Goal: Task Accomplishment & Management: Manage account settings

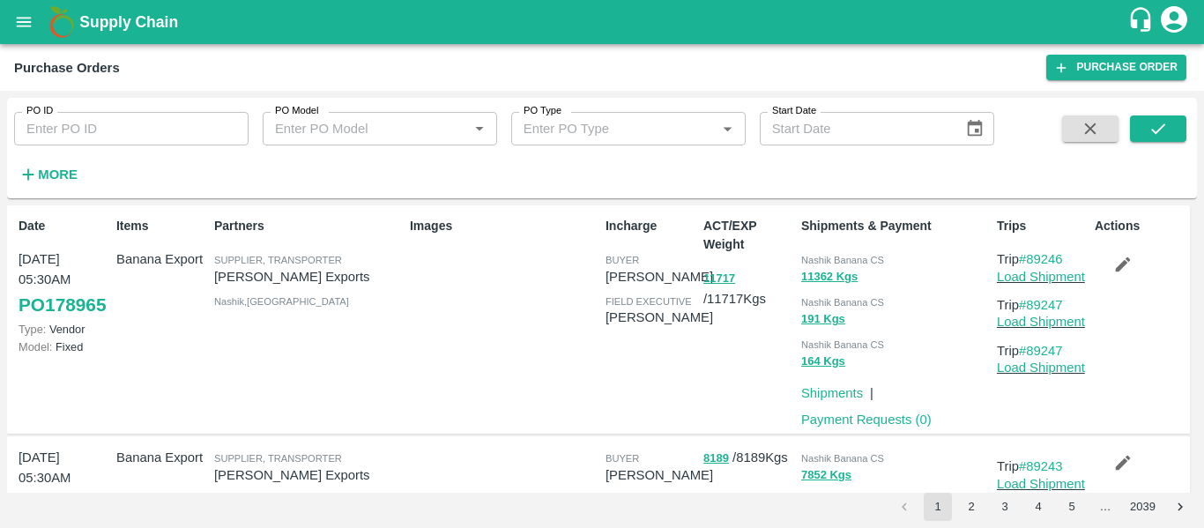
click at [81, 135] on input "PO ID" at bounding box center [131, 128] width 234 height 33
paste input "178932"
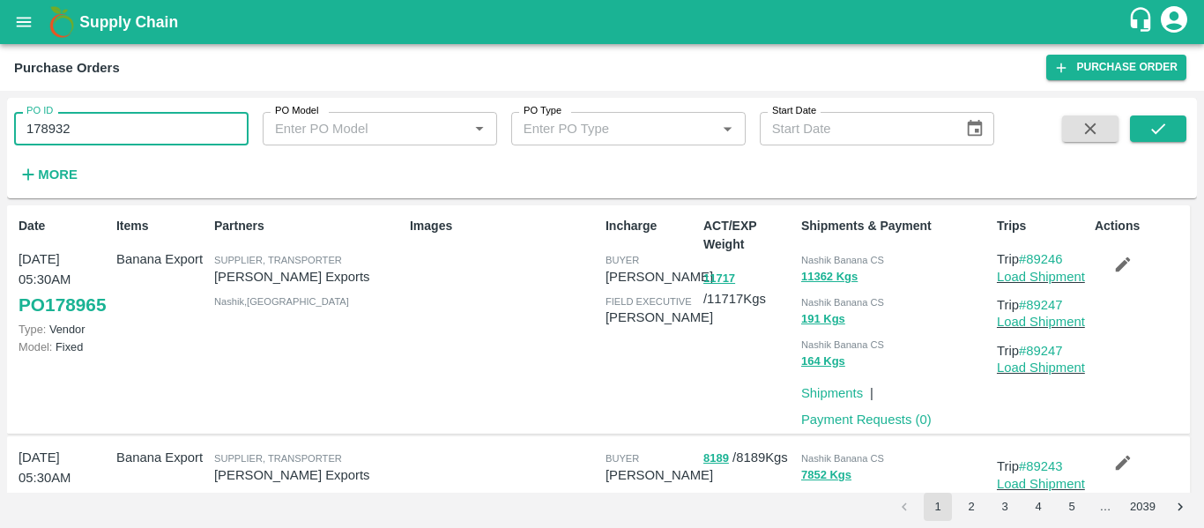
type input "178932"
click at [1152, 139] on button "submit" at bounding box center [1158, 128] width 56 height 26
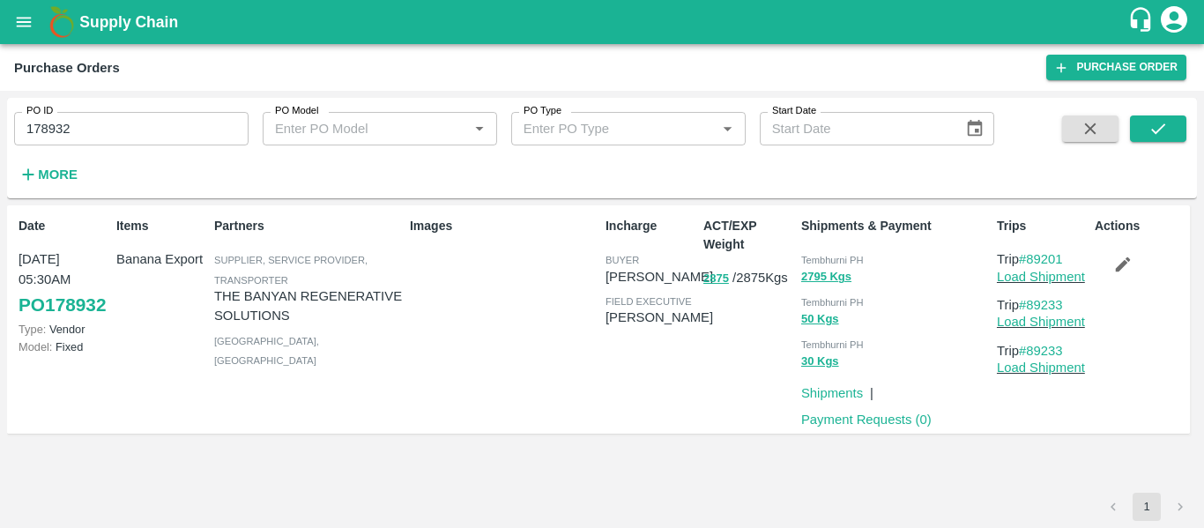
click at [1123, 257] on icon "button" at bounding box center [1122, 264] width 19 height 19
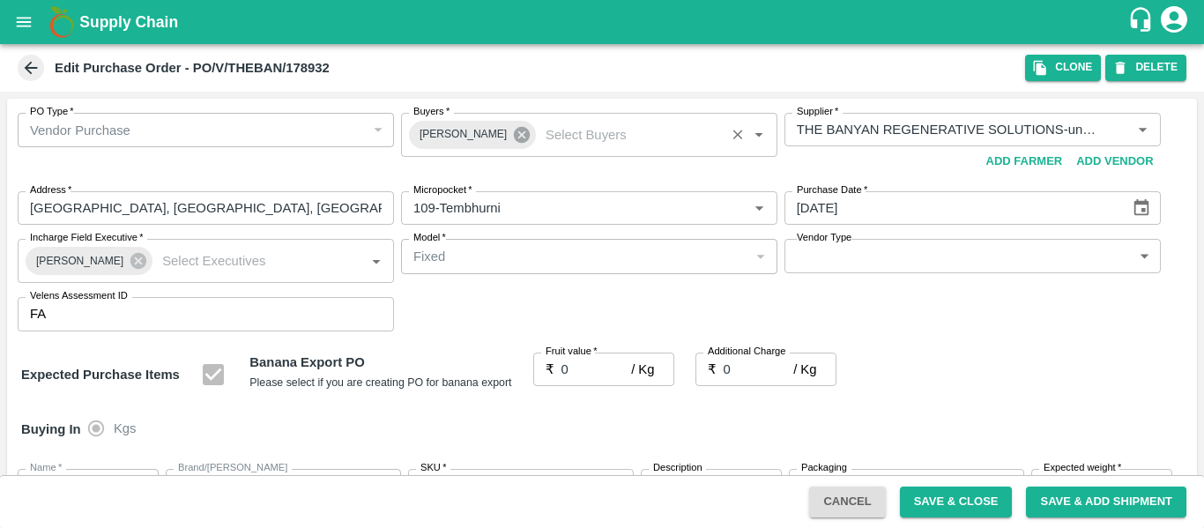
click at [514, 140] on icon at bounding box center [522, 135] width 16 height 16
click at [460, 134] on input "Buyers   *" at bounding box center [574, 129] width 337 height 23
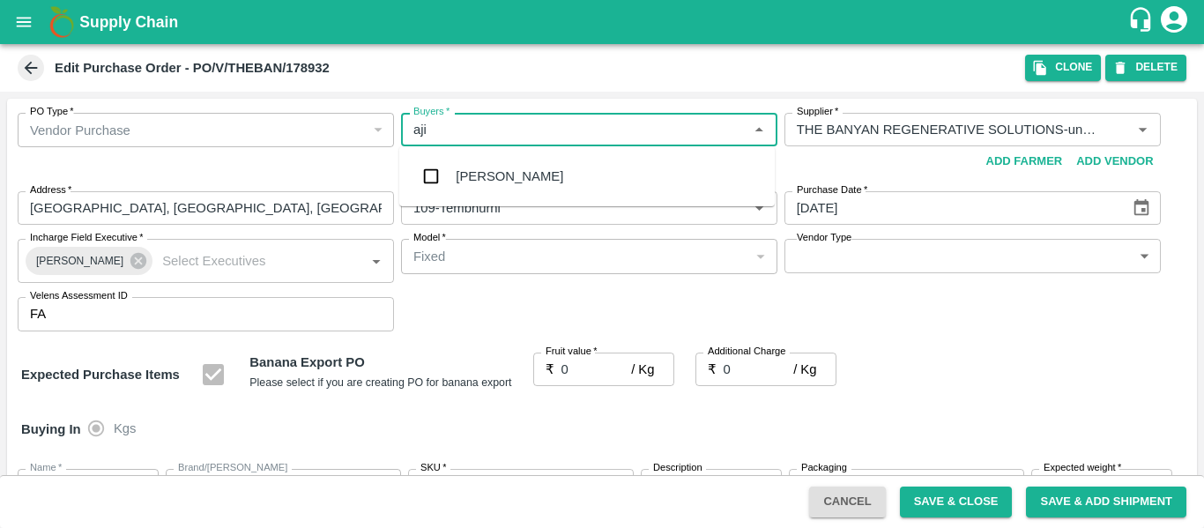
type input "ajit"
click at [467, 173] on div "Ajit Otari" at bounding box center [509, 176] width 107 height 19
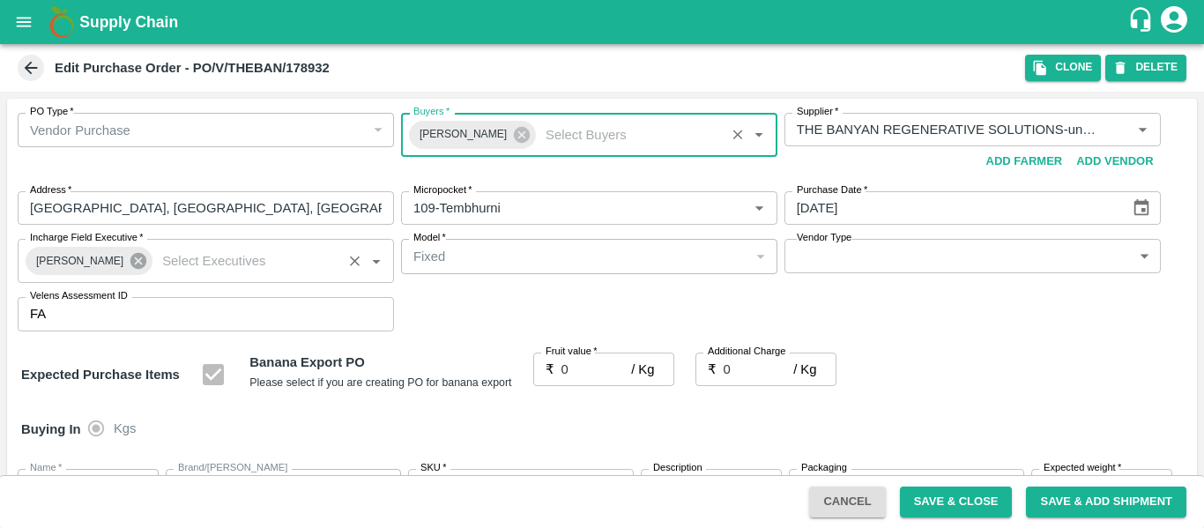
click at [130, 266] on icon at bounding box center [138, 261] width 16 height 16
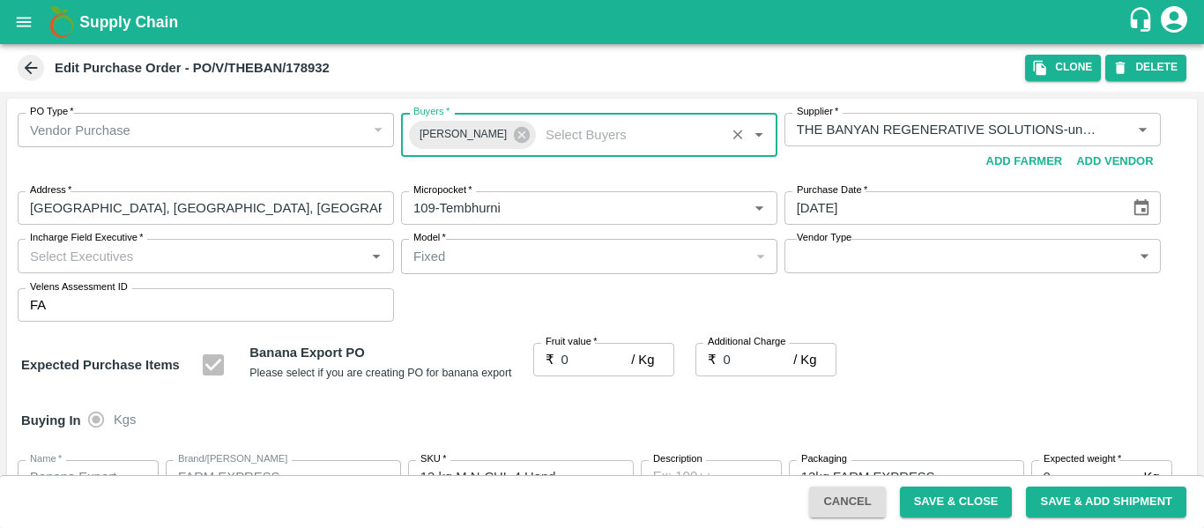
click at [94, 262] on input "Incharge Field Executive   *" at bounding box center [191, 255] width 337 height 23
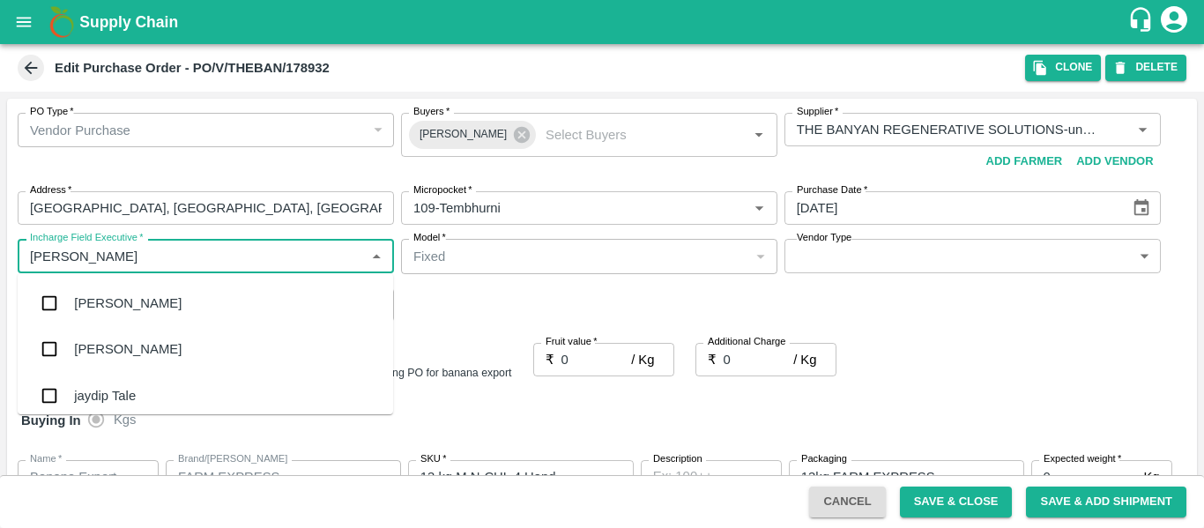
type input "jayd"
click at [100, 288] on div "jaydip Tale" at bounding box center [205, 303] width 375 height 46
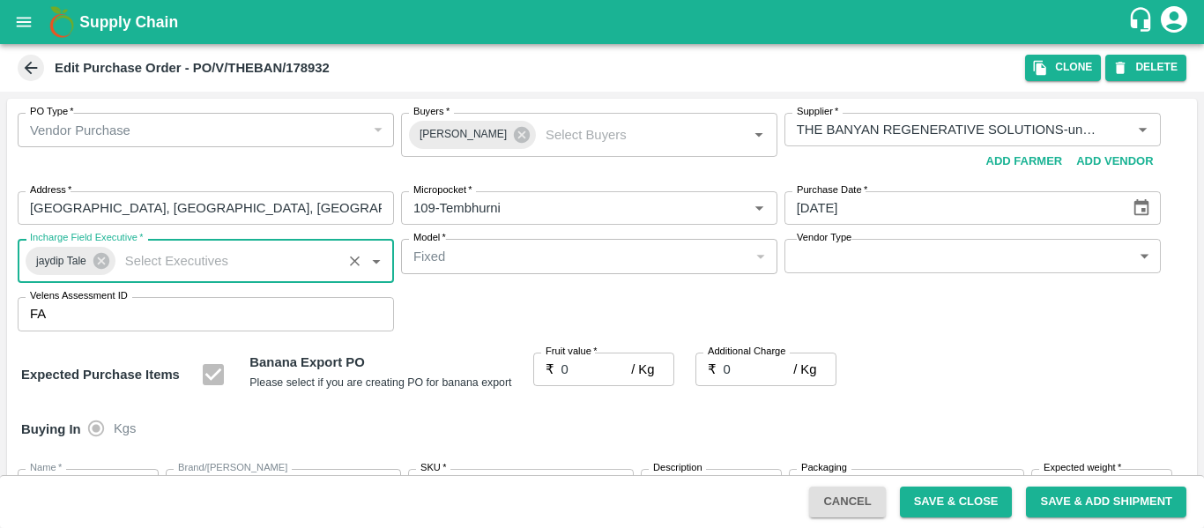
click at [570, 366] on input "0" at bounding box center [596, 368] width 70 height 33
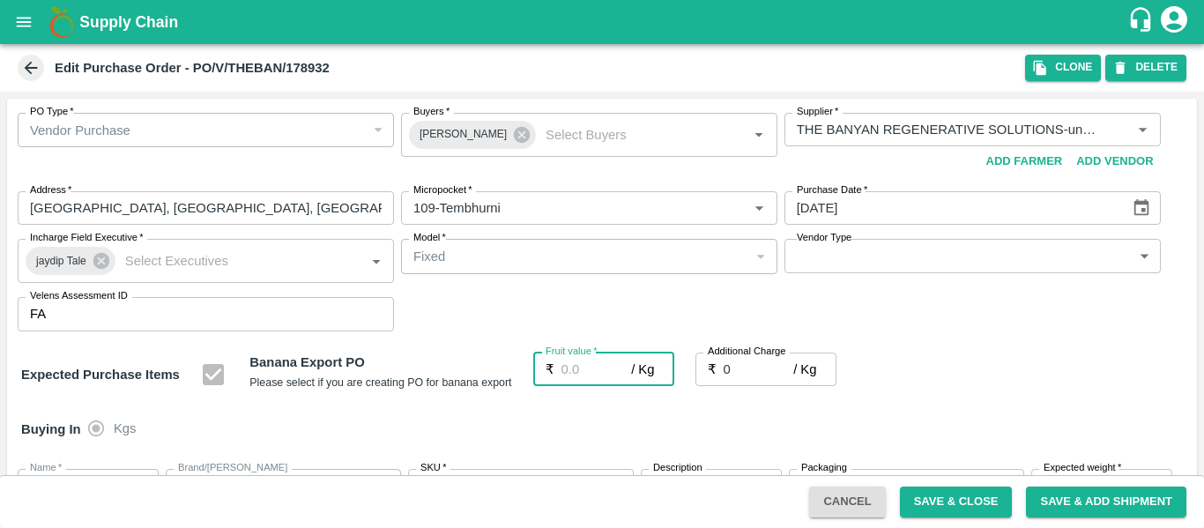
type input "2"
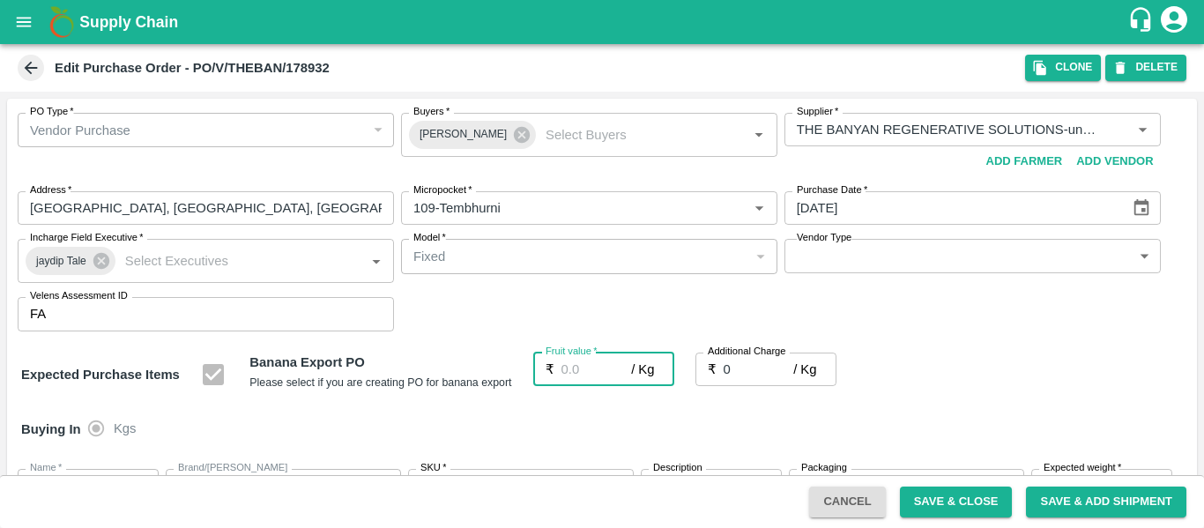
type input "2"
type input "21"
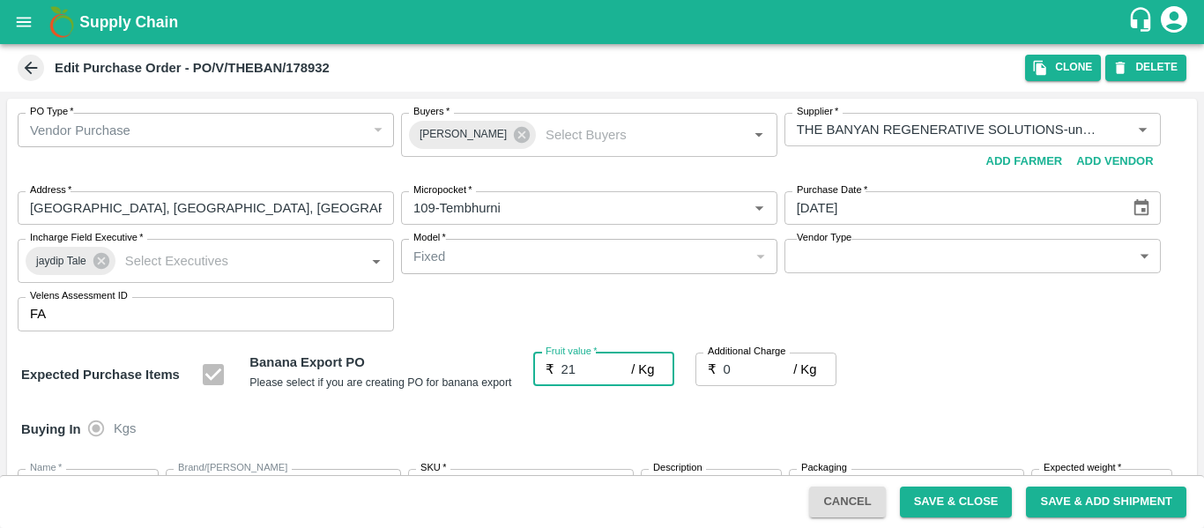
type input "21"
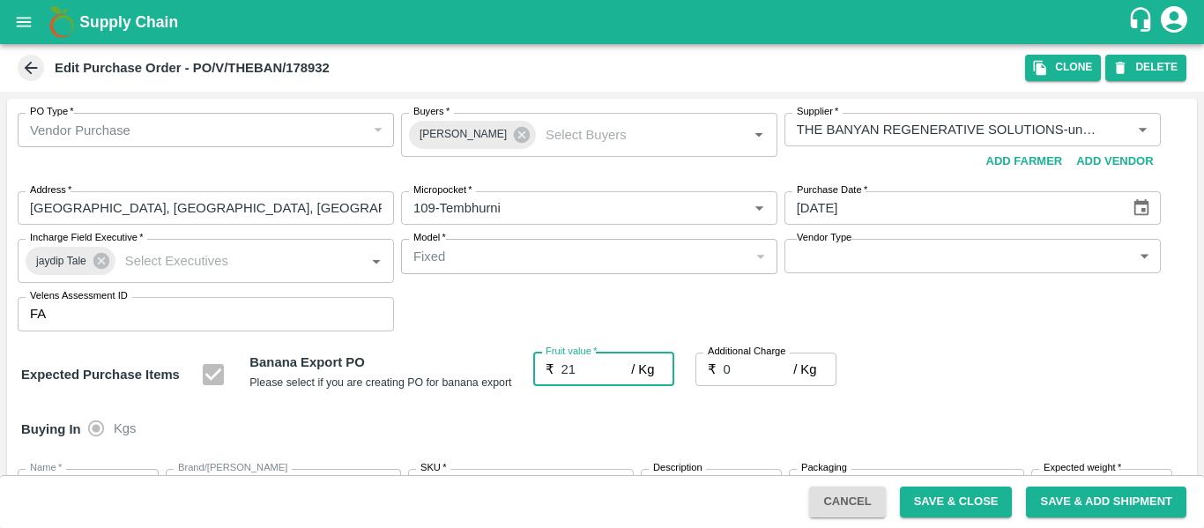
type input "21"
click at [745, 367] on input "0" at bounding box center [758, 368] width 70 height 33
type input "2"
type input "23"
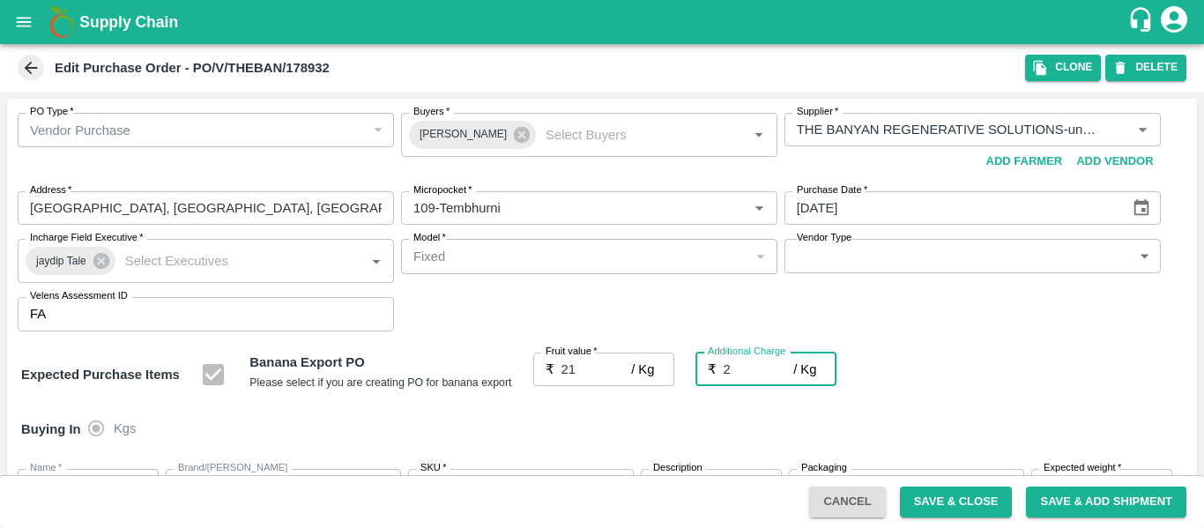
type input "23"
type input "2.7"
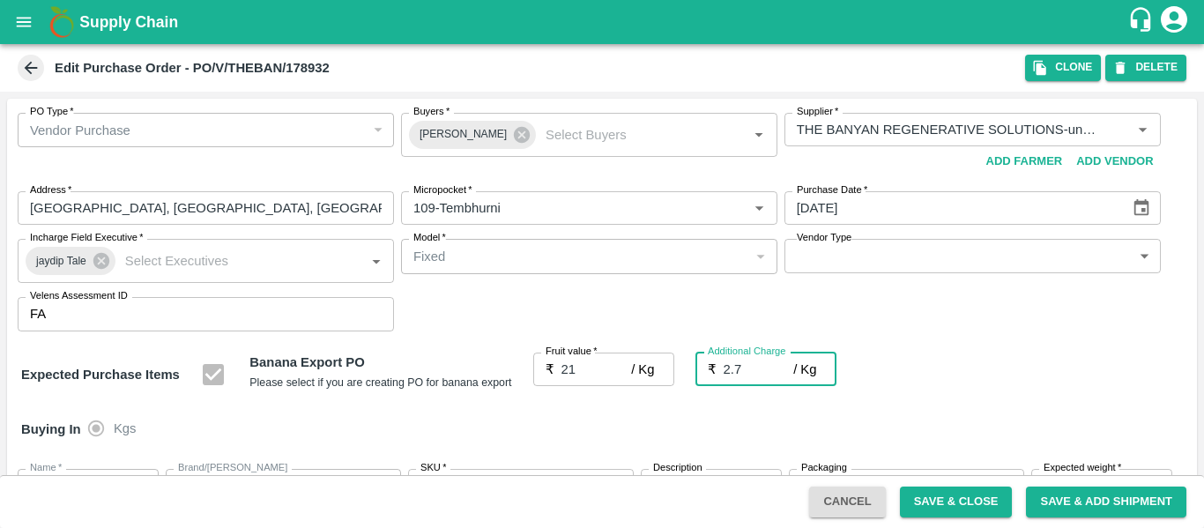
type input "23.7"
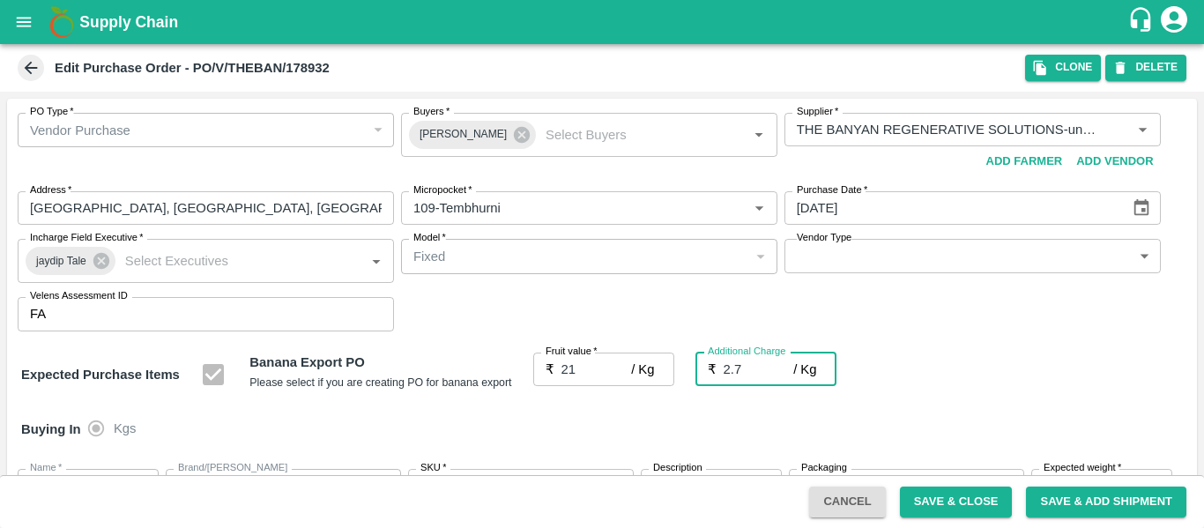
type input "2.75"
type input "23.75"
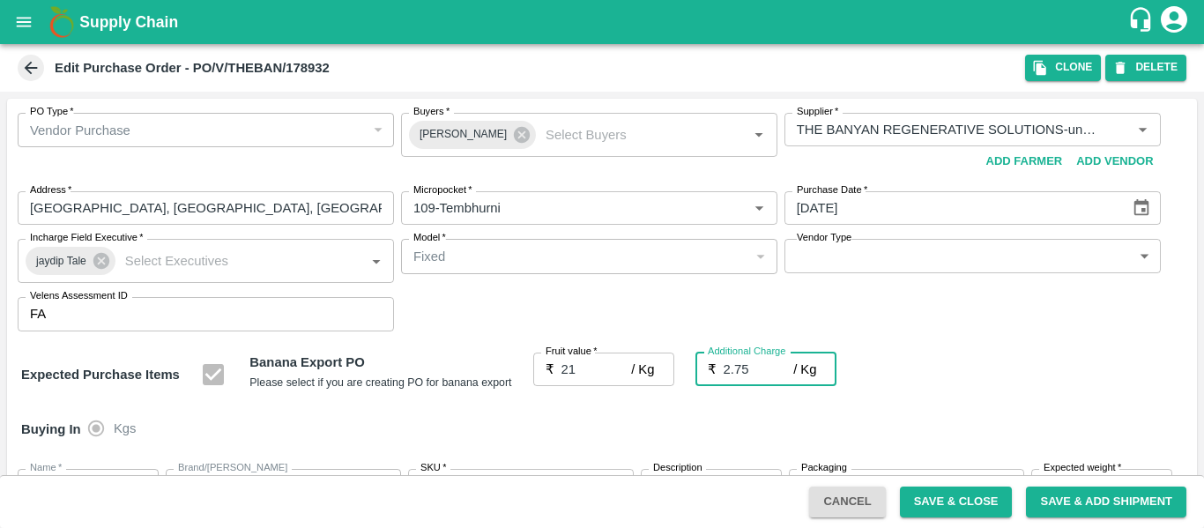
type input "23.75"
type input "2.75"
click at [1006, 390] on div "Expected Purchase Items Banana Export PO Please select if you are creating PO f…" at bounding box center [601, 374] width 1161 height 45
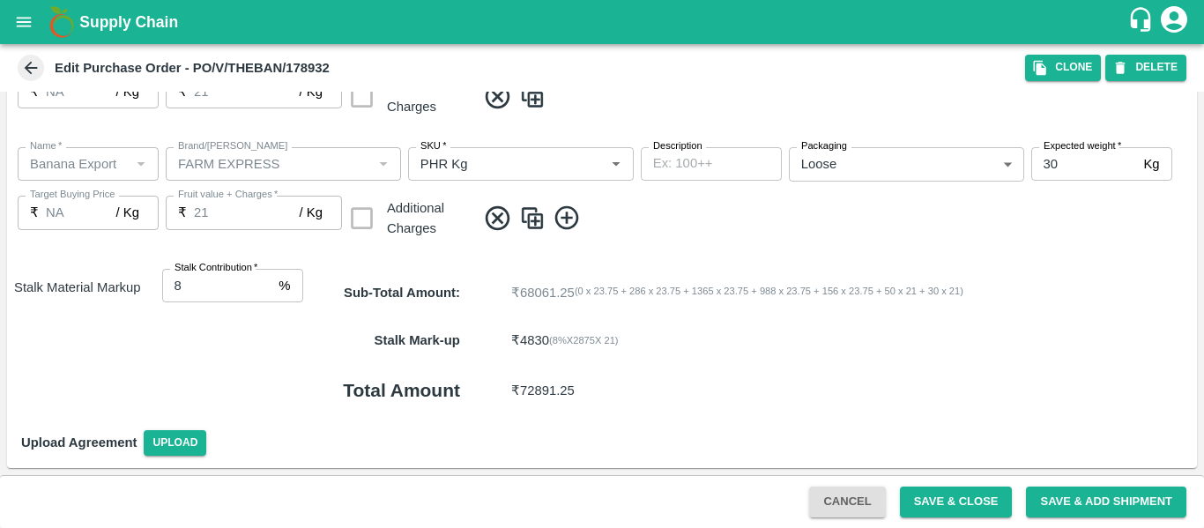
click at [938, 499] on button "Save & Close" at bounding box center [956, 501] width 113 height 31
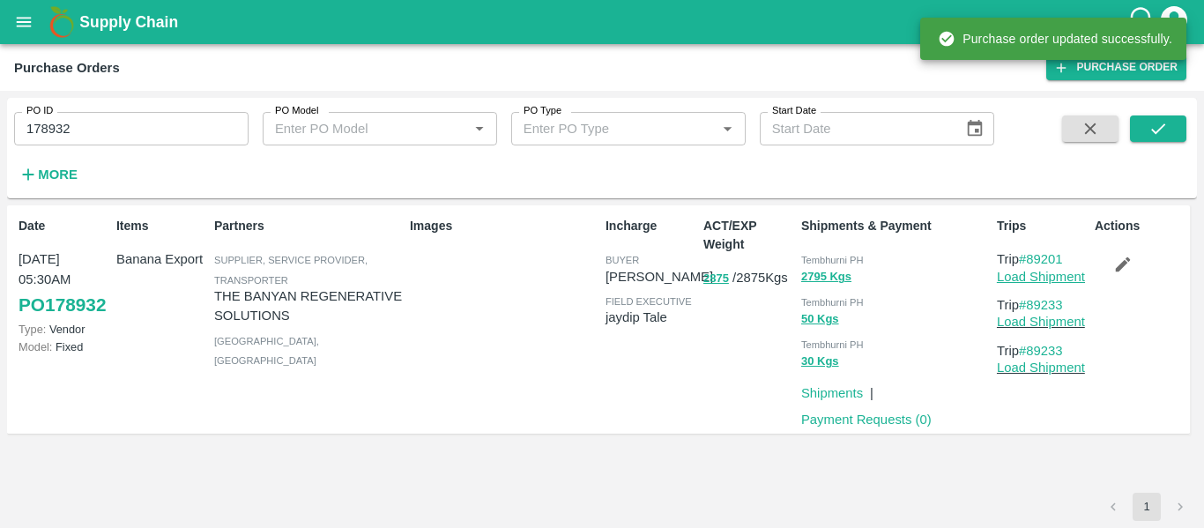
click at [1033, 280] on link "Load Shipment" at bounding box center [1041, 277] width 88 height 14
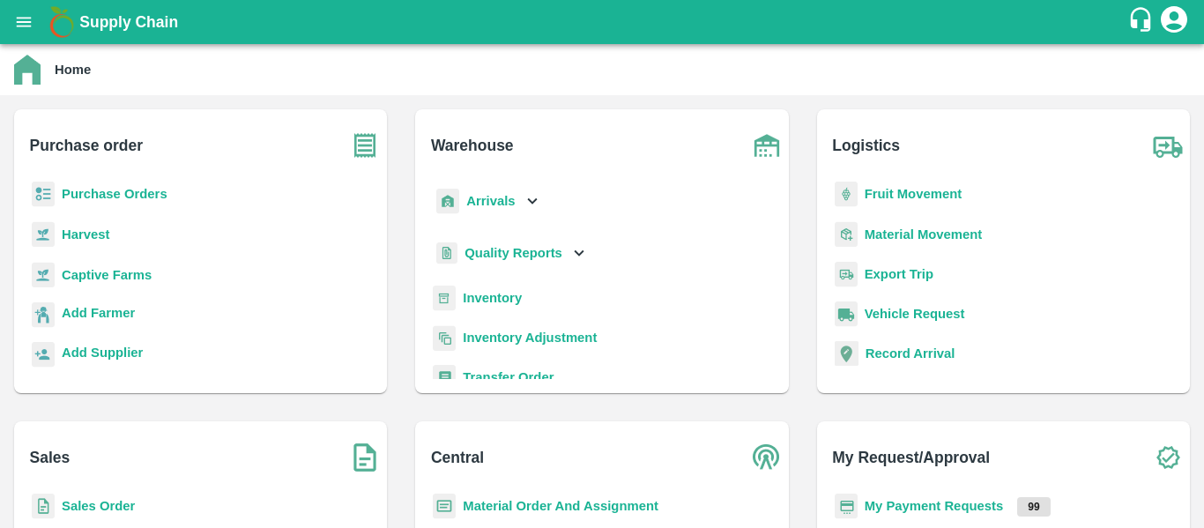
click at [892, 193] on b "Fruit Movement" at bounding box center [913, 194] width 98 height 14
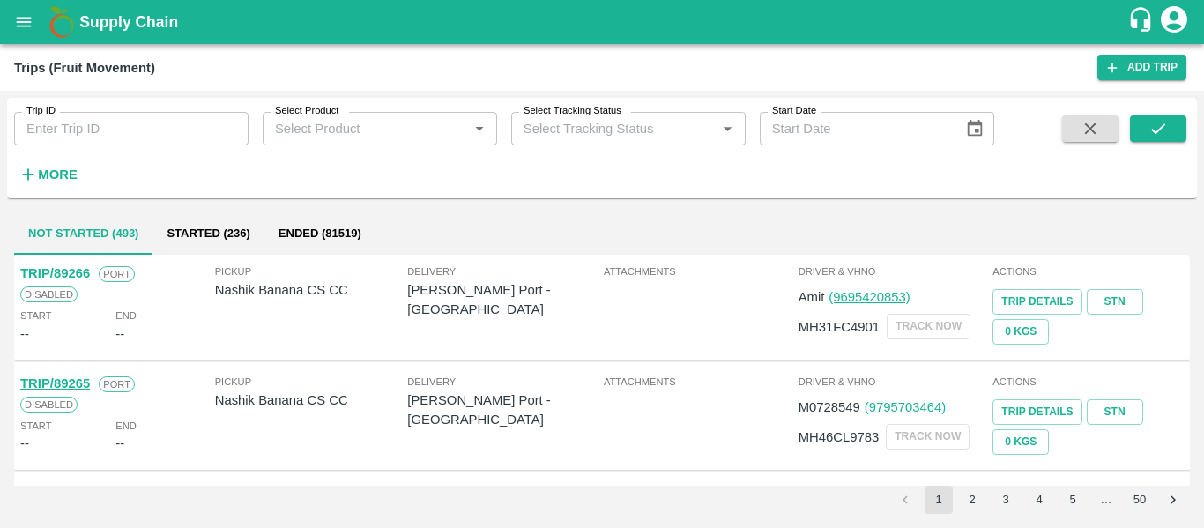
click at [123, 141] on input "Trip ID" at bounding box center [131, 128] width 234 height 33
paste input "89201"
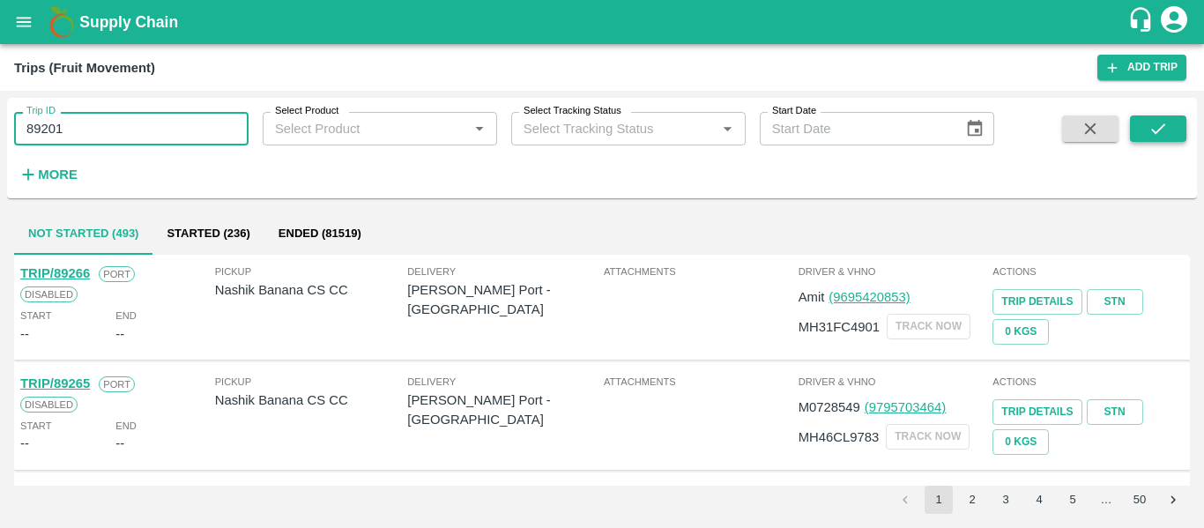
type input "89201"
click at [1148, 119] on icon "submit" at bounding box center [1157, 128] width 19 height 19
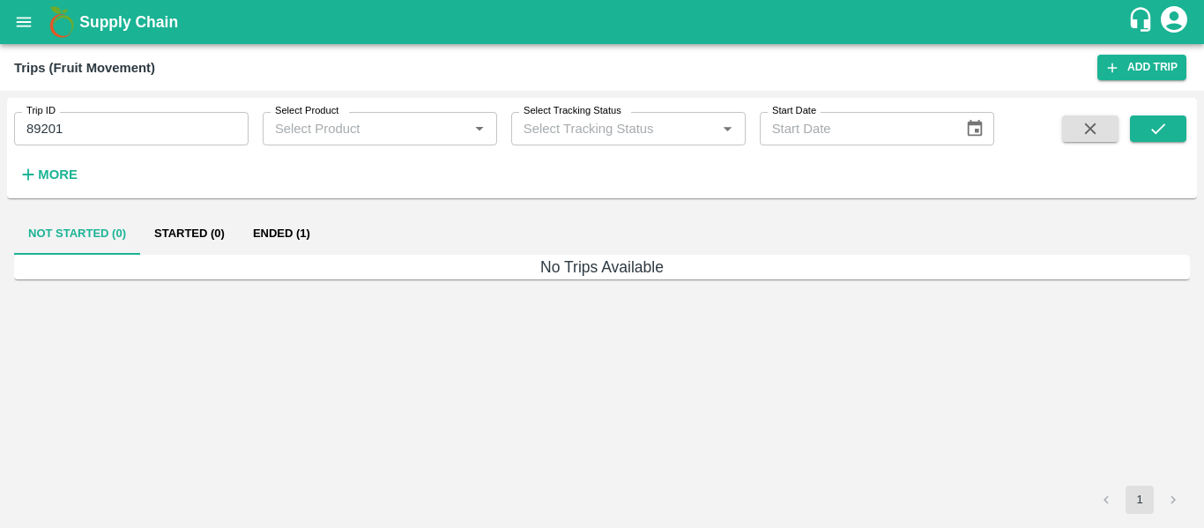
click at [279, 225] on button "Ended (1)" at bounding box center [281, 233] width 85 height 42
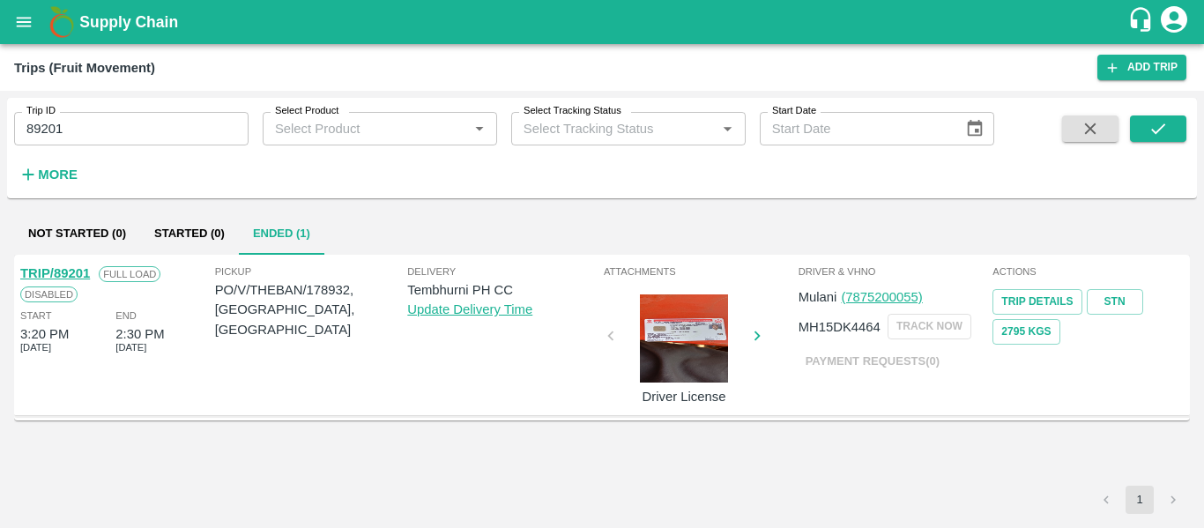
click at [63, 271] on link "TRIP/89201" at bounding box center [55, 273] width 70 height 14
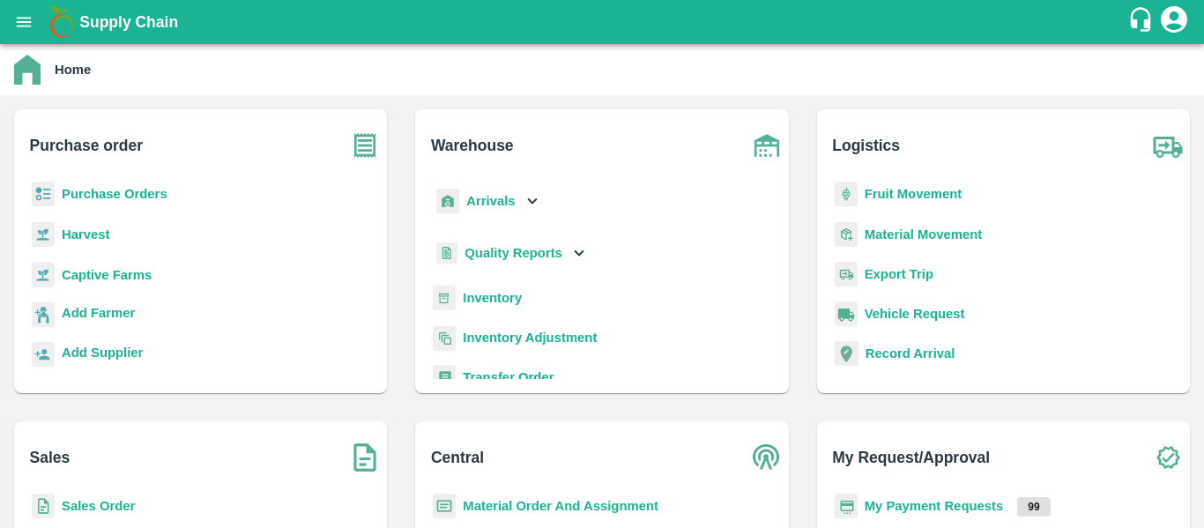
click at [485, 210] on p "Arrivals" at bounding box center [490, 200] width 48 height 19
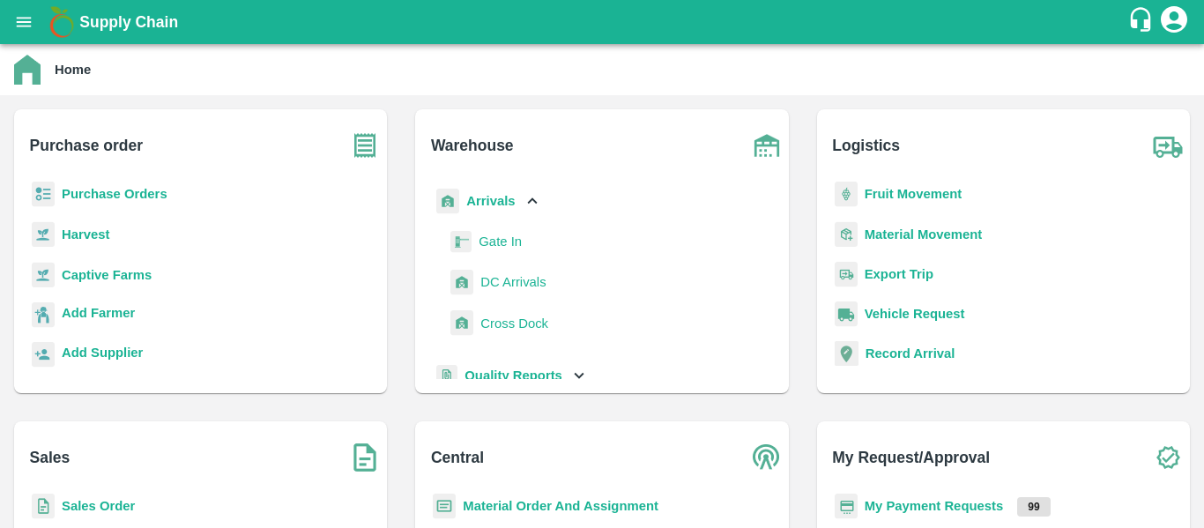
click at [497, 278] on span "DC Arrivals" at bounding box center [512, 281] width 65 height 19
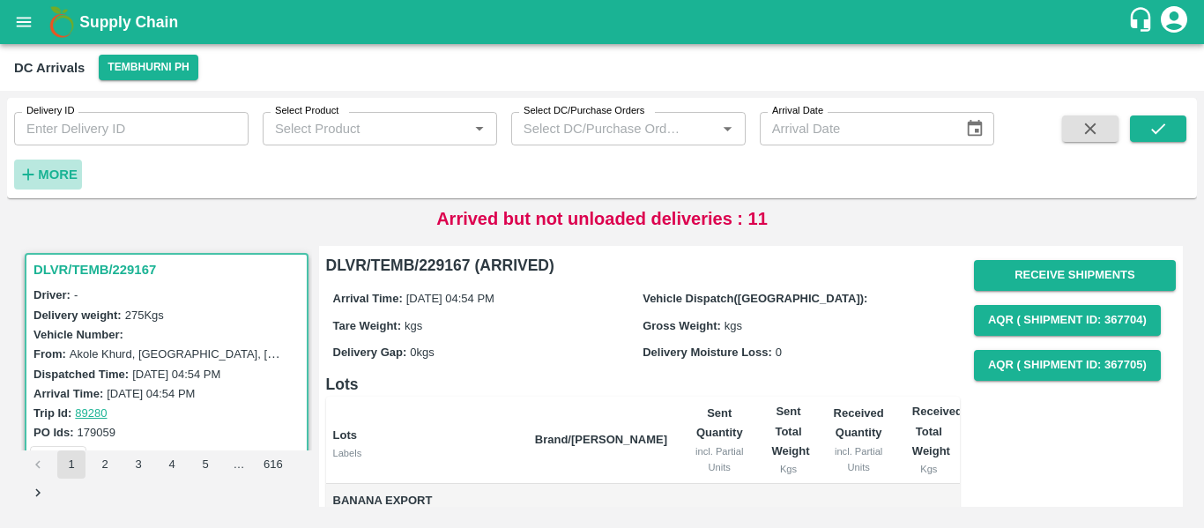
click at [78, 175] on button "More" at bounding box center [48, 174] width 68 height 30
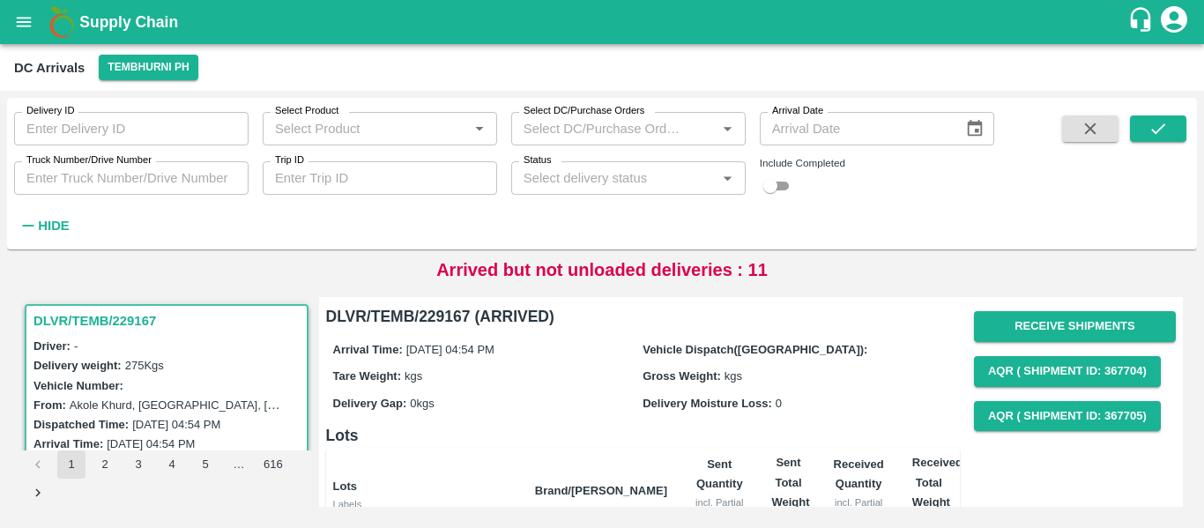
click at [400, 183] on input "Trip ID" at bounding box center [380, 177] width 234 height 33
paste input "89233"
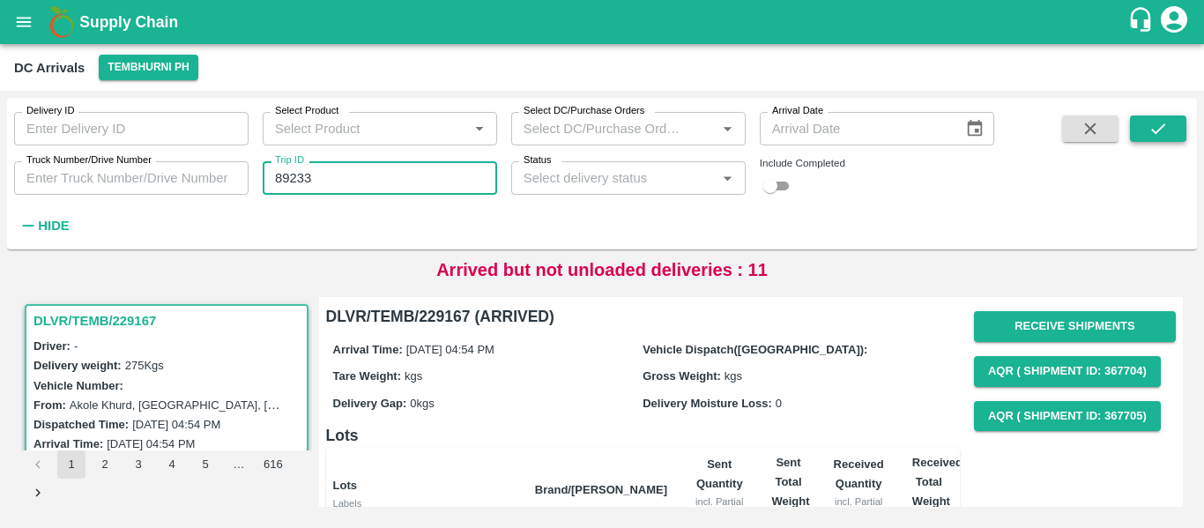
type input "89233"
click at [1153, 125] on icon "submit" at bounding box center [1157, 128] width 19 height 19
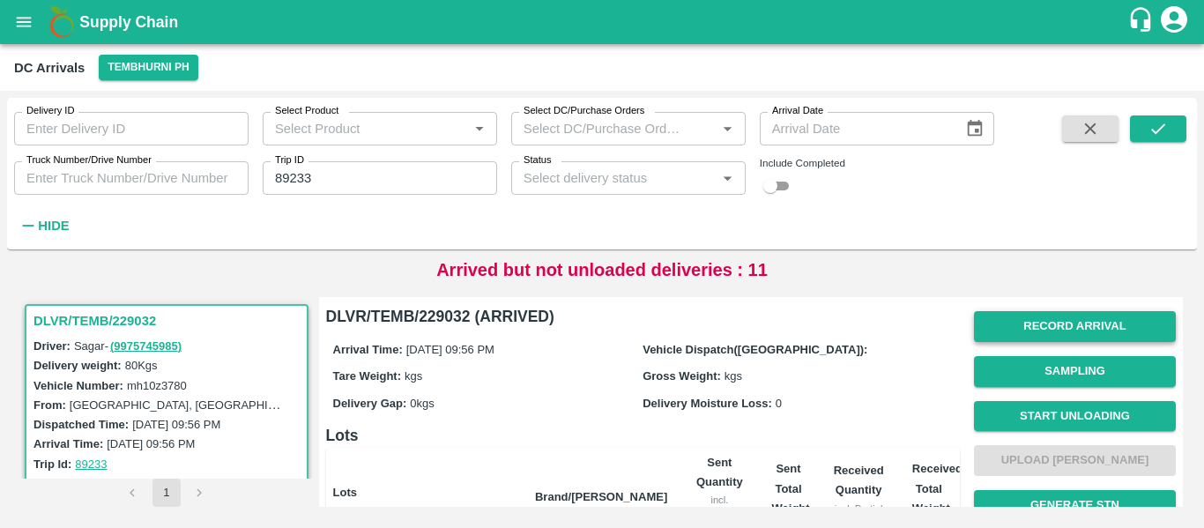
click at [1049, 326] on button "Record Arrival" at bounding box center [1075, 326] width 202 height 31
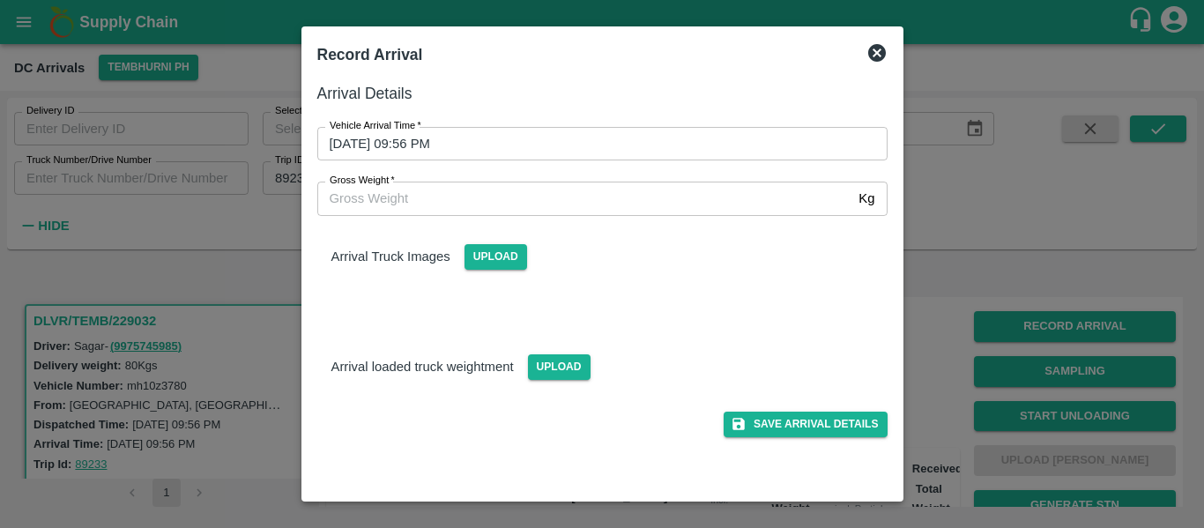
click at [592, 154] on input "30/09/2025 09:56 PM" at bounding box center [596, 143] width 558 height 33
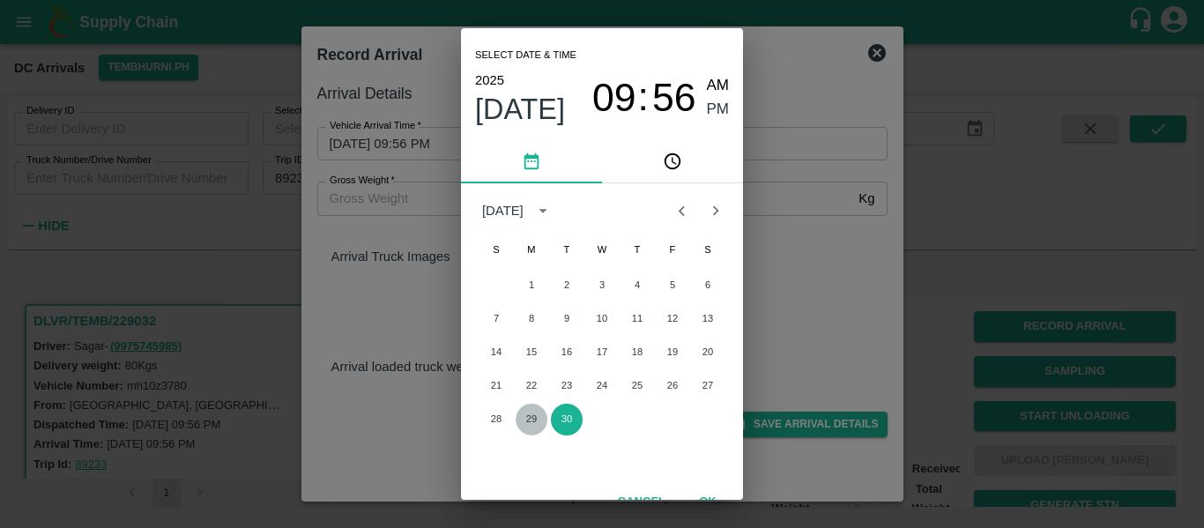
click at [533, 424] on button "29" at bounding box center [531, 420] width 32 height 32
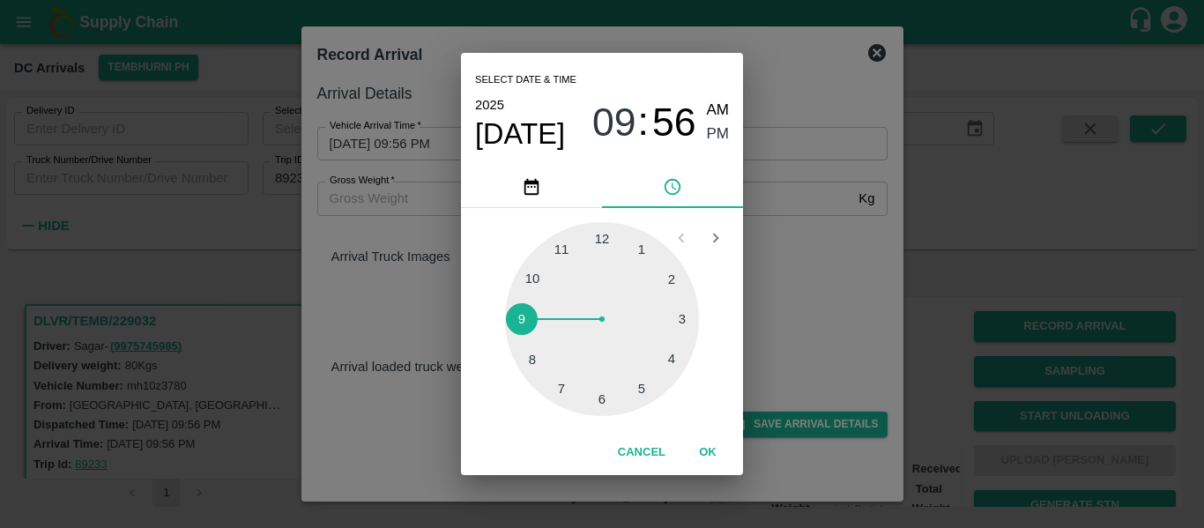
click at [686, 315] on div at bounding box center [602, 319] width 194 height 194
click at [603, 244] on div at bounding box center [602, 319] width 194 height 194
type input "29/09/2025 03:00 PM"
click at [715, 134] on span "PM" at bounding box center [718, 134] width 23 height 24
click at [702, 451] on button "OK" at bounding box center [707, 452] width 56 height 31
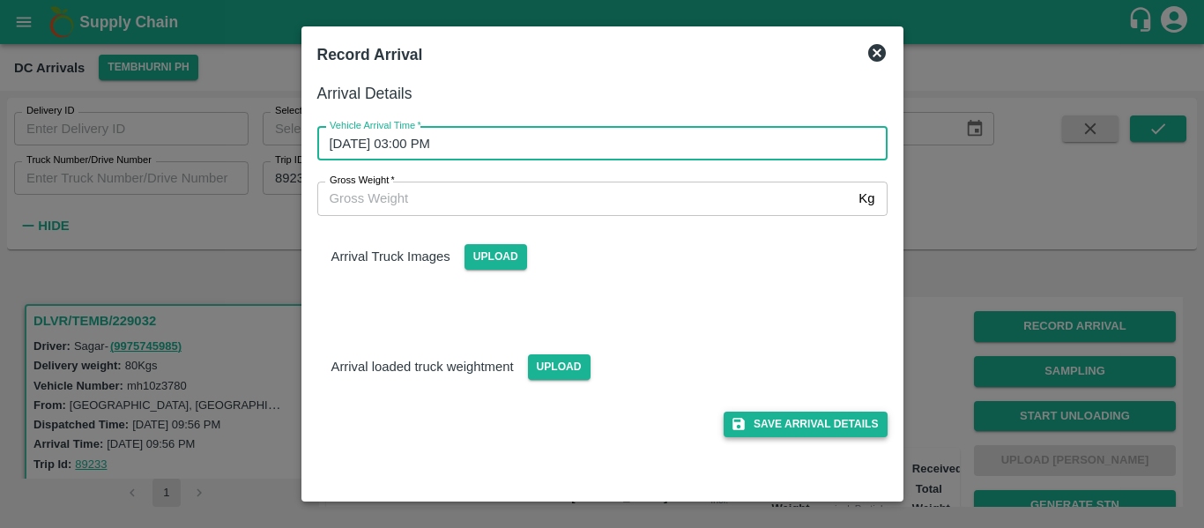
click at [825, 421] on button "Save Arrival Details" at bounding box center [804, 424] width 163 height 26
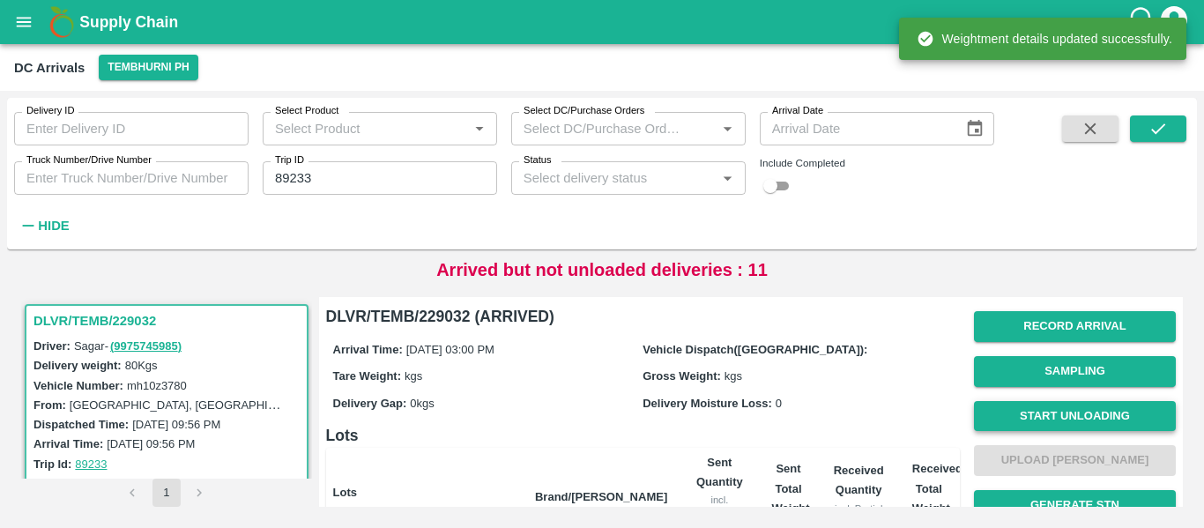
click at [1079, 423] on button "Start Unloading" at bounding box center [1075, 416] width 202 height 31
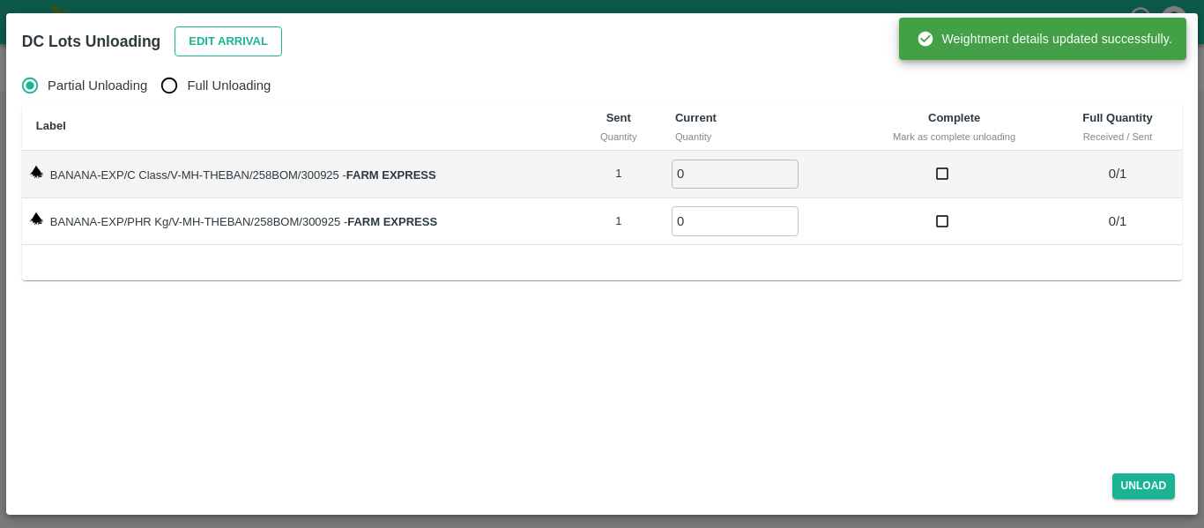
click at [245, 35] on button "Edit Arrival" at bounding box center [227, 41] width 107 height 31
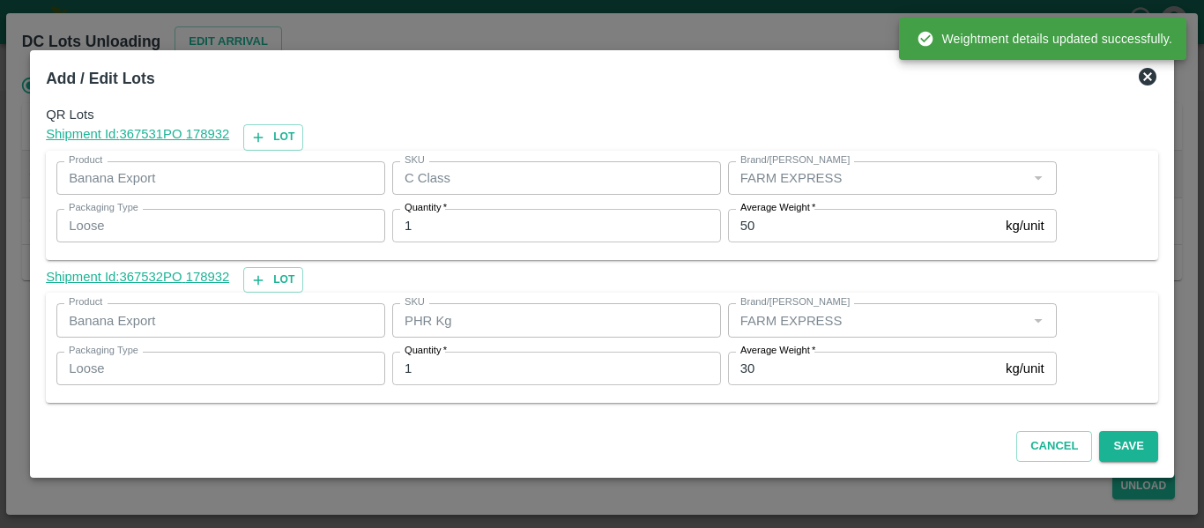
click at [776, 374] on input "30" at bounding box center [863, 368] width 271 height 33
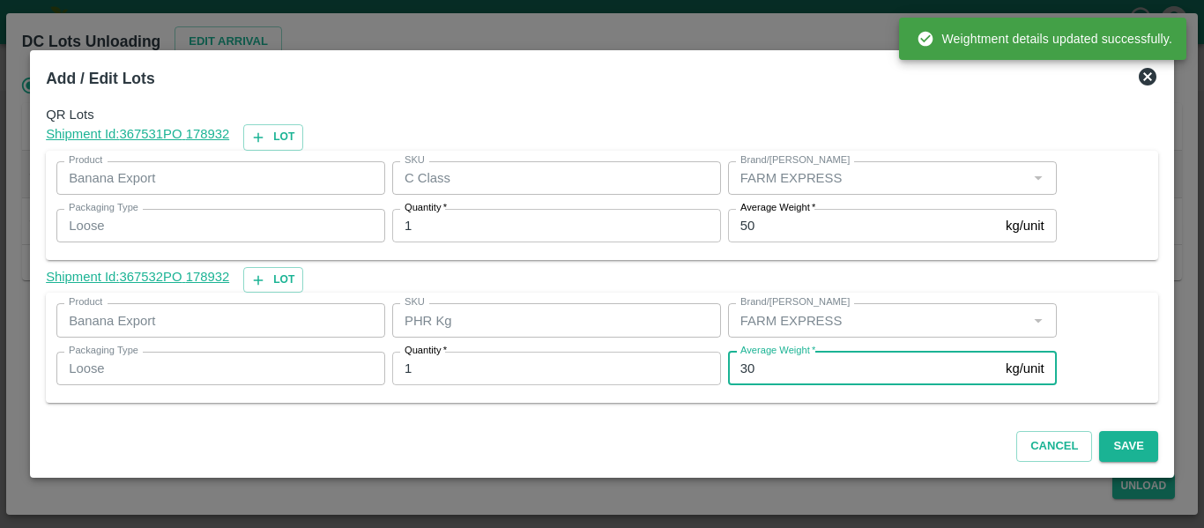
type input "3"
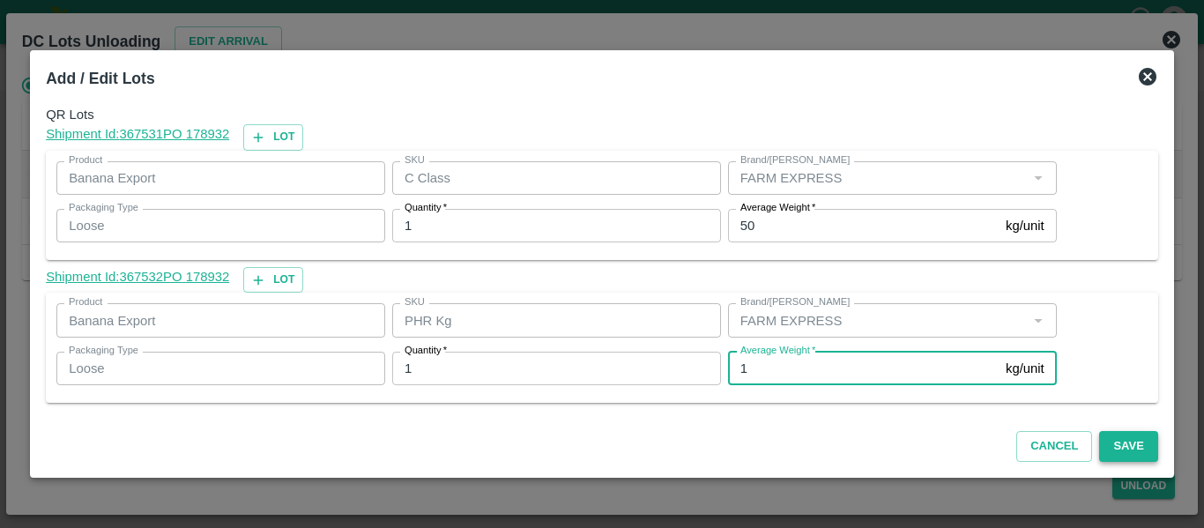
type input "1"
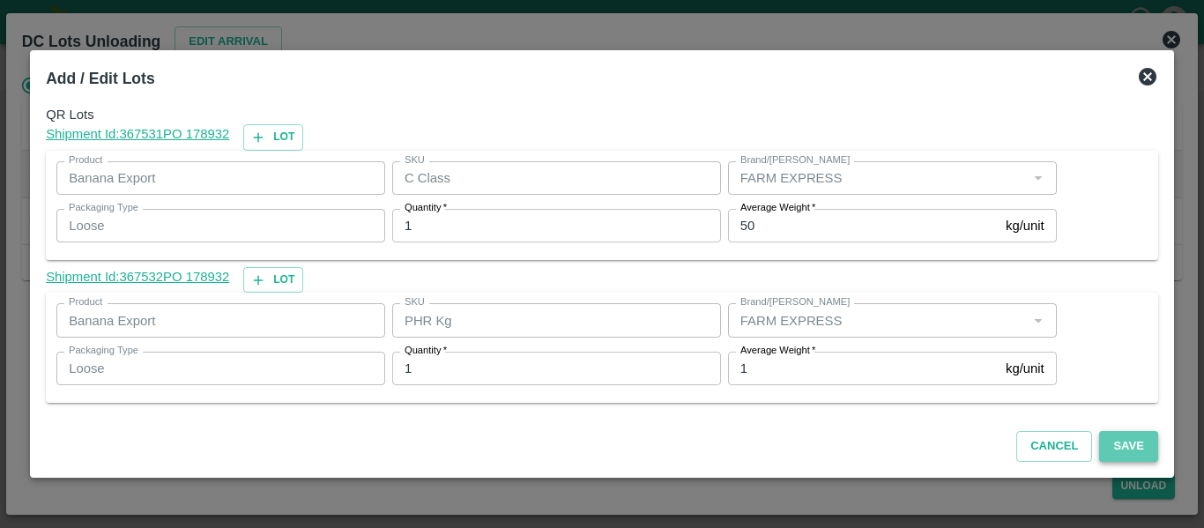
click at [1122, 438] on button "Save" at bounding box center [1128, 446] width 58 height 31
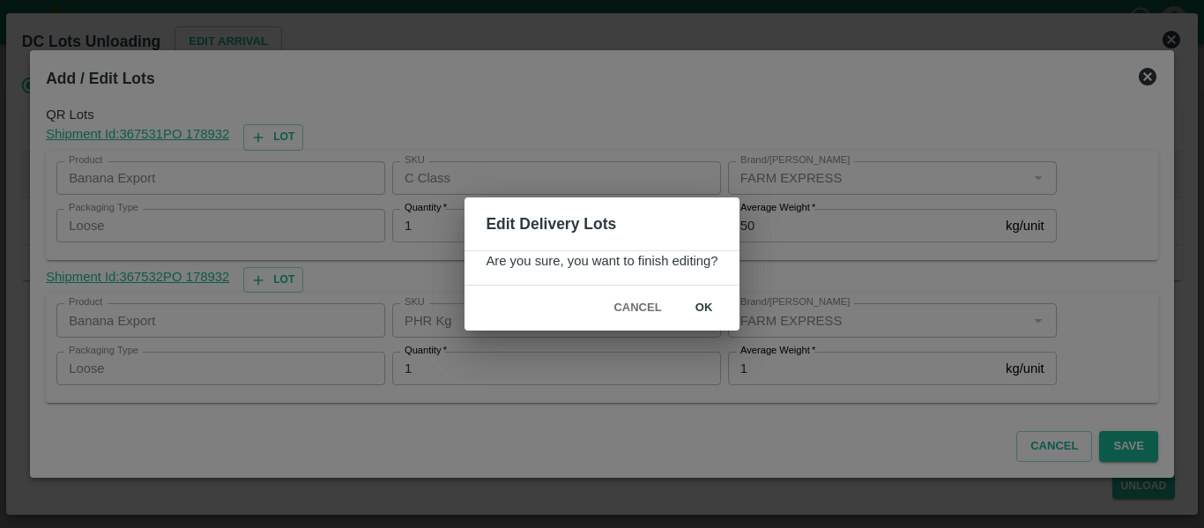
click at [690, 291] on div "Cancel ok" at bounding box center [601, 307] width 274 height 45
click at [700, 305] on button "ok" at bounding box center [704, 308] width 56 height 31
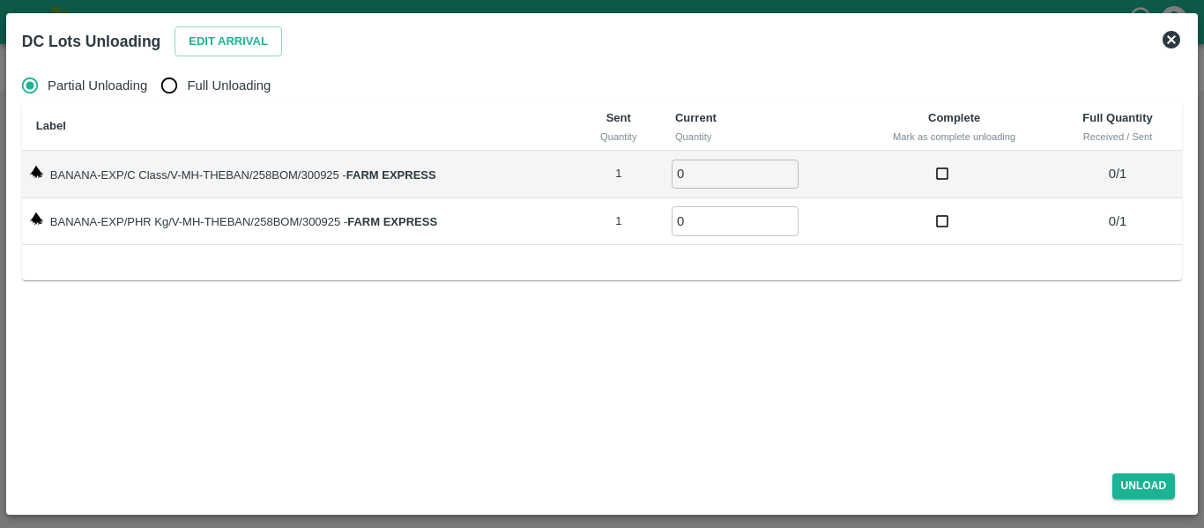
click at [174, 83] on input "Full Unloading" at bounding box center [169, 85] width 35 height 35
radio input "true"
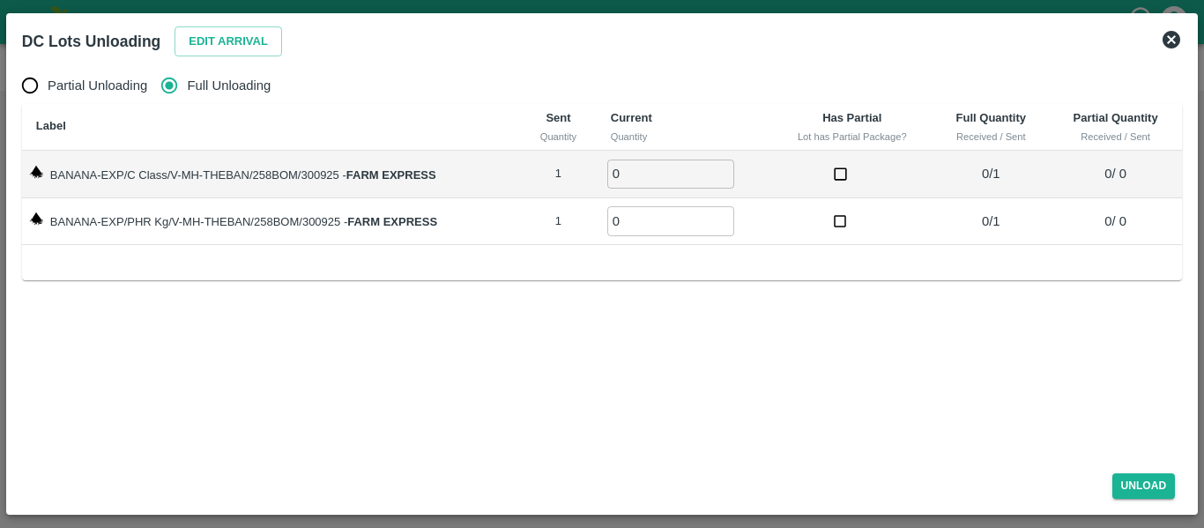
click at [721, 166] on input "0" at bounding box center [670, 173] width 127 height 29
type input "1"
click at [723, 171] on input "1" at bounding box center [670, 173] width 127 height 29
type input "1"
click at [724, 215] on input "1" at bounding box center [670, 220] width 127 height 29
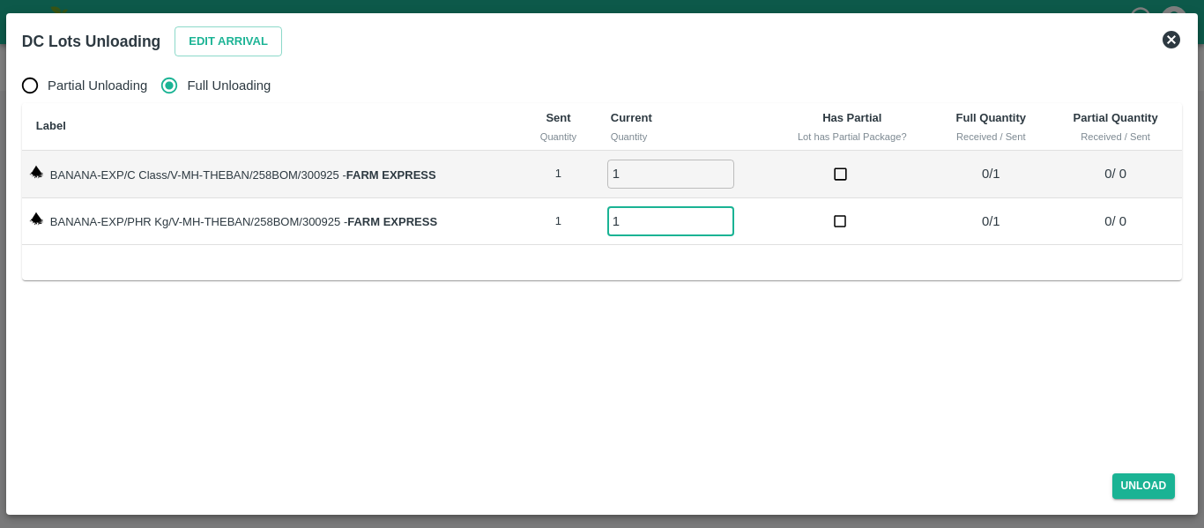
click at [1158, 471] on div "Unload" at bounding box center [602, 482] width 1174 height 47
click at [1157, 479] on button "Unload" at bounding box center [1143, 486] width 63 height 26
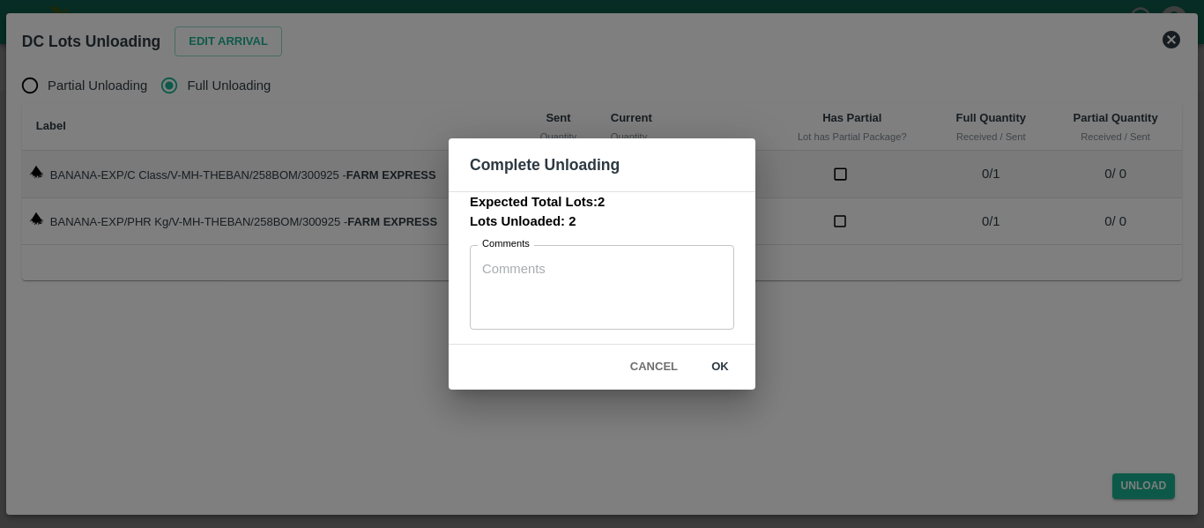
click at [730, 360] on button "ok" at bounding box center [720, 367] width 56 height 31
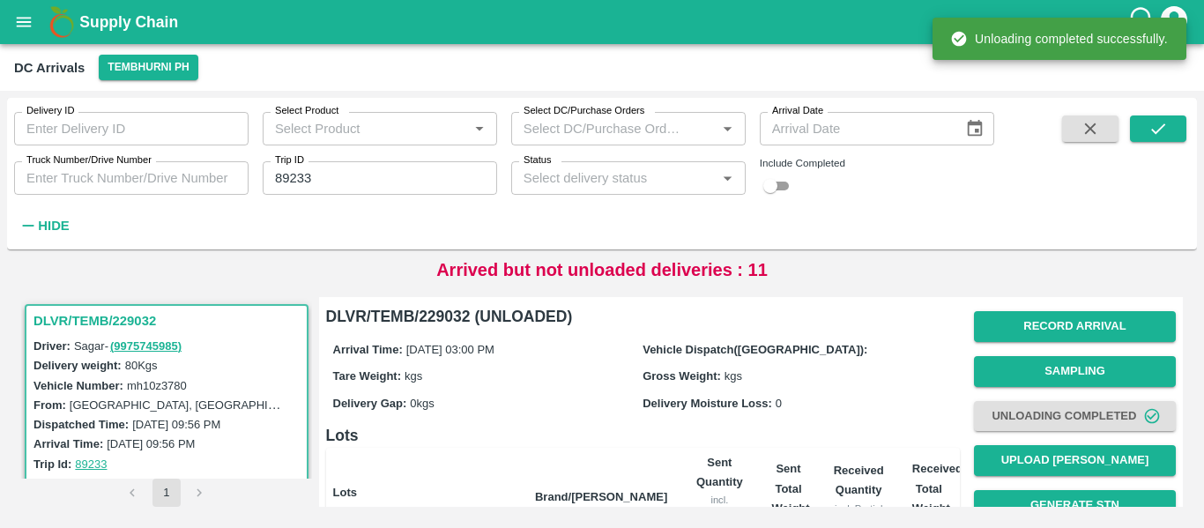
click at [309, 175] on input "89233" at bounding box center [380, 177] width 234 height 33
paste input "text"
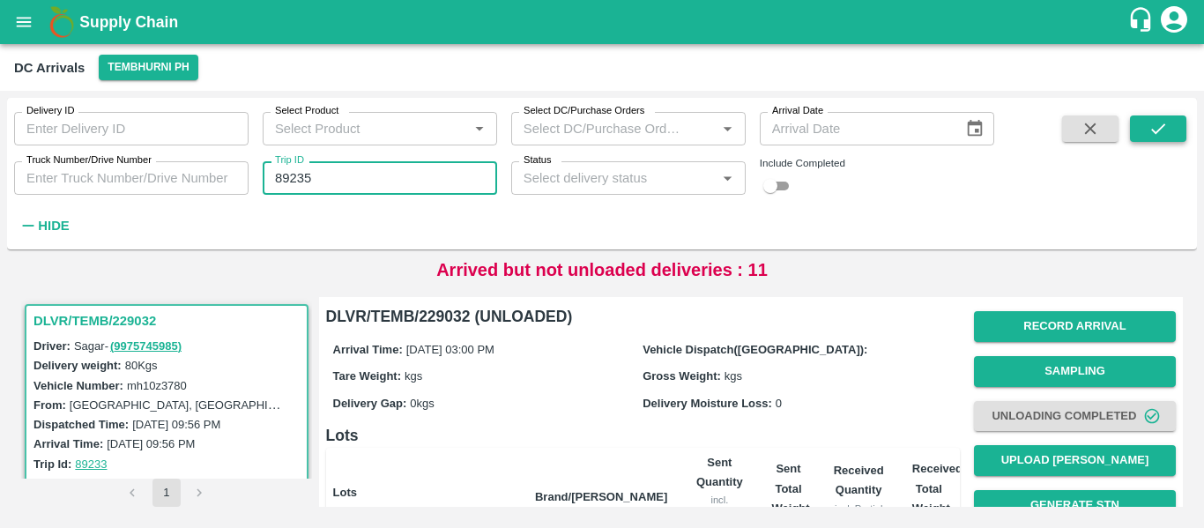
type input "89235"
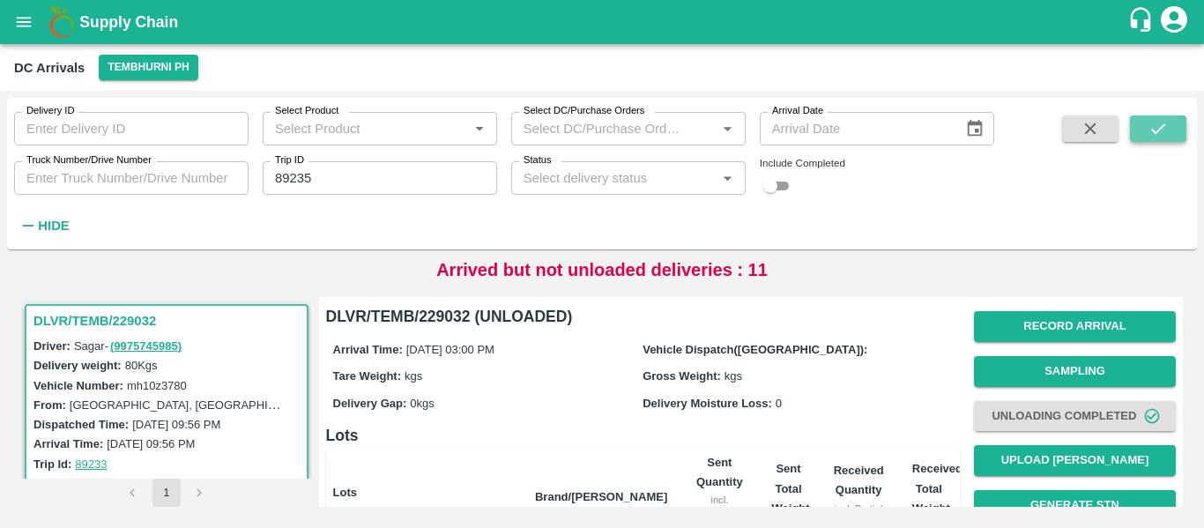
click at [1178, 132] on button "submit" at bounding box center [1158, 128] width 56 height 26
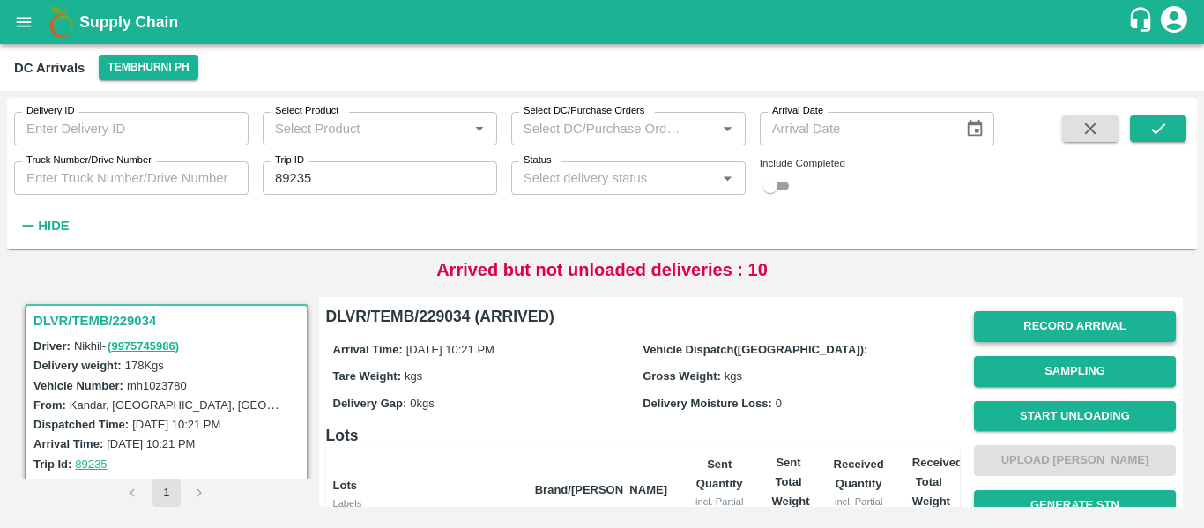
click at [1068, 325] on button "Record Arrival" at bounding box center [1075, 326] width 202 height 31
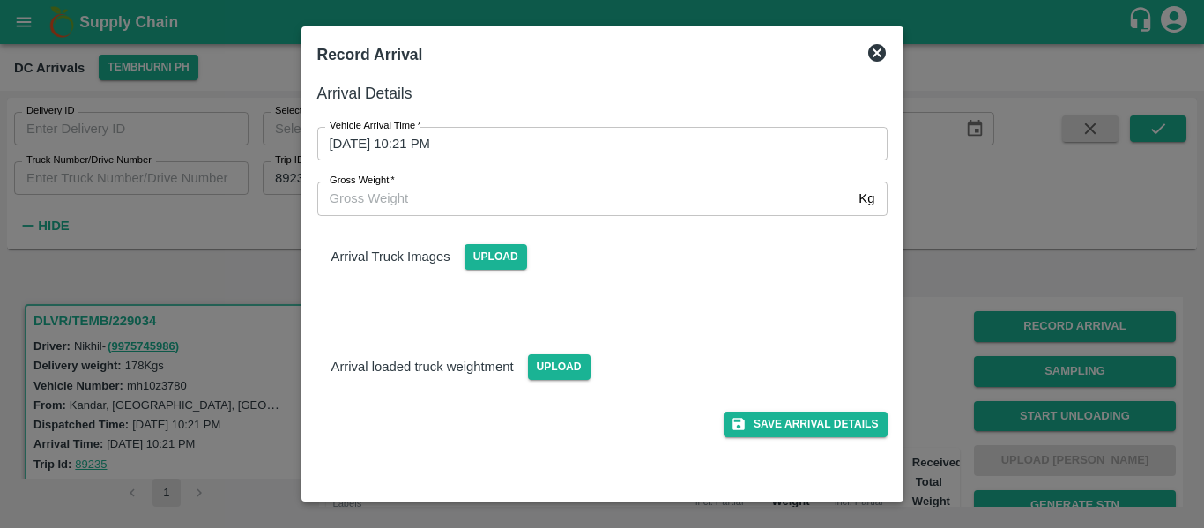
click at [607, 122] on div "Vehicle Arrival Time   * 30/09/2025 10:21 PM Vehicle Arrival Time" at bounding box center [591, 133] width 591 height 55
click at [611, 143] on input "30/09/2025 10:21 PM" at bounding box center [596, 143] width 558 height 33
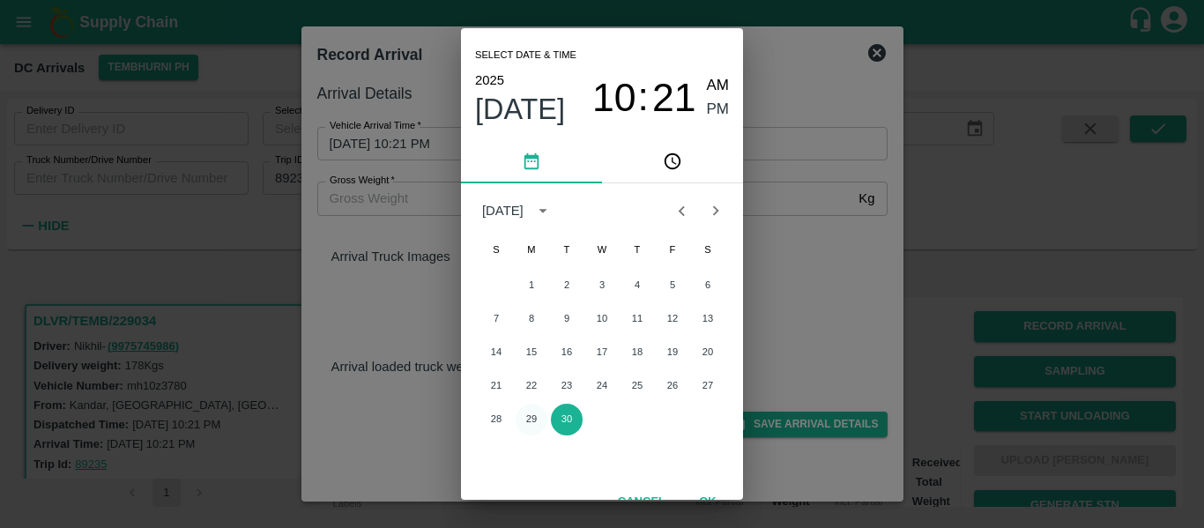
click at [534, 424] on button "29" at bounding box center [531, 420] width 32 height 32
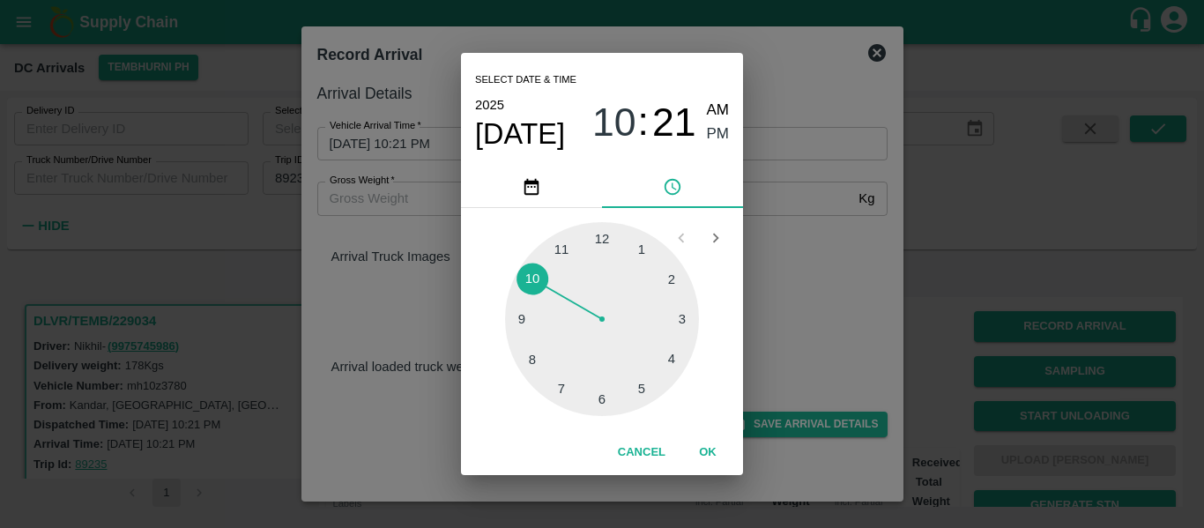
click at [666, 359] on div at bounding box center [602, 319] width 194 height 194
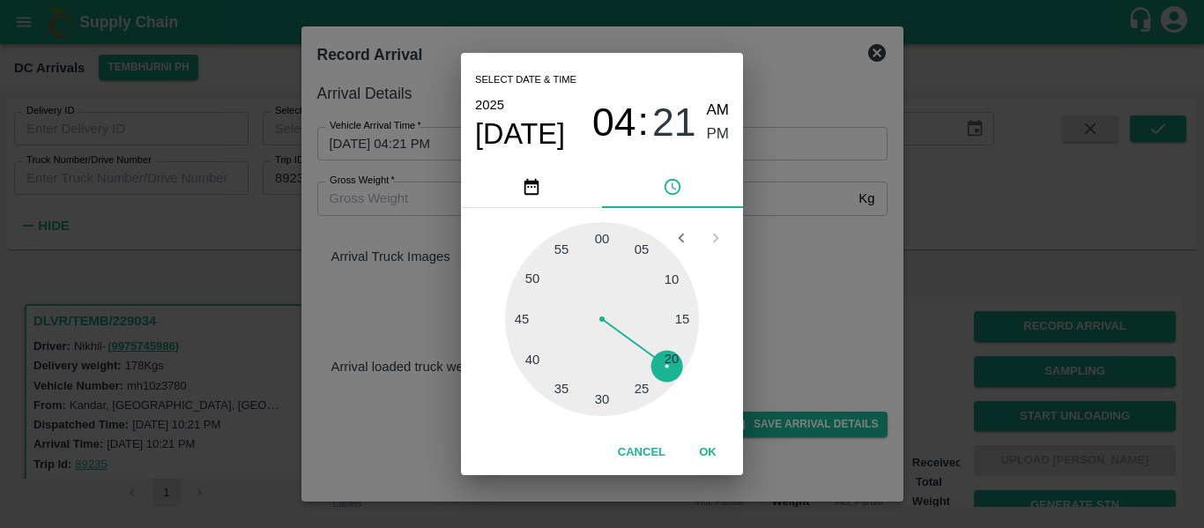
click at [666, 359] on div at bounding box center [602, 319] width 194 height 194
type input "29/09/2025 04:20 PM"
click at [707, 134] on span "PM" at bounding box center [718, 134] width 23 height 24
click at [715, 446] on button "OK" at bounding box center [707, 452] width 56 height 31
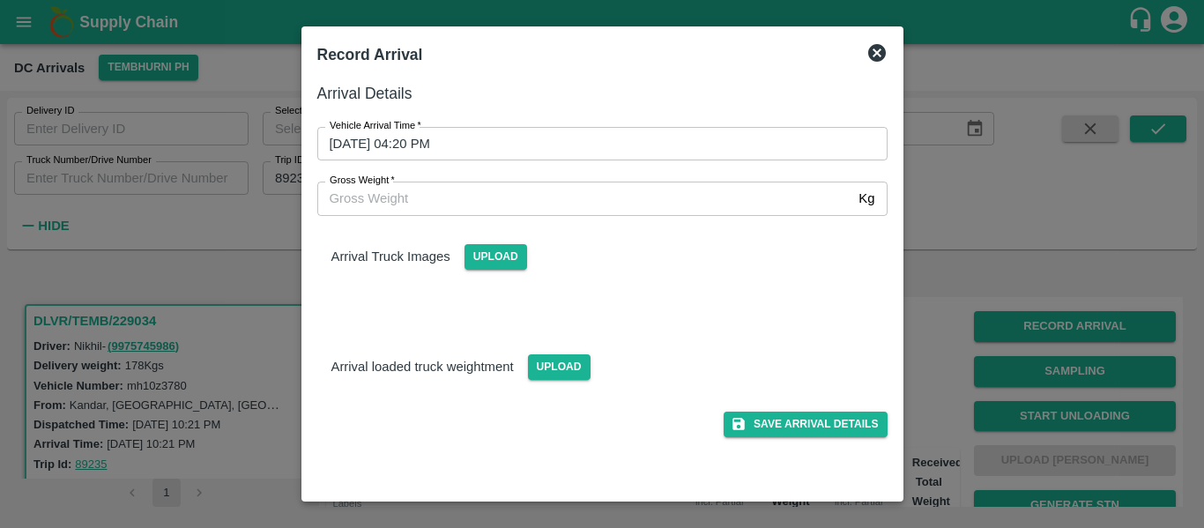
click at [812, 409] on div "Save Arrival Details" at bounding box center [595, 417] width 584 height 40
click at [817, 422] on button "Save Arrival Details" at bounding box center [804, 424] width 163 height 26
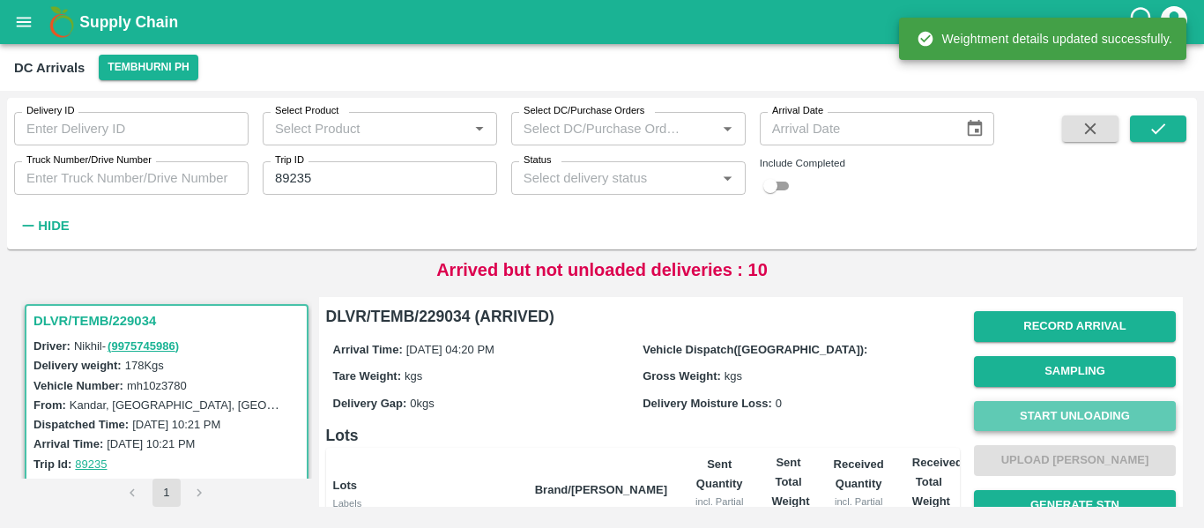
click at [1053, 415] on button "Start Unloading" at bounding box center [1075, 416] width 202 height 31
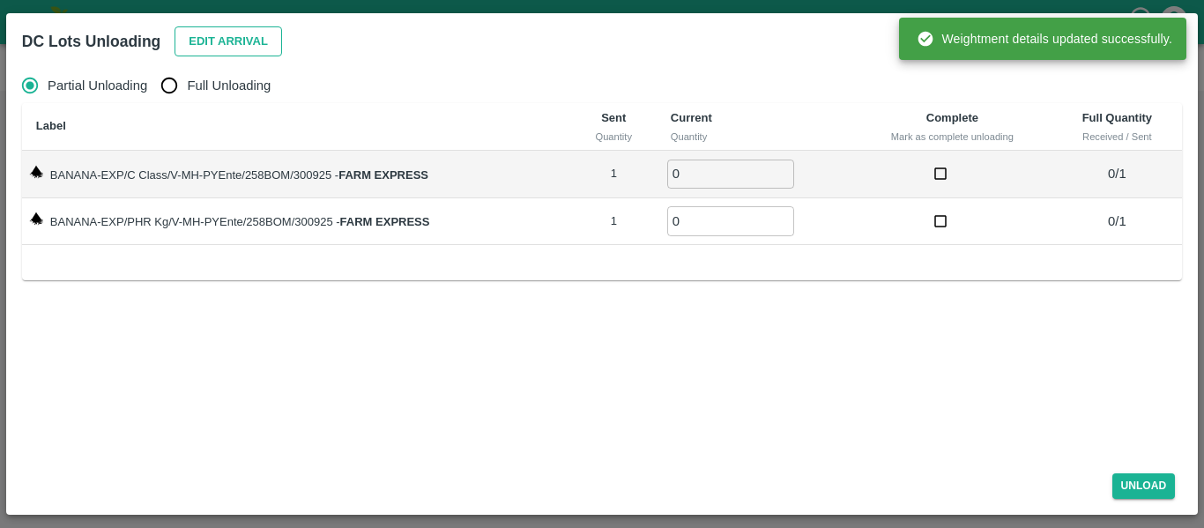
click at [229, 45] on button "Edit Arrival" at bounding box center [227, 41] width 107 height 31
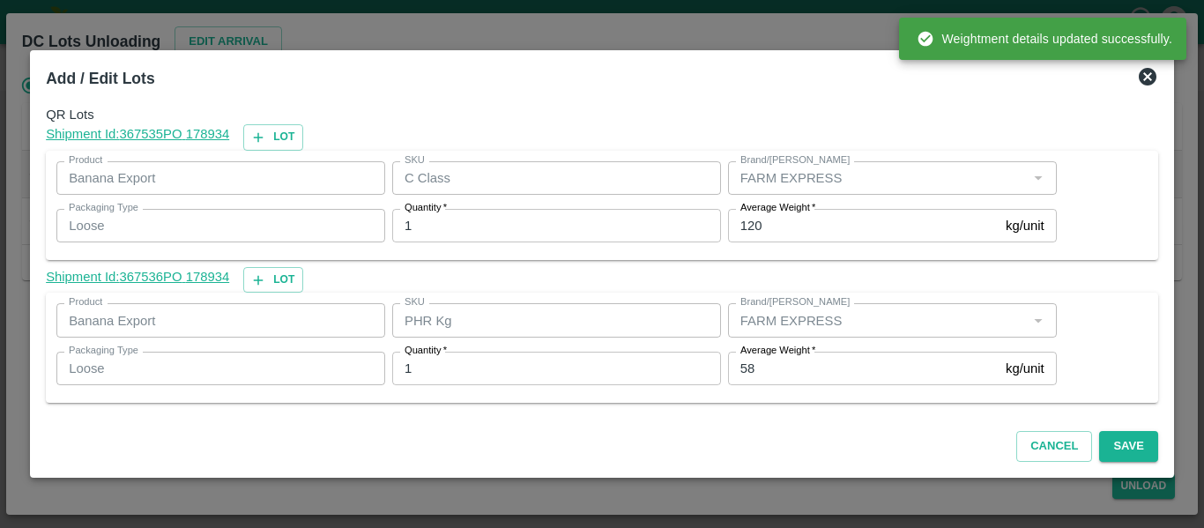
click at [797, 382] on input "58" at bounding box center [863, 368] width 271 height 33
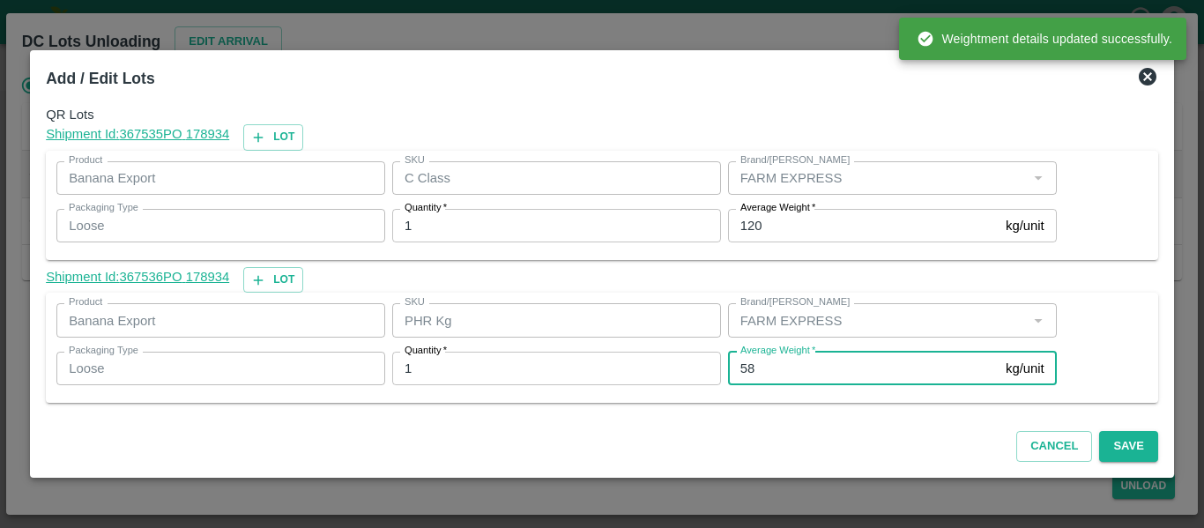
type input "5"
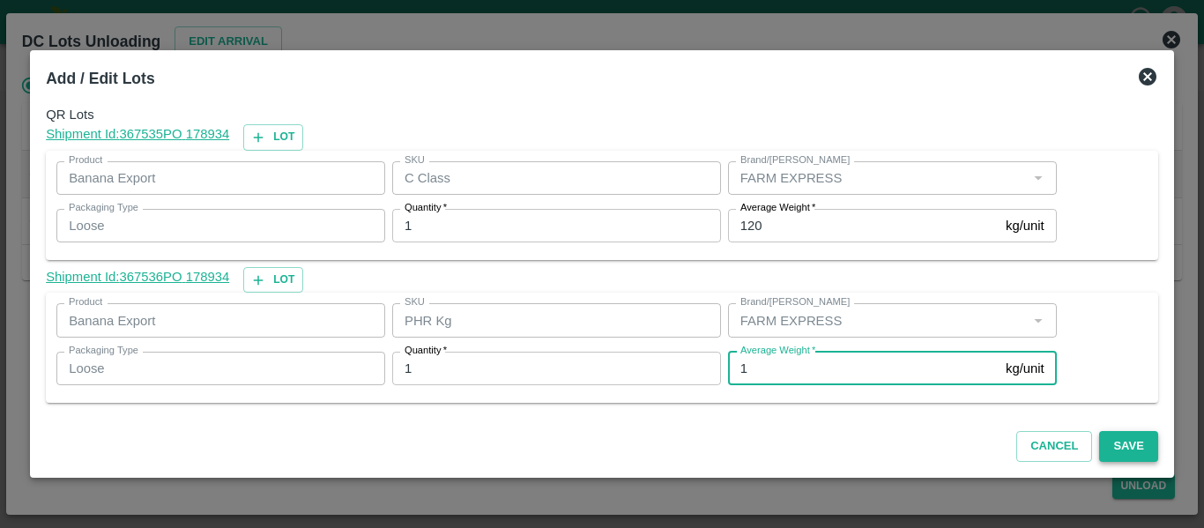
type input "1"
click at [1133, 443] on button "Save" at bounding box center [1128, 446] width 58 height 31
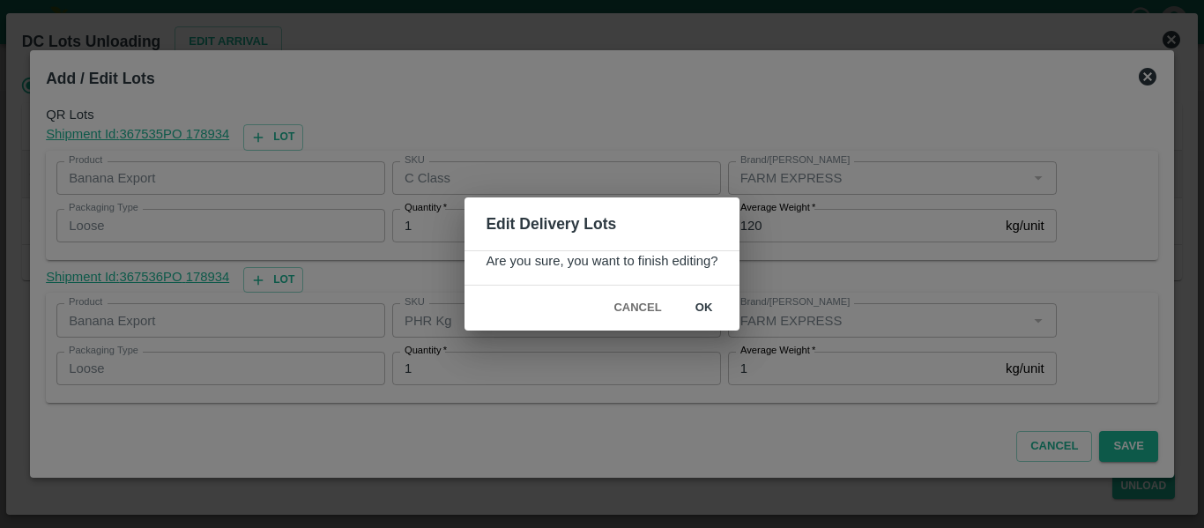
click at [711, 306] on button "ok" at bounding box center [704, 308] width 56 height 31
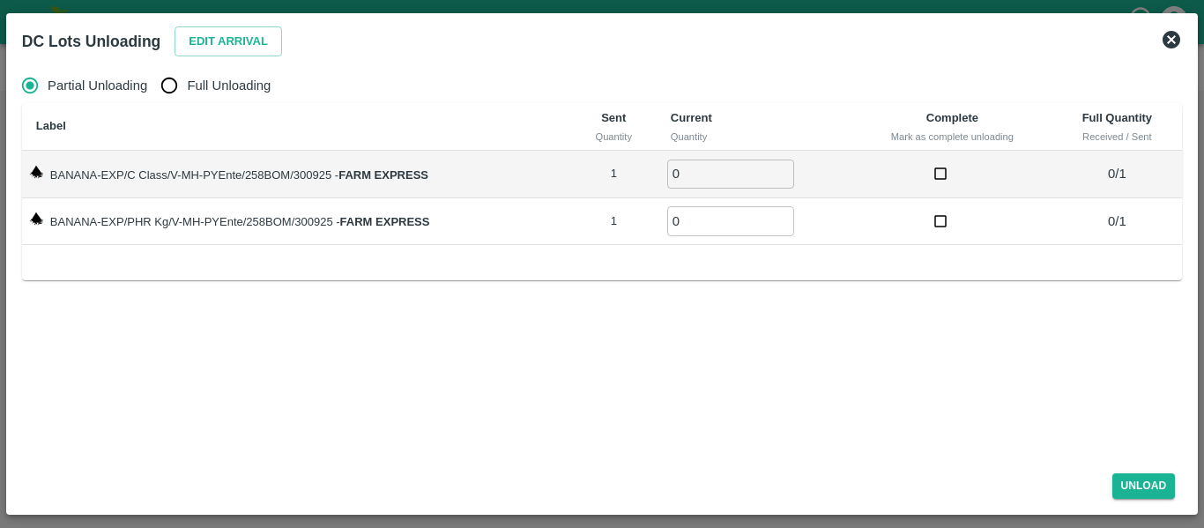
click at [192, 76] on span "Full Unloading" at bounding box center [229, 85] width 84 height 19
click at [187, 75] on input "Full Unloading" at bounding box center [169, 85] width 35 height 35
radio input "true"
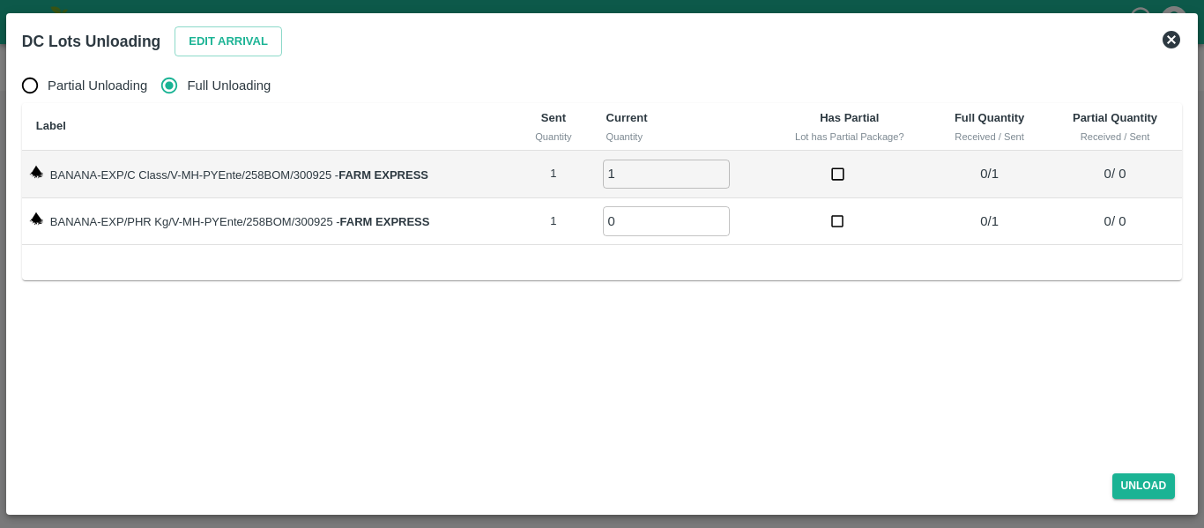
type input "1"
click at [721, 169] on input "1" at bounding box center [666, 173] width 127 height 29
type input "1"
click at [722, 215] on input "1" at bounding box center [666, 220] width 127 height 29
click at [1146, 493] on button "Unload" at bounding box center [1143, 486] width 63 height 26
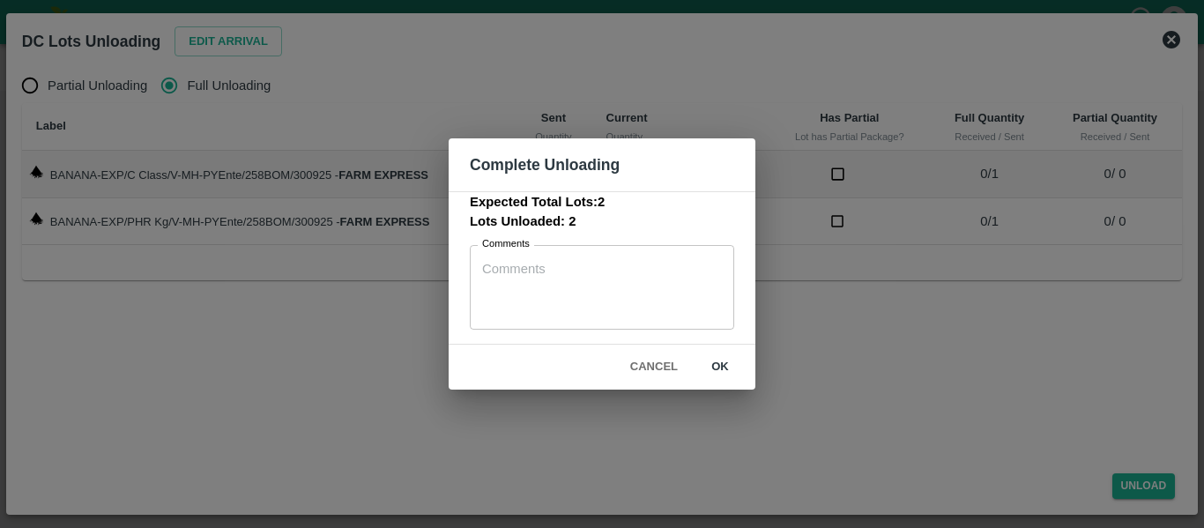
click at [709, 367] on button "ok" at bounding box center [720, 367] width 56 height 31
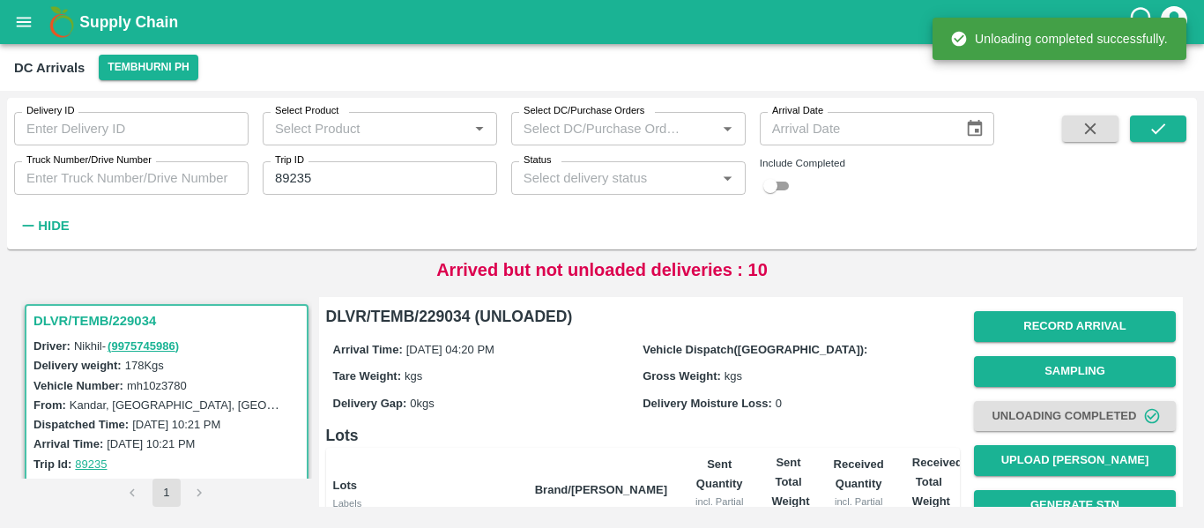
scroll to position [226, 0]
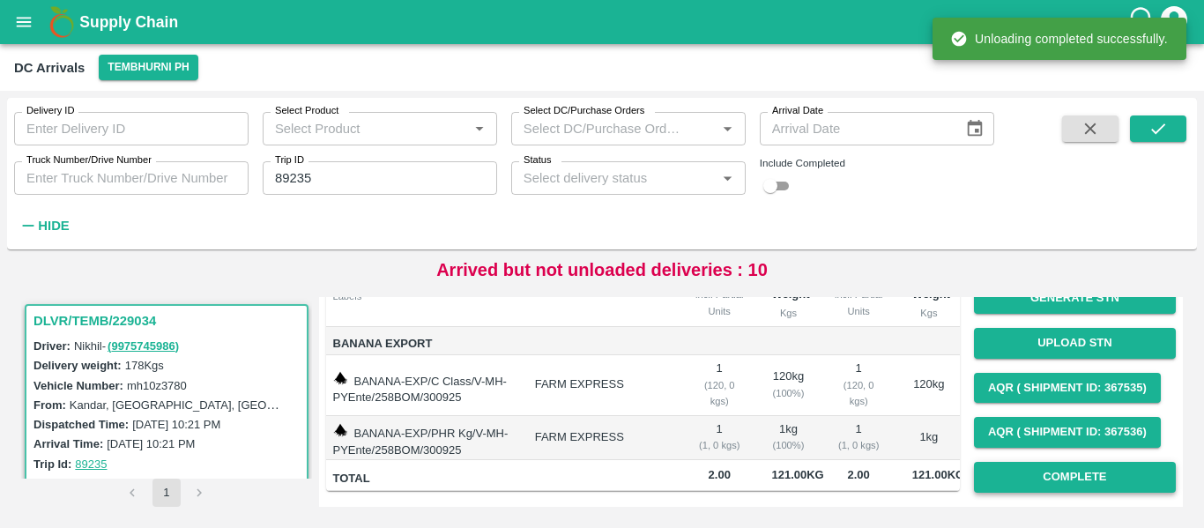
click at [1082, 463] on button "Complete" at bounding box center [1075, 477] width 202 height 31
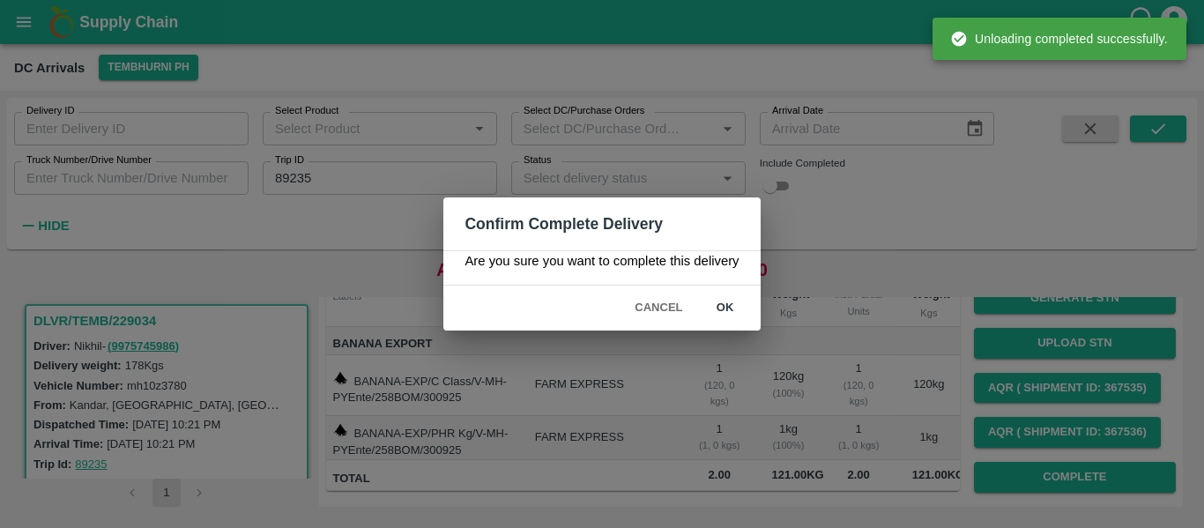
click at [745, 304] on button "ok" at bounding box center [725, 308] width 56 height 31
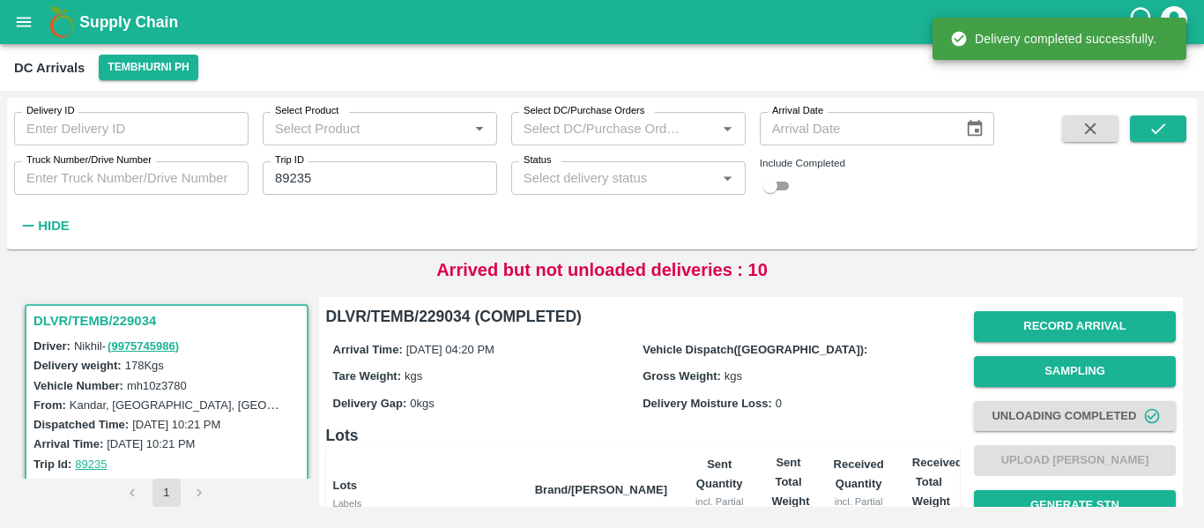
click at [392, 163] on input "89235" at bounding box center [380, 177] width 234 height 33
paste input "text"
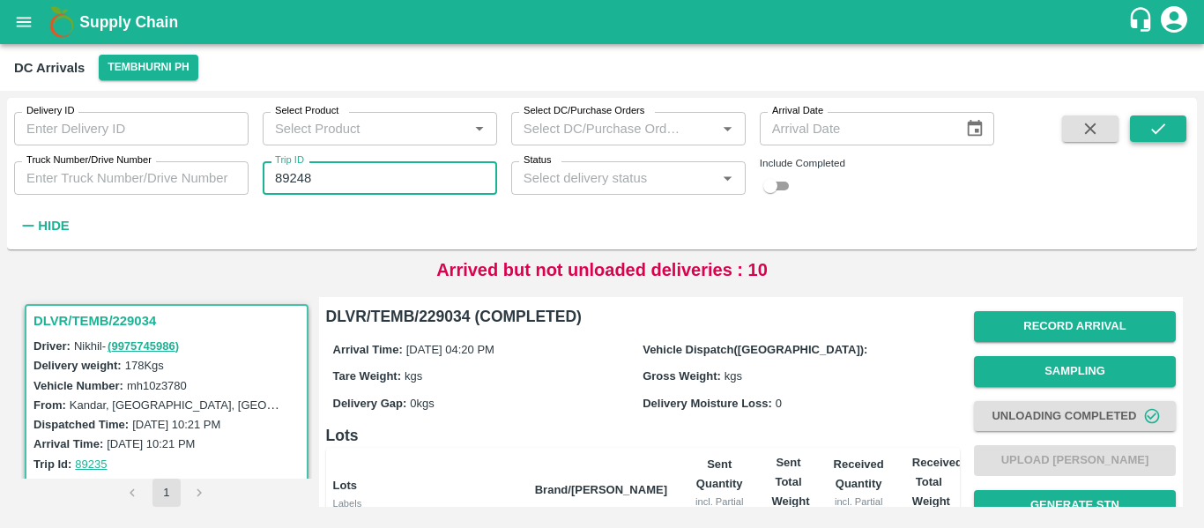
type input "89248"
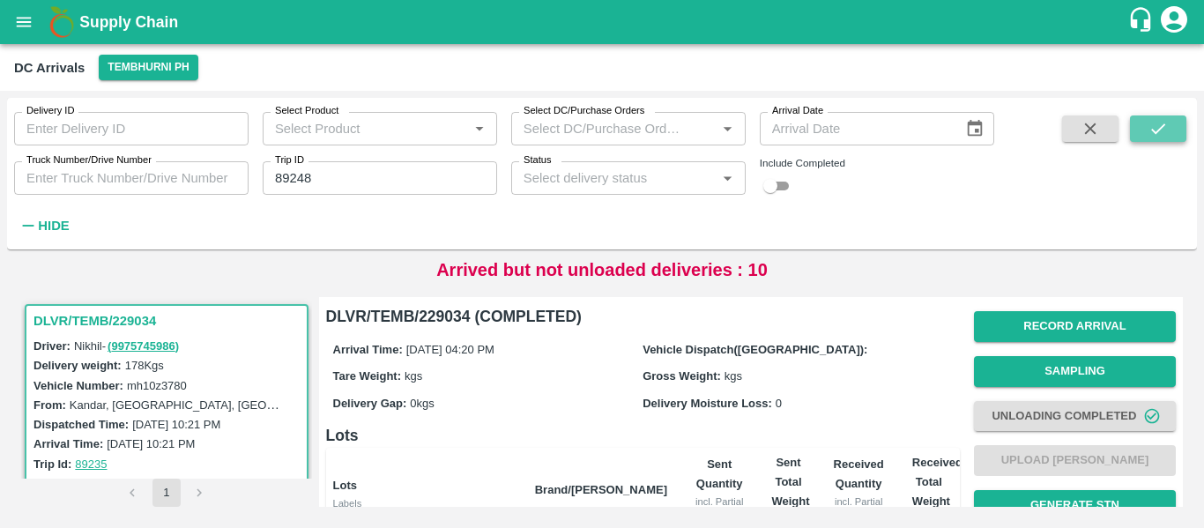
click at [1144, 140] on button "submit" at bounding box center [1158, 128] width 56 height 26
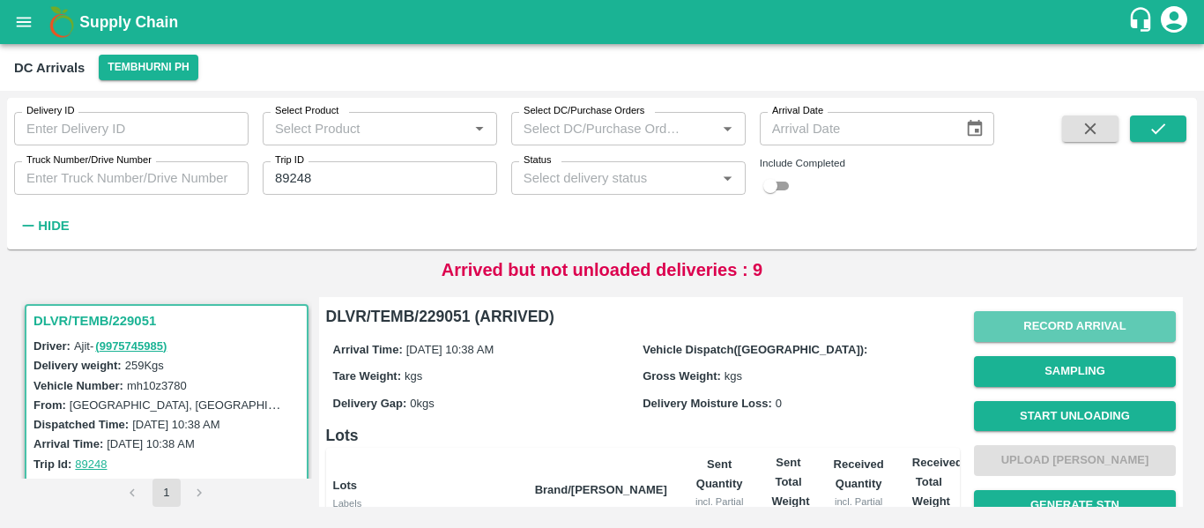
click at [1038, 330] on button "Record Arrival" at bounding box center [1075, 326] width 202 height 31
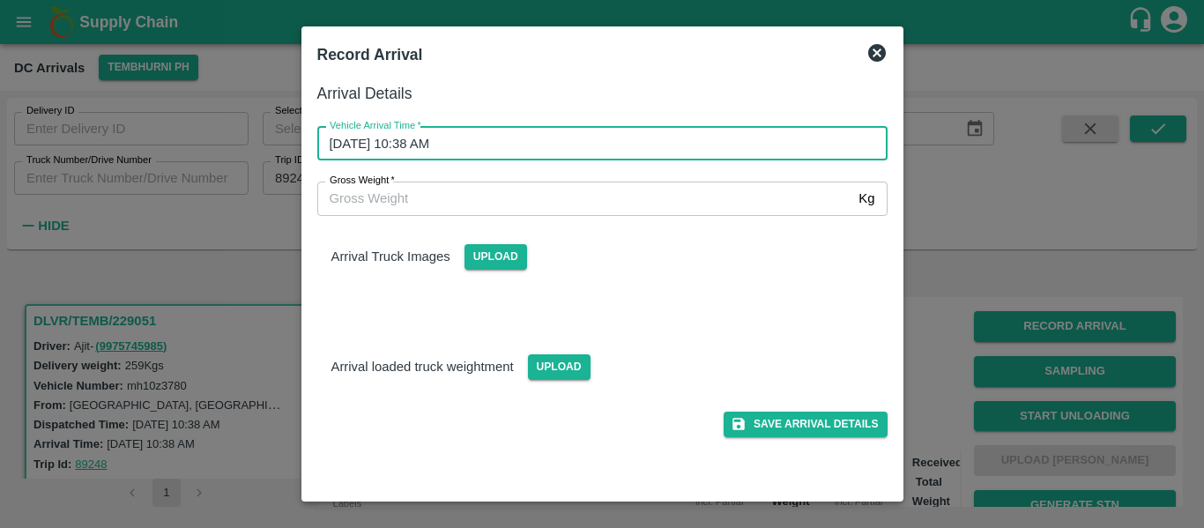
click at [446, 143] on input "01/10/2025 10:38 AM" at bounding box center [596, 143] width 558 height 33
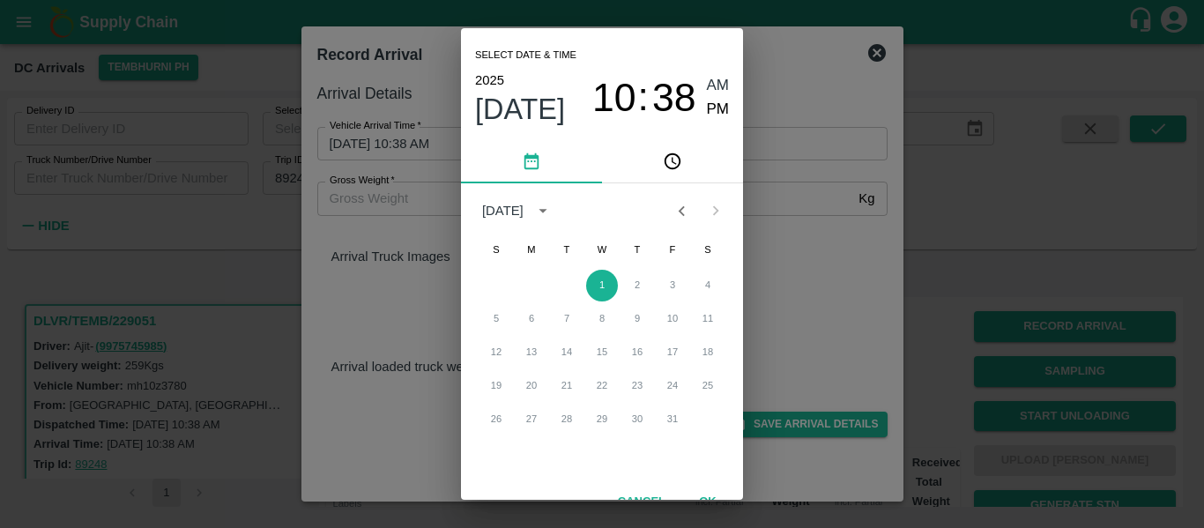
click at [671, 221] on button "Previous month" at bounding box center [680, 210] width 33 height 33
click at [565, 414] on button "30" at bounding box center [567, 420] width 32 height 32
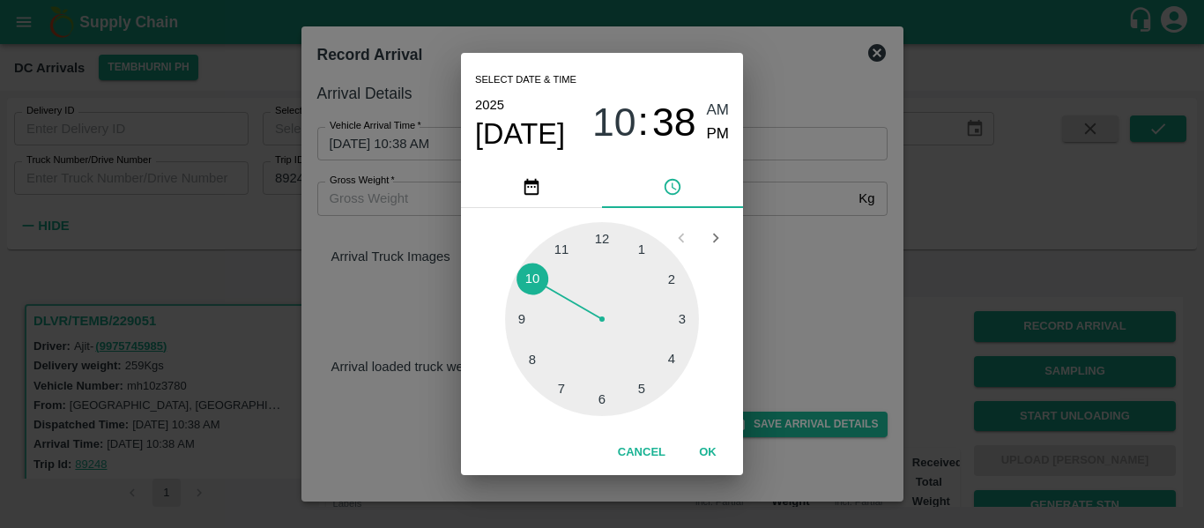
click at [536, 277] on div at bounding box center [602, 319] width 194 height 194
click at [599, 244] on div at bounding box center [602, 319] width 194 height 194
click at [724, 131] on span "PM" at bounding box center [718, 134] width 23 height 24
type input "30/09/2025 10:00 PM"
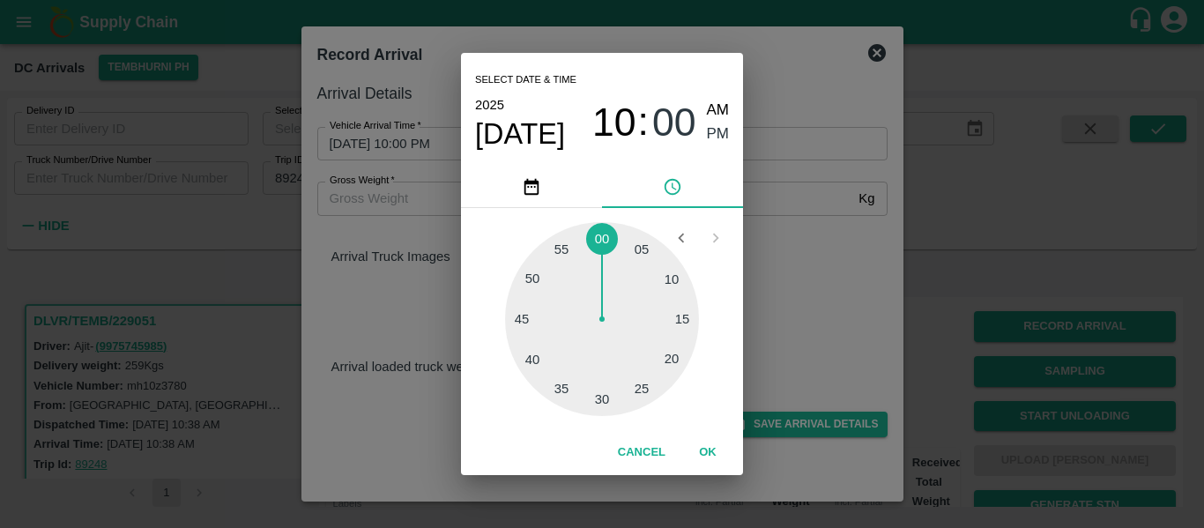
click at [723, 447] on button "OK" at bounding box center [707, 452] width 56 height 31
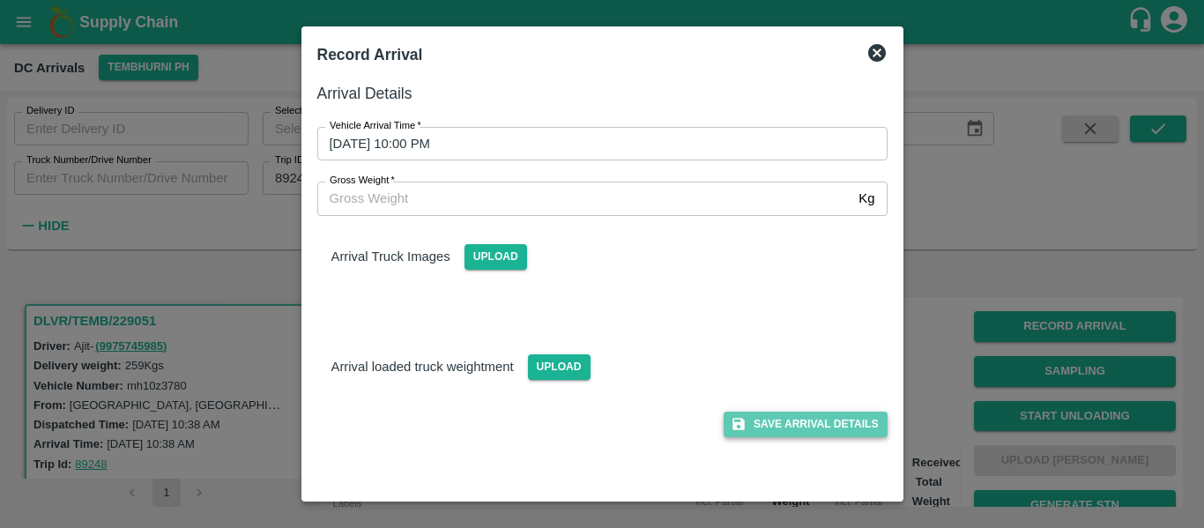
click at [834, 415] on button "Save Arrival Details" at bounding box center [804, 424] width 163 height 26
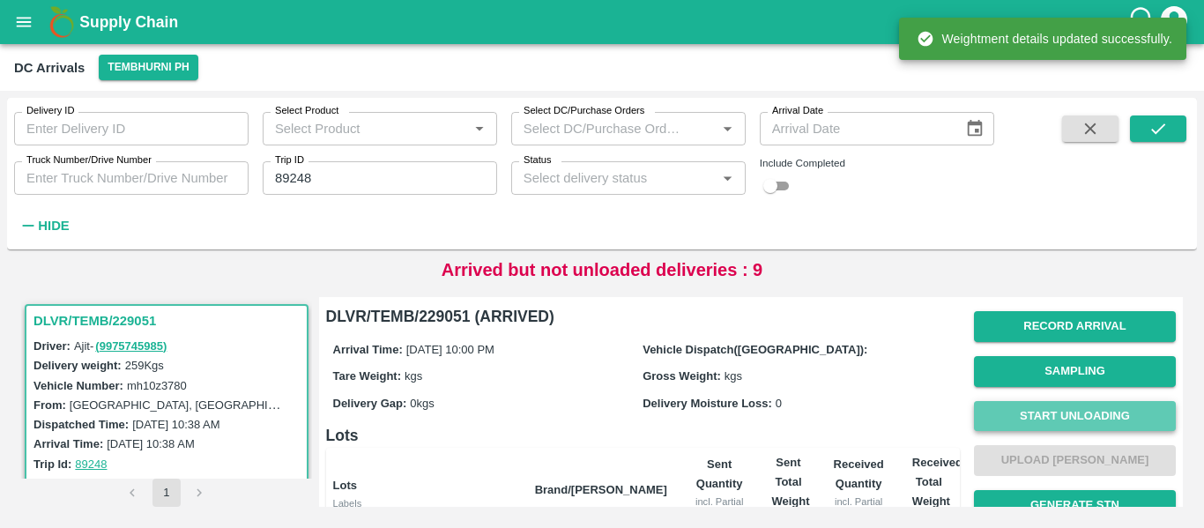
click at [1039, 411] on button "Start Unloading" at bounding box center [1075, 416] width 202 height 31
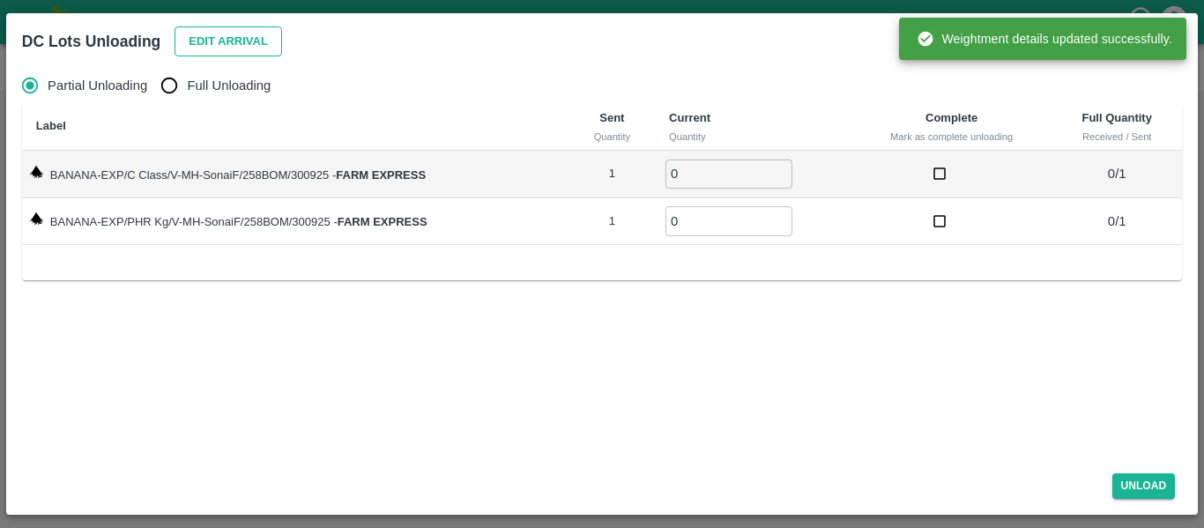
click at [234, 40] on button "Edit Arrival" at bounding box center [227, 41] width 107 height 31
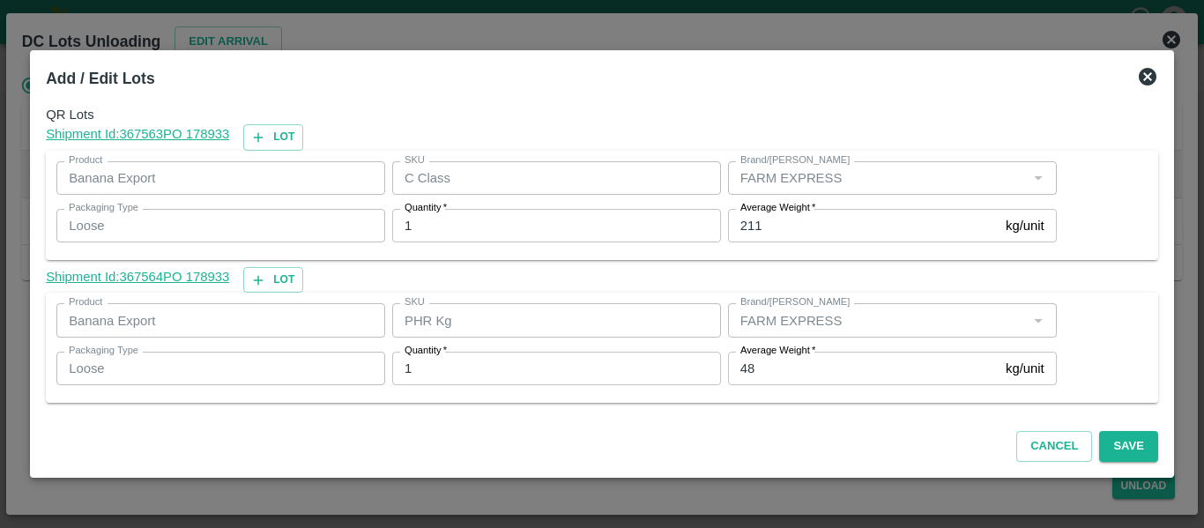
click at [775, 382] on input "48" at bounding box center [863, 368] width 271 height 33
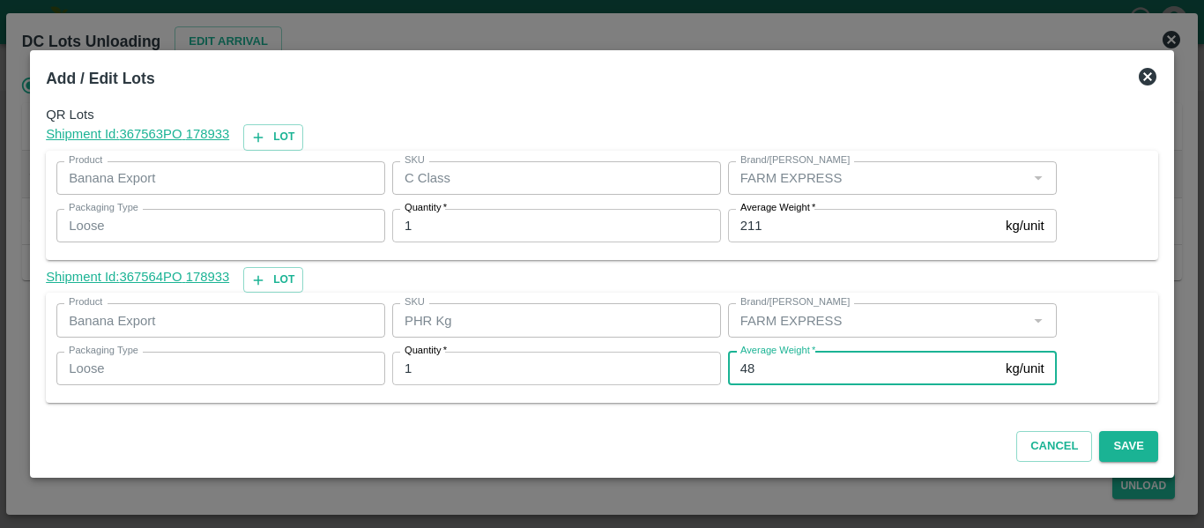
type input "4"
type input "1"
click at [1133, 440] on button "Save" at bounding box center [1128, 446] width 58 height 31
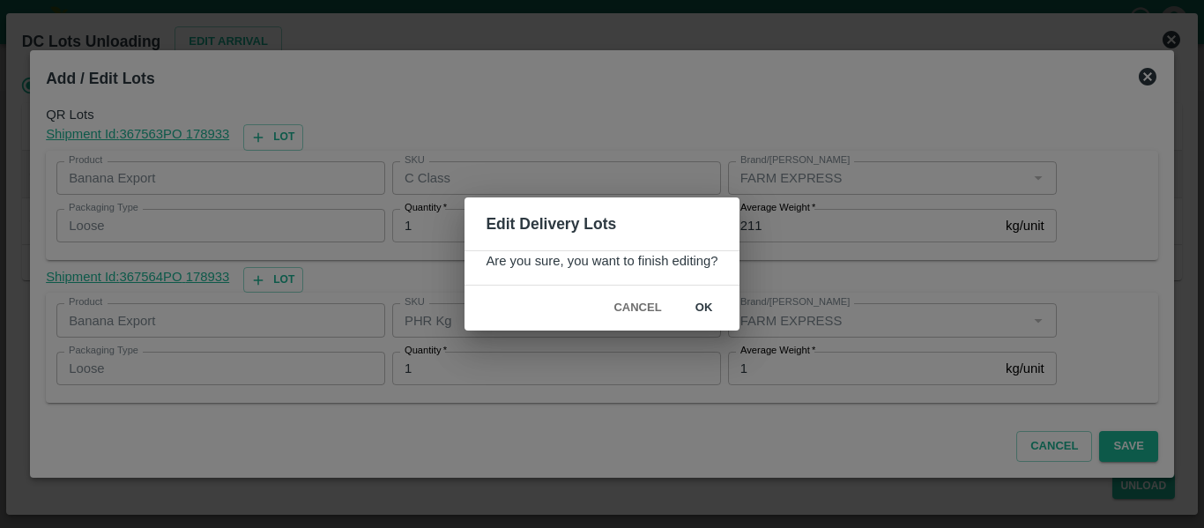
click at [700, 299] on button "ok" at bounding box center [704, 308] width 56 height 31
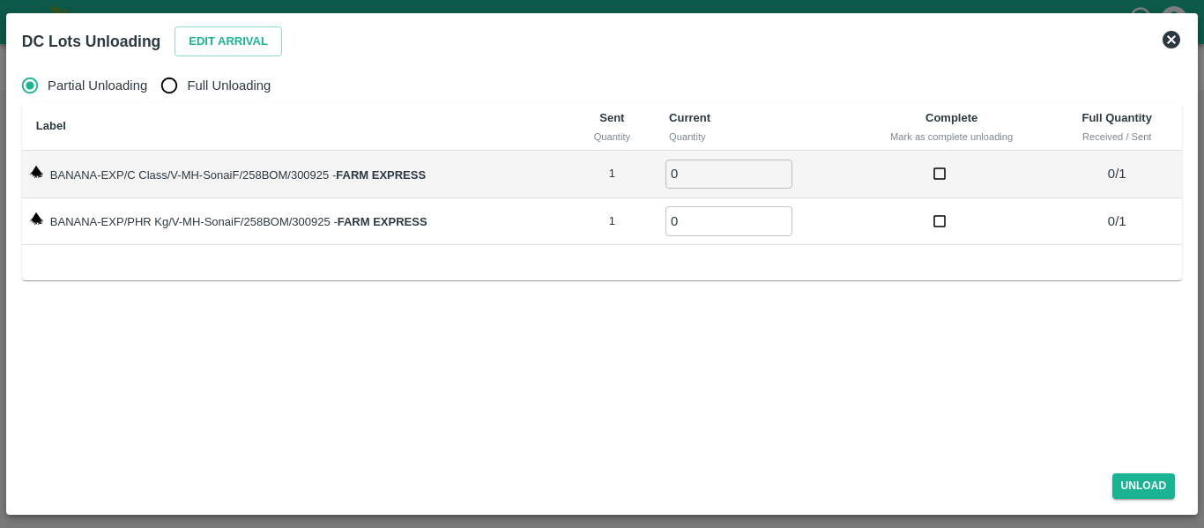
click at [256, 85] on span "Full Unloading" at bounding box center [229, 85] width 84 height 19
click at [187, 85] on input "Full Unloading" at bounding box center [169, 85] width 35 height 35
radio input "true"
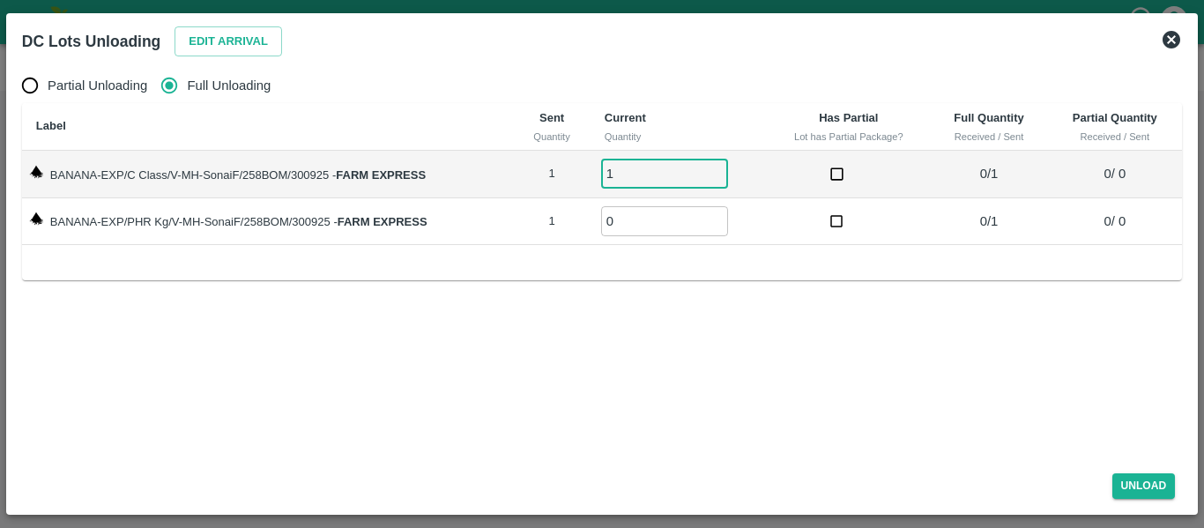
type input "1"
click at [715, 168] on input "1" at bounding box center [664, 173] width 127 height 29
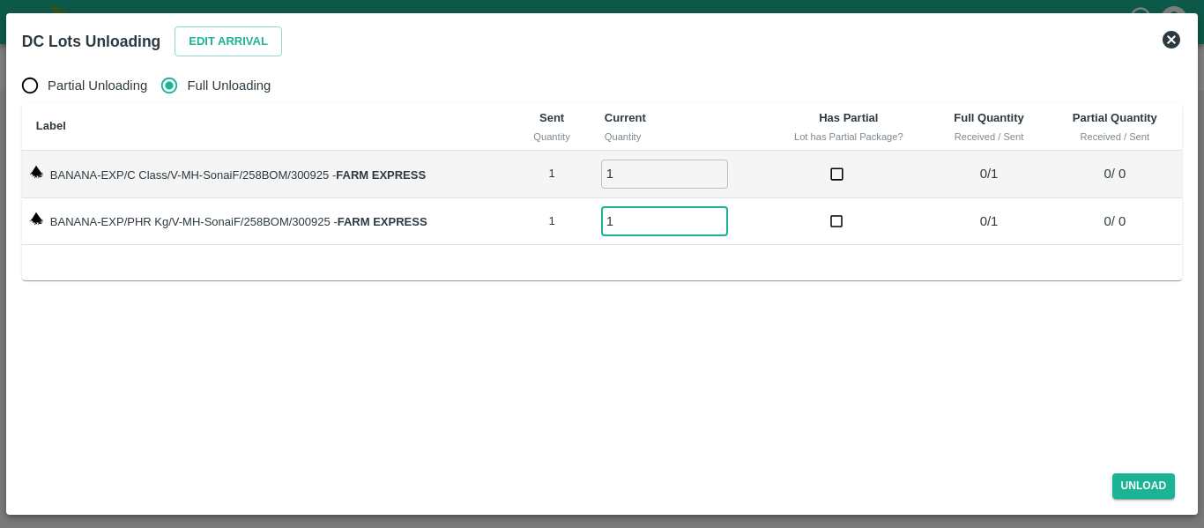
type input "1"
click at [717, 219] on input "1" at bounding box center [664, 220] width 127 height 29
click at [1139, 480] on button "Unload" at bounding box center [1143, 486] width 63 height 26
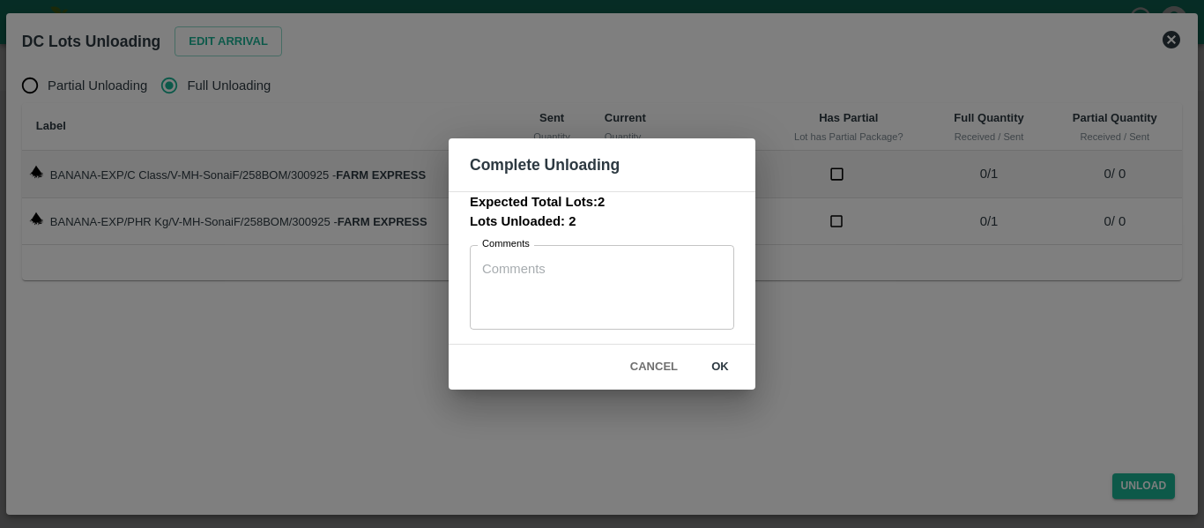
click at [720, 362] on button "ok" at bounding box center [720, 367] width 56 height 31
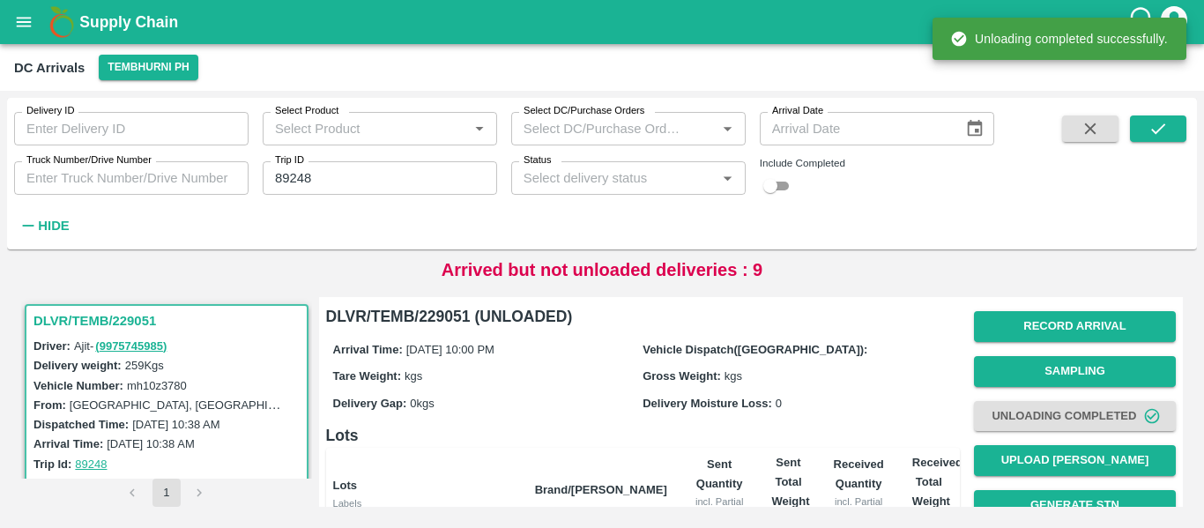
scroll to position [226, 0]
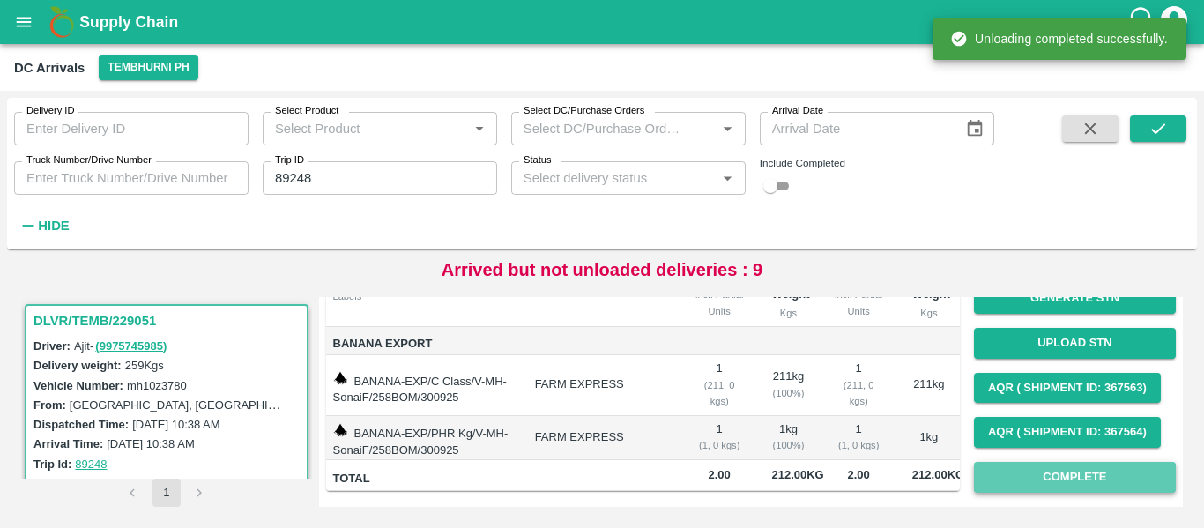
click at [1071, 462] on button "Complete" at bounding box center [1075, 477] width 202 height 31
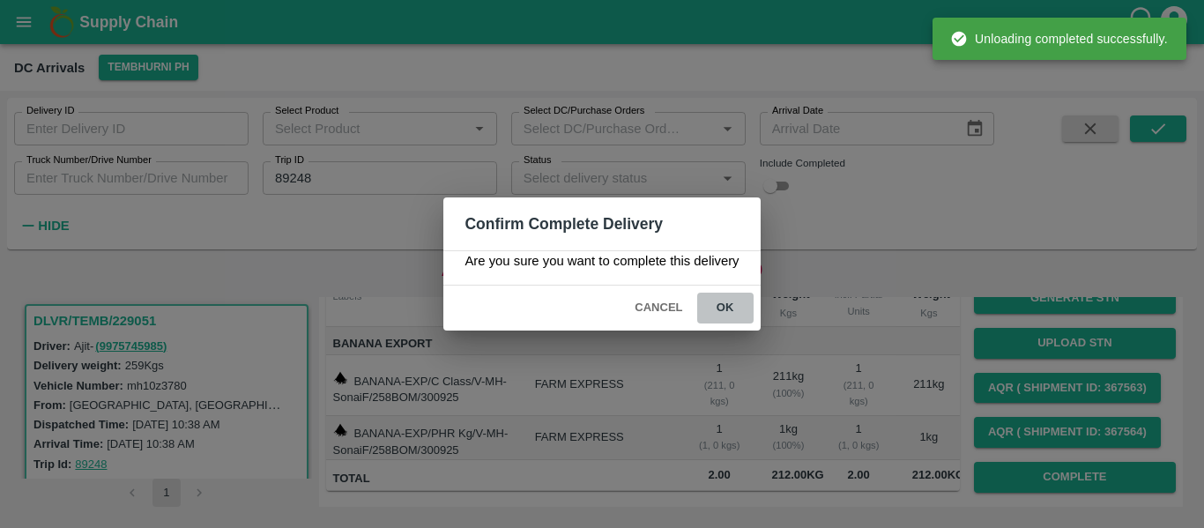
click at [730, 303] on button "ok" at bounding box center [725, 308] width 56 height 31
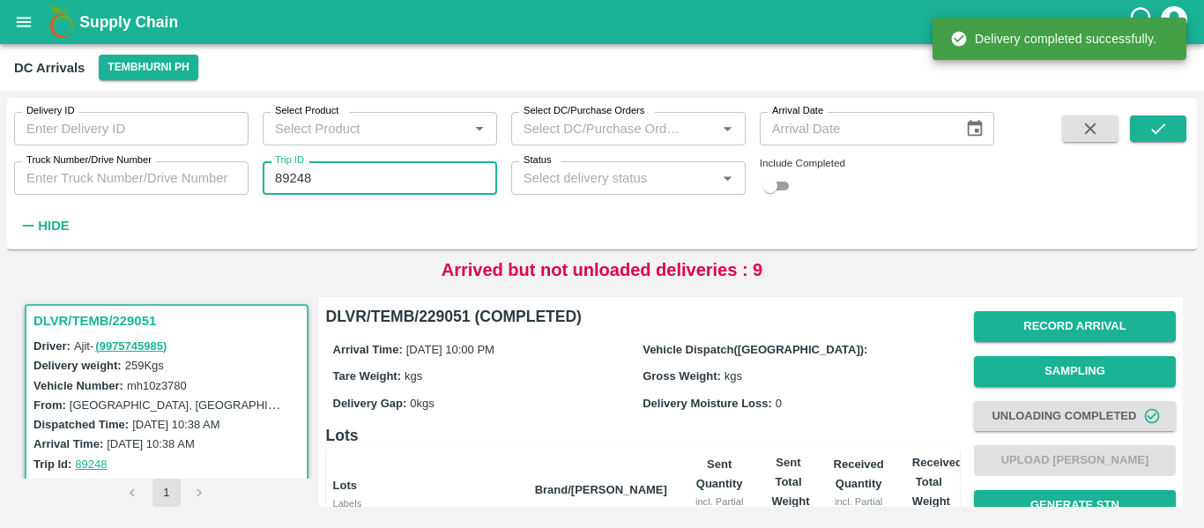
click at [322, 168] on input "89248" at bounding box center [380, 177] width 234 height 33
paste input "text"
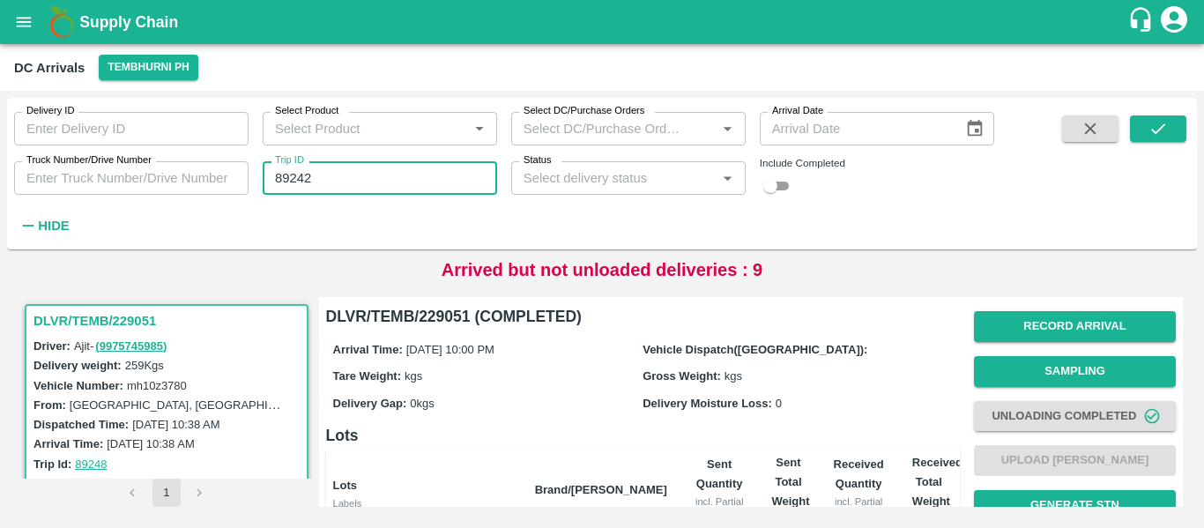
type input "89242"
click at [1187, 130] on div "Delivery ID Delivery ID Select Product Select Product   * Select DC/Purchase Or…" at bounding box center [602, 173] width 1190 height 137
click at [1171, 136] on button "submit" at bounding box center [1158, 128] width 56 height 26
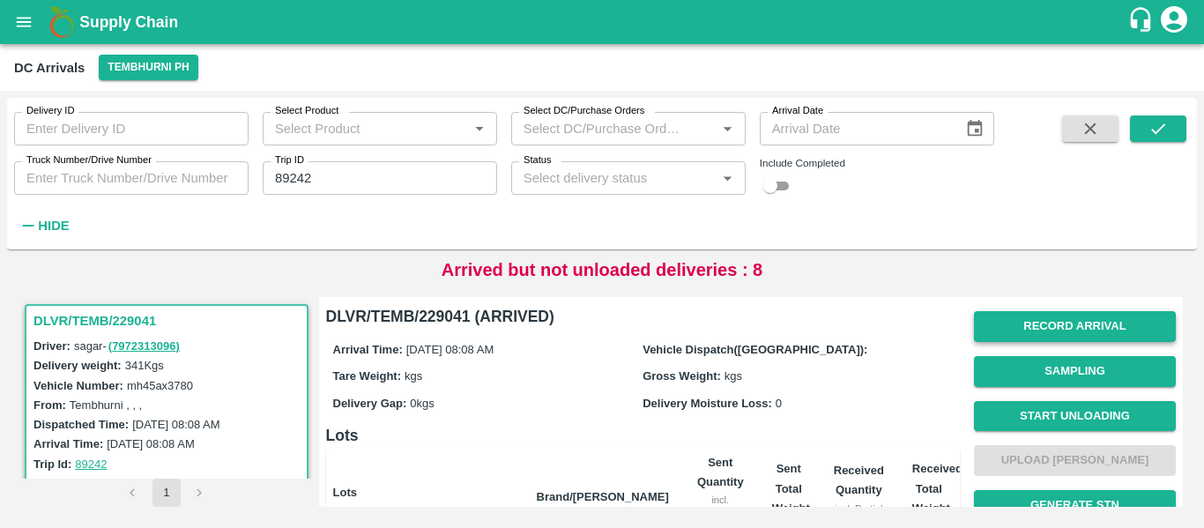
click at [996, 322] on button "Record Arrival" at bounding box center [1075, 326] width 202 height 31
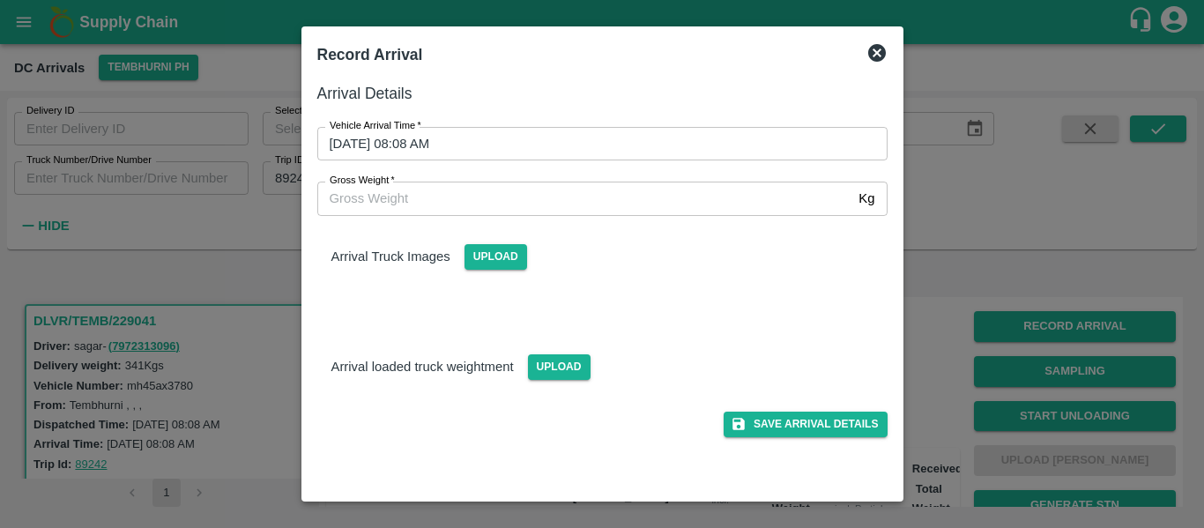
click at [550, 114] on div "Vehicle Arrival Time   * 01/10/2025 08:08 AM Vehicle Arrival Time" at bounding box center [591, 133] width 591 height 55
click at [560, 147] on input "01/10/2025 08:08 AM" at bounding box center [596, 143] width 558 height 33
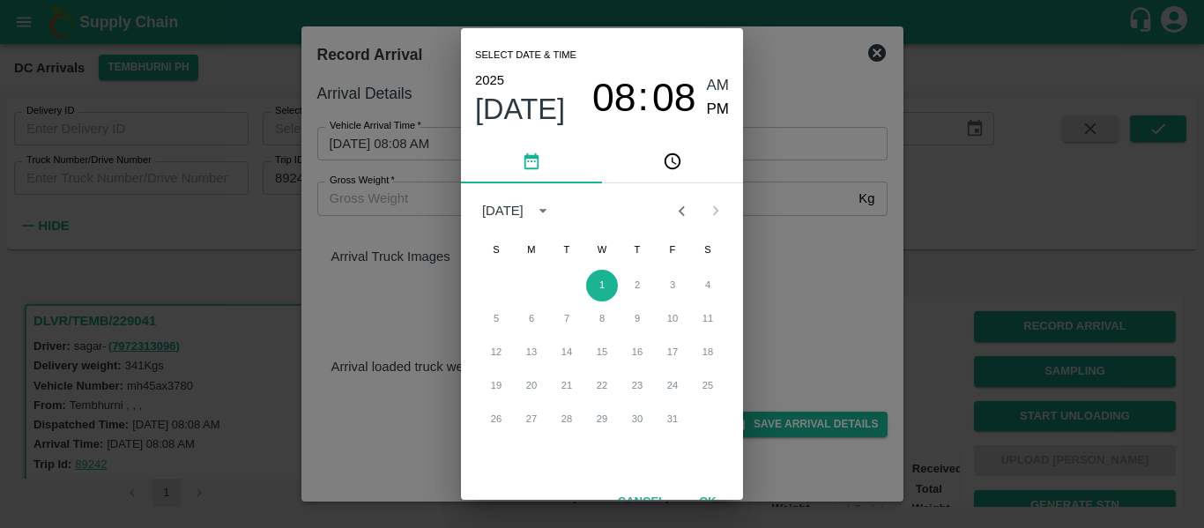
click at [682, 209] on icon "Previous month" at bounding box center [680, 210] width 19 height 19
click at [564, 417] on button "30" at bounding box center [567, 420] width 32 height 32
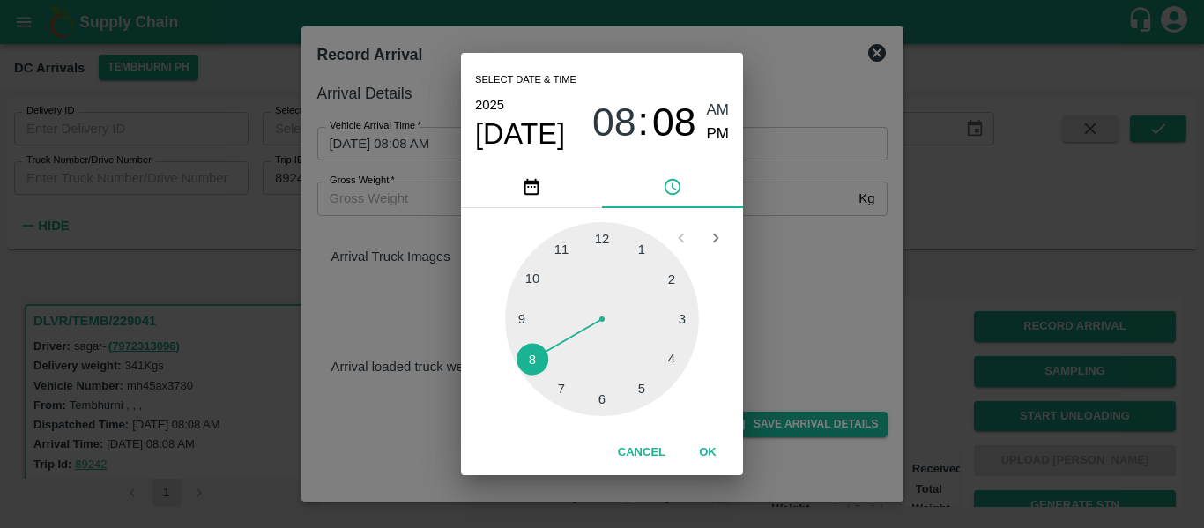
click at [688, 314] on div at bounding box center [602, 319] width 194 height 194
click at [707, 129] on span "PM" at bounding box center [718, 134] width 23 height 24
type input "30/09/2025 03:14 PM"
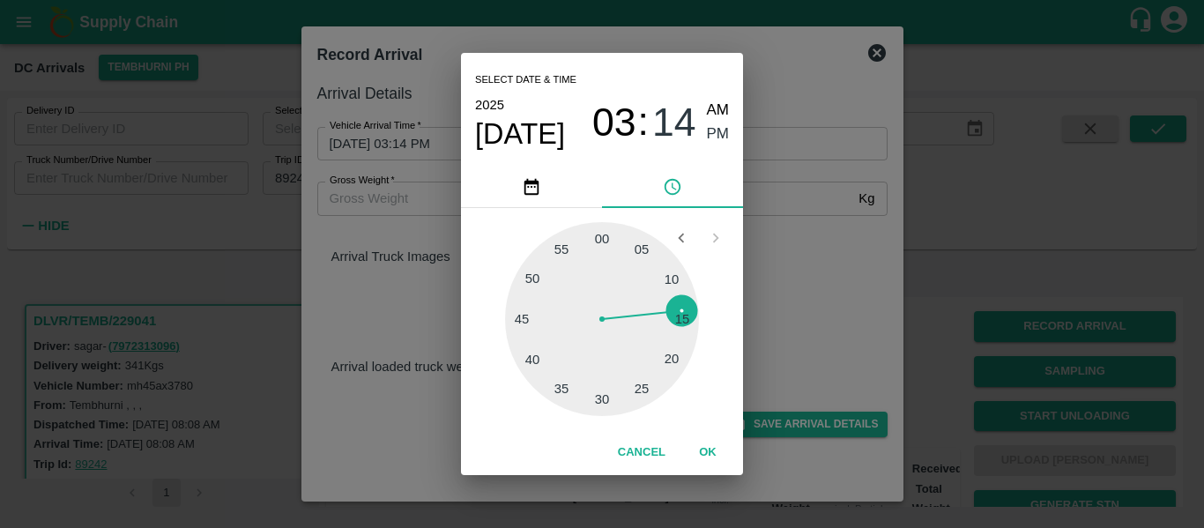
click at [711, 448] on button "OK" at bounding box center [707, 452] width 56 height 31
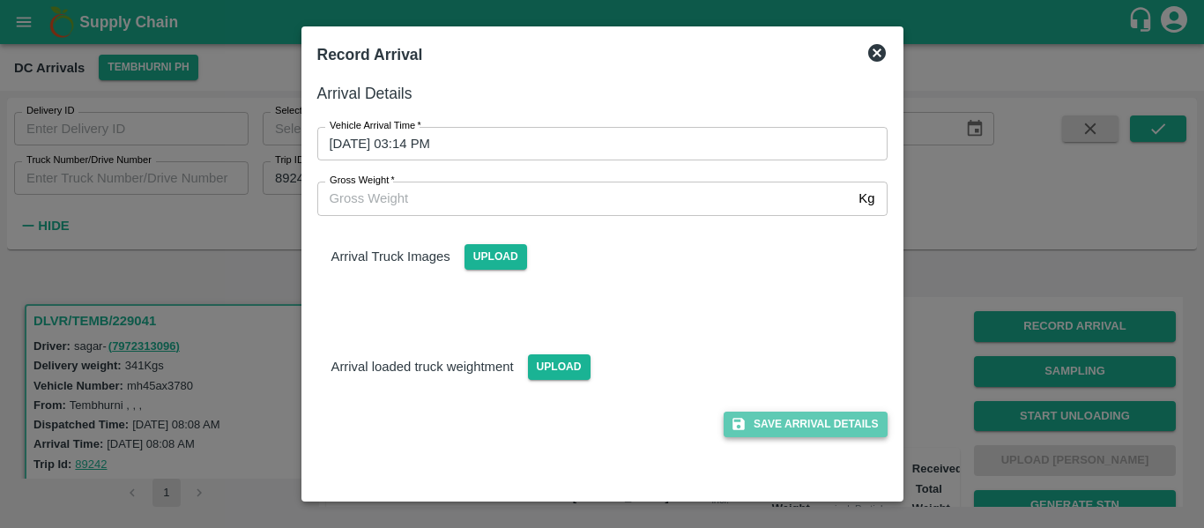
click at [798, 425] on button "Save Arrival Details" at bounding box center [804, 424] width 163 height 26
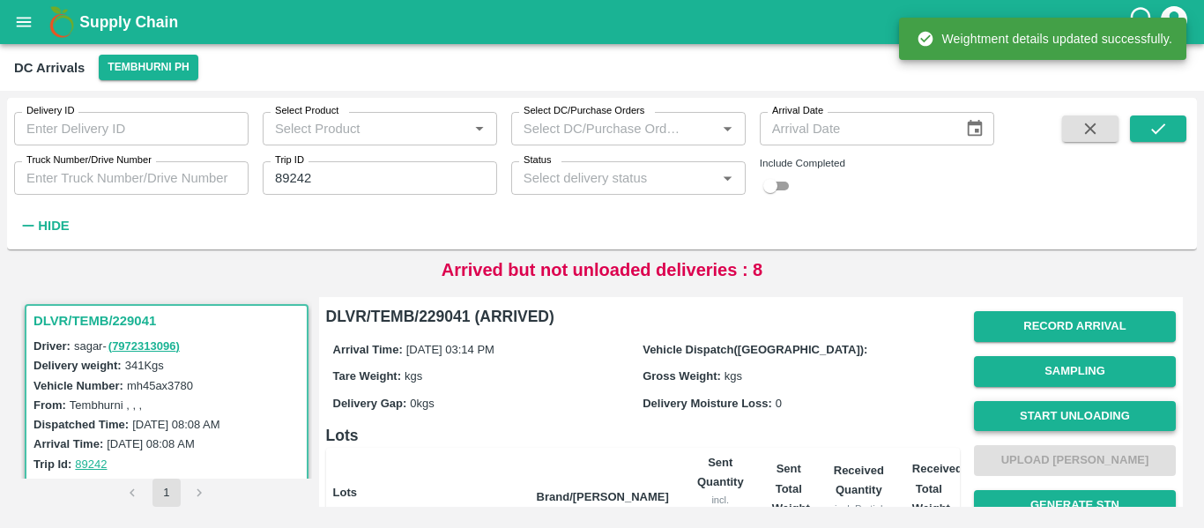
click at [1071, 426] on button "Start Unloading" at bounding box center [1075, 416] width 202 height 31
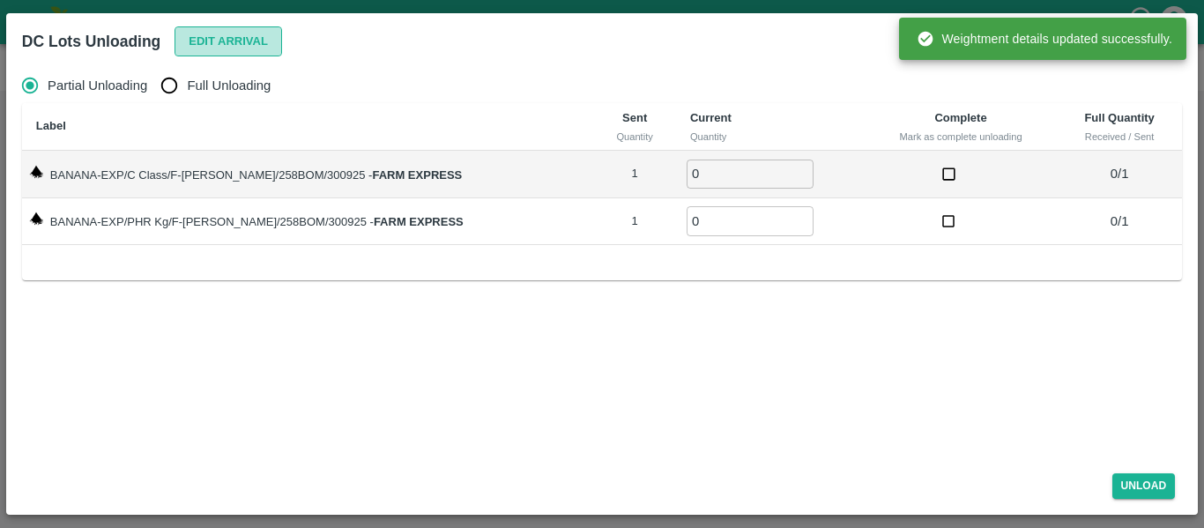
click at [231, 44] on button "Edit Arrival" at bounding box center [227, 41] width 107 height 31
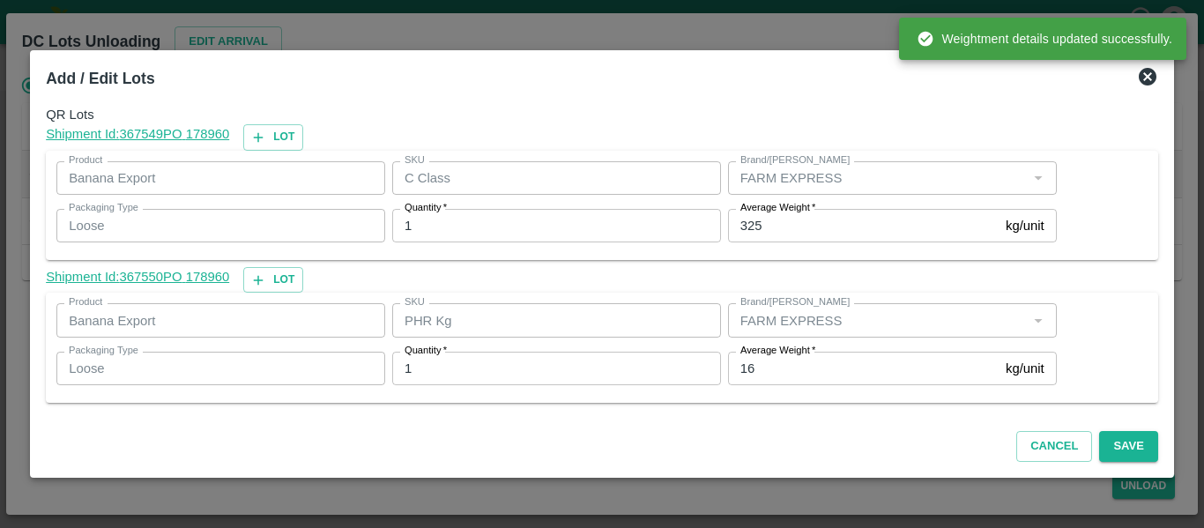
click at [807, 363] on input "16" at bounding box center [863, 368] width 271 height 33
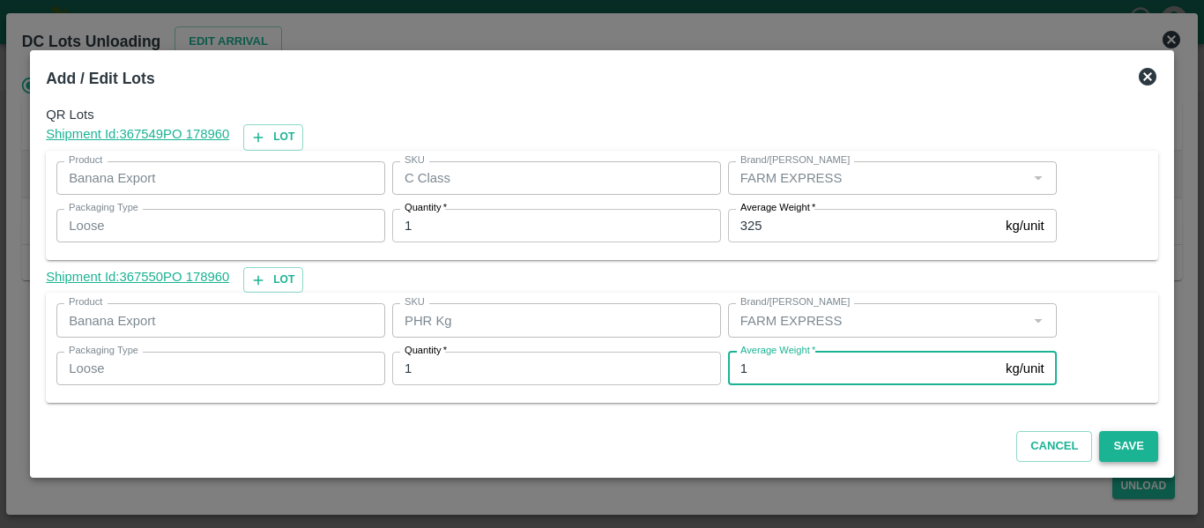
type input "1"
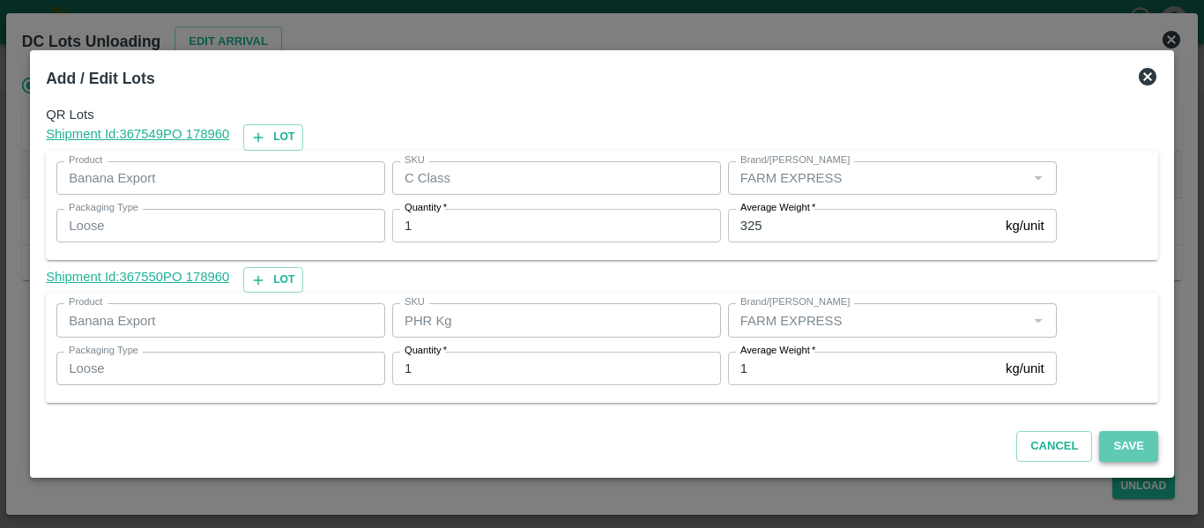
click at [1138, 443] on button "Save" at bounding box center [1128, 446] width 58 height 31
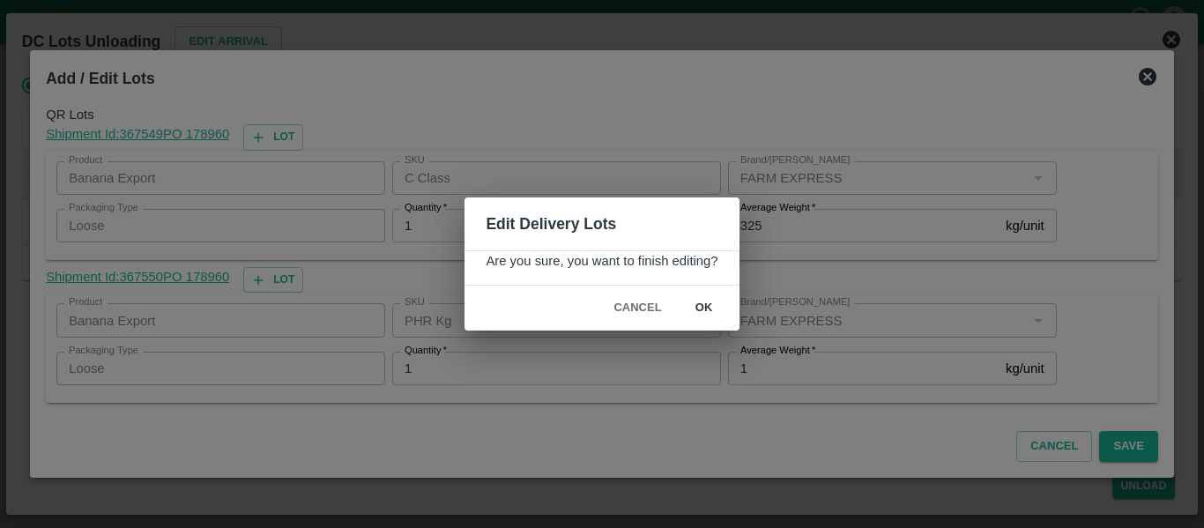
click at [693, 302] on button "ok" at bounding box center [704, 308] width 56 height 31
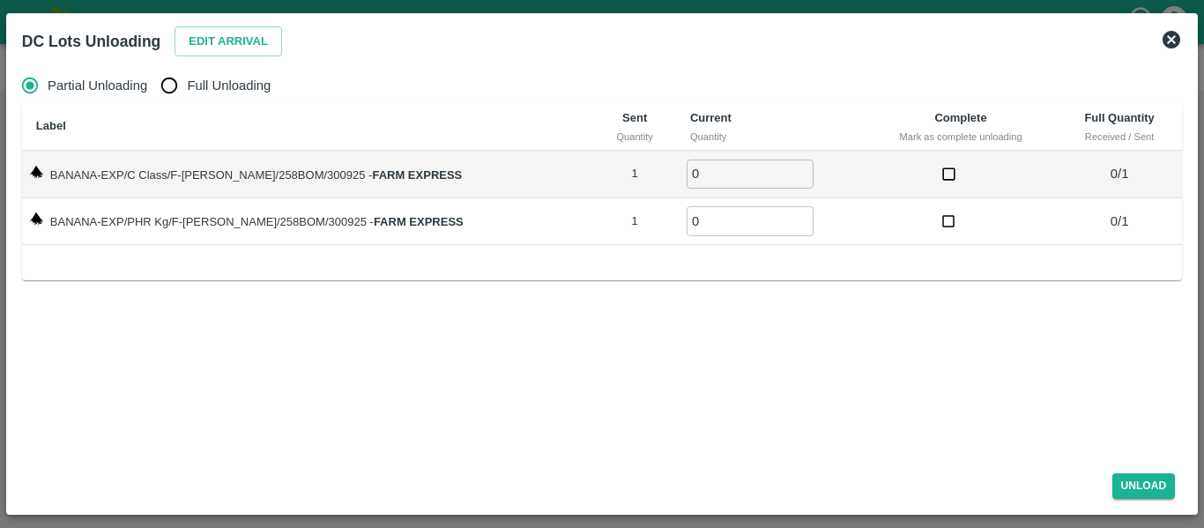
click at [235, 104] on th "Label" at bounding box center [308, 127] width 572 height 48
click at [237, 87] on span "Full Unloading" at bounding box center [229, 85] width 84 height 19
click at [187, 87] on input "Full Unloading" at bounding box center [169, 85] width 35 height 35
radio input "true"
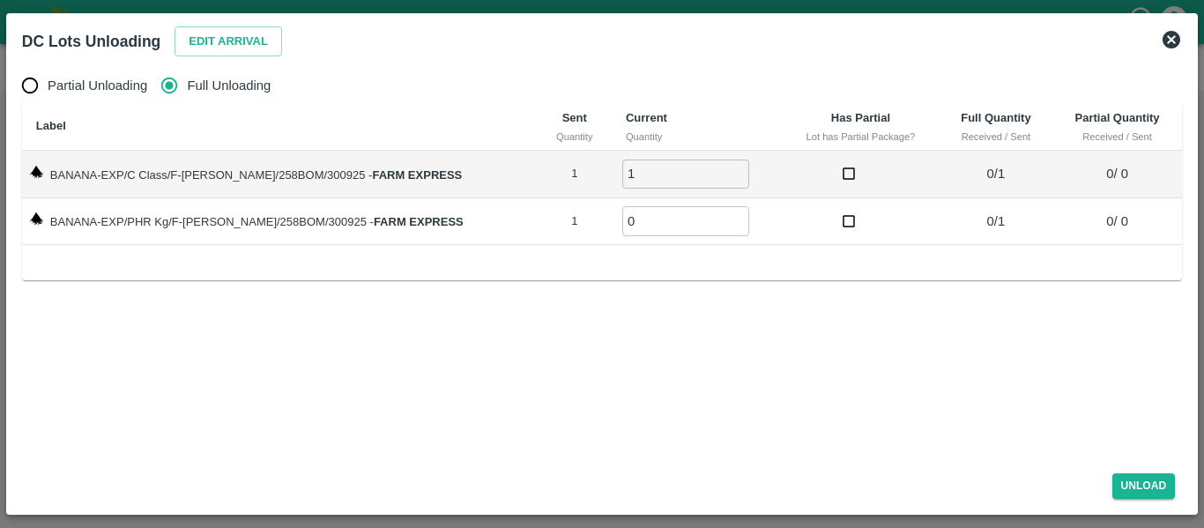
type input "1"
click at [717, 168] on input "1" at bounding box center [685, 173] width 127 height 29
type input "1"
click at [717, 219] on input "1" at bounding box center [685, 220] width 127 height 29
click at [1153, 484] on button "Unload" at bounding box center [1143, 486] width 63 height 26
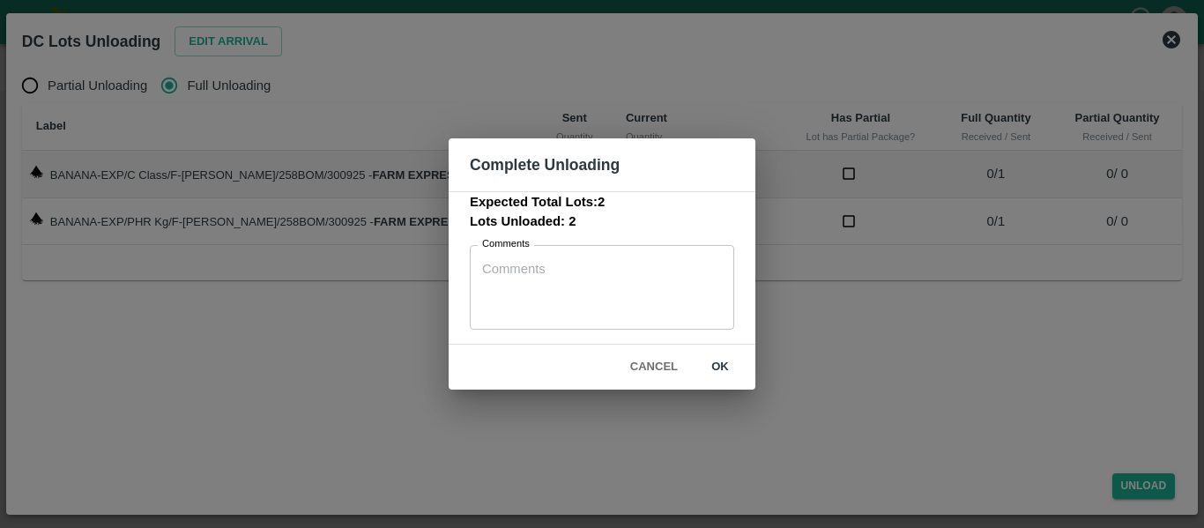
click at [720, 364] on button "ok" at bounding box center [720, 367] width 56 height 31
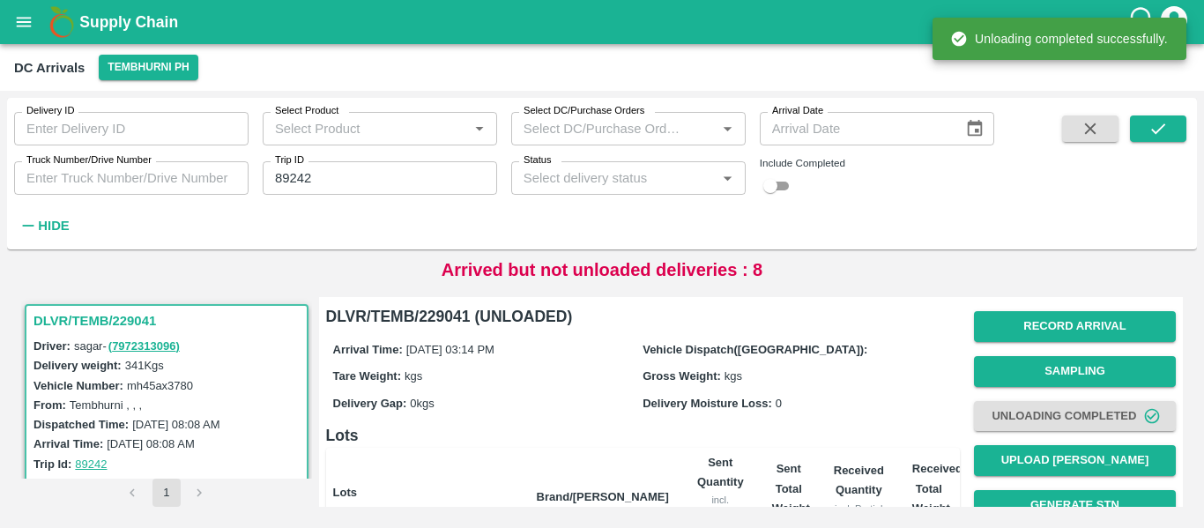
scroll to position [226, 0]
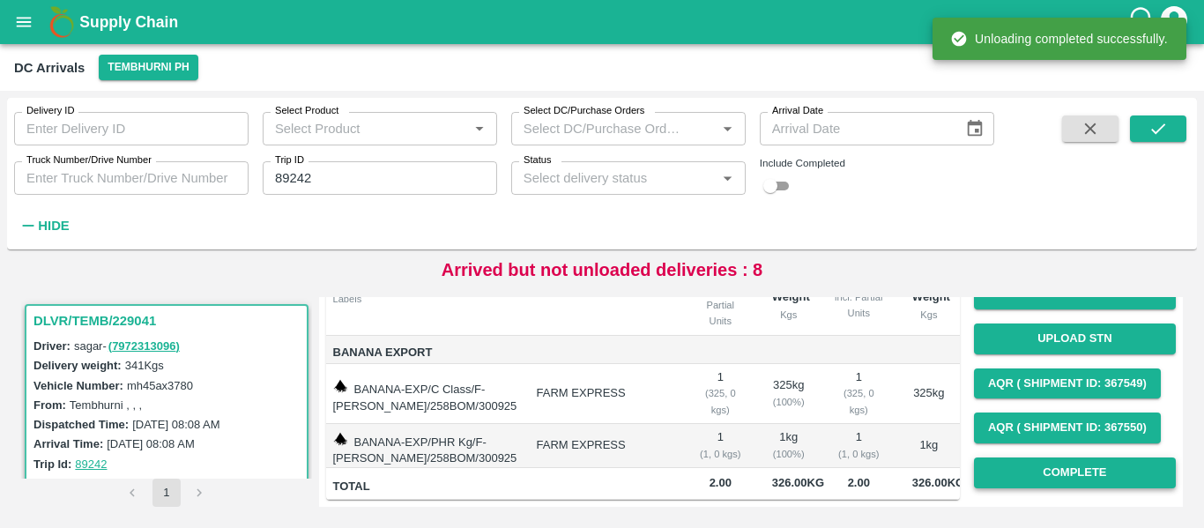
click at [1129, 467] on button "Complete" at bounding box center [1075, 472] width 202 height 31
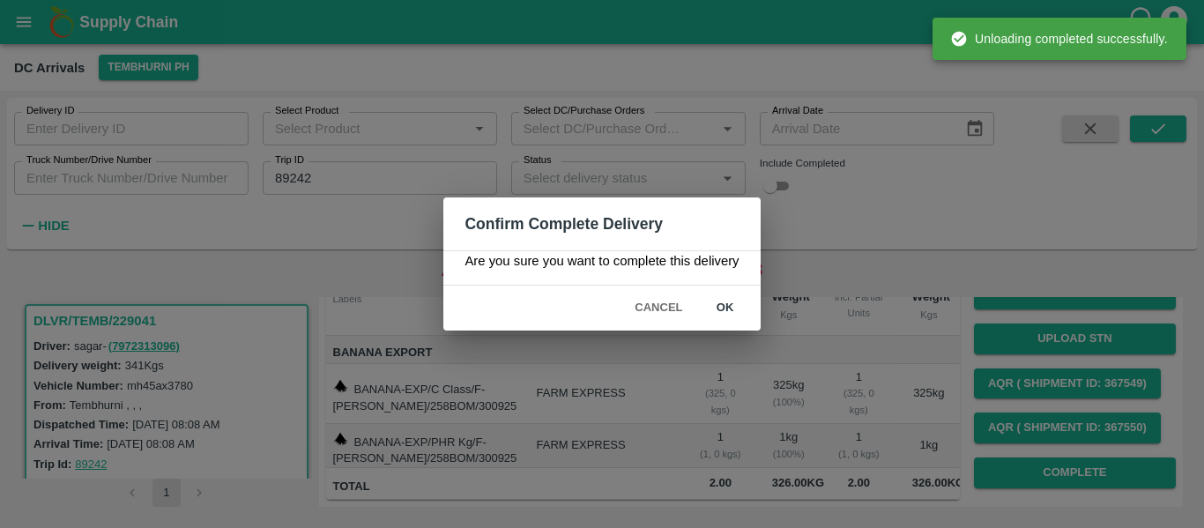
click at [715, 310] on button "ok" at bounding box center [725, 308] width 56 height 31
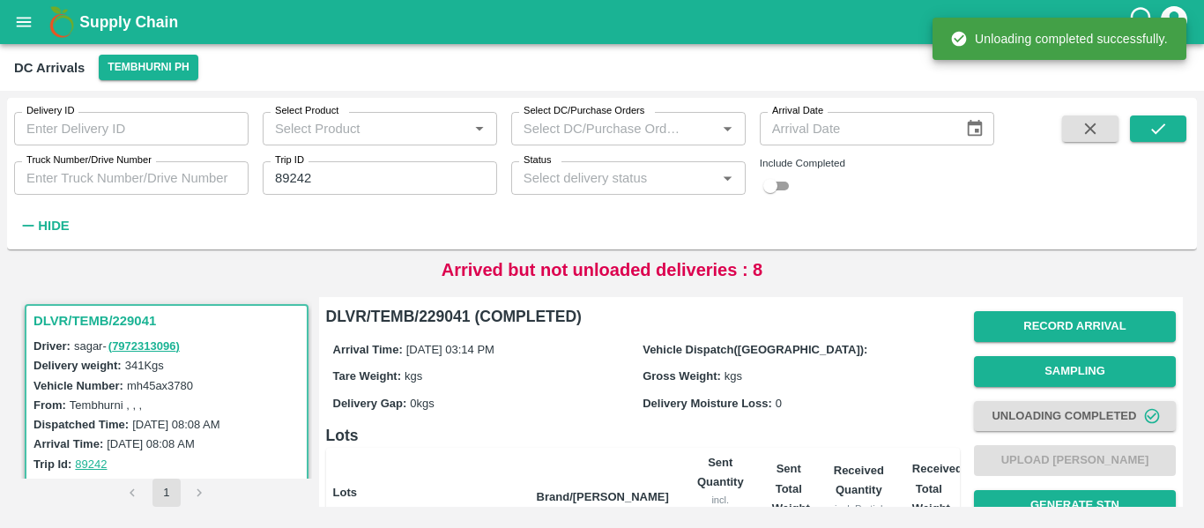
click at [370, 174] on input "89242" at bounding box center [380, 177] width 234 height 33
paste input "text"
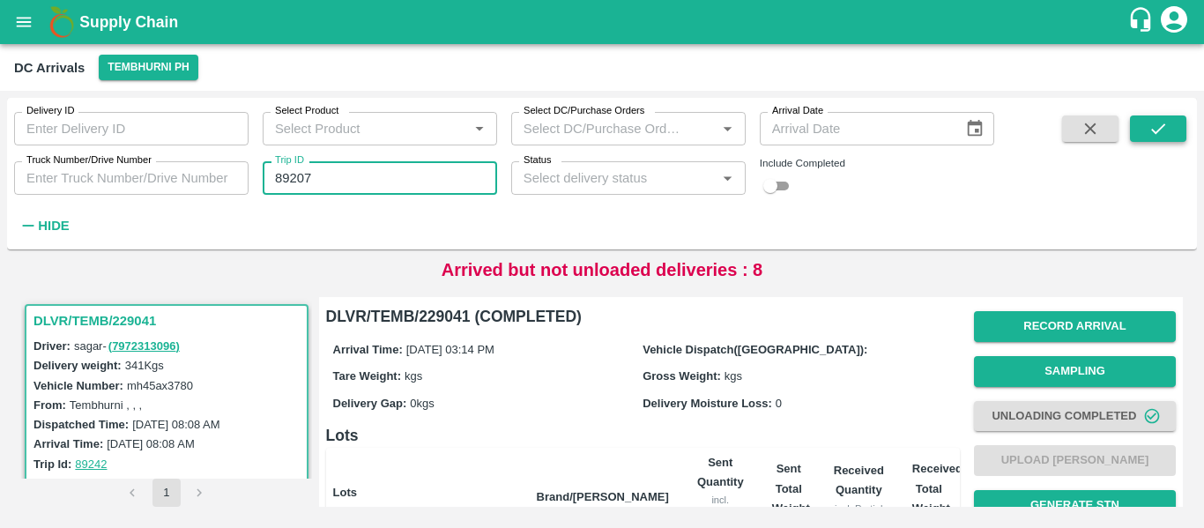
type input "89207"
click at [1165, 130] on icon "submit" at bounding box center [1157, 128] width 19 height 19
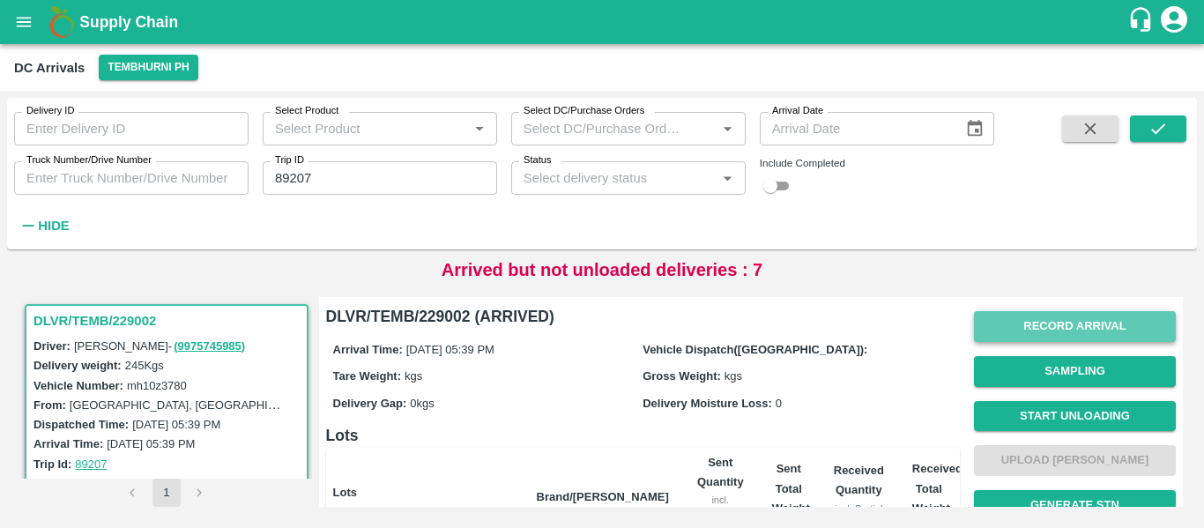
click at [1078, 322] on button "Record Arrival" at bounding box center [1075, 326] width 202 height 31
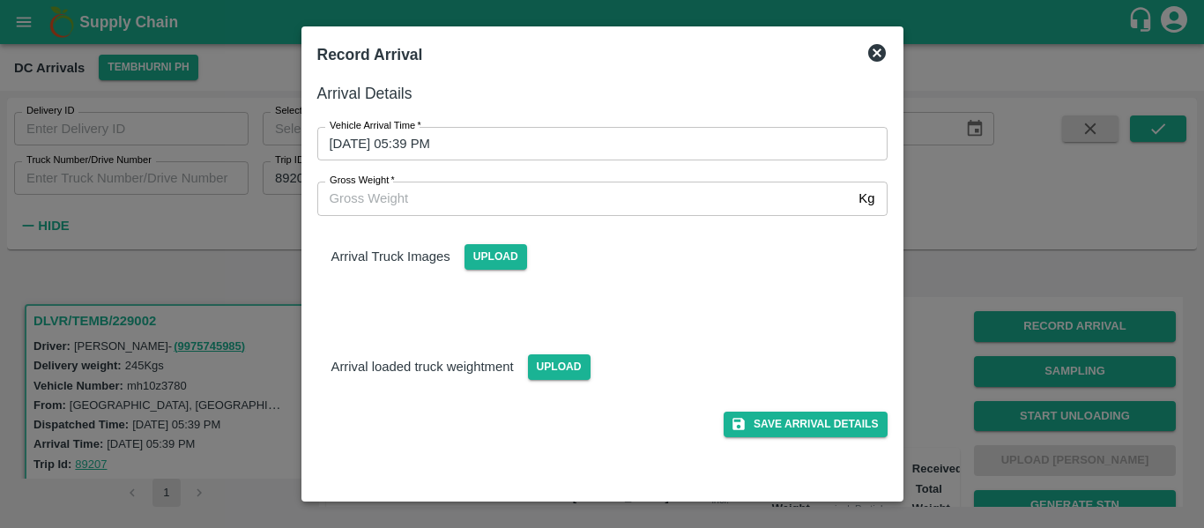
click at [501, 125] on div "Vehicle Arrival Time   * 30/09/2025 05:39 PM Vehicle Arrival Time" at bounding box center [591, 133] width 591 height 55
click at [526, 148] on input "30/09/2025 05:39 PM" at bounding box center [596, 143] width 558 height 33
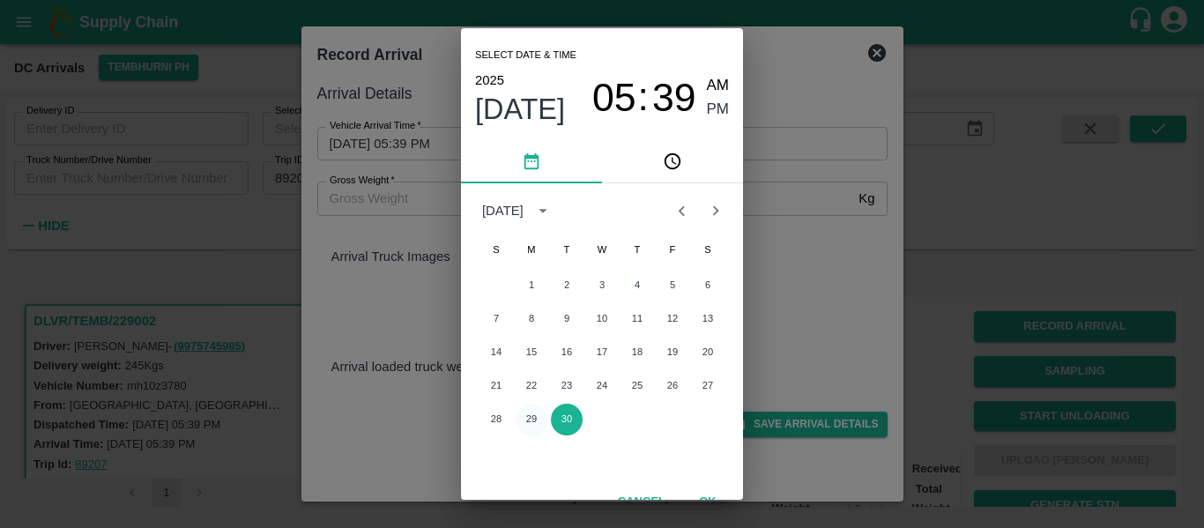
click at [528, 413] on button "29" at bounding box center [531, 420] width 32 height 32
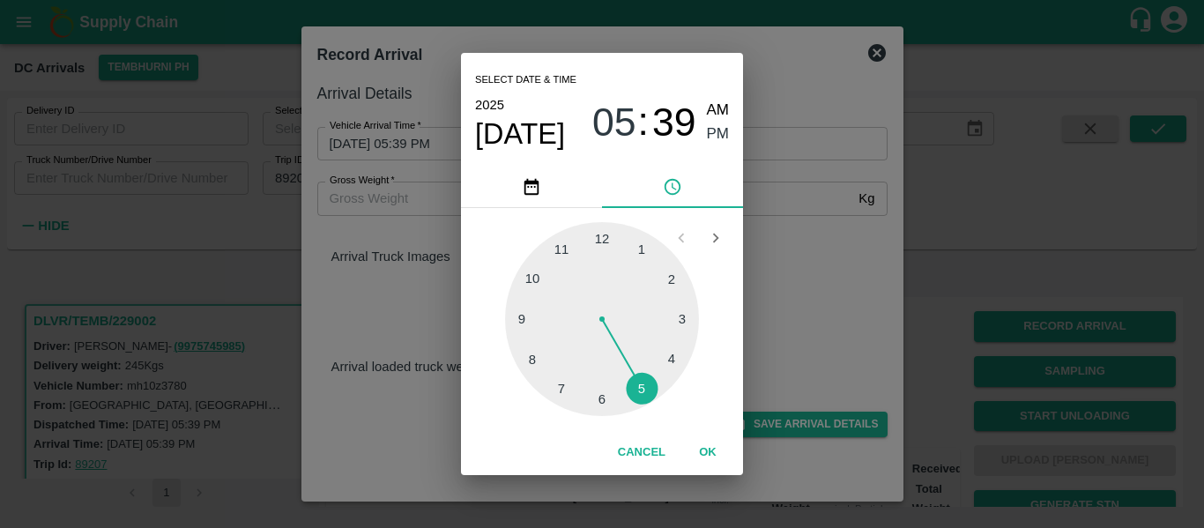
click at [675, 352] on div at bounding box center [602, 319] width 194 height 194
type input "29/09/2025 04:19 PM"
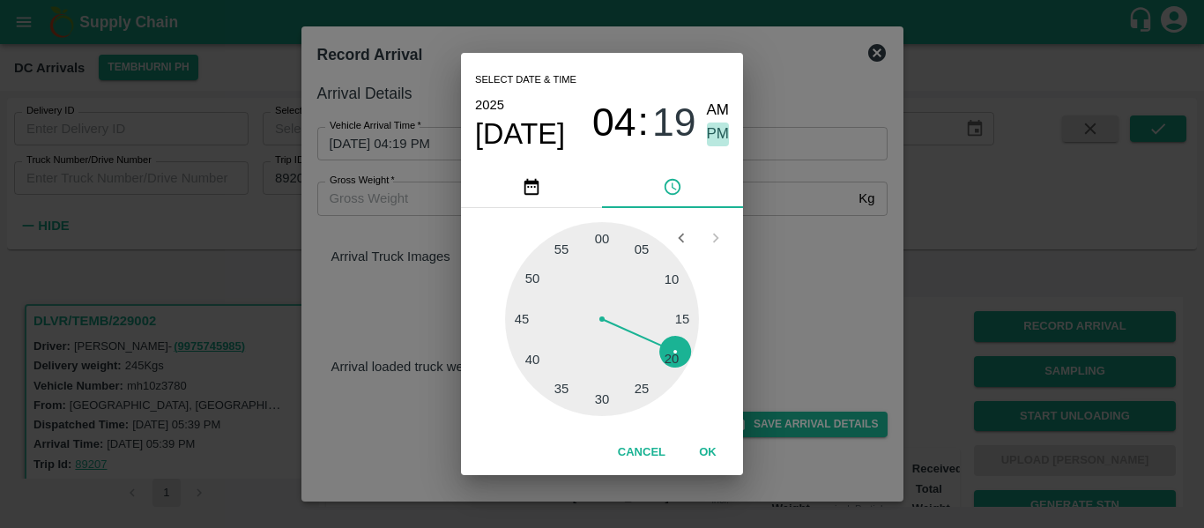
click at [715, 131] on span "PM" at bounding box center [718, 134] width 23 height 24
click at [715, 459] on button "OK" at bounding box center [707, 452] width 56 height 31
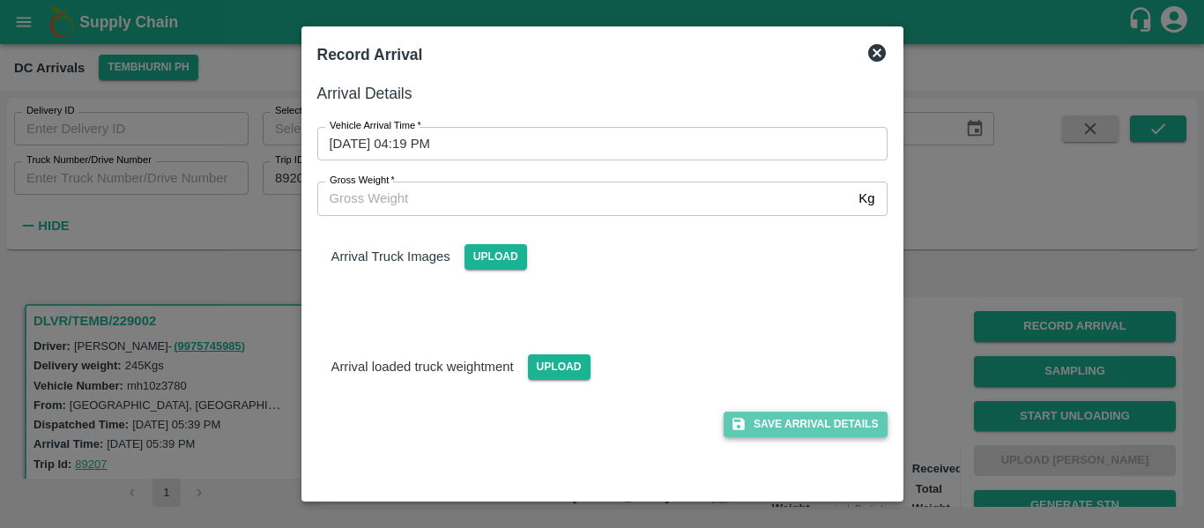
click at [814, 419] on button "Save Arrival Details" at bounding box center [804, 424] width 163 height 26
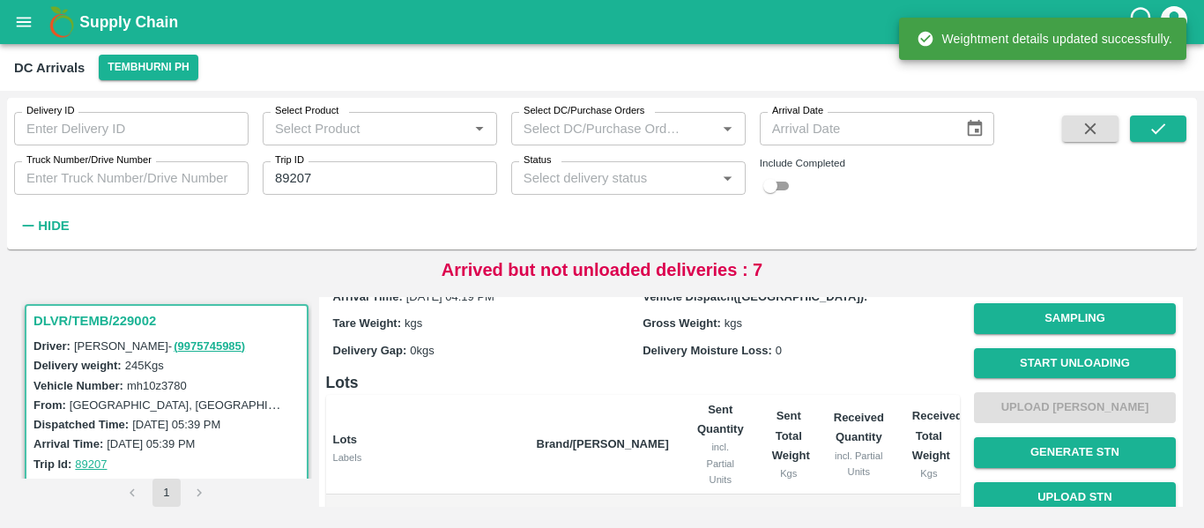
scroll to position [52, 0]
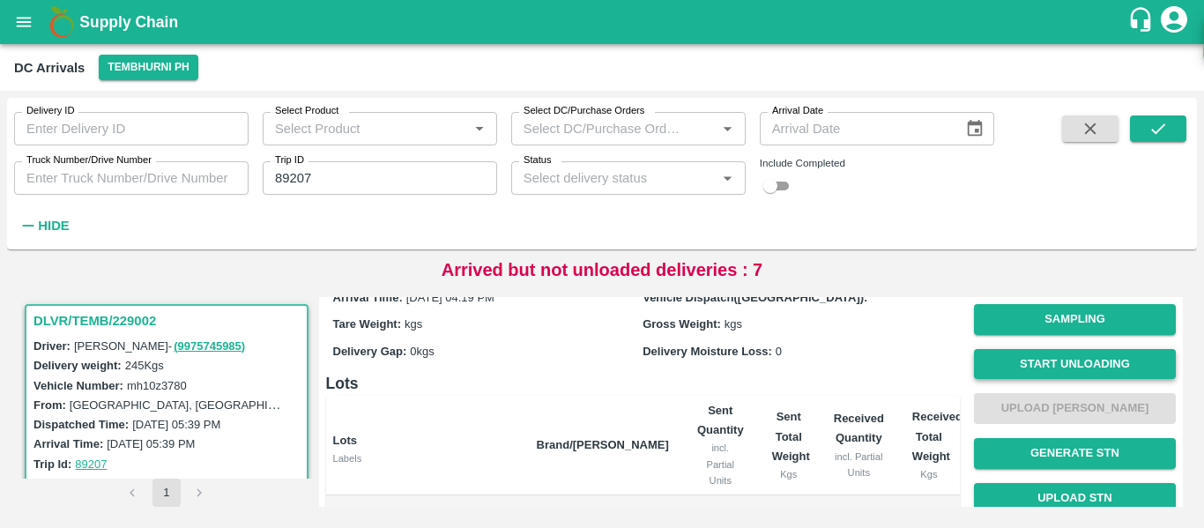
click at [1038, 374] on button "Start Unloading" at bounding box center [1075, 364] width 202 height 31
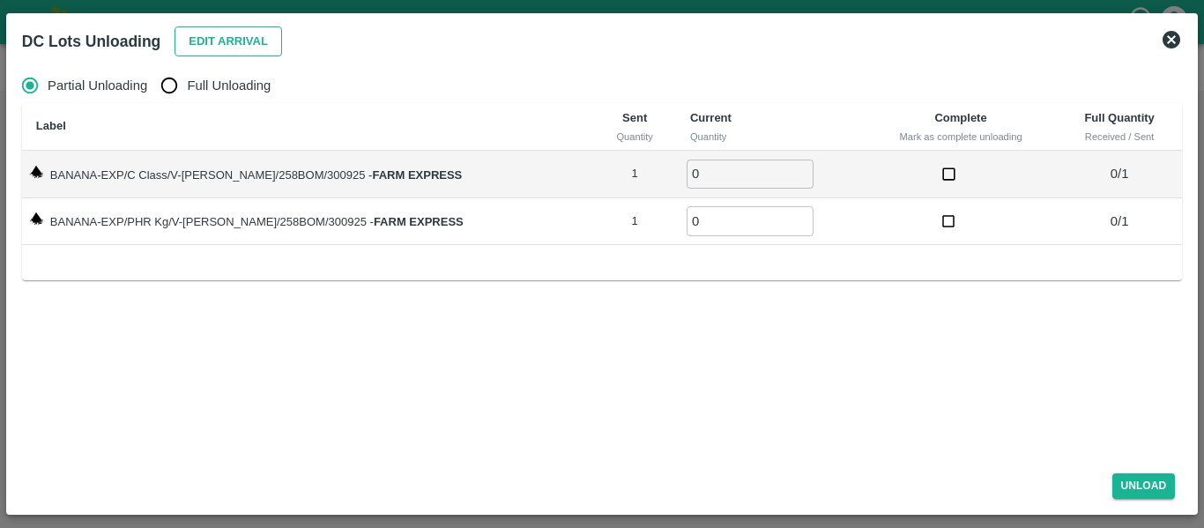
click at [244, 37] on button "Edit Arrival" at bounding box center [227, 41] width 107 height 31
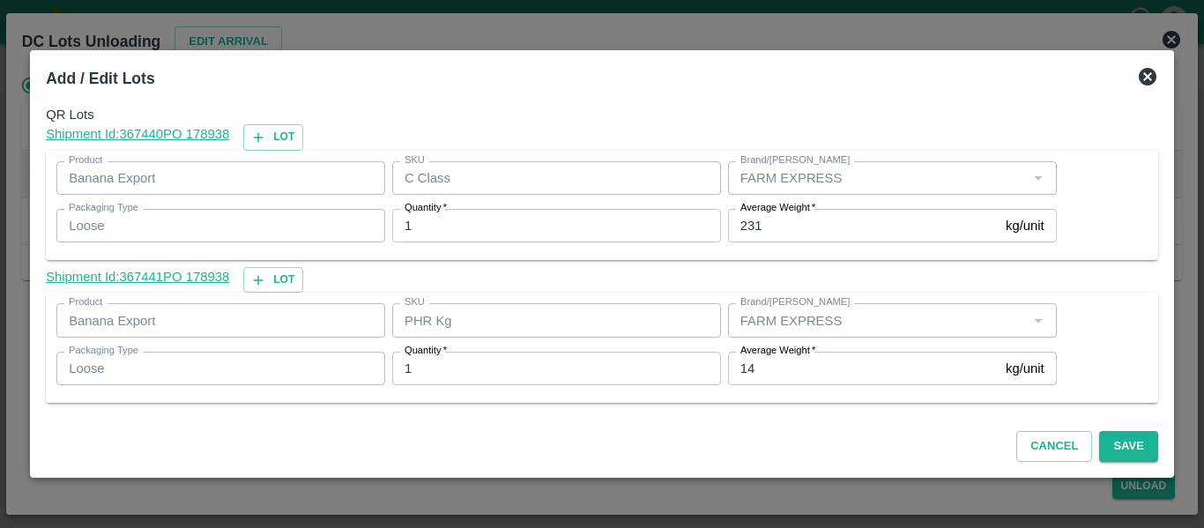
click at [825, 369] on input "14" at bounding box center [863, 368] width 271 height 33
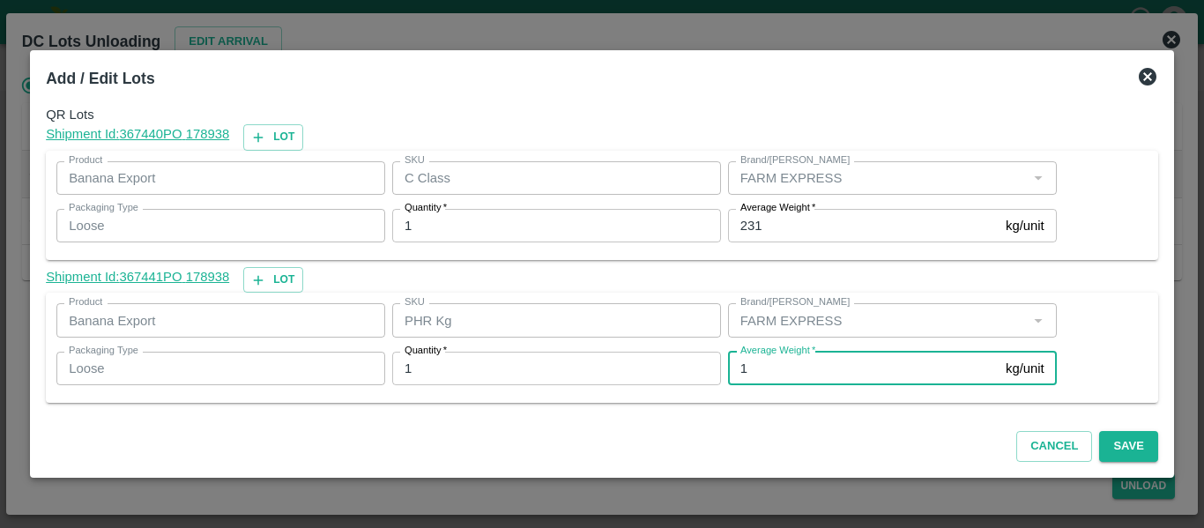
type input "1"
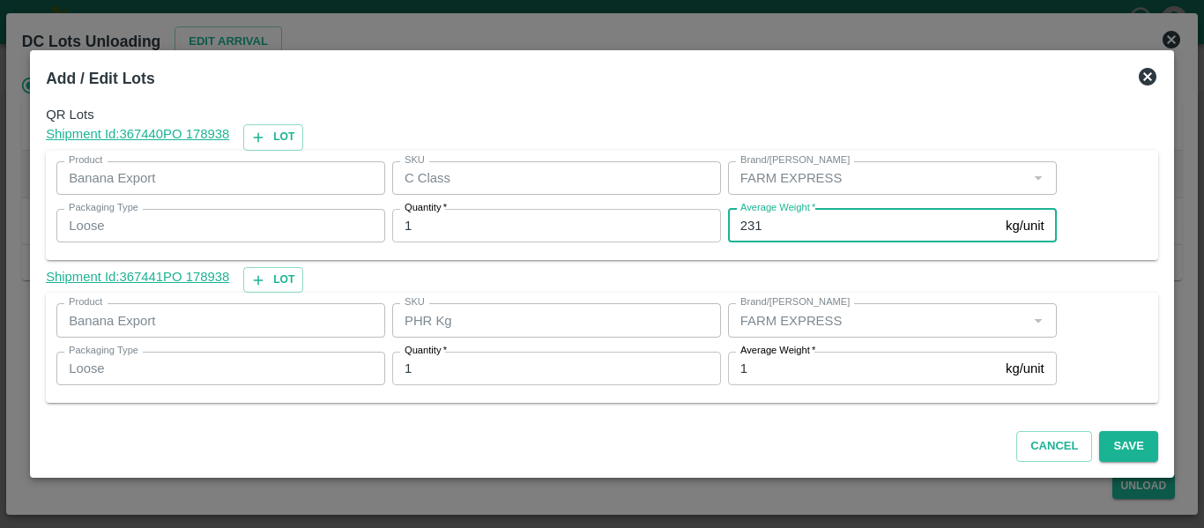
click at [779, 234] on input "231" at bounding box center [863, 225] width 271 height 33
type input "2"
type input "322"
click at [1103, 439] on button "Save" at bounding box center [1128, 446] width 58 height 31
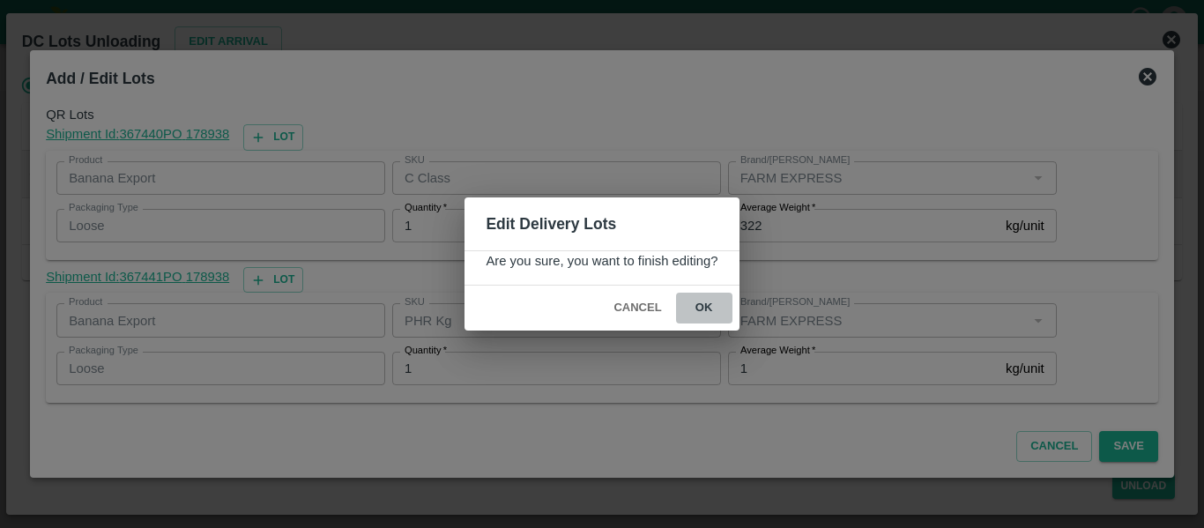
click at [716, 303] on button "ok" at bounding box center [704, 308] width 56 height 31
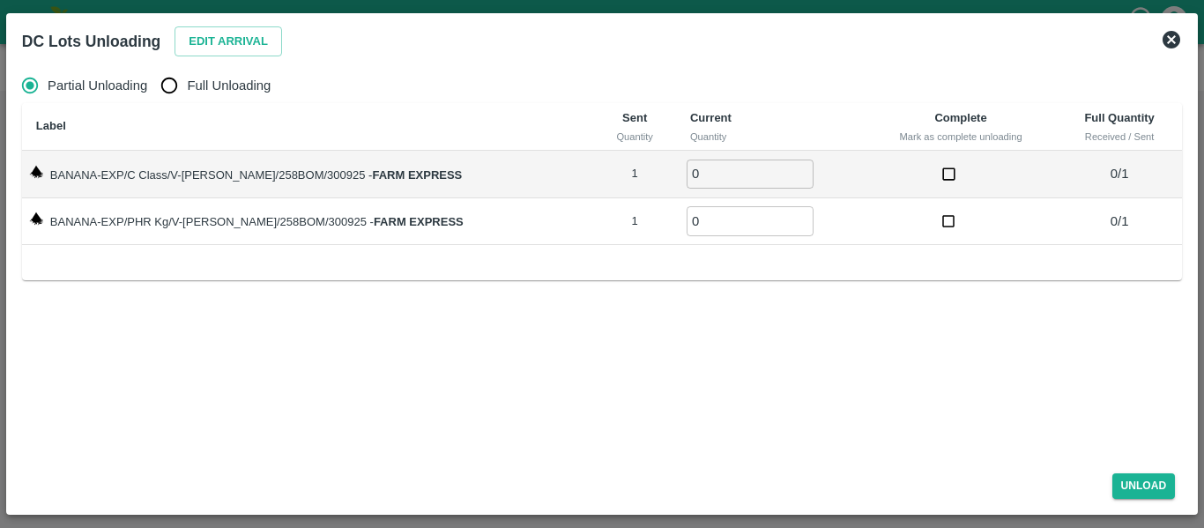
click at [199, 85] on span "Full Unloading" at bounding box center [229, 85] width 84 height 19
click at [187, 85] on input "Full Unloading" at bounding box center [169, 85] width 35 height 35
radio input "true"
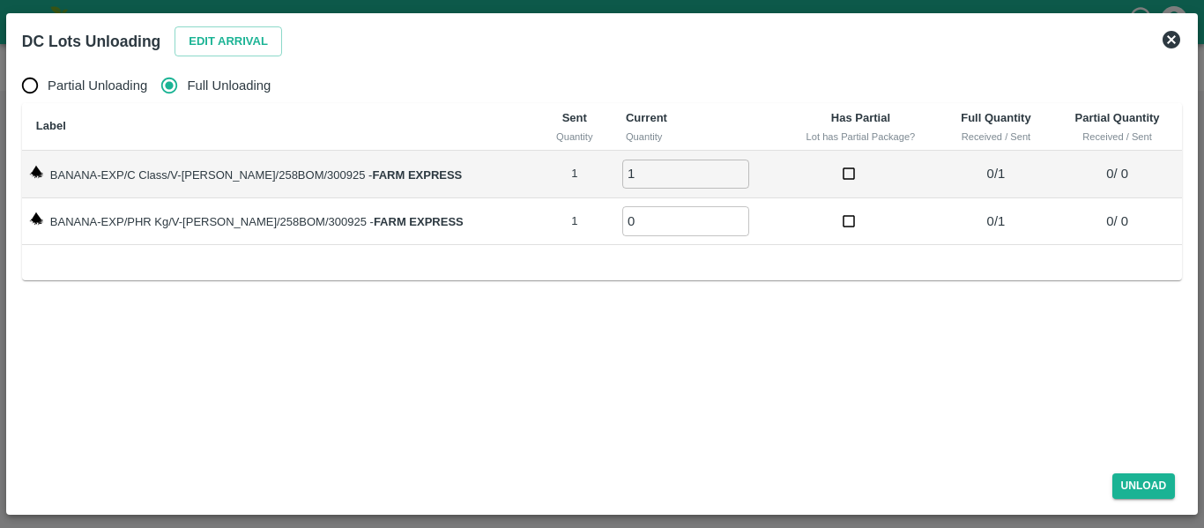
type input "1"
click at [715, 167] on input "1" at bounding box center [685, 173] width 127 height 29
type input "1"
click at [720, 215] on input "1" at bounding box center [685, 220] width 127 height 29
click at [1160, 473] on button "Unload" at bounding box center [1143, 486] width 63 height 26
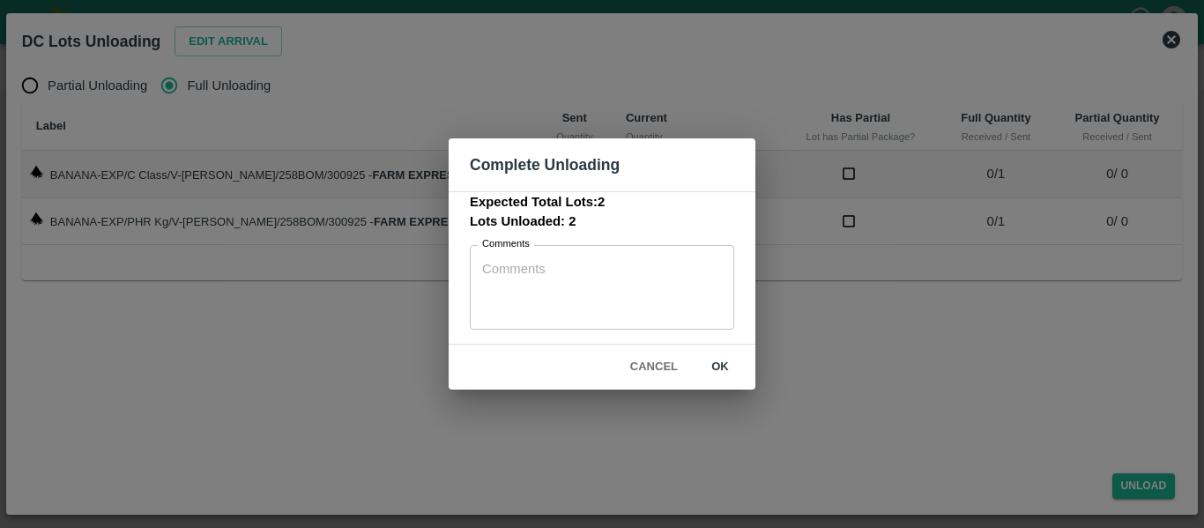
click at [693, 370] on button "ok" at bounding box center [720, 367] width 56 height 31
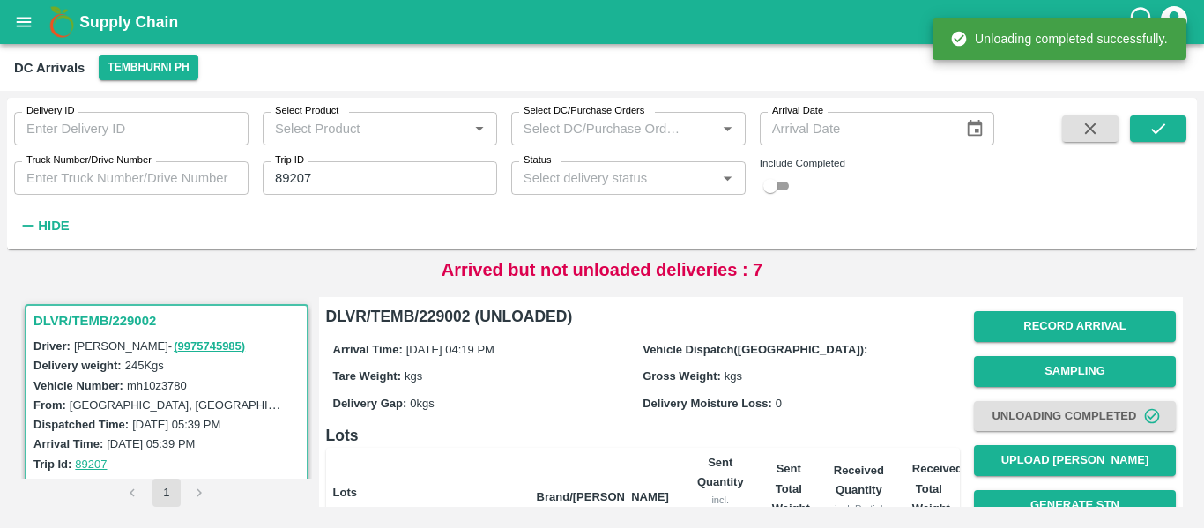
scroll to position [226, 0]
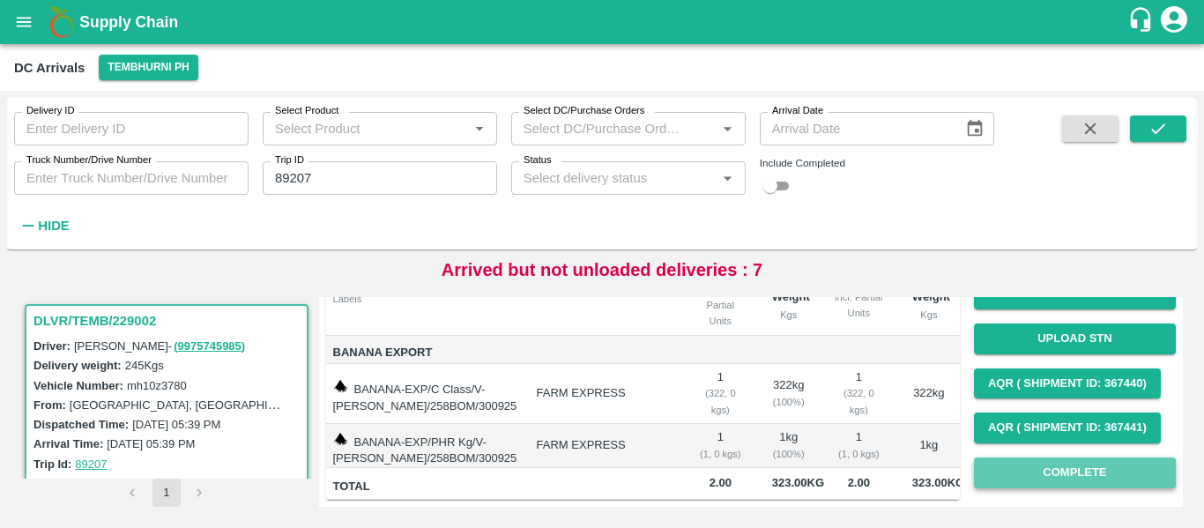
click at [1063, 457] on button "Complete" at bounding box center [1075, 472] width 202 height 31
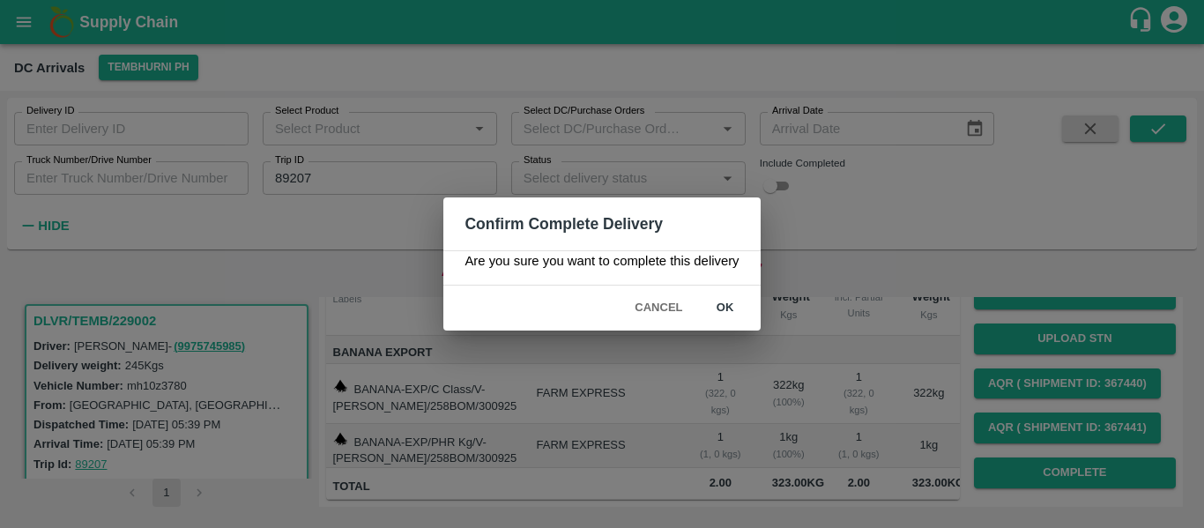
click at [737, 309] on button "ok" at bounding box center [725, 308] width 56 height 31
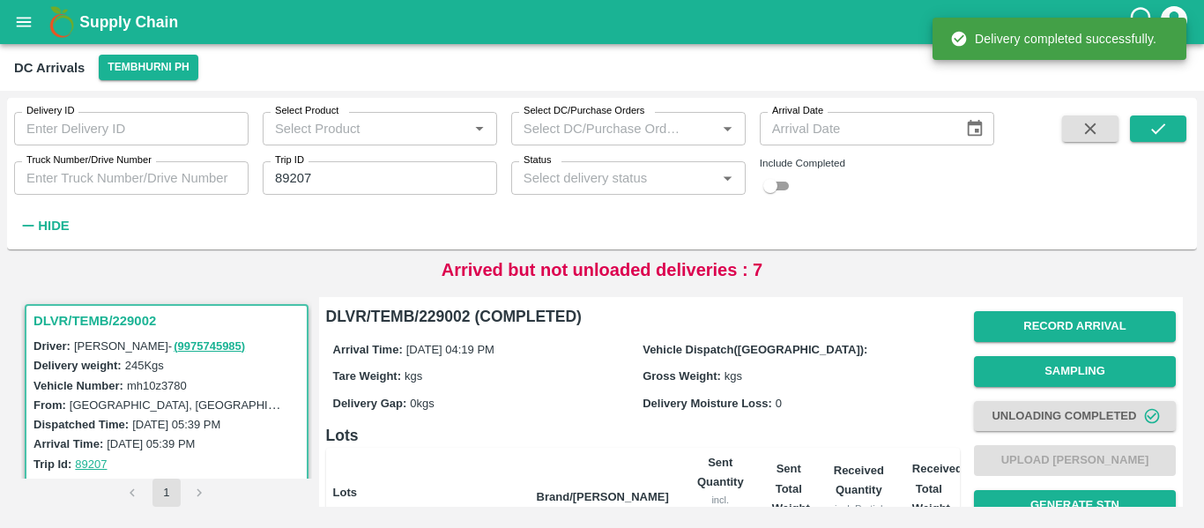
click at [323, 188] on input "89207" at bounding box center [380, 177] width 234 height 33
paste input "text"
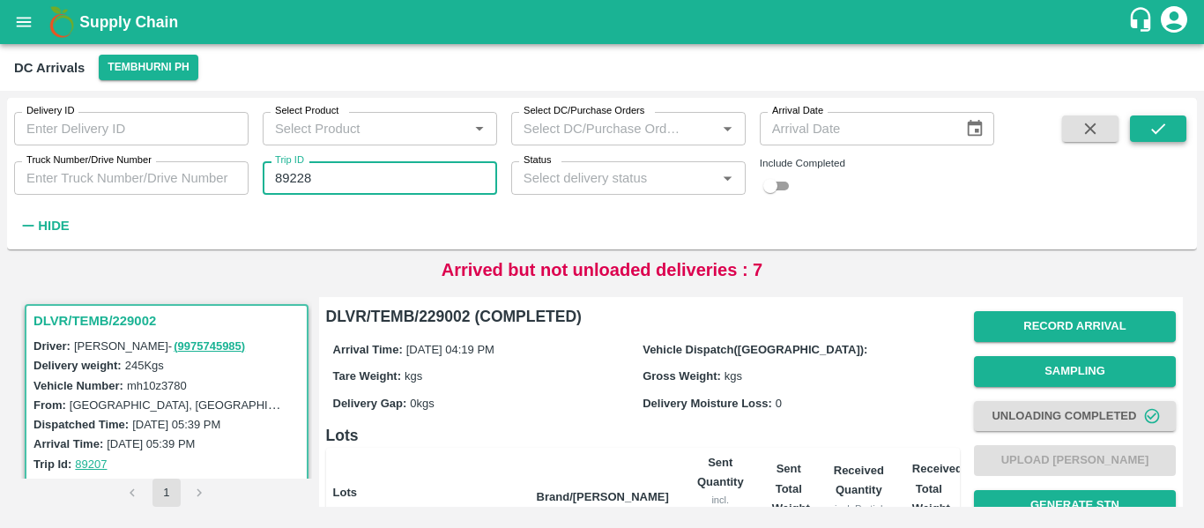
type input "89228"
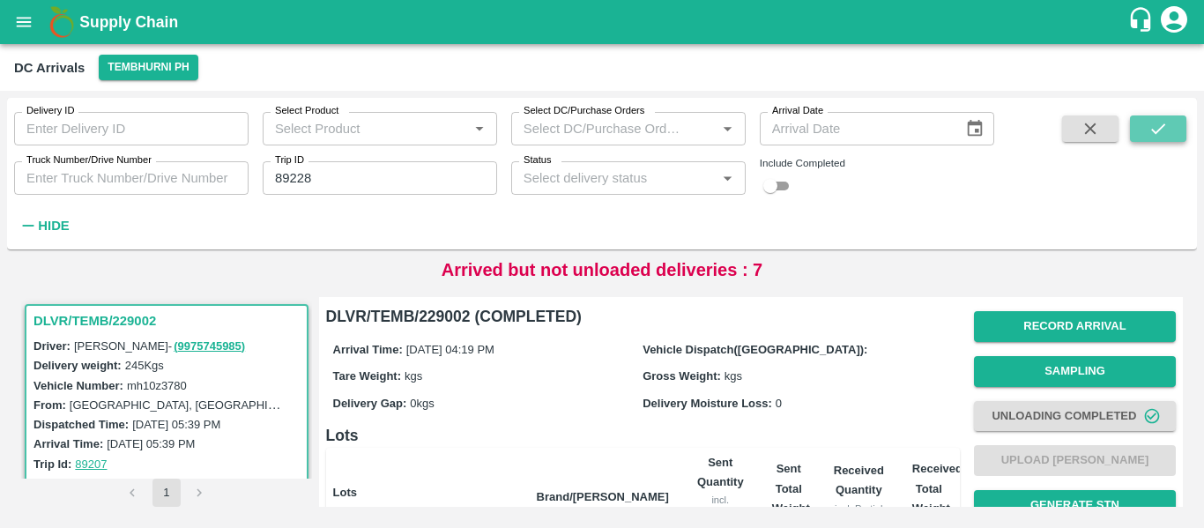
click at [1175, 119] on button "submit" at bounding box center [1158, 128] width 56 height 26
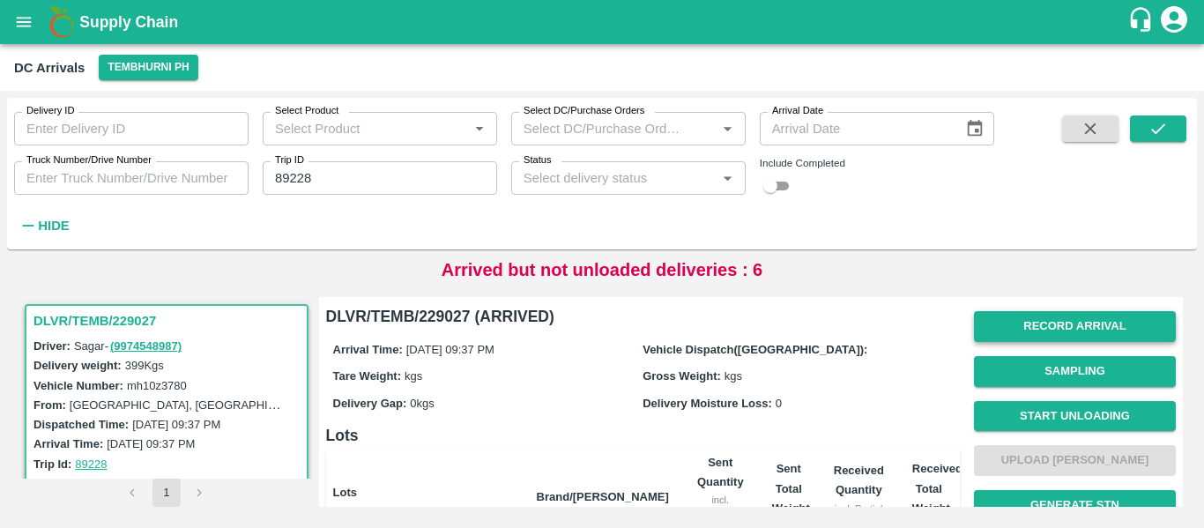
click at [1073, 324] on button "Record Arrival" at bounding box center [1075, 326] width 202 height 31
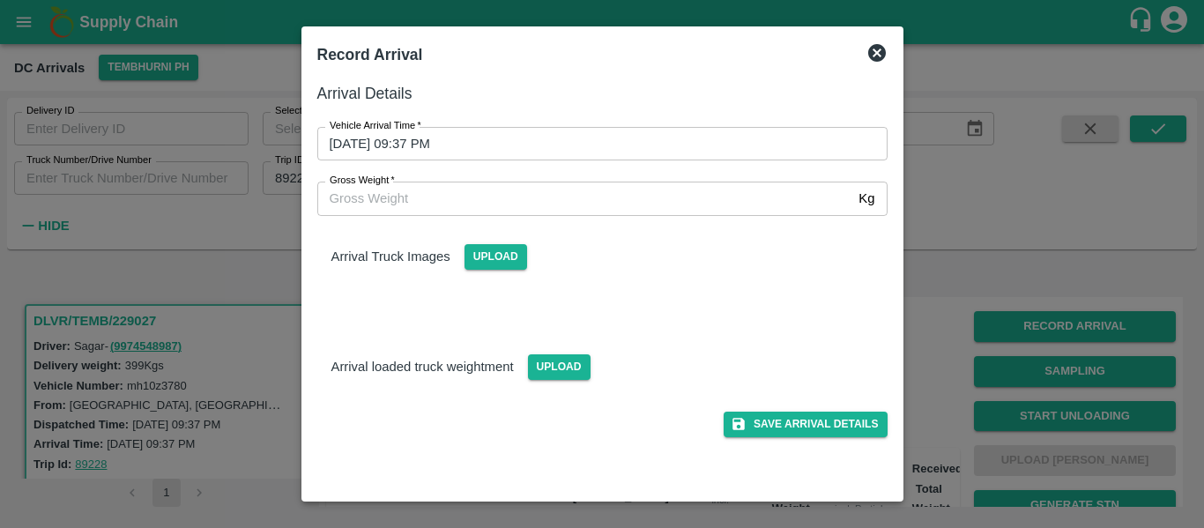
click at [539, 120] on div "Vehicle Arrival Time   * 30/09/2025 09:37 PM Vehicle Arrival Time" at bounding box center [591, 133] width 591 height 55
click at [542, 142] on input "30/09/2025 09:37 PM" at bounding box center [596, 143] width 558 height 33
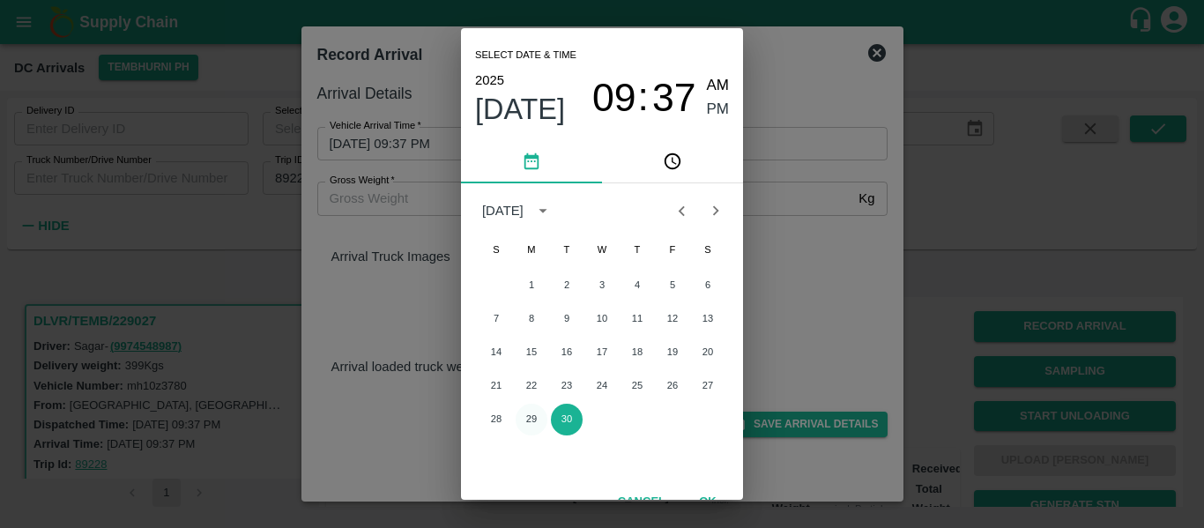
click at [526, 413] on button "29" at bounding box center [531, 420] width 32 height 32
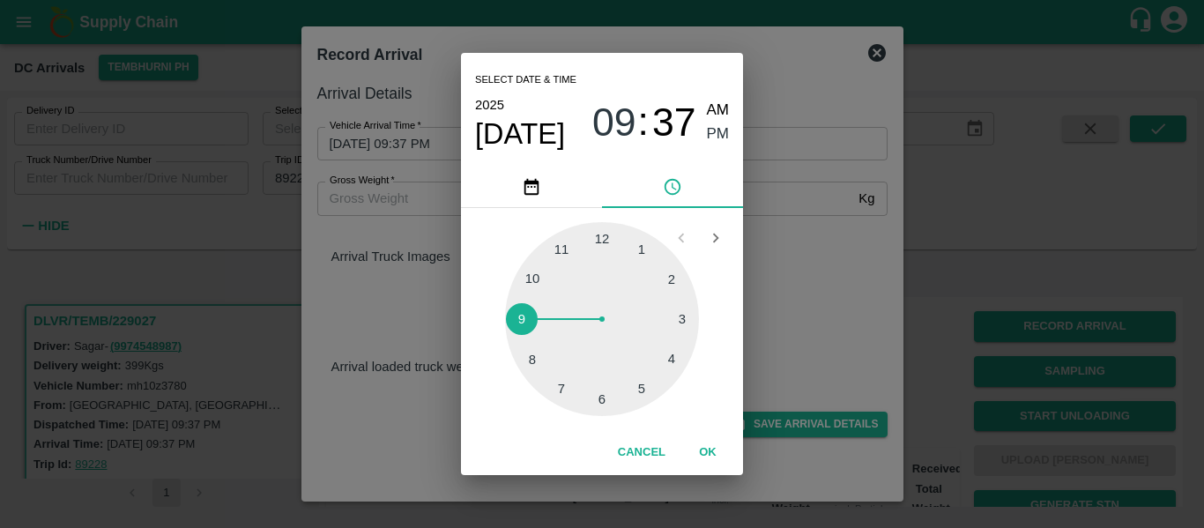
click at [634, 392] on div at bounding box center [602, 319] width 194 height 194
click at [553, 362] on div at bounding box center [602, 319] width 194 height 194
type input "29/09/2025 05:38 PM"
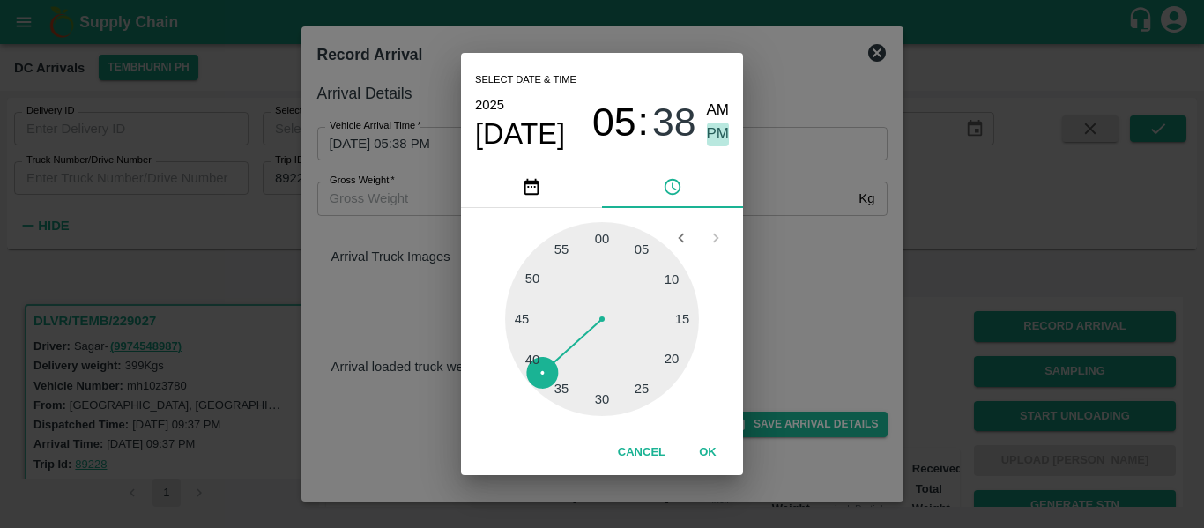
click at [718, 136] on span "PM" at bounding box center [718, 134] width 23 height 24
click at [715, 449] on button "OK" at bounding box center [707, 452] width 56 height 31
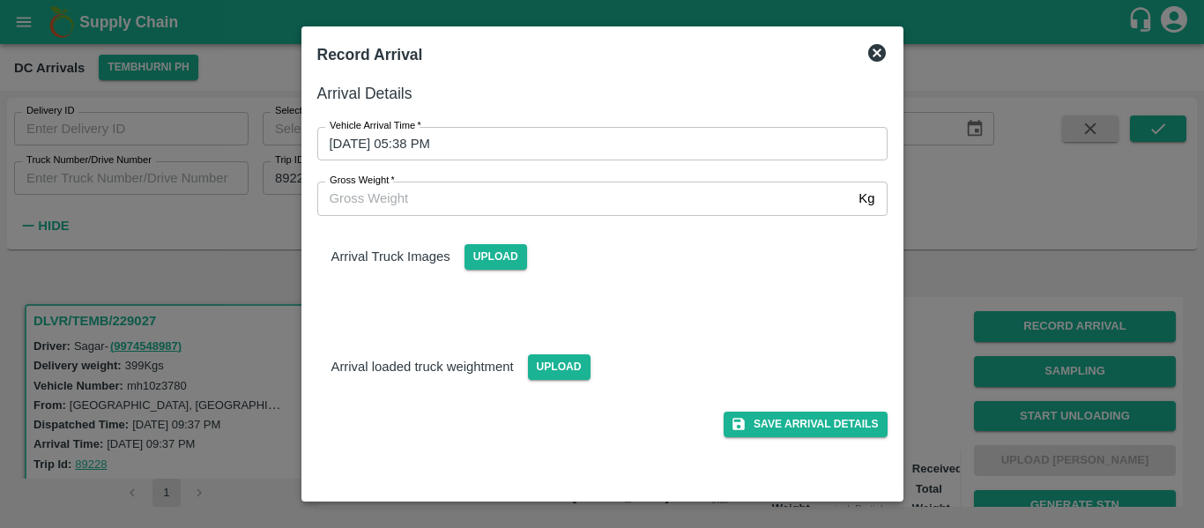
click at [841, 406] on div "Save Arrival Details" at bounding box center [595, 417] width 584 height 40
click at [848, 425] on button "Save Arrival Details" at bounding box center [804, 424] width 163 height 26
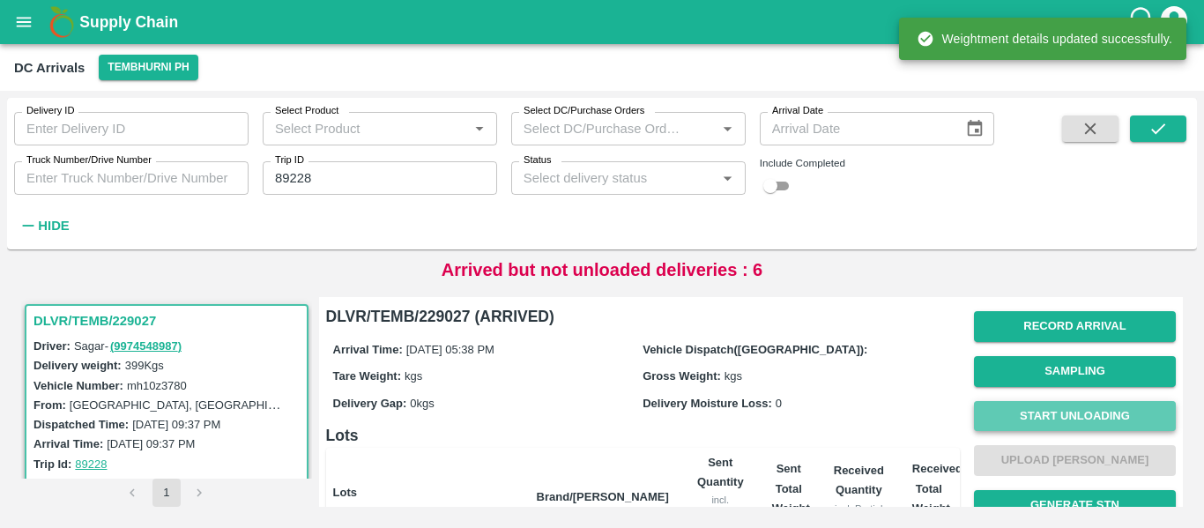
click at [1076, 411] on button "Start Unloading" at bounding box center [1075, 416] width 202 height 31
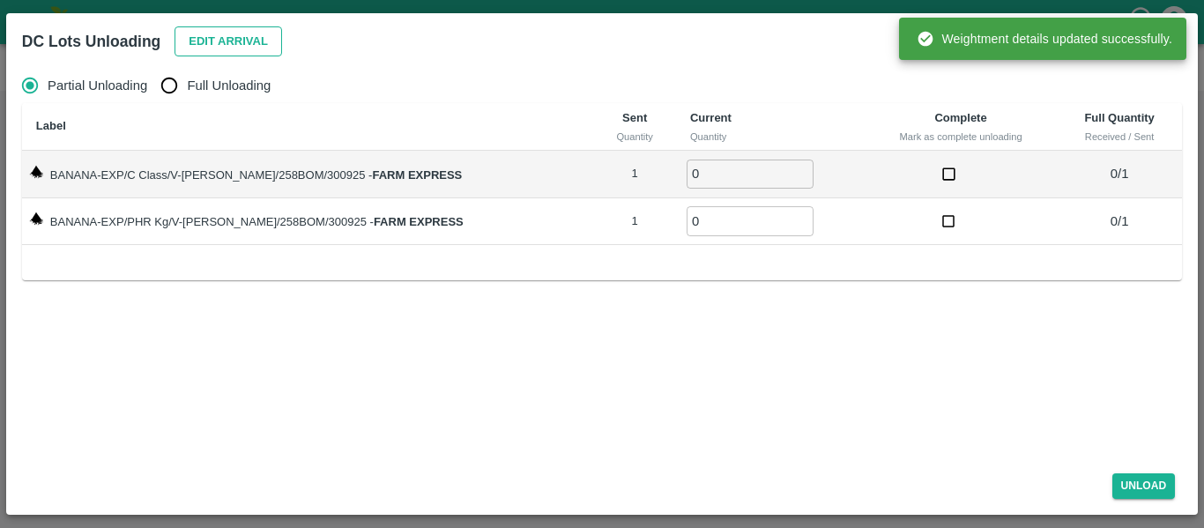
click at [246, 54] on button "Edit Arrival" at bounding box center [227, 41] width 107 height 31
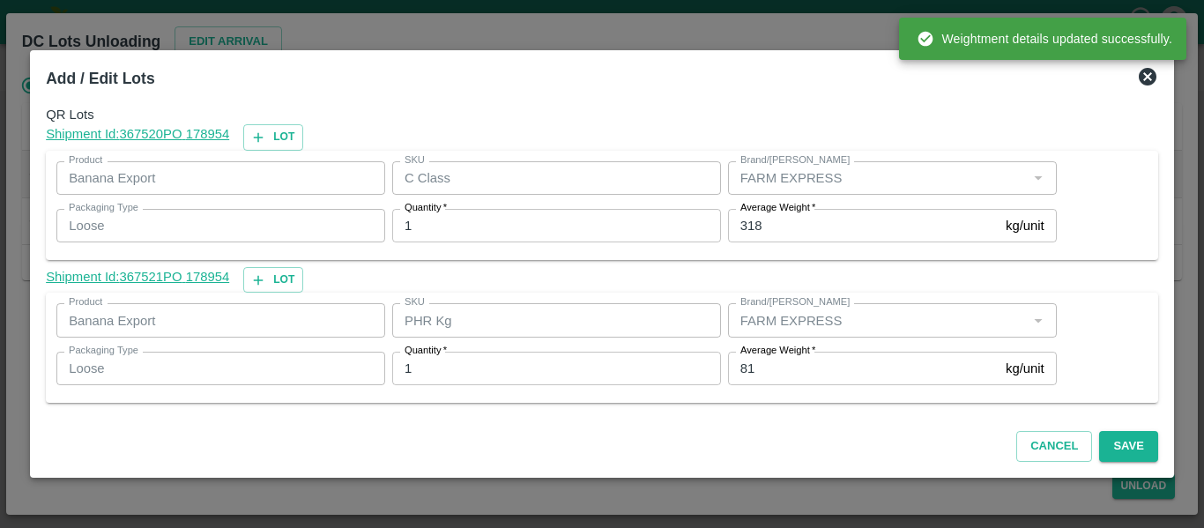
click at [797, 365] on input "81" at bounding box center [863, 368] width 271 height 33
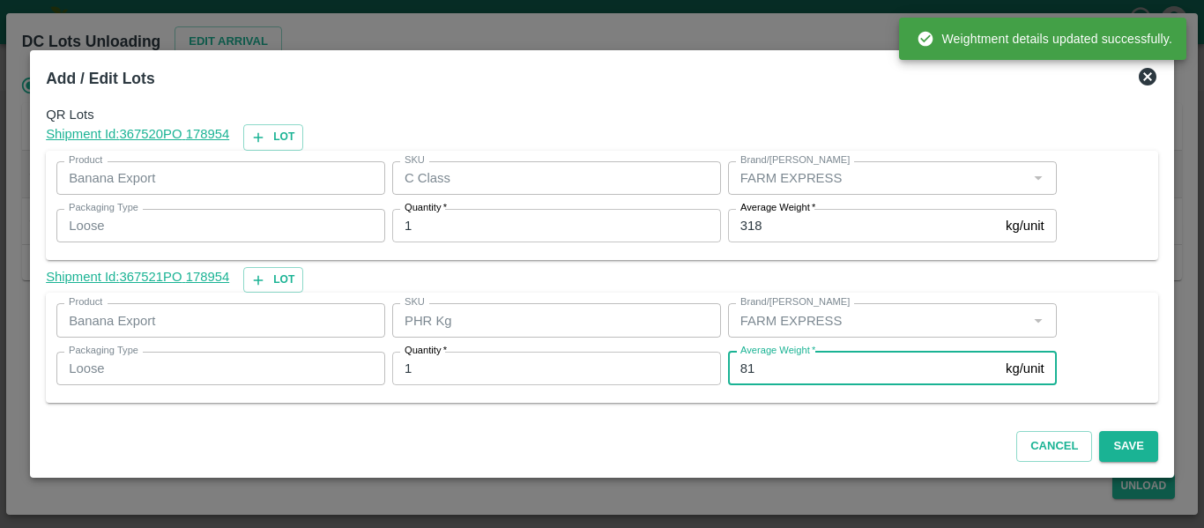
type input "8"
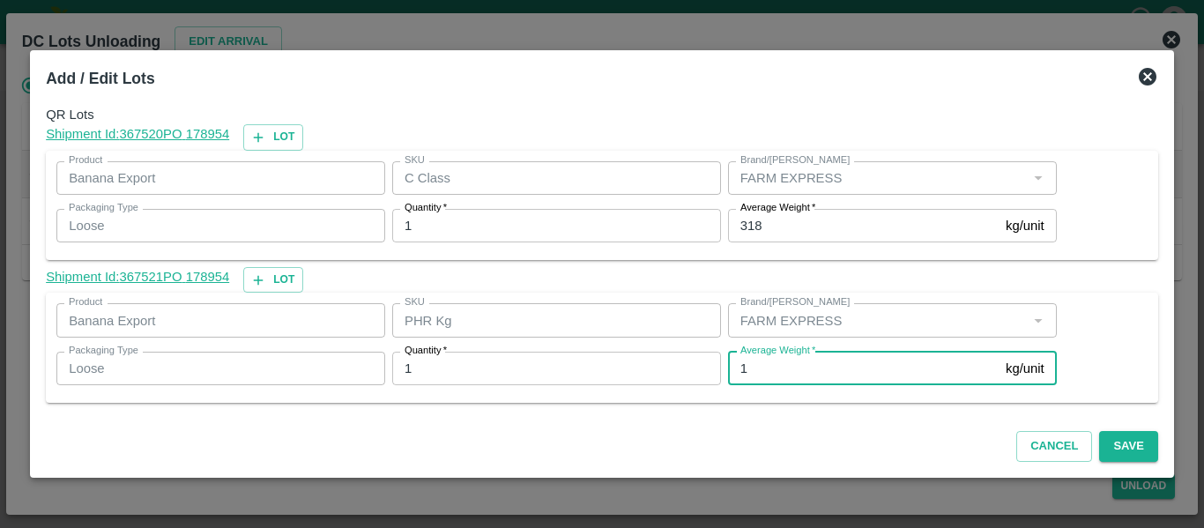
type input "1"
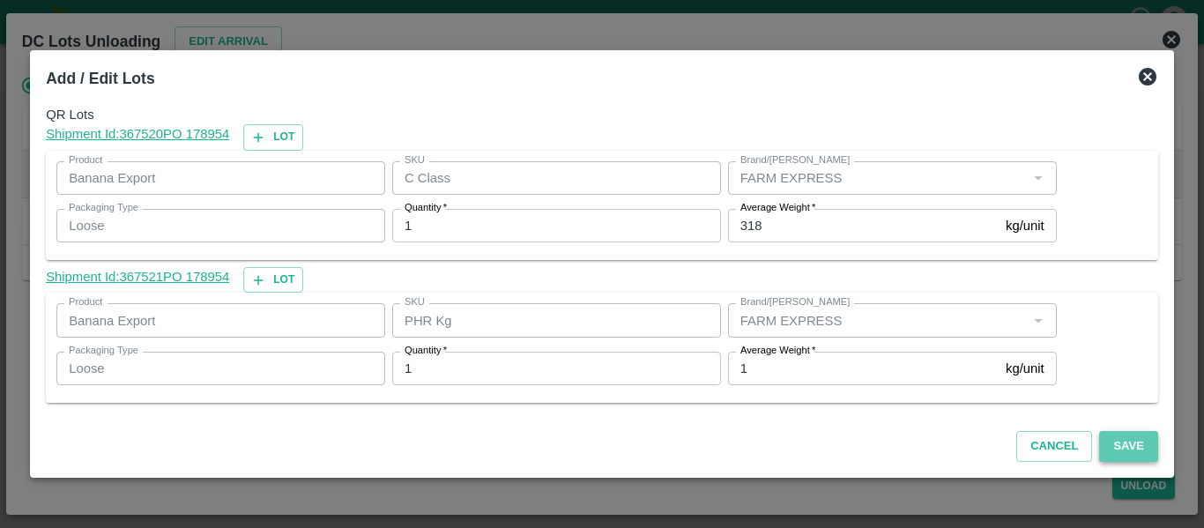
click at [1124, 442] on button "Save" at bounding box center [1128, 446] width 58 height 31
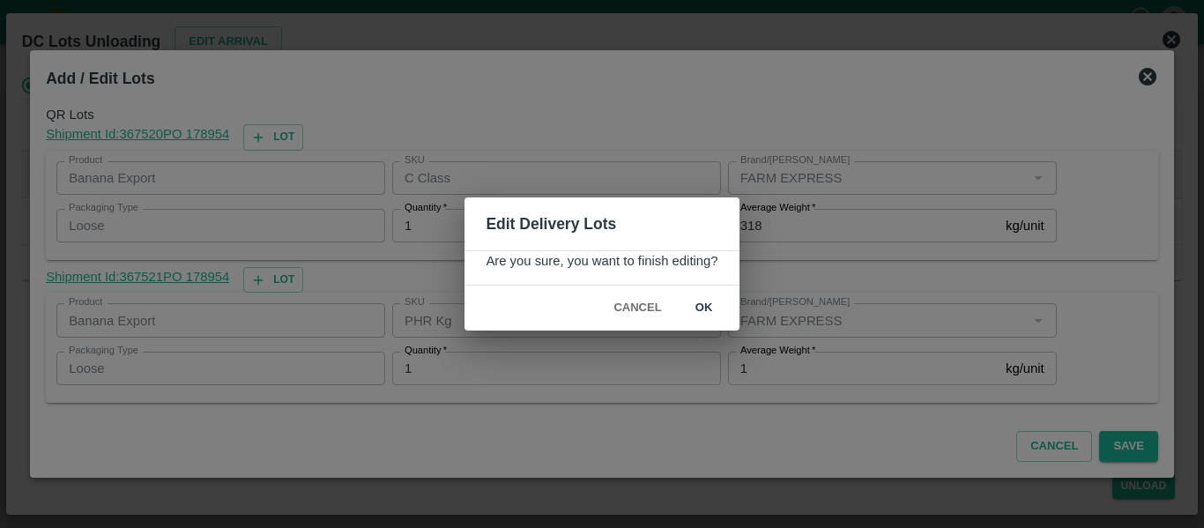
click at [714, 306] on button "ok" at bounding box center [704, 308] width 56 height 31
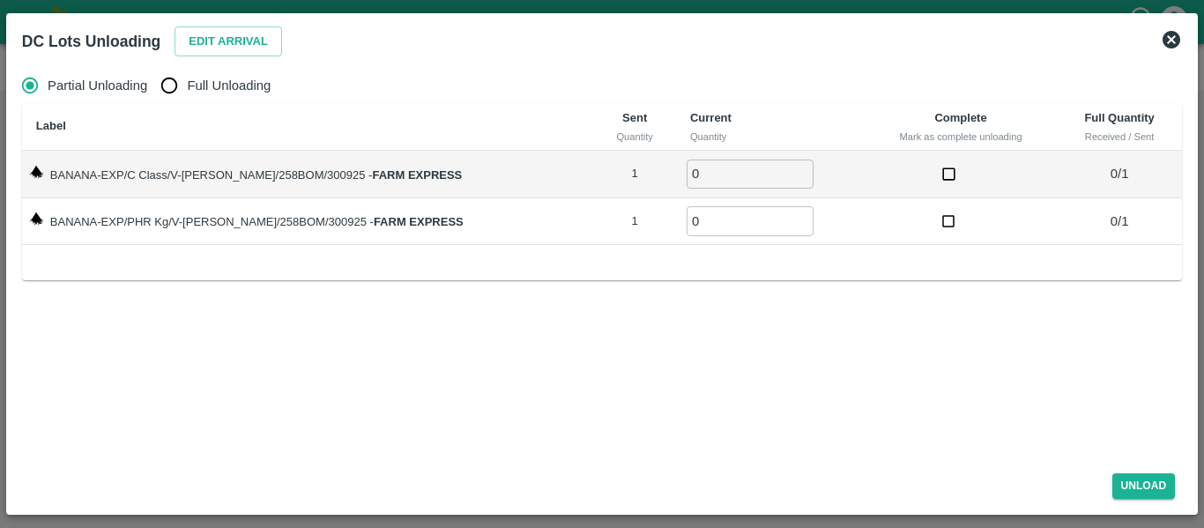
click at [229, 80] on span "Full Unloading" at bounding box center [229, 85] width 84 height 19
click at [187, 80] on input "Full Unloading" at bounding box center [169, 85] width 35 height 35
radio input "true"
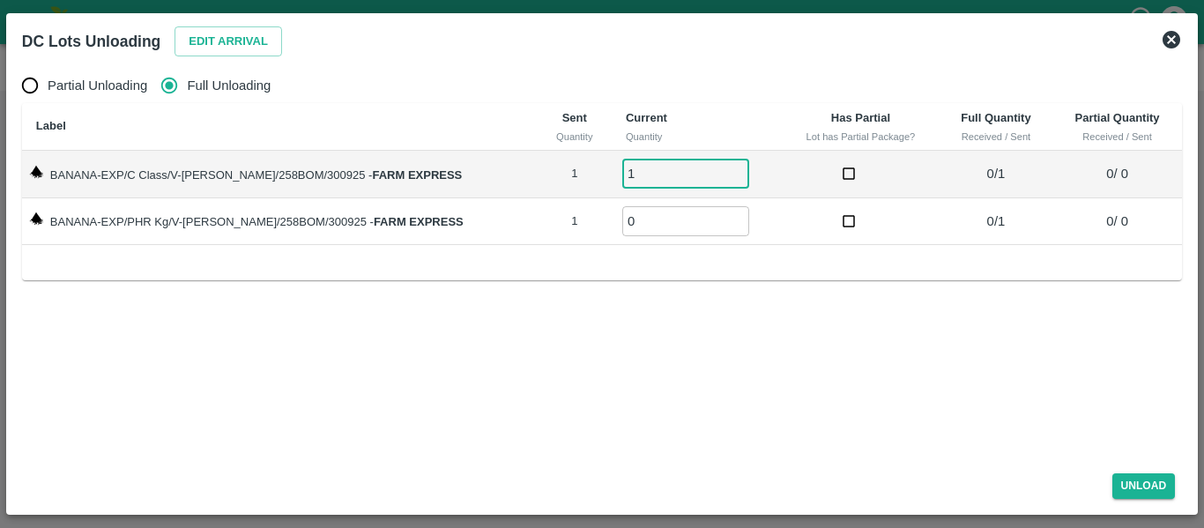
type input "1"
click at [719, 170] on input "1" at bounding box center [685, 173] width 127 height 29
type input "1"
click at [717, 217] on input "1" at bounding box center [685, 220] width 127 height 29
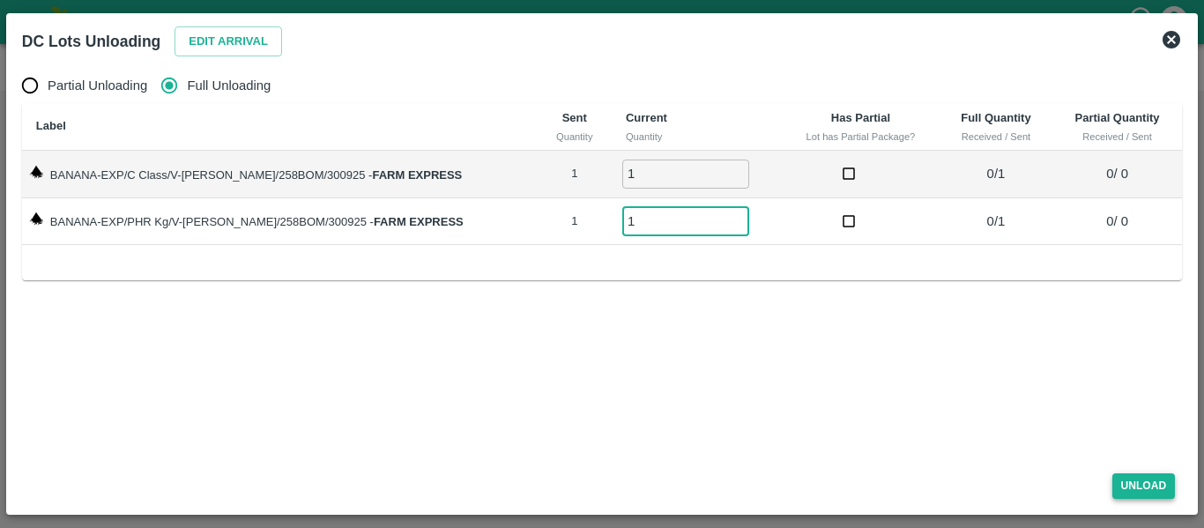
click at [1138, 482] on button "Unload" at bounding box center [1143, 486] width 63 height 26
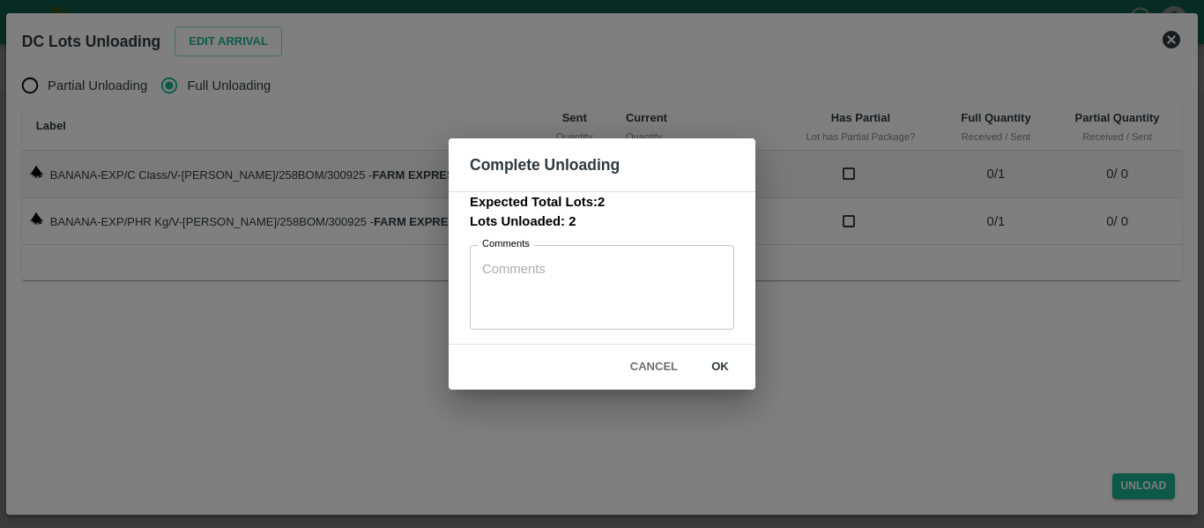
click at [703, 359] on button "ok" at bounding box center [720, 367] width 56 height 31
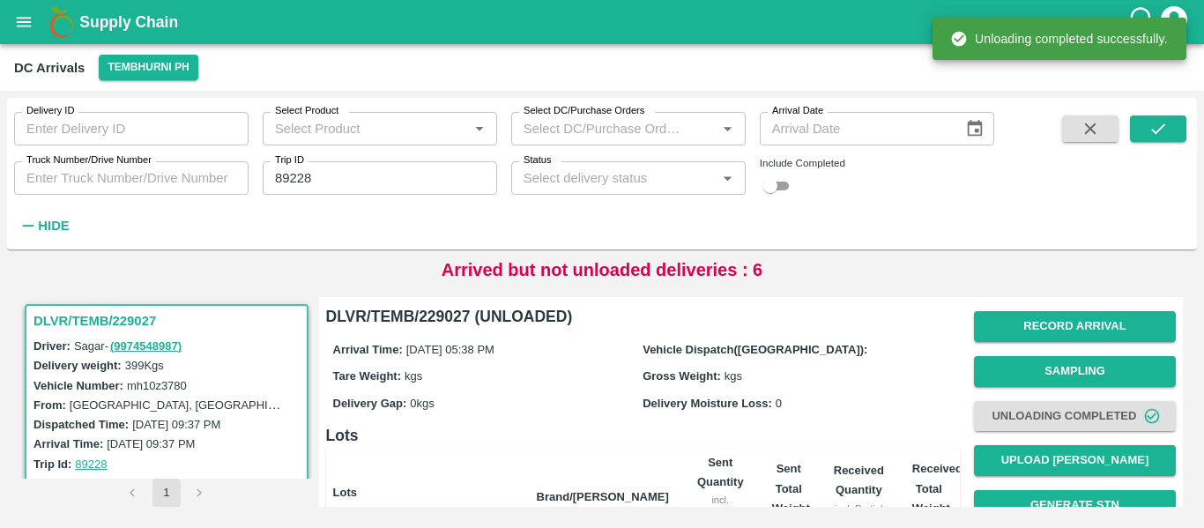
scroll to position [226, 0]
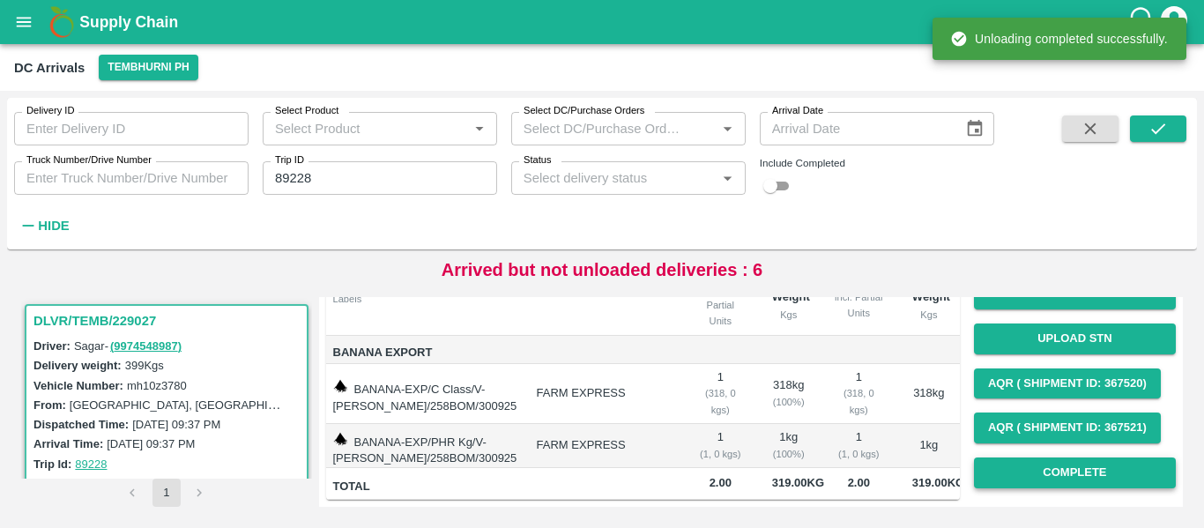
click at [1055, 460] on button "Complete" at bounding box center [1075, 472] width 202 height 31
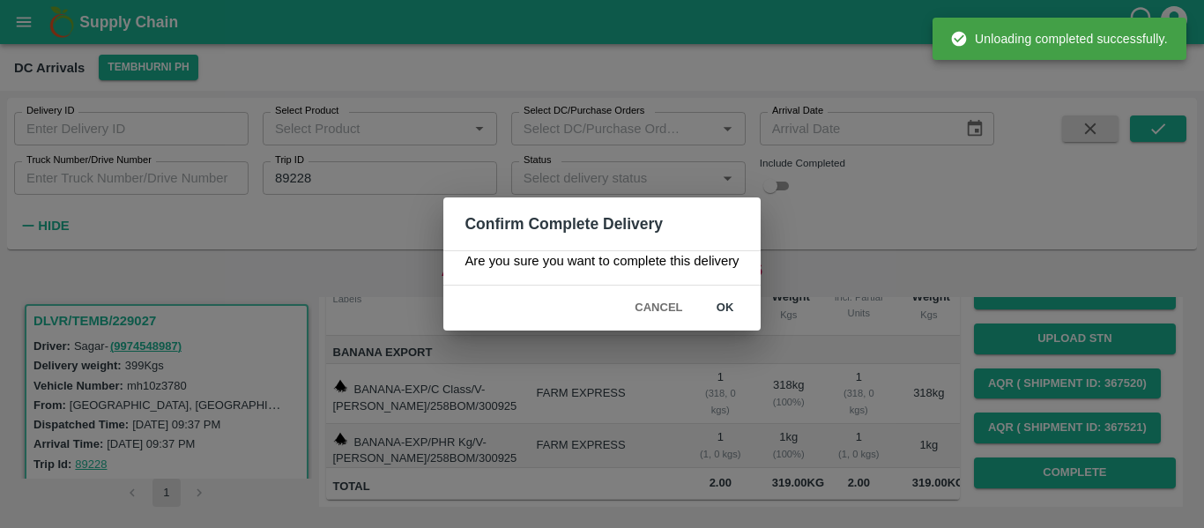
click at [738, 317] on button "ok" at bounding box center [725, 308] width 56 height 31
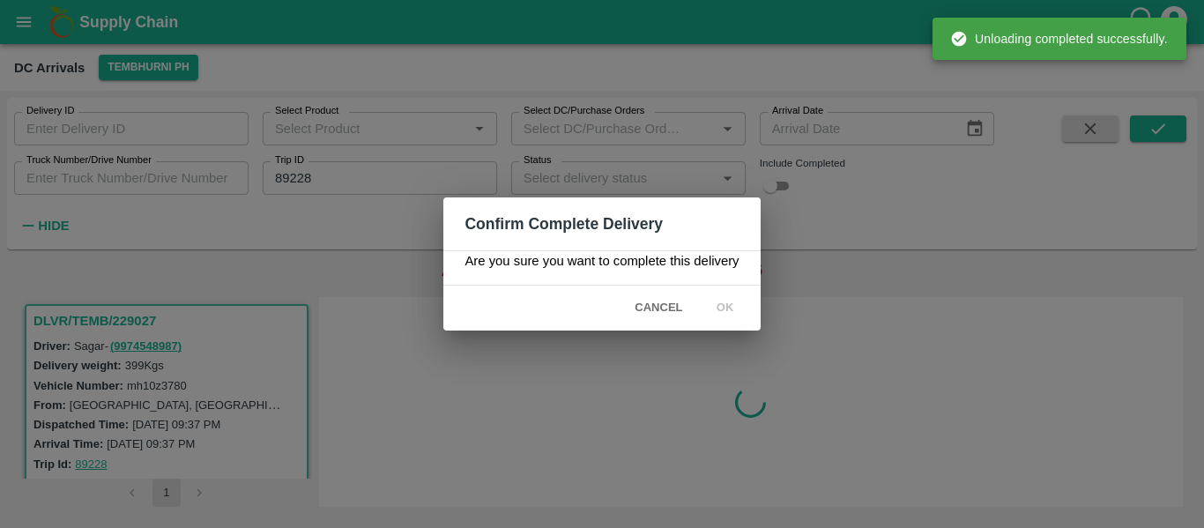
scroll to position [0, 0]
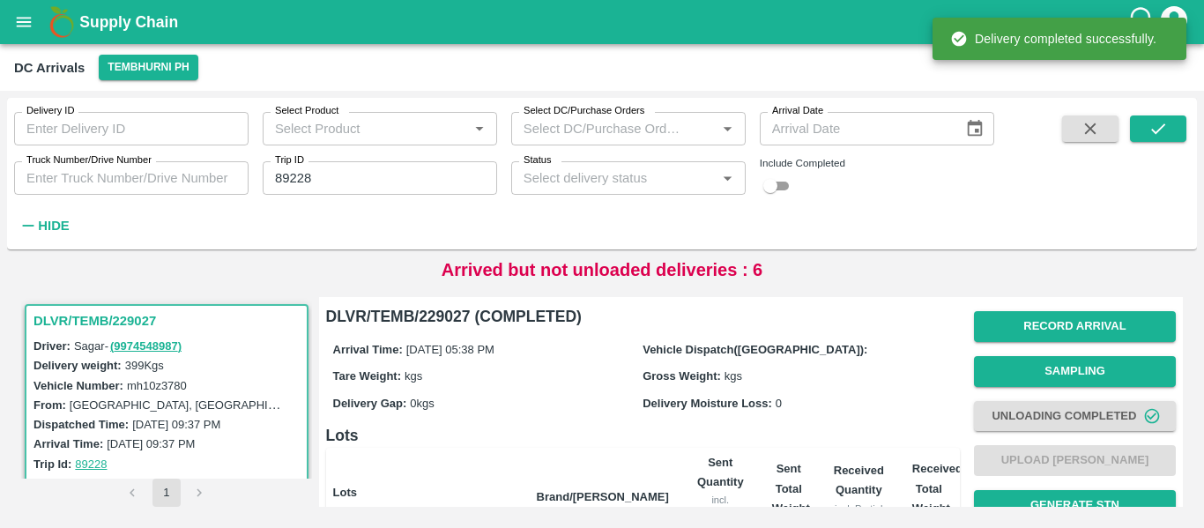
click at [372, 186] on input "89228" at bounding box center [380, 177] width 234 height 33
paste input "text"
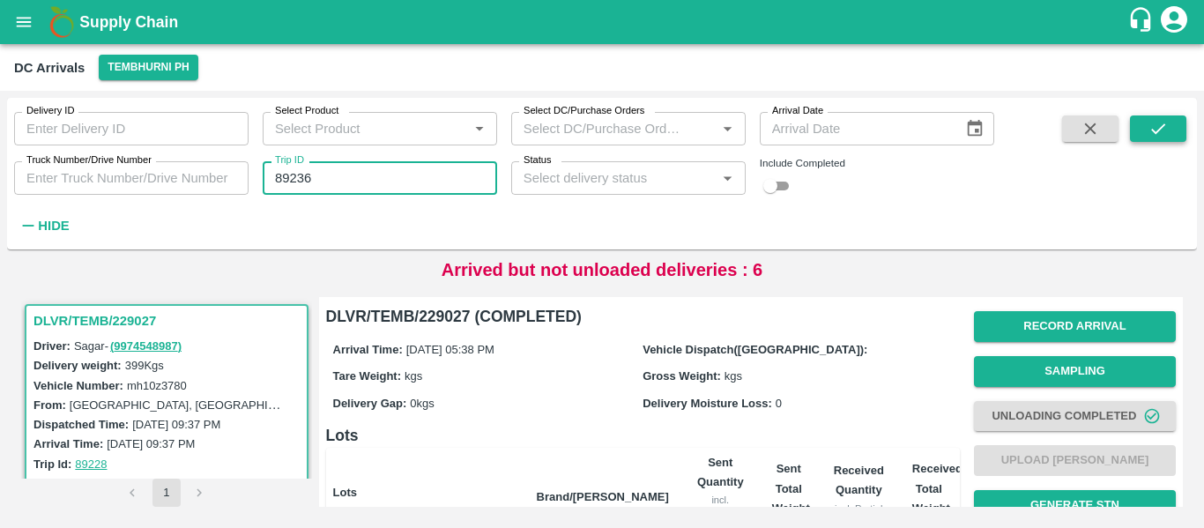
type input "89236"
click at [1164, 122] on icon "submit" at bounding box center [1157, 128] width 19 height 19
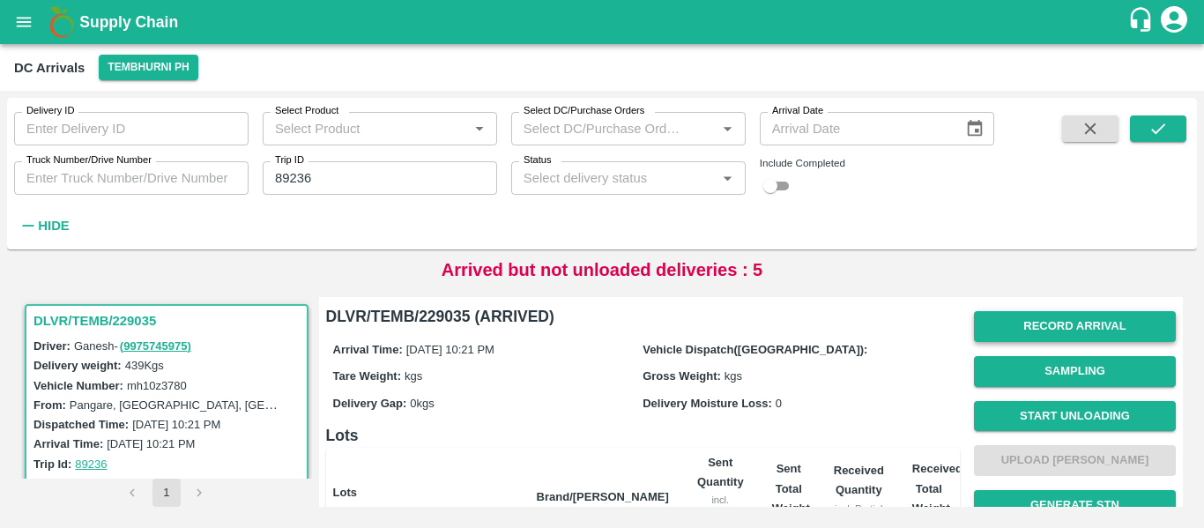
click at [1027, 333] on button "Record Arrival" at bounding box center [1075, 326] width 202 height 31
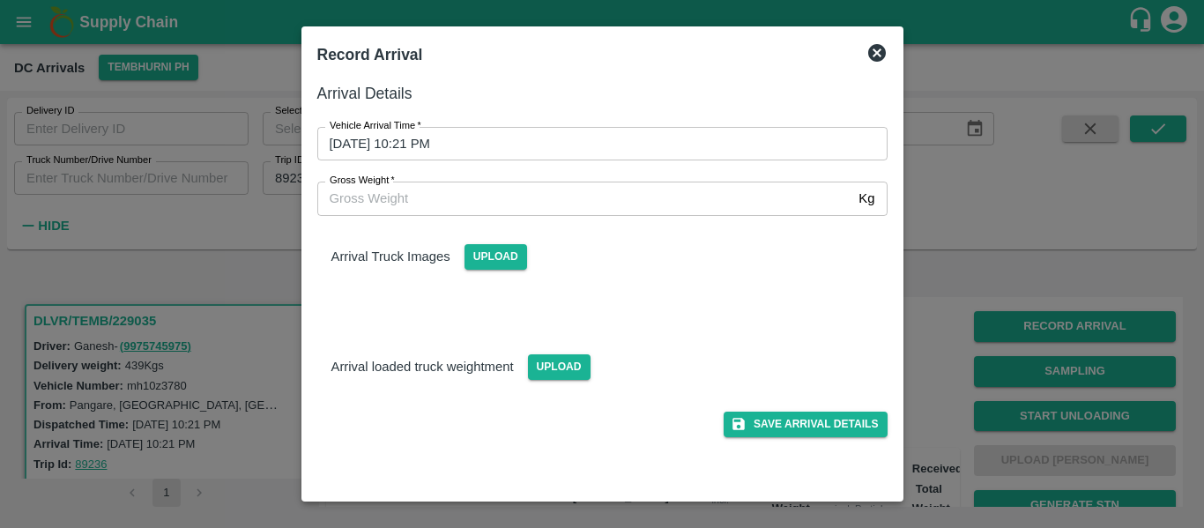
click at [456, 145] on input "30/09/2025 10:21 PM" at bounding box center [596, 143] width 558 height 33
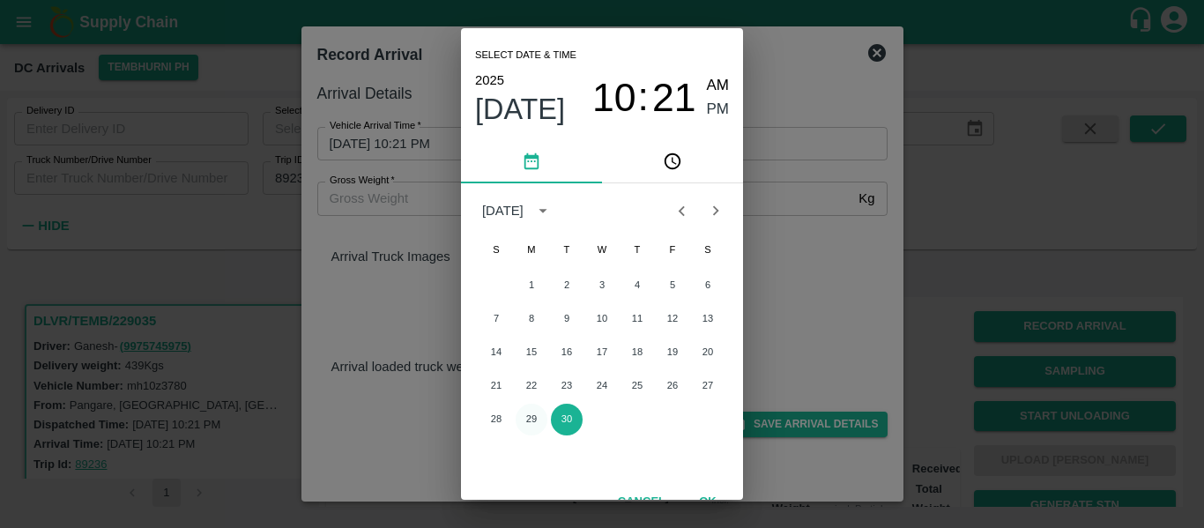
click at [531, 422] on button "29" at bounding box center [531, 420] width 32 height 32
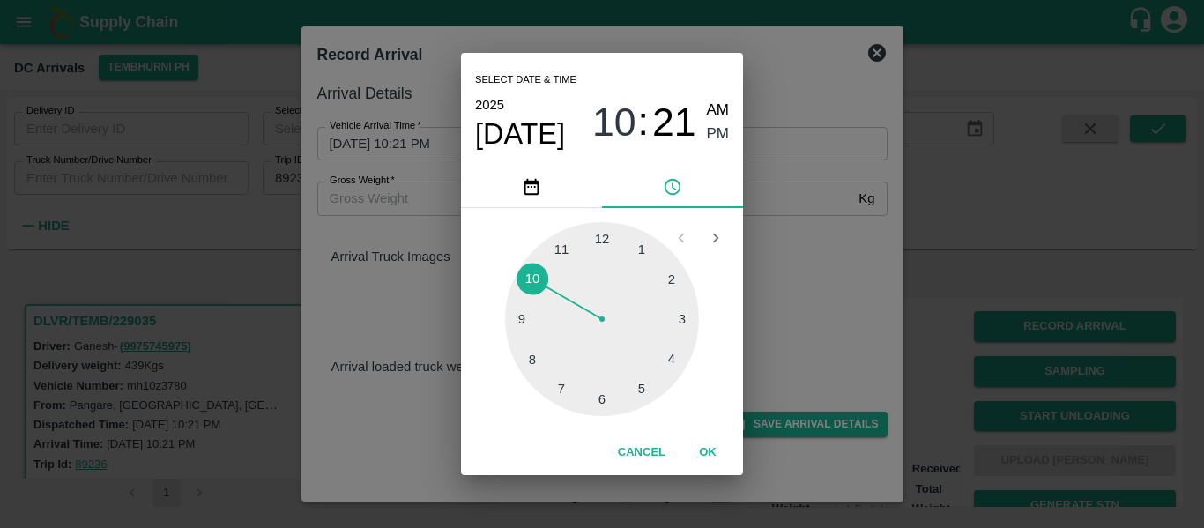
click at [663, 359] on div at bounding box center [602, 319] width 194 height 194
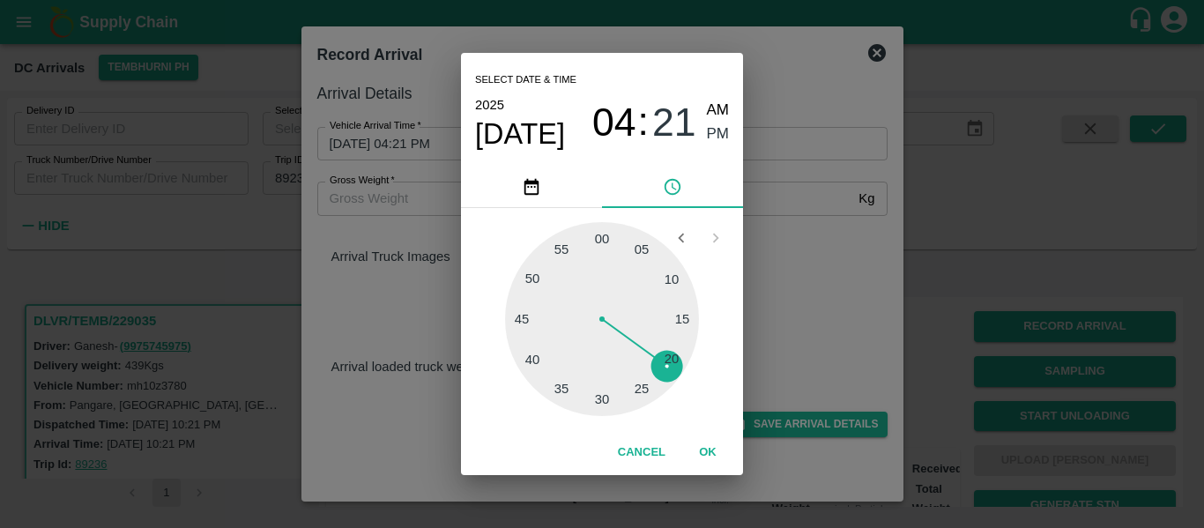
click at [537, 133] on span "Sep 29" at bounding box center [520, 133] width 90 height 35
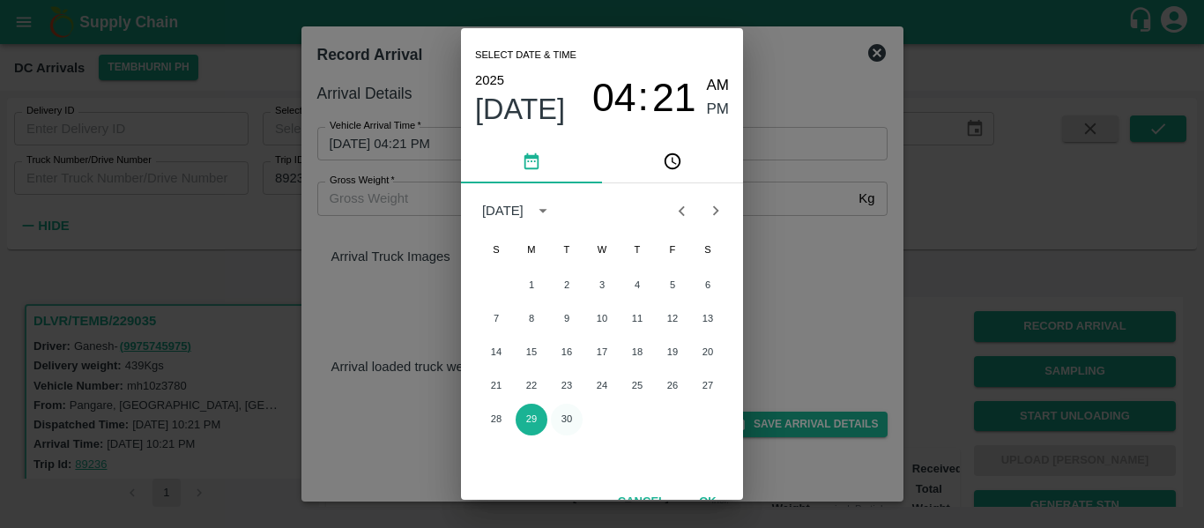
click at [567, 421] on button "30" at bounding box center [567, 420] width 32 height 32
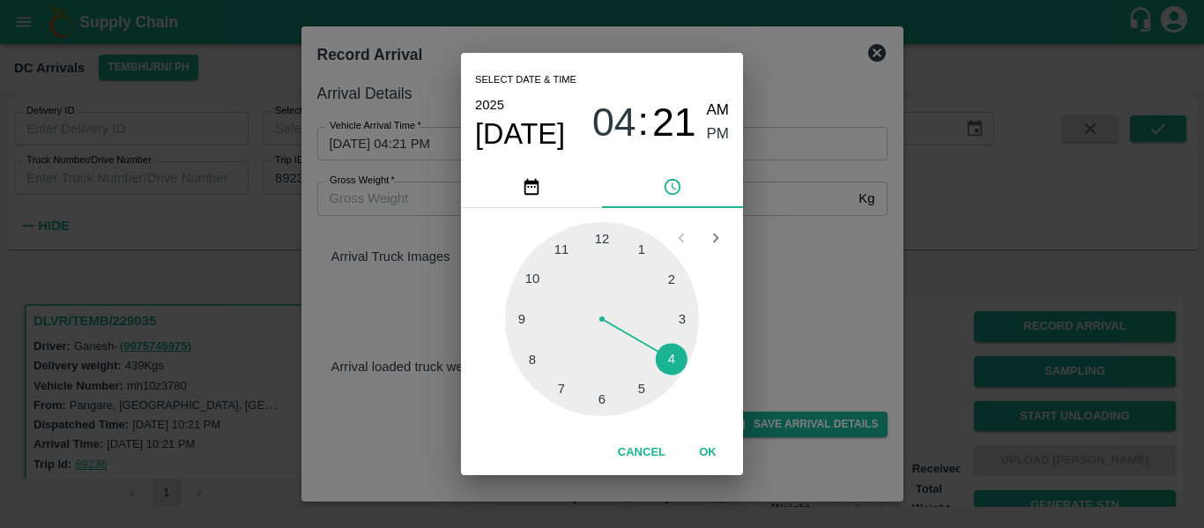
click at [639, 389] on div at bounding box center [602, 319] width 194 height 194
type input "30/09/2025 05:26 PM"
click at [634, 389] on div at bounding box center [602, 319] width 194 height 194
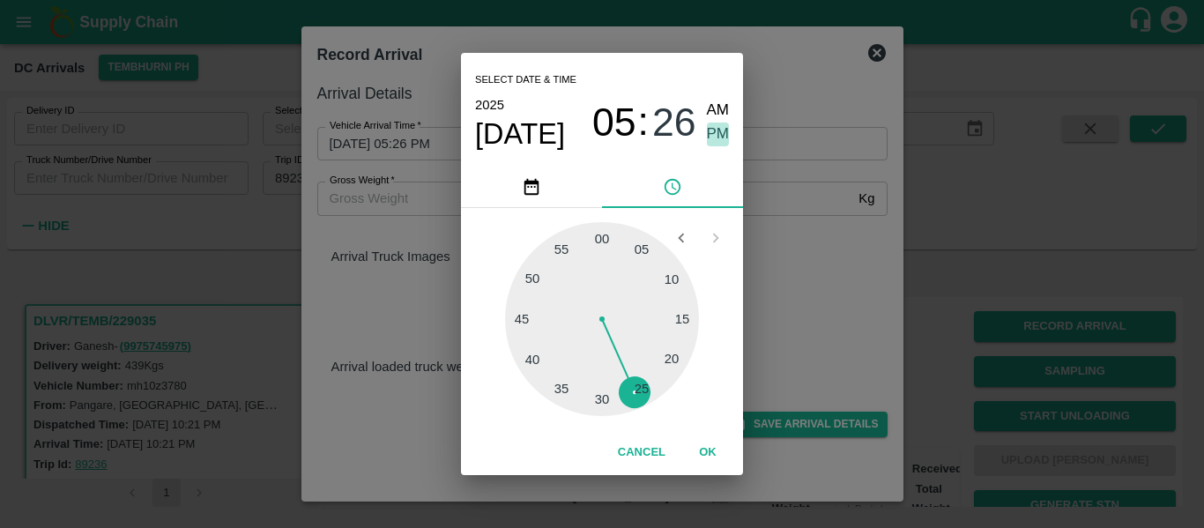
click at [718, 131] on span "PM" at bounding box center [718, 134] width 23 height 24
click at [705, 460] on button "OK" at bounding box center [707, 452] width 56 height 31
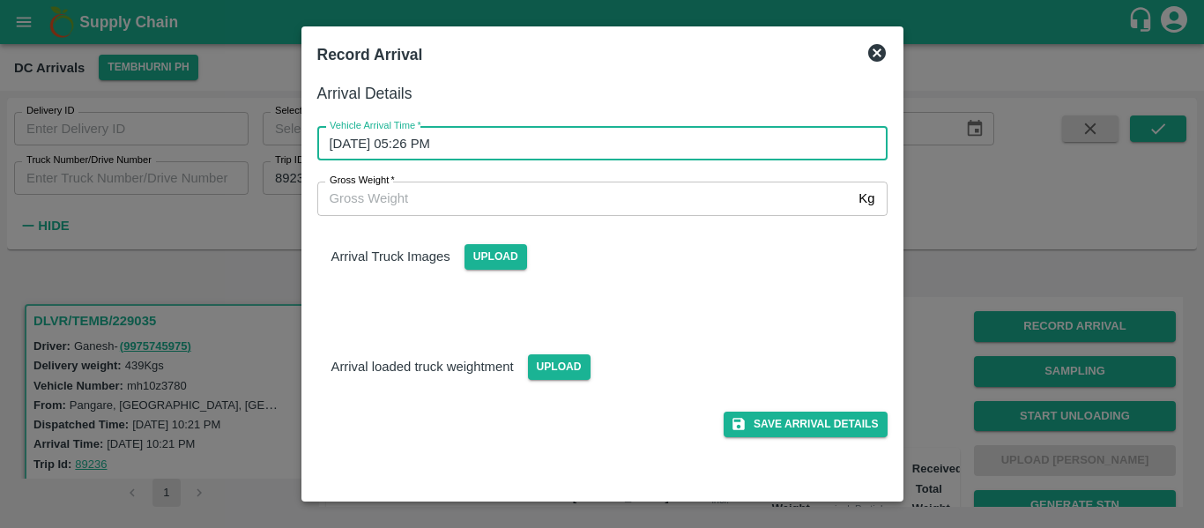
click at [769, 439] on div "Arrival Details Vehicle Arrival Time   * 30/09/2025 05:26 PM Vehicle Arrival Ti…" at bounding box center [602, 283] width 584 height 419
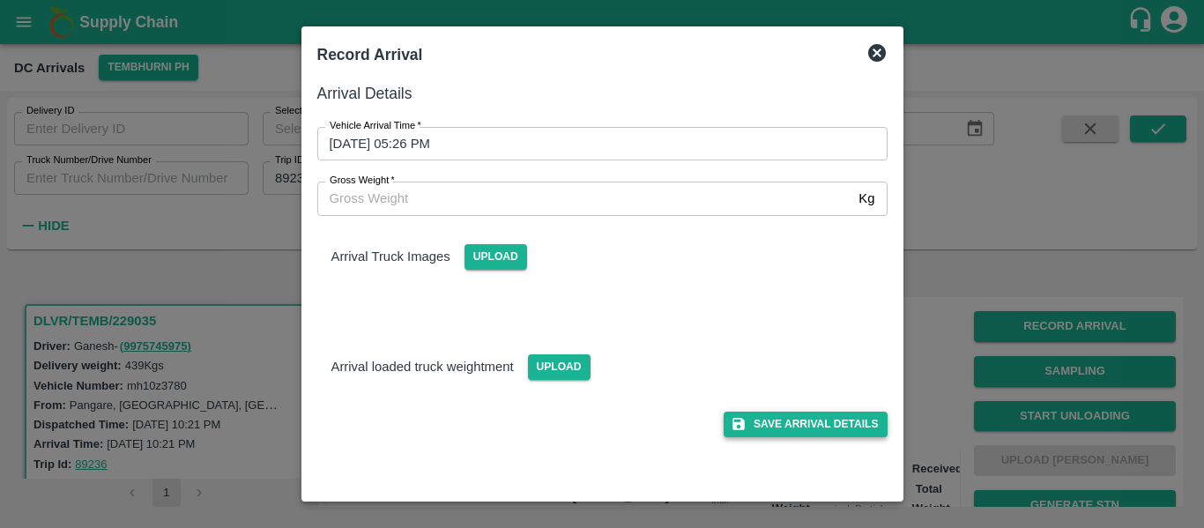
click at [849, 421] on button "Save Arrival Details" at bounding box center [804, 424] width 163 height 26
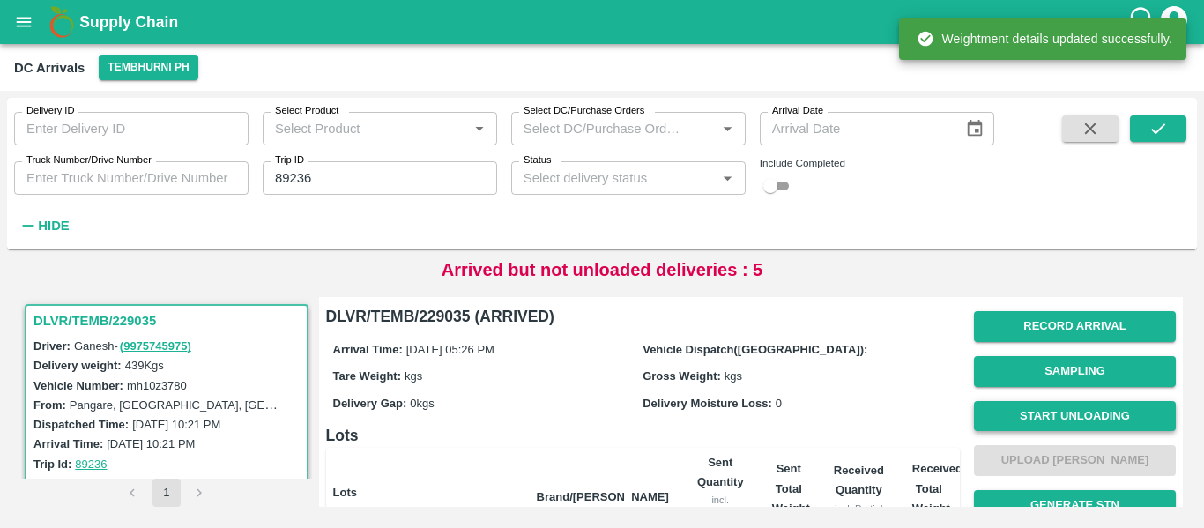
click at [1014, 413] on button "Start Unloading" at bounding box center [1075, 416] width 202 height 31
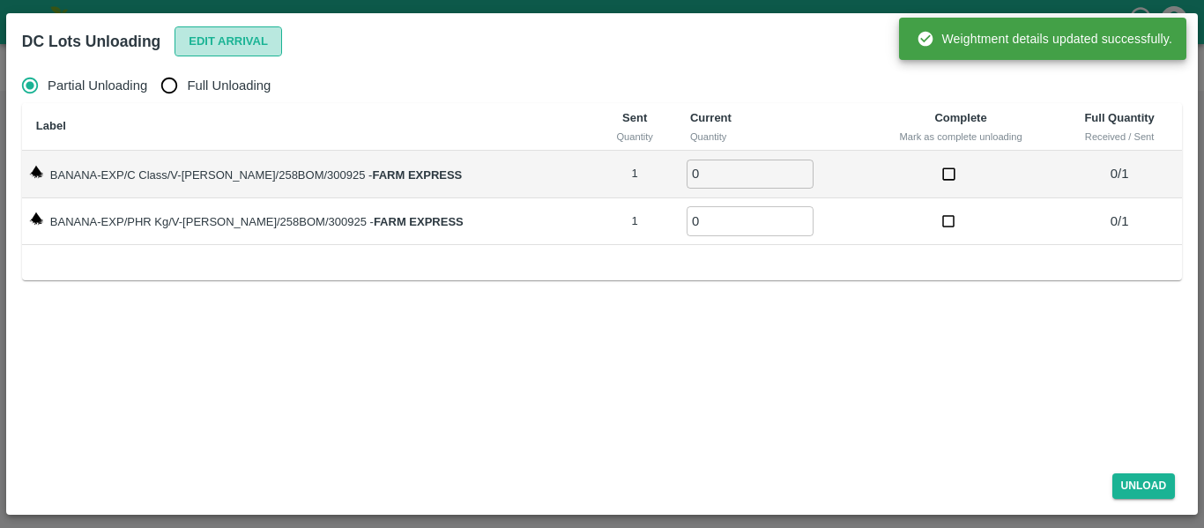
click at [235, 48] on button "Edit Arrival" at bounding box center [227, 41] width 107 height 31
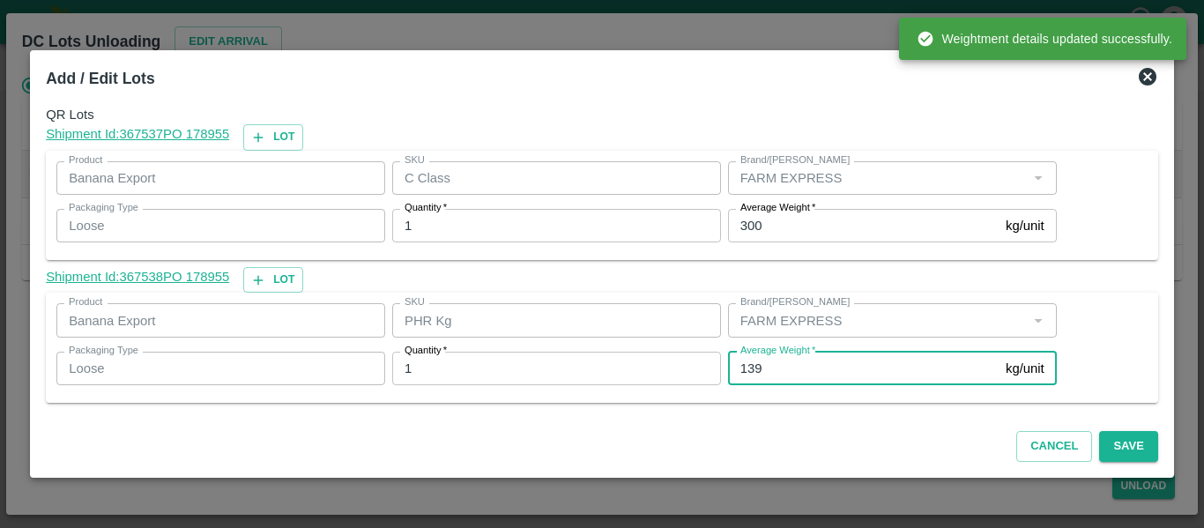
click at [780, 376] on input "139" at bounding box center [863, 368] width 271 height 33
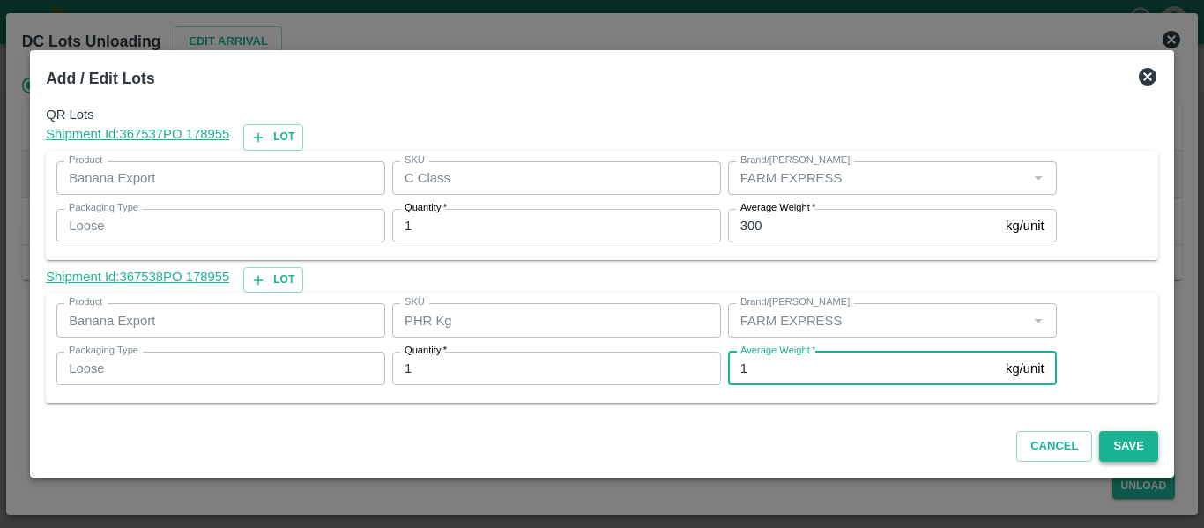
type input "1"
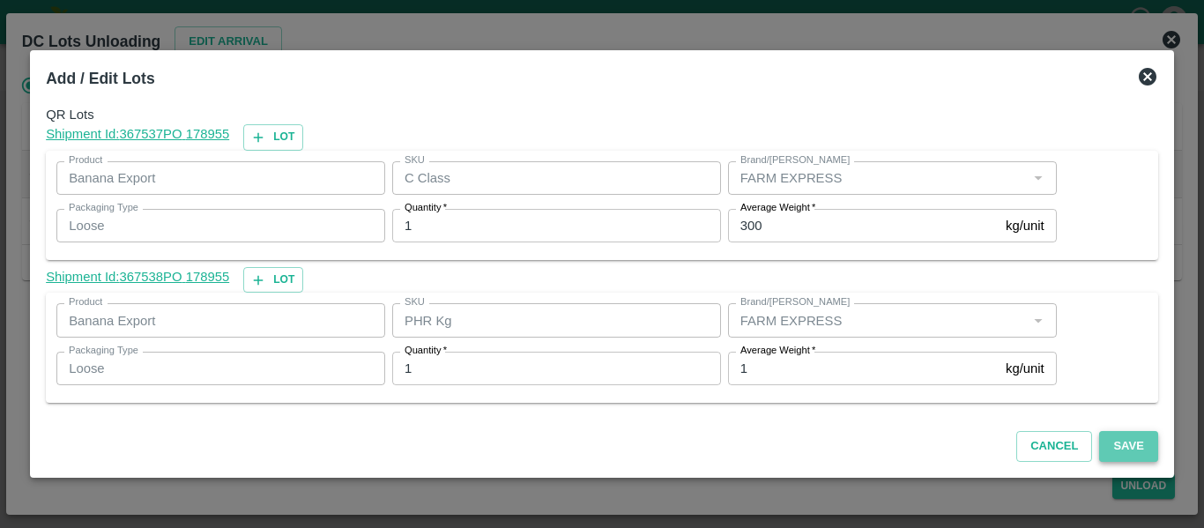
click at [1138, 440] on button "Save" at bounding box center [1128, 446] width 58 height 31
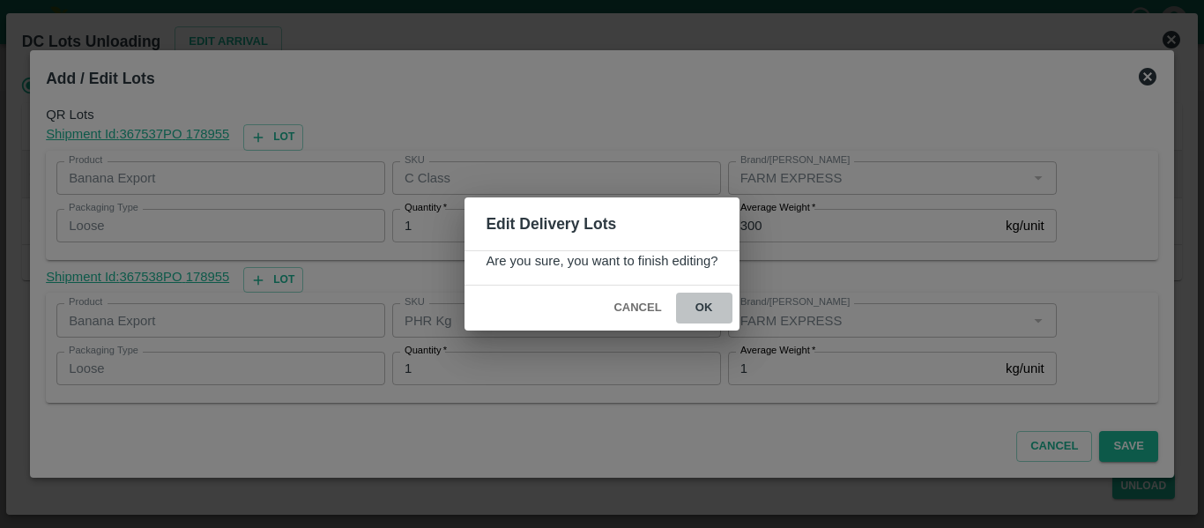
click at [715, 307] on button "ok" at bounding box center [704, 308] width 56 height 31
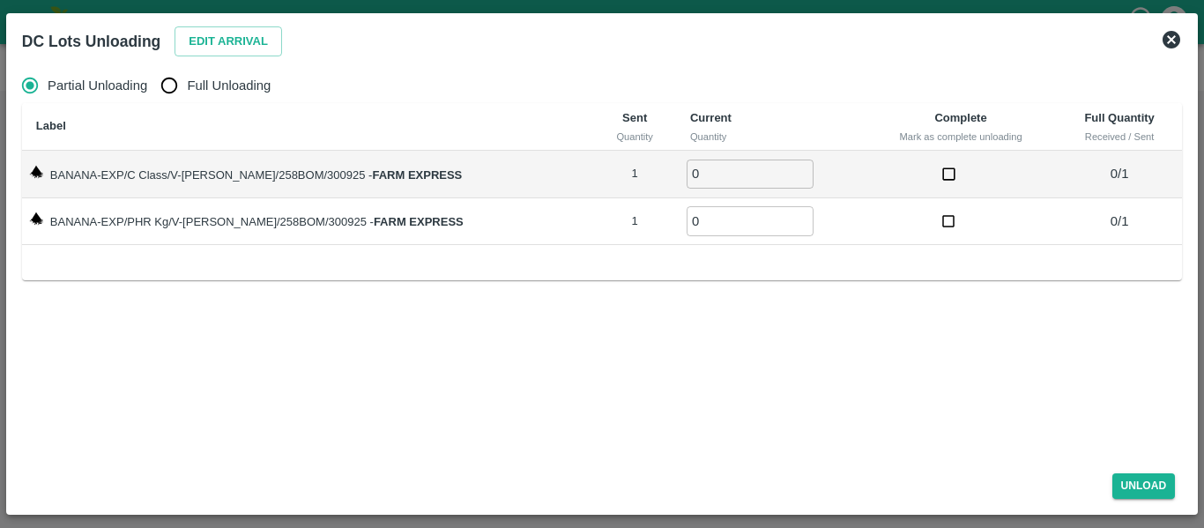
click at [233, 93] on span "Full Unloading" at bounding box center [229, 85] width 84 height 19
click at [187, 93] on input "Full Unloading" at bounding box center [169, 85] width 35 height 35
radio input "true"
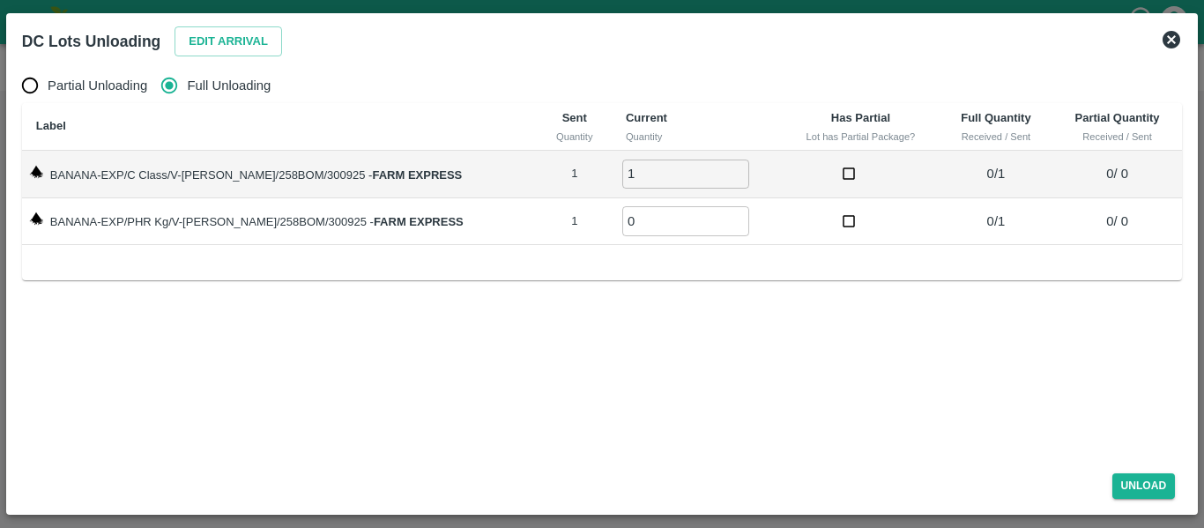
type input "1"
click at [715, 167] on input "1" at bounding box center [685, 173] width 127 height 29
type input "1"
click at [715, 216] on input "1" at bounding box center [685, 220] width 127 height 29
click at [1129, 480] on button "Unload" at bounding box center [1143, 486] width 63 height 26
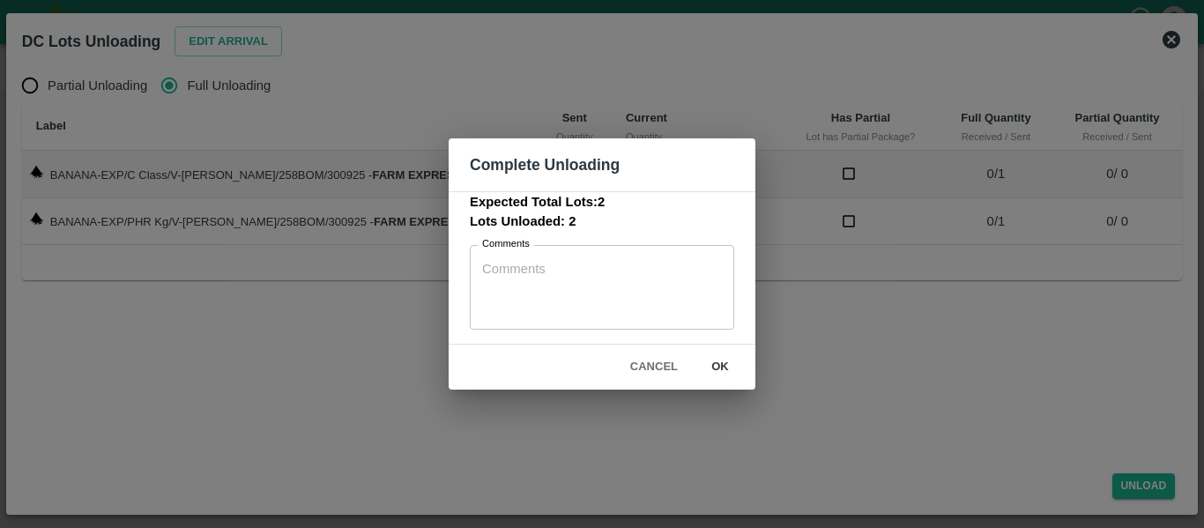
click at [730, 361] on button "ok" at bounding box center [720, 367] width 56 height 31
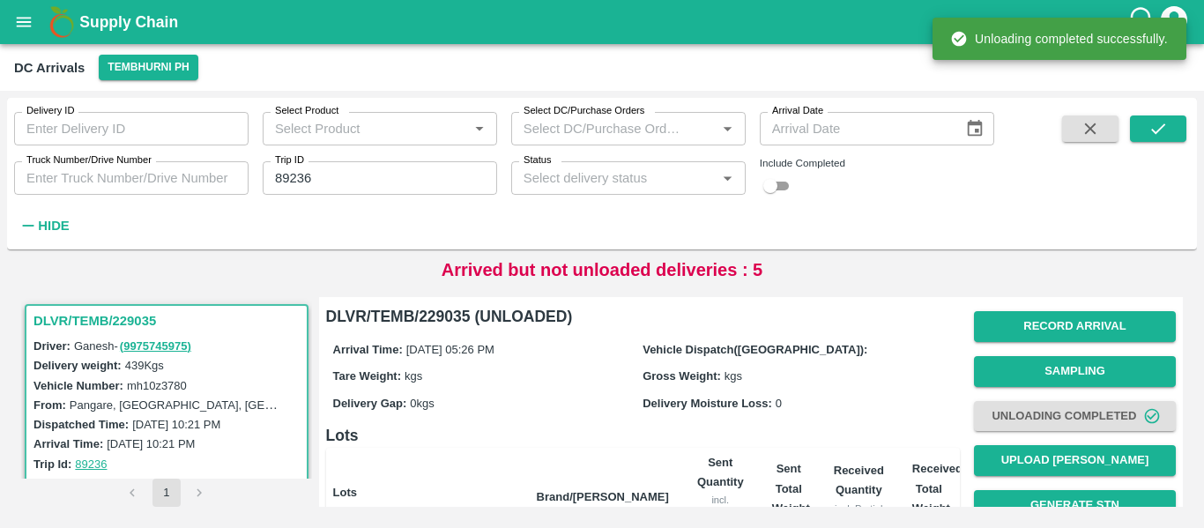
scroll to position [226, 0]
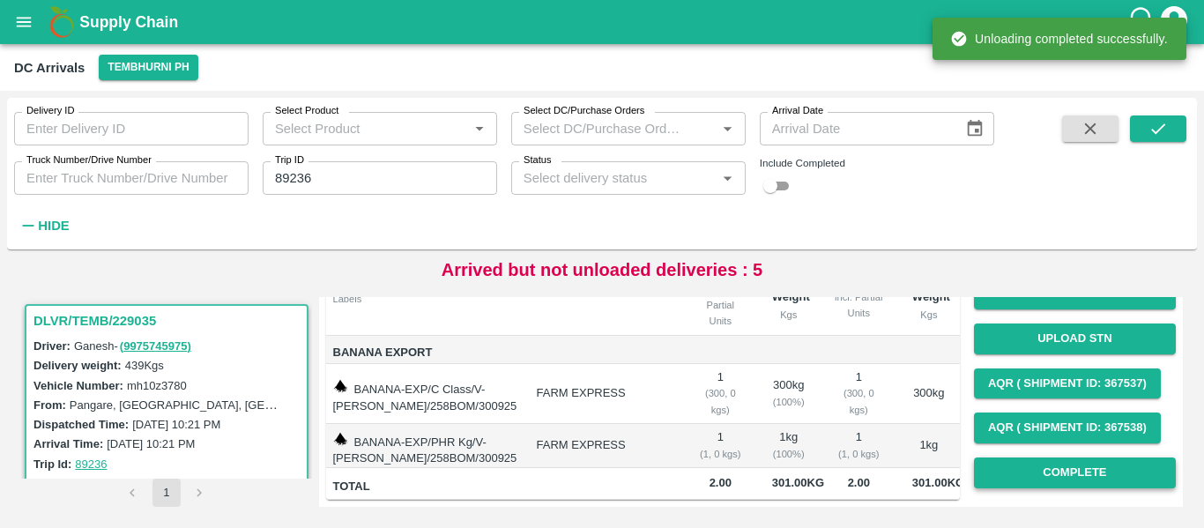
click at [1092, 459] on button "Complete" at bounding box center [1075, 472] width 202 height 31
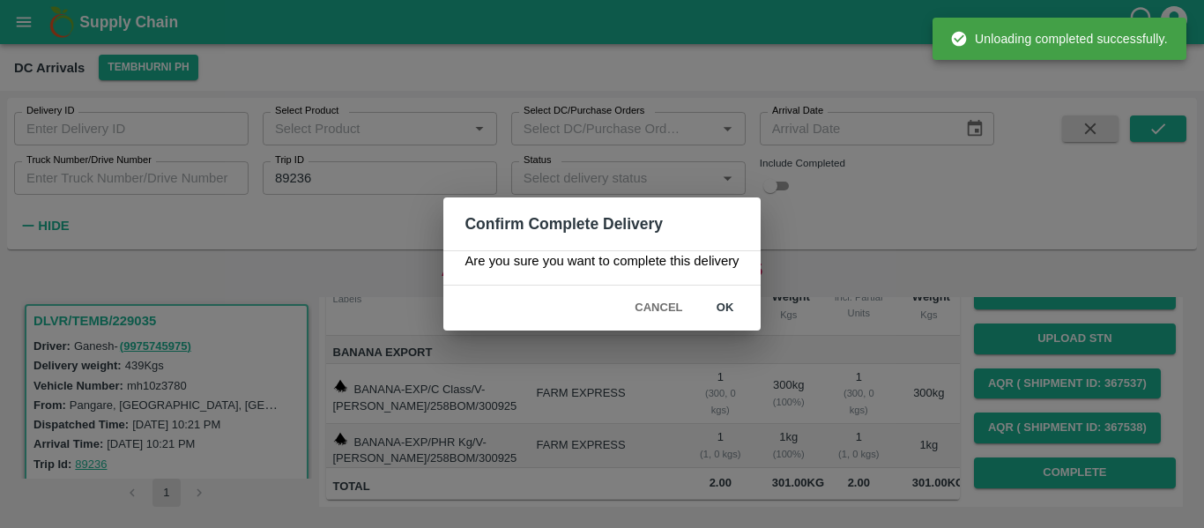
click at [735, 301] on button "ok" at bounding box center [725, 308] width 56 height 31
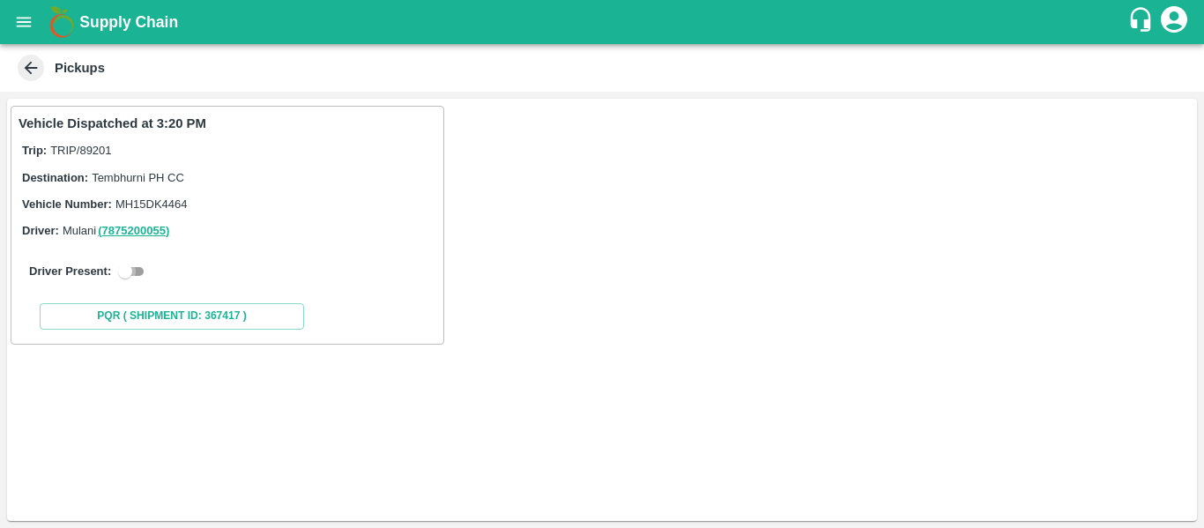
click at [130, 271] on input "checkbox" at bounding box center [124, 271] width 63 height 21
checkbox input "true"
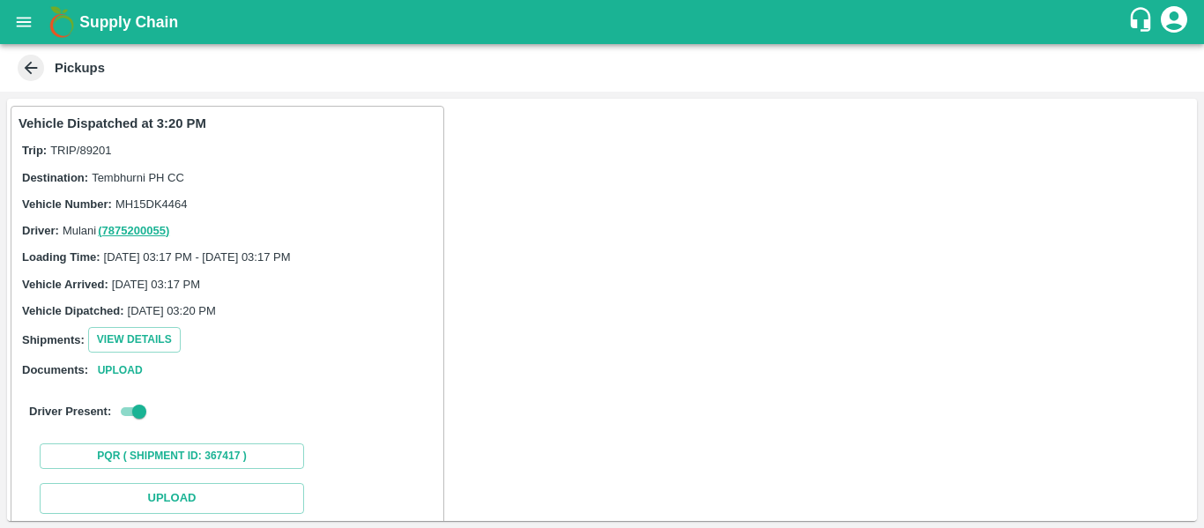
scroll to position [238, 0]
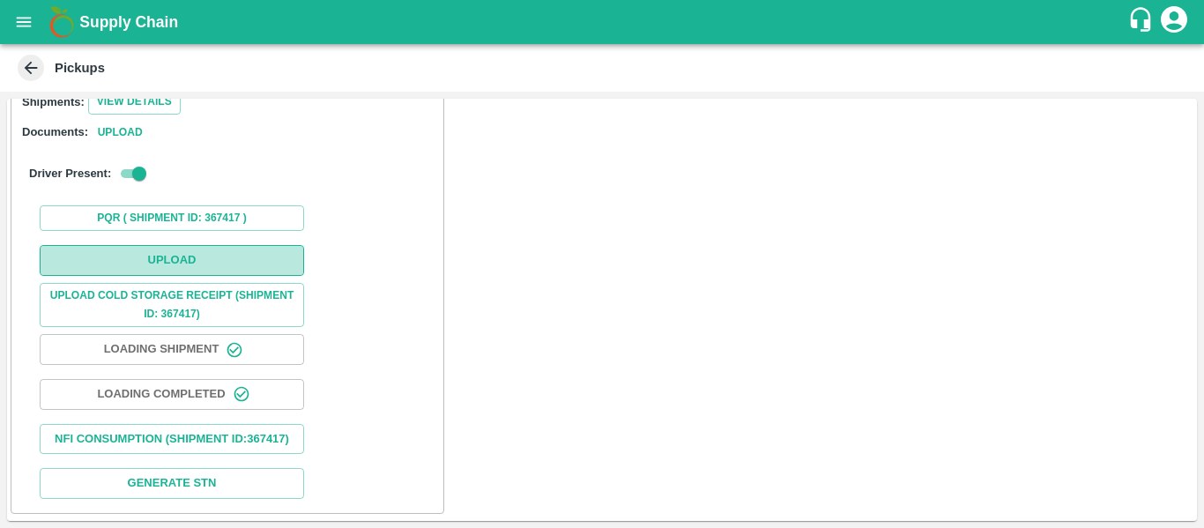
click at [192, 261] on button "Upload" at bounding box center [172, 260] width 264 height 31
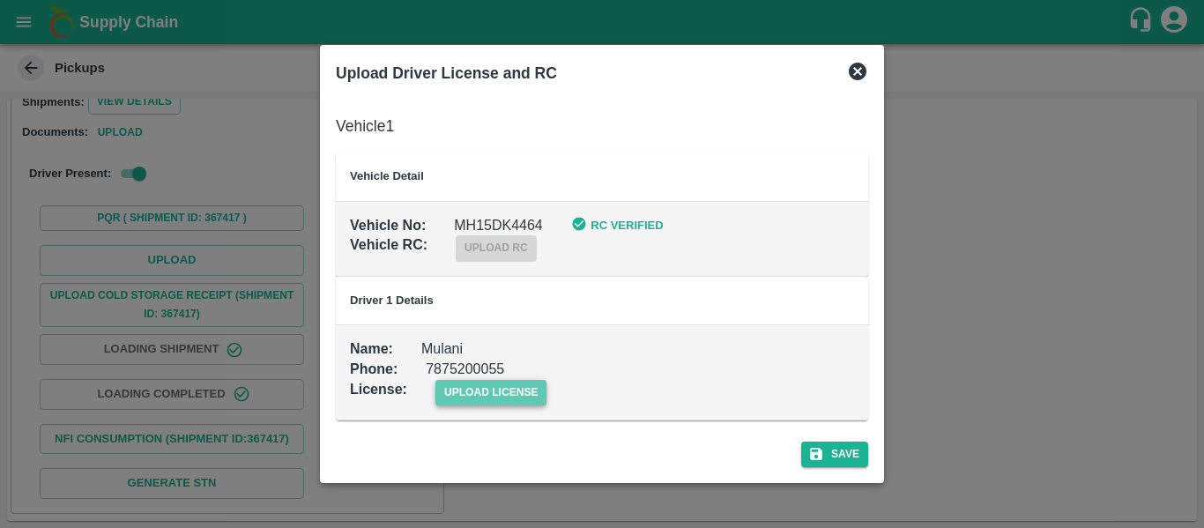
click at [467, 392] on span "upload license" at bounding box center [491, 393] width 112 height 26
click at [0, 0] on input "upload license" at bounding box center [0, 0] width 0 height 0
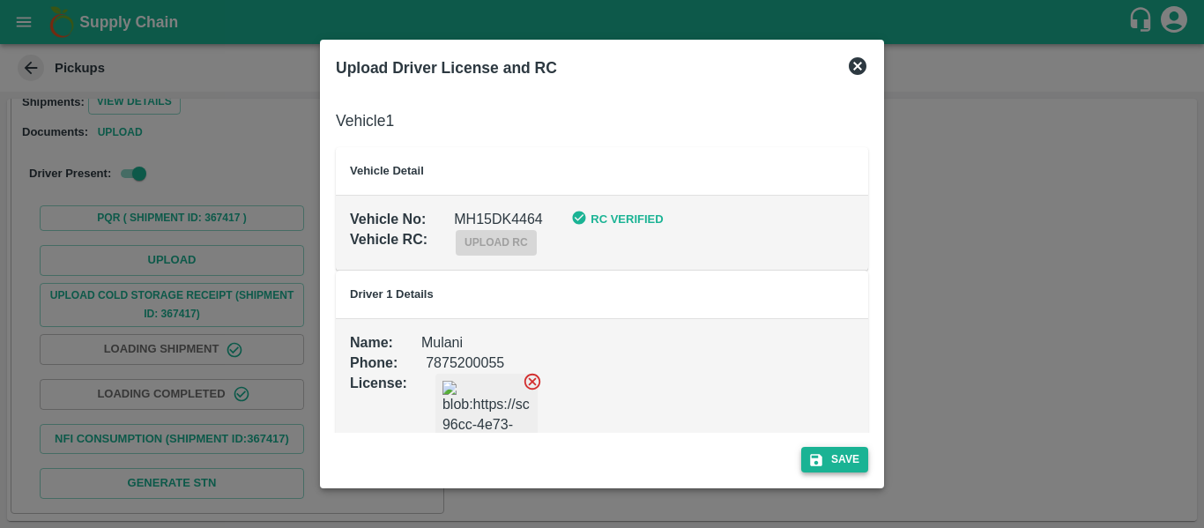
click at [827, 453] on button "Save" at bounding box center [834, 460] width 67 height 26
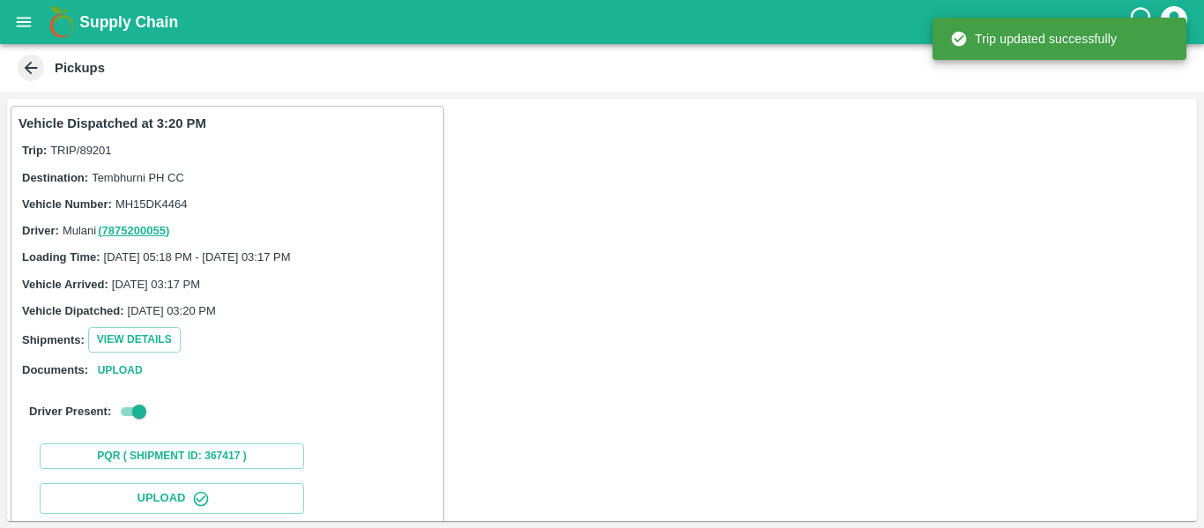
scroll to position [303, 0]
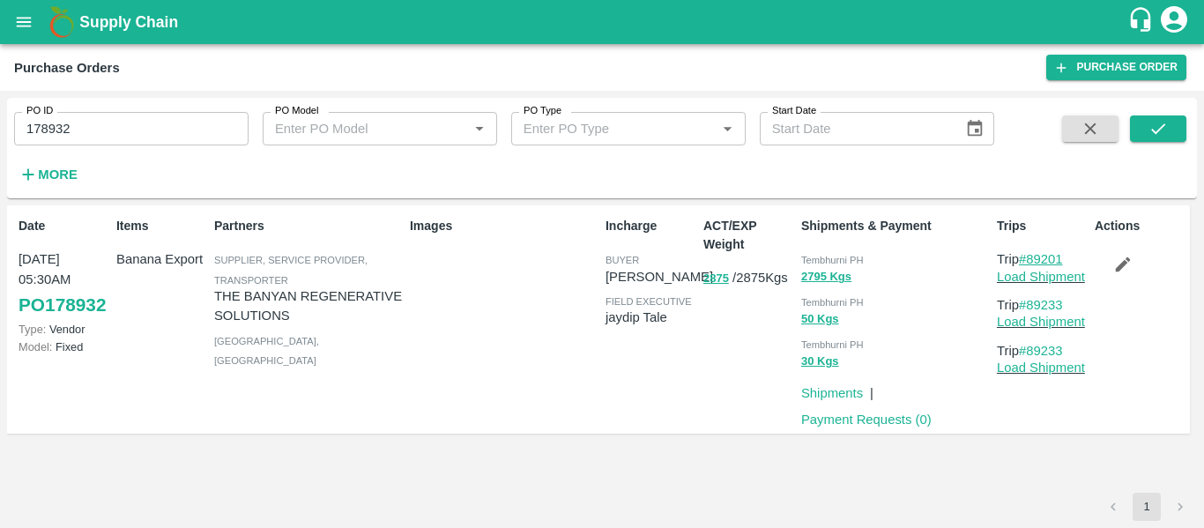
drag, startPoint x: 1080, startPoint y: 253, endPoint x: 1030, endPoint y: 261, distance: 50.8
click at [1030, 261] on p "Trip #89201" at bounding box center [1042, 258] width 91 height 19
copy link "89201"
drag, startPoint x: 1077, startPoint y: 304, endPoint x: 1027, endPoint y: 308, distance: 50.3
click at [1027, 308] on p "Trip #89233" at bounding box center [1042, 304] width 91 height 19
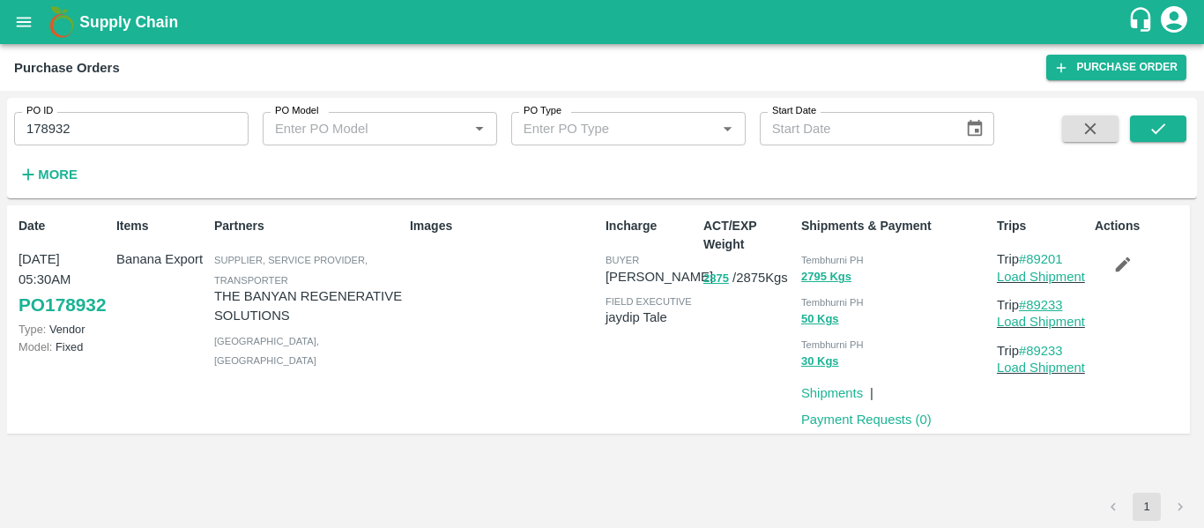
copy link "89233"
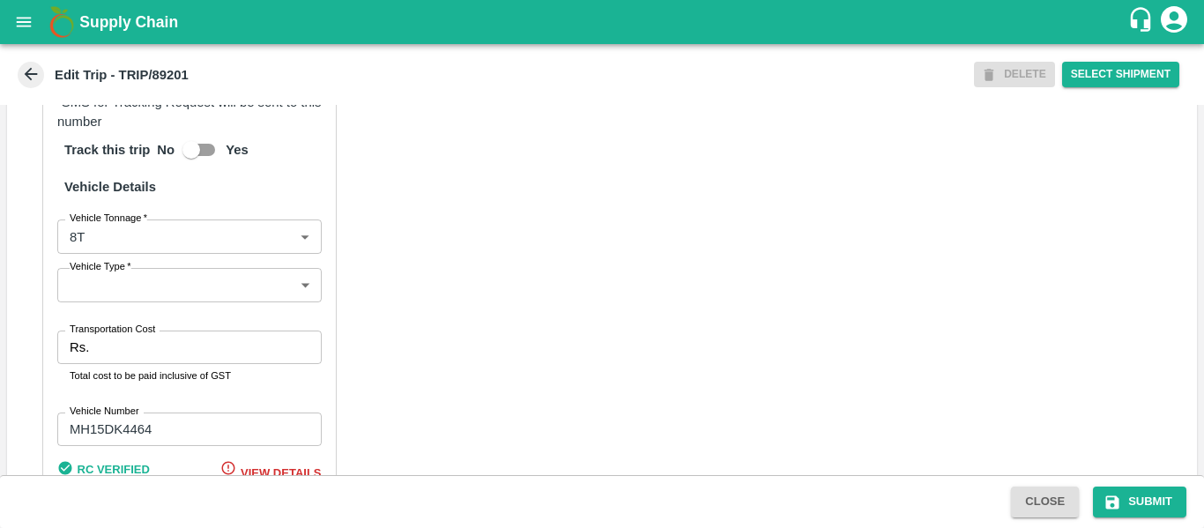
scroll to position [1373, 0]
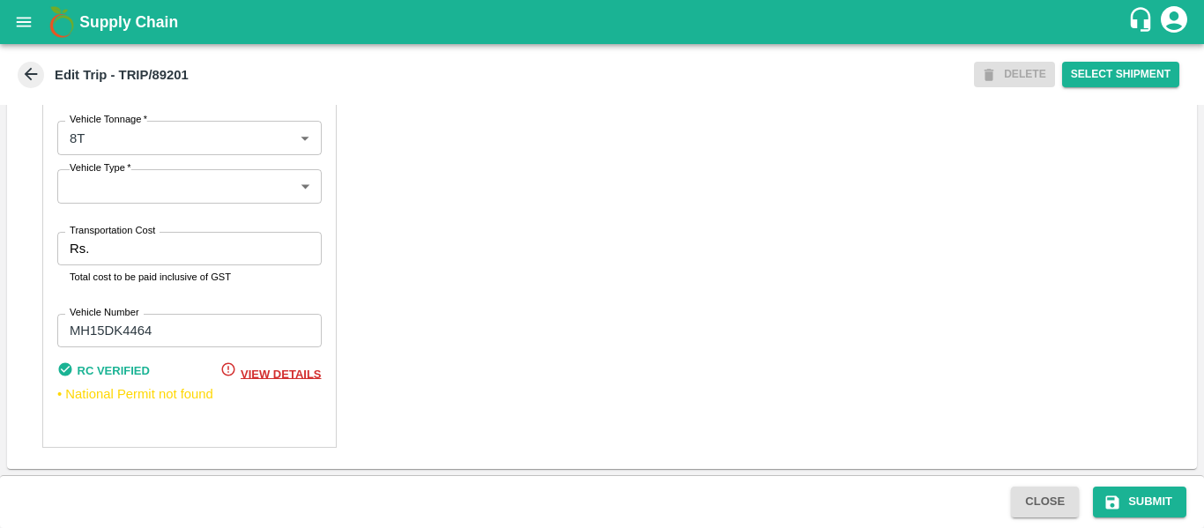
click at [91, 253] on div "Rs. Transportation Cost" at bounding box center [189, 248] width 264 height 33
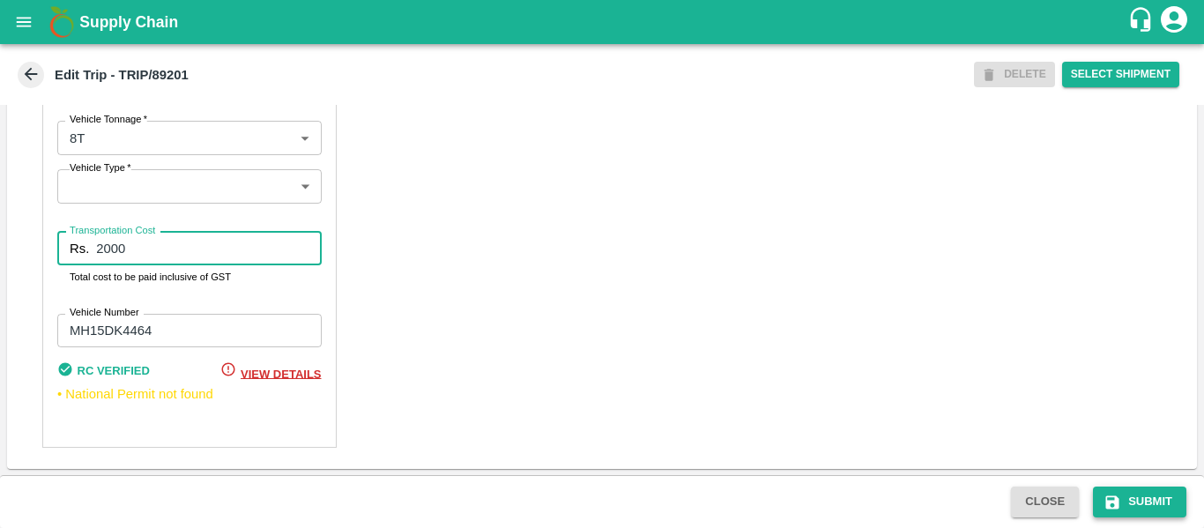
type input "2000"
click at [1165, 493] on button "Submit" at bounding box center [1139, 501] width 93 height 31
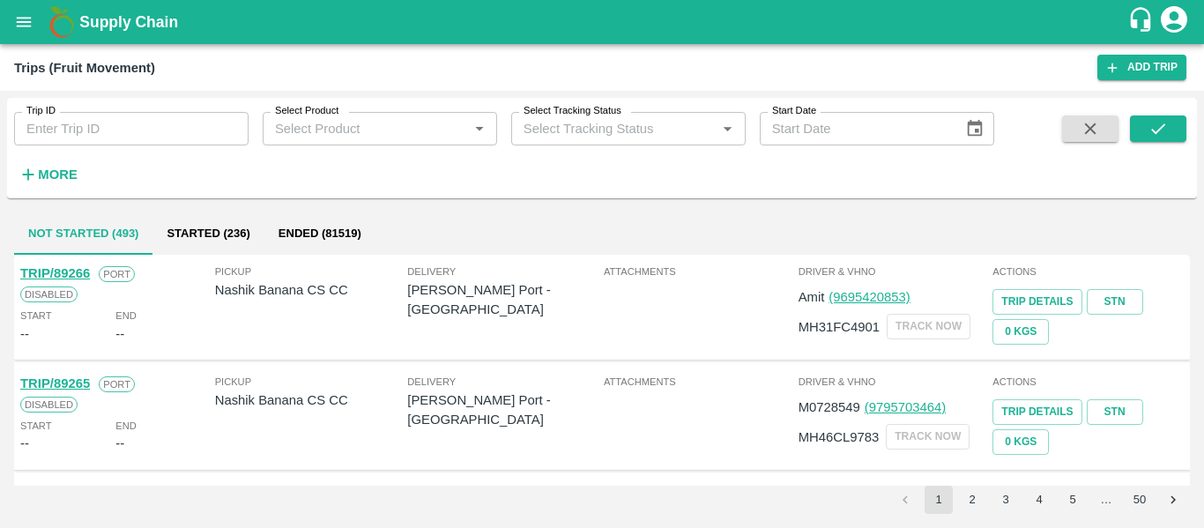
click at [159, 122] on input "Trip ID" at bounding box center [131, 128] width 234 height 33
paste input "89233"
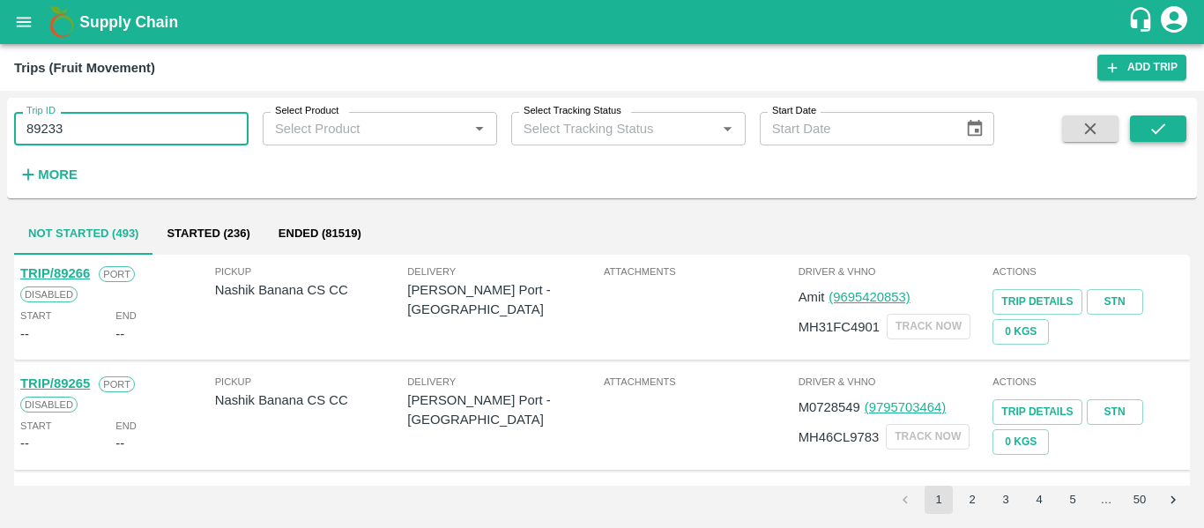
type input "89233"
click at [1177, 131] on button "submit" at bounding box center [1158, 128] width 56 height 26
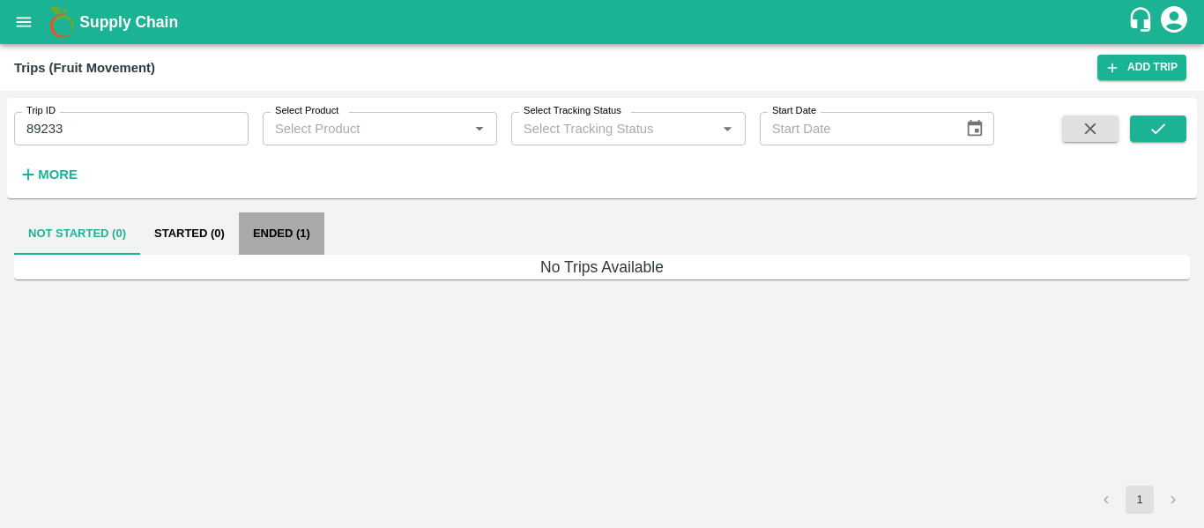
click at [286, 225] on button "Ended (1)" at bounding box center [281, 233] width 85 height 42
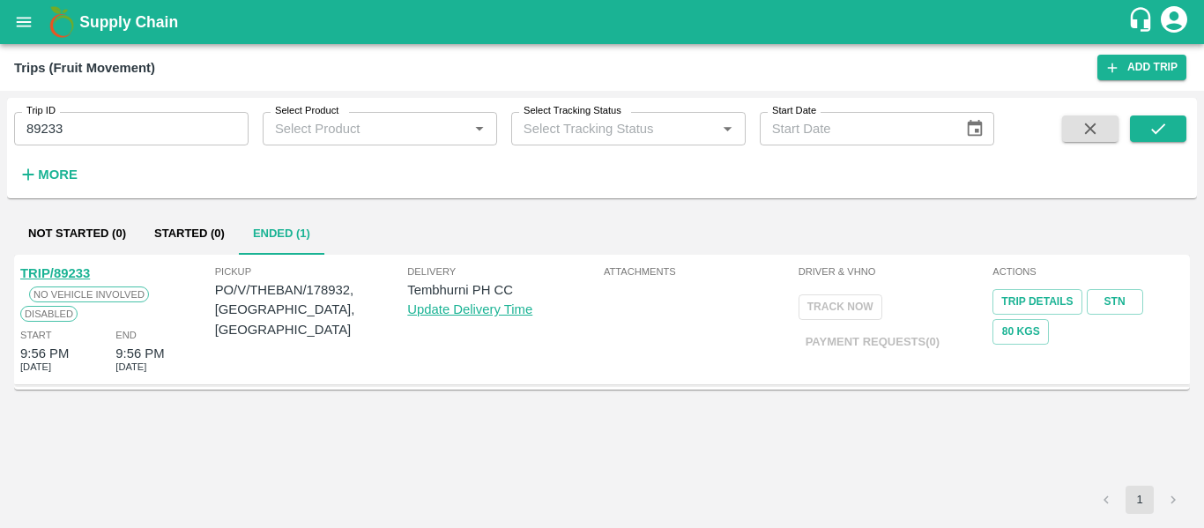
click at [55, 269] on link "TRIP/89233" at bounding box center [55, 273] width 70 height 14
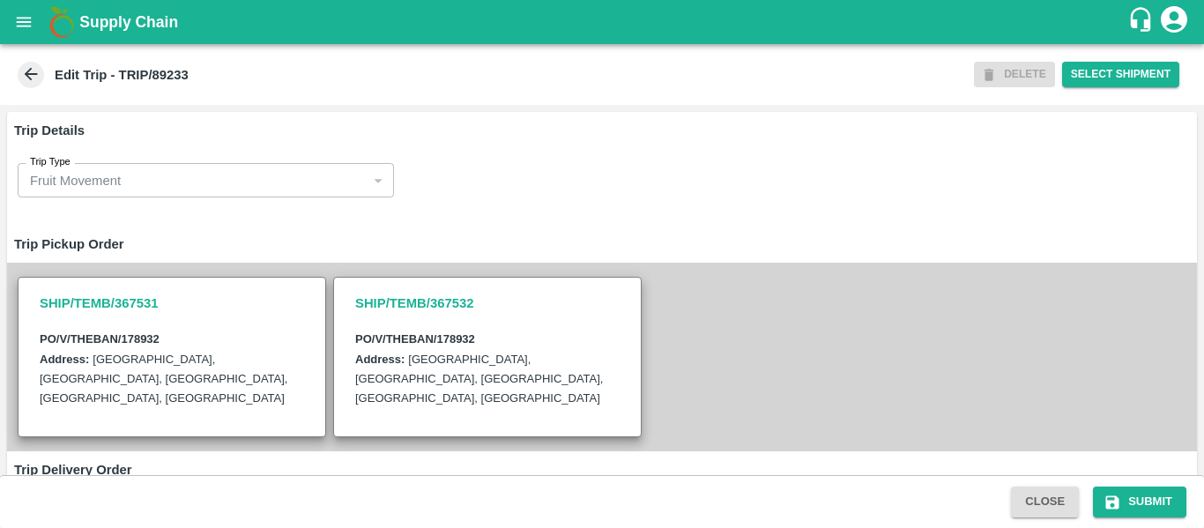
scroll to position [387, 0]
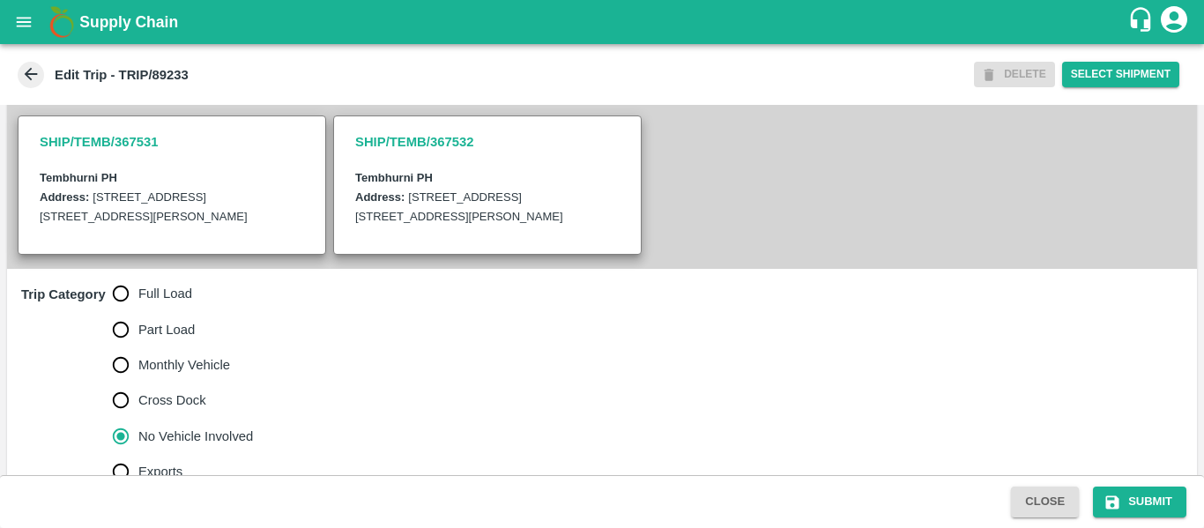
click at [143, 303] on span "Full Load" at bounding box center [165, 293] width 54 height 19
click at [138, 311] on input "Full Load" at bounding box center [120, 293] width 35 height 35
radio input "true"
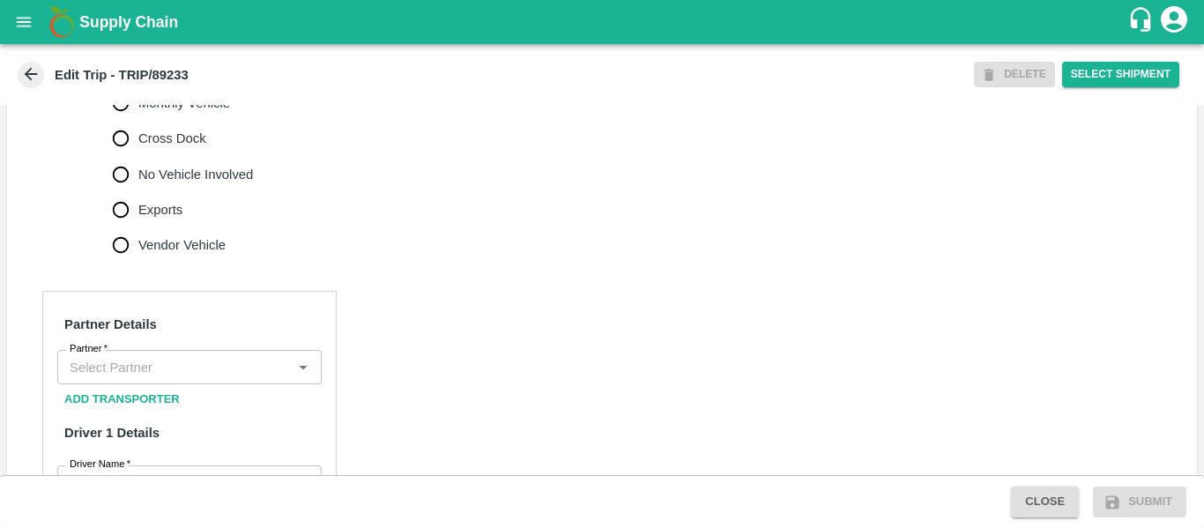
scroll to position [648, 0]
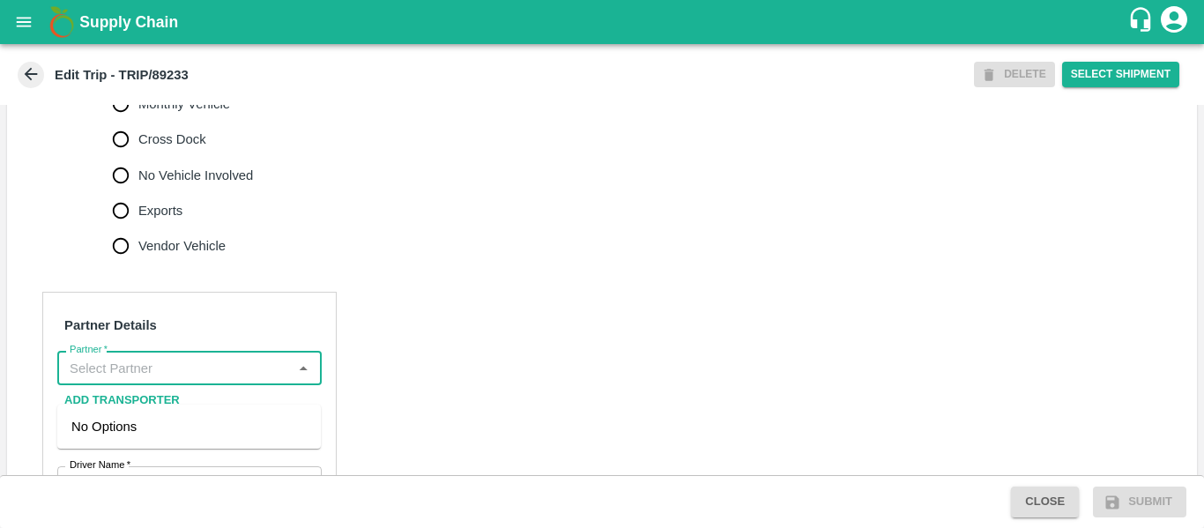
click at [178, 375] on input "Partner   *" at bounding box center [175, 367] width 225 height 23
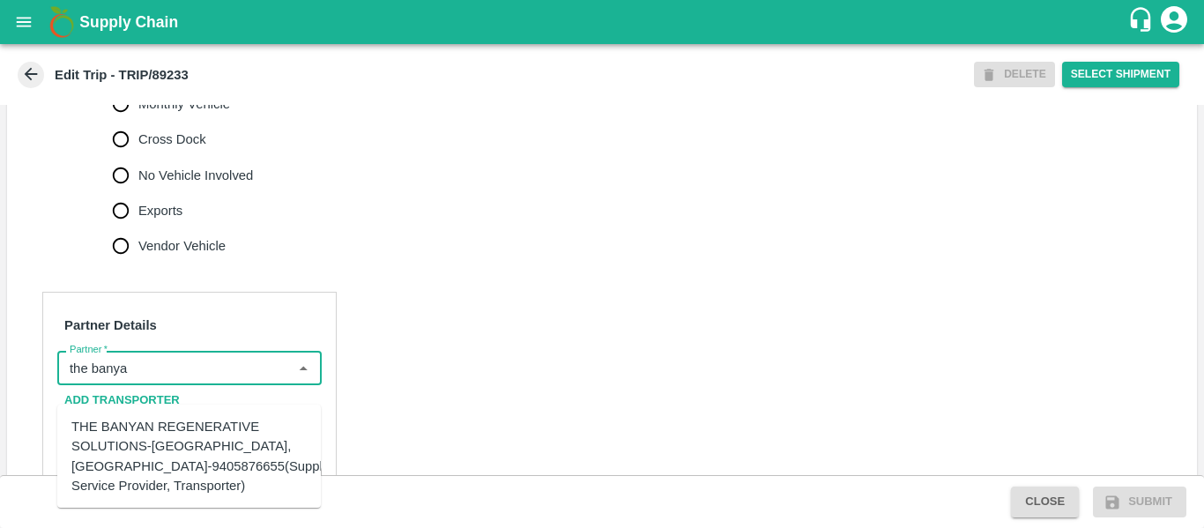
click at [182, 431] on div "THE BANYAN REGENERATIVE SOLUTIONS-[GEOGRAPHIC_DATA], [GEOGRAPHIC_DATA]-94058766…" at bounding box center [205, 456] width 269 height 78
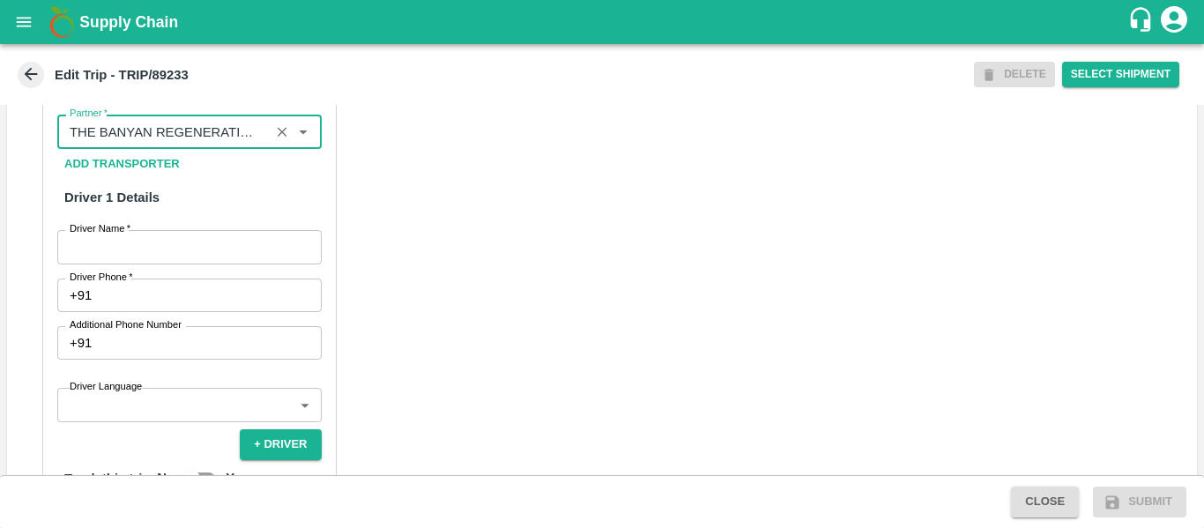
scroll to position [887, 0]
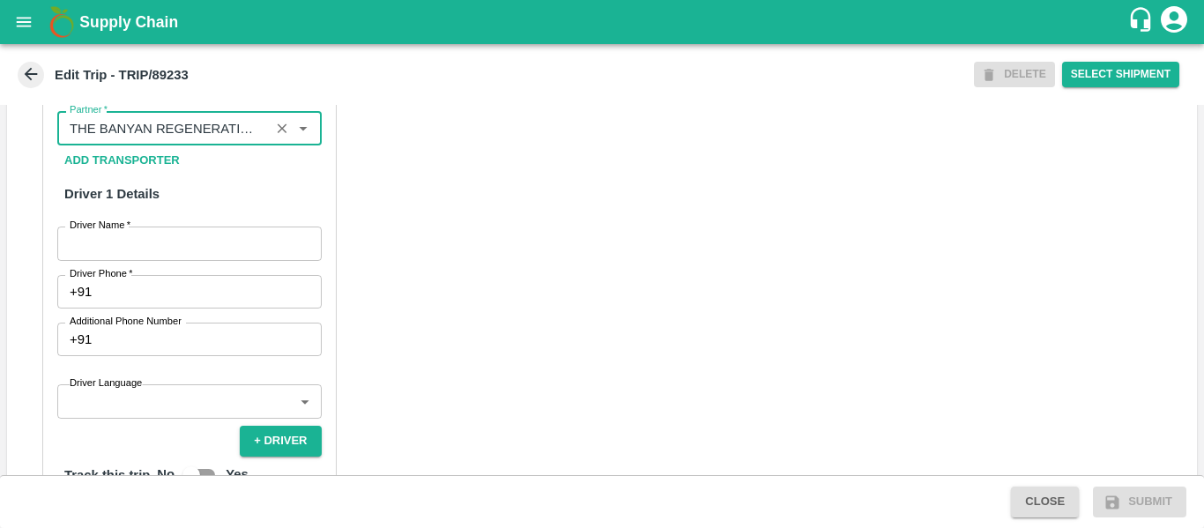
type input "THE BANYAN REGENERATIVE SOLUTIONS-[GEOGRAPHIC_DATA], [GEOGRAPHIC_DATA]-94058766…"
click at [238, 260] on input "Driver Name   *" at bounding box center [189, 242] width 264 height 33
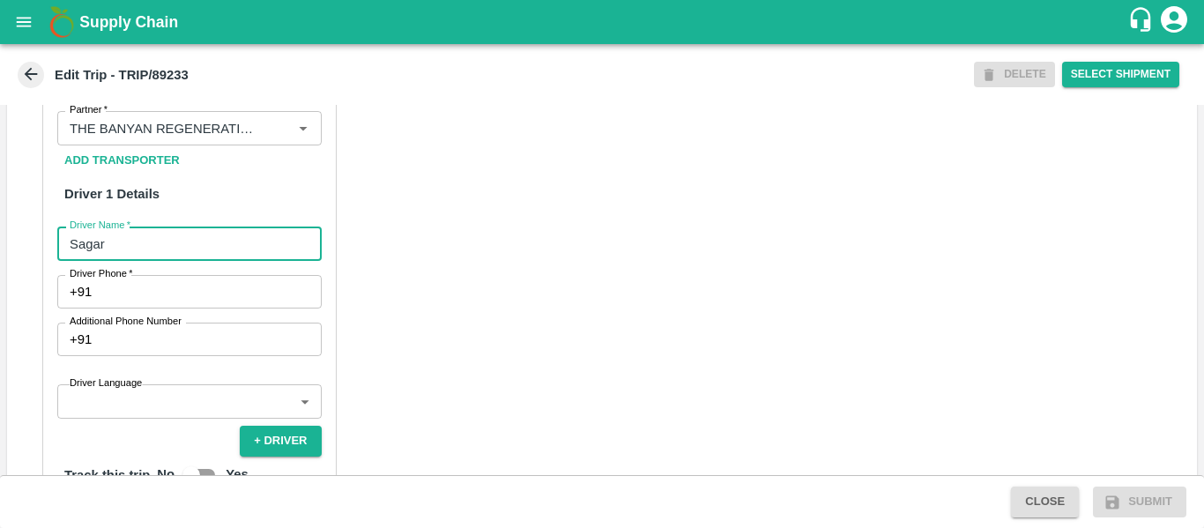
type input "Sagar"
click at [205, 308] on input "Driver Phone   *" at bounding box center [210, 291] width 222 height 33
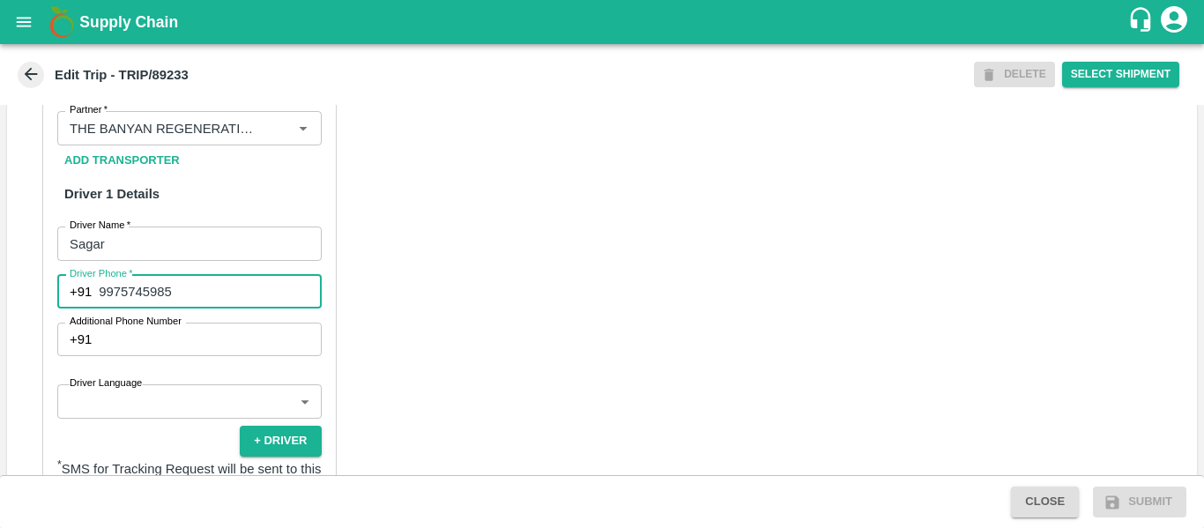
type input "9975745985"
click at [552, 359] on div "Partner Details Partner   * Partner Add Transporter Driver 1 Details Driver Nam…" at bounding box center [602, 473] width 1190 height 885
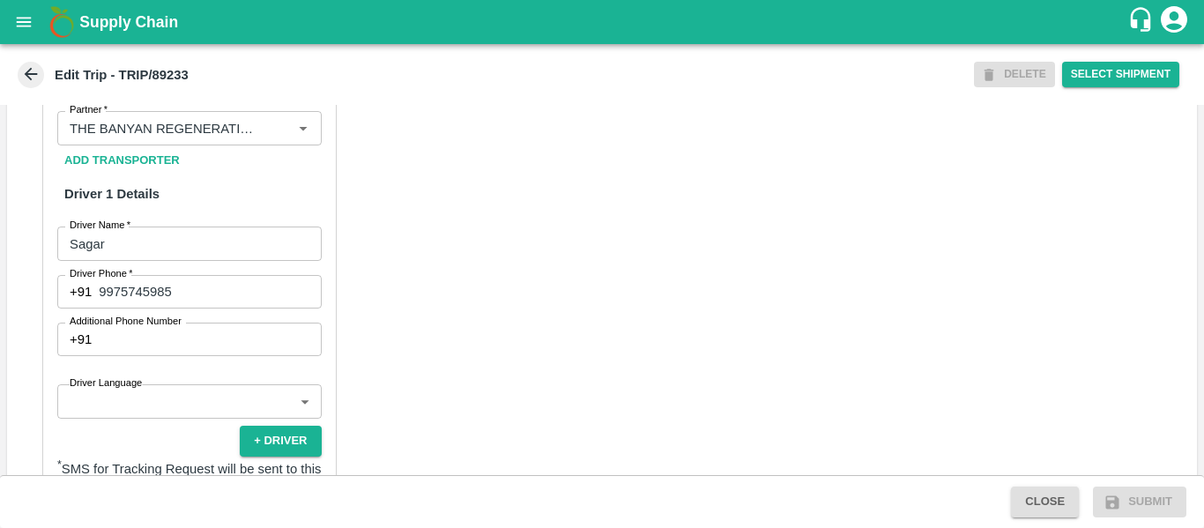
scroll to position [1280, 0]
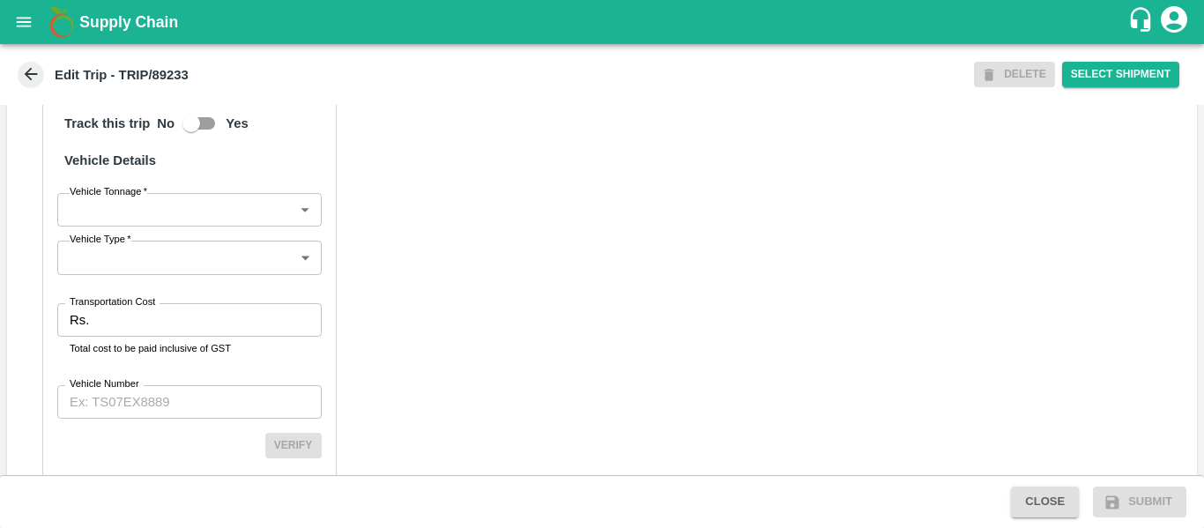
click at [206, 356] on p "Total cost to be paid inclusive of GST" at bounding box center [190, 348] width 240 height 16
click at [125, 337] on input "Transportation Cost" at bounding box center [208, 319] width 225 height 33
type input "2000"
click at [136, 391] on label "Vehicle Number" at bounding box center [105, 384] width 70 height 14
click at [136, 398] on input "Vehicle Number" at bounding box center [189, 401] width 264 height 33
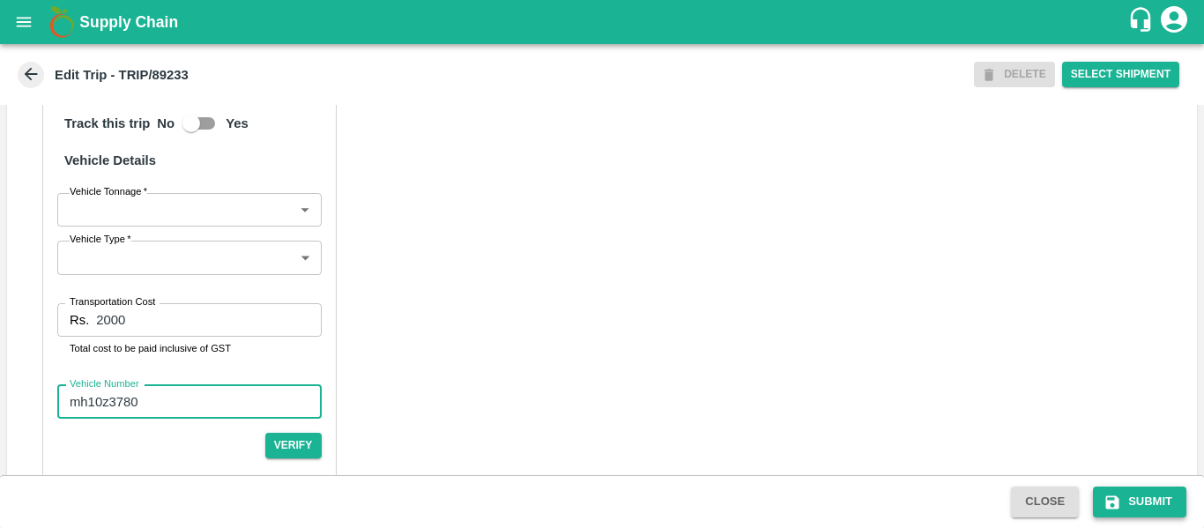
type input "mh10z3780"
click at [1138, 505] on button "Submit" at bounding box center [1139, 501] width 93 height 31
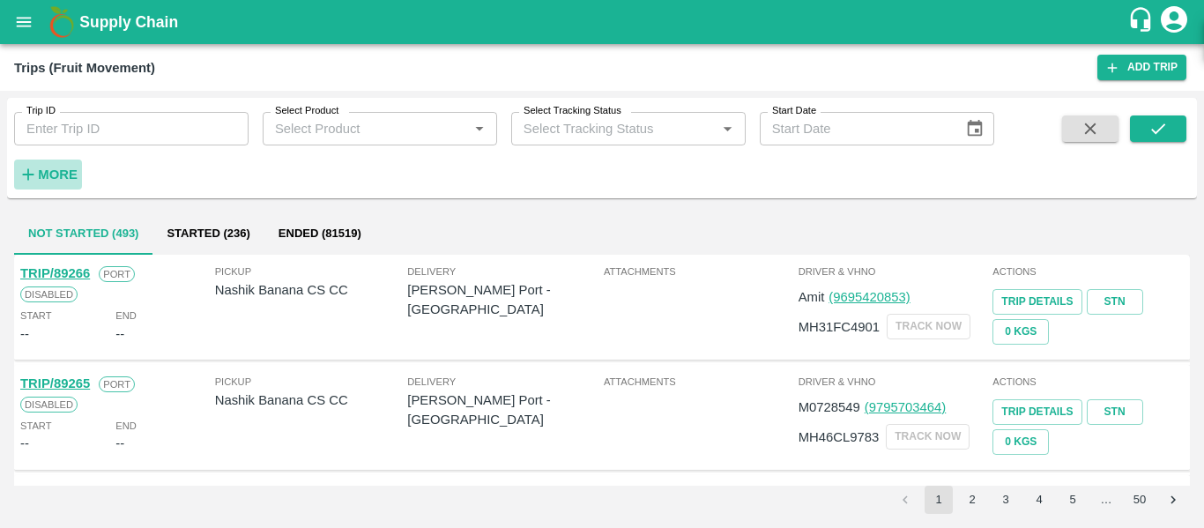
click at [56, 168] on strong "More" at bounding box center [58, 174] width 40 height 14
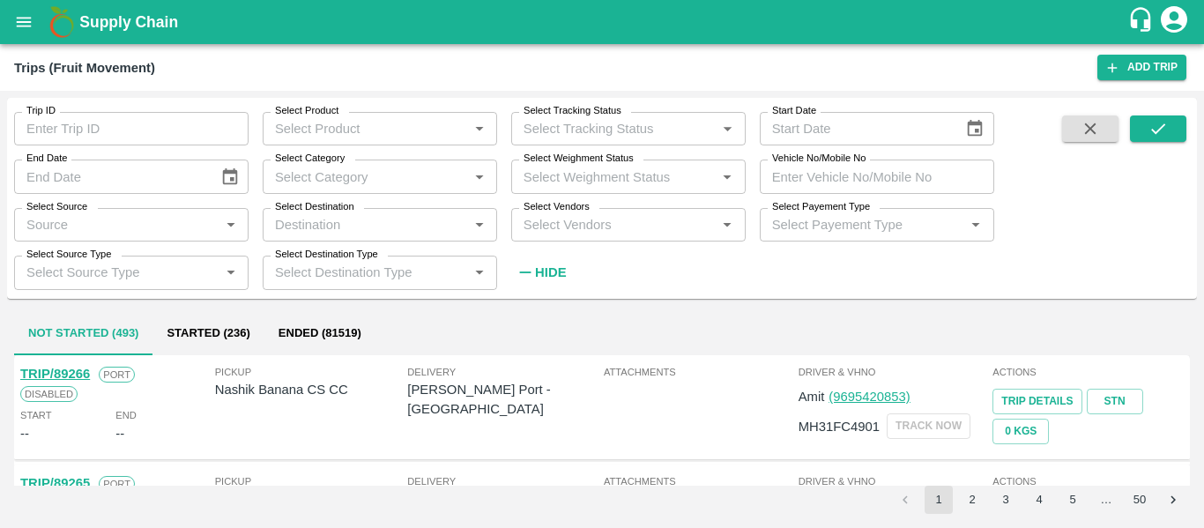
click at [86, 116] on input "Trip ID" at bounding box center [131, 128] width 234 height 33
paste input "89233"
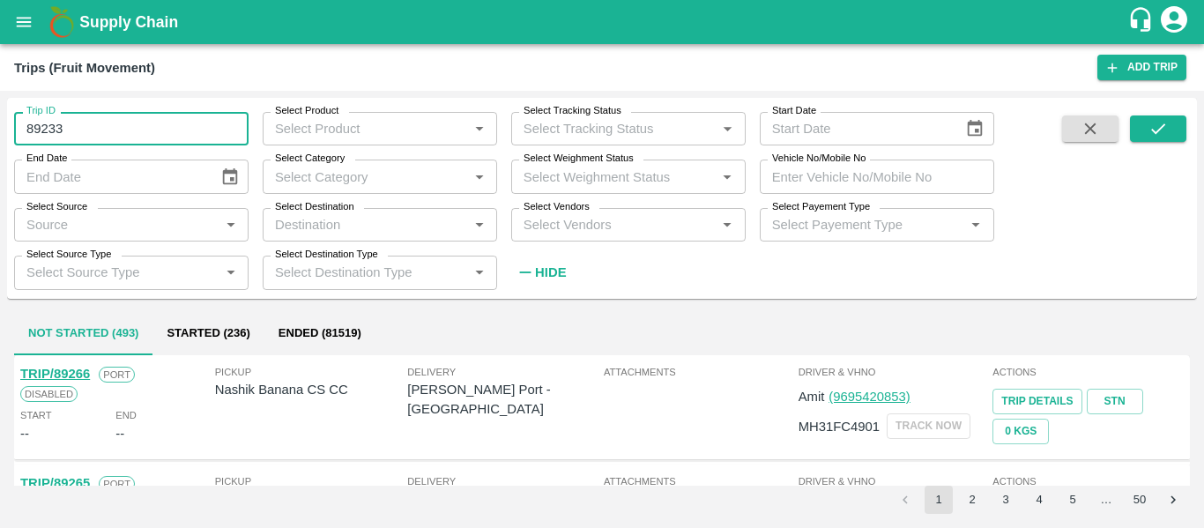
type input "89233"
click at [549, 266] on strong "Hide" at bounding box center [550, 272] width 31 height 14
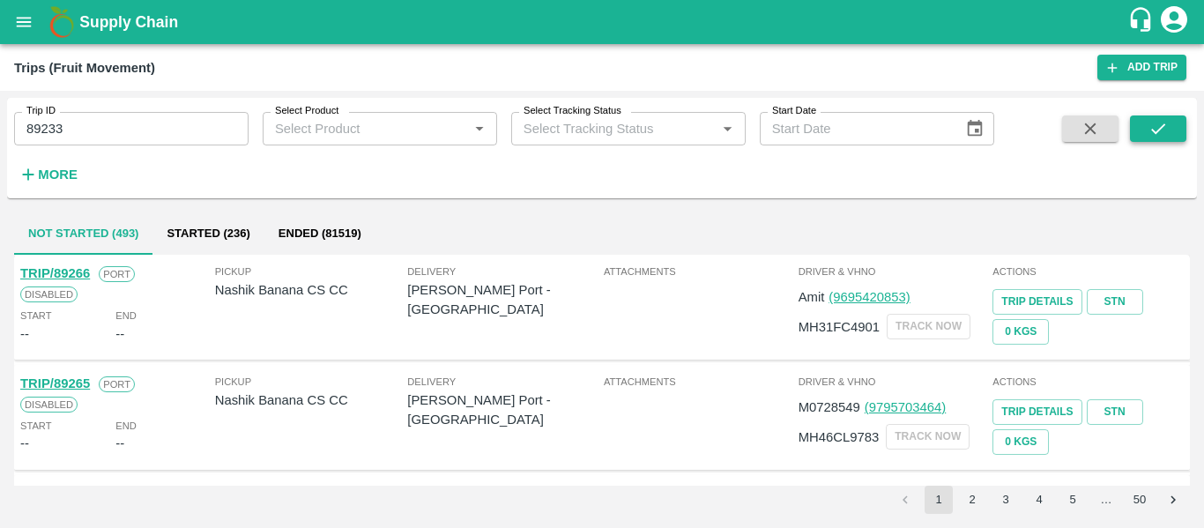
click at [1156, 124] on icon "submit" at bounding box center [1157, 128] width 19 height 19
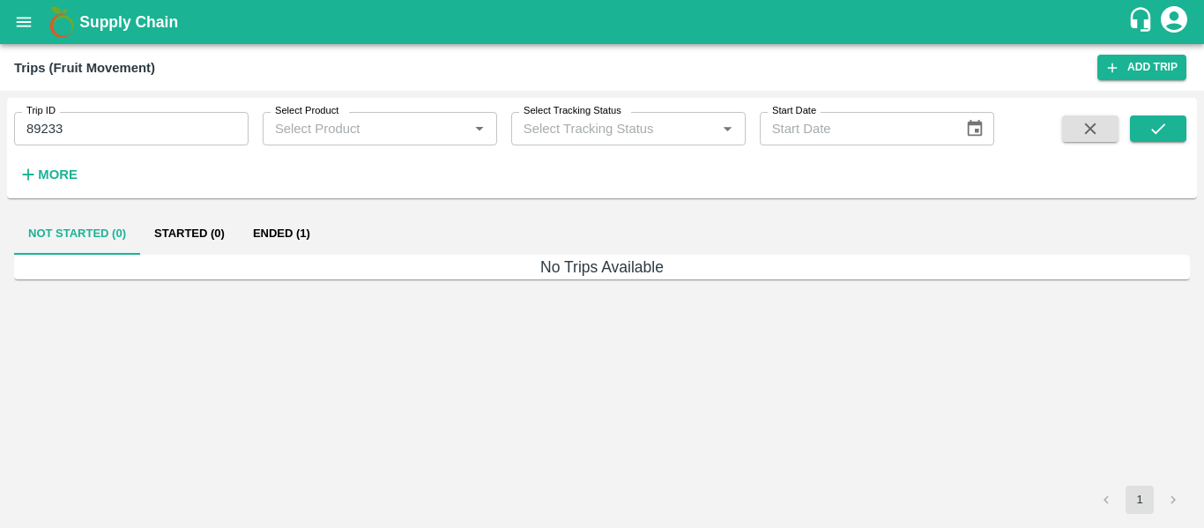
click at [278, 241] on button "Ended (1)" at bounding box center [281, 233] width 85 height 42
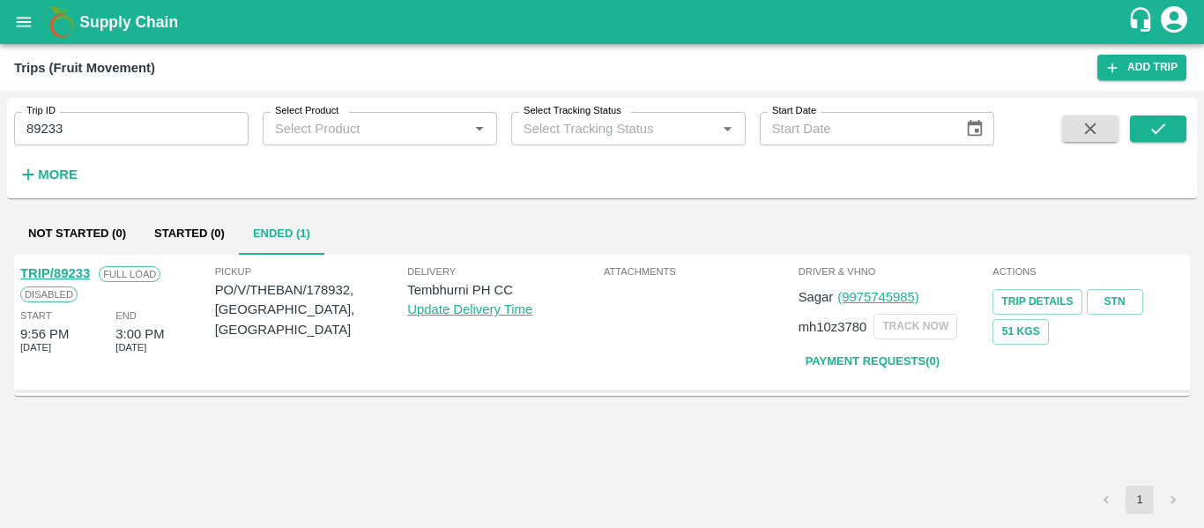
click at [70, 274] on link "TRIP/89233" at bounding box center [55, 273] width 70 height 14
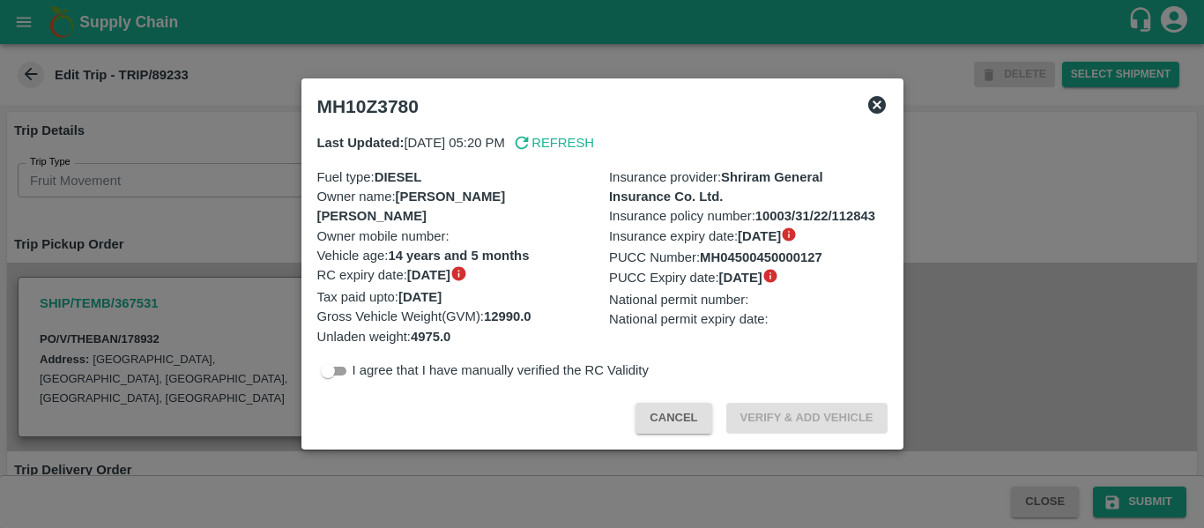
click at [182, 256] on div at bounding box center [602, 264] width 1204 height 528
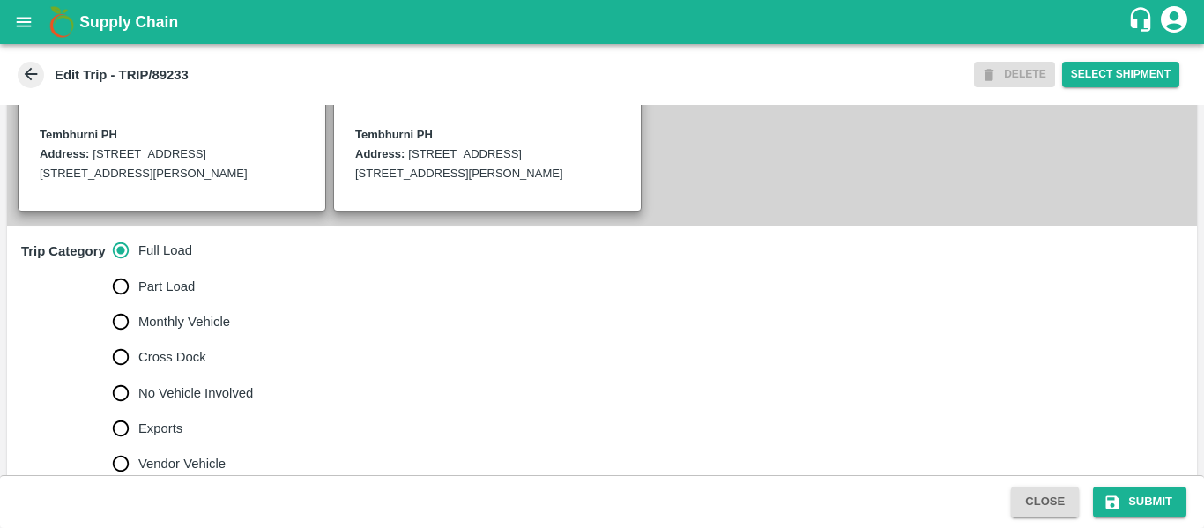
scroll to position [431, 0]
click at [168, 402] on span "No Vehicle Involved" at bounding box center [195, 391] width 115 height 19
click at [138, 410] on input "No Vehicle Involved" at bounding box center [120, 391] width 35 height 35
radio input "true"
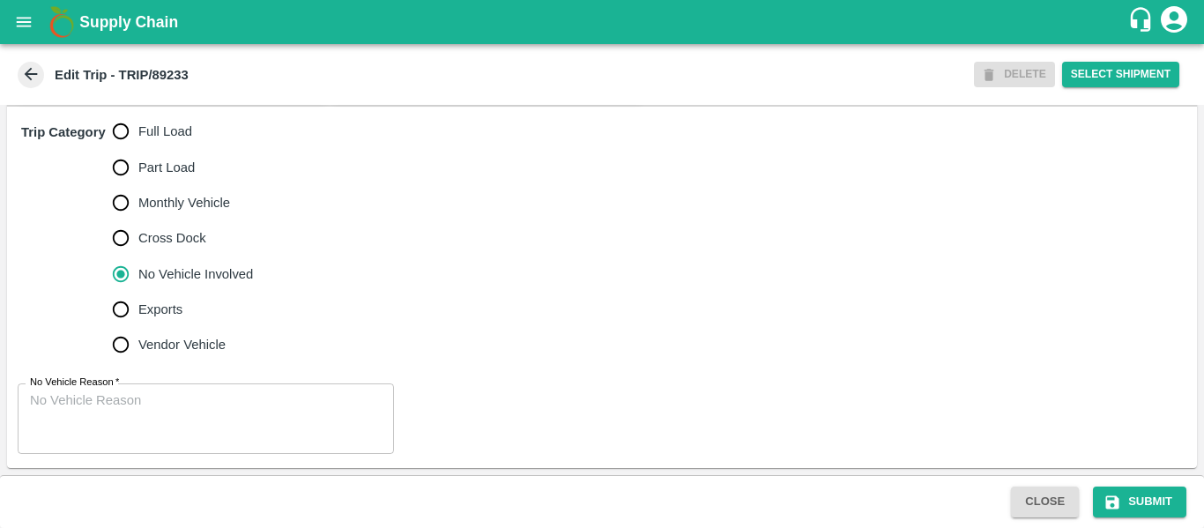
click at [238, 405] on textarea "No Vehicle Reason   *" at bounding box center [206, 419] width 352 height 56
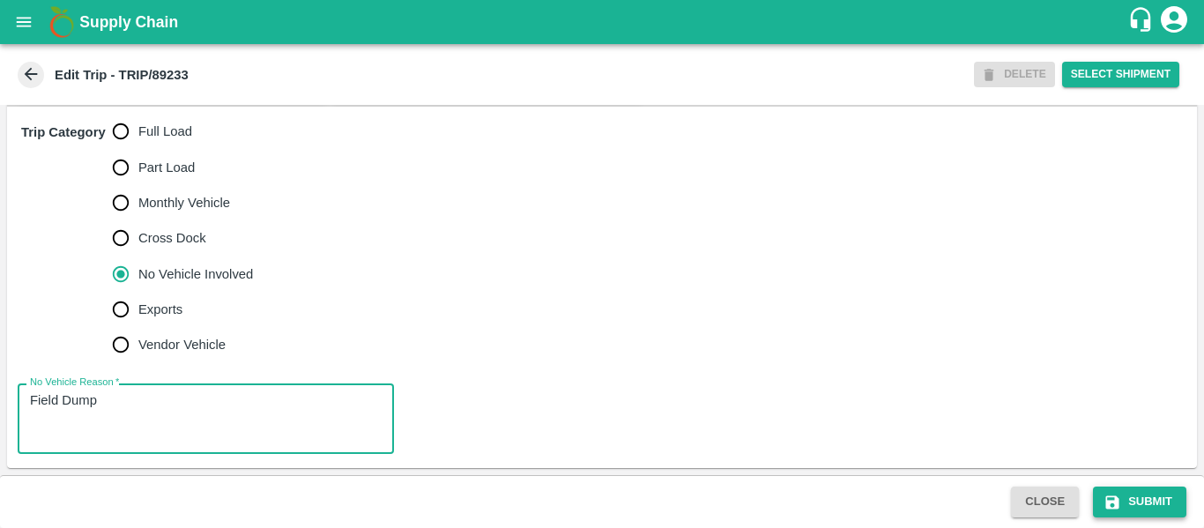
type textarea "Field Dump"
click at [1163, 502] on button "Submit" at bounding box center [1139, 501] width 93 height 31
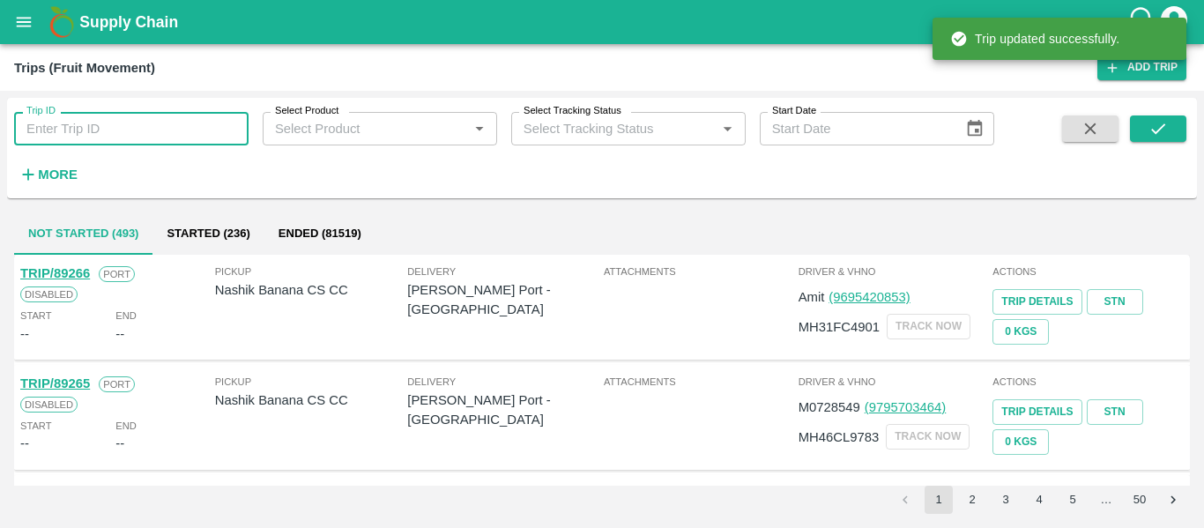
click at [143, 122] on input "Trip ID" at bounding box center [131, 128] width 234 height 33
paste input "89203"
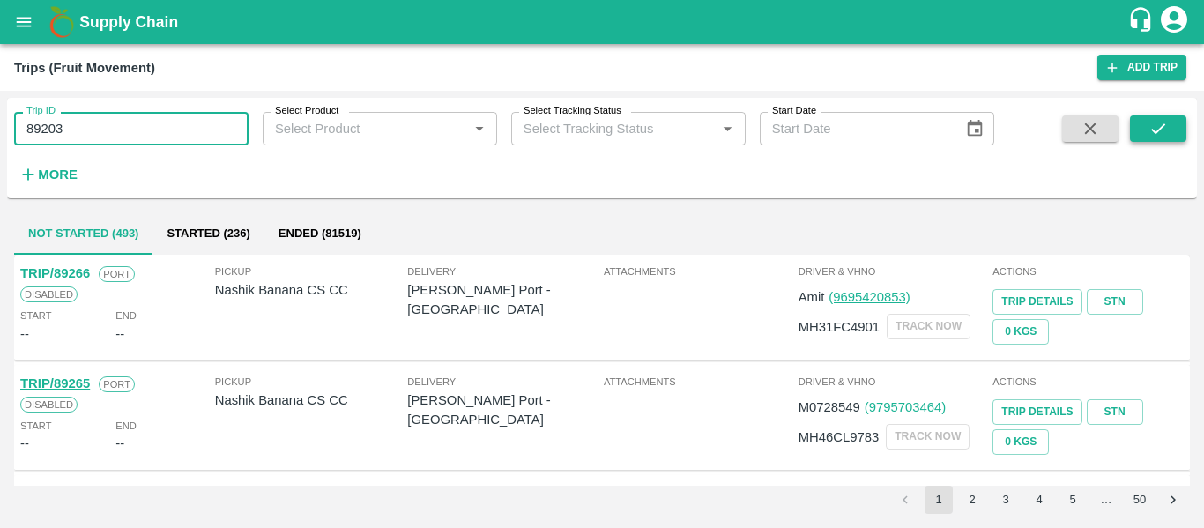
type input "89203"
click at [1171, 133] on button "submit" at bounding box center [1158, 128] width 56 height 26
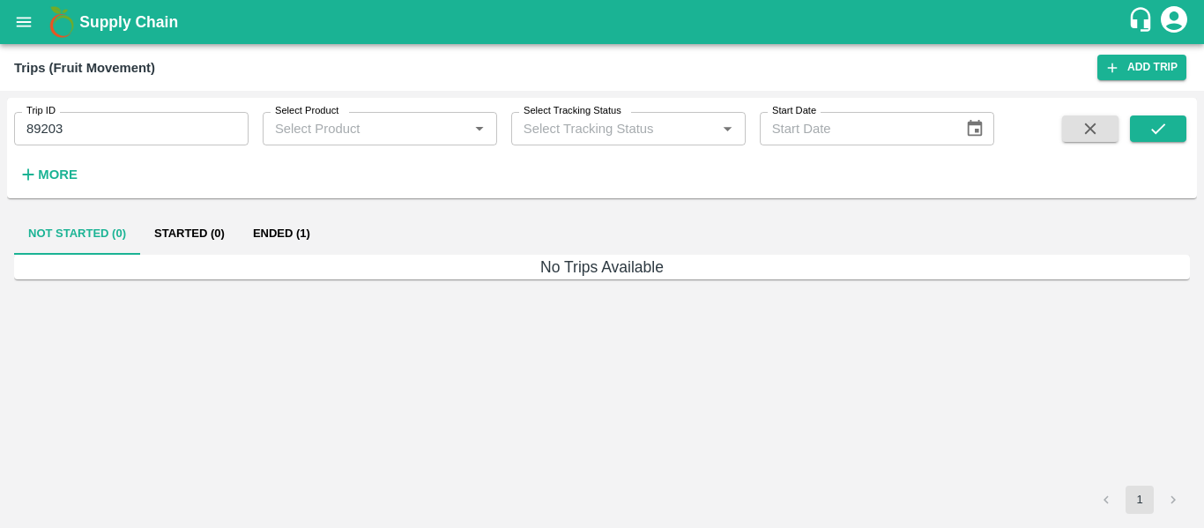
click at [282, 227] on button "Ended (1)" at bounding box center [281, 233] width 85 height 42
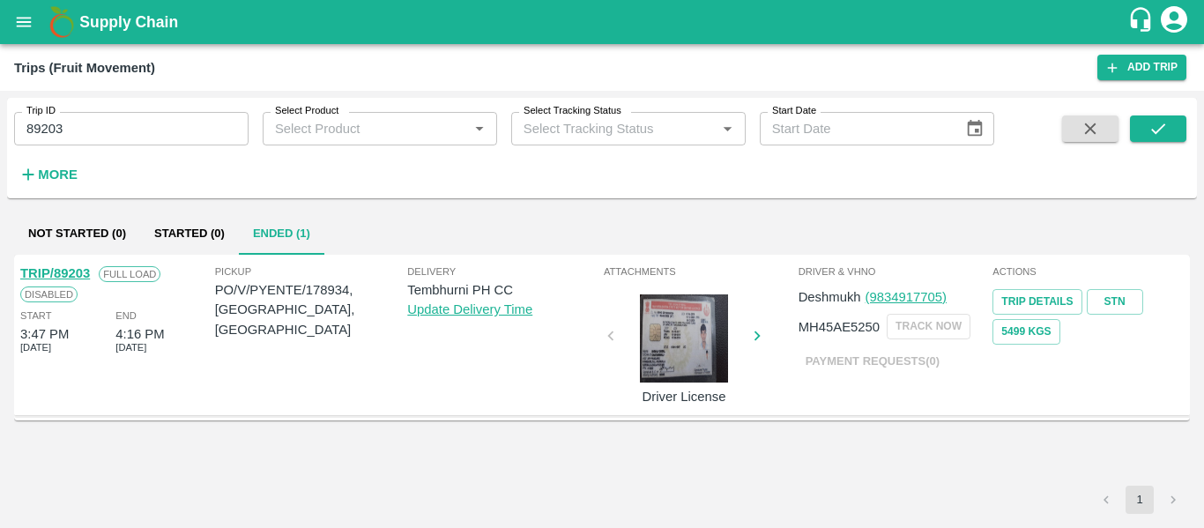
click at [83, 276] on link "TRIP/89203" at bounding box center [55, 273] width 70 height 14
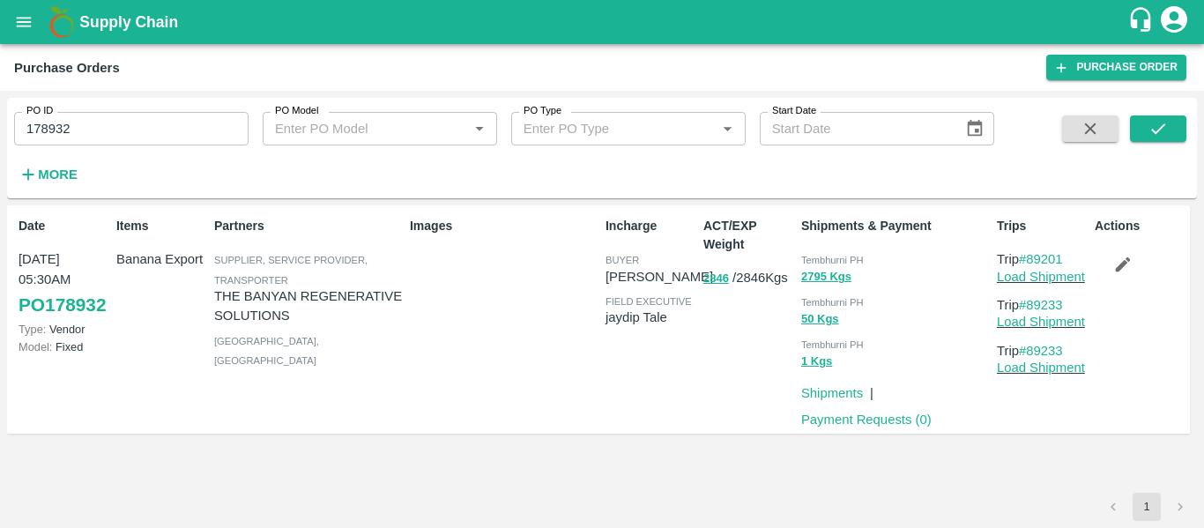
click at [97, 127] on input "178932" at bounding box center [131, 128] width 234 height 33
paste input "text"
type input "178934"
click at [1130, 124] on button "submit" at bounding box center [1158, 128] width 56 height 26
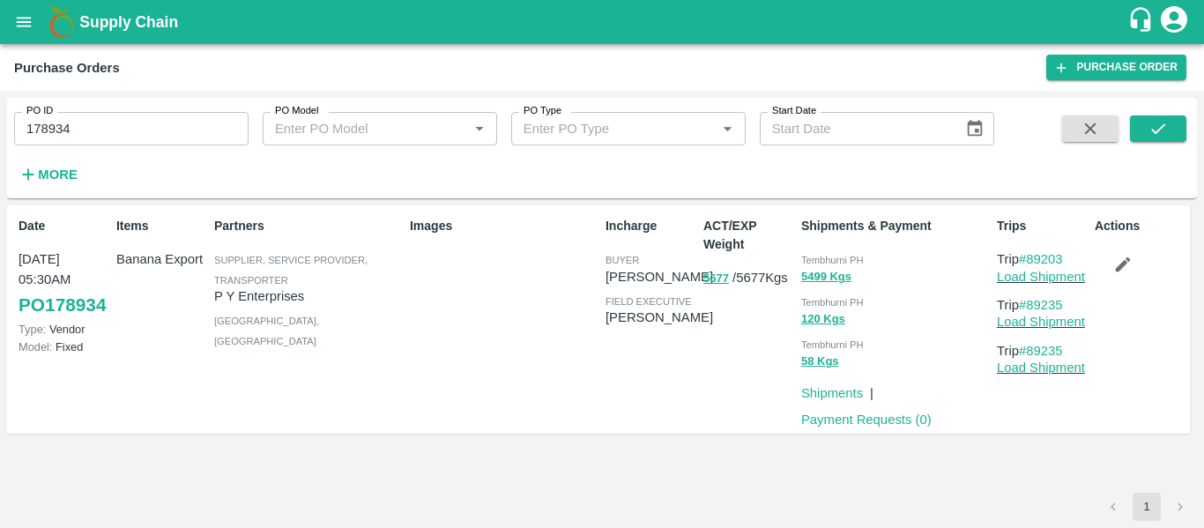
click at [1119, 261] on icon "button" at bounding box center [1122, 264] width 19 height 19
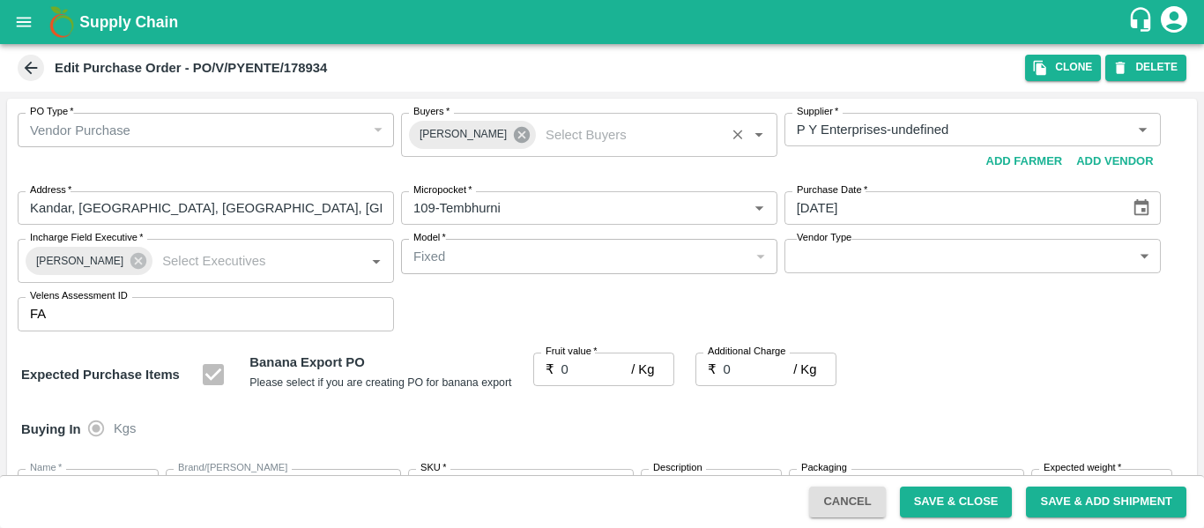
click at [512, 137] on icon at bounding box center [521, 134] width 19 height 19
click at [450, 132] on input "Buyers   *" at bounding box center [574, 129] width 337 height 23
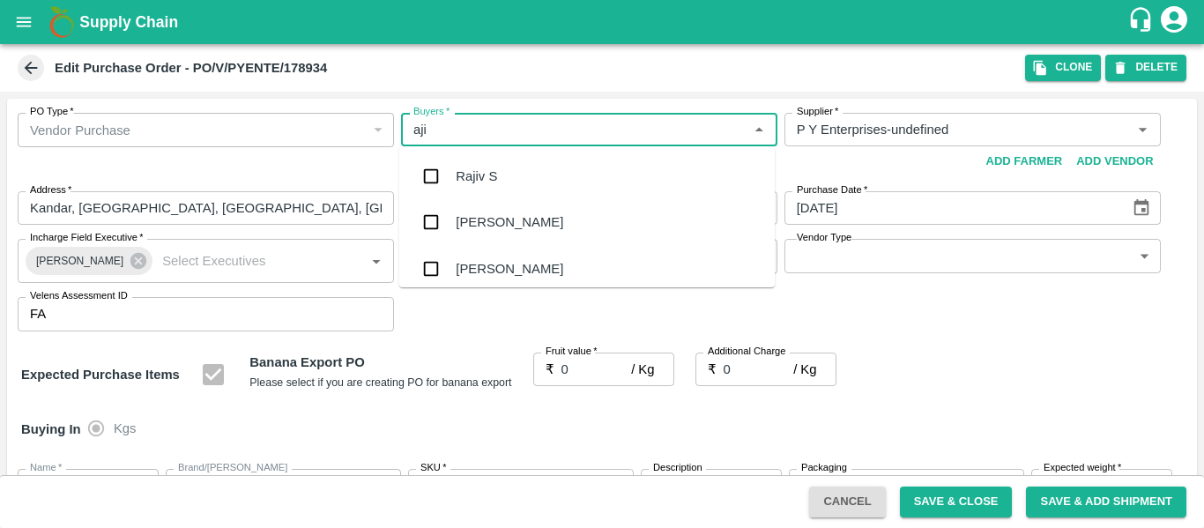
type input "ajit"
click at [458, 173] on div "Ajit Otari" at bounding box center [509, 176] width 107 height 19
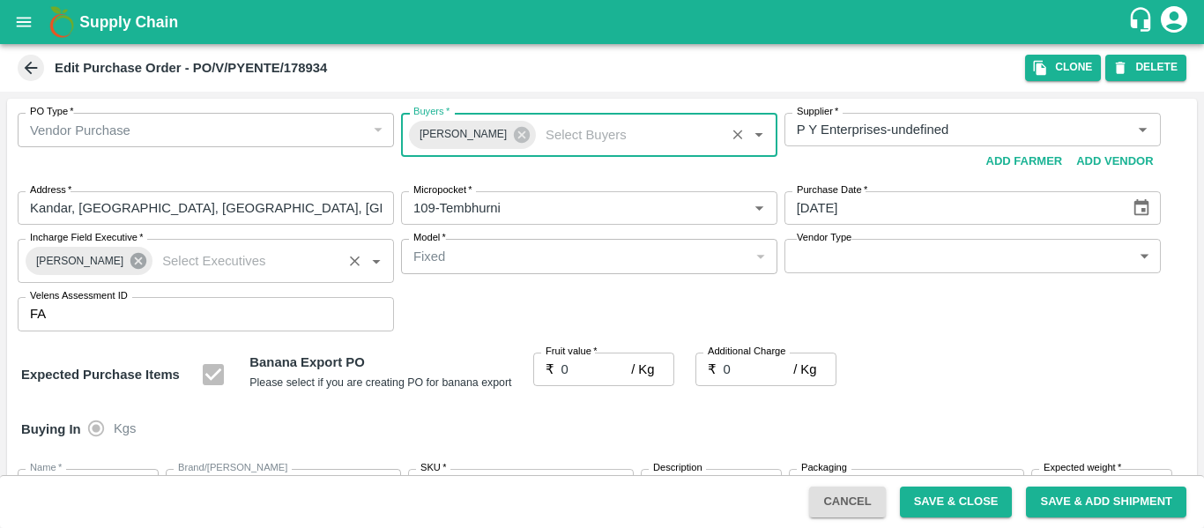
click at [129, 260] on icon at bounding box center [138, 260] width 19 height 19
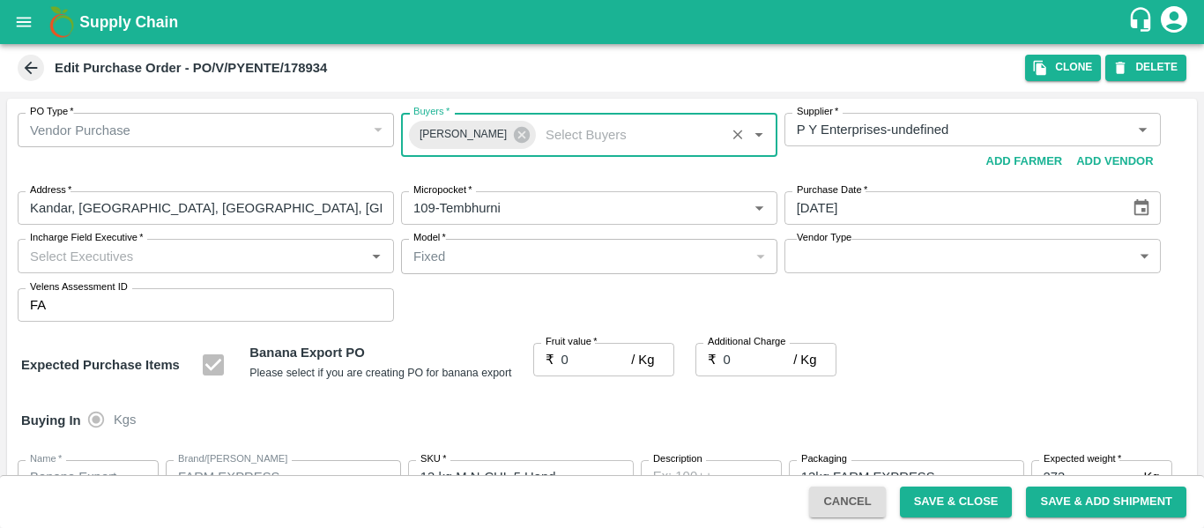
click at [72, 265] on input "Incharge Field Executive   *" at bounding box center [191, 255] width 337 height 23
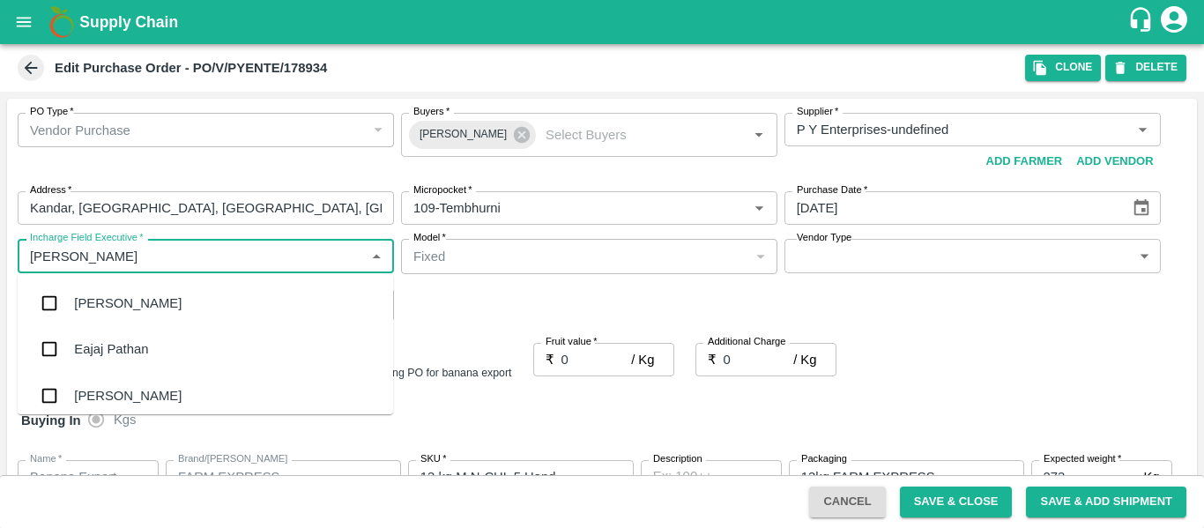
type input "jayd"
click at [83, 308] on div "jaydip Tale" at bounding box center [105, 302] width 62 height 19
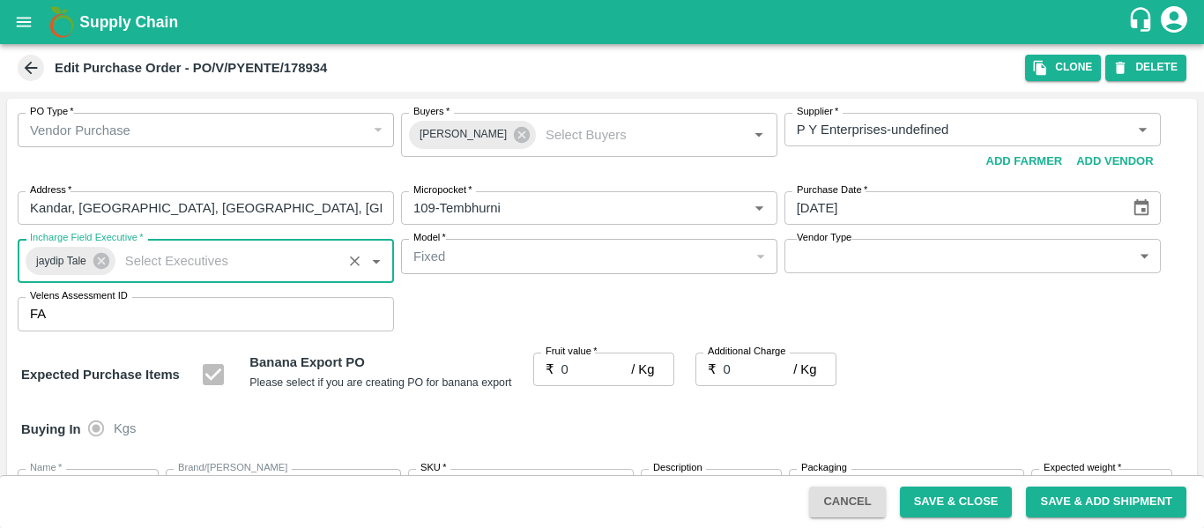
click at [567, 381] on input "0" at bounding box center [596, 368] width 70 height 33
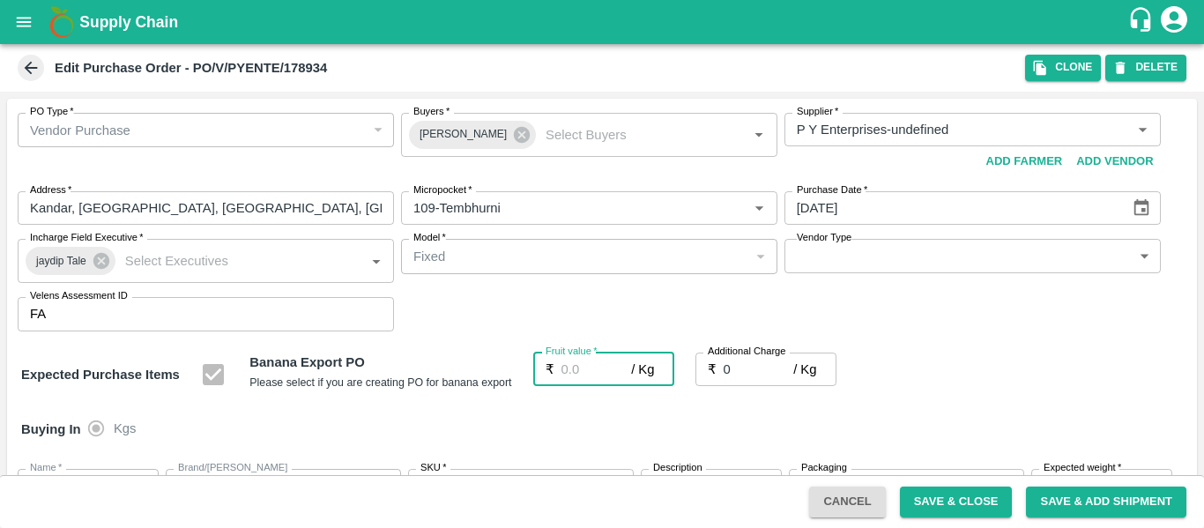
type input "2"
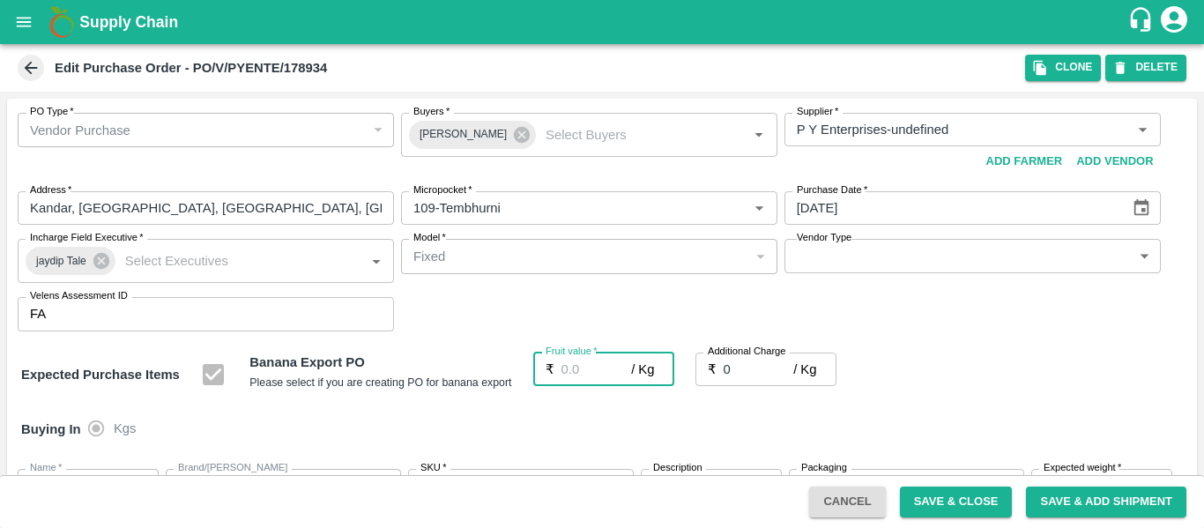
type input "2"
type input "21"
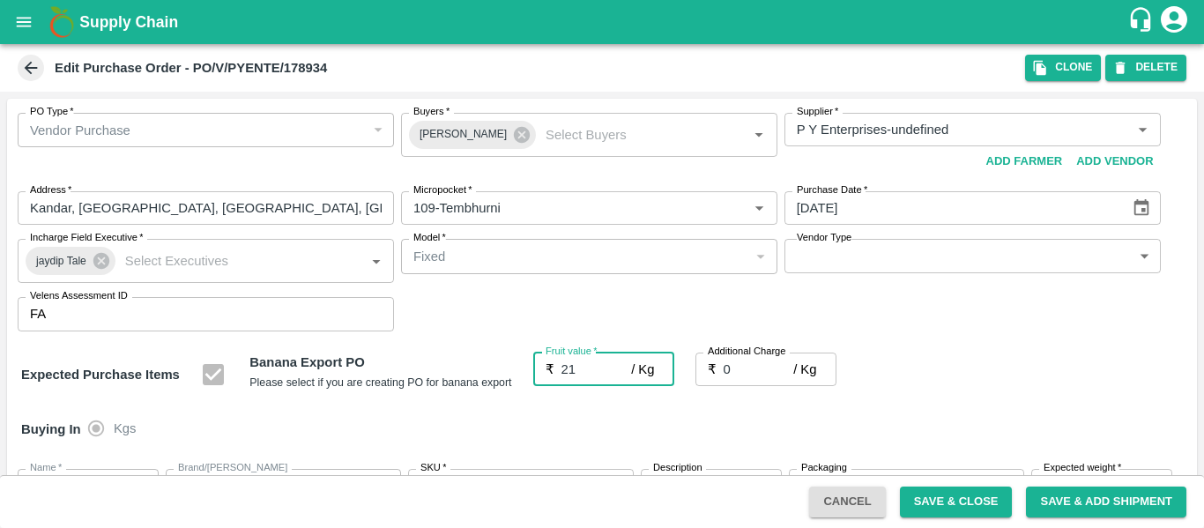
type input "21"
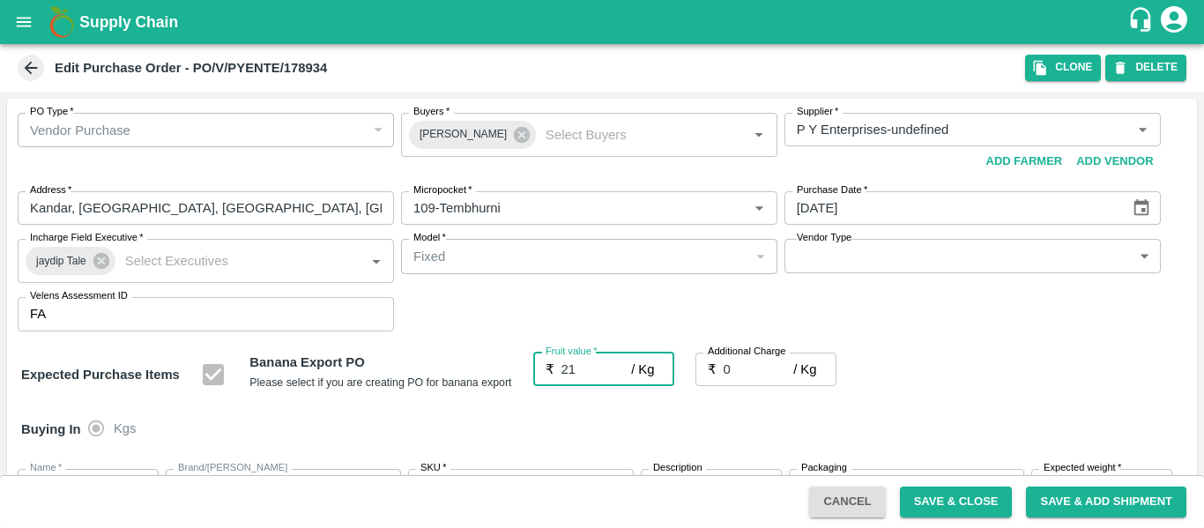
click at [749, 367] on input "0" at bounding box center [758, 368] width 70 height 33
type input "2"
type input "23"
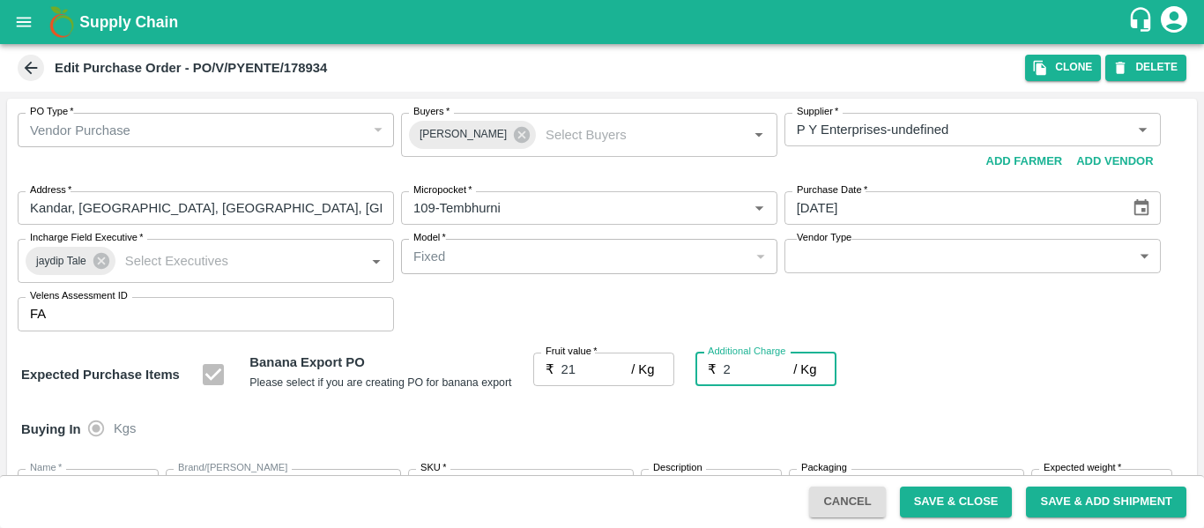
type input "23"
type input "2.7"
type input "23.7"
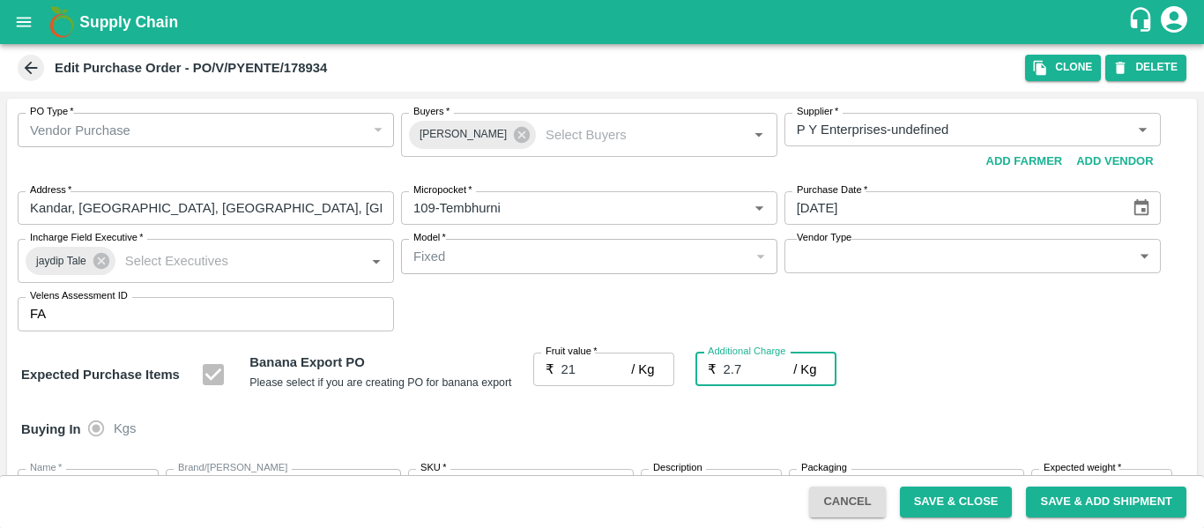
type input "23.7"
type input "2.75"
type input "23.75"
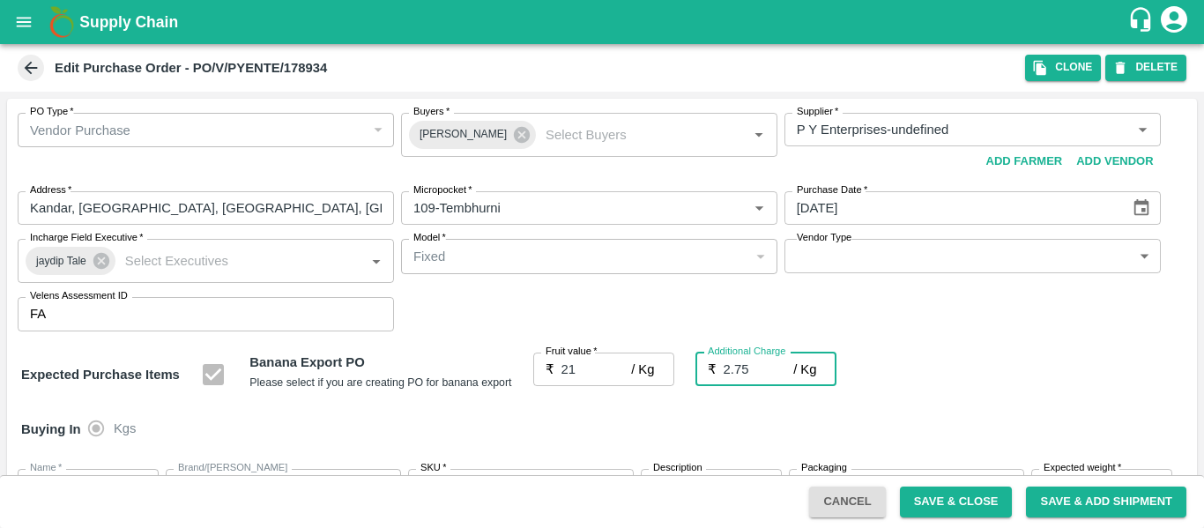
type input "23.75"
type input "2.75"
click at [980, 389] on div "Expected Purchase Items Banana Export PO Please select if you are creating PO f…" at bounding box center [601, 374] width 1161 height 45
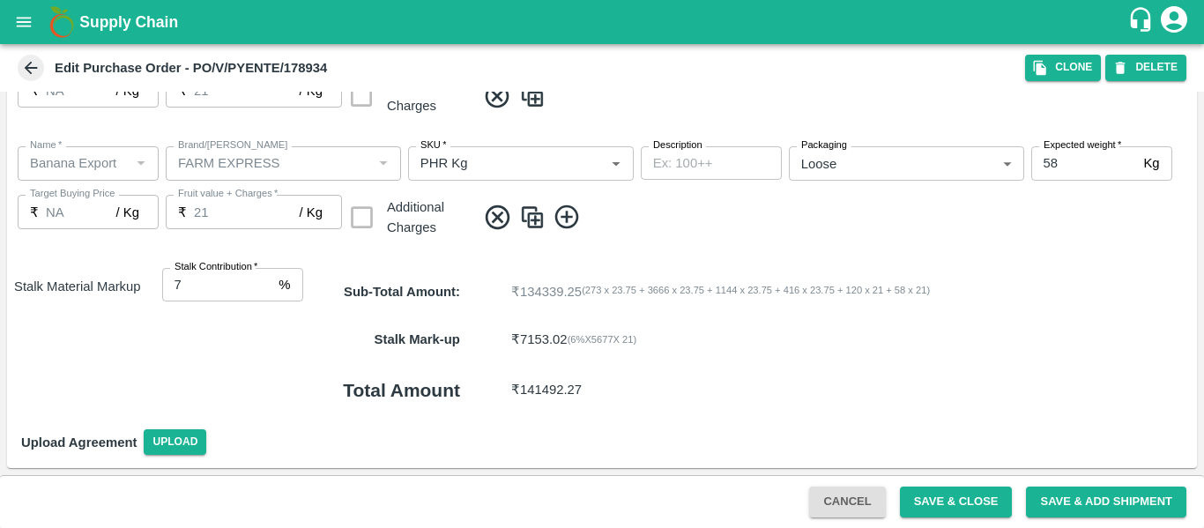
click at [266, 279] on input "7" at bounding box center [217, 284] width 110 height 33
type input "8"
click at [266, 279] on input "8" at bounding box center [217, 284] width 110 height 33
click at [936, 502] on button "Save & Close" at bounding box center [956, 501] width 113 height 31
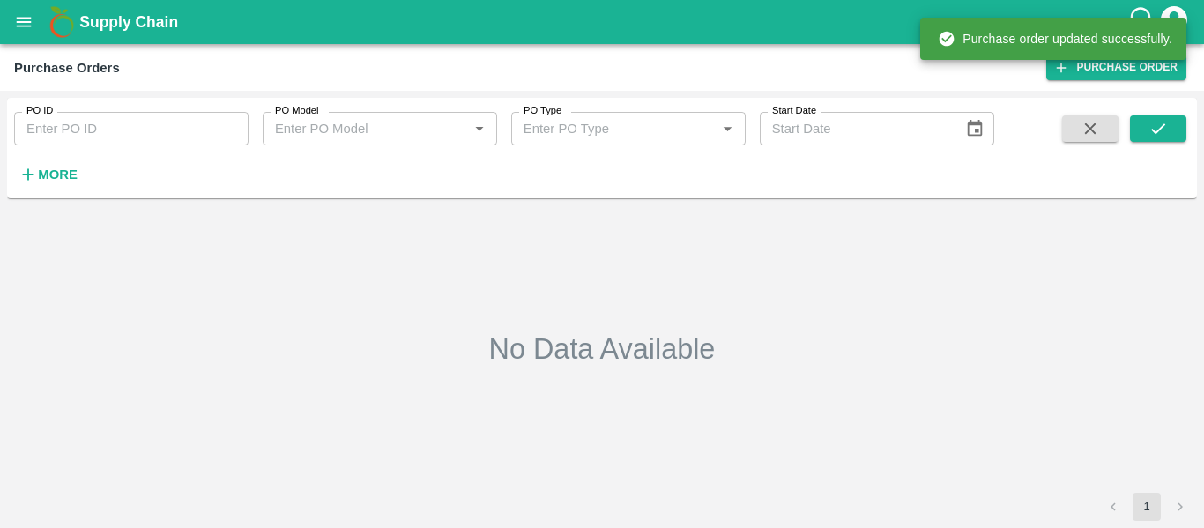
type input "178934"
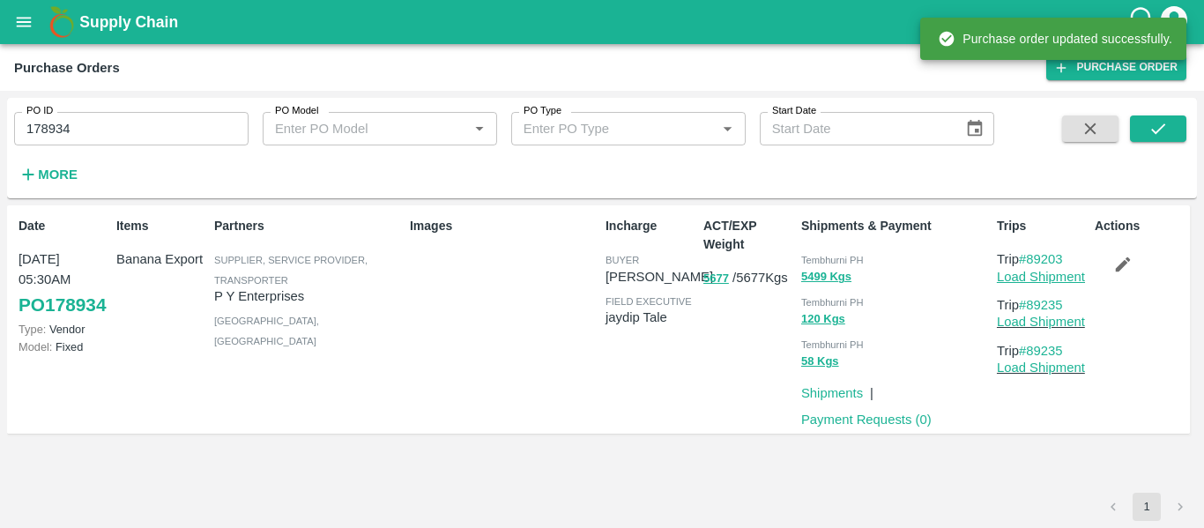
click at [1035, 275] on link "Load Shipment" at bounding box center [1041, 277] width 88 height 14
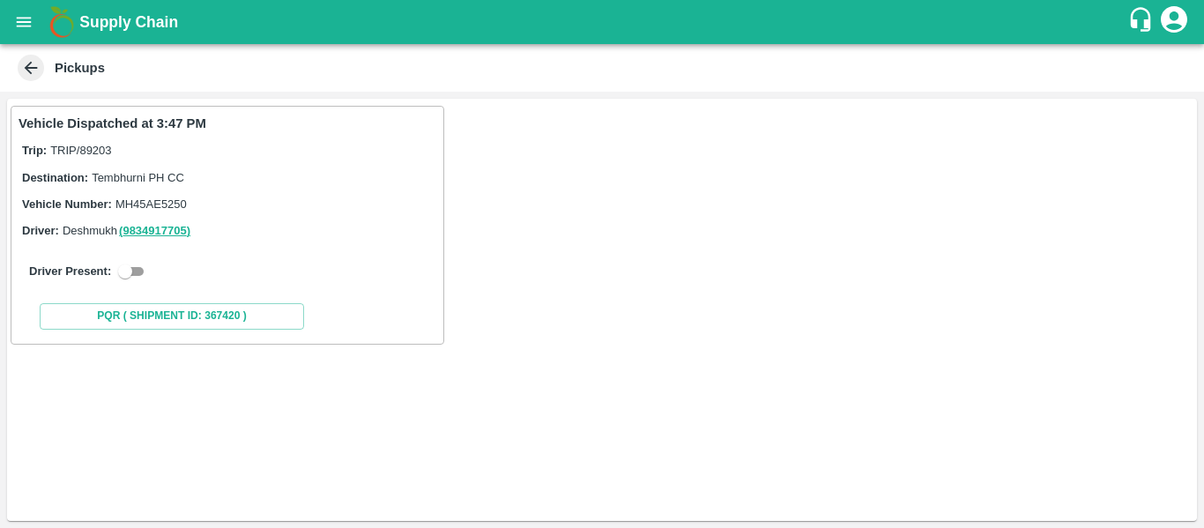
click at [141, 275] on input "checkbox" at bounding box center [124, 271] width 63 height 21
checkbox input "true"
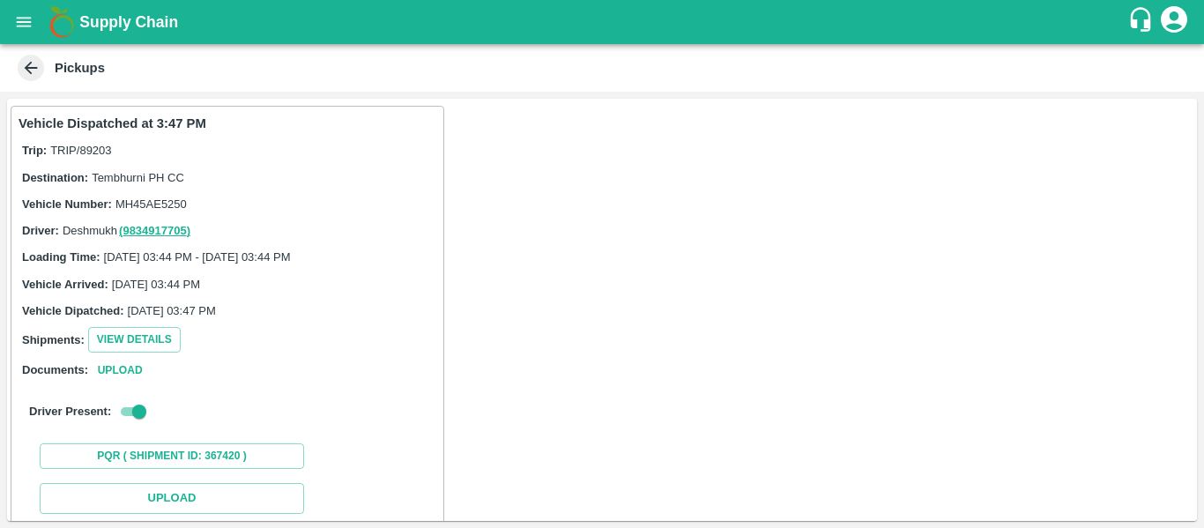
scroll to position [258, 0]
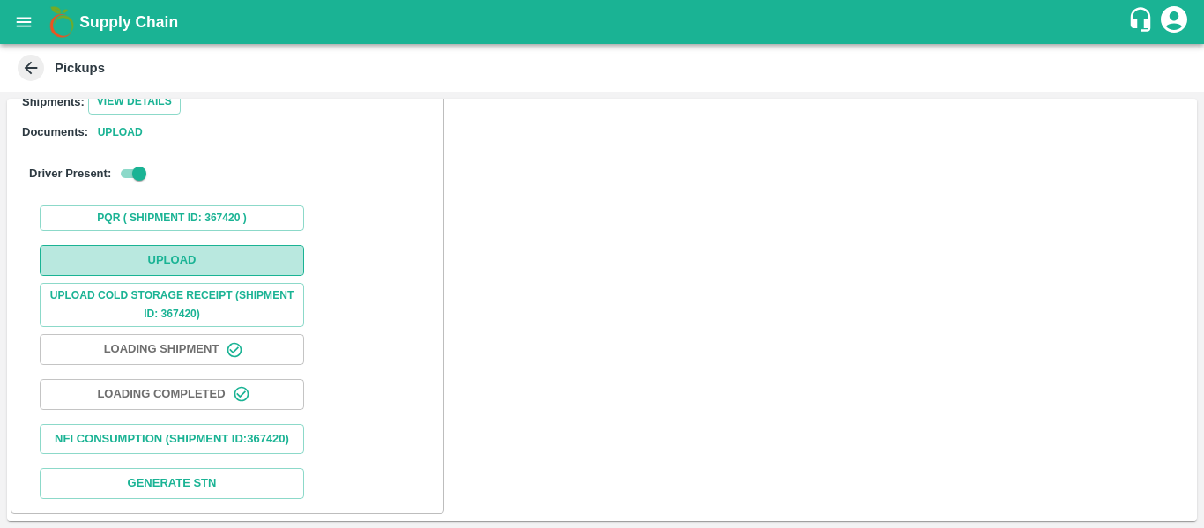
click at [180, 245] on button "Upload" at bounding box center [172, 260] width 264 height 31
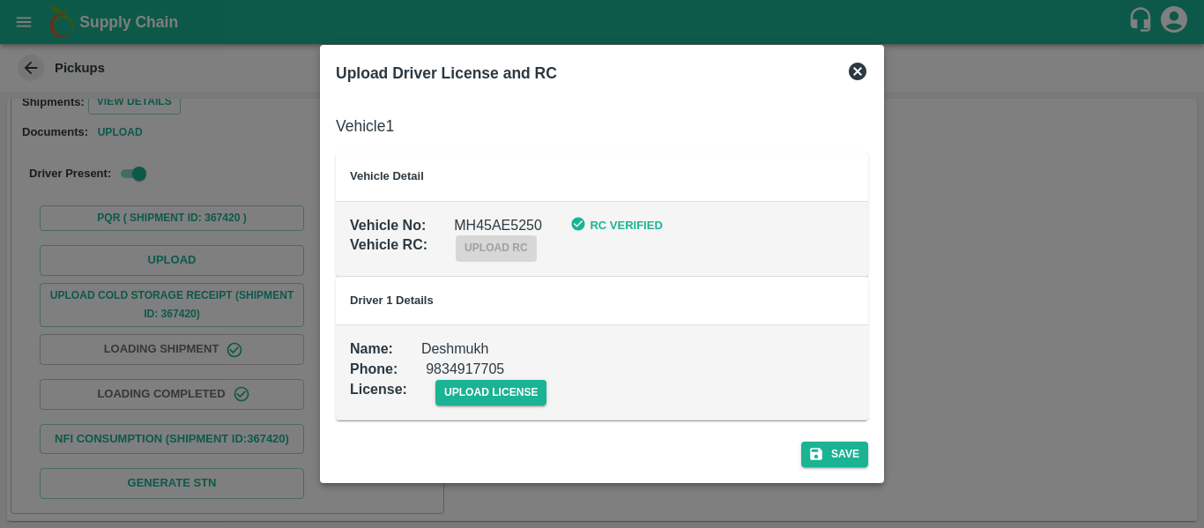
click at [487, 370] on div "upload license" at bounding box center [477, 379] width 140 height 54
click at [496, 397] on span "upload license" at bounding box center [491, 393] width 112 height 26
click at [0, 0] on input "upload license" at bounding box center [0, 0] width 0 height 0
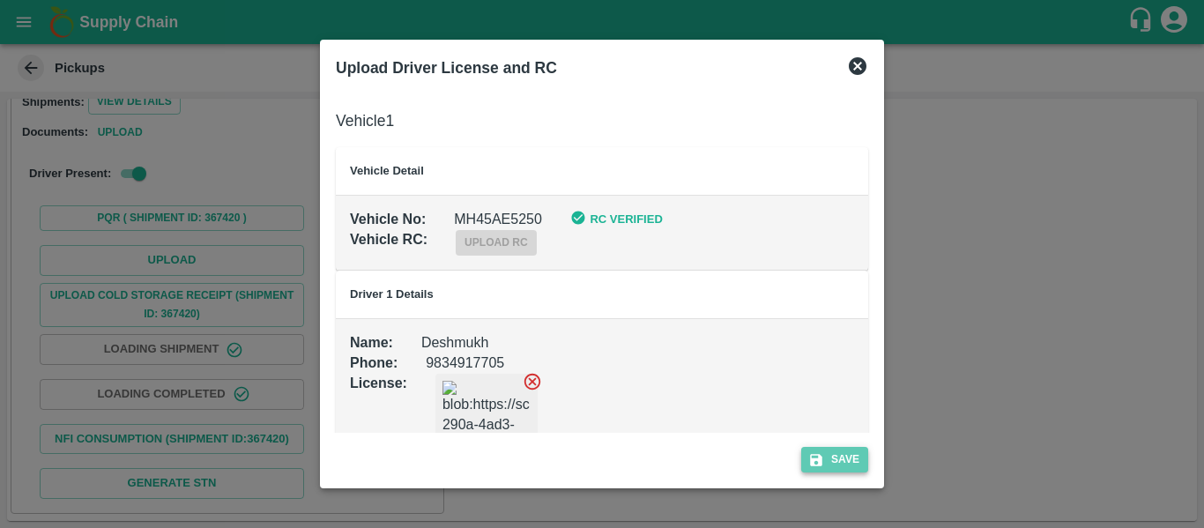
click at [840, 447] on button "Save" at bounding box center [834, 460] width 67 height 26
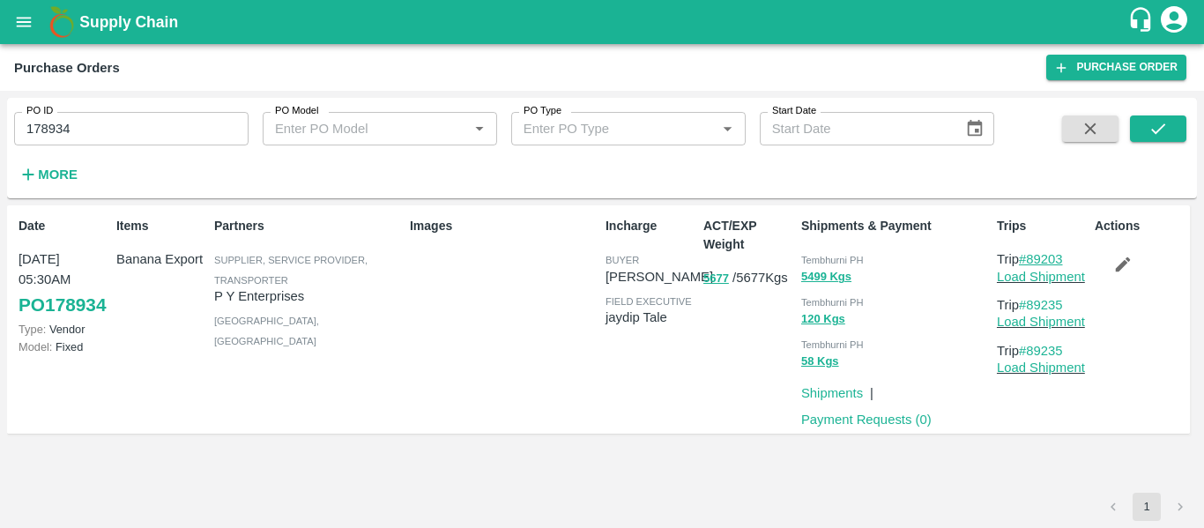
drag, startPoint x: 1075, startPoint y: 259, endPoint x: 1029, endPoint y: 256, distance: 46.0
click at [1029, 256] on p "Trip #89203" at bounding box center [1042, 258] width 91 height 19
copy link "89203"
drag, startPoint x: 1084, startPoint y: 307, endPoint x: 1032, endPoint y: 303, distance: 52.1
click at [1032, 303] on p "Trip #89235" at bounding box center [1042, 304] width 91 height 19
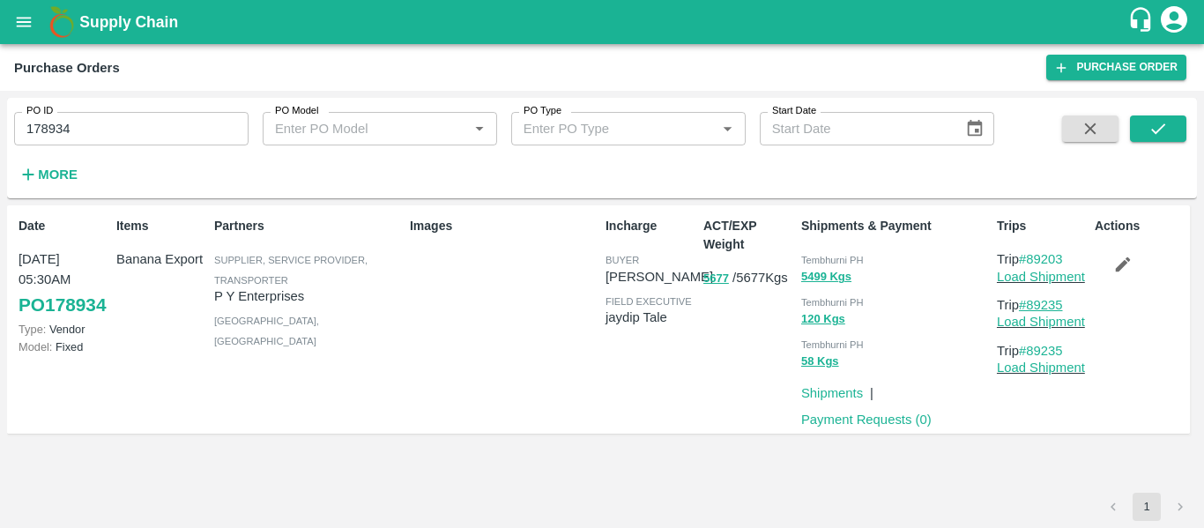
copy link "89235"
click at [134, 134] on input "178934" at bounding box center [131, 128] width 234 height 33
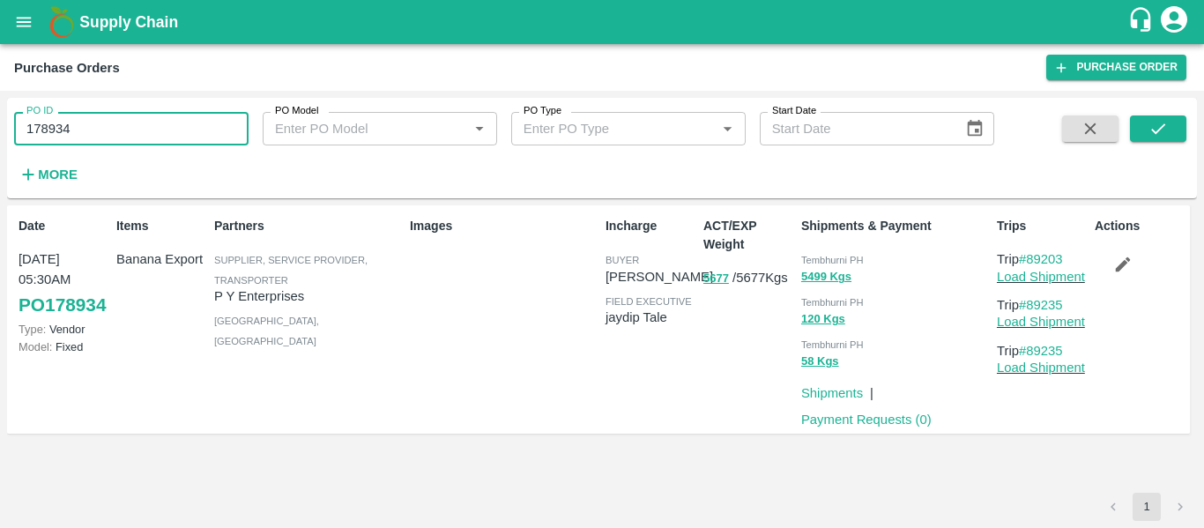
click at [134, 134] on input "178934" at bounding box center [131, 128] width 234 height 33
paste input "text"
click at [1153, 136] on icon "submit" at bounding box center [1157, 128] width 19 height 19
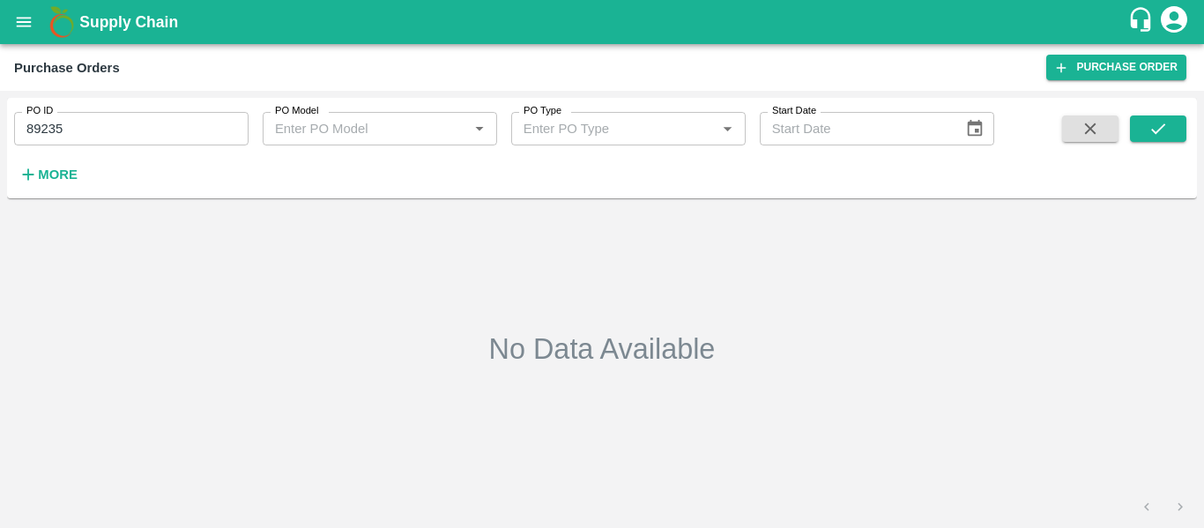
click at [41, 138] on input "89235" at bounding box center [131, 128] width 234 height 33
paste input "text"
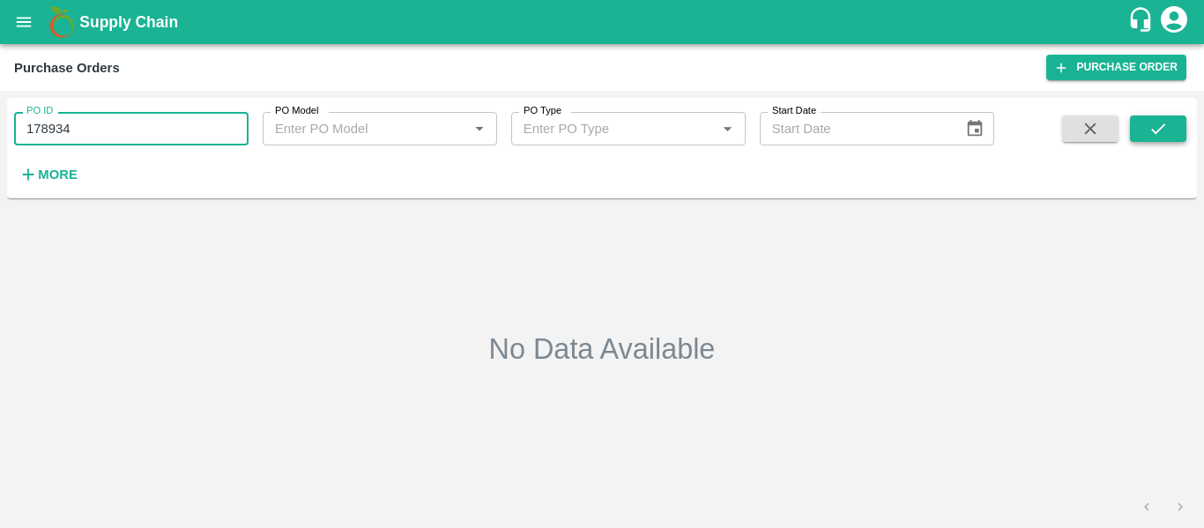
click at [1154, 135] on icon "submit" at bounding box center [1157, 128] width 19 height 19
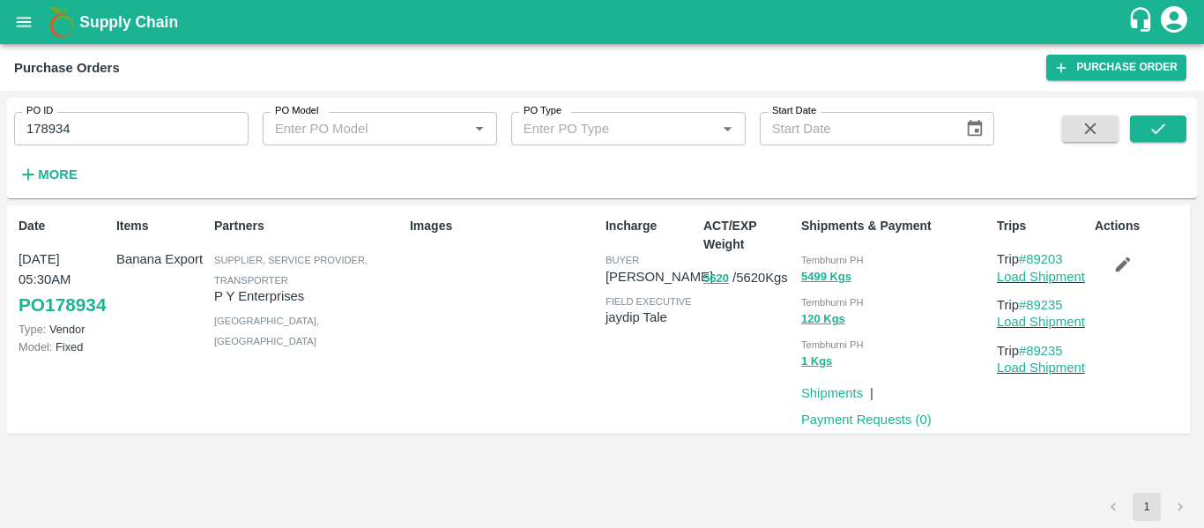
click at [169, 127] on input "178934" at bounding box center [131, 128] width 234 height 33
paste input "text"
type input "178933"
click at [1164, 130] on icon "submit" at bounding box center [1157, 128] width 19 height 19
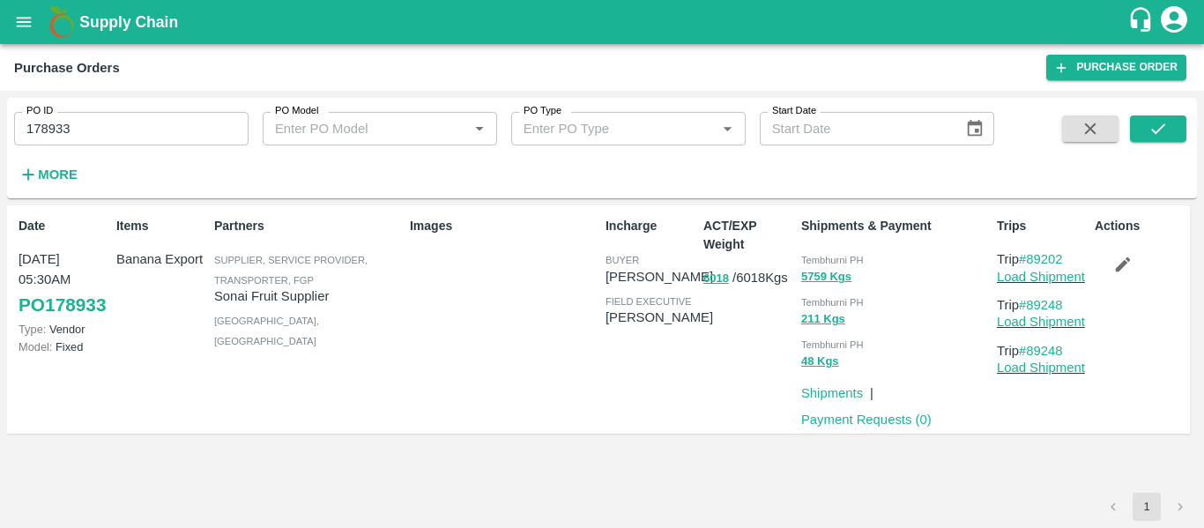
click at [1124, 271] on icon "button" at bounding box center [1122, 264] width 19 height 19
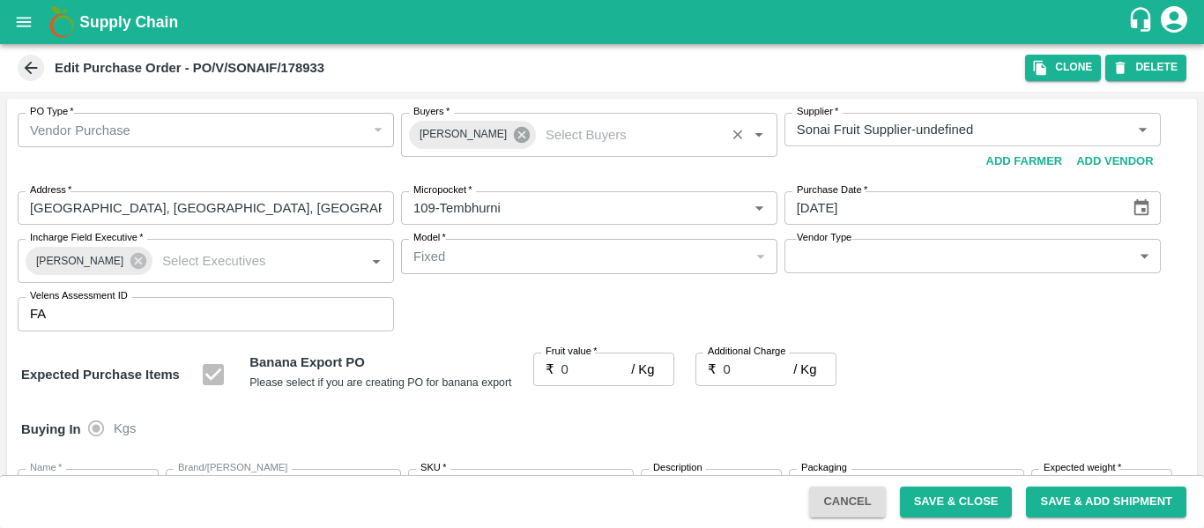
click at [514, 134] on icon at bounding box center [522, 135] width 16 height 16
click at [419, 145] on div "Buyers   *" at bounding box center [589, 129] width 376 height 33
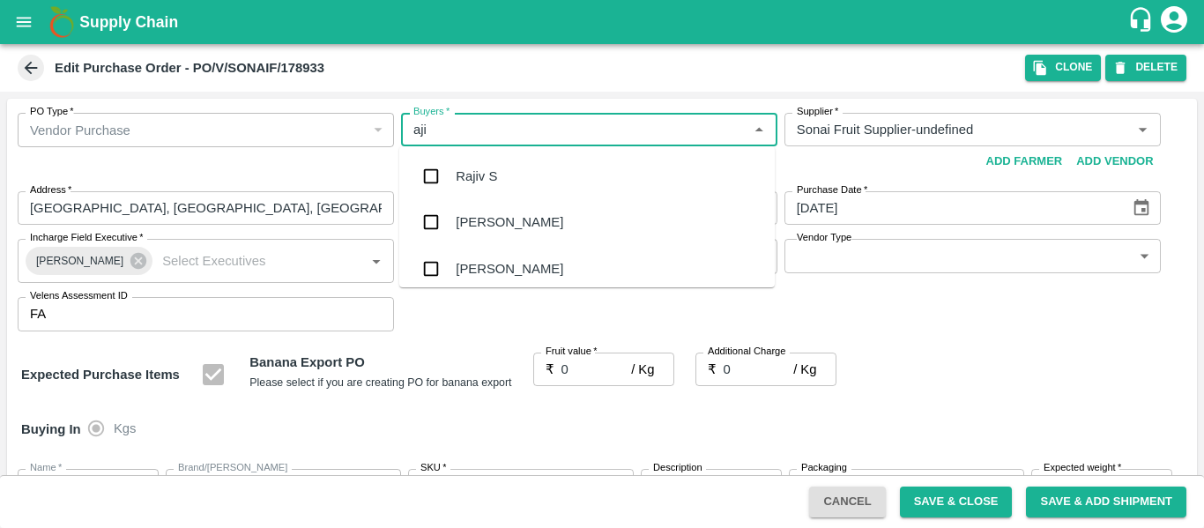
type input "ajit"
click at [463, 174] on div "Ajit Otari" at bounding box center [509, 176] width 107 height 19
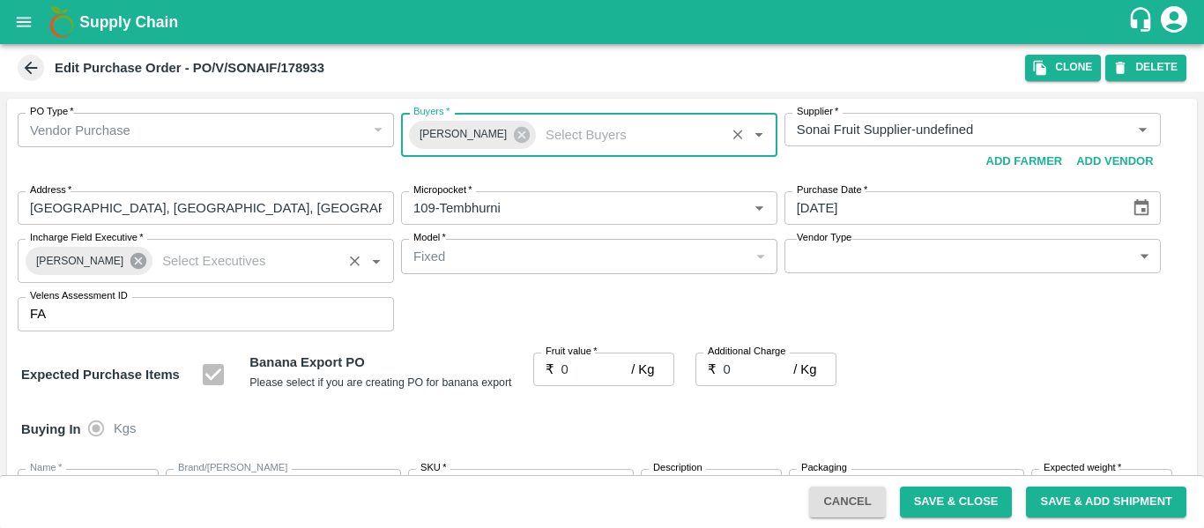
click at [130, 259] on icon at bounding box center [138, 261] width 16 height 16
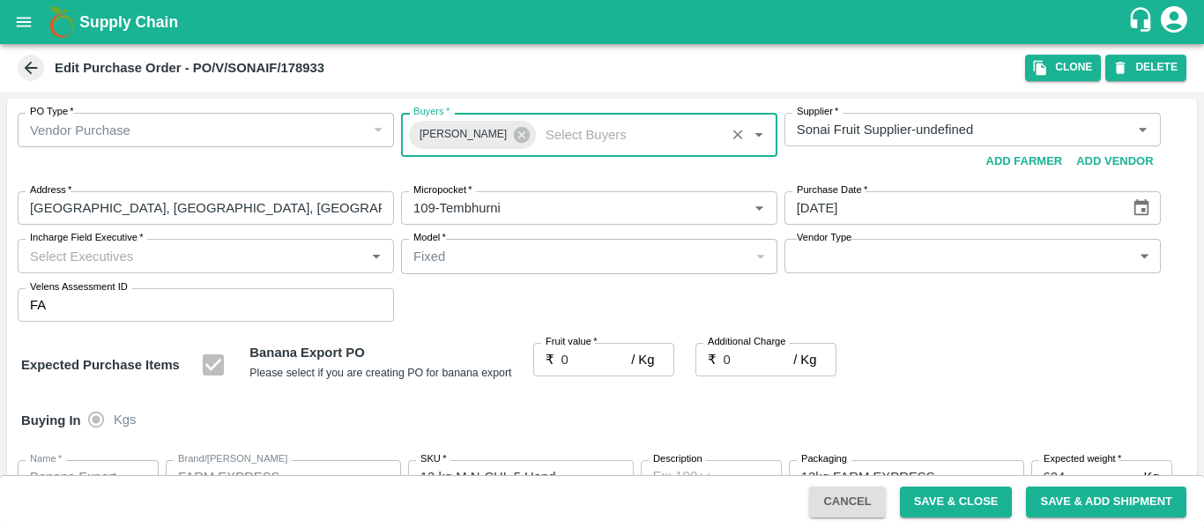
click at [64, 255] on input "Incharge Field Executive   *" at bounding box center [191, 255] width 337 height 23
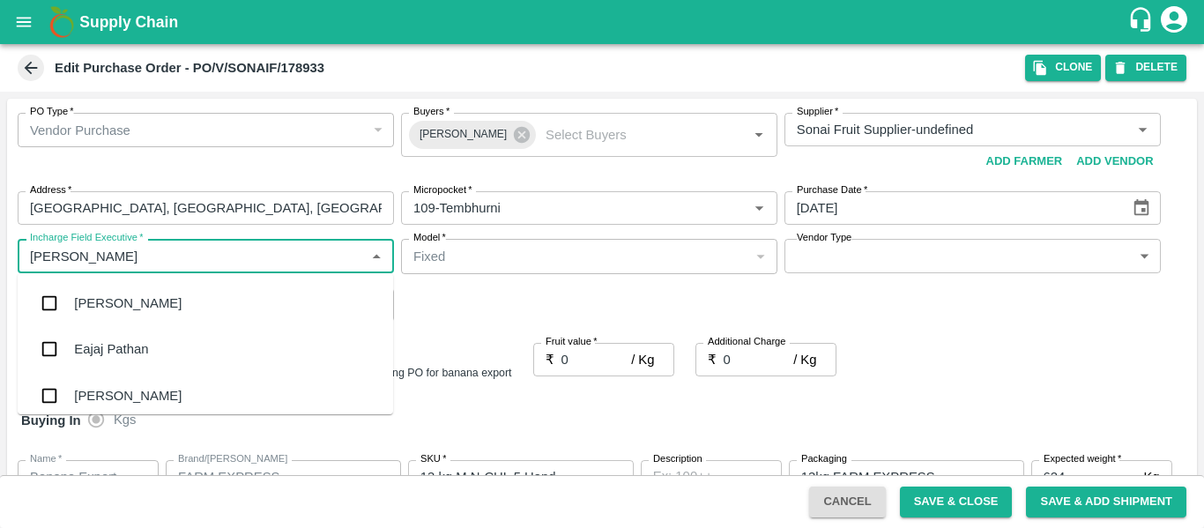
type input "jayd"
click at [85, 300] on div "jaydip Tale" at bounding box center [105, 302] width 62 height 19
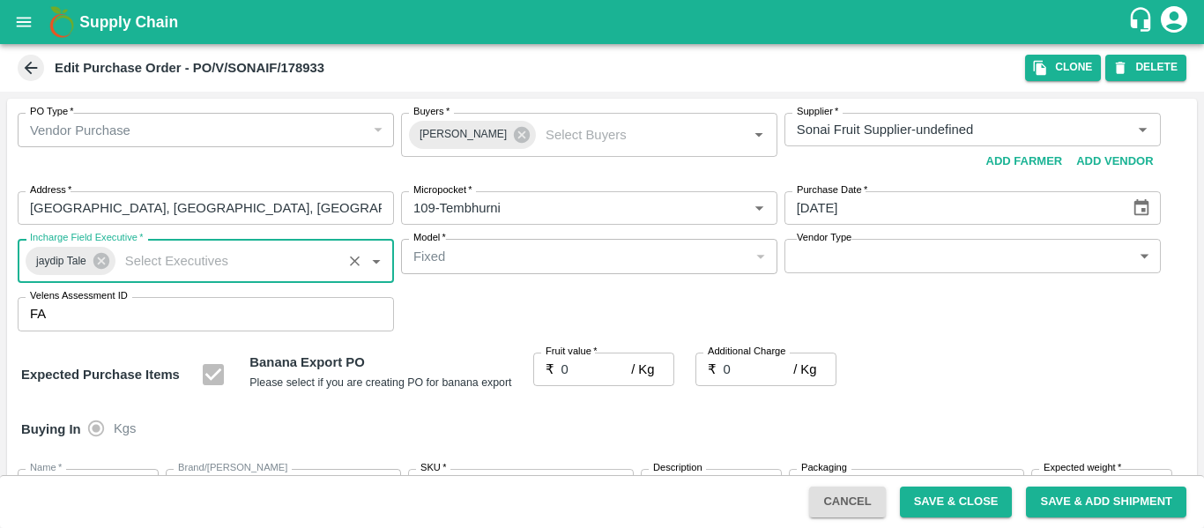
click at [592, 376] on input "0" at bounding box center [596, 368] width 70 height 33
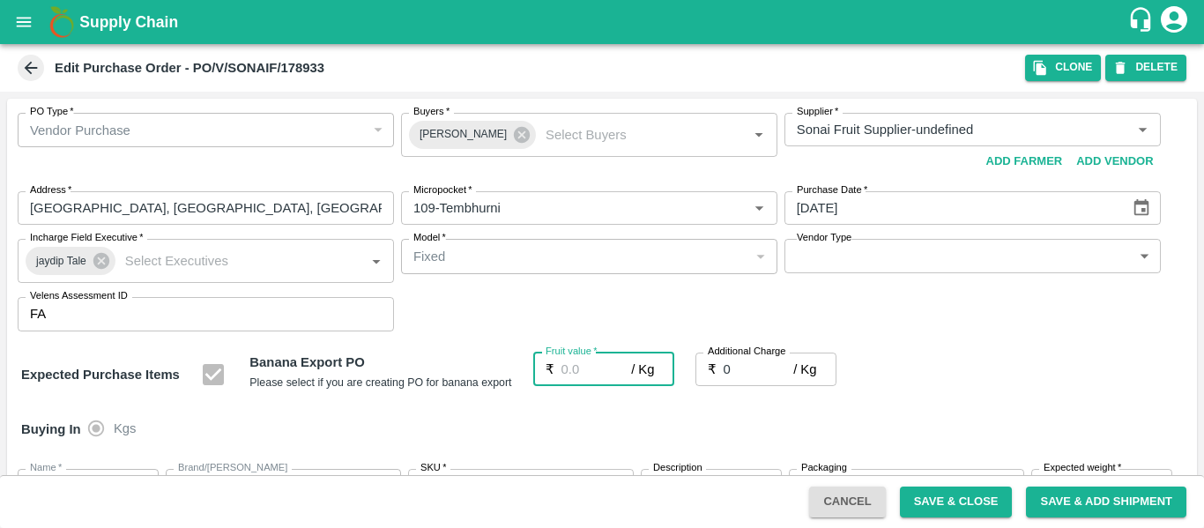
type input "2"
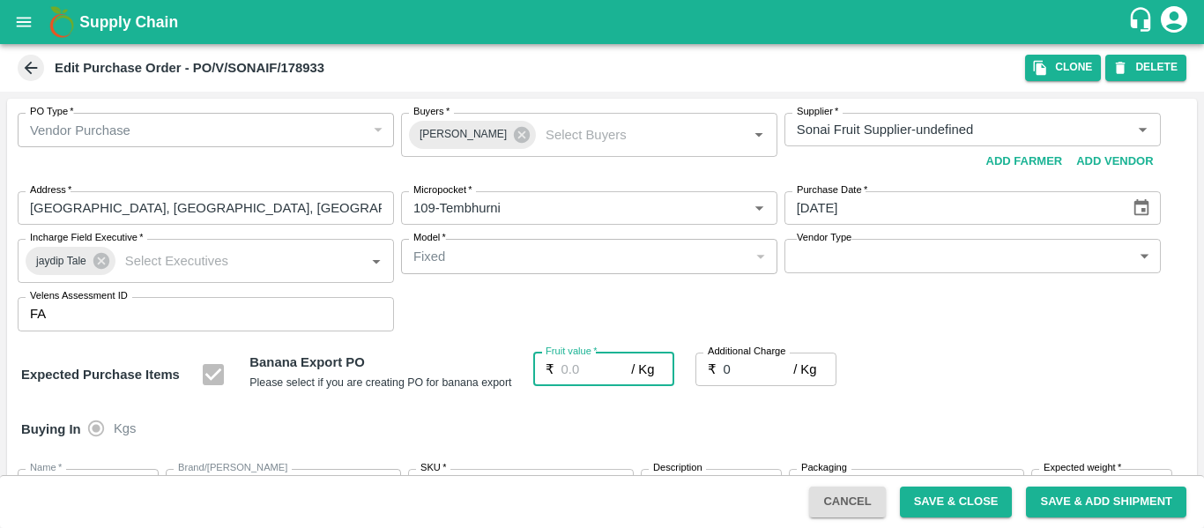
type input "2"
type input "21"
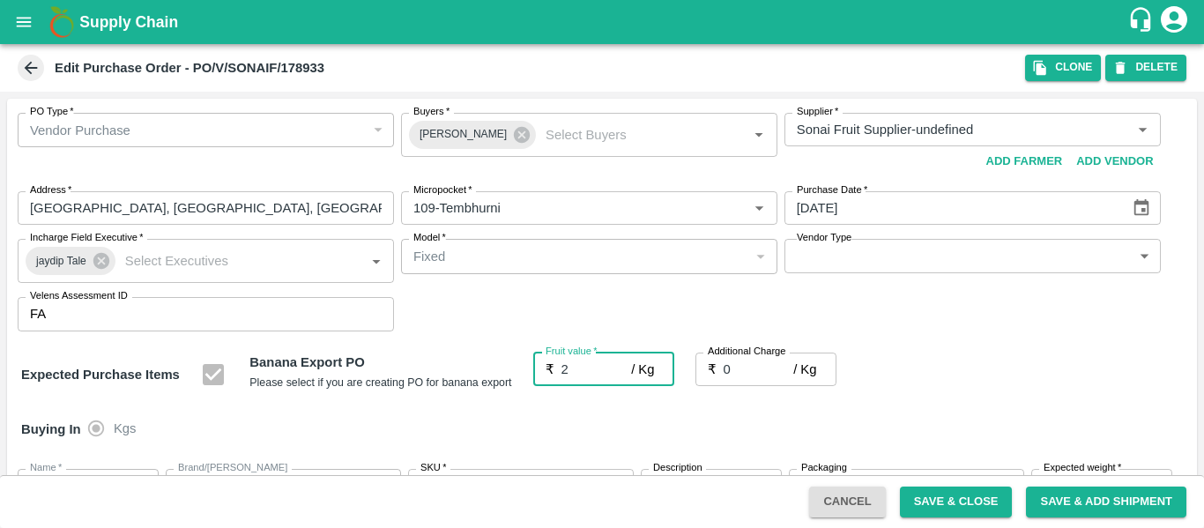
type input "21"
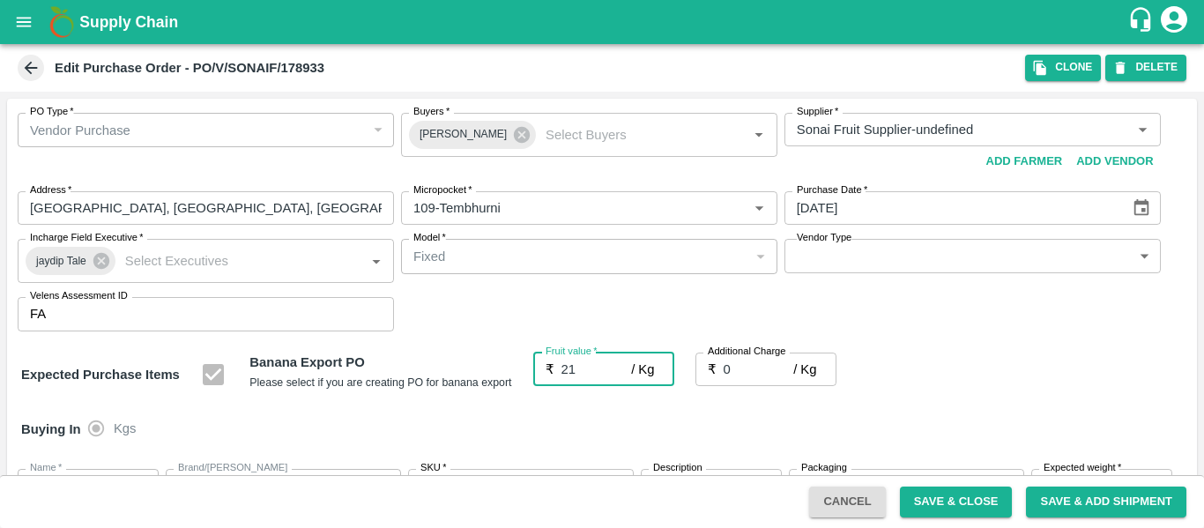
click at [738, 359] on input "0" at bounding box center [758, 368] width 70 height 33
type input "2"
type input "23"
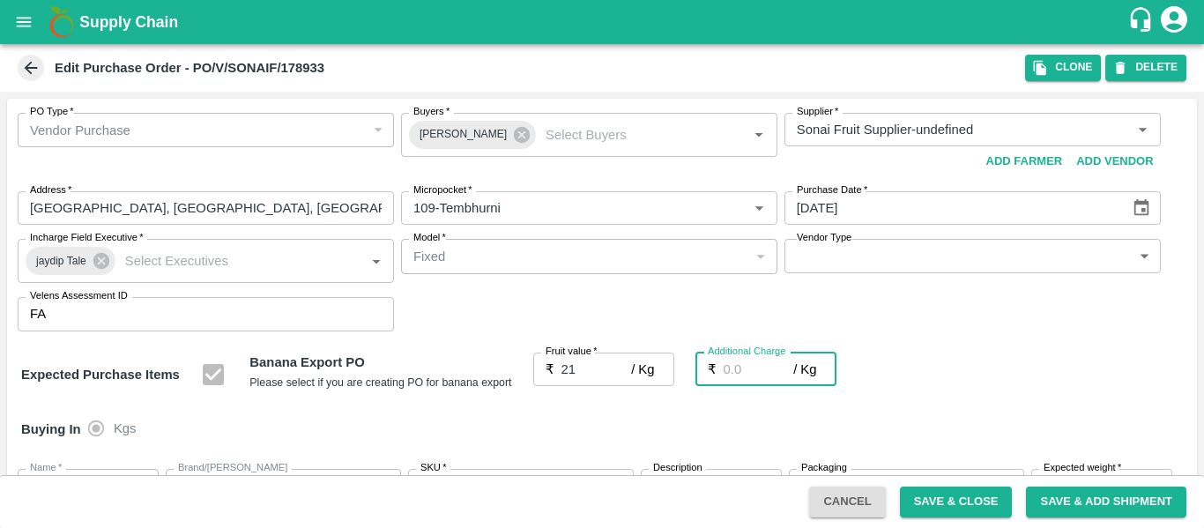
type input "23"
type input "2.7"
type input "23.7"
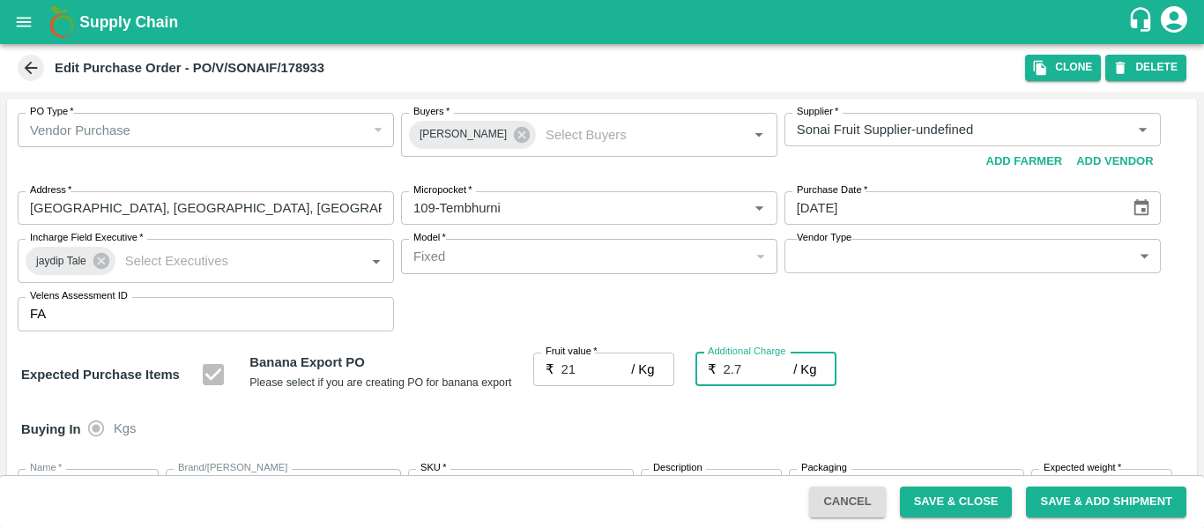
type input "23.7"
type input "2.75"
type input "23.75"
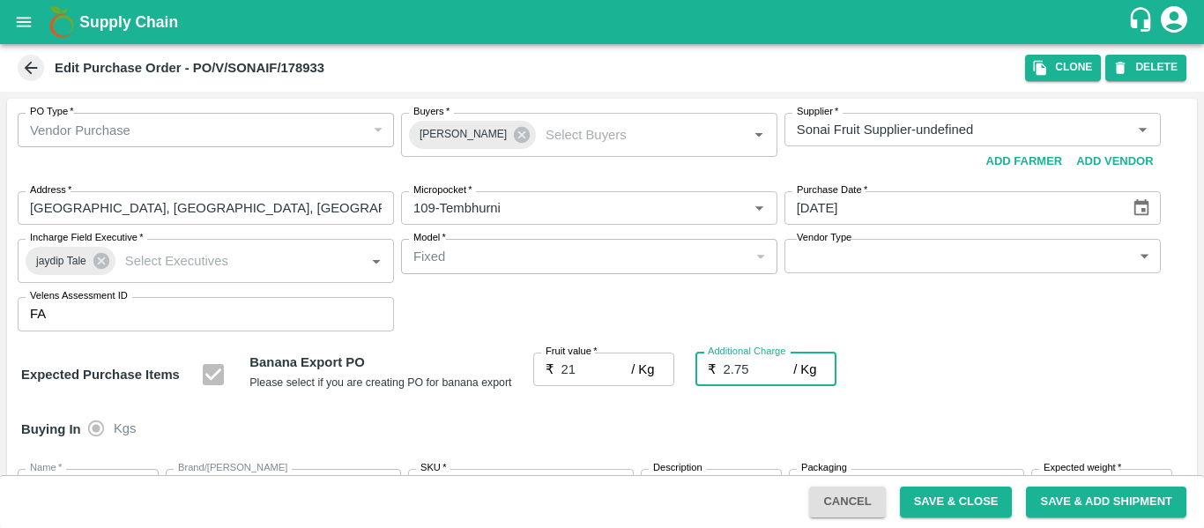
type input "23.75"
type input "2.75"
click at [1029, 374] on div "Expected Purchase Items Banana Export PO Please select if you are creating PO f…" at bounding box center [601, 374] width 1161 height 45
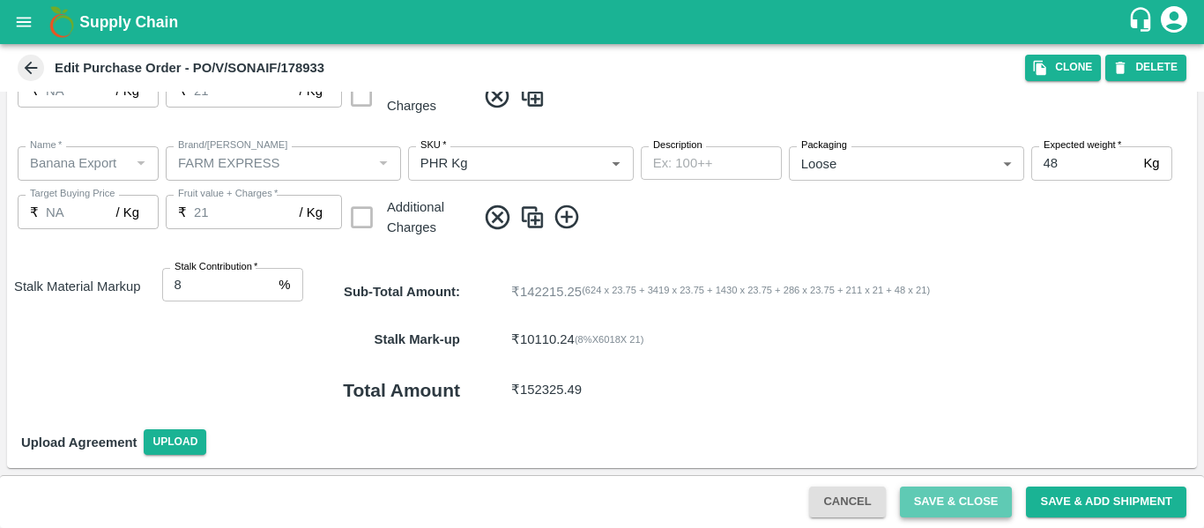
click at [952, 513] on button "Save & Close" at bounding box center [956, 501] width 113 height 31
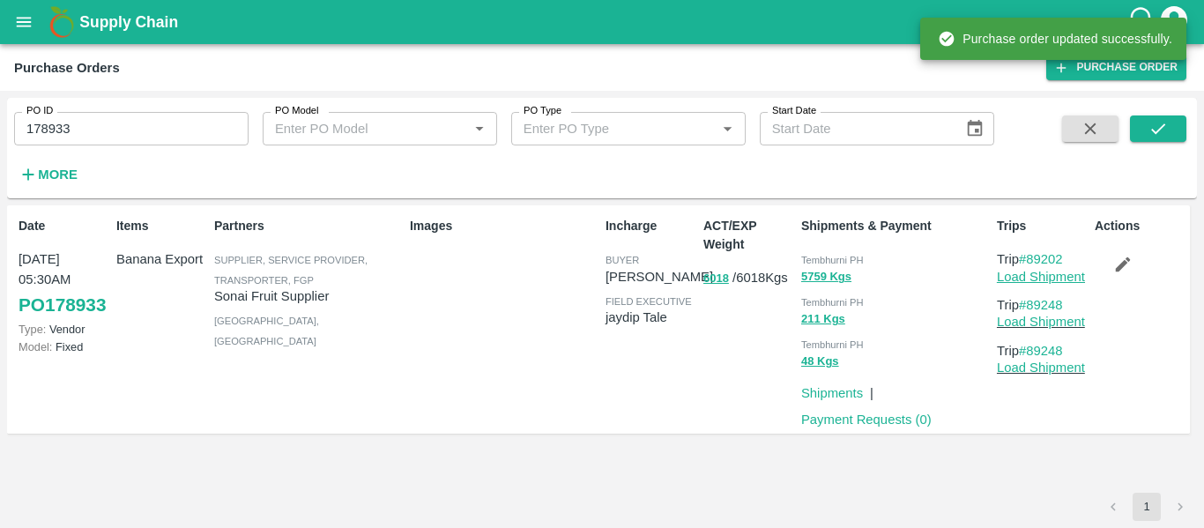
click at [1040, 277] on link "Load Shipment" at bounding box center [1041, 277] width 88 height 14
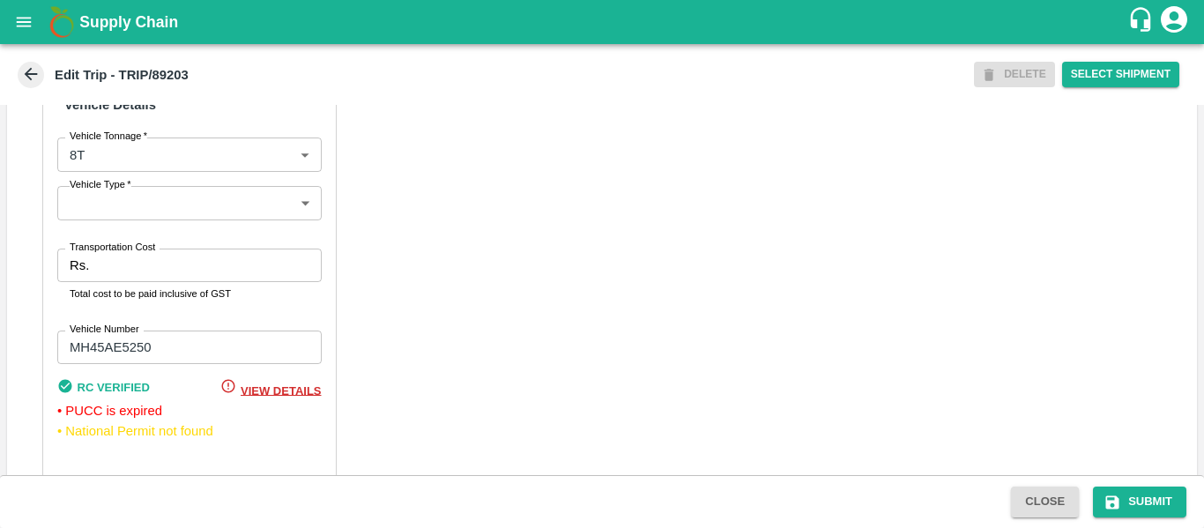
scroll to position [1392, 0]
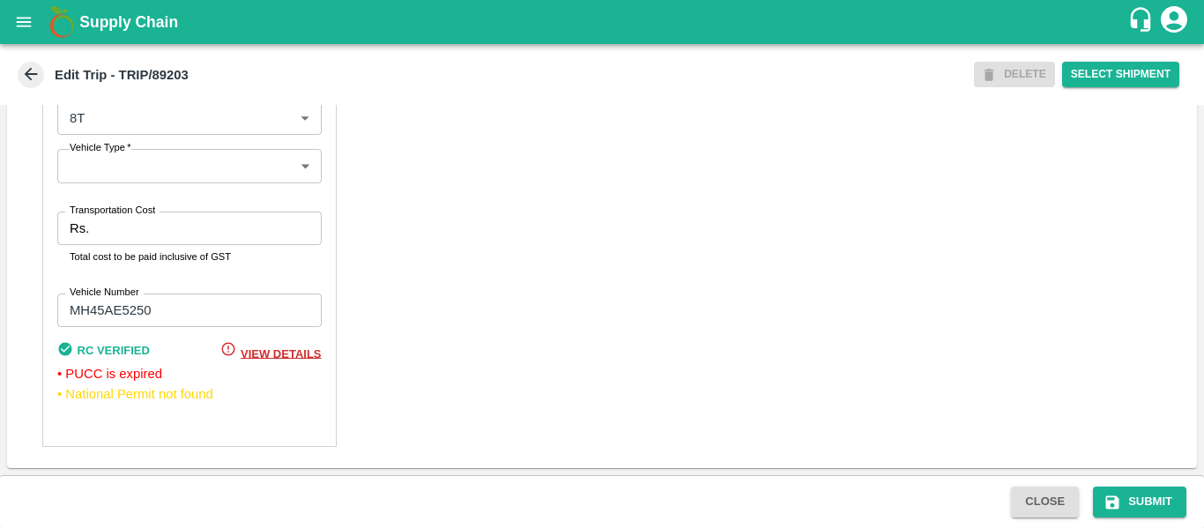
click at [137, 240] on input "Transportation Cost" at bounding box center [208, 227] width 225 height 33
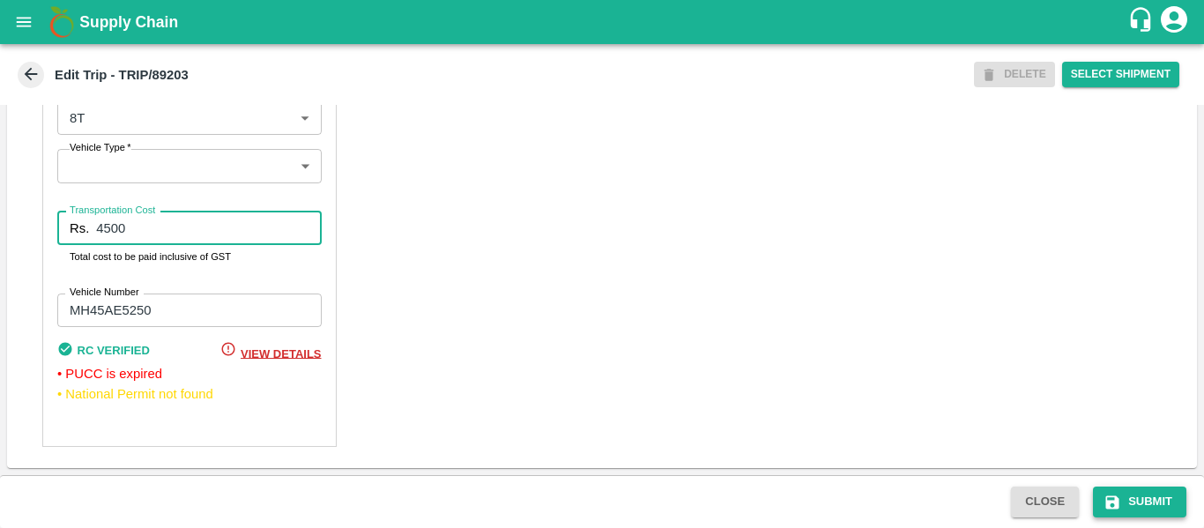
type input "4500"
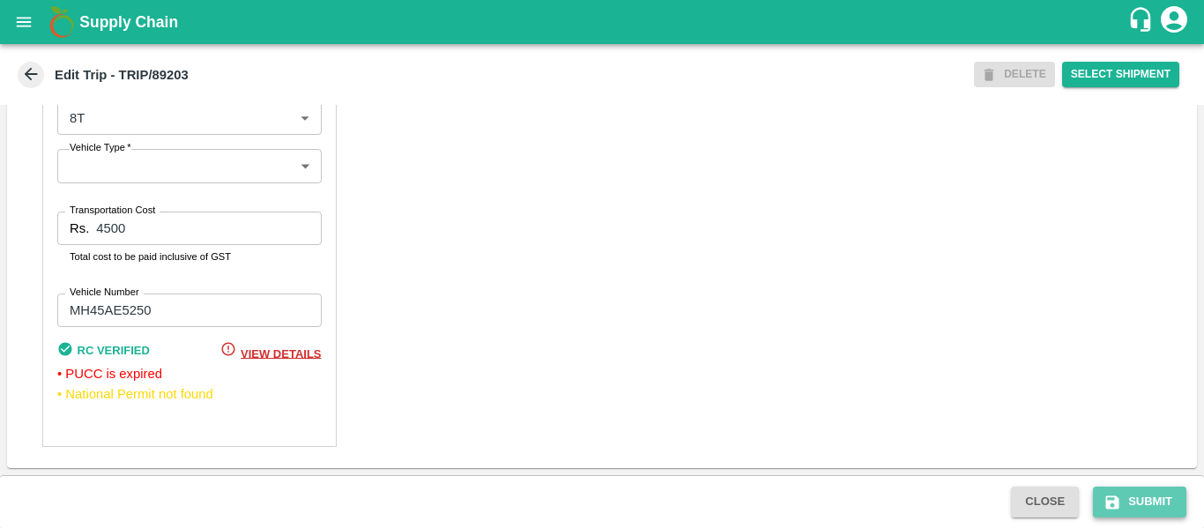
click at [1158, 506] on button "Submit" at bounding box center [1139, 501] width 93 height 31
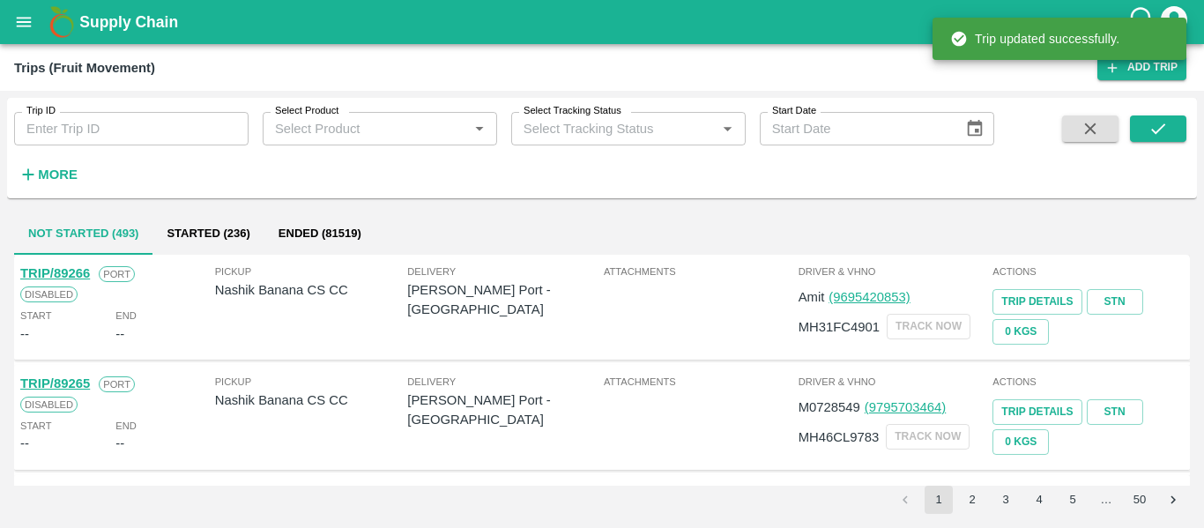
click at [91, 108] on div "Trip ID Trip ID" at bounding box center [124, 122] width 248 height 48
click at [93, 120] on input "Trip ID" at bounding box center [131, 128] width 234 height 33
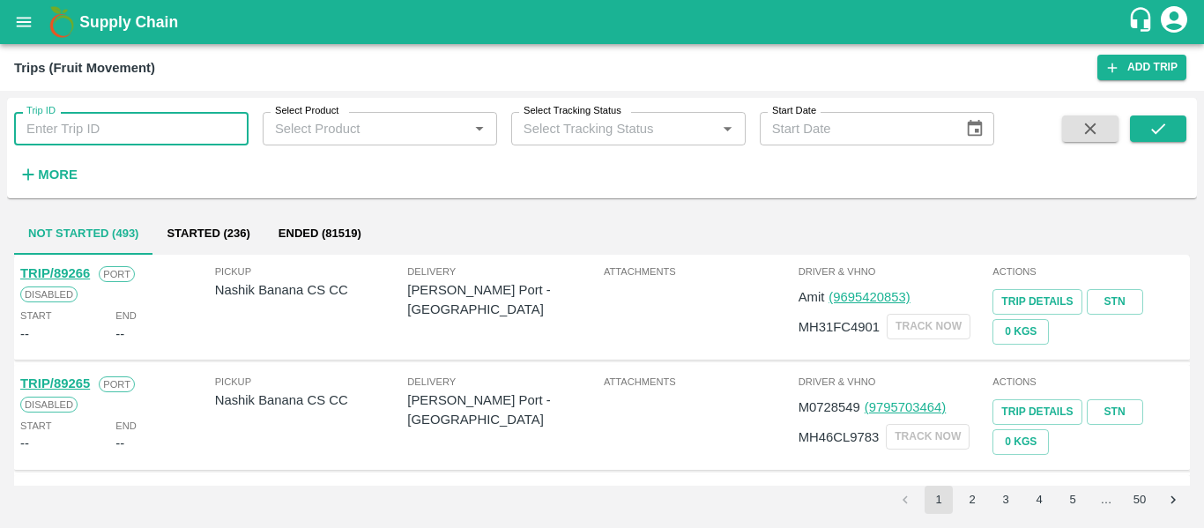
paste input "89235"
type input "89235"
click at [1172, 133] on button "submit" at bounding box center [1158, 128] width 56 height 26
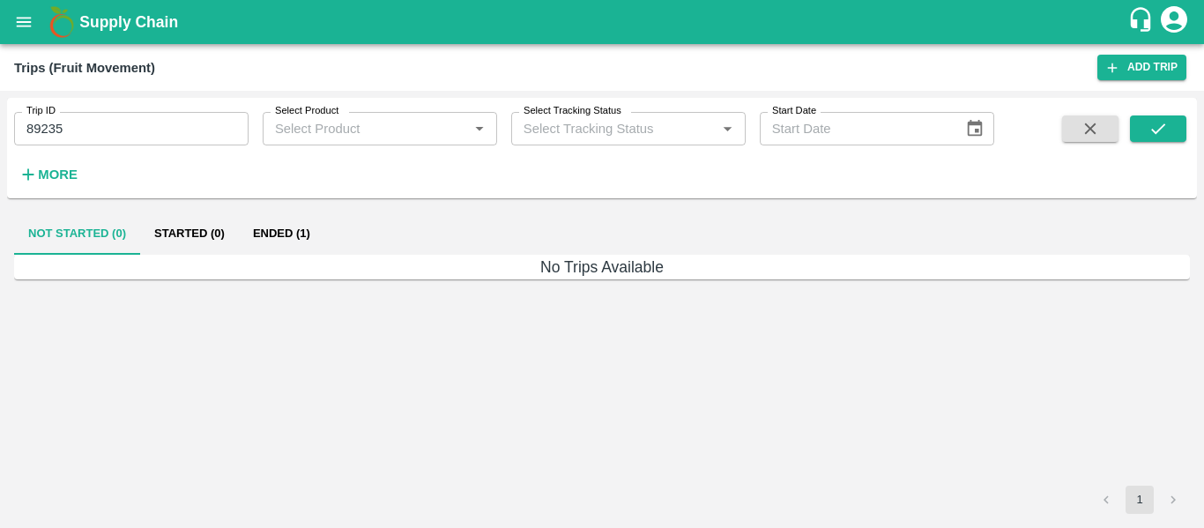
click at [257, 243] on button "Ended (1)" at bounding box center [281, 233] width 85 height 42
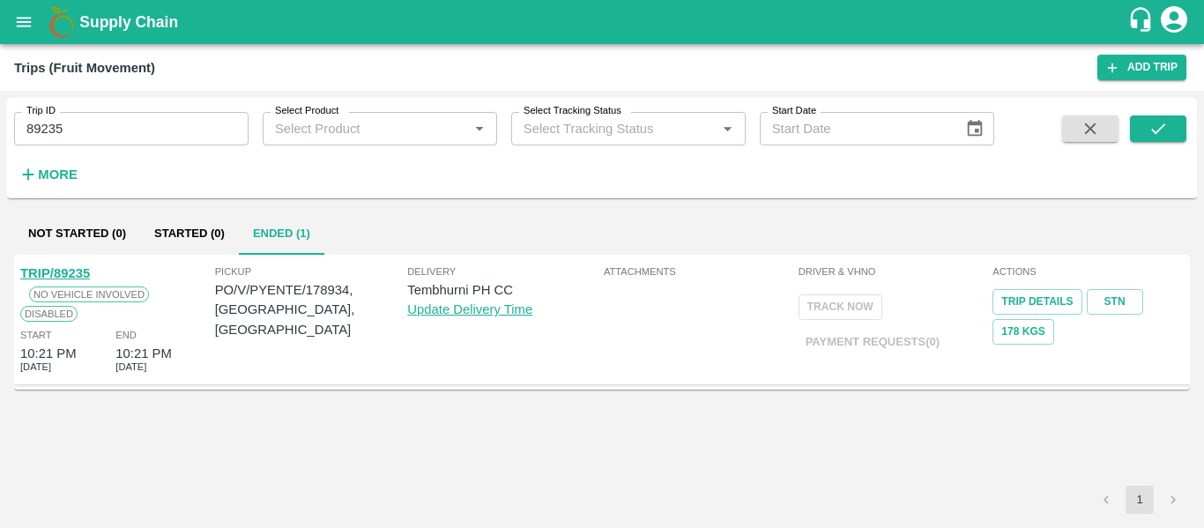
click at [72, 274] on link "TRIP/89235" at bounding box center [55, 273] width 70 height 14
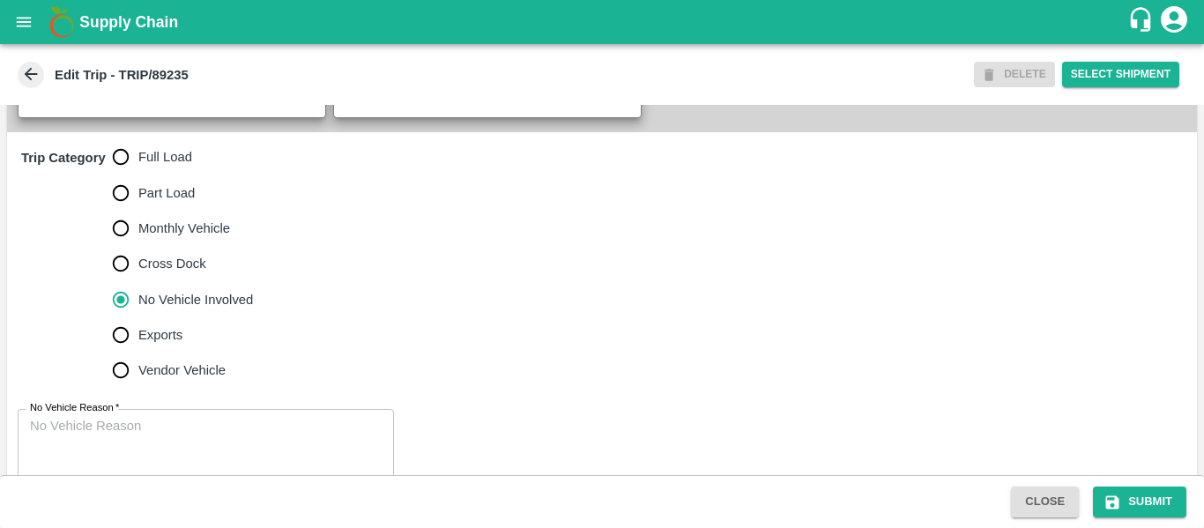
scroll to position [524, 0]
click at [146, 166] on span "Full Load" at bounding box center [165, 155] width 54 height 19
click at [138, 174] on input "Full Load" at bounding box center [120, 155] width 35 height 35
radio input "true"
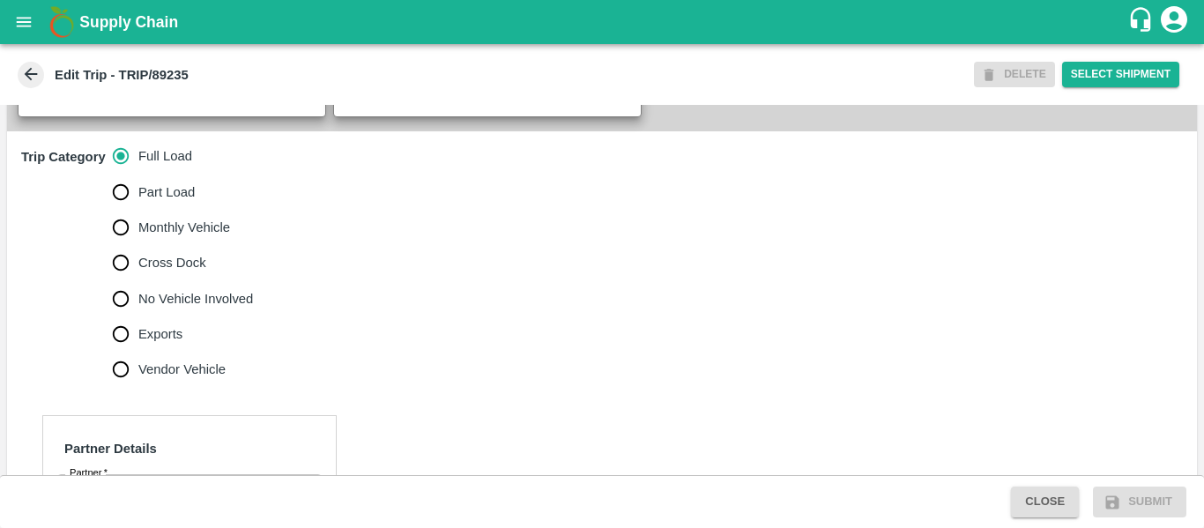
scroll to position [728, 0]
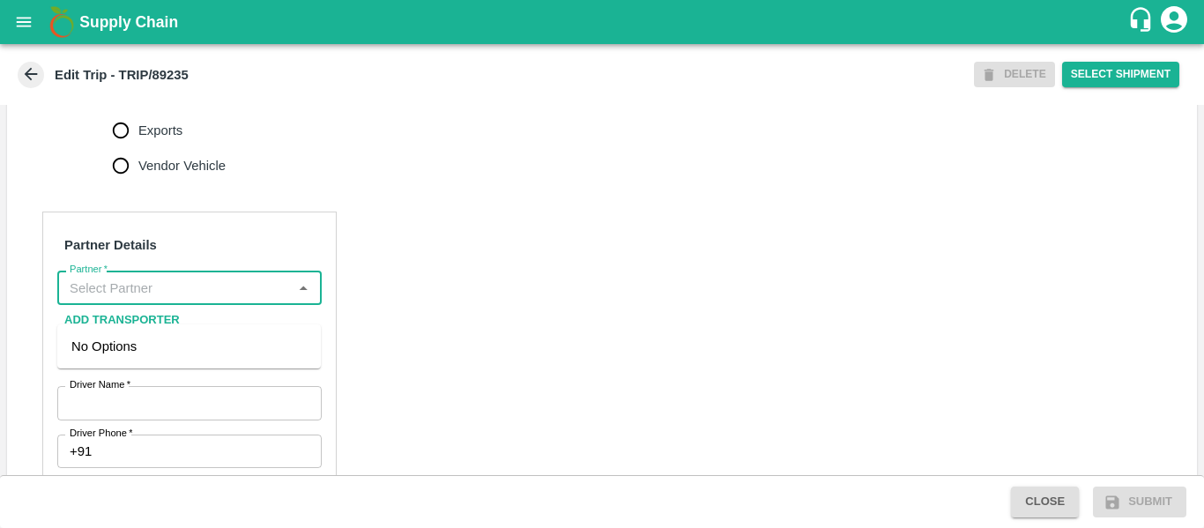
click at [204, 299] on input "Partner   *" at bounding box center [175, 287] width 225 height 23
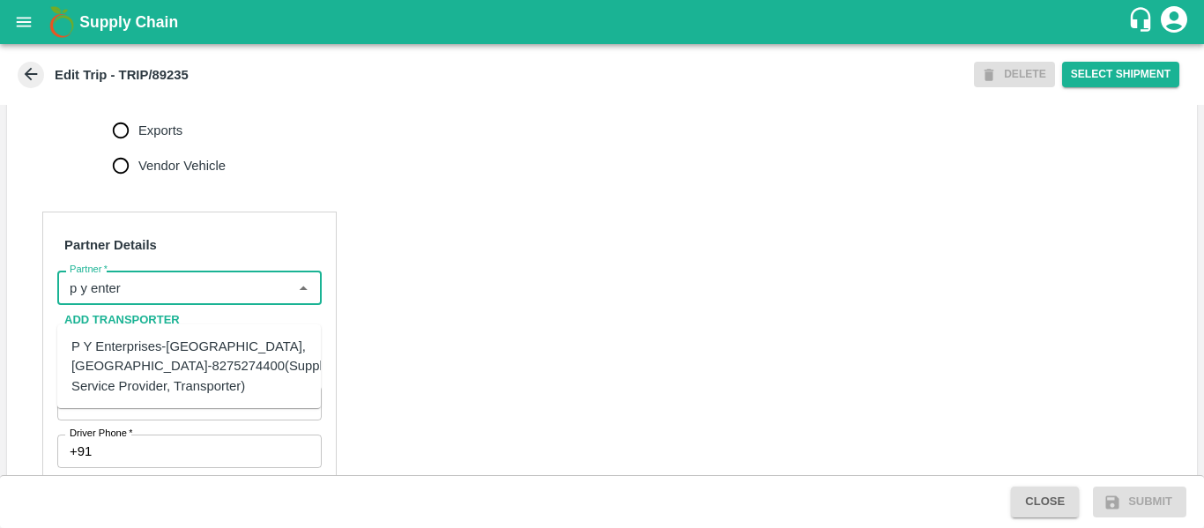
click at [205, 349] on div "P Y Enterprises-[GEOGRAPHIC_DATA], [GEOGRAPHIC_DATA]-8275274400(Supplier, Servi…" at bounding box center [205, 366] width 269 height 59
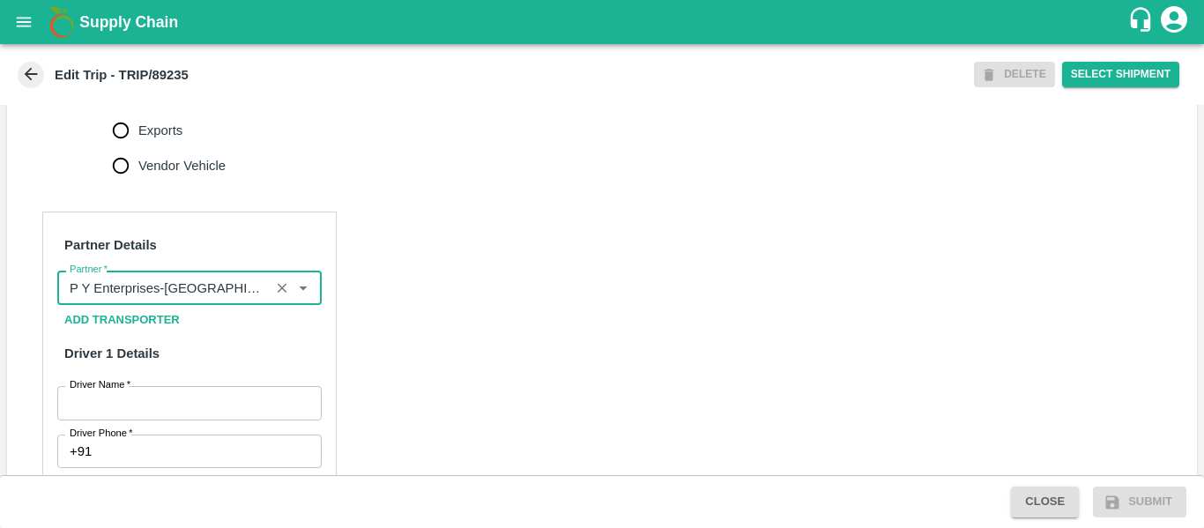
type input "P Y Enterprises-[GEOGRAPHIC_DATA], [GEOGRAPHIC_DATA]-8275274400(Supplier, Servi…"
click at [205, 419] on input "Driver Name   *" at bounding box center [189, 402] width 264 height 33
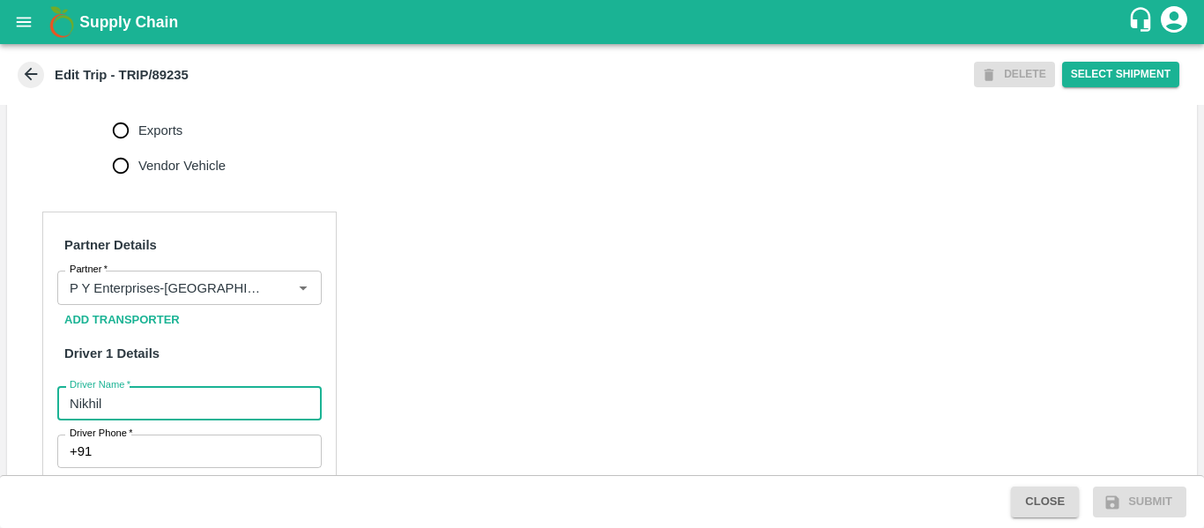
type input "Nikhil"
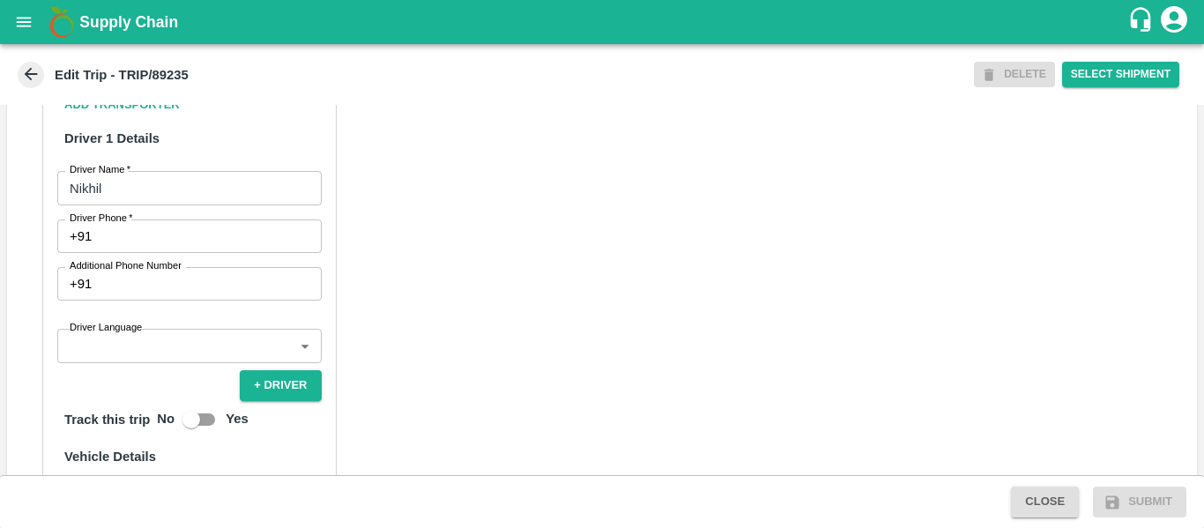
scroll to position [944, 0]
click at [135, 272] on div "Partner Details Partner   * Partner Add Transporter Driver 1 Details Driver Nam…" at bounding box center [189, 396] width 294 height 800
click at [122, 252] on input "Driver Phone   *" at bounding box center [210, 235] width 222 height 33
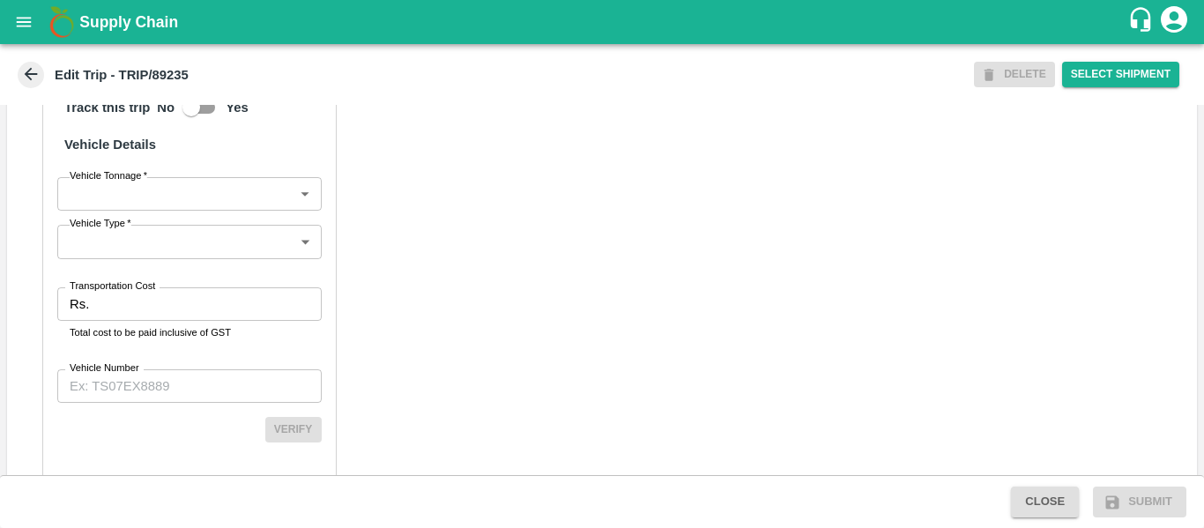
scroll to position [1295, 0]
type input "9975745986"
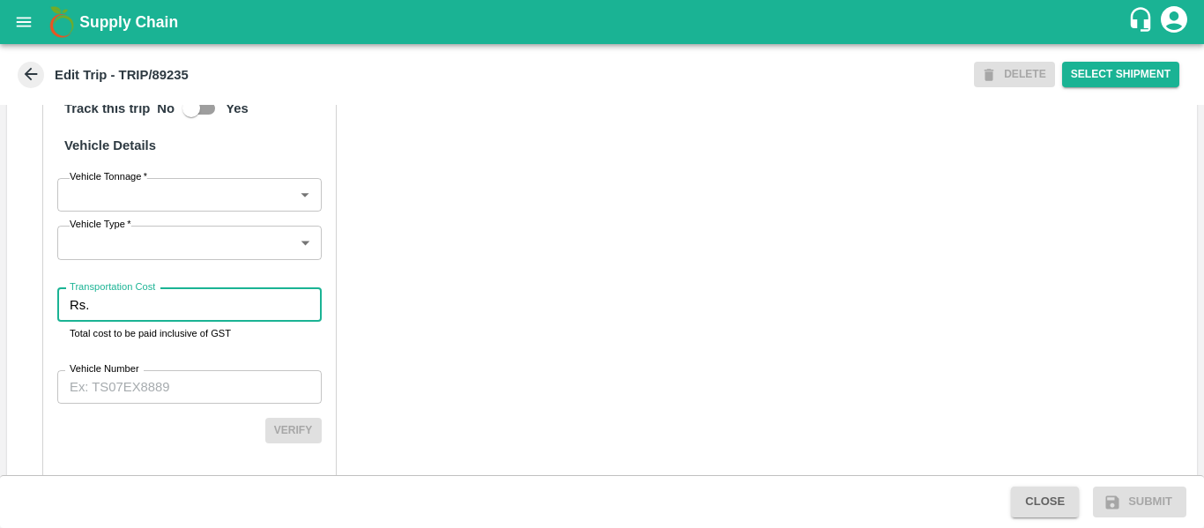
click at [160, 315] on input "Transportation Cost" at bounding box center [208, 304] width 225 height 33
type input "2000"
click at [167, 404] on input "Vehicle Number" at bounding box center [189, 386] width 264 height 33
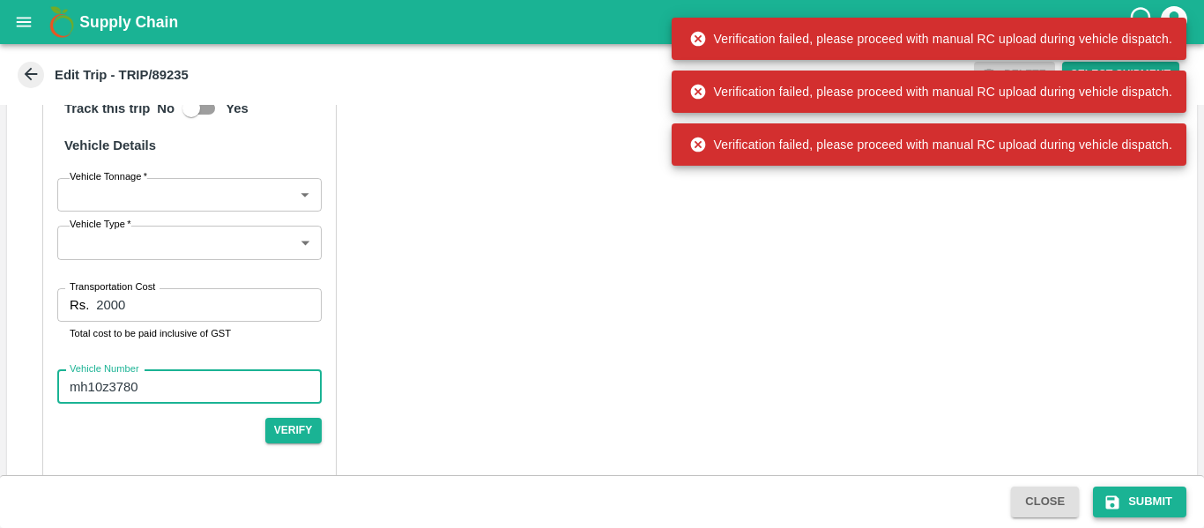
type input "mh10z3780"
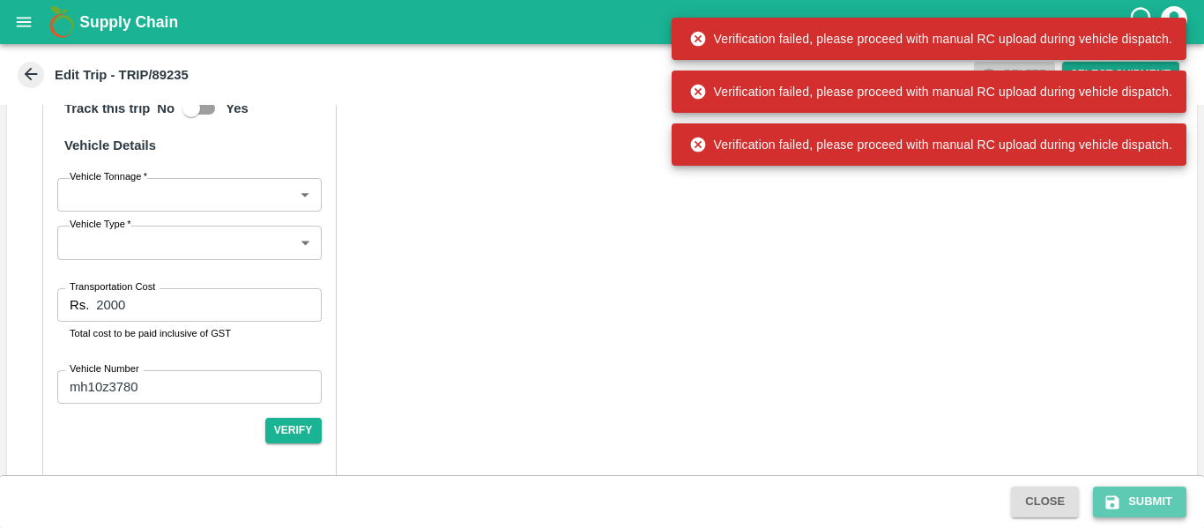
click at [1166, 496] on button "Submit" at bounding box center [1139, 501] width 93 height 31
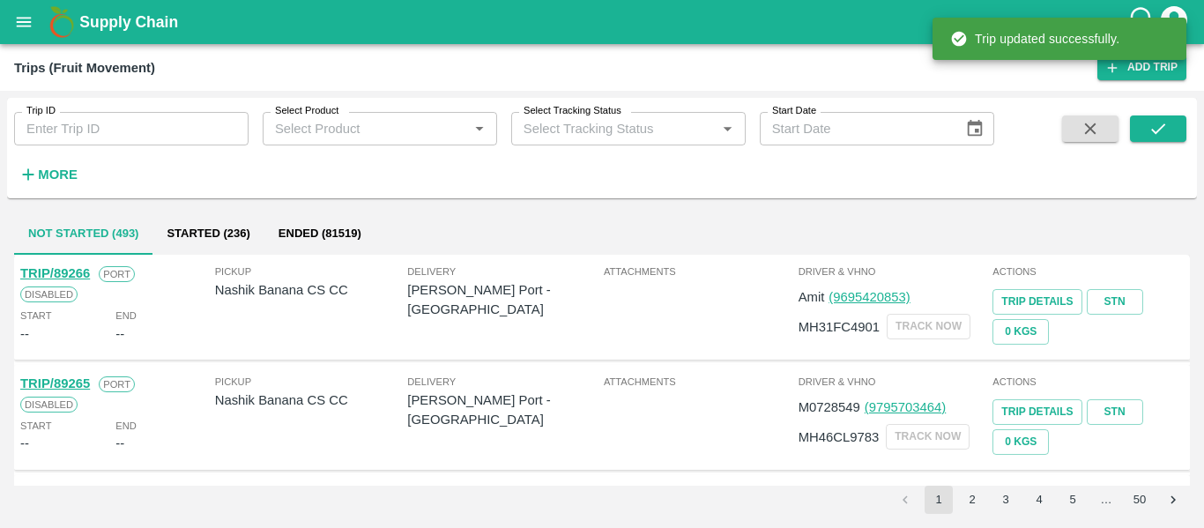
click at [125, 130] on input "Trip ID" at bounding box center [131, 128] width 234 height 33
paste input "89235"
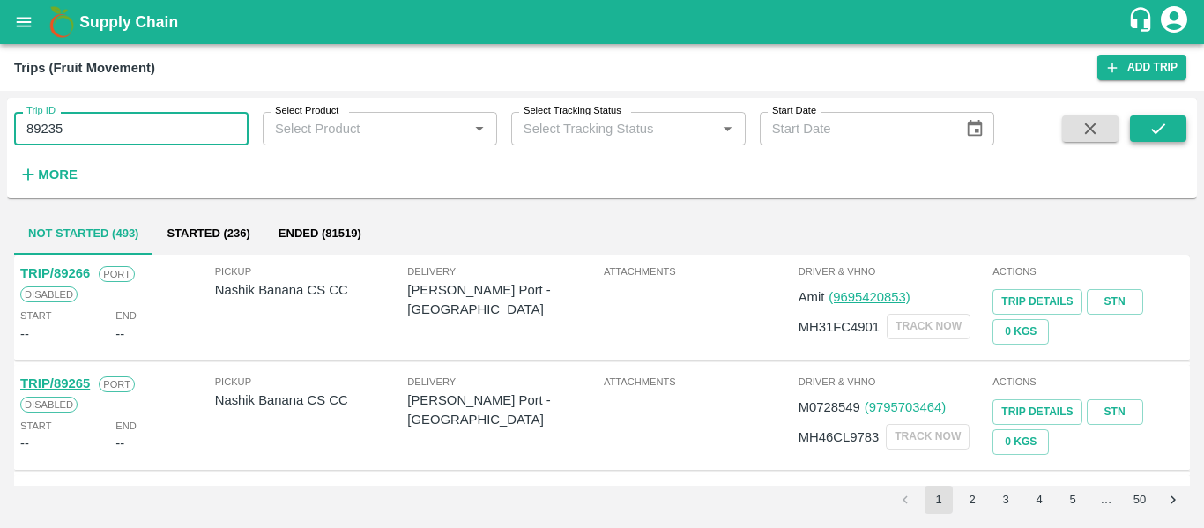
type input "89235"
click at [1137, 130] on button "submit" at bounding box center [1158, 128] width 56 height 26
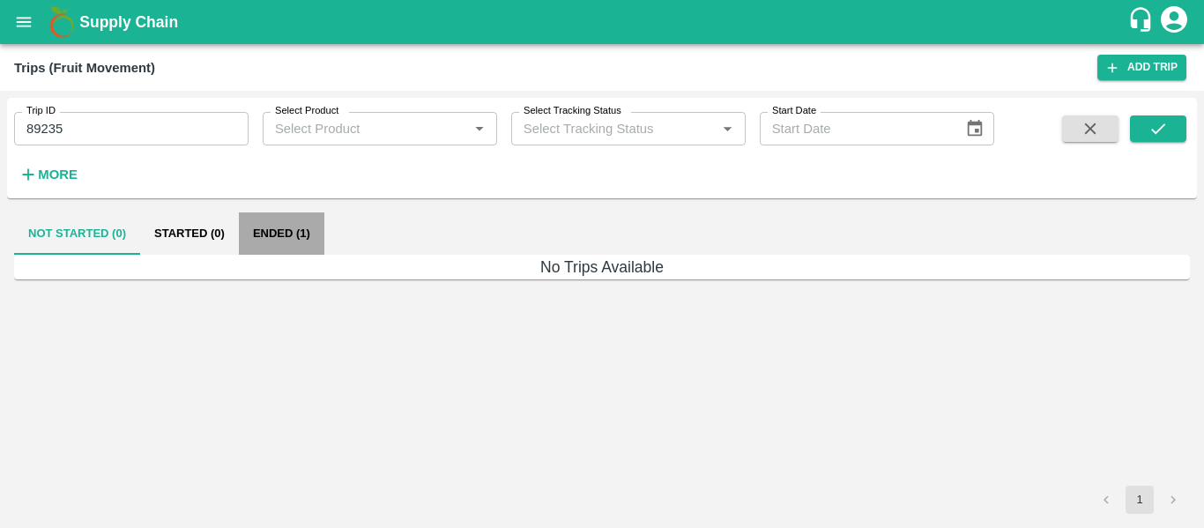
click at [281, 241] on button "Ended (1)" at bounding box center [281, 233] width 85 height 42
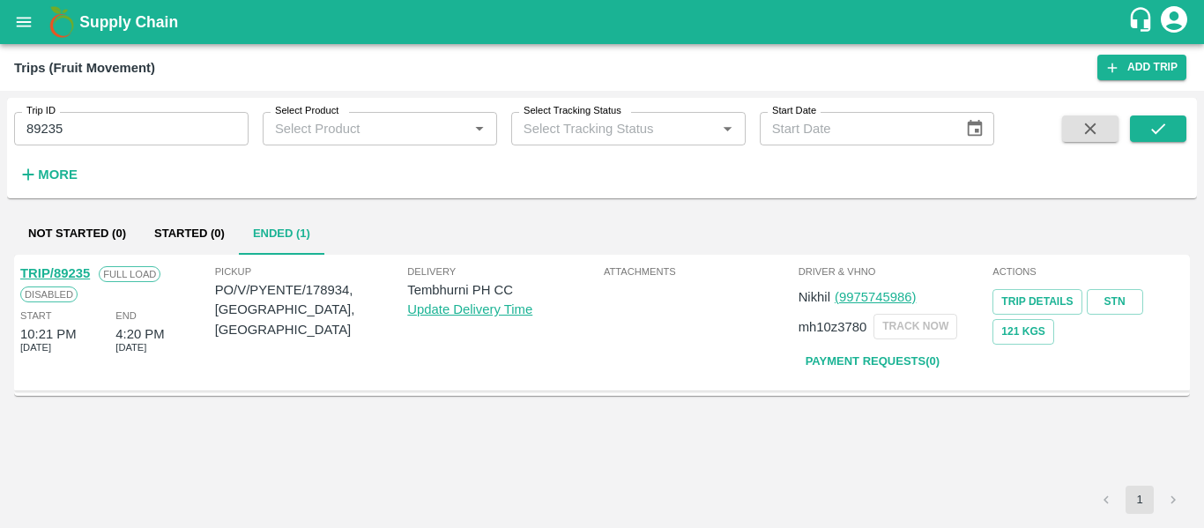
click at [75, 278] on link "TRIP/89235" at bounding box center [55, 273] width 70 height 14
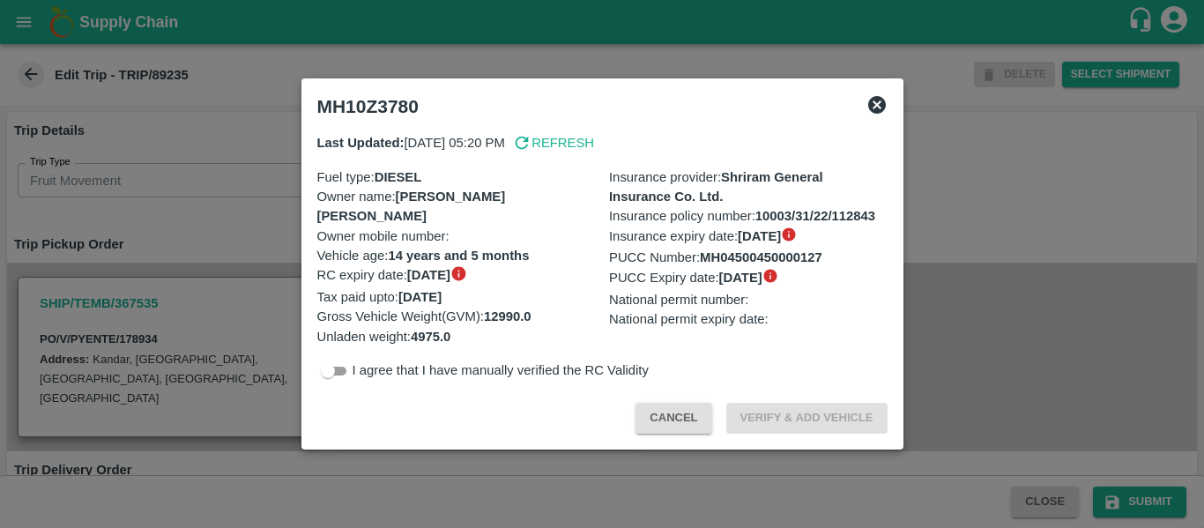
click at [241, 282] on div at bounding box center [602, 264] width 1204 height 528
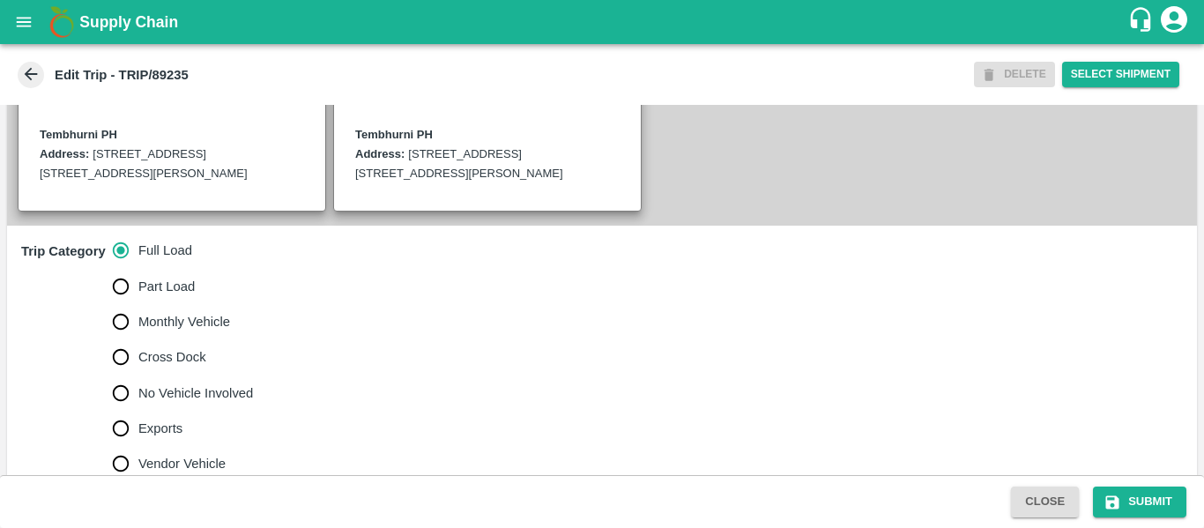
scroll to position [431, 0]
click at [179, 396] on label "No Vehicle Involved" at bounding box center [178, 391] width 151 height 35
click at [138, 396] on input "No Vehicle Involved" at bounding box center [120, 391] width 35 height 35
radio input "true"
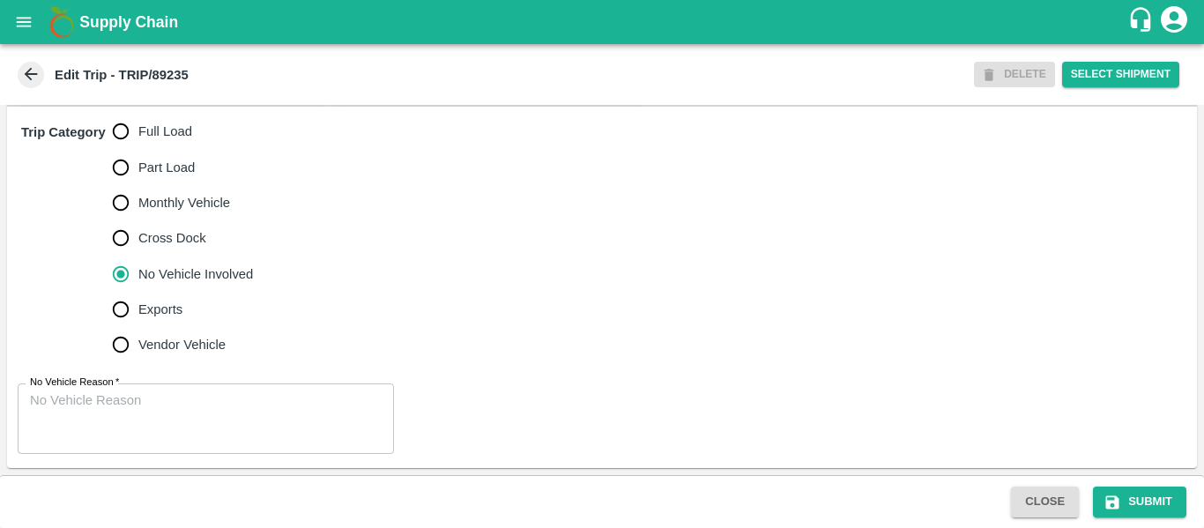
click at [240, 400] on textarea "No Vehicle Reason   *" at bounding box center [206, 419] width 352 height 56
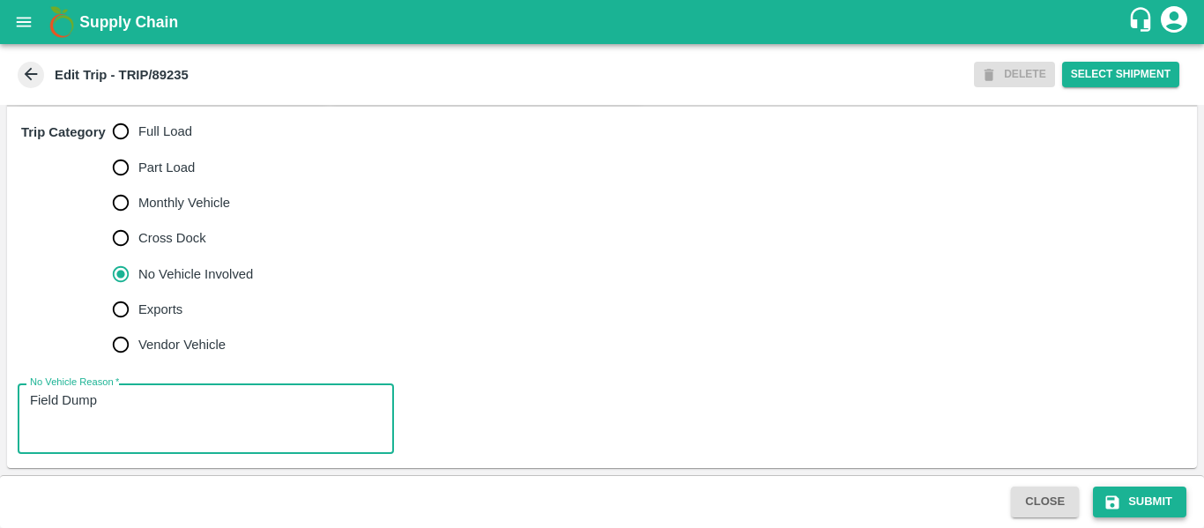
type textarea "Field Dump"
click at [1165, 500] on button "Submit" at bounding box center [1139, 501] width 93 height 31
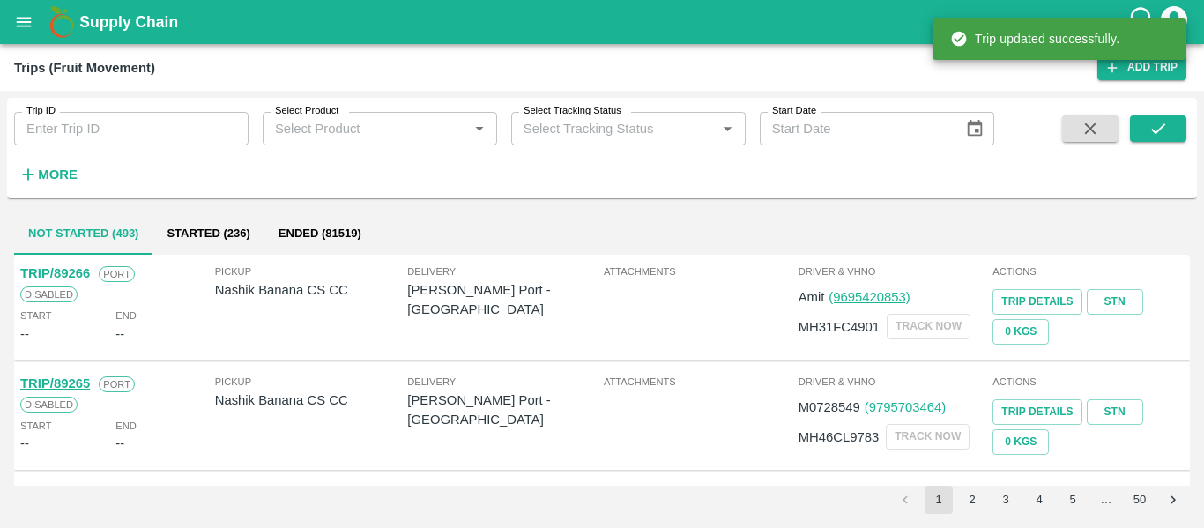
click at [161, 134] on input "Trip ID" at bounding box center [131, 128] width 234 height 33
paste input "89202"
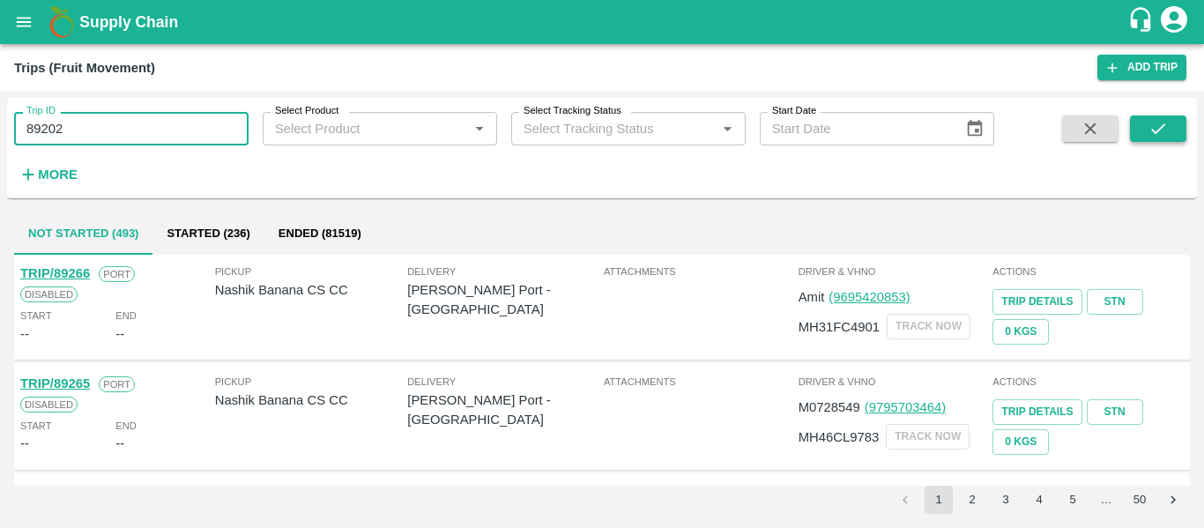
type input "89202"
click at [1168, 128] on button "submit" at bounding box center [1158, 128] width 56 height 26
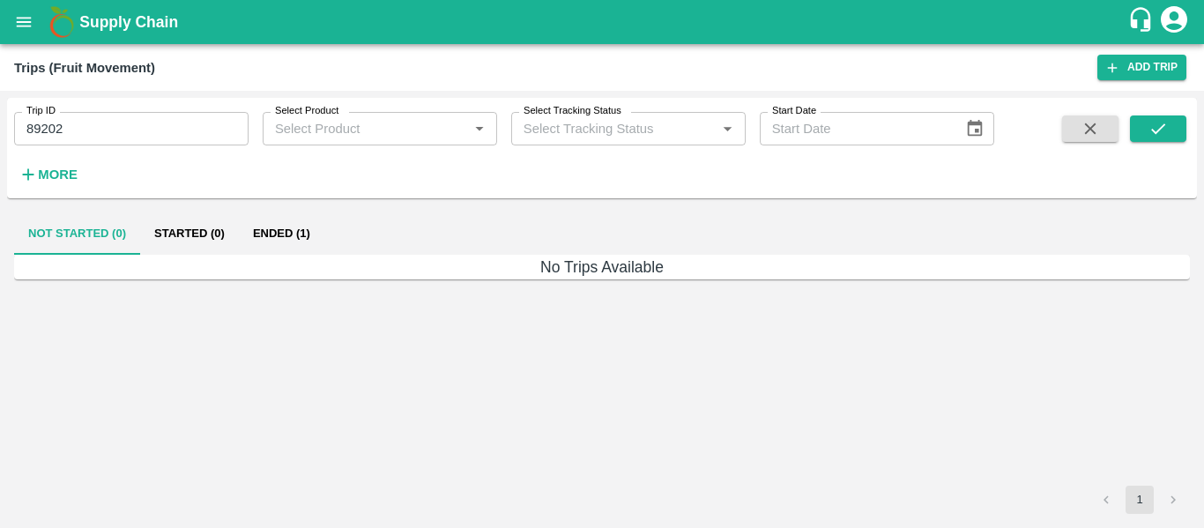
click at [275, 238] on button "Ended (1)" at bounding box center [281, 233] width 85 height 42
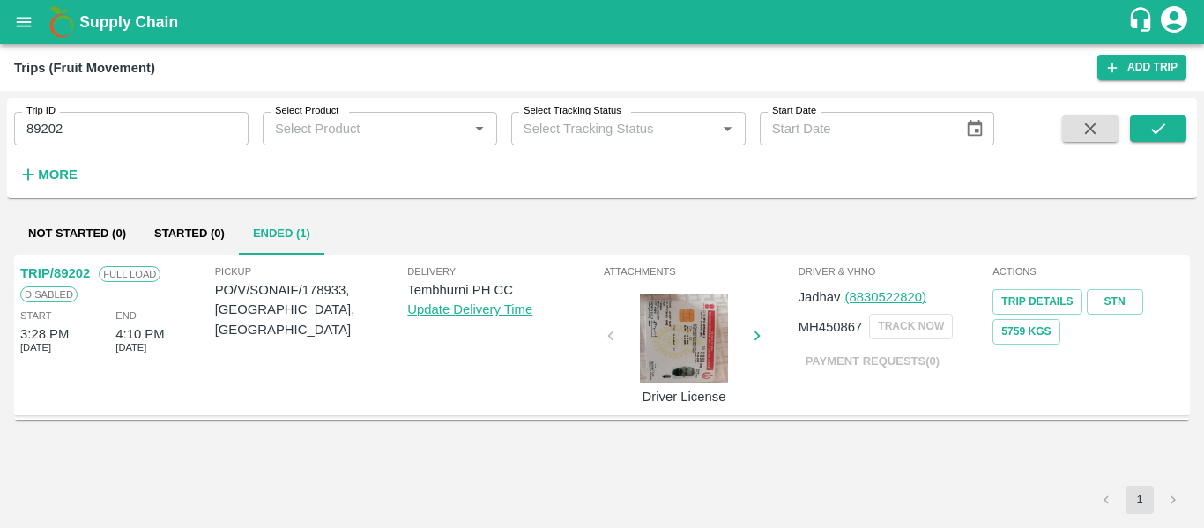
click at [56, 271] on link "TRIP/89202" at bounding box center [55, 273] width 70 height 14
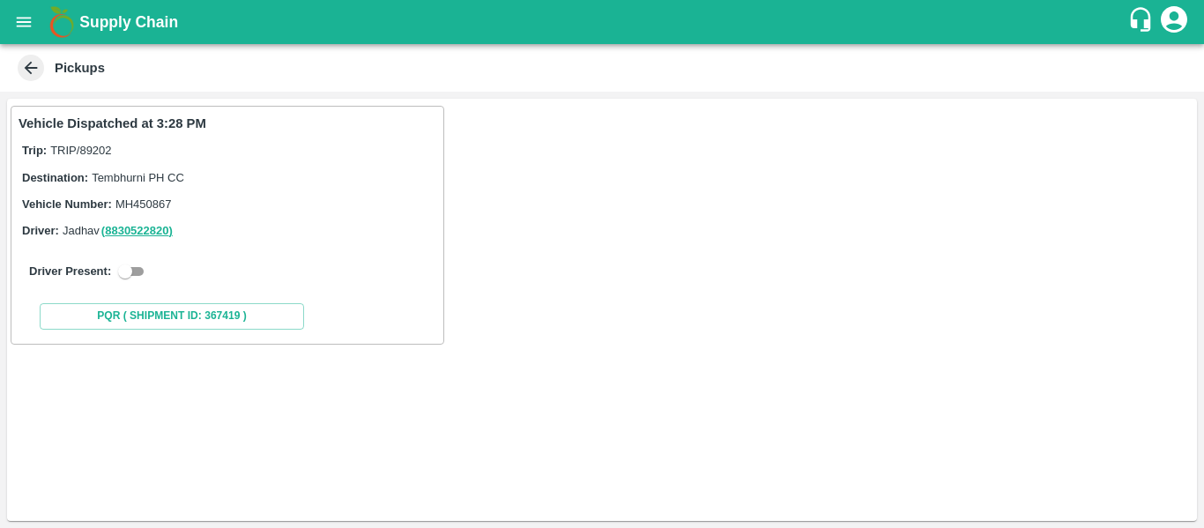
click at [137, 267] on input "checkbox" at bounding box center [124, 271] width 63 height 21
checkbox input "true"
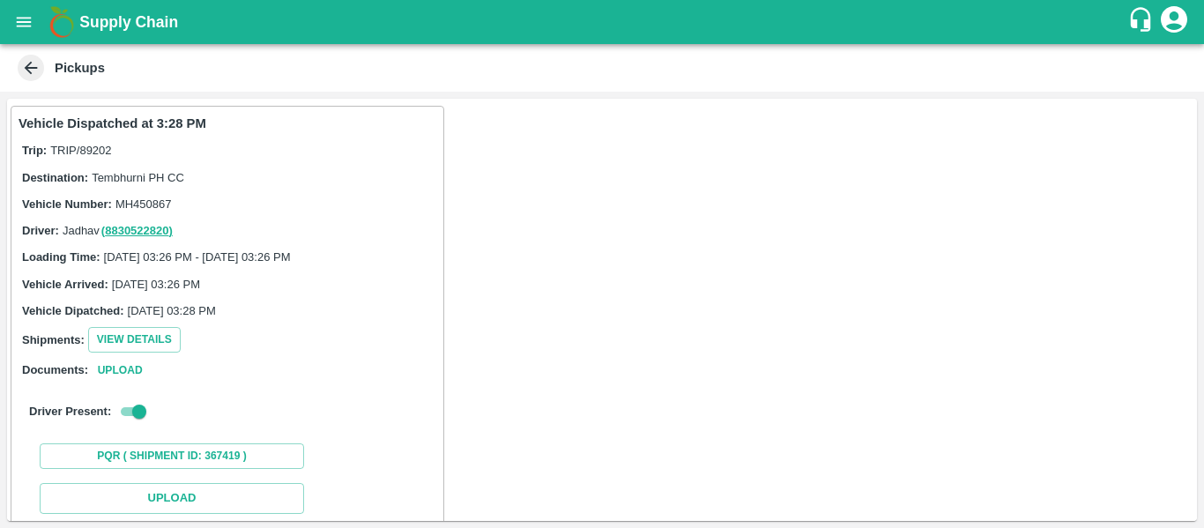
scroll to position [258, 0]
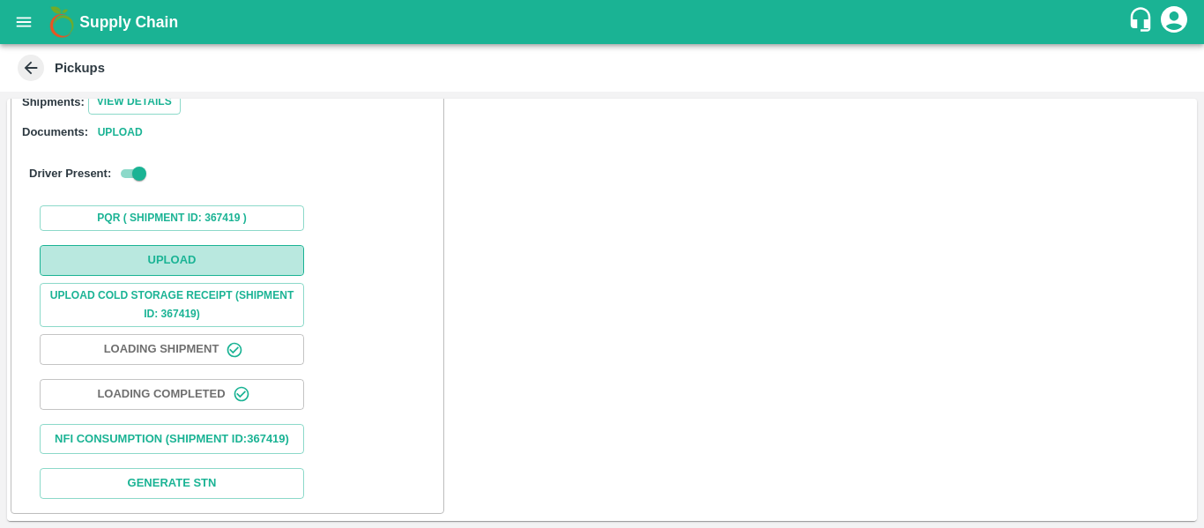
click at [195, 245] on button "Upload" at bounding box center [172, 260] width 264 height 31
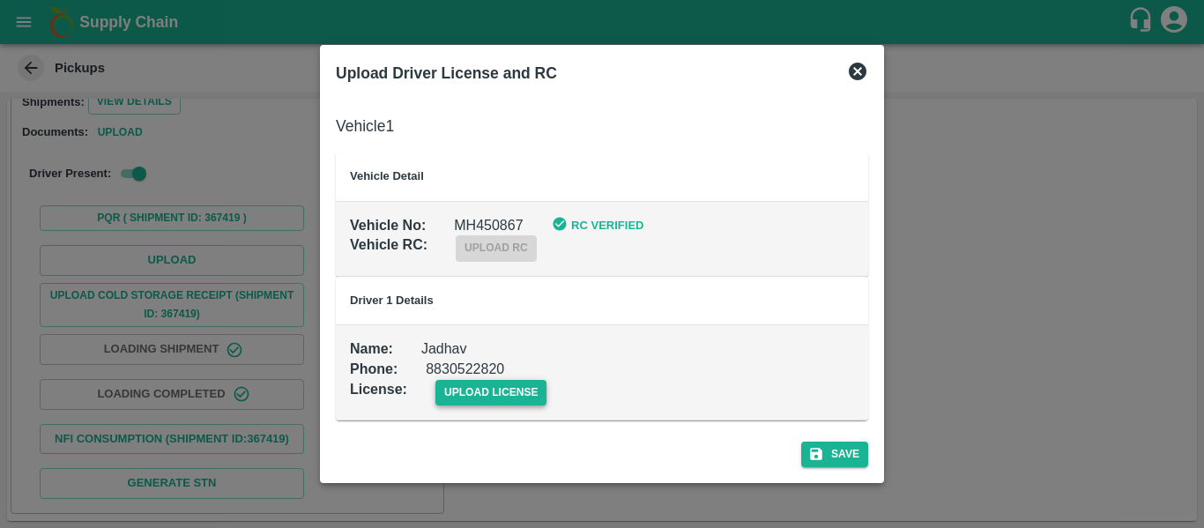
click at [514, 398] on span "upload license" at bounding box center [491, 393] width 112 height 26
click at [0, 0] on input "upload license" at bounding box center [0, 0] width 0 height 0
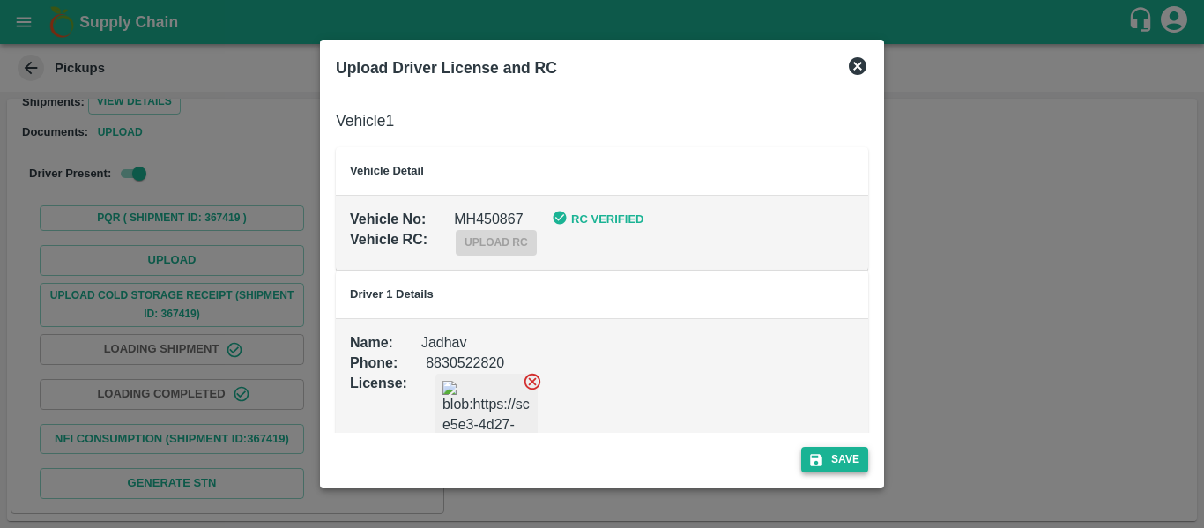
click at [844, 455] on button "Save" at bounding box center [834, 460] width 67 height 26
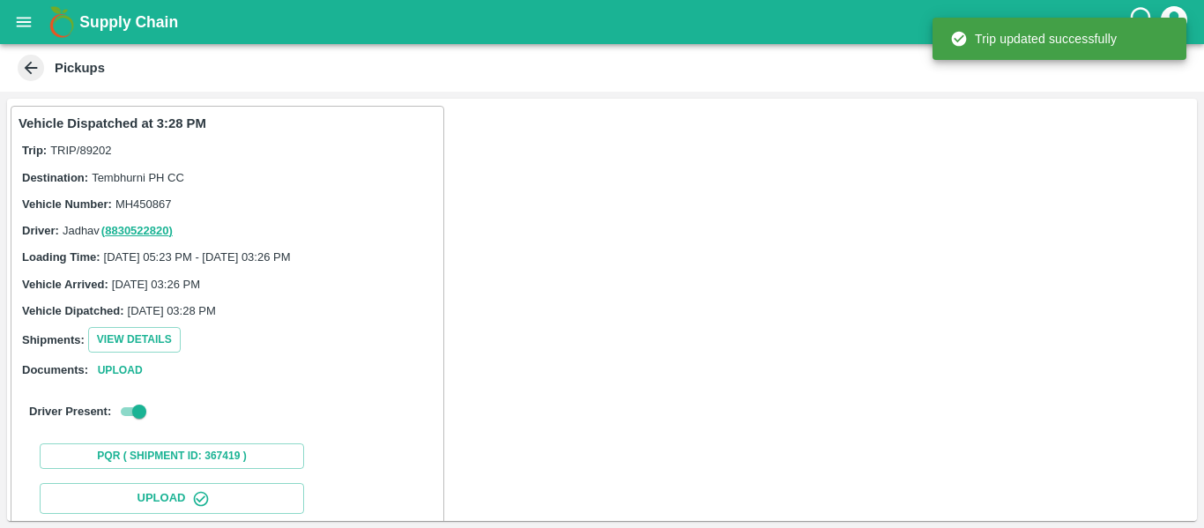
scroll to position [303, 0]
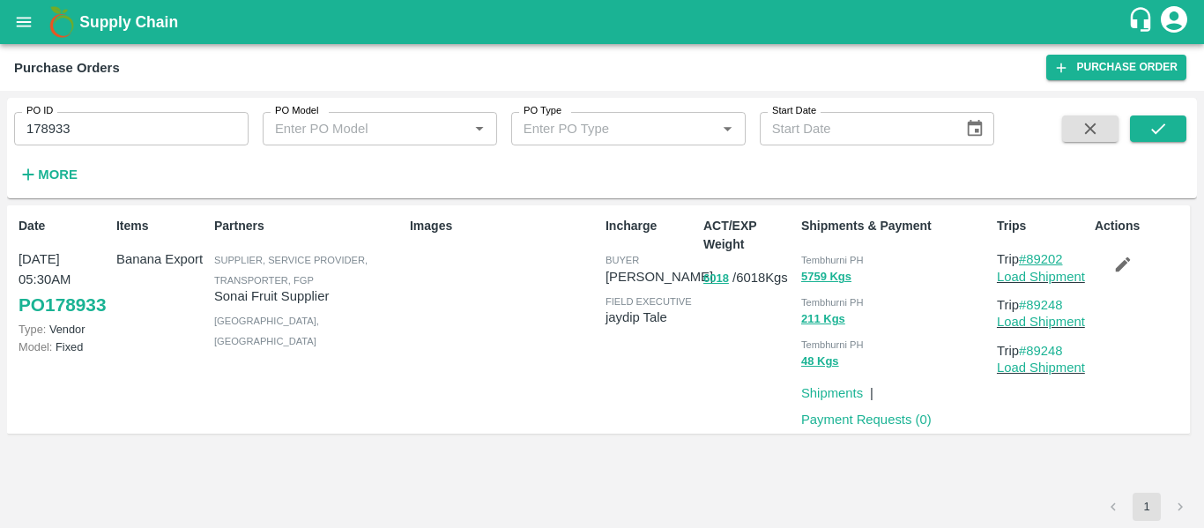
drag, startPoint x: 1076, startPoint y: 255, endPoint x: 1032, endPoint y: 256, distance: 44.1
click at [1032, 256] on p "Trip #89202" at bounding box center [1042, 258] width 91 height 19
copy link "89202"
drag, startPoint x: 1086, startPoint y: 302, endPoint x: 1030, endPoint y: 308, distance: 56.7
click at [1030, 308] on p "Trip #89248" at bounding box center [1042, 304] width 91 height 19
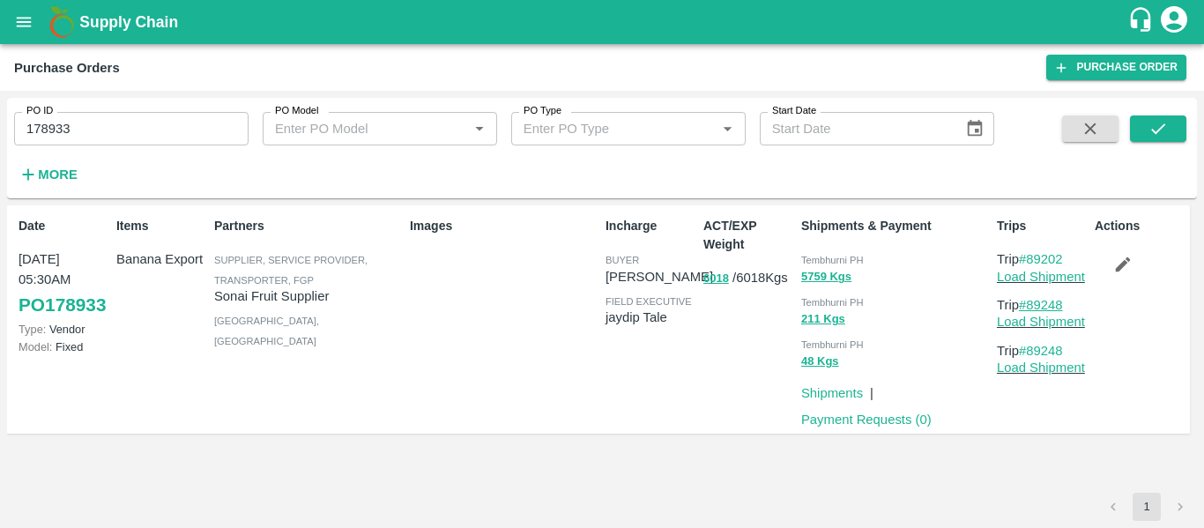
copy link "89248"
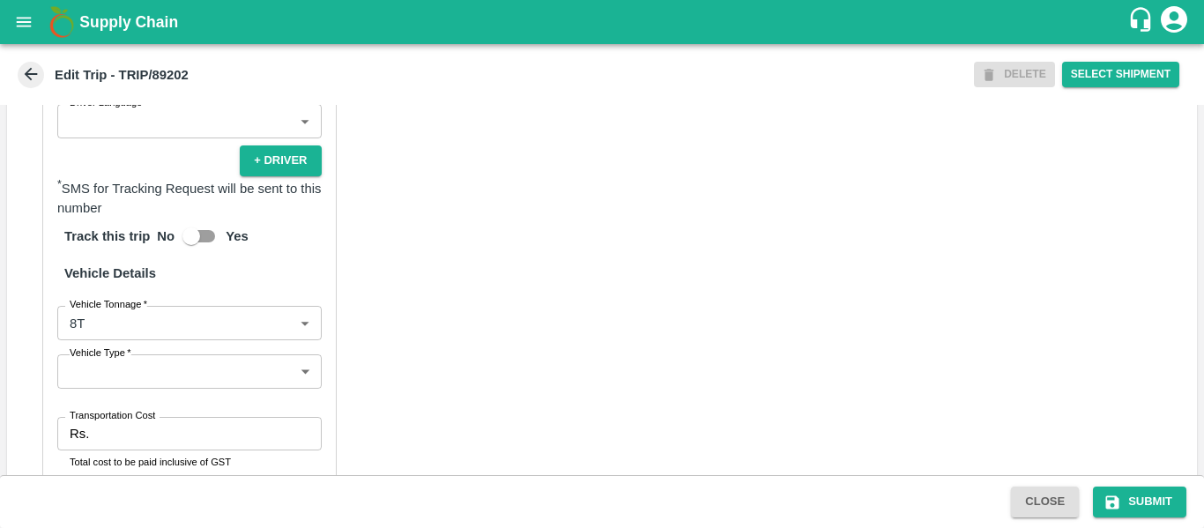
scroll to position [1351, 0]
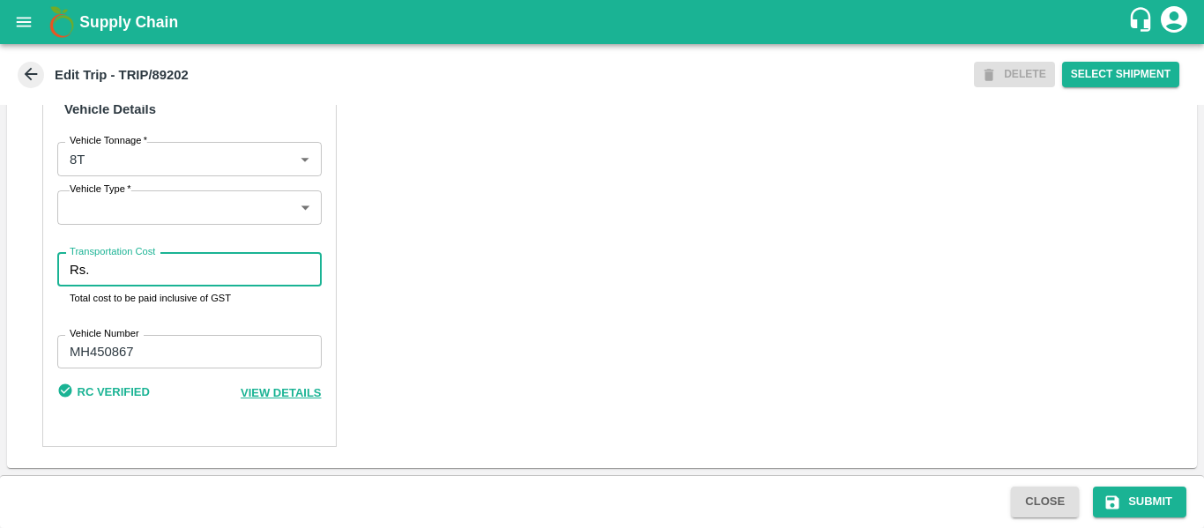
click at [122, 271] on input "Transportation Cost" at bounding box center [208, 269] width 225 height 33
type input "5000"
click at [1121, 486] on button "Submit" at bounding box center [1139, 501] width 93 height 31
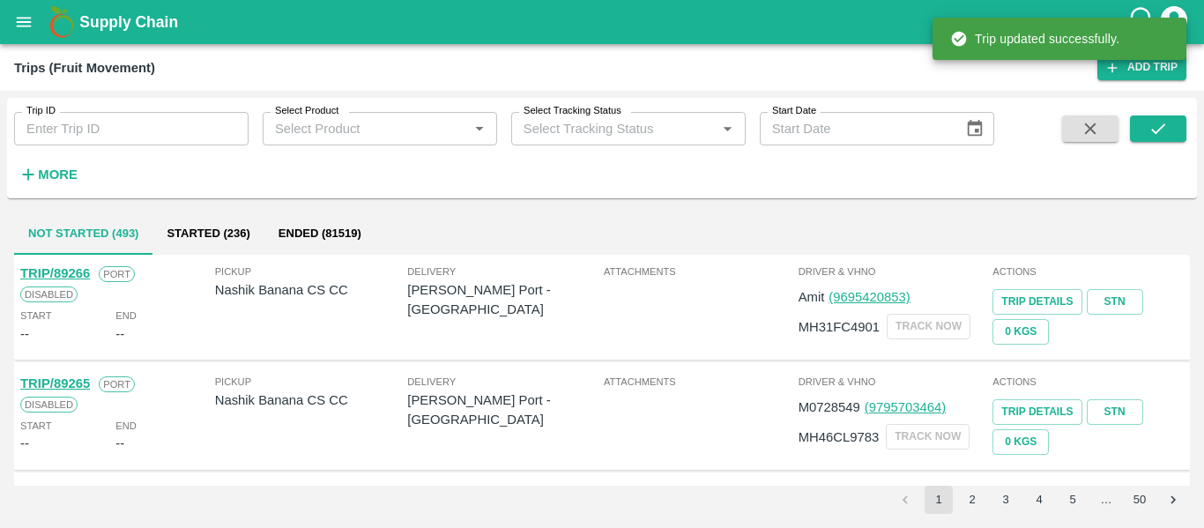
click at [75, 124] on input "Trip ID" at bounding box center [131, 128] width 234 height 33
paste input "89248"
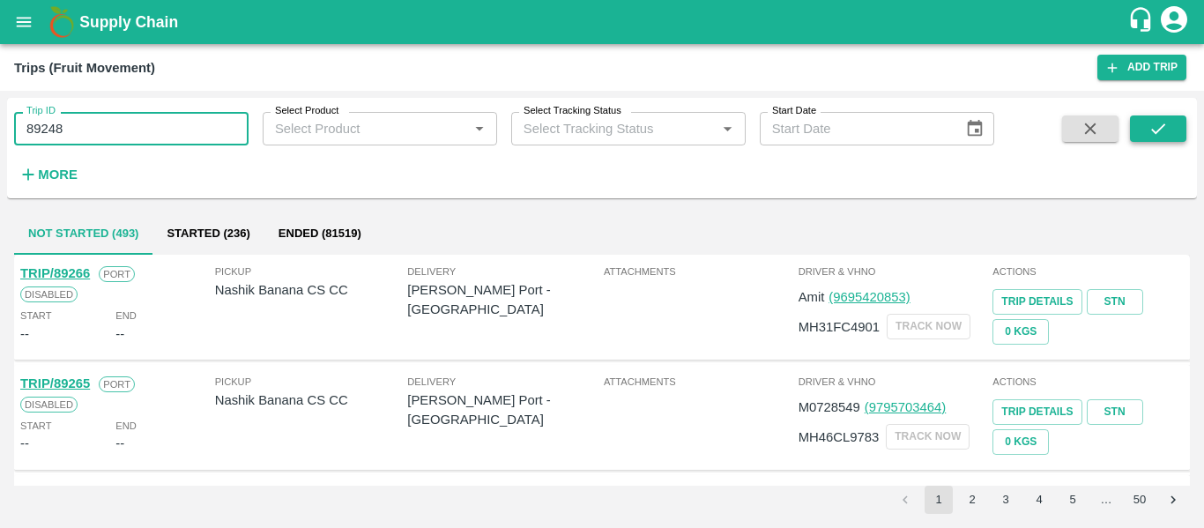
type input "89248"
click at [1135, 132] on button "submit" at bounding box center [1158, 128] width 56 height 26
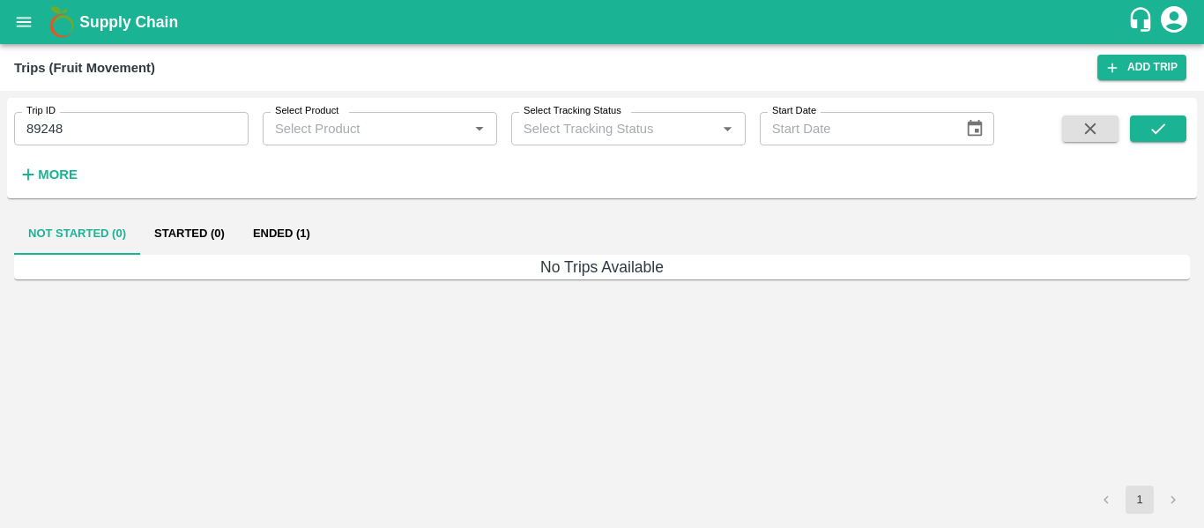
click at [288, 223] on button "Ended (1)" at bounding box center [281, 233] width 85 height 42
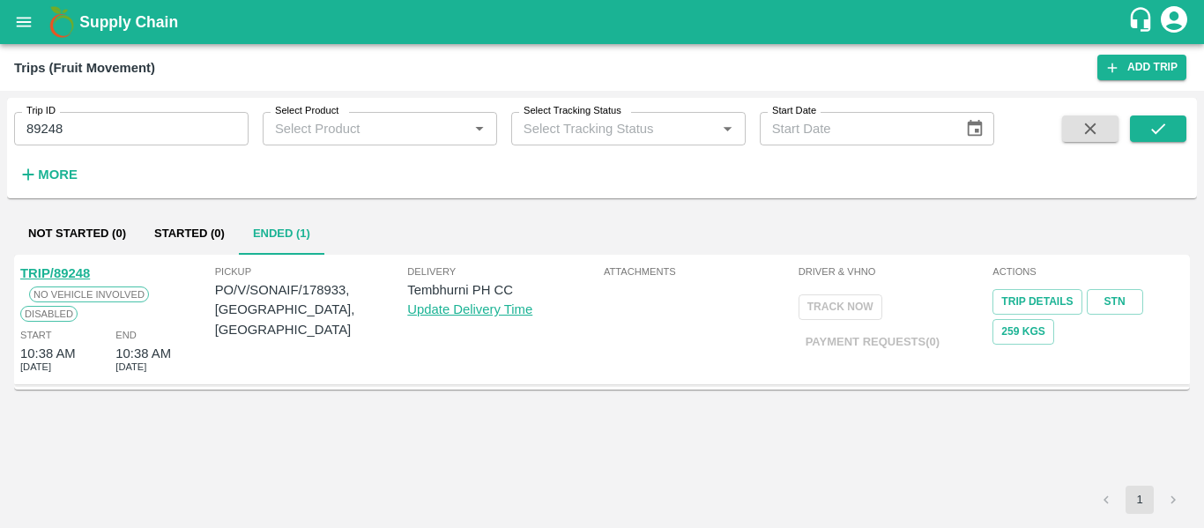
click at [67, 278] on link "TRIP/89248" at bounding box center [55, 273] width 70 height 14
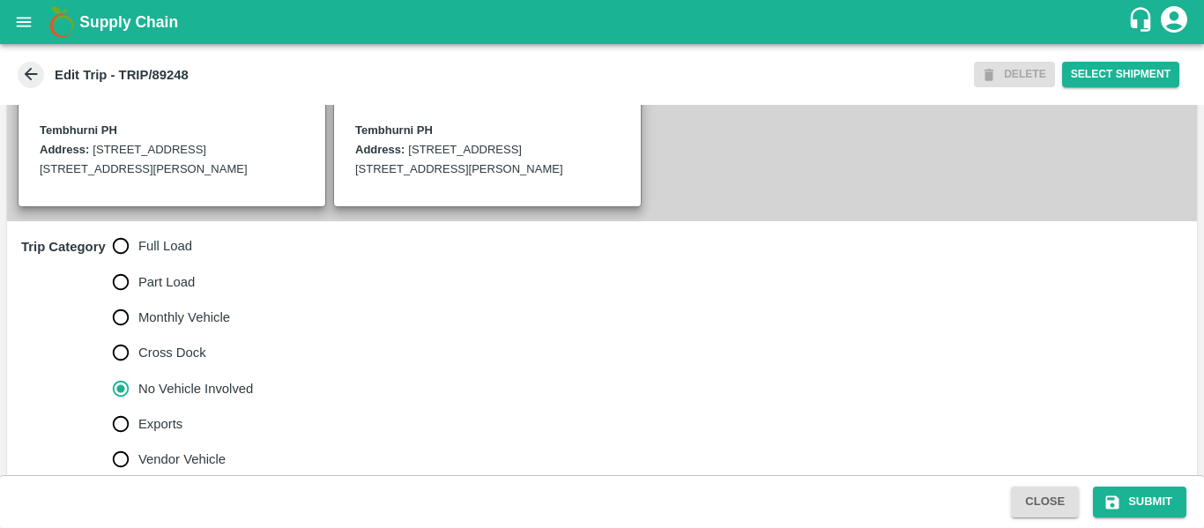
click at [172, 256] on span "Full Load" at bounding box center [165, 245] width 54 height 19
click at [138, 256] on input "Full Load" at bounding box center [120, 245] width 35 height 35
radio input "true"
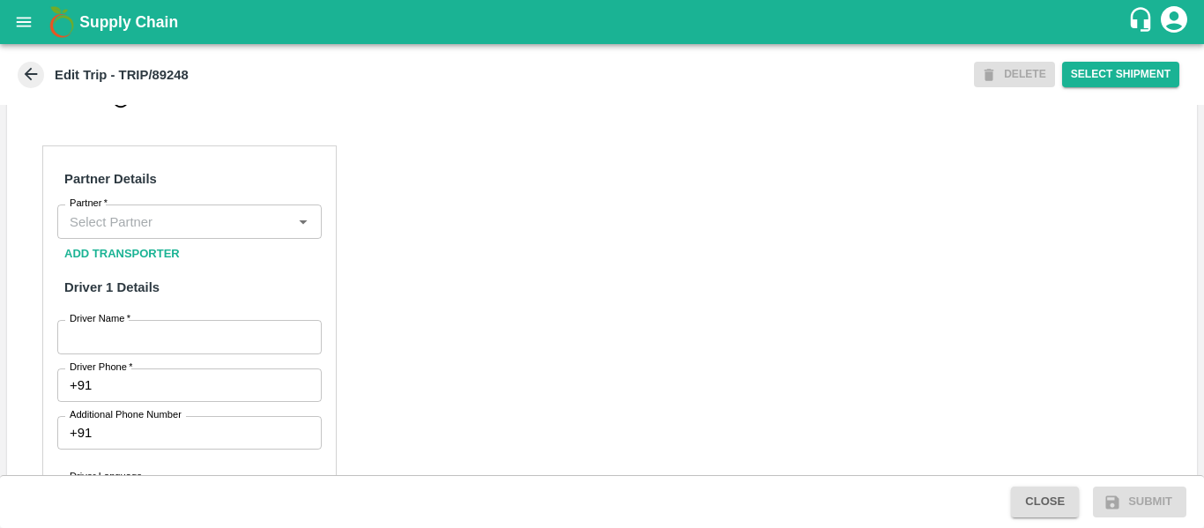
click at [168, 233] on input "Partner   *" at bounding box center [175, 221] width 225 height 23
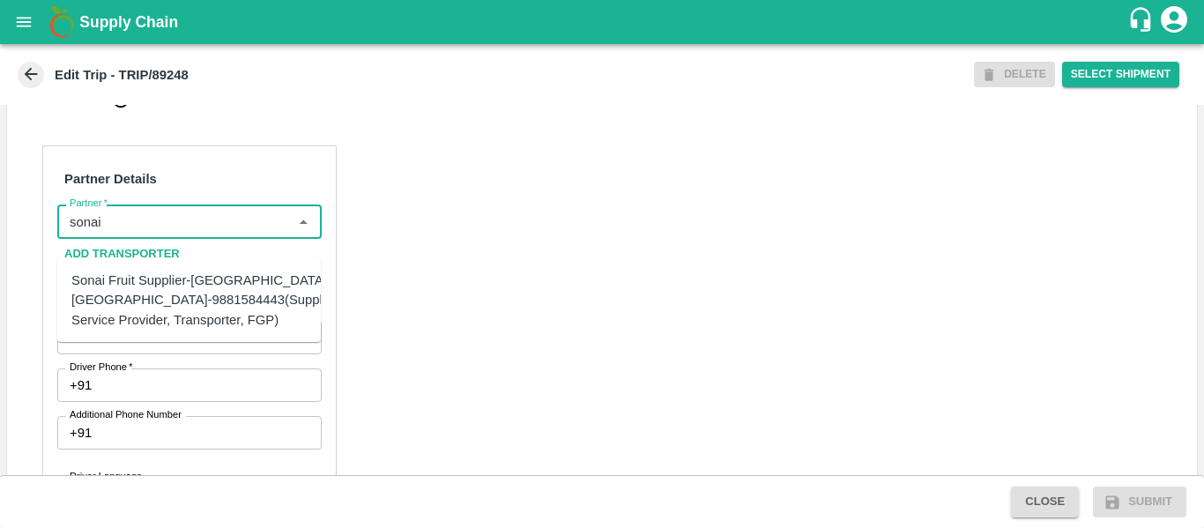
click at [176, 293] on div "Sonai Fruit Supplier-[GEOGRAPHIC_DATA], [GEOGRAPHIC_DATA]-9881584443(Supplier, …" at bounding box center [205, 300] width 269 height 59
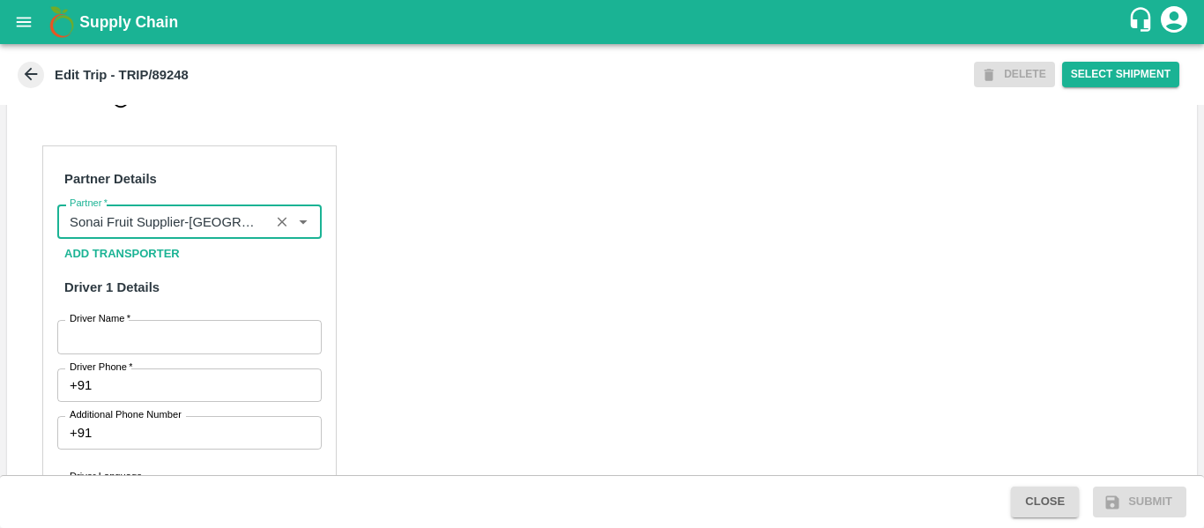
type input "Sonai Fruit Supplier-[GEOGRAPHIC_DATA], [GEOGRAPHIC_DATA]-9881584443(Supplier, …"
click at [196, 344] on input "Driver Name   *" at bounding box center [189, 336] width 264 height 33
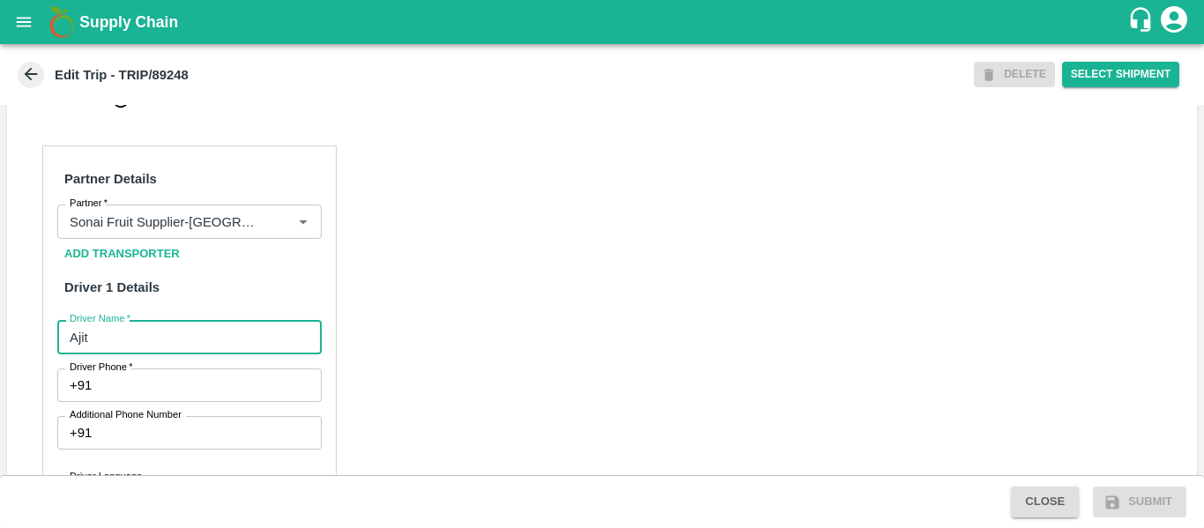
type input "Ajit"
click at [196, 402] on input "Driver Phone   *" at bounding box center [210, 384] width 222 height 33
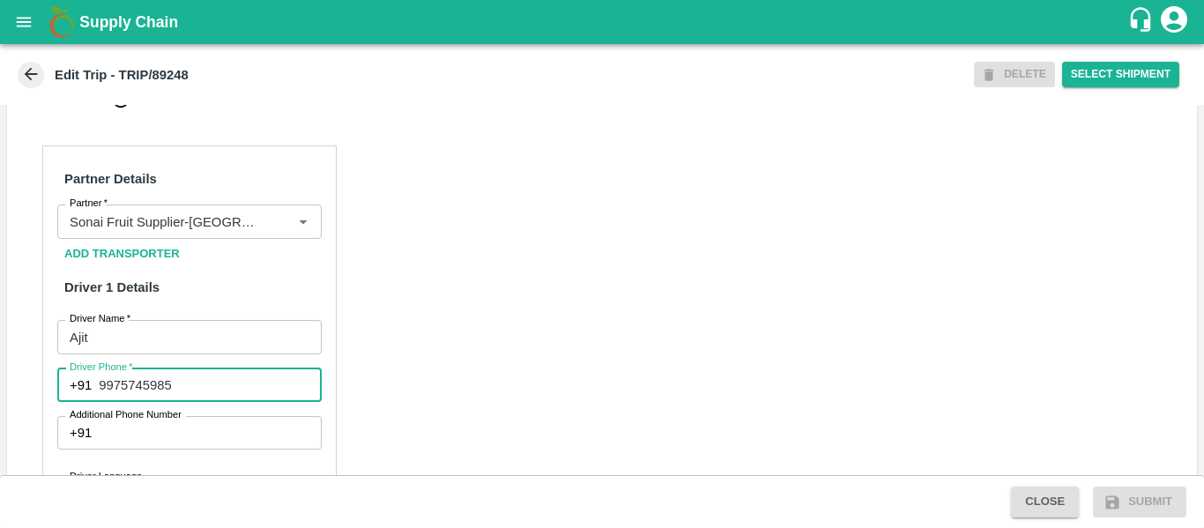
type input "9975745985"
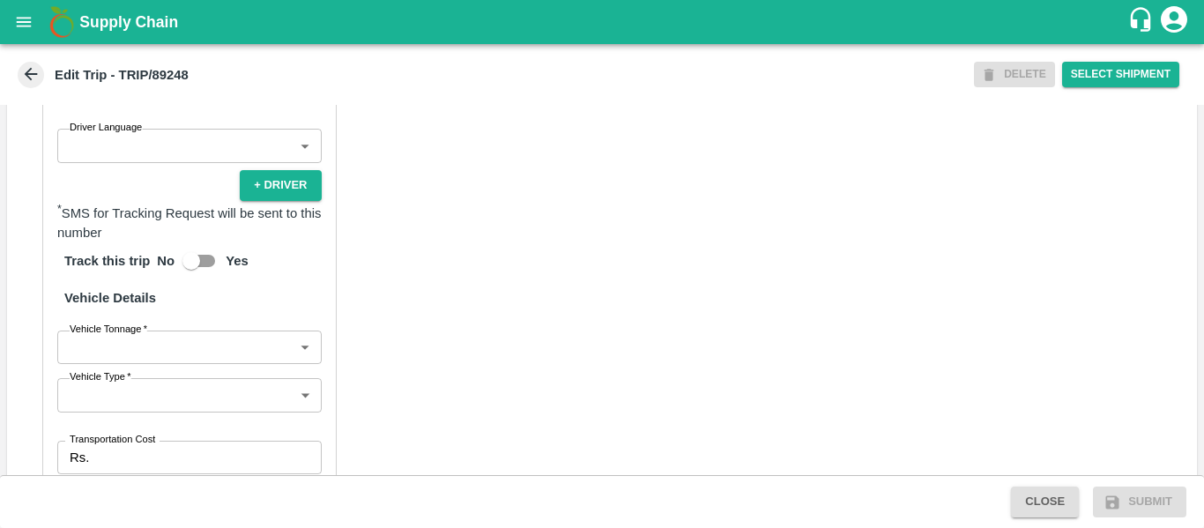
scroll to position [1351, 0]
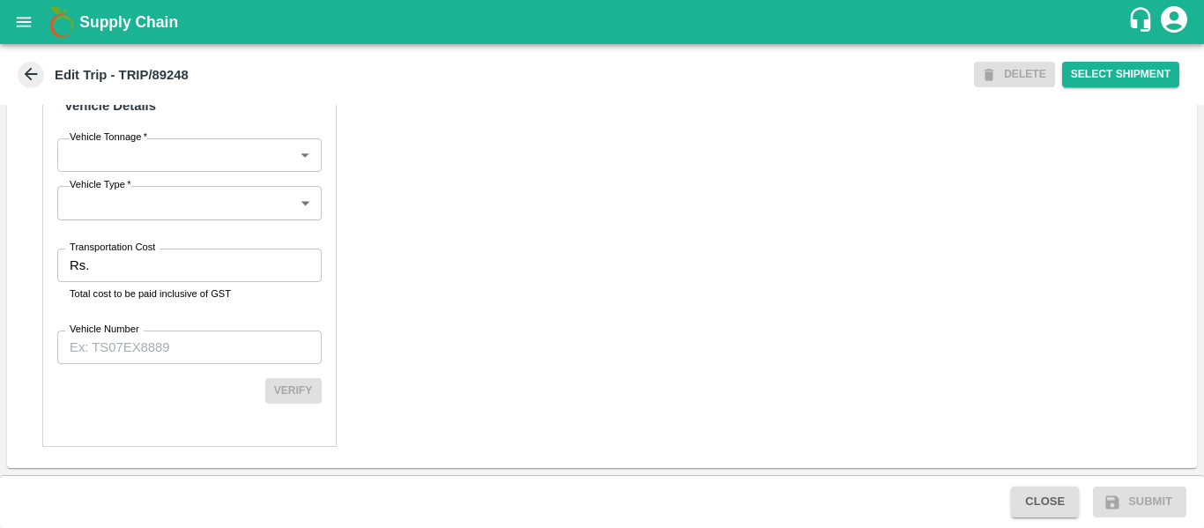
click at [124, 263] on input "Transportation Cost" at bounding box center [208, 264] width 225 height 33
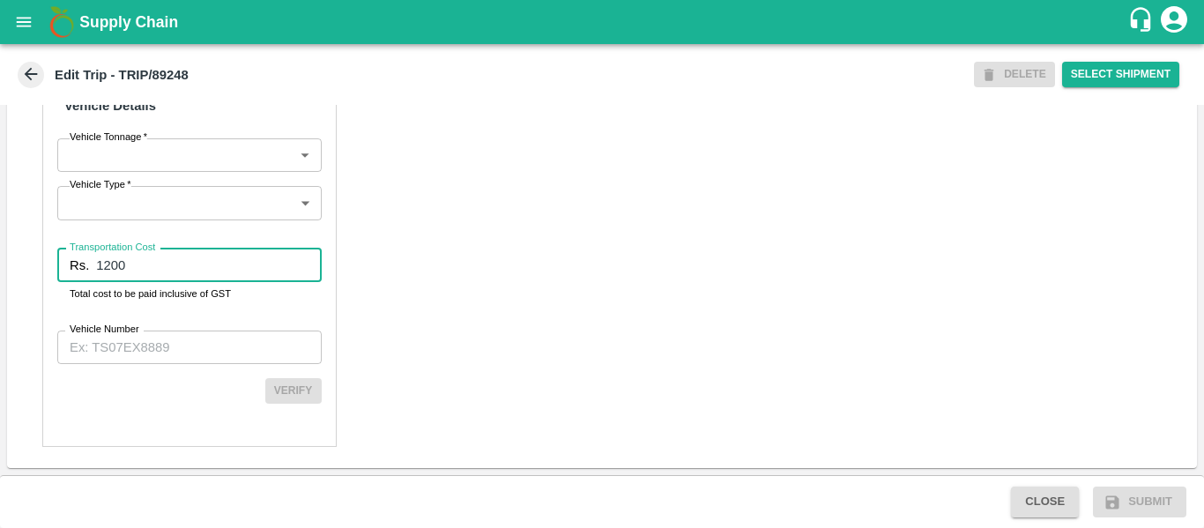
type input "1200"
click at [133, 364] on input "Vehicle Number" at bounding box center [189, 346] width 264 height 33
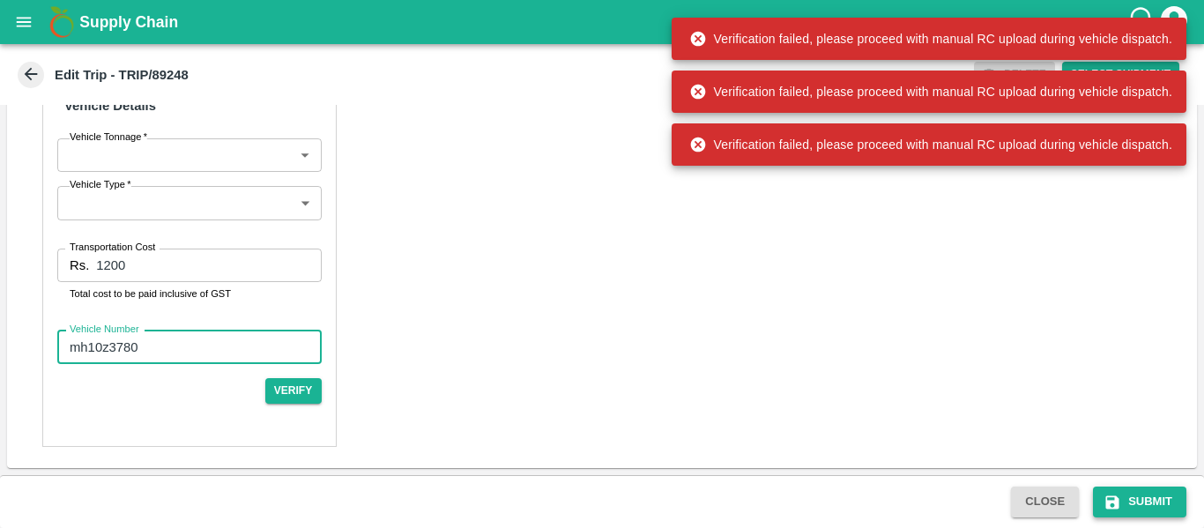
type input "mh10z3780"
click at [1155, 508] on button "Submit" at bounding box center [1139, 501] width 93 height 31
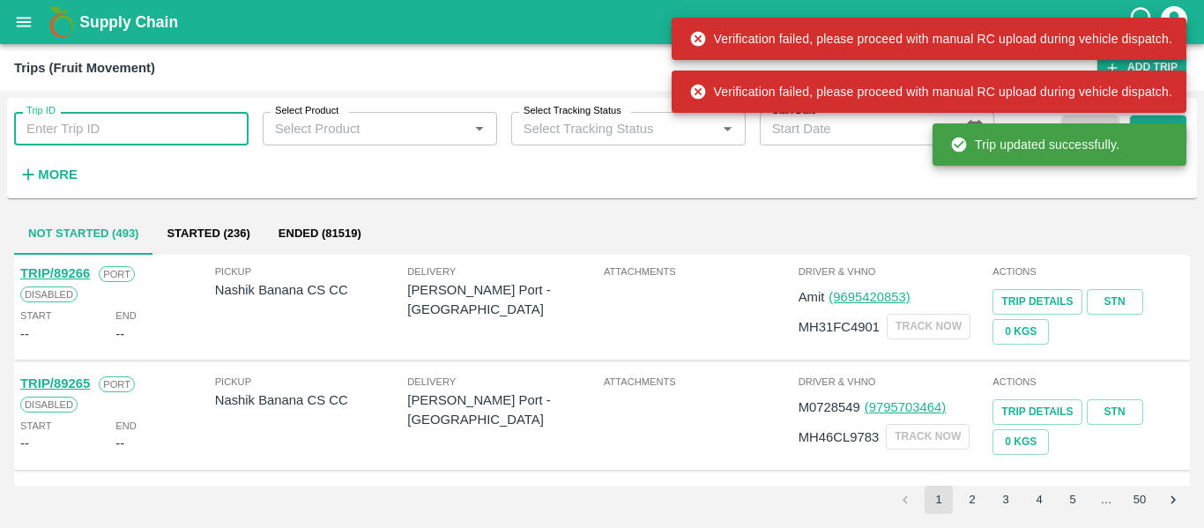
click at [130, 123] on input "Trip ID" at bounding box center [131, 128] width 234 height 33
paste input "89248"
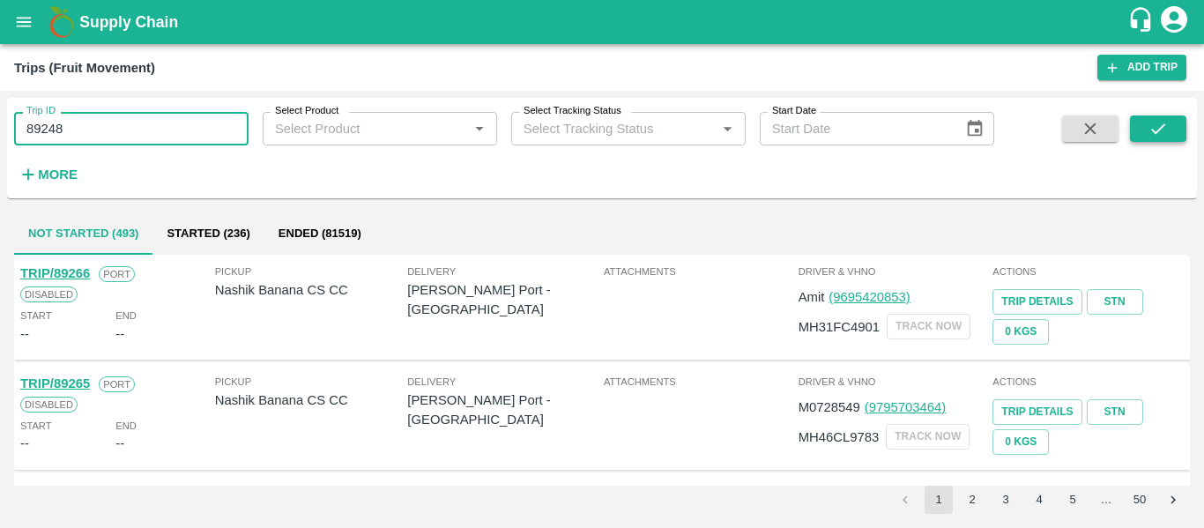
type input "89248"
click at [1143, 121] on button "submit" at bounding box center [1158, 128] width 56 height 26
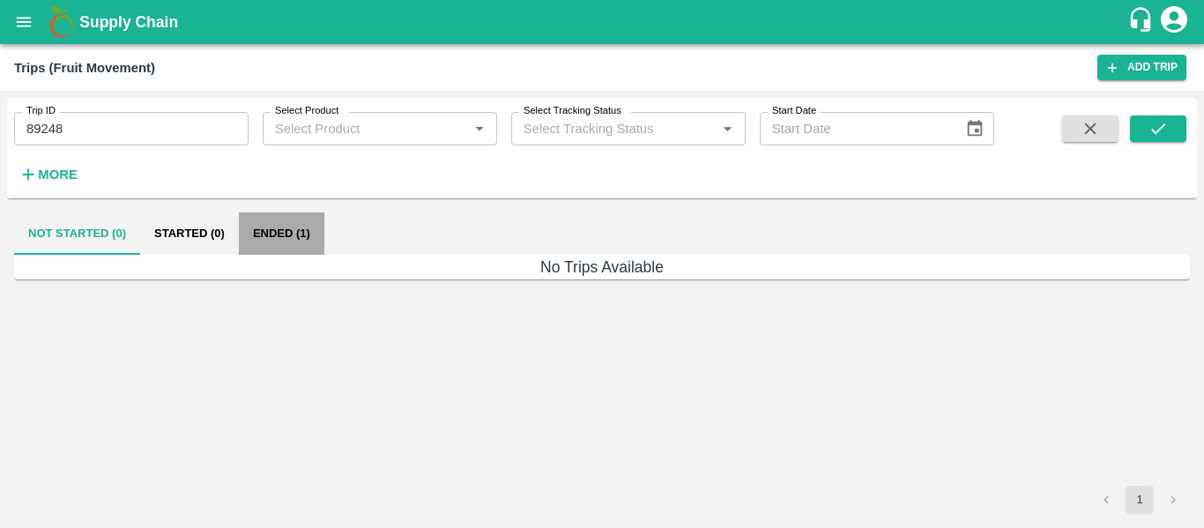
click at [276, 244] on button "Ended (1)" at bounding box center [281, 233] width 85 height 42
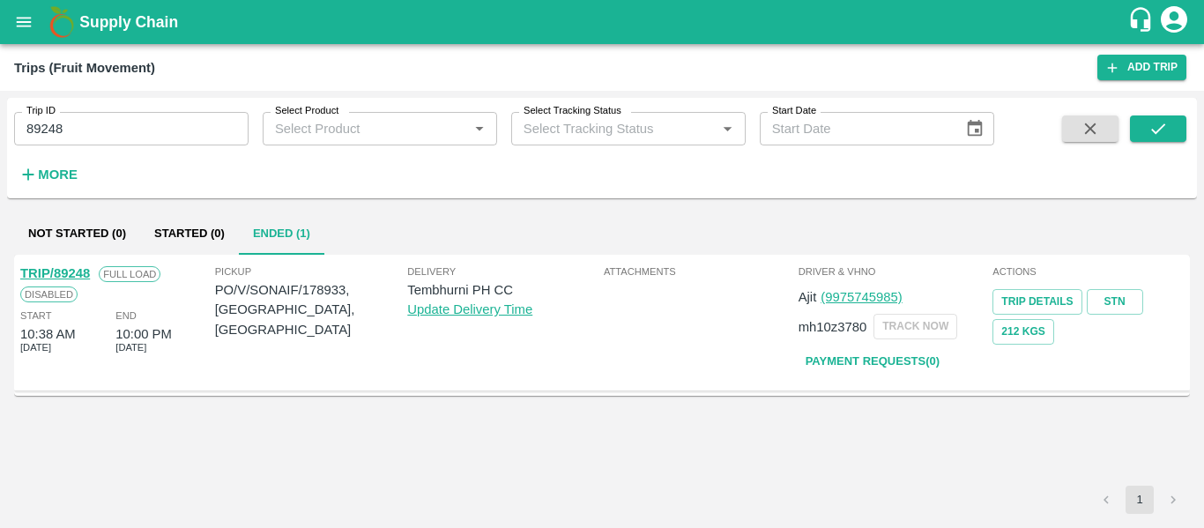
click at [67, 275] on link "TRIP/89248" at bounding box center [55, 273] width 70 height 14
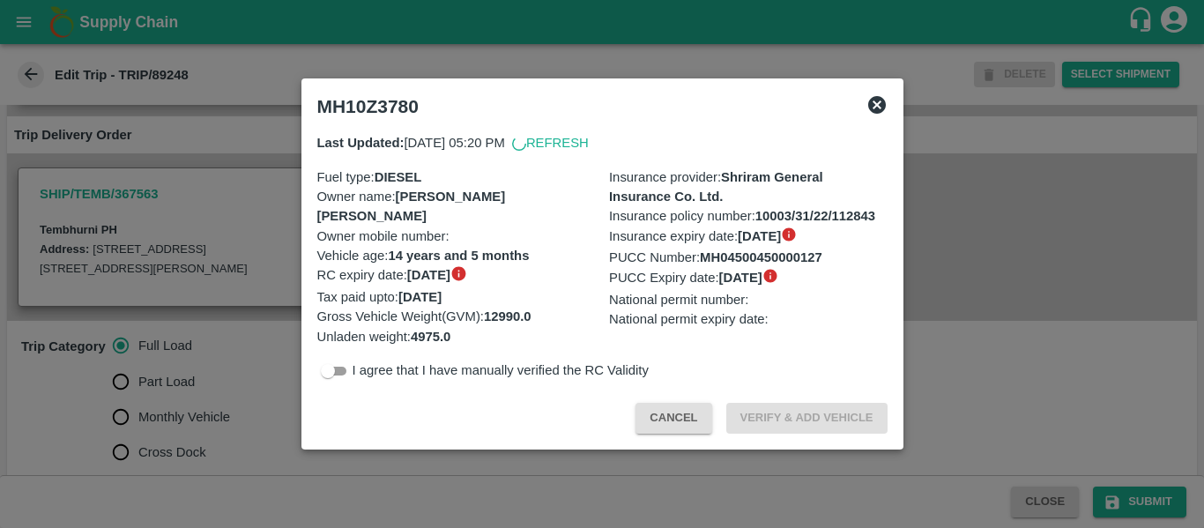
scroll to position [336, 0]
click at [262, 229] on div at bounding box center [602, 264] width 1204 height 528
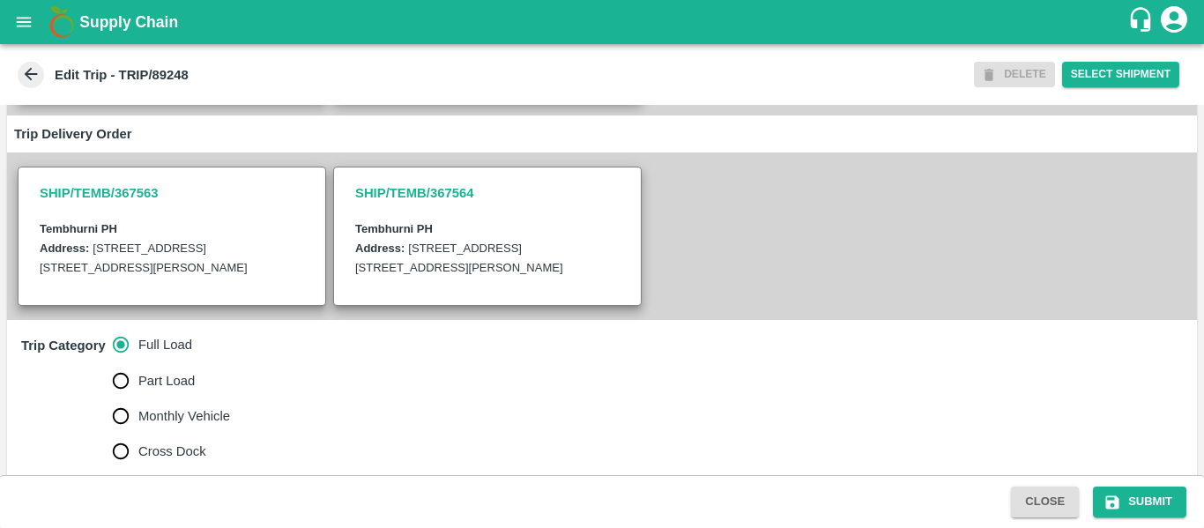
scroll to position [629, 0]
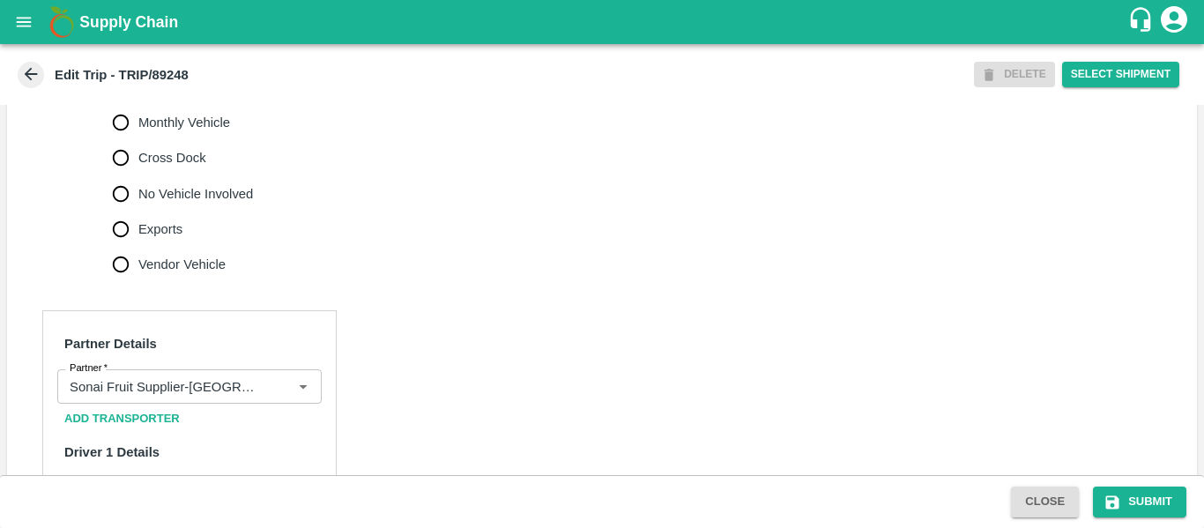
click at [166, 175] on label "Cross Dock" at bounding box center [178, 157] width 151 height 35
click at [138, 175] on input "Cross Dock" at bounding box center [120, 157] width 35 height 35
radio input "true"
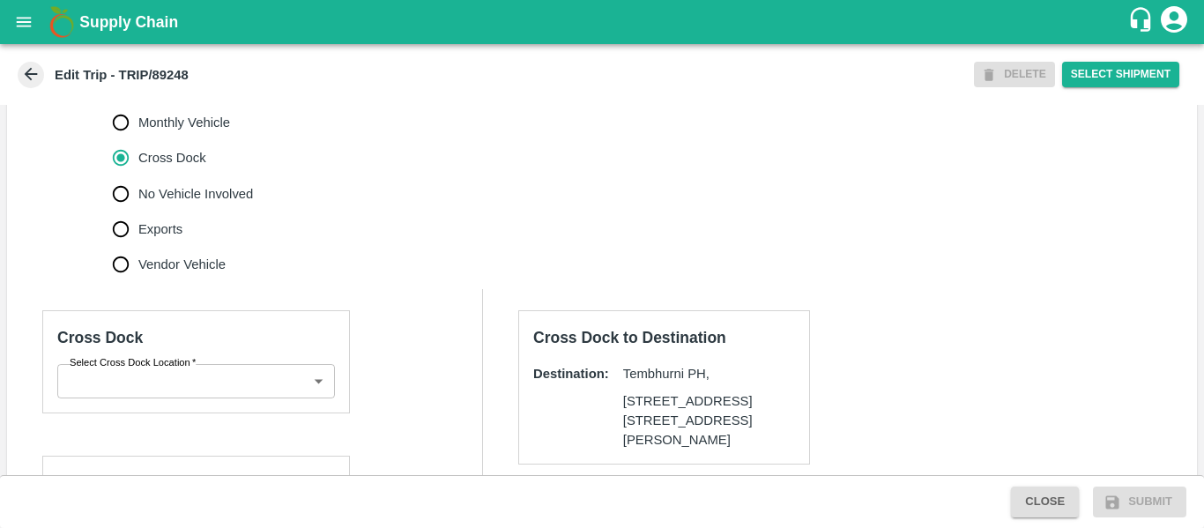
click at [179, 204] on span "No Vehicle Involved" at bounding box center [195, 193] width 115 height 19
click at [138, 211] on input "No Vehicle Involved" at bounding box center [120, 193] width 35 height 35
radio input "true"
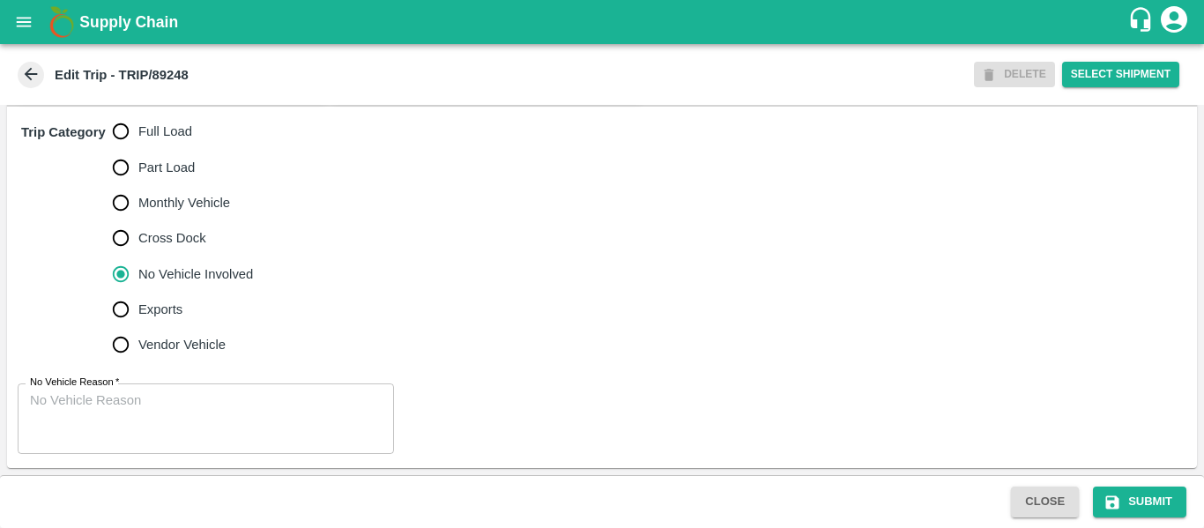
scroll to position [569, 0]
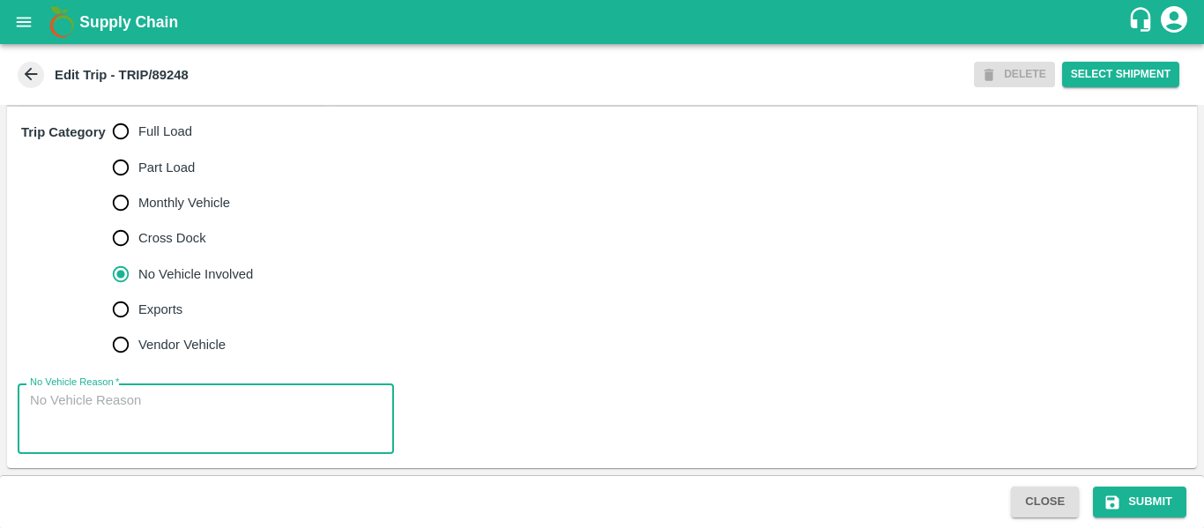
click at [152, 394] on textarea "No Vehicle Reason   *" at bounding box center [206, 419] width 352 height 56
type textarea "Field Dump"
click at [1124, 492] on button "Submit" at bounding box center [1139, 501] width 93 height 31
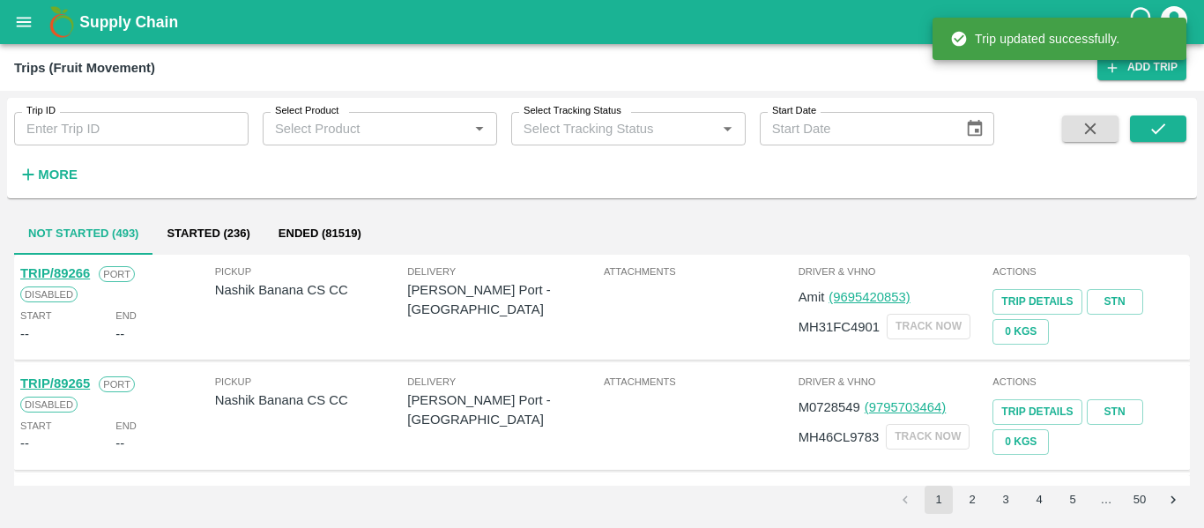
click at [162, 129] on input "Trip ID" at bounding box center [131, 128] width 234 height 33
paste input "89241"
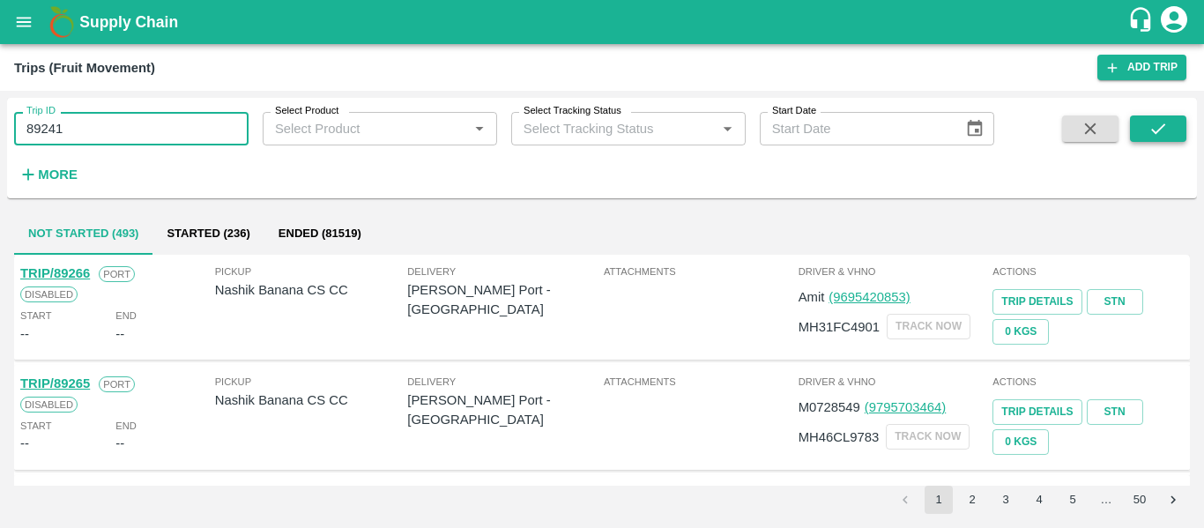
type input "89241"
click at [1138, 125] on button "submit" at bounding box center [1158, 128] width 56 height 26
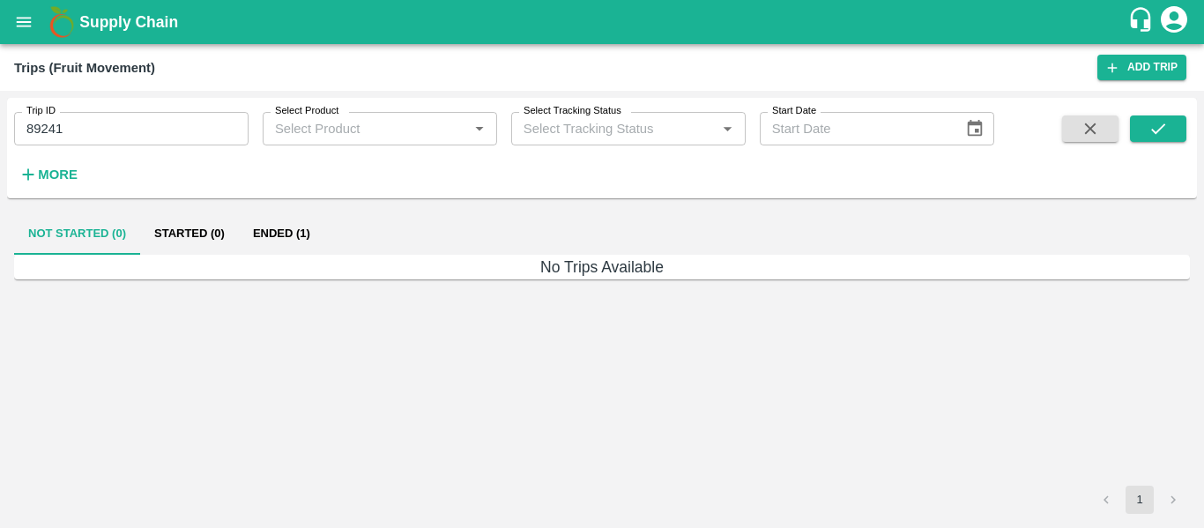
click at [250, 236] on button "Ended (1)" at bounding box center [281, 233] width 85 height 42
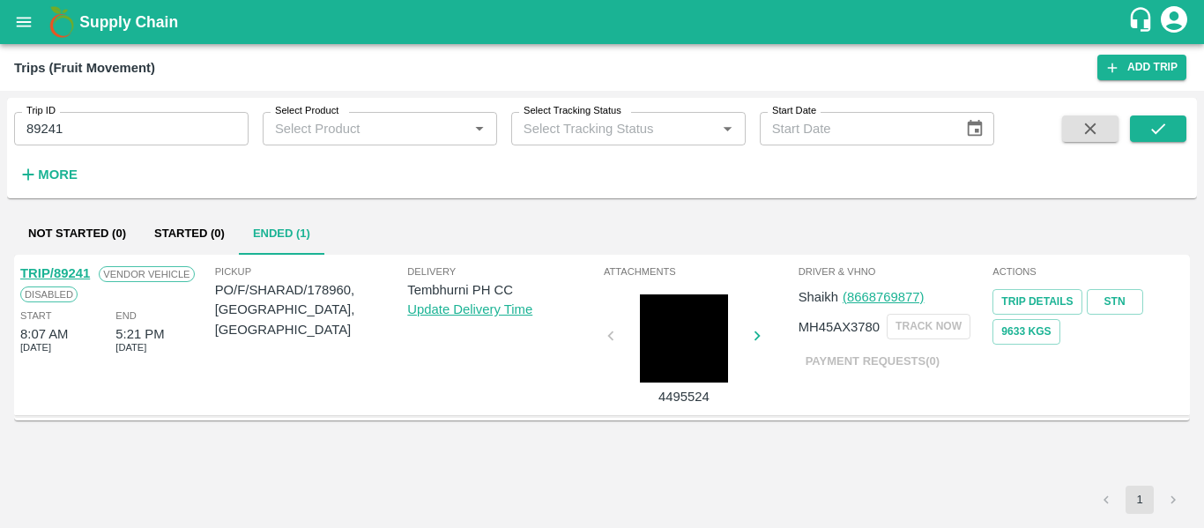
click at [68, 271] on link "TRIP/89241" at bounding box center [55, 273] width 70 height 14
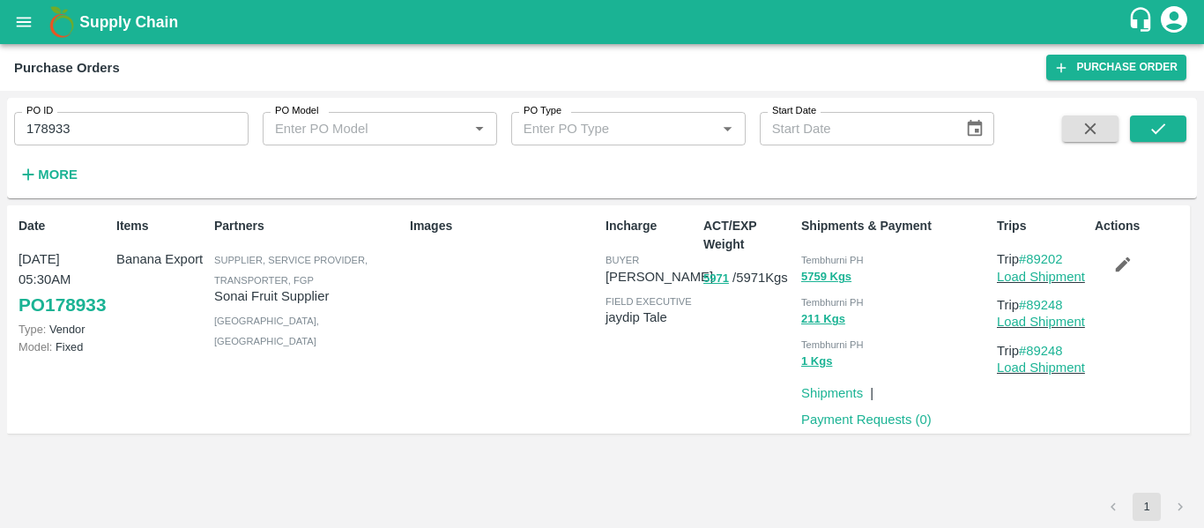
click at [102, 135] on input "178933" at bounding box center [131, 128] width 234 height 33
paste input "text"
type input "178960"
click at [1166, 136] on icon "submit" at bounding box center [1157, 128] width 19 height 19
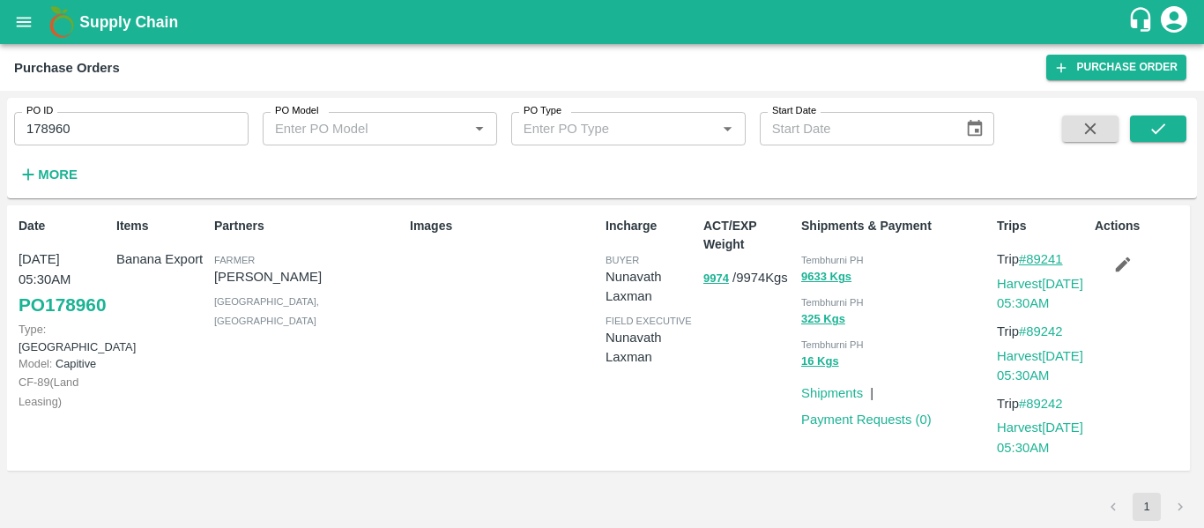
drag, startPoint x: 1076, startPoint y: 259, endPoint x: 1029, endPoint y: 261, distance: 46.7
click at [1029, 261] on p "Trip #89241" at bounding box center [1042, 258] width 91 height 19
copy link "89241"
drag, startPoint x: 1071, startPoint y: 328, endPoint x: 1030, endPoint y: 330, distance: 40.6
click at [1030, 330] on p "Trip #89242" at bounding box center [1042, 331] width 91 height 19
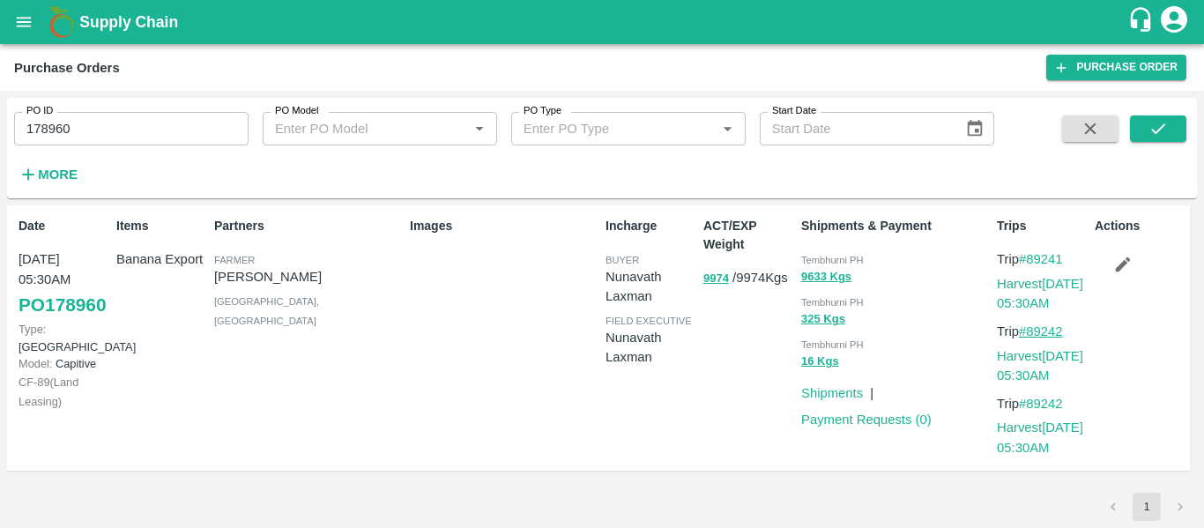
copy link "89242"
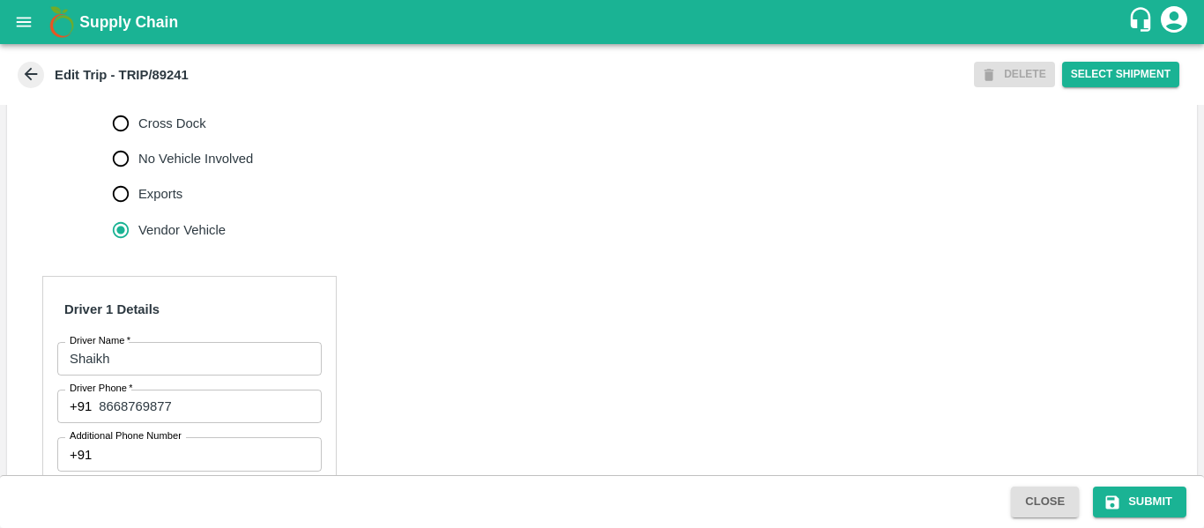
scroll to position [703, 0]
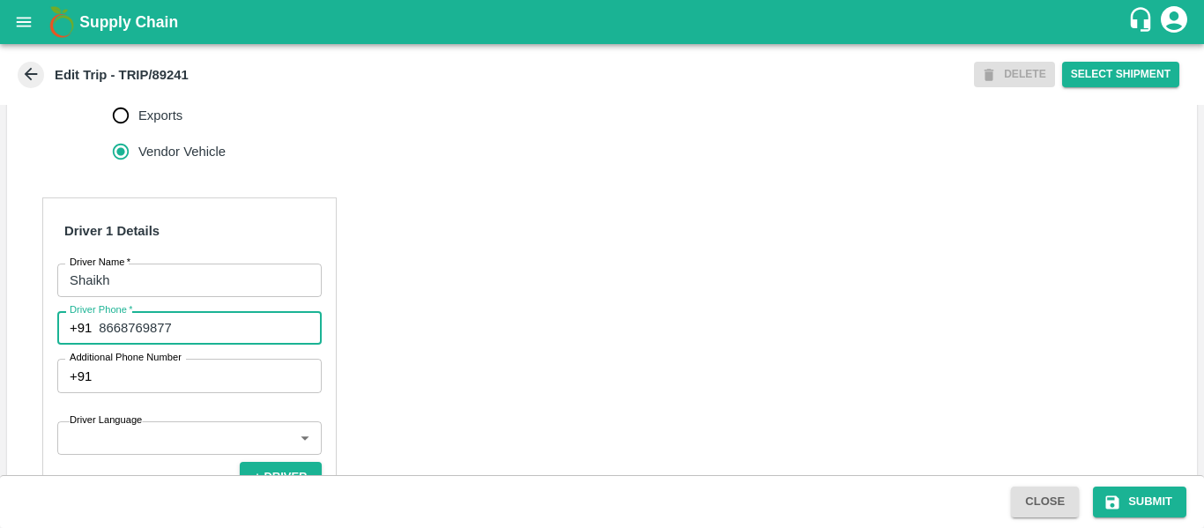
drag, startPoint x: 201, startPoint y: 374, endPoint x: 98, endPoint y: 367, distance: 103.3
click at [98, 345] on div "[PHONE_NUMBER] Driver Phone" at bounding box center [189, 327] width 264 height 33
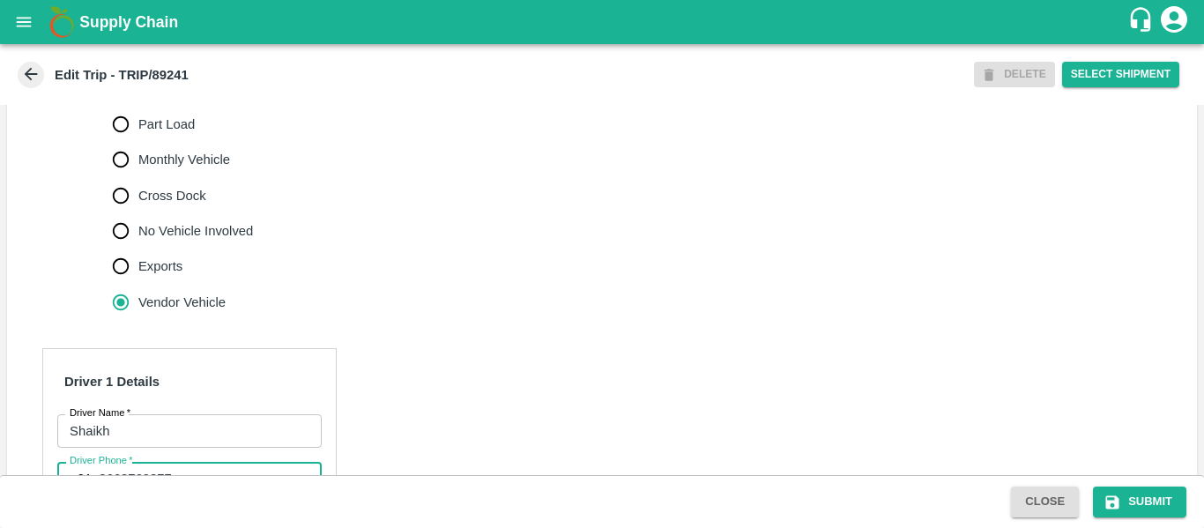
scroll to position [547, 0]
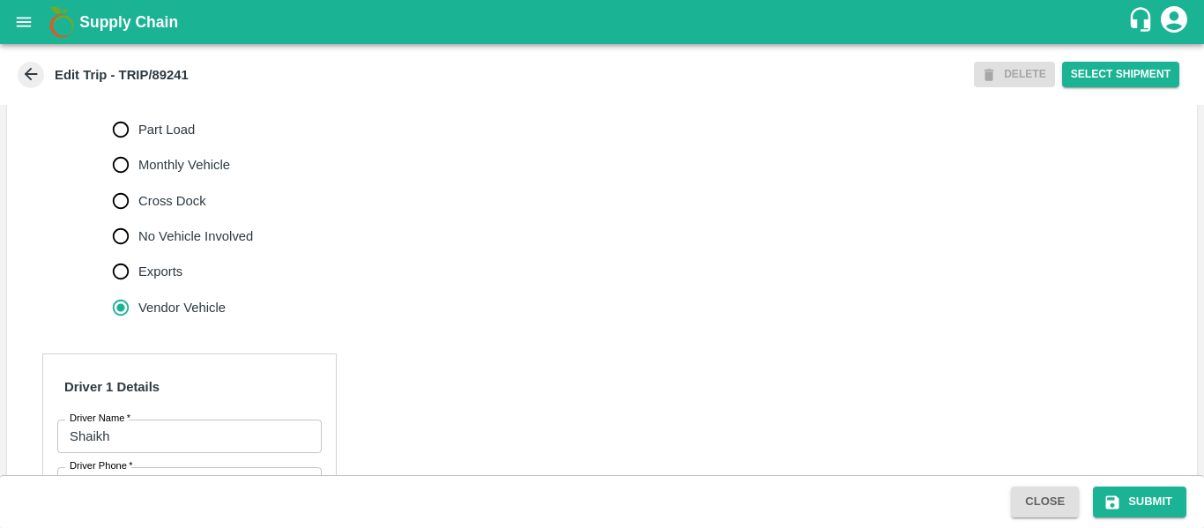
click at [144, 104] on span "Full Load" at bounding box center [165, 94] width 54 height 19
click at [138, 112] on input "Full Load" at bounding box center [120, 94] width 35 height 35
radio input "true"
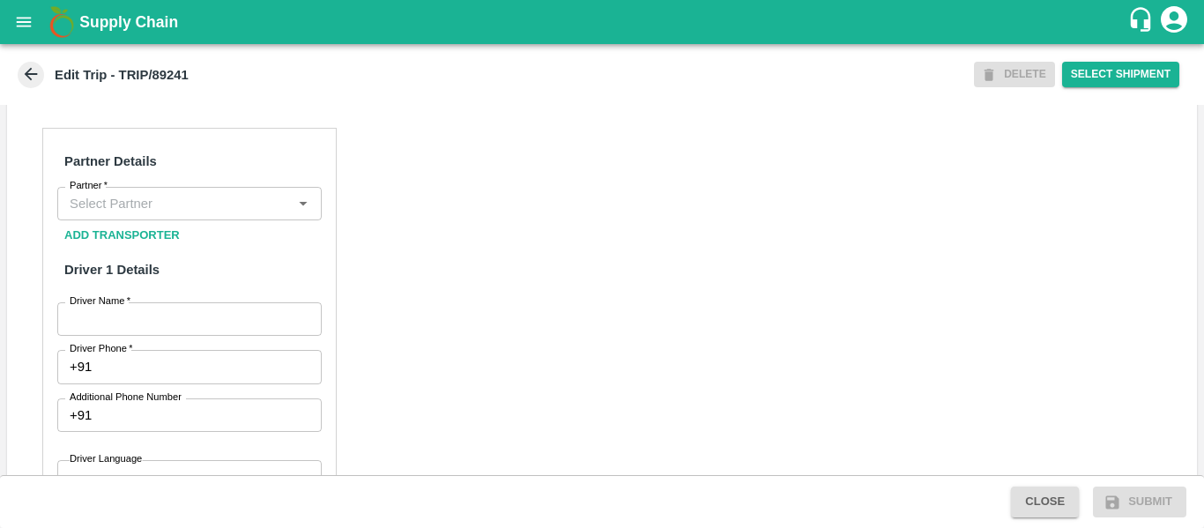
scroll to position [799, 0]
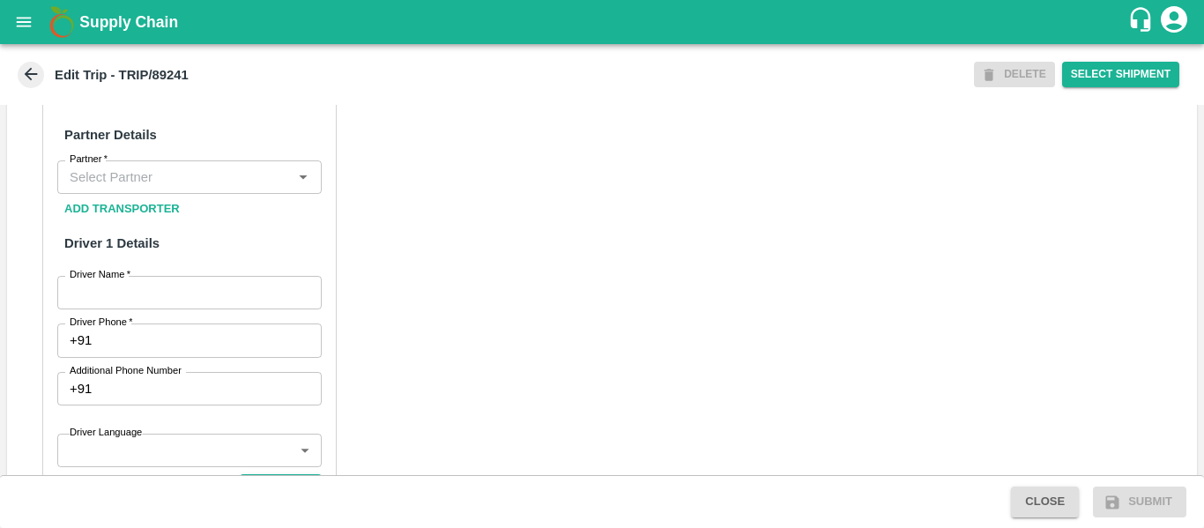
click at [152, 189] on input "Partner   *" at bounding box center [175, 177] width 225 height 23
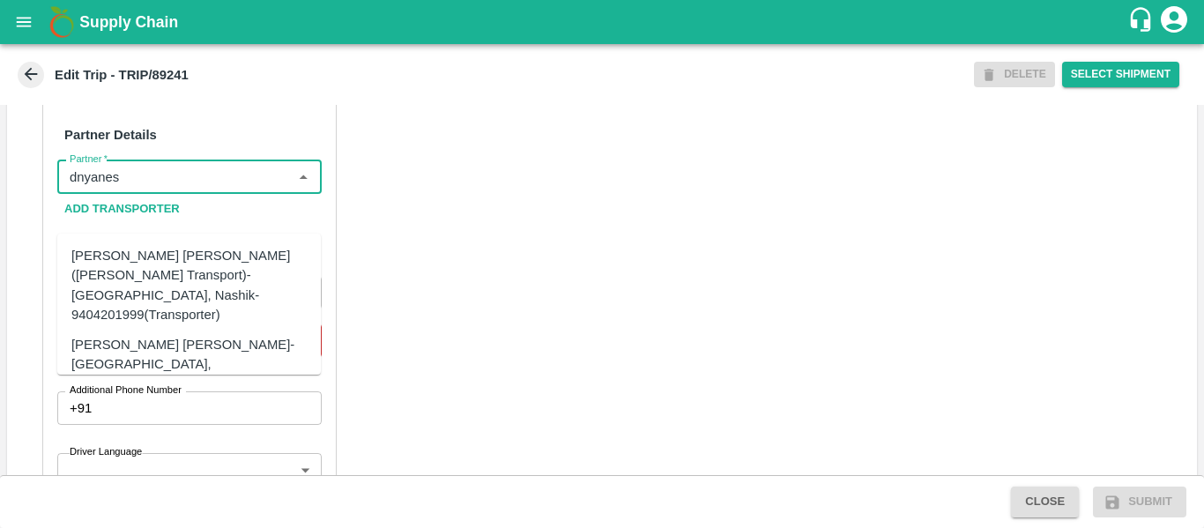
click at [170, 335] on div "[PERSON_NAME] [PERSON_NAME]-[GEOGRAPHIC_DATA], [GEOGRAPHIC_DATA]-9730316755(Tra…" at bounding box center [215, 364] width 289 height 59
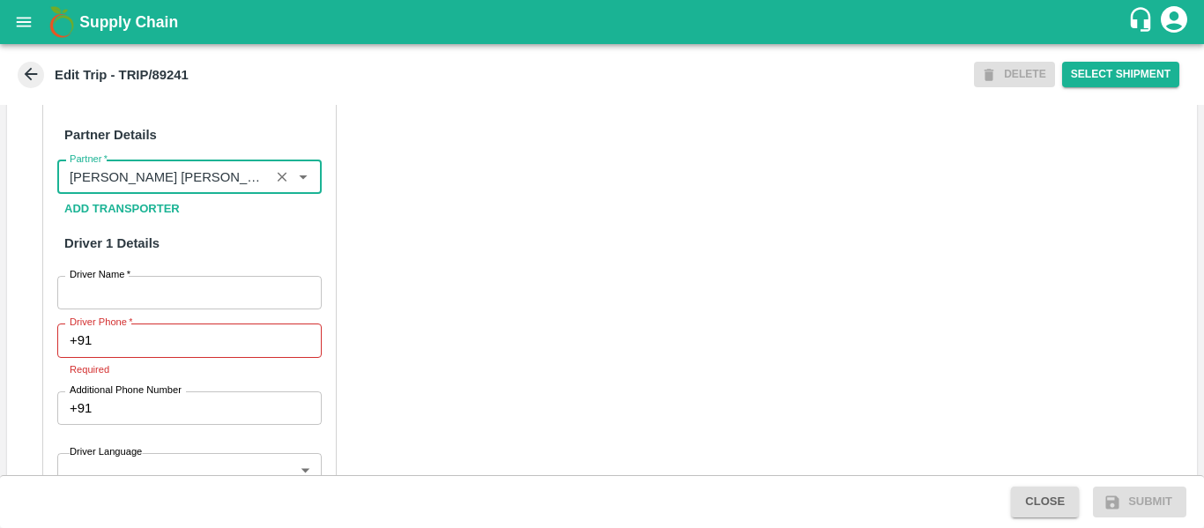
type input "[PERSON_NAME] [PERSON_NAME]-[GEOGRAPHIC_DATA], [GEOGRAPHIC_DATA]-9730316755(Tra…"
click at [180, 309] on input "Driver Name   *" at bounding box center [189, 292] width 264 height 33
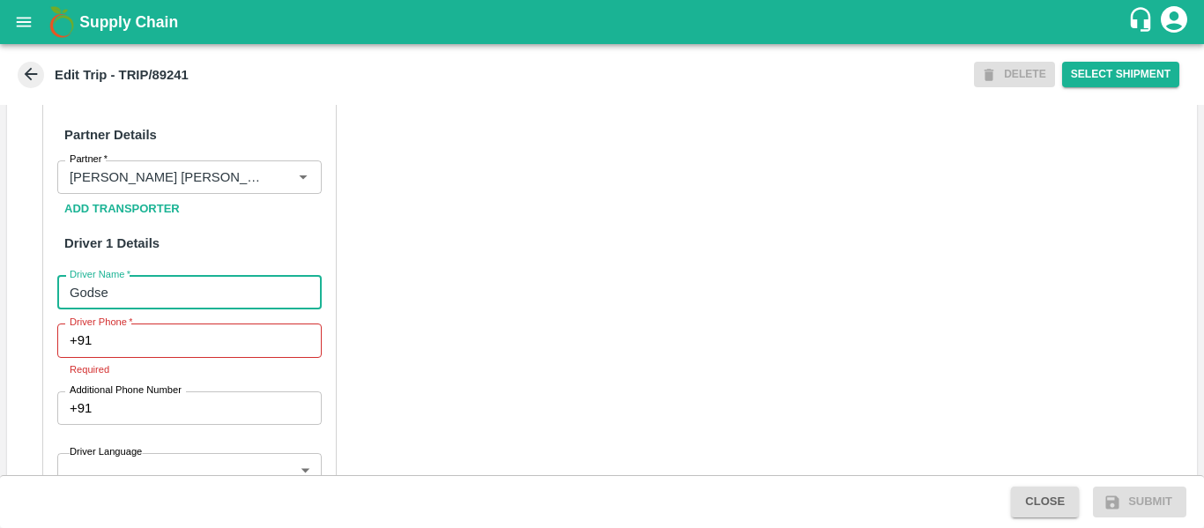
type input "Godse"
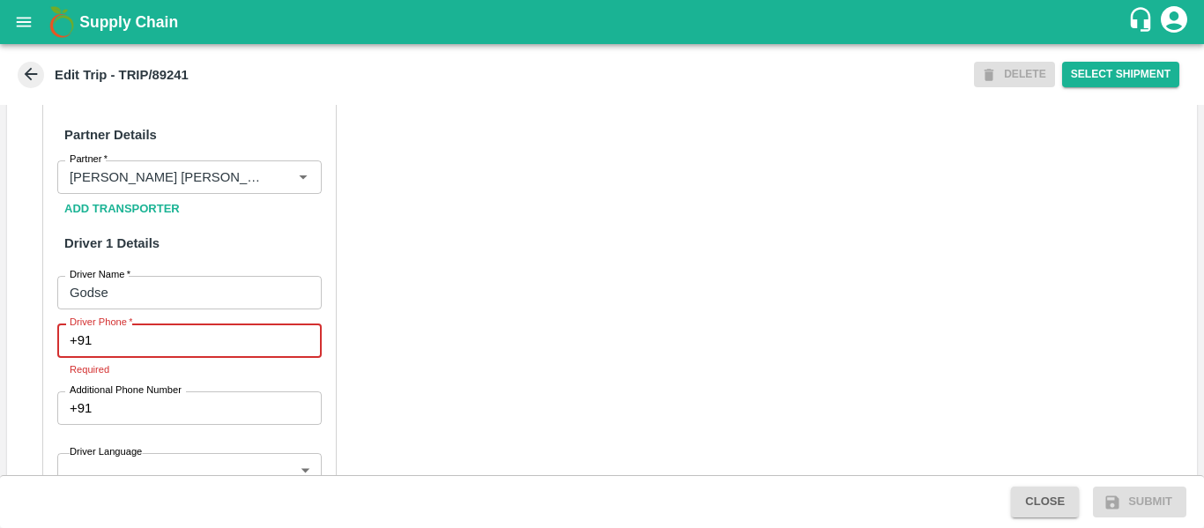
click at [178, 357] on input "Driver Phone   *" at bounding box center [210, 339] width 222 height 33
paste input "8668769877"
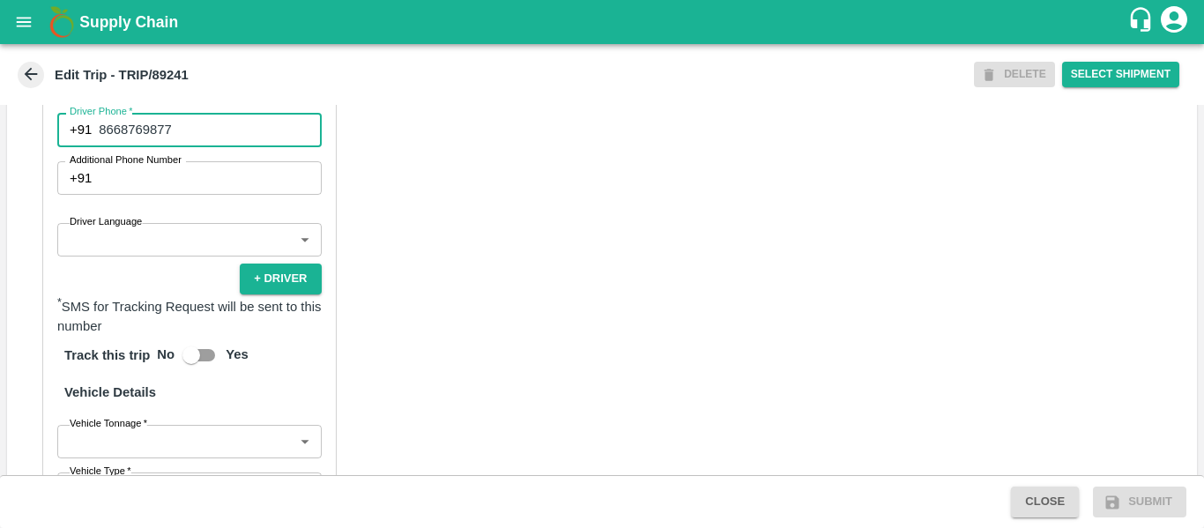
scroll to position [1214, 0]
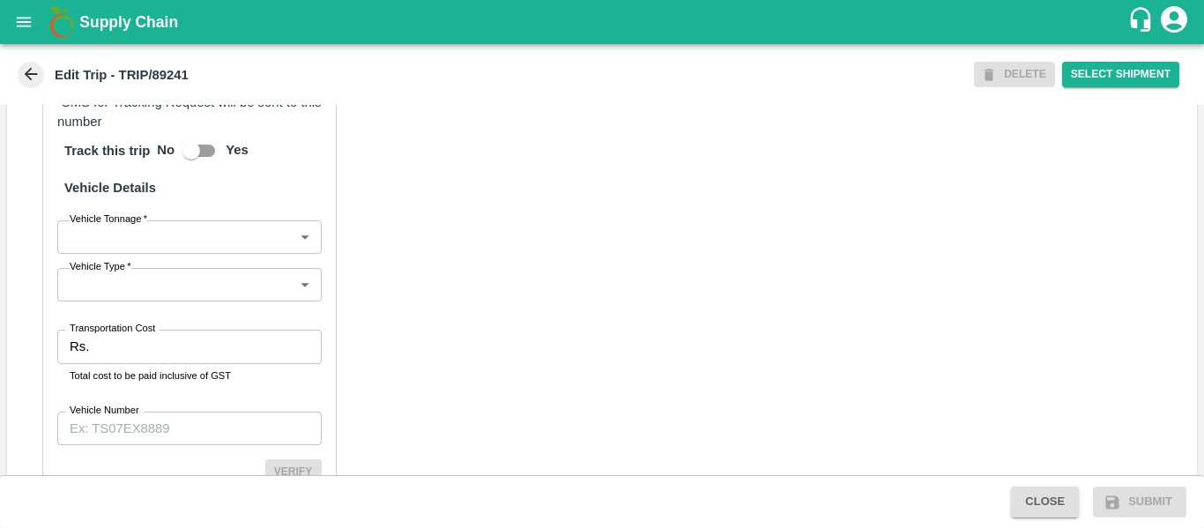
type input "8668769877"
click at [151, 363] on input "Transportation Cost" at bounding box center [208, 346] width 225 height 33
type input "5098"
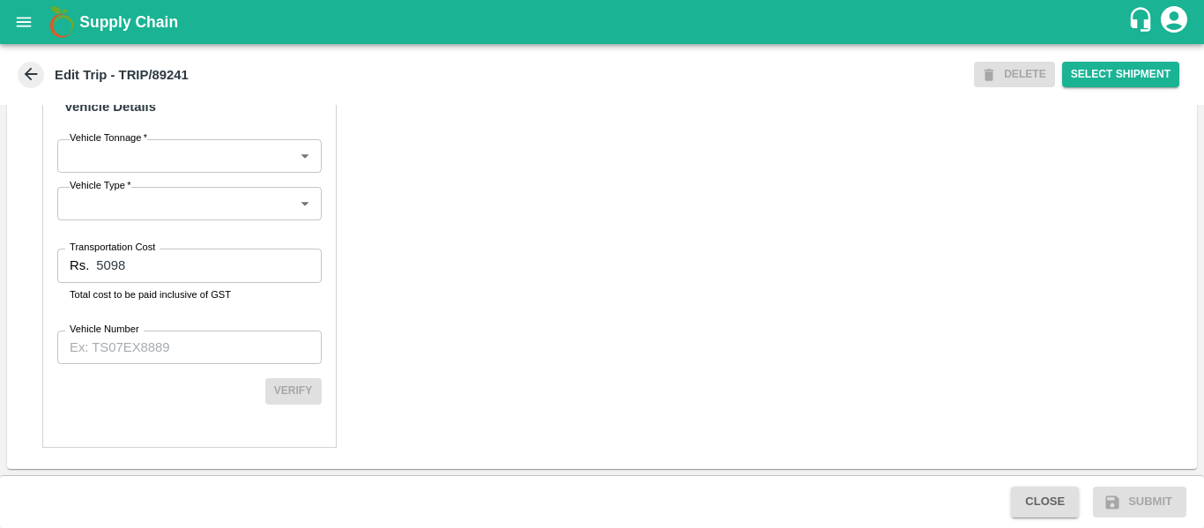
click at [198, 322] on div "Partner Details Partner   * Partner Add Transporter Driver 1 Details Driver Nam…" at bounding box center [189, 26] width 294 height 842
click at [199, 343] on input "Vehicle Number" at bounding box center [189, 346] width 264 height 33
paste input "MH45AX3780"
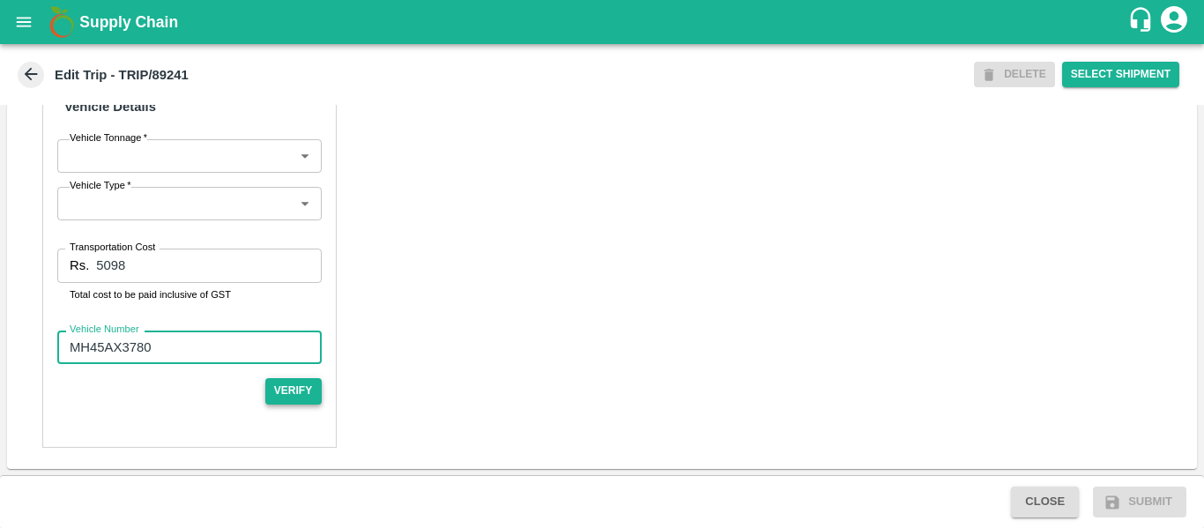
type input "MH45AX3780"
click at [290, 391] on button "Verify" at bounding box center [293, 391] width 56 height 26
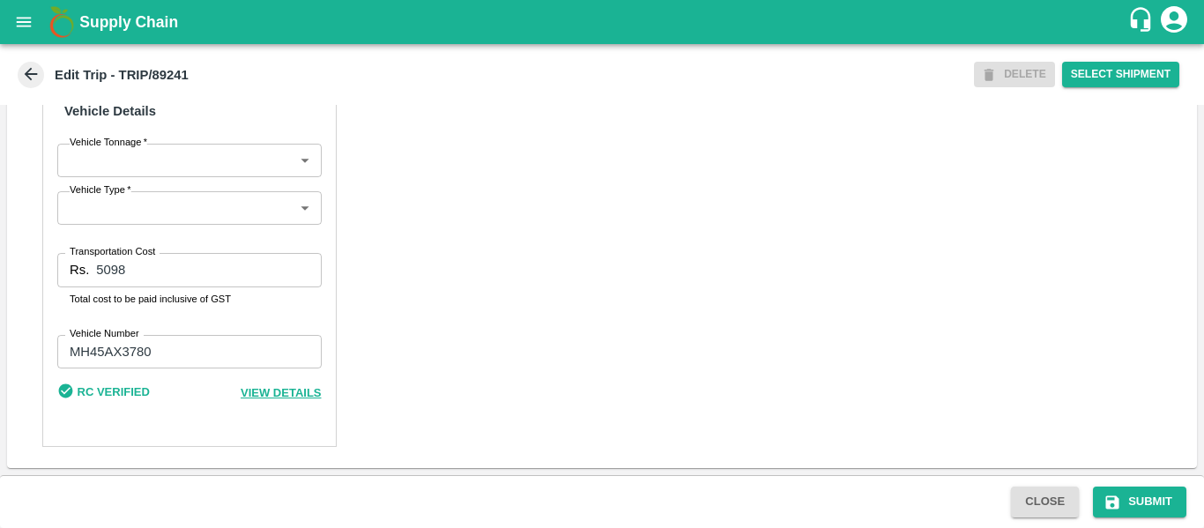
scroll to position [1330, 0]
click at [1117, 512] on button "Submit" at bounding box center [1139, 501] width 93 height 31
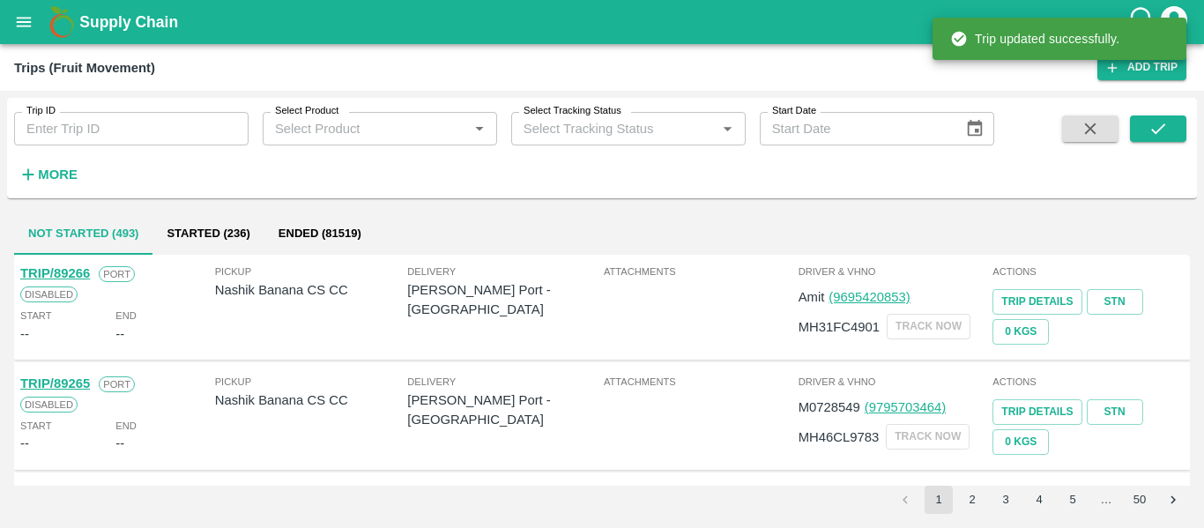
click at [130, 128] on input "Trip ID" at bounding box center [131, 128] width 234 height 33
paste input "89242"
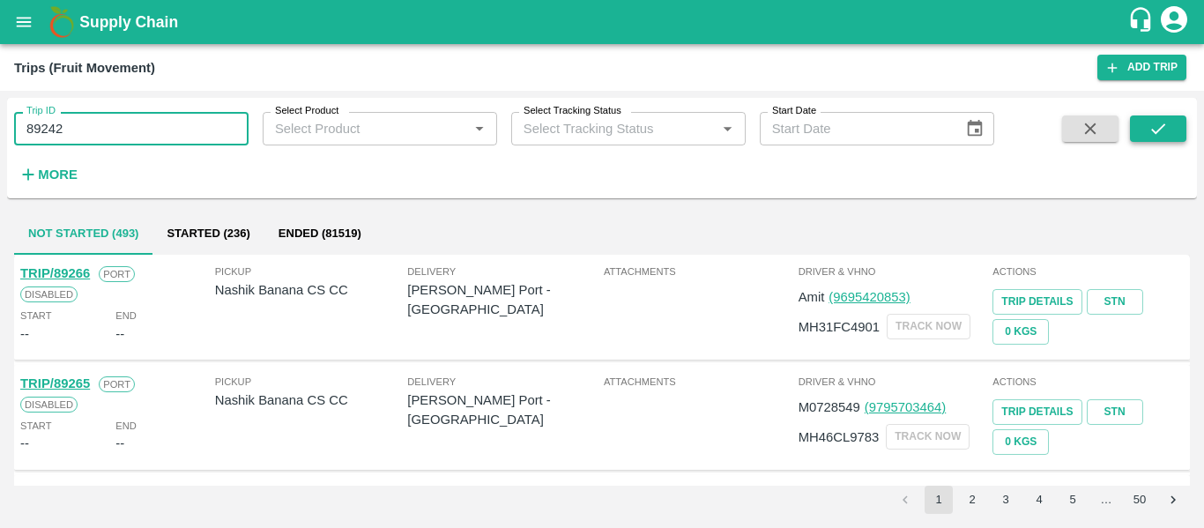
type input "89242"
click at [1168, 127] on button "submit" at bounding box center [1158, 128] width 56 height 26
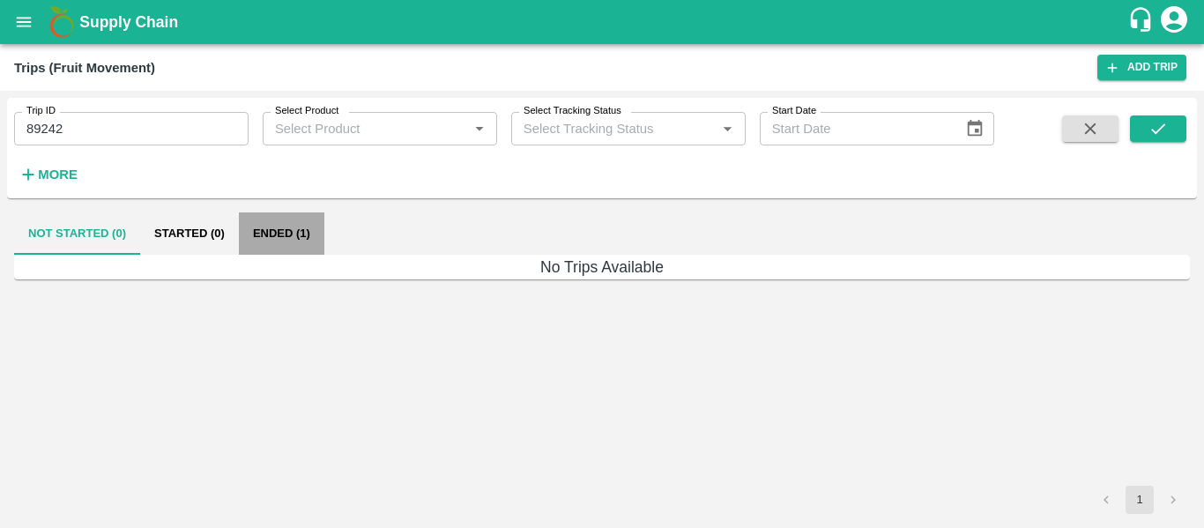
click at [304, 229] on button "Ended (1)" at bounding box center [281, 233] width 85 height 42
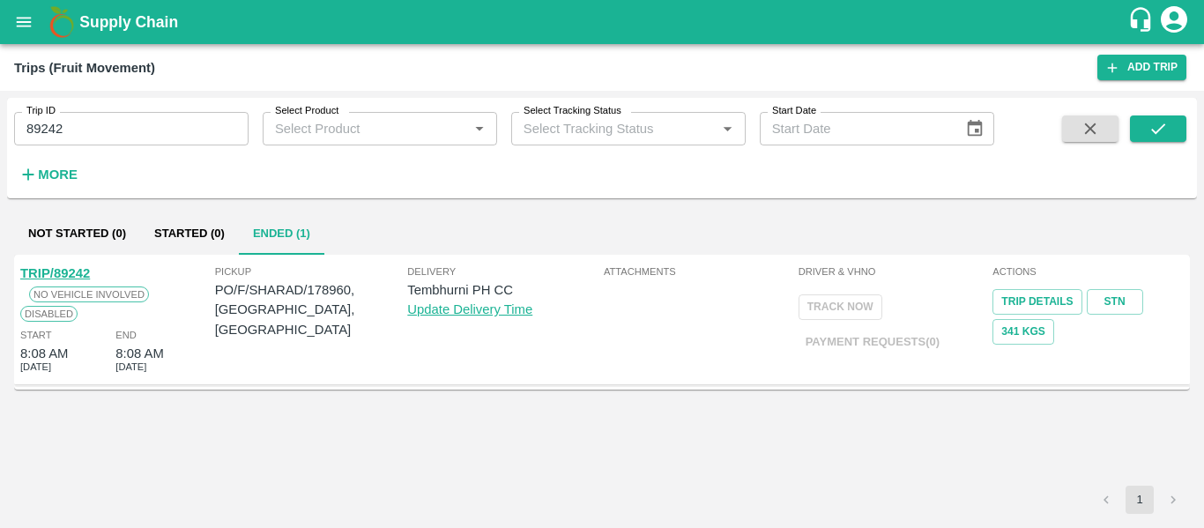
click at [77, 267] on link "TRIP/89242" at bounding box center [55, 273] width 70 height 14
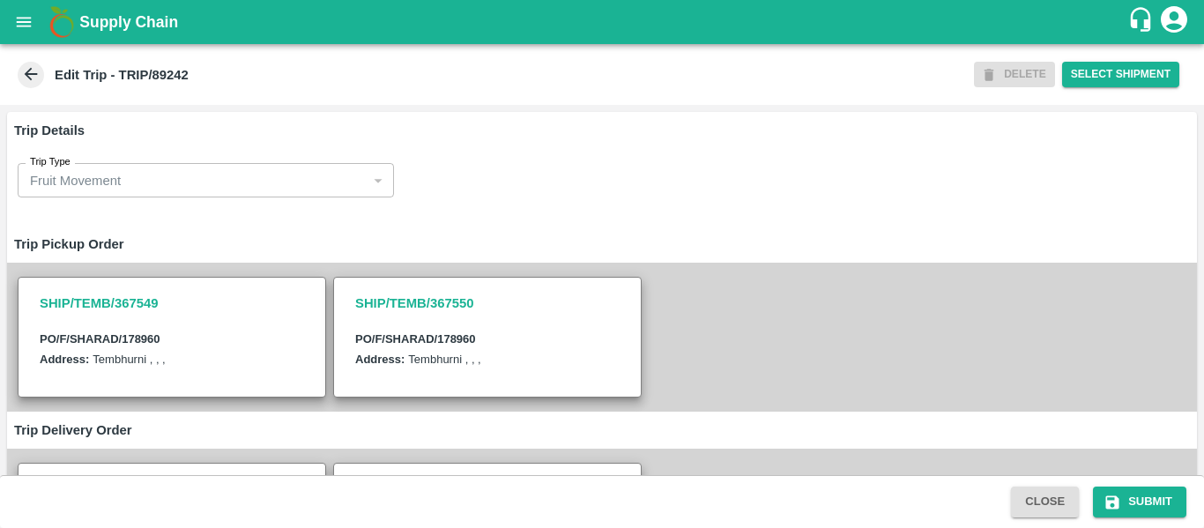
scroll to position [416, 0]
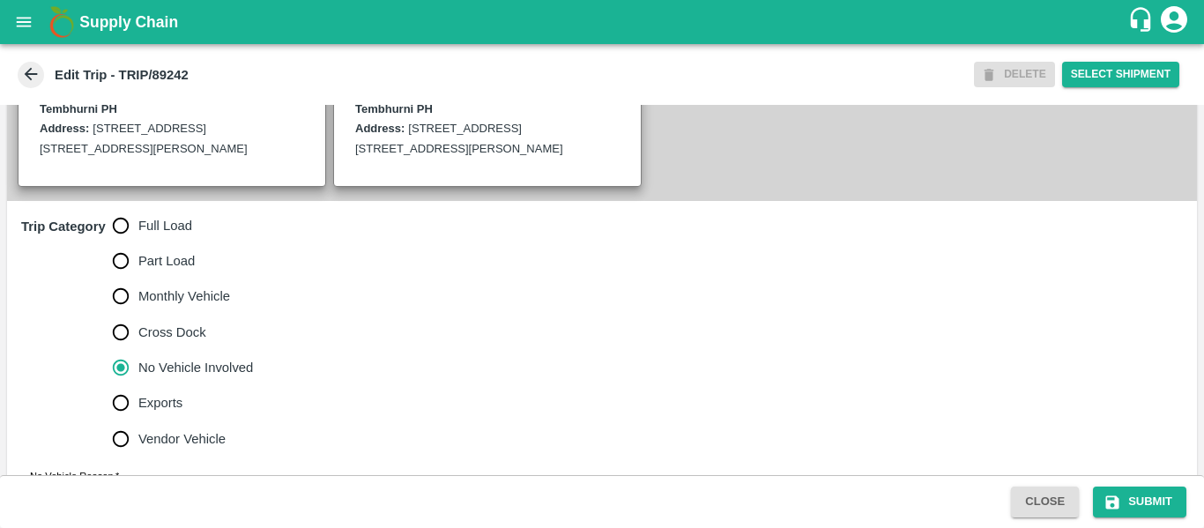
click at [145, 235] on span "Full Load" at bounding box center [165, 225] width 54 height 19
click at [138, 243] on input "Full Load" at bounding box center [120, 225] width 35 height 35
radio input "true"
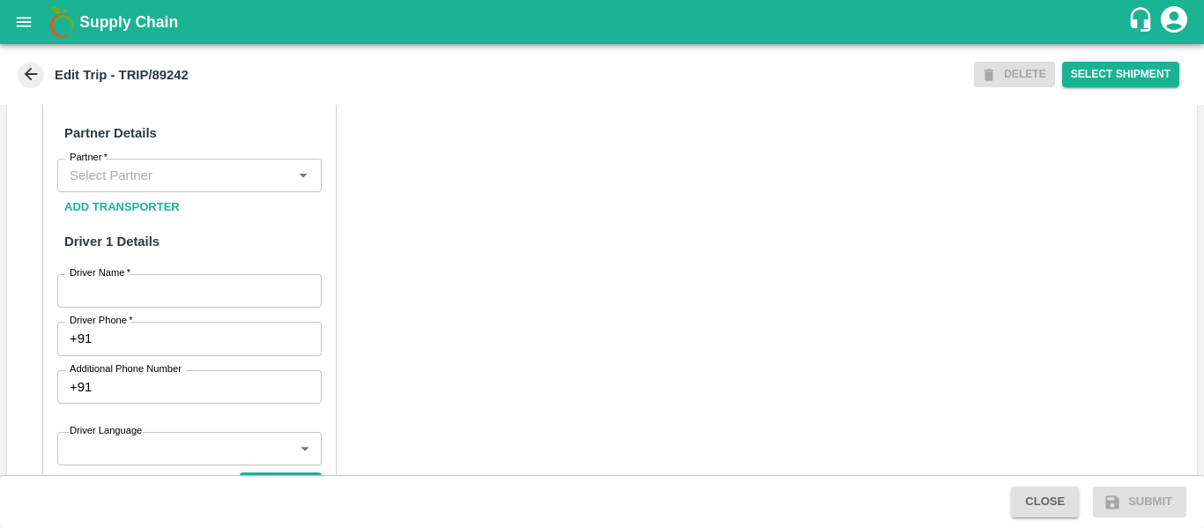
scroll to position [804, 0]
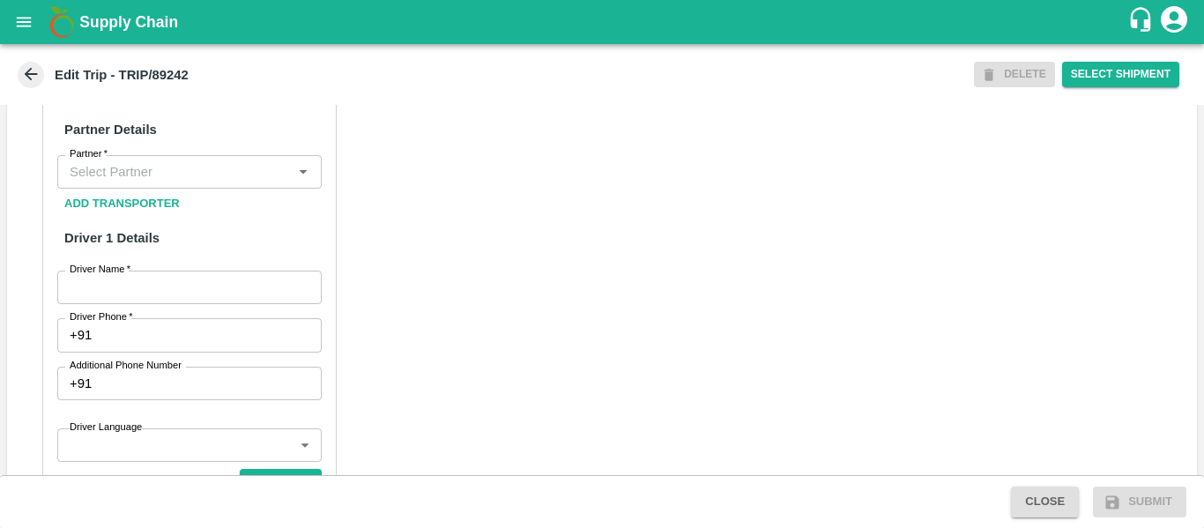
click at [223, 304] on input "Driver Name   *" at bounding box center [189, 287] width 264 height 33
click at [129, 183] on input "Partner   *" at bounding box center [175, 171] width 225 height 23
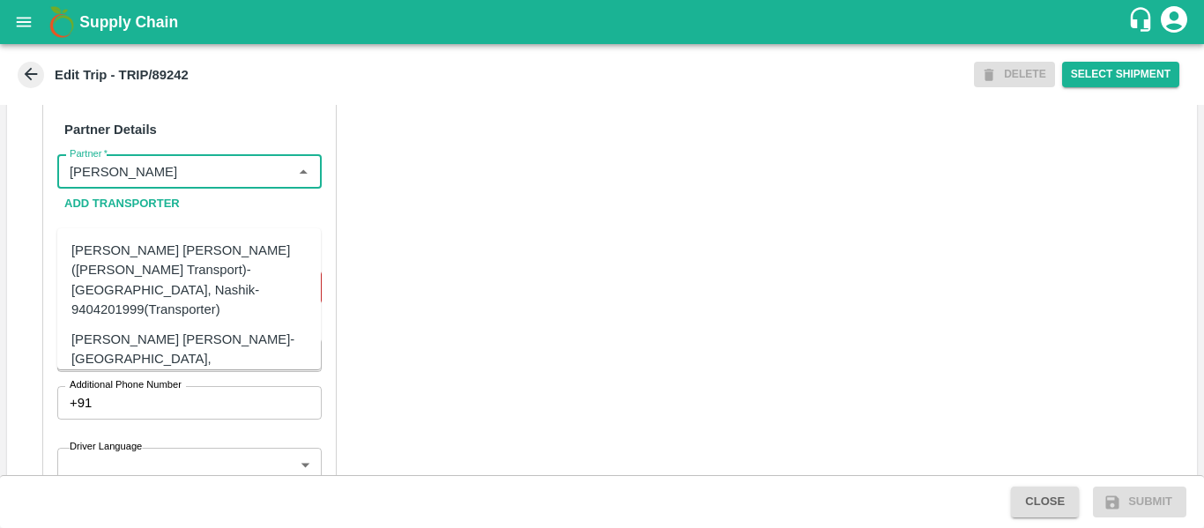
click at [168, 330] on div "[PERSON_NAME] [PERSON_NAME]-[GEOGRAPHIC_DATA], [GEOGRAPHIC_DATA]-9730316755(Tra…" at bounding box center [215, 359] width 289 height 59
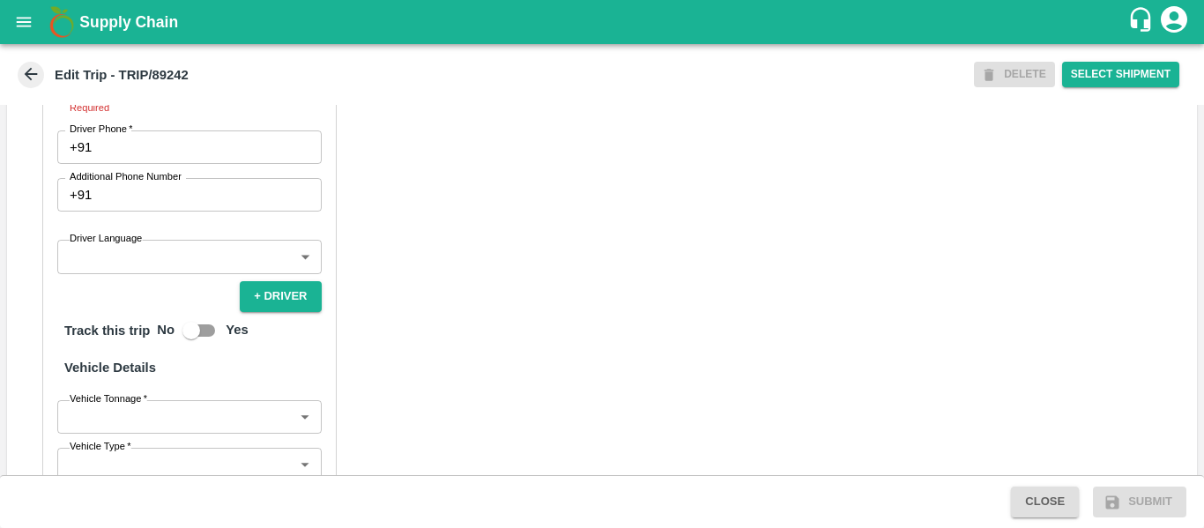
scroll to position [1013, 0]
type input "[PERSON_NAME] [PERSON_NAME]-[GEOGRAPHIC_DATA], [GEOGRAPHIC_DATA]-9730316755(Tra…"
click at [159, 95] on input "Driver Name   *" at bounding box center [189, 78] width 264 height 33
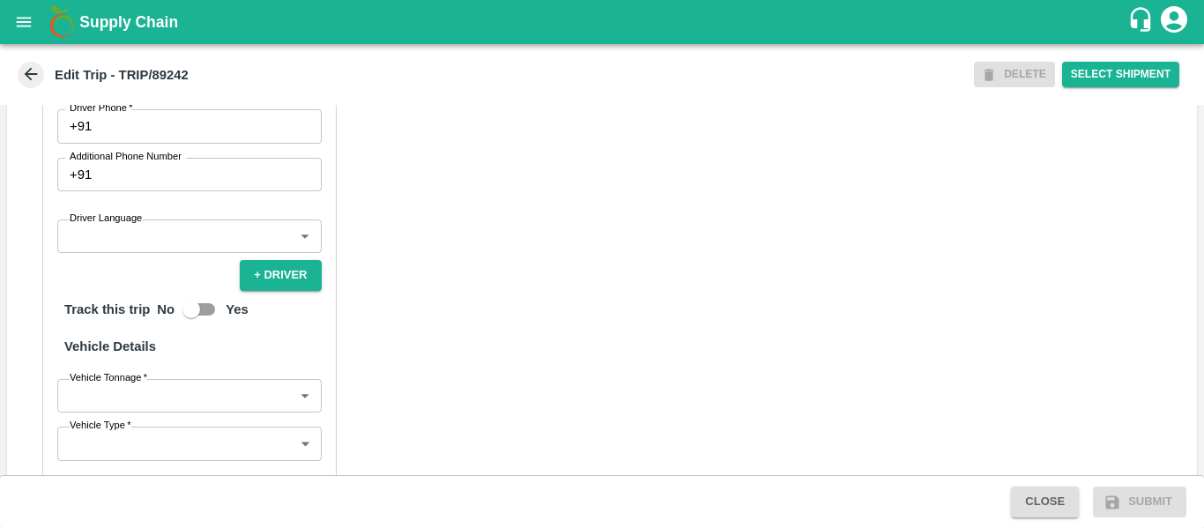
type input "sagar"
click at [161, 143] on input "Driver Phone   *" at bounding box center [210, 125] width 222 height 33
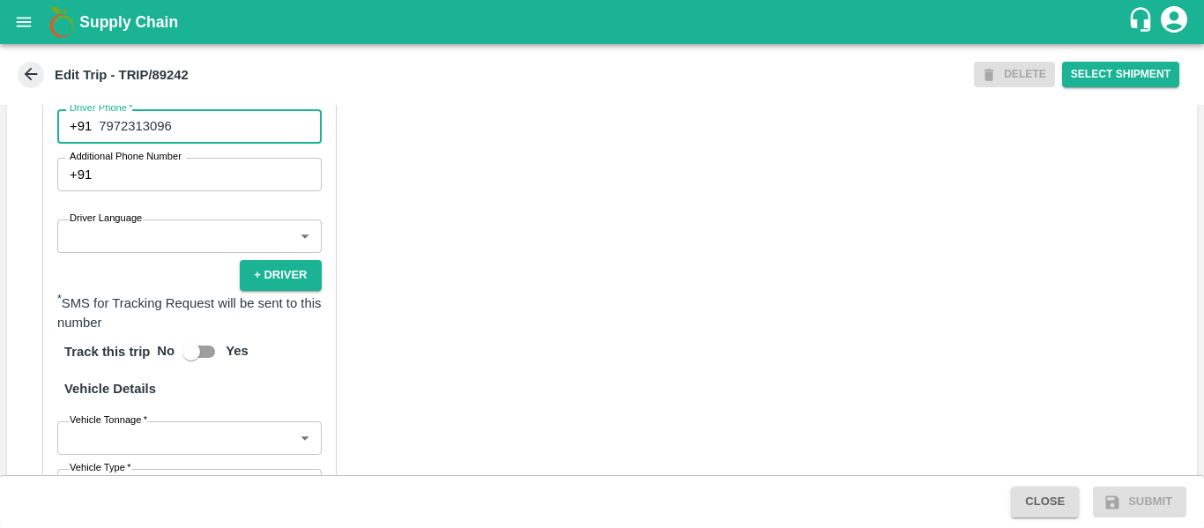
type input "7972313096"
click at [597, 300] on div "Partner Details Partner   * Partner Add Transporter Driver 1 Details Driver Nam…" at bounding box center [602, 308] width 1190 height 885
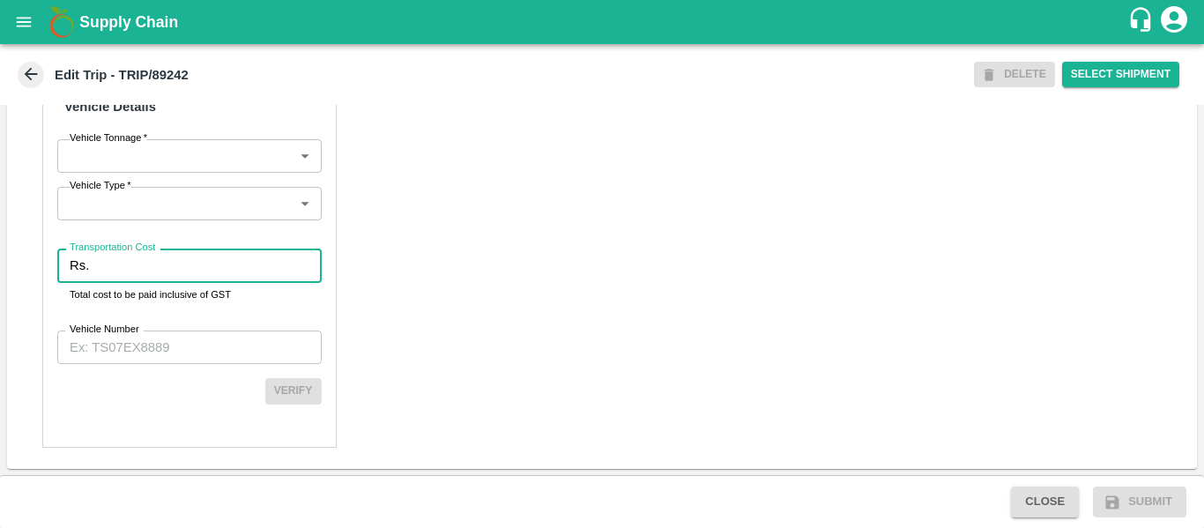
click at [169, 275] on input "Transportation Cost" at bounding box center [208, 264] width 225 height 33
type input "1200"
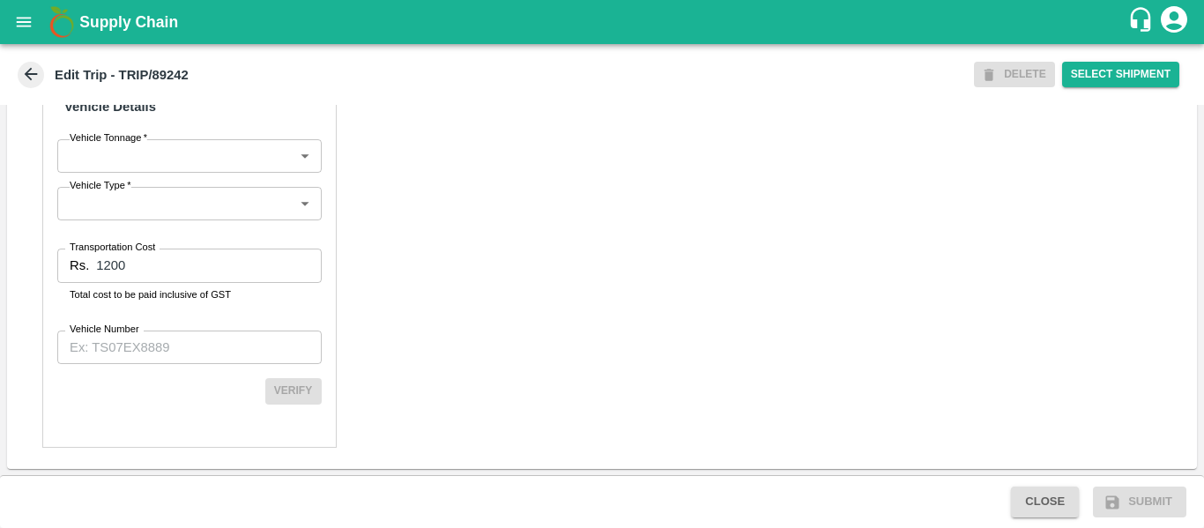
click at [169, 365] on div "Partner Details Partner   * Partner Add Transporter Driver 1 Details Driver Nam…" at bounding box center [189, 26] width 294 height 842
click at [137, 351] on input "Vehicle Number" at bounding box center [189, 346] width 264 height 33
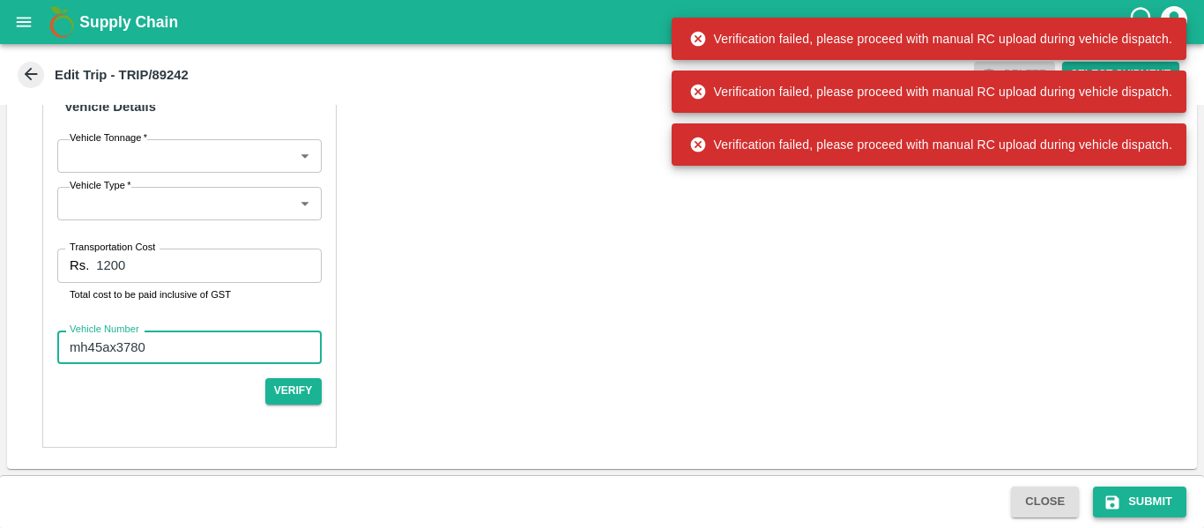
type input "mh45ax3780"
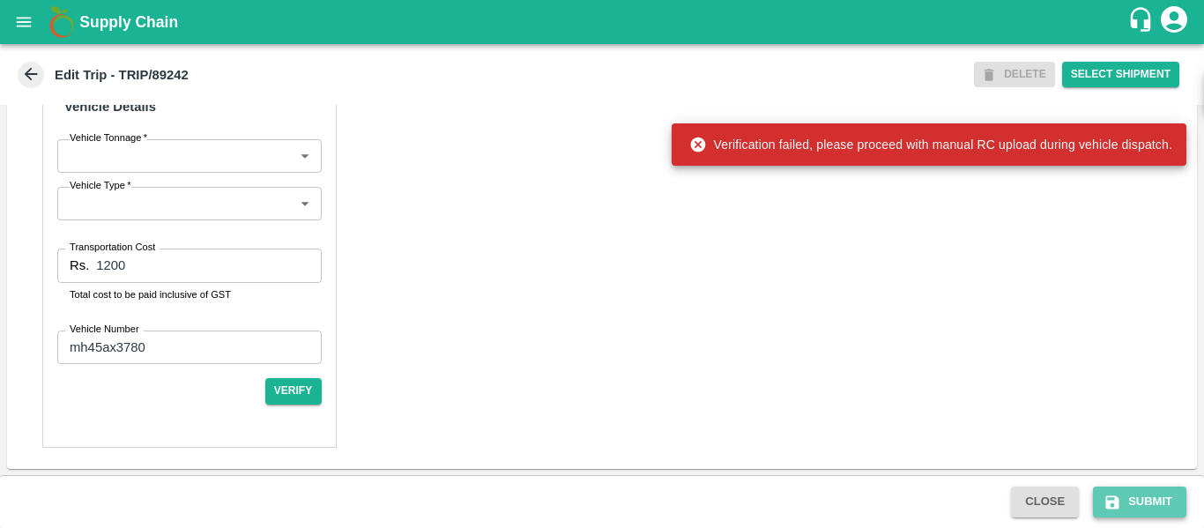
click at [1105, 499] on icon "submit" at bounding box center [1112, 502] width 18 height 18
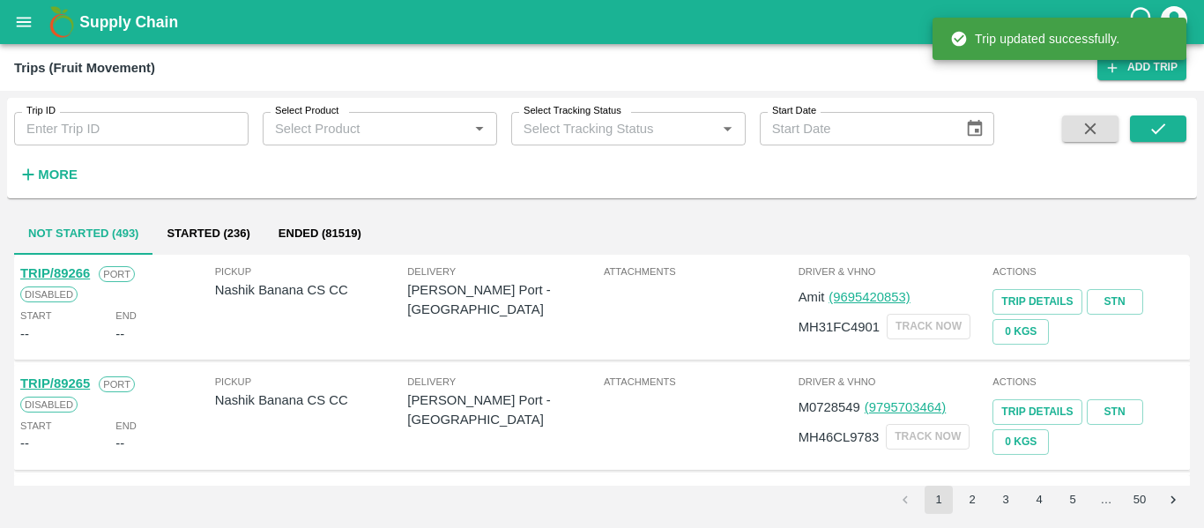
click at [164, 124] on input "Trip ID" at bounding box center [131, 128] width 234 height 33
paste input "89242"
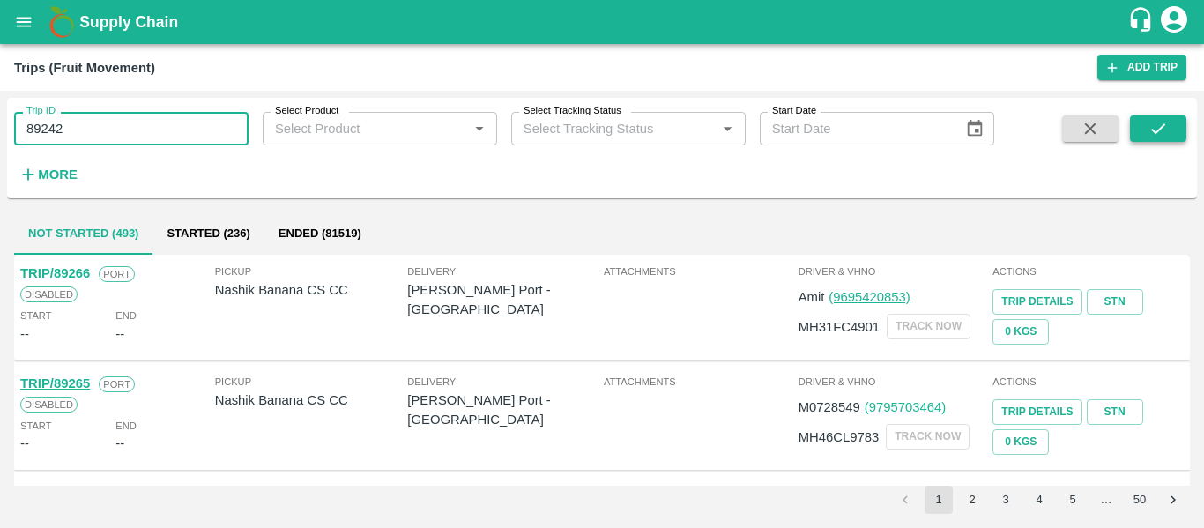
type input "89242"
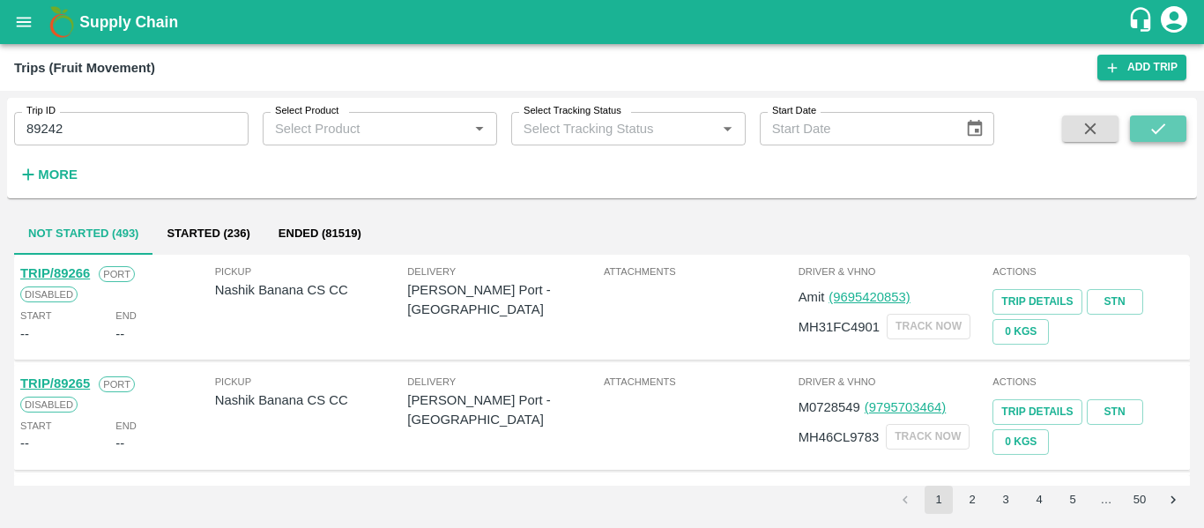
click at [1130, 130] on button "submit" at bounding box center [1158, 128] width 56 height 26
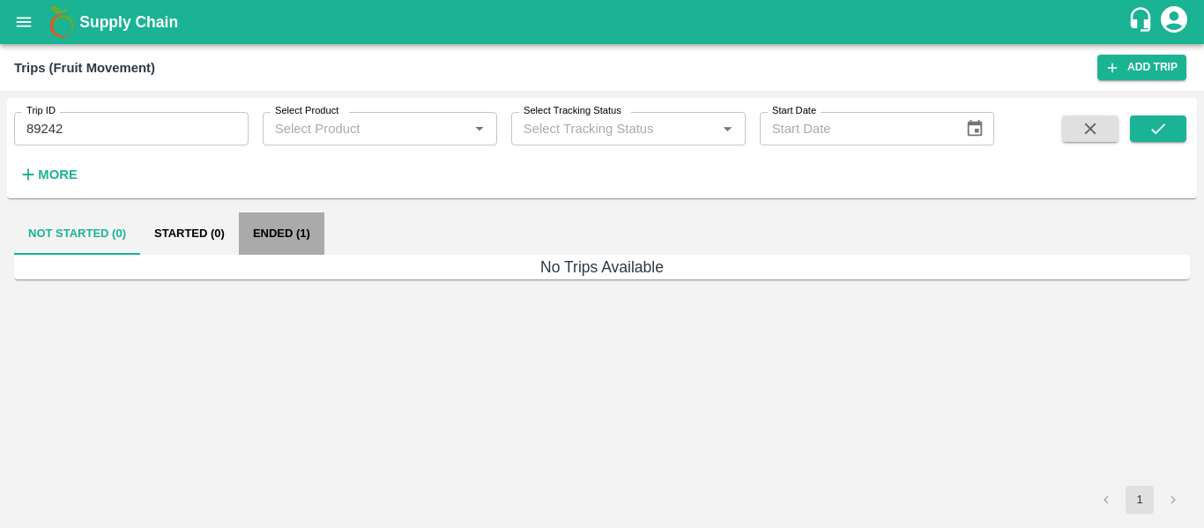
click at [315, 226] on button "Ended (1)" at bounding box center [281, 233] width 85 height 42
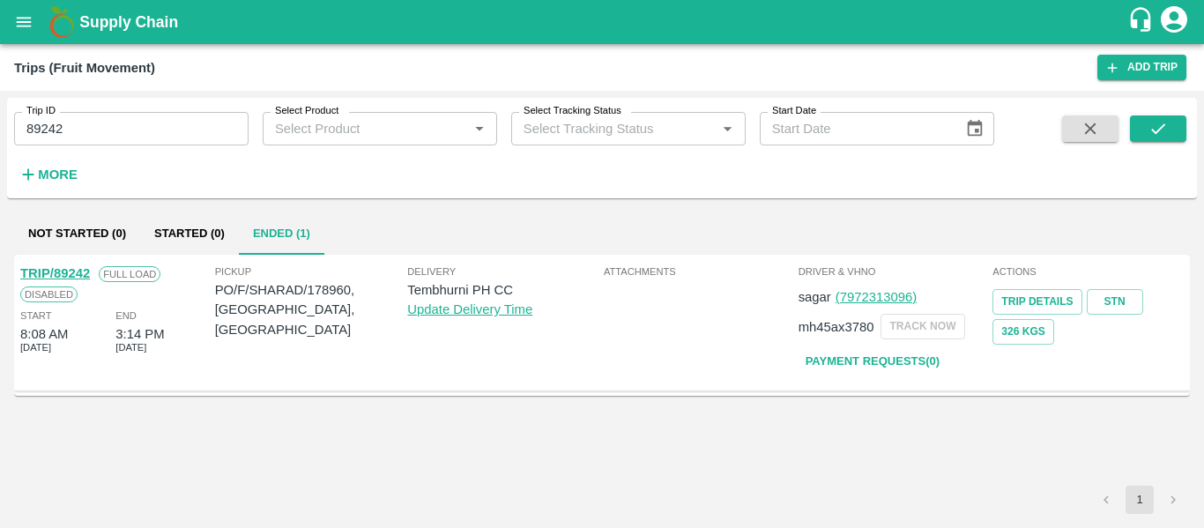
click at [71, 271] on link "TRIP/89242" at bounding box center [55, 273] width 70 height 14
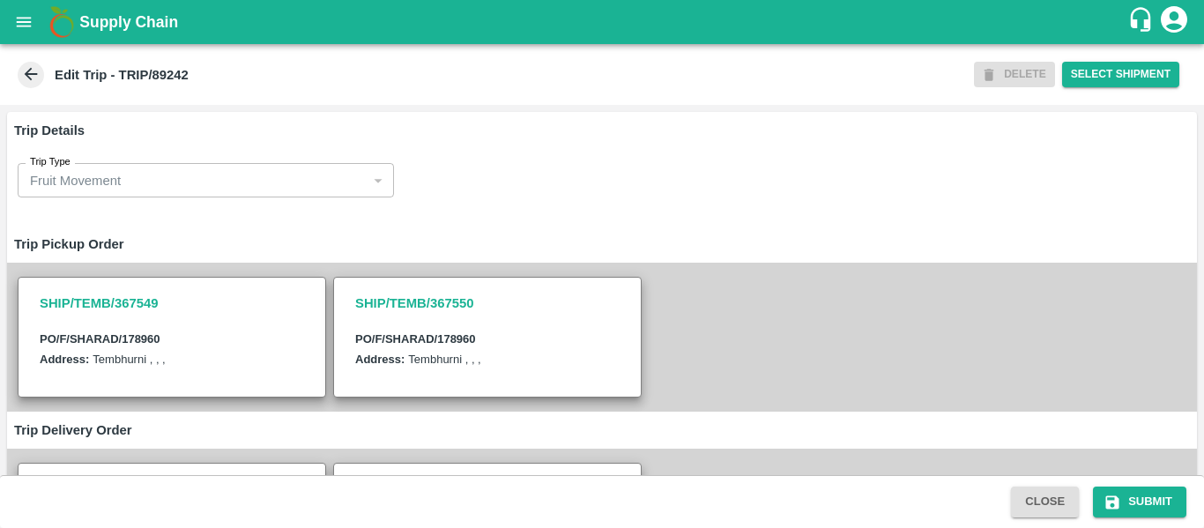
scroll to position [457, 0]
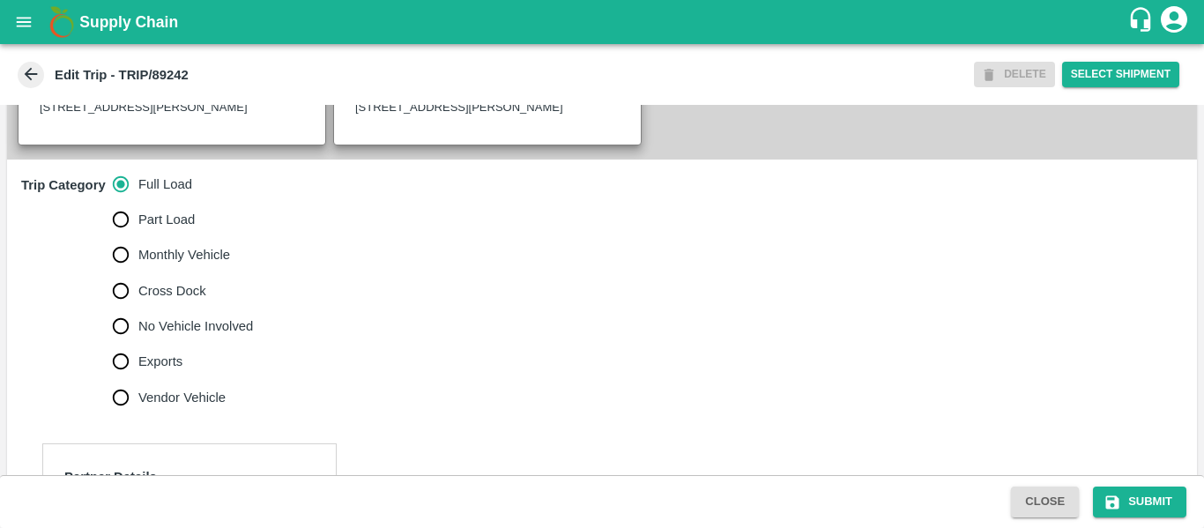
click at [192, 336] on span "No Vehicle Involved" at bounding box center [195, 325] width 115 height 19
click at [138, 344] on input "No Vehicle Involved" at bounding box center [120, 325] width 35 height 35
radio input "true"
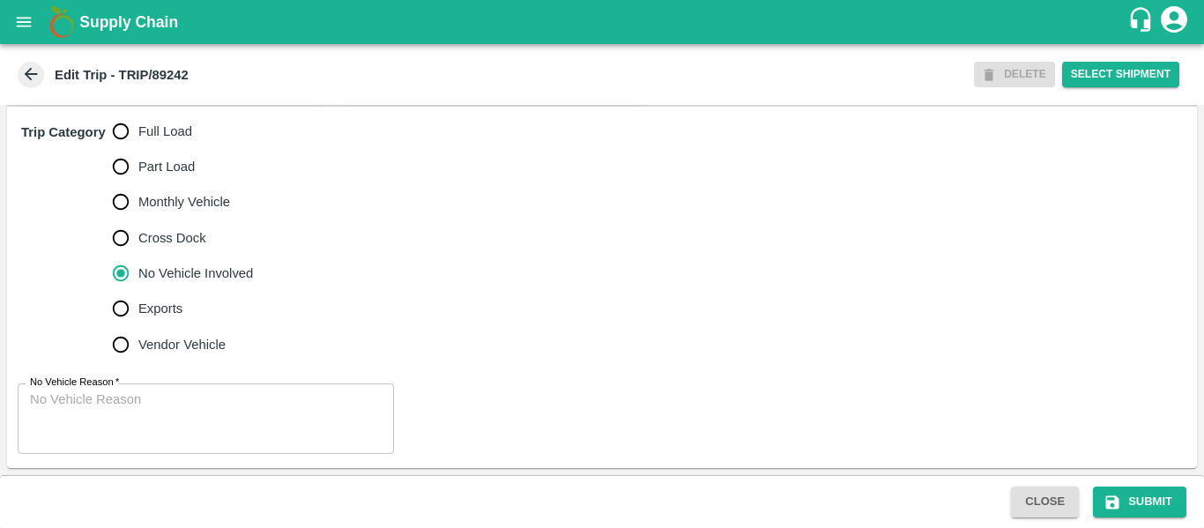
scroll to position [544, 0]
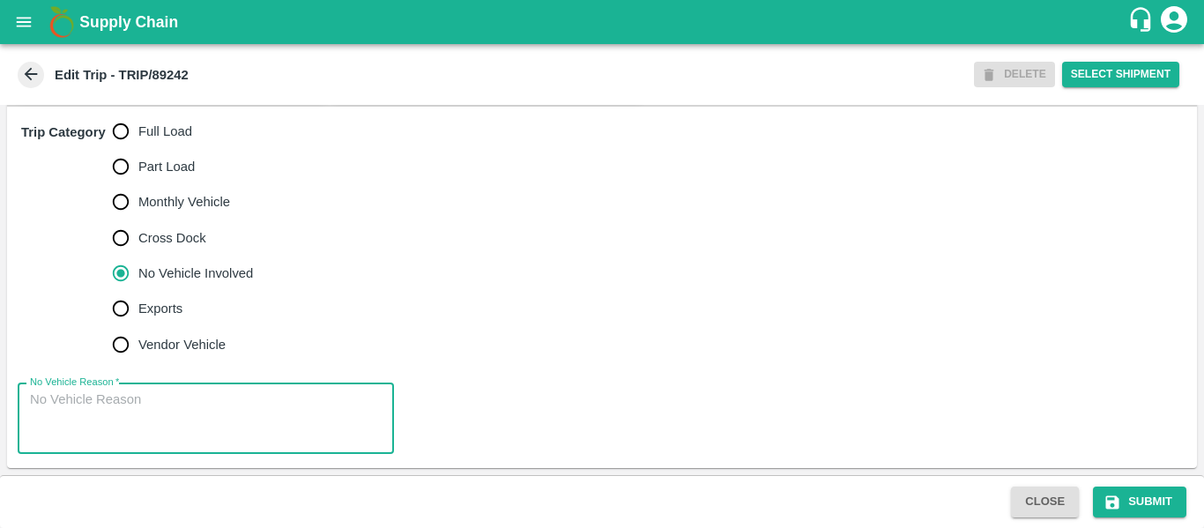
click at [200, 403] on textarea "No Vehicle Reason   *" at bounding box center [206, 418] width 352 height 56
type textarea "Field Dump"
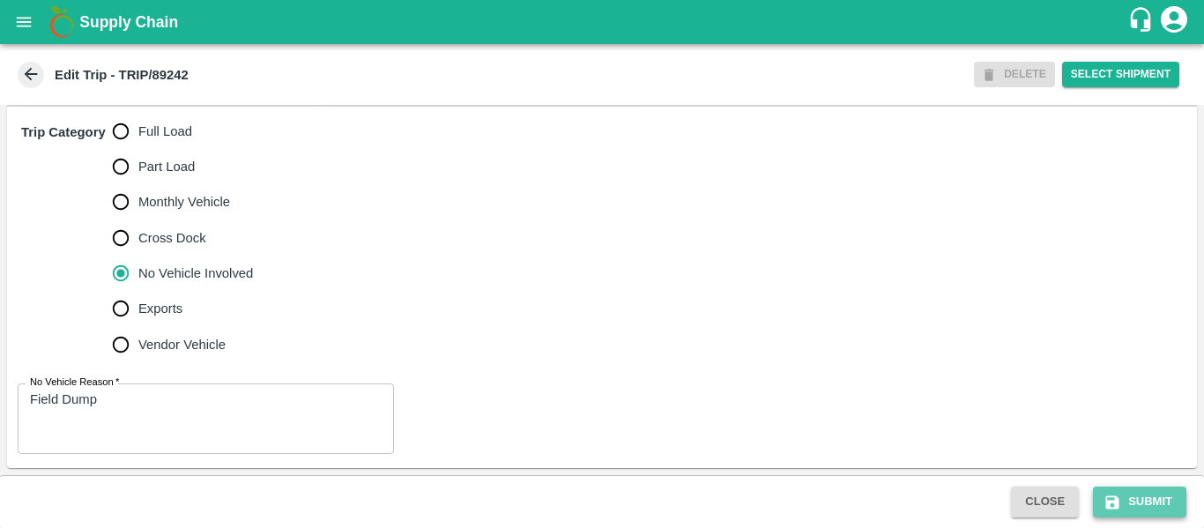
click at [1135, 495] on button "Submit" at bounding box center [1139, 501] width 93 height 31
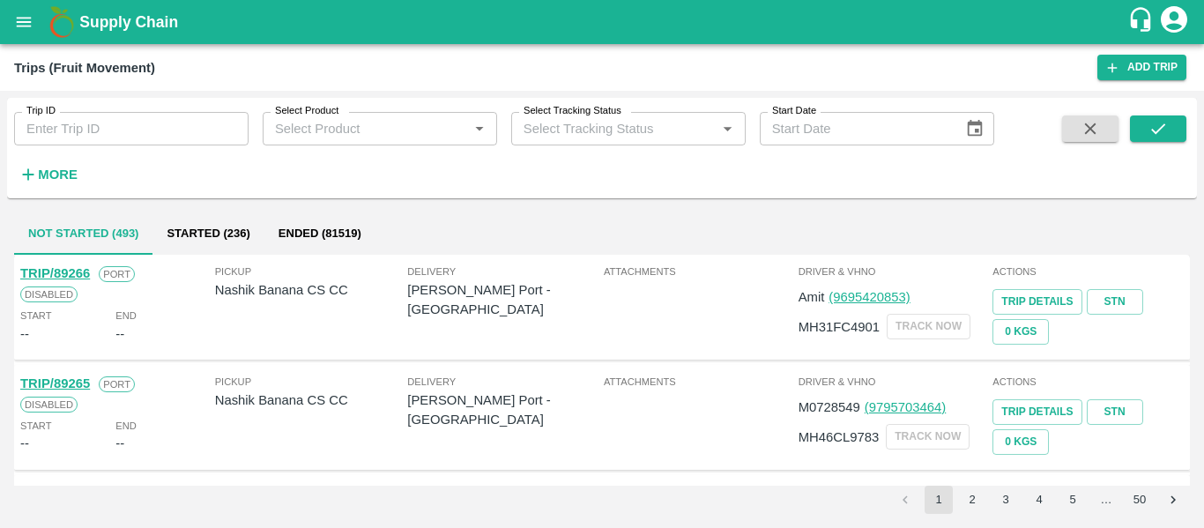
click at [141, 129] on input "Trip ID" at bounding box center [131, 128] width 234 height 33
paste input "89206"
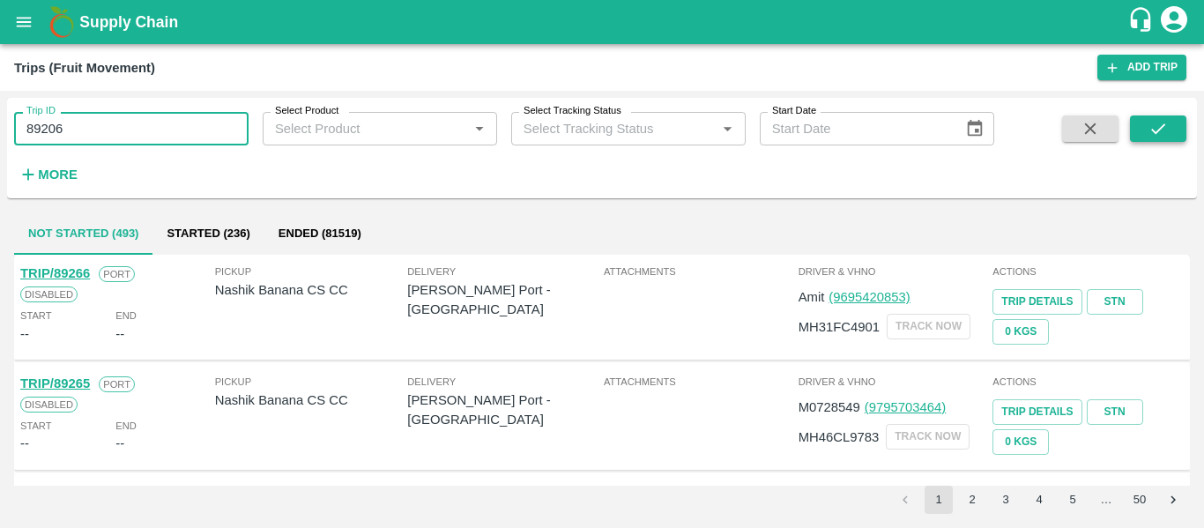
type input "89206"
click at [1156, 130] on icon "submit" at bounding box center [1157, 128] width 19 height 19
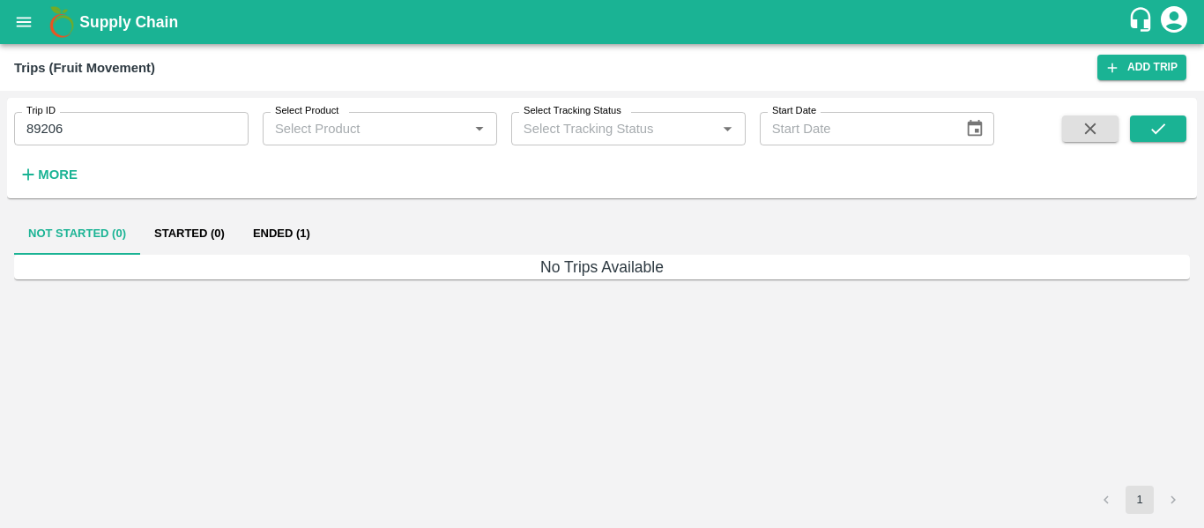
click at [309, 228] on button "Ended (1)" at bounding box center [281, 233] width 85 height 42
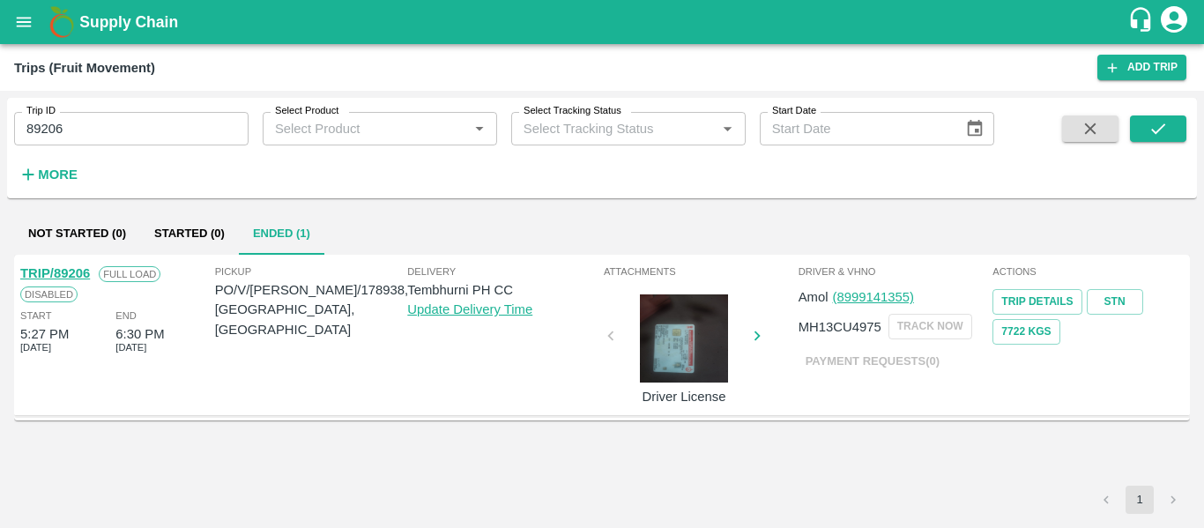
click at [66, 265] on div "TRIP/89206" at bounding box center [55, 272] width 70 height 19
click at [69, 275] on link "TRIP/89206" at bounding box center [55, 273] width 70 height 14
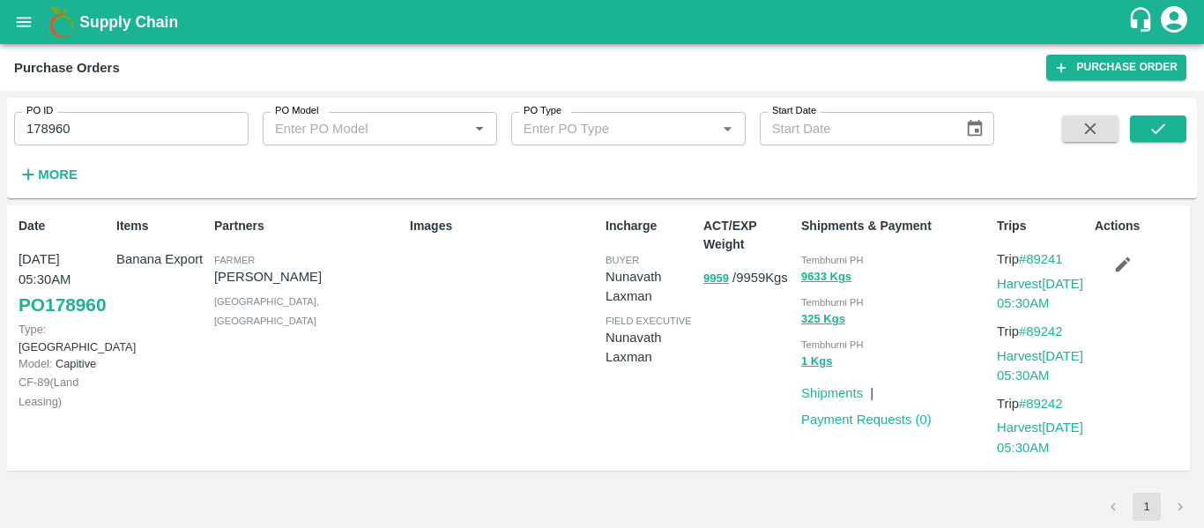
click at [124, 120] on input "178960" at bounding box center [131, 128] width 234 height 33
paste input "text"
type input "178938"
click at [1168, 126] on button "submit" at bounding box center [1158, 128] width 56 height 26
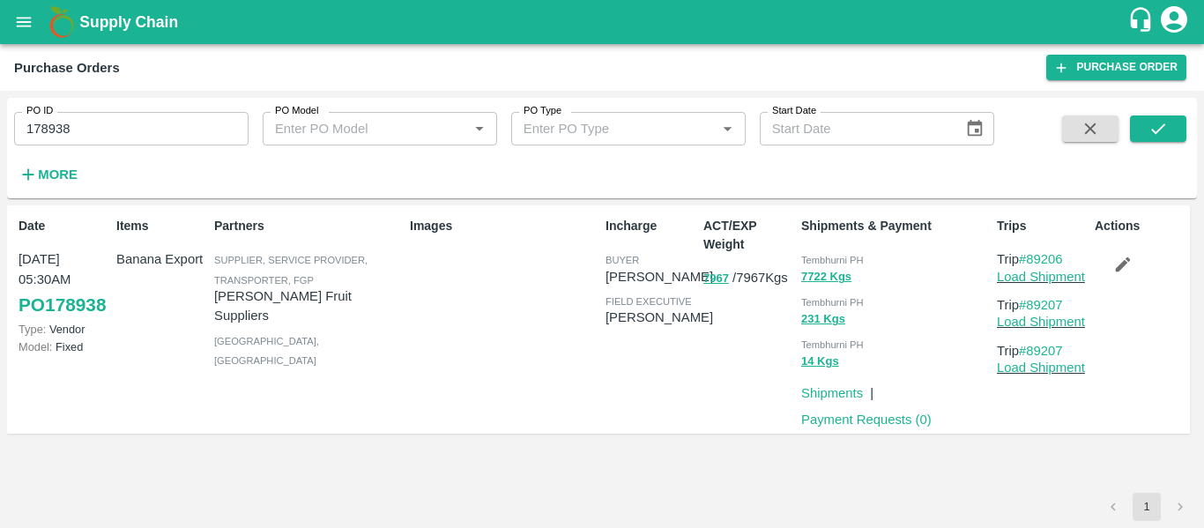
click at [1123, 270] on icon "button" at bounding box center [1122, 264] width 19 height 19
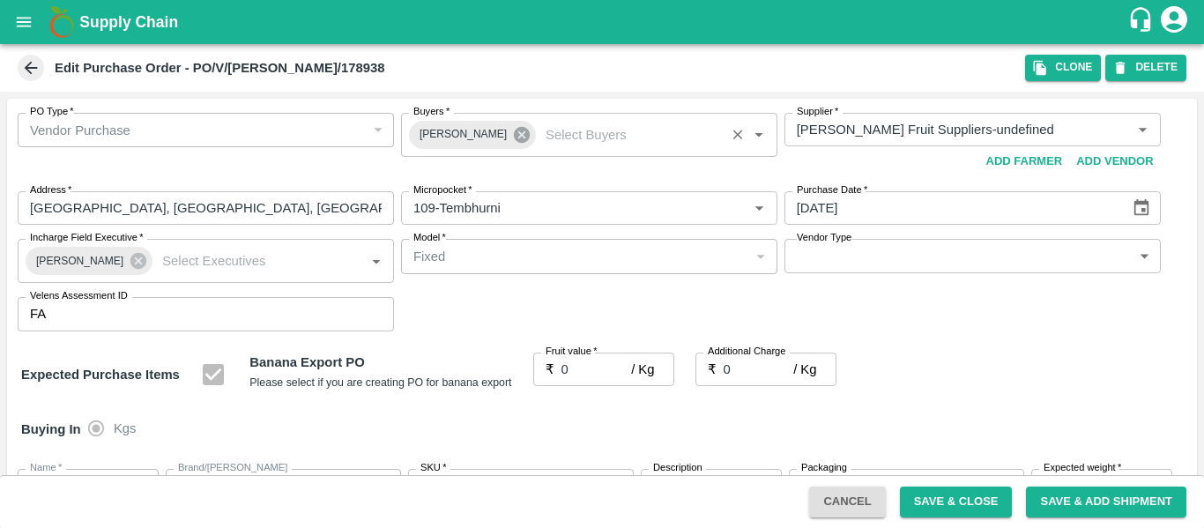
click at [514, 138] on icon at bounding box center [522, 135] width 16 height 16
click at [444, 135] on input "Buyers   *" at bounding box center [574, 129] width 337 height 23
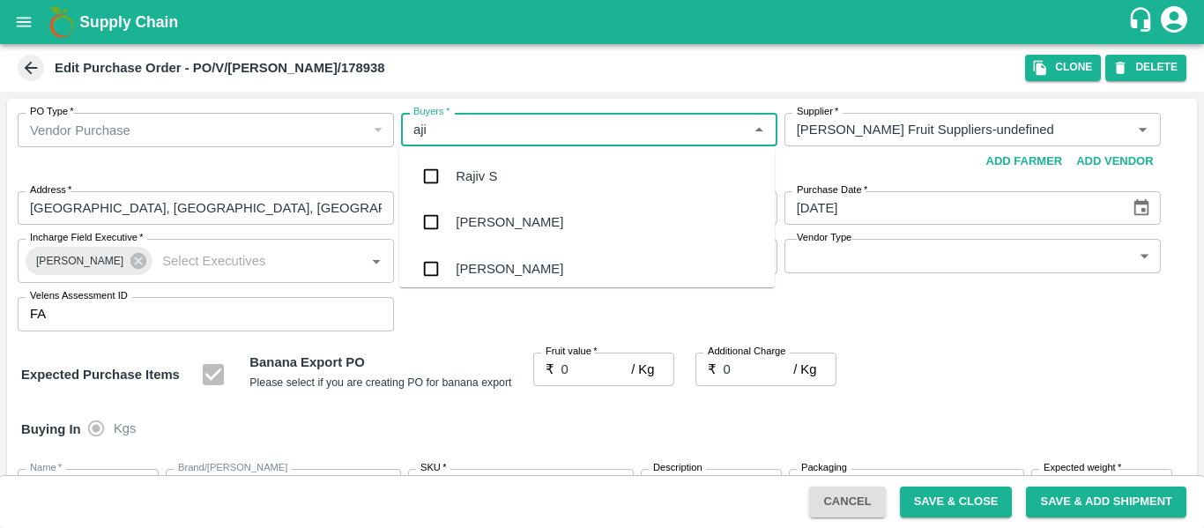
type input "ajit"
click at [452, 175] on div "Ajit Otari" at bounding box center [586, 176] width 375 height 46
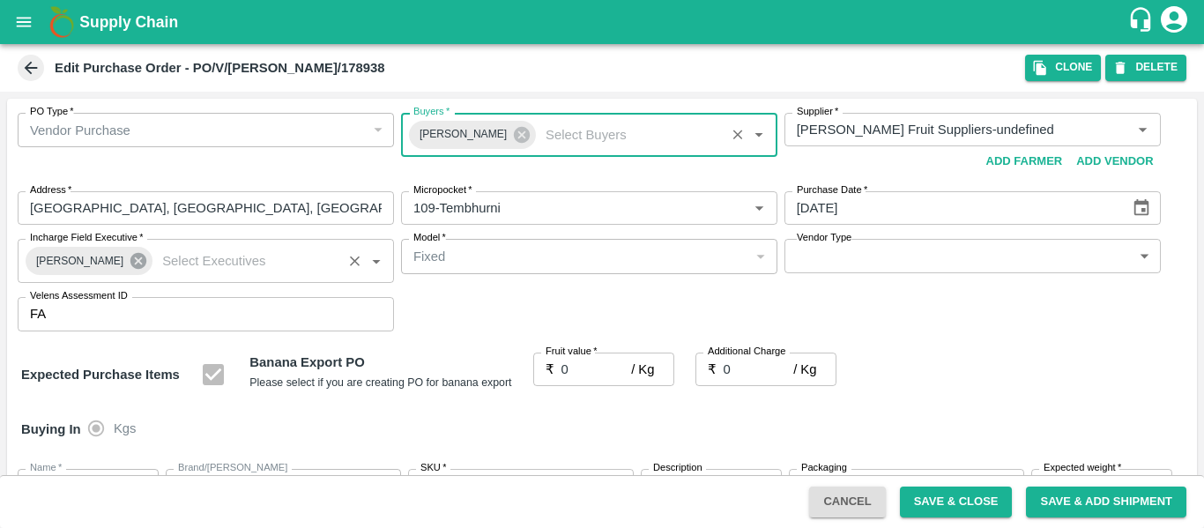
click at [129, 258] on icon at bounding box center [138, 260] width 19 height 19
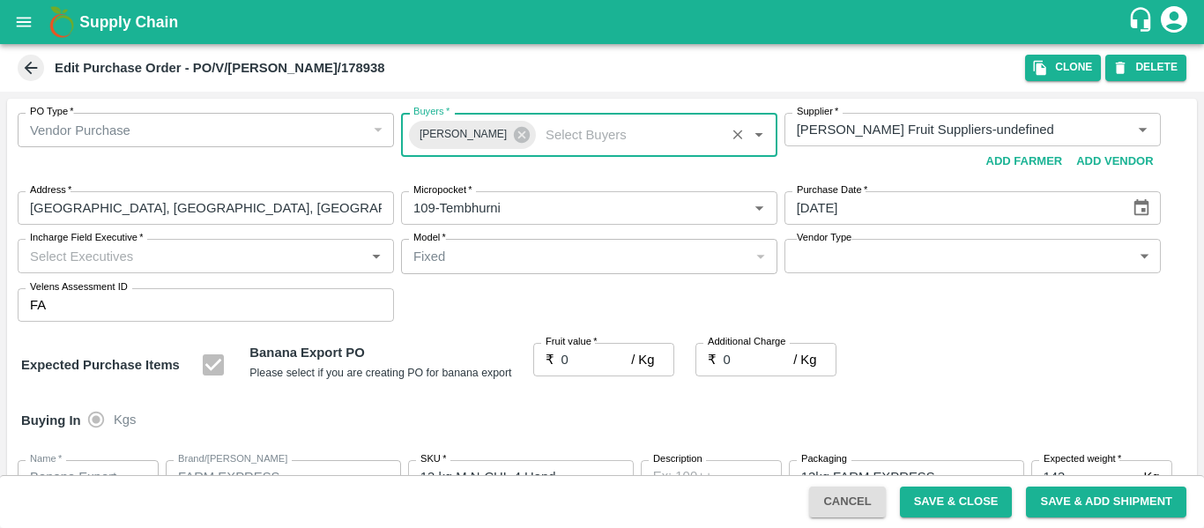
click at [86, 258] on input "Incharge Field Executive   *" at bounding box center [191, 255] width 337 height 23
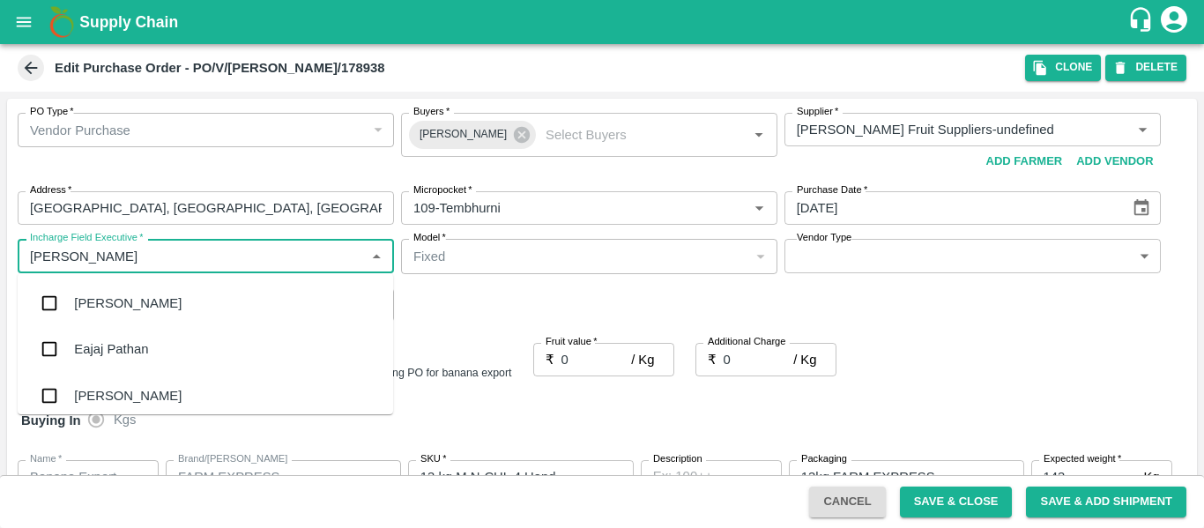
type input "jayd"
click at [102, 297] on div "jaydip Tale" at bounding box center [105, 302] width 62 height 19
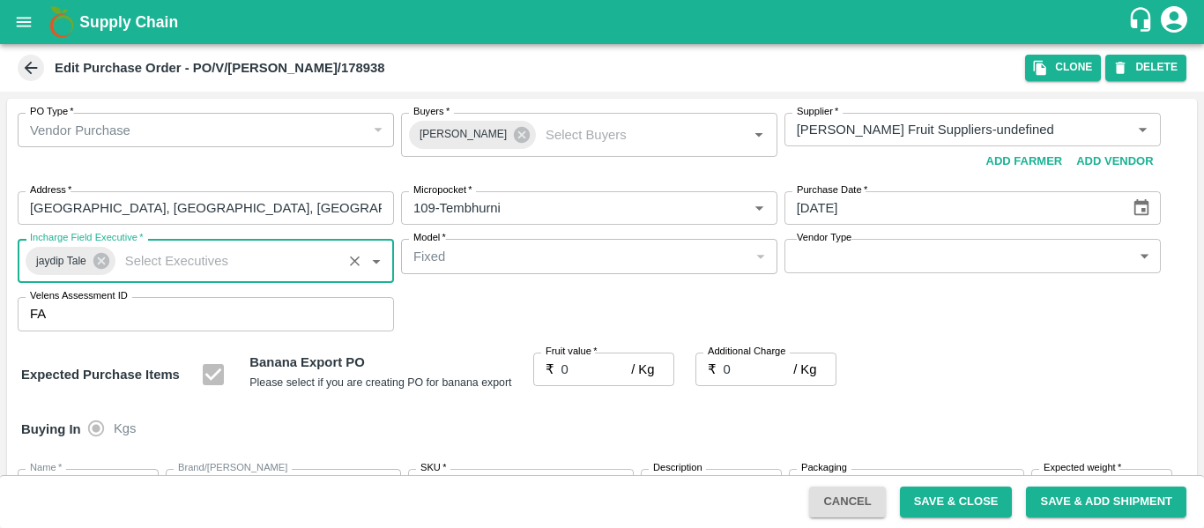
click at [569, 380] on input "0" at bounding box center [596, 368] width 70 height 33
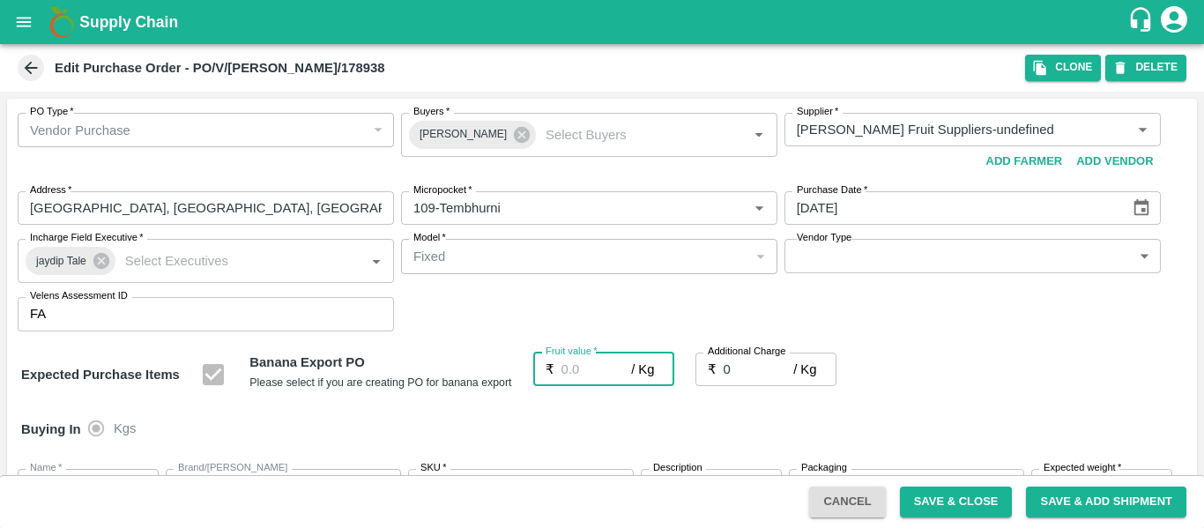
type input "2"
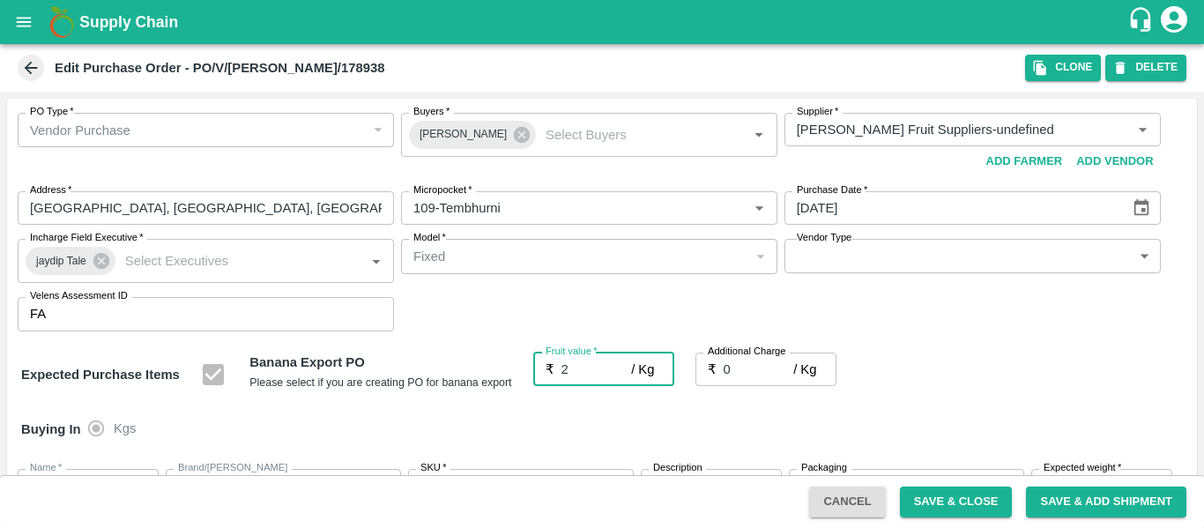
type input "2"
type input "21"
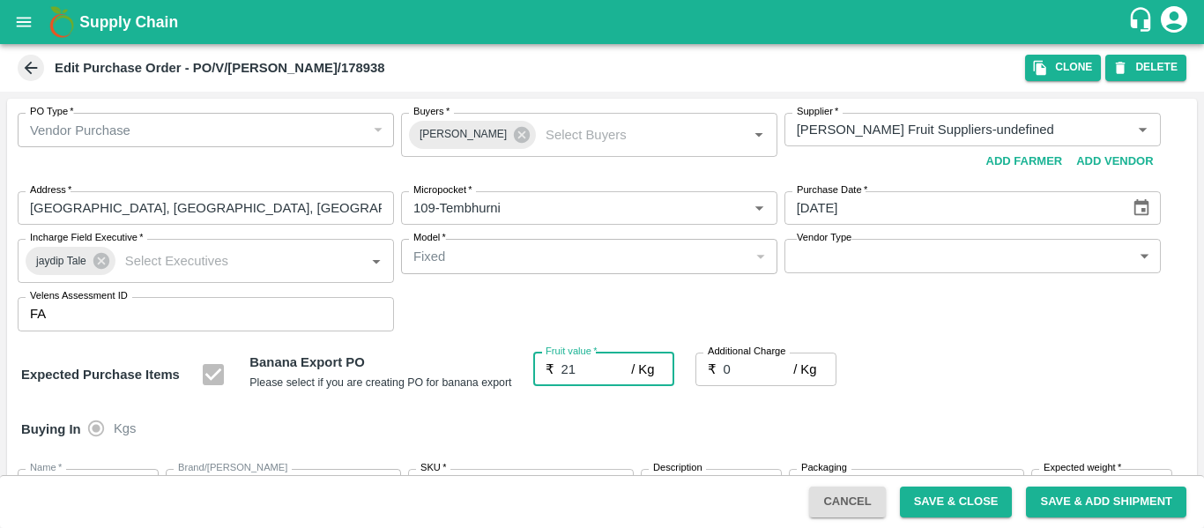
type input "21"
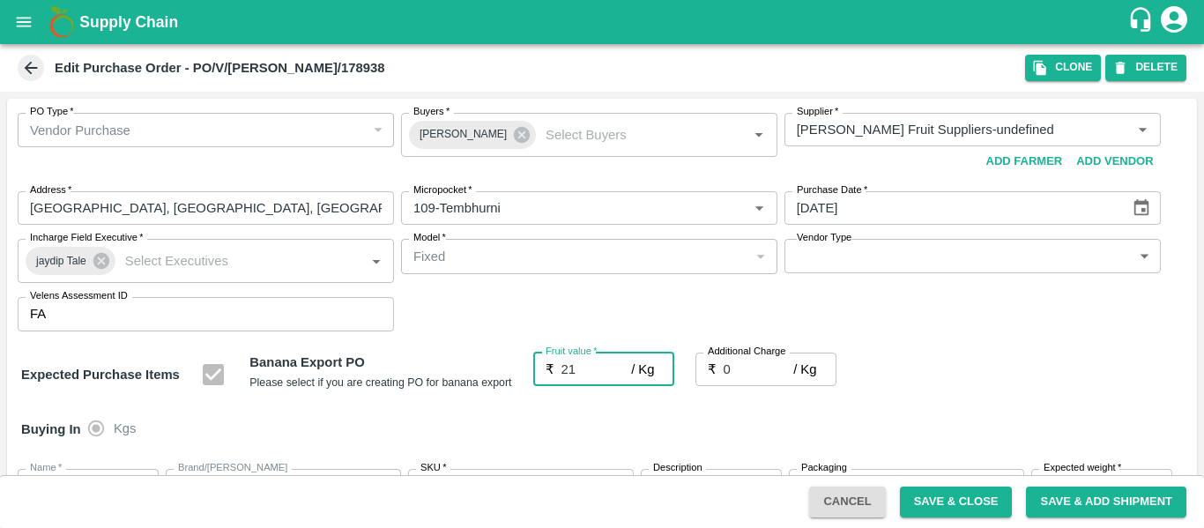
type input "21"
click at [757, 367] on input "0" at bounding box center [758, 368] width 70 height 33
type input "2"
type input "23"
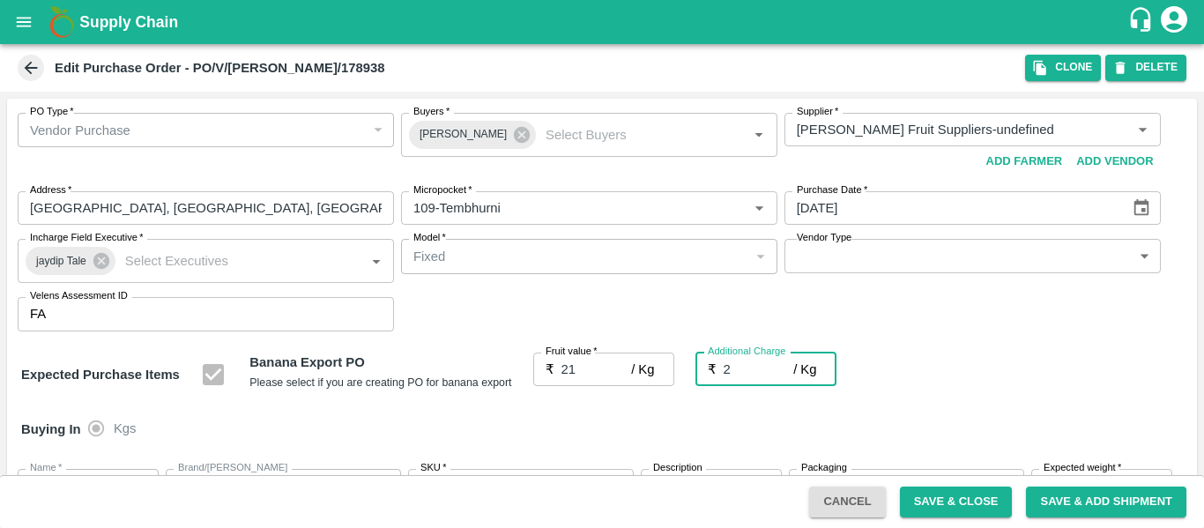
type input "23"
type input "2.7"
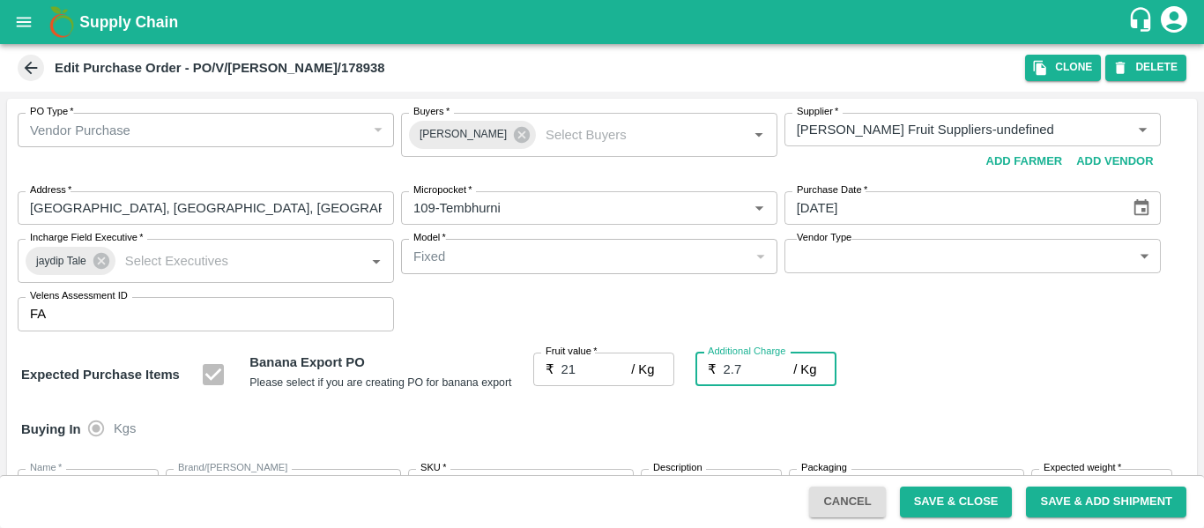
type input "23.7"
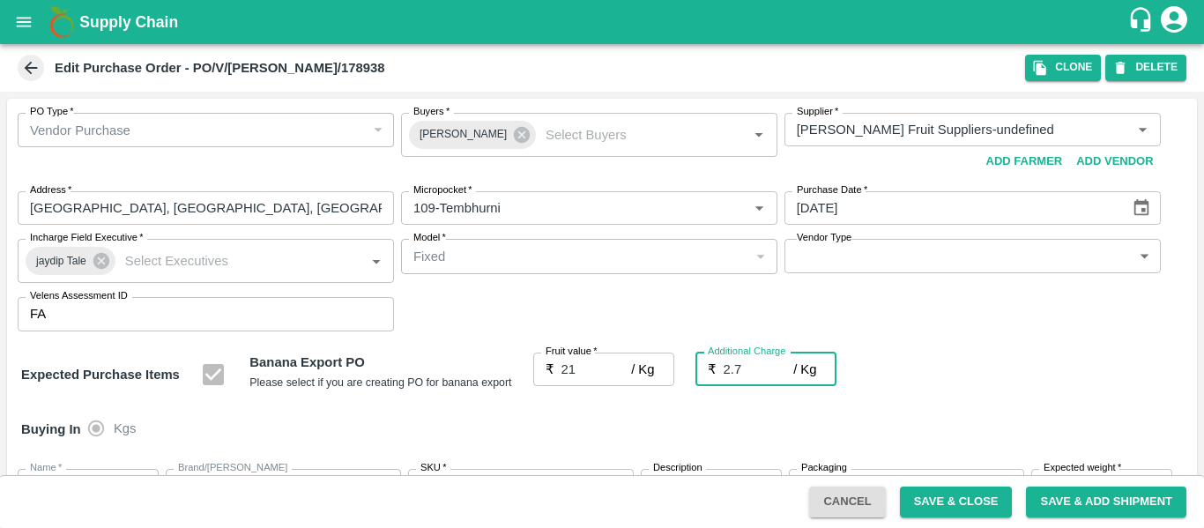
type input "2.75"
type input "23.75"
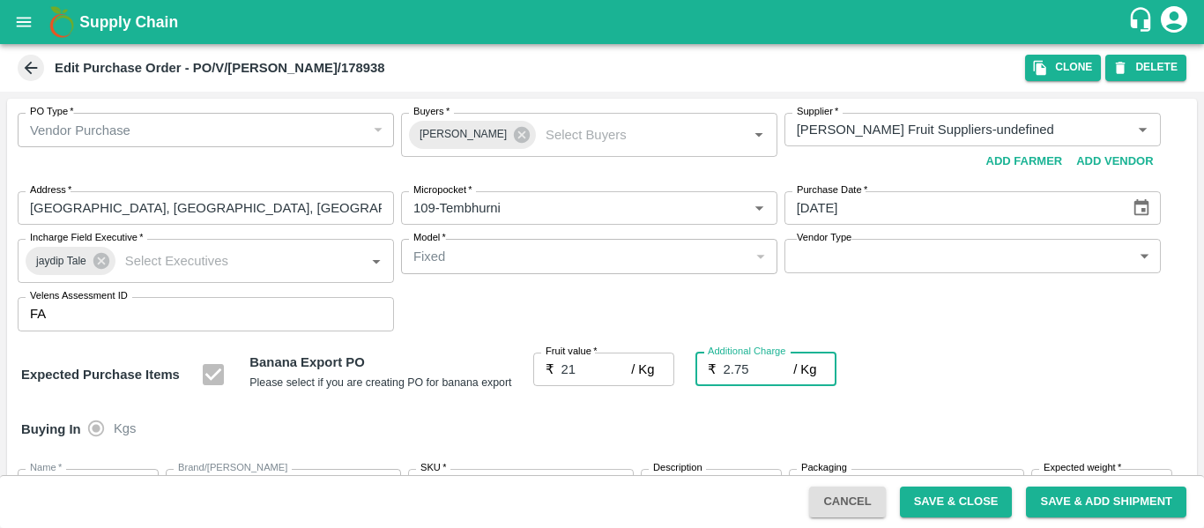
type input "23.75"
type input "2.75"
click at [966, 391] on div "Expected Purchase Items Banana Export PO Please select if you are creating PO f…" at bounding box center [601, 374] width 1161 height 45
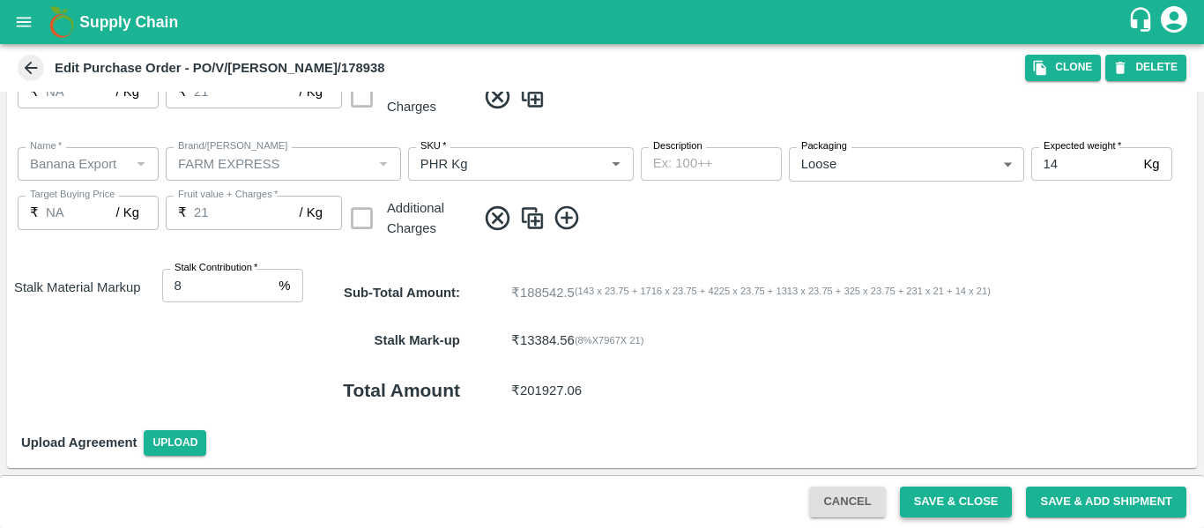
click at [918, 500] on button "Save & Close" at bounding box center [956, 501] width 113 height 31
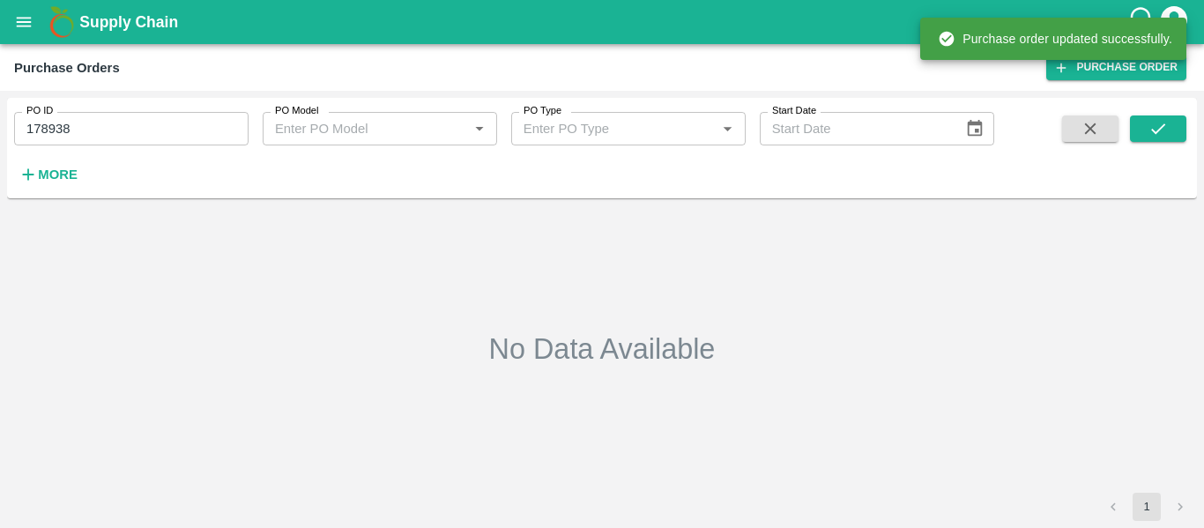
type input "178938"
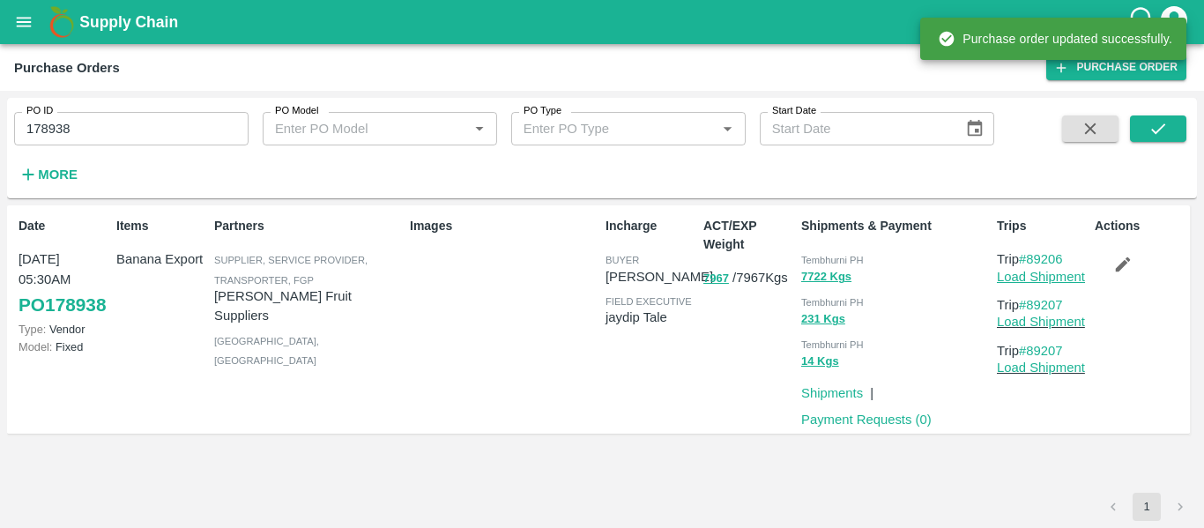
click at [1015, 280] on link "Load Shipment" at bounding box center [1041, 277] width 88 height 14
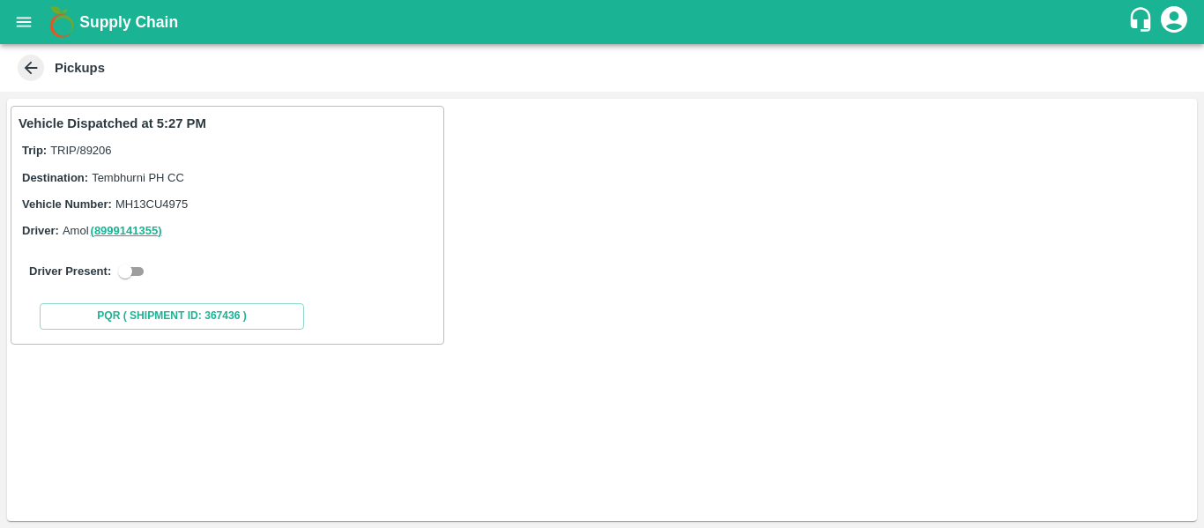
click at [122, 273] on input "checkbox" at bounding box center [124, 271] width 63 height 21
checkbox input "true"
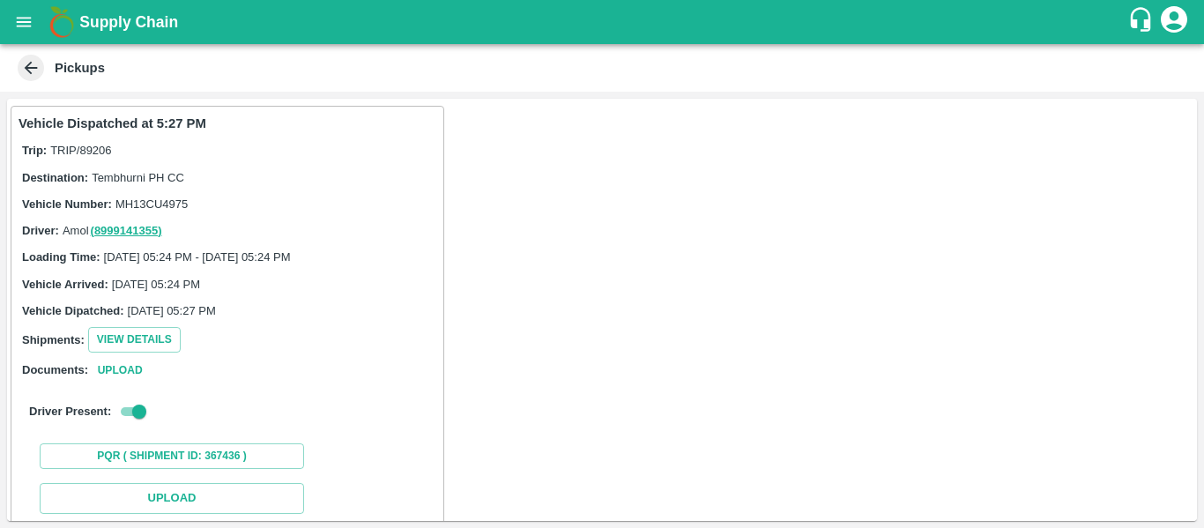
scroll to position [258, 0]
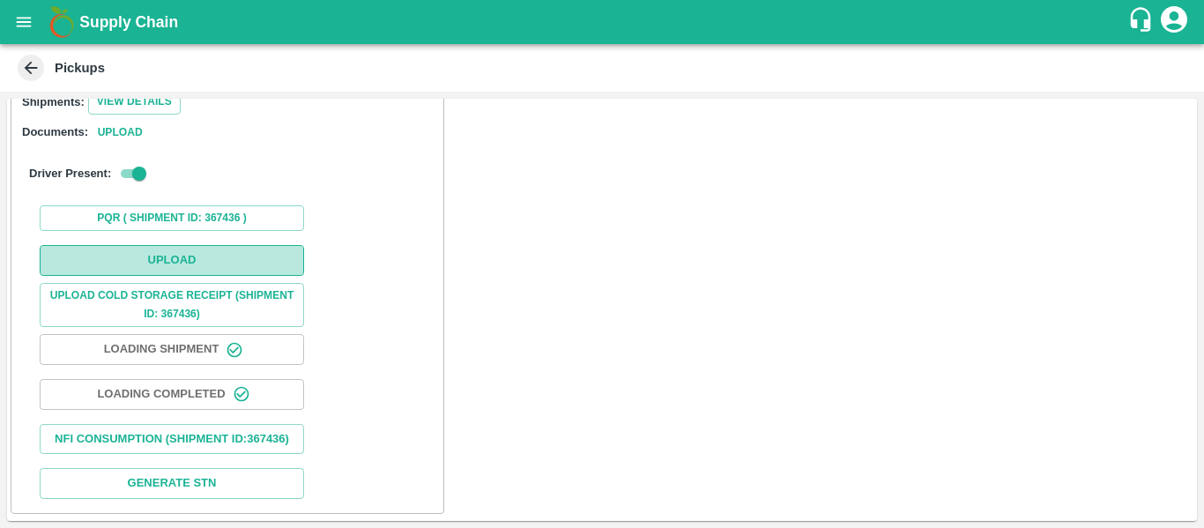
click at [202, 248] on button "Upload" at bounding box center [172, 260] width 264 height 31
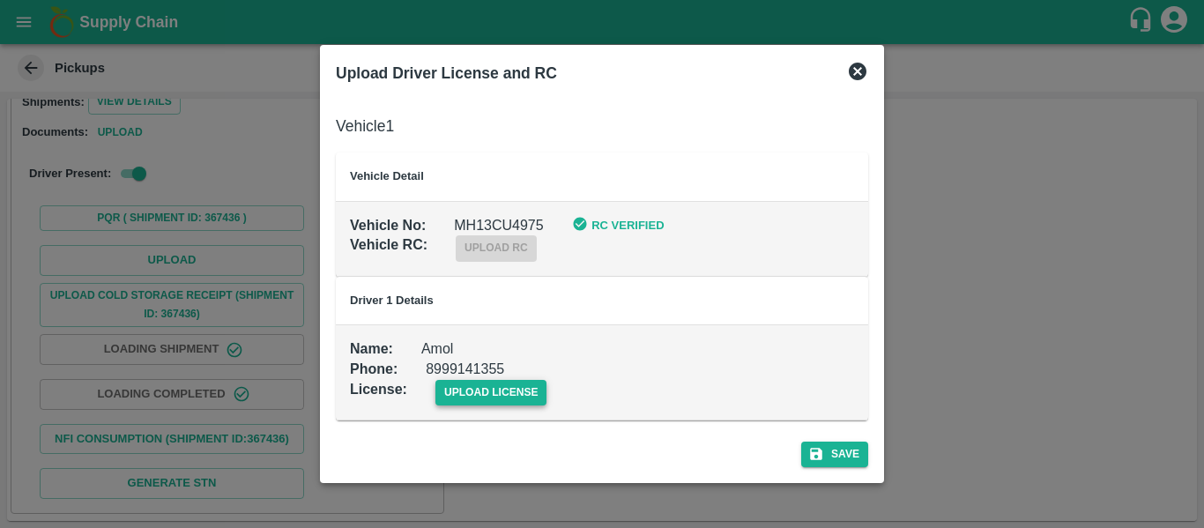
click at [519, 382] on span "upload license" at bounding box center [491, 393] width 112 height 26
click at [0, 0] on input "upload license" at bounding box center [0, 0] width 0 height 0
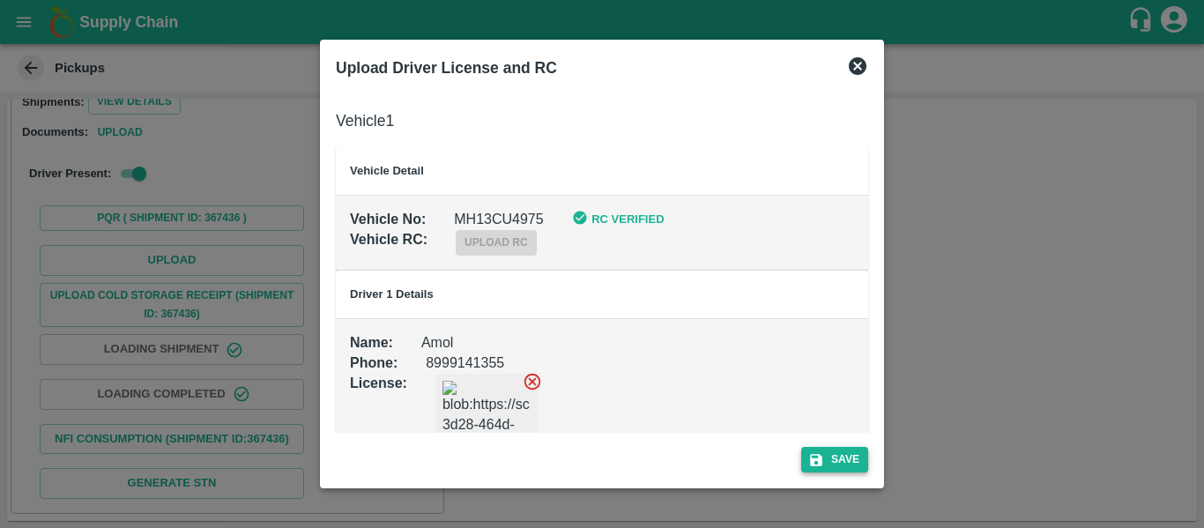
click at [849, 456] on button "Save" at bounding box center [834, 460] width 67 height 26
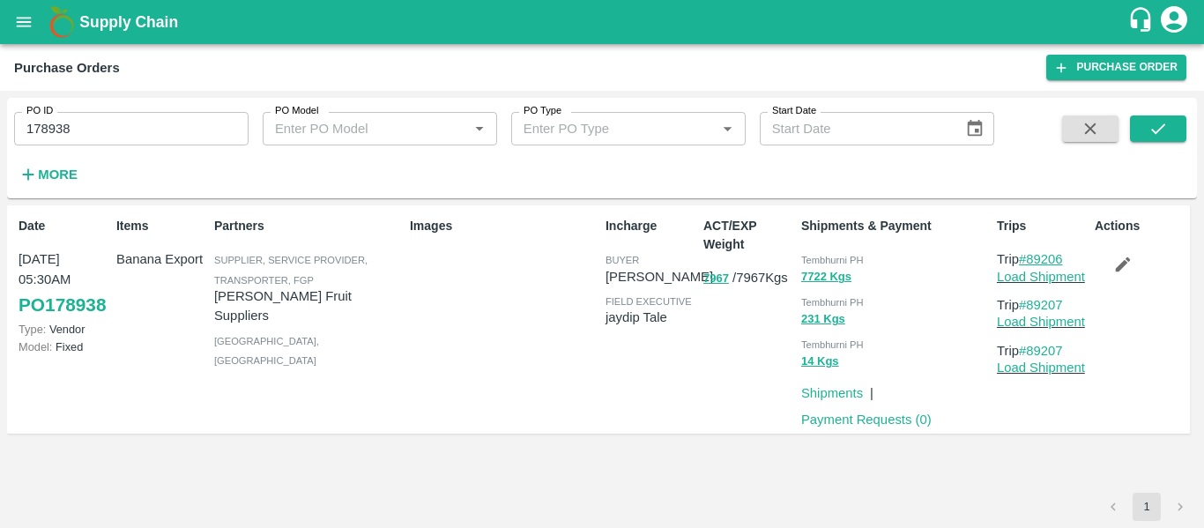
drag, startPoint x: 1072, startPoint y: 255, endPoint x: 1031, endPoint y: 259, distance: 41.6
click at [1031, 259] on p "Trip #89206" at bounding box center [1042, 258] width 91 height 19
copy link "89206"
drag, startPoint x: 1076, startPoint y: 308, endPoint x: 1030, endPoint y: 306, distance: 45.9
click at [1030, 306] on p "Trip #89207" at bounding box center [1042, 304] width 91 height 19
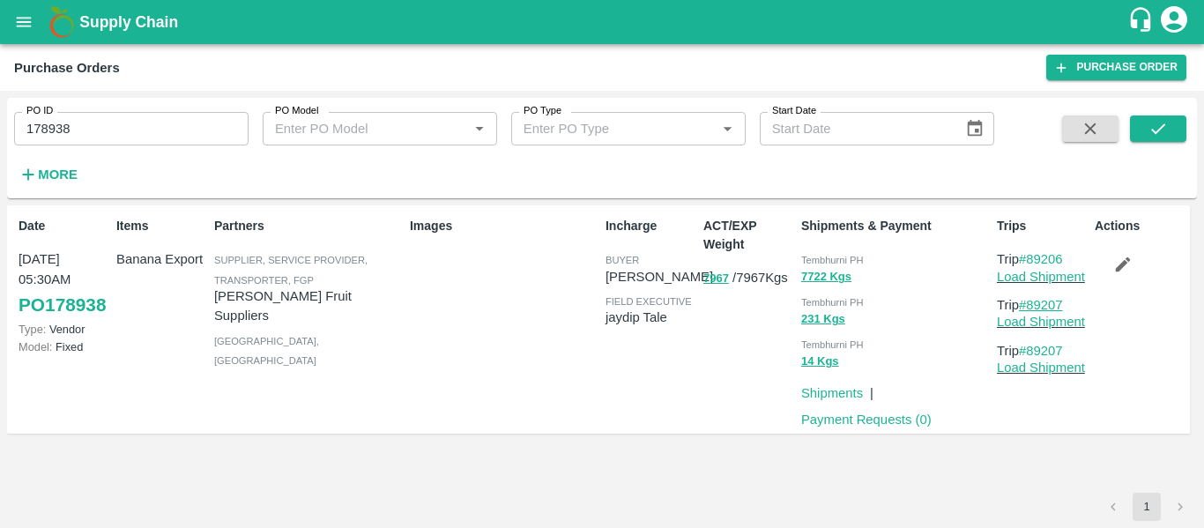
copy link "89207"
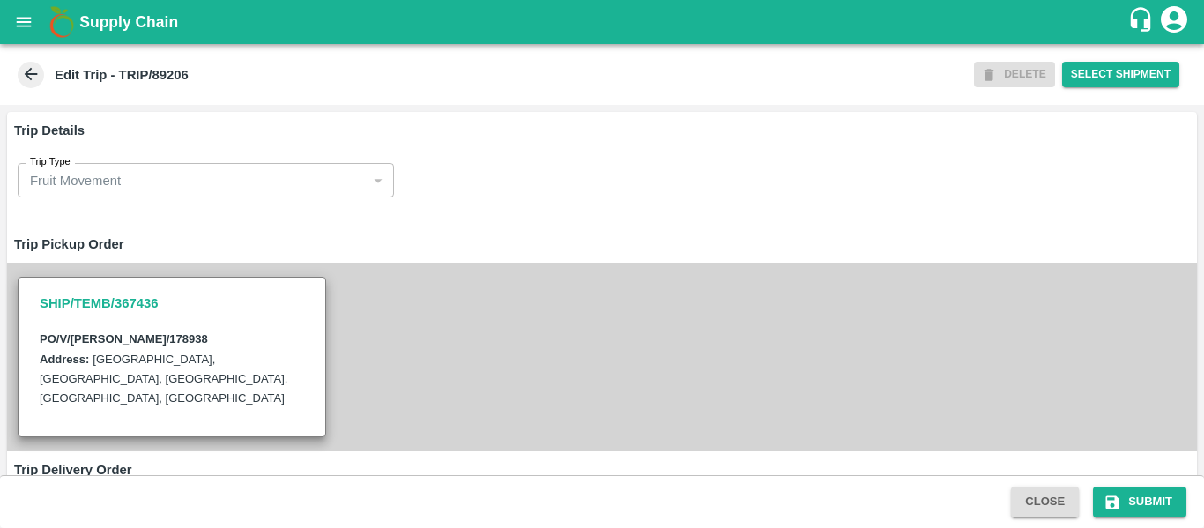
scroll to position [1351, 0]
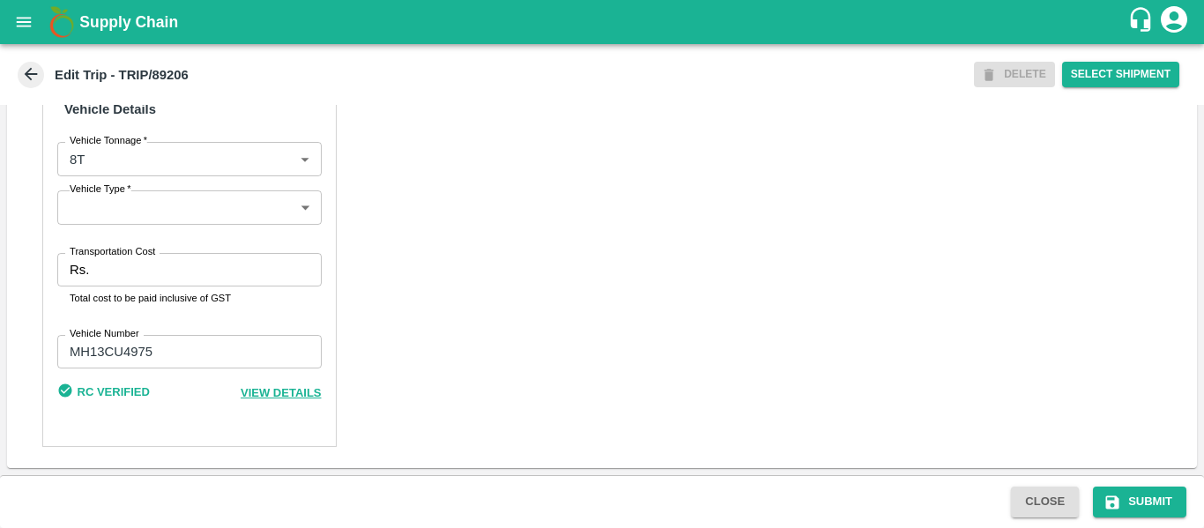
click at [122, 272] on input "Transportation Cost" at bounding box center [208, 269] width 225 height 33
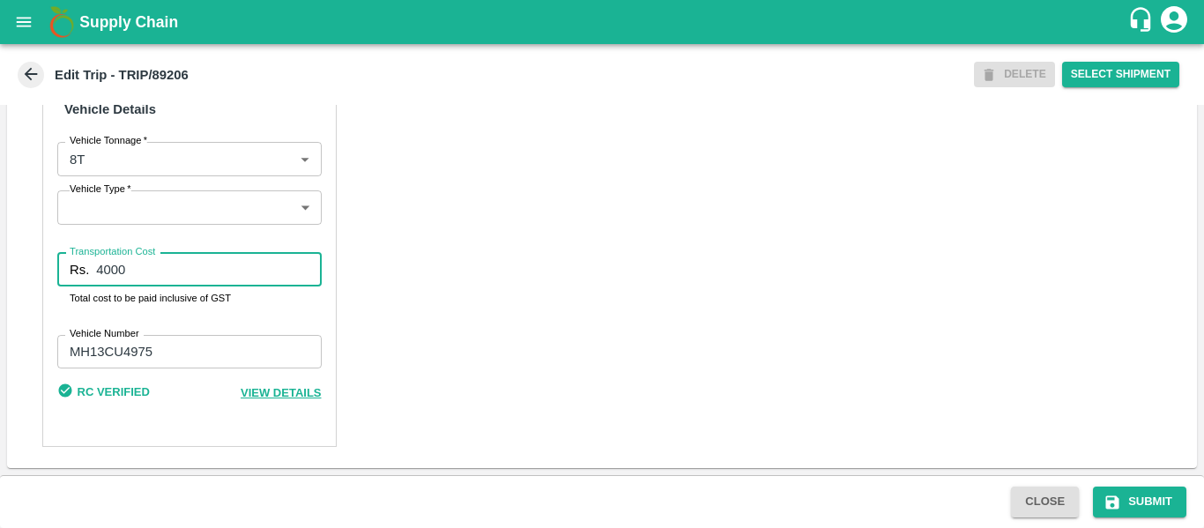
type input "4000"
click at [1143, 524] on div "Close Submit" at bounding box center [602, 501] width 1204 height 53
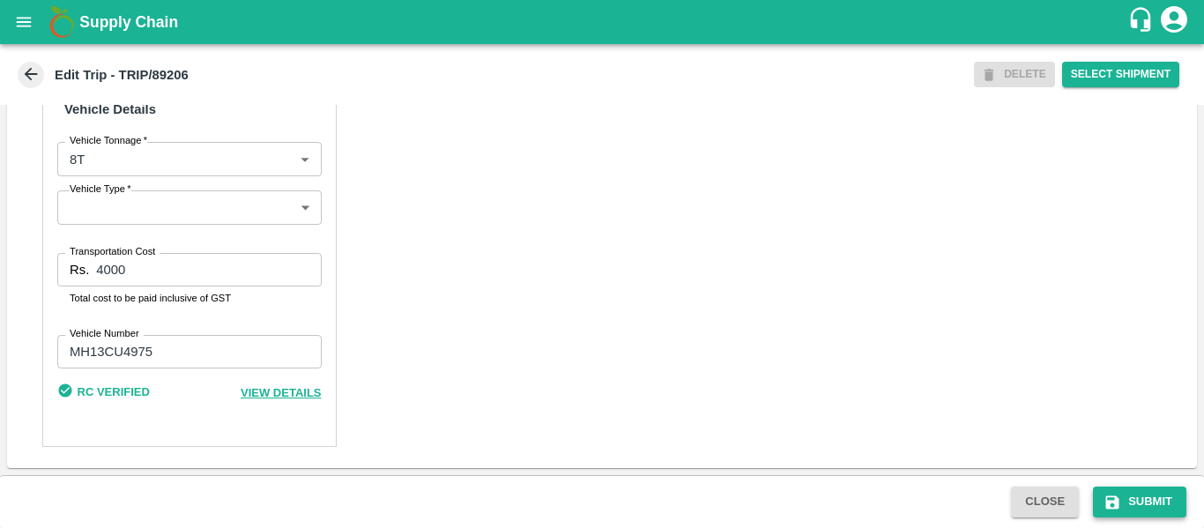
click at [1137, 500] on button "Submit" at bounding box center [1139, 501] width 93 height 31
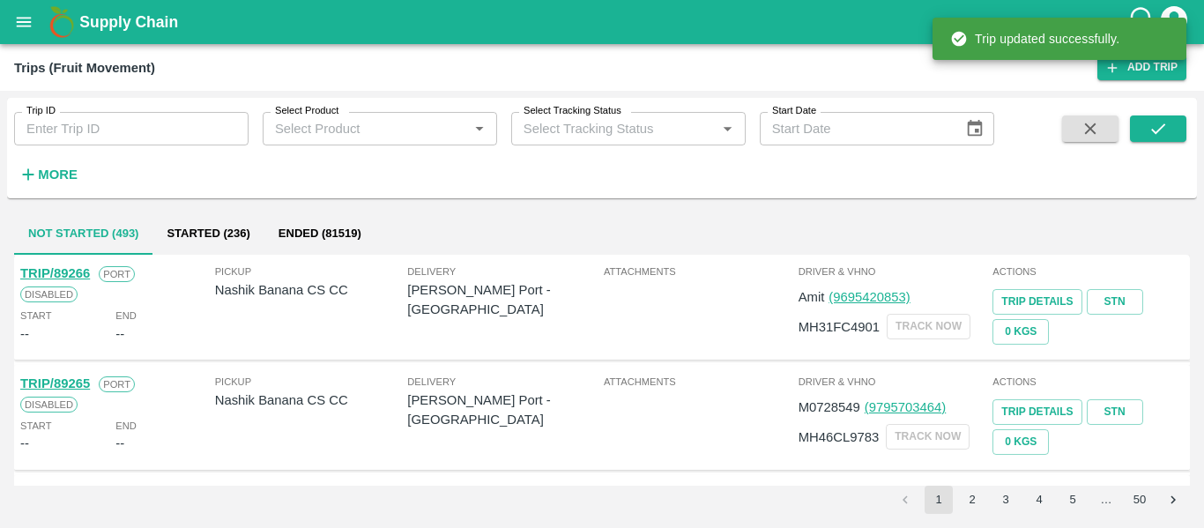
click at [82, 132] on input "Trip ID" at bounding box center [131, 128] width 234 height 33
paste input "89207"
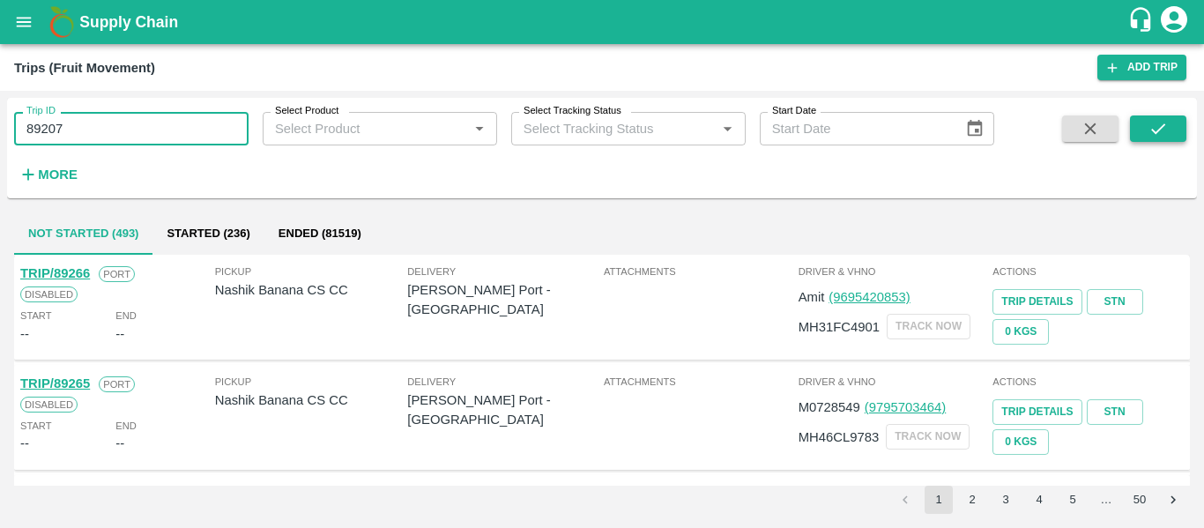
type input "89207"
click at [1162, 118] on button "submit" at bounding box center [1158, 128] width 56 height 26
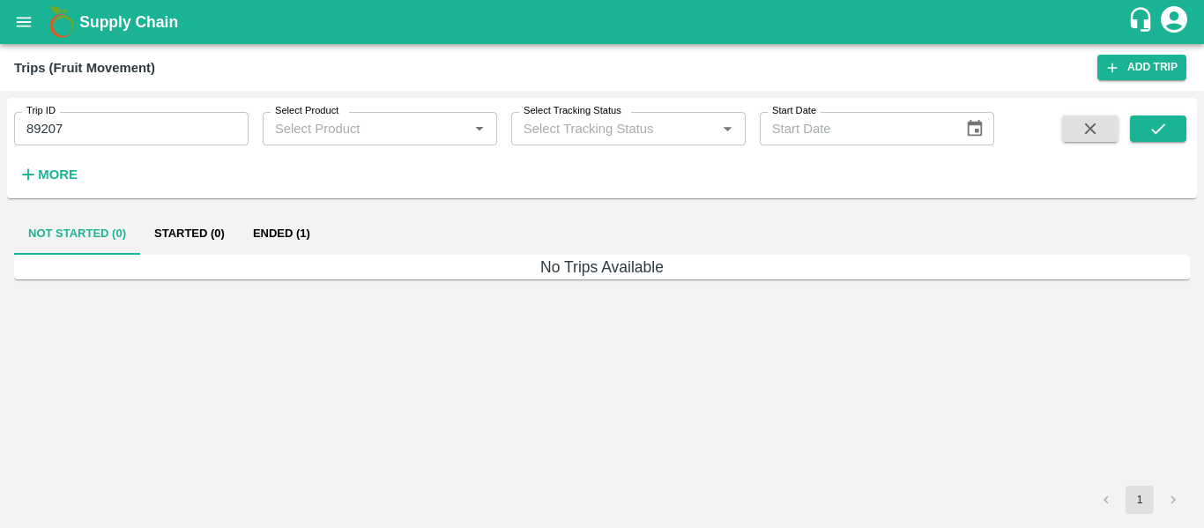
click at [285, 225] on button "Ended (1)" at bounding box center [281, 233] width 85 height 42
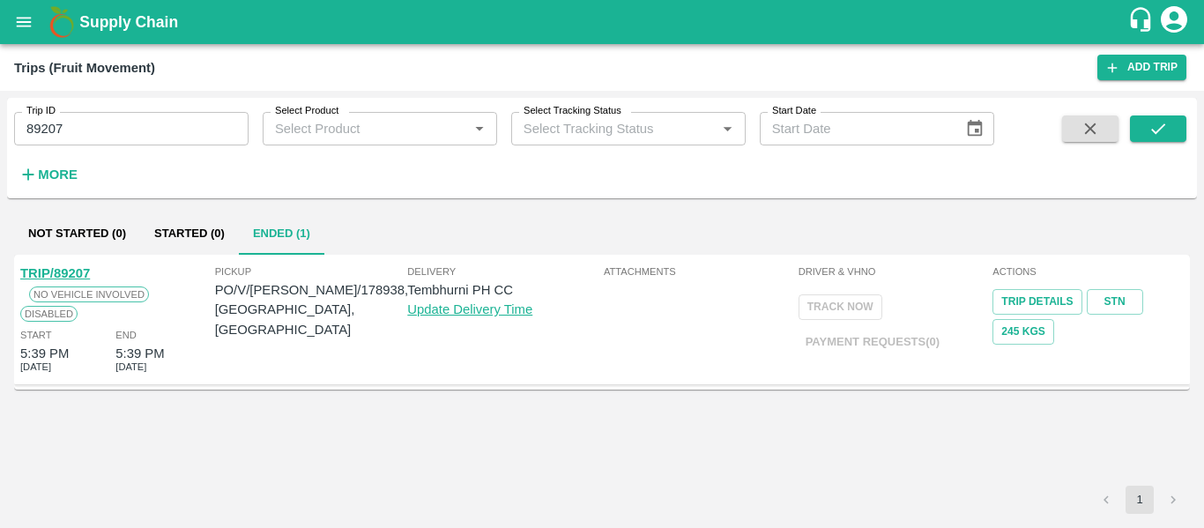
click at [60, 277] on link "TRIP/89207" at bounding box center [55, 273] width 70 height 14
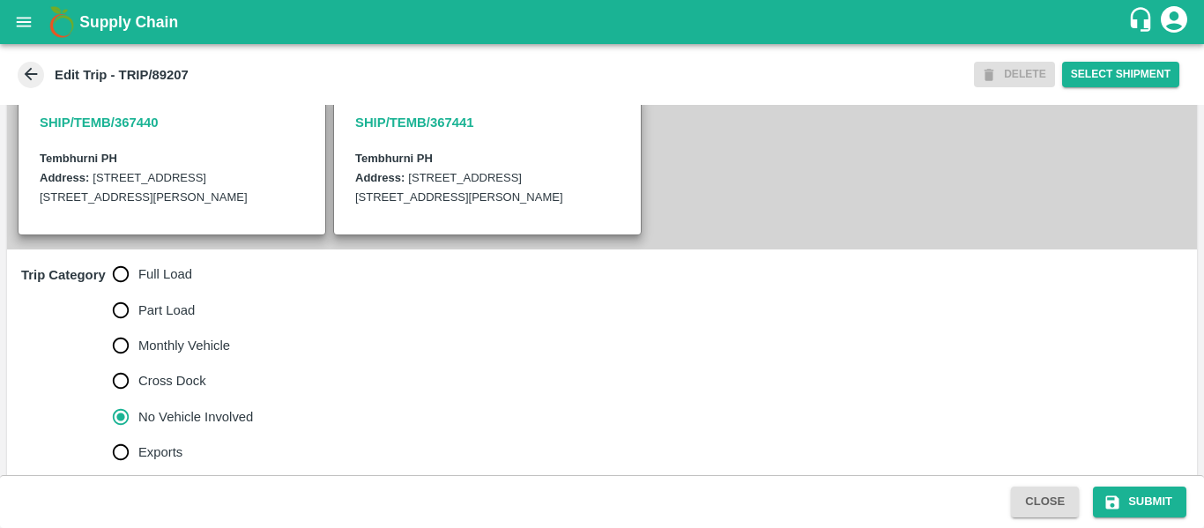
click at [159, 284] on span "Full Load" at bounding box center [165, 273] width 54 height 19
click at [138, 292] on input "Full Load" at bounding box center [120, 273] width 35 height 35
radio input "true"
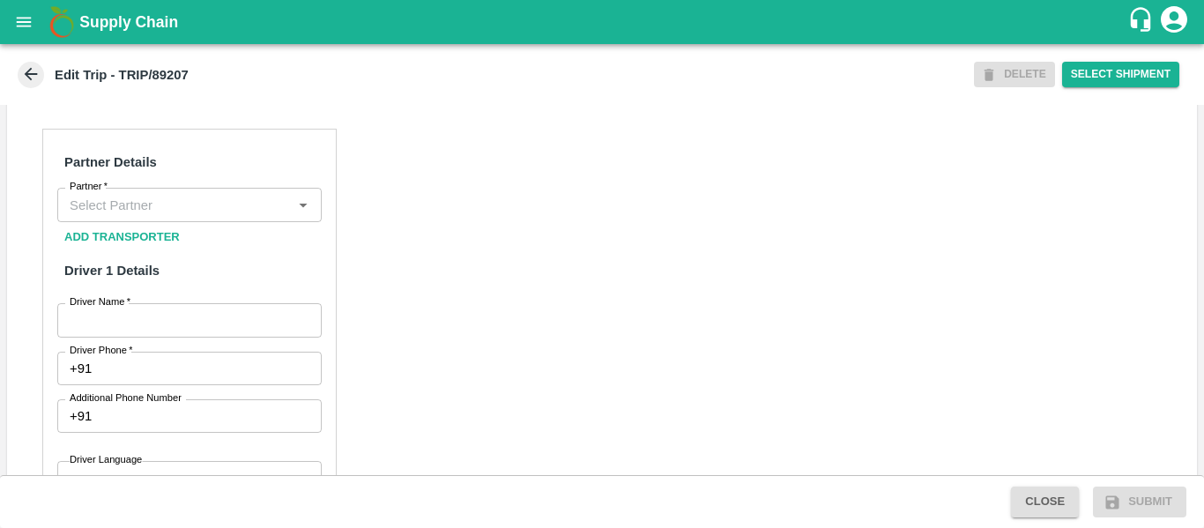
scroll to position [812, 0]
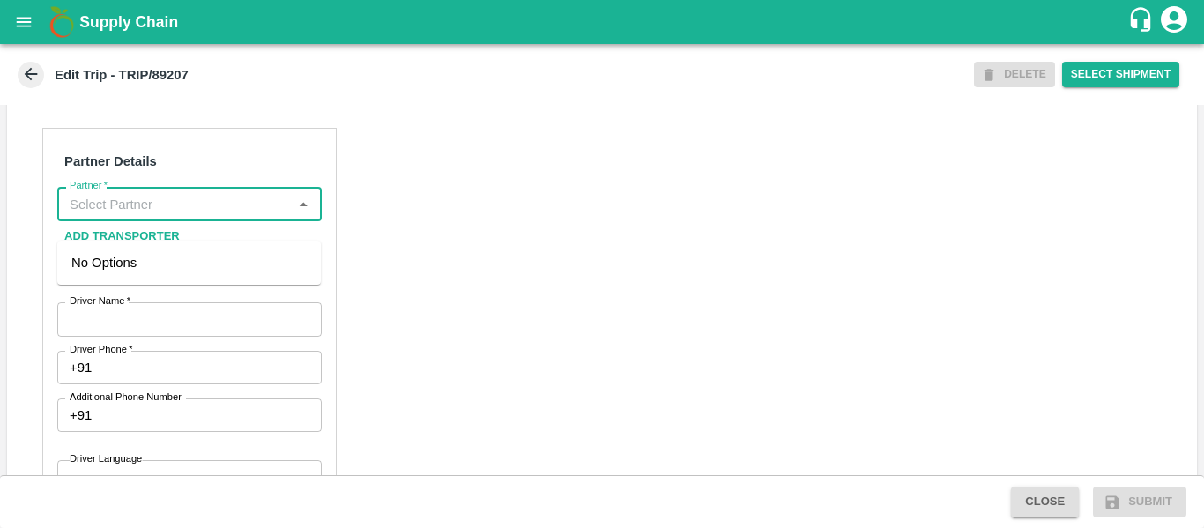
click at [119, 215] on input "Partner   *" at bounding box center [175, 203] width 225 height 23
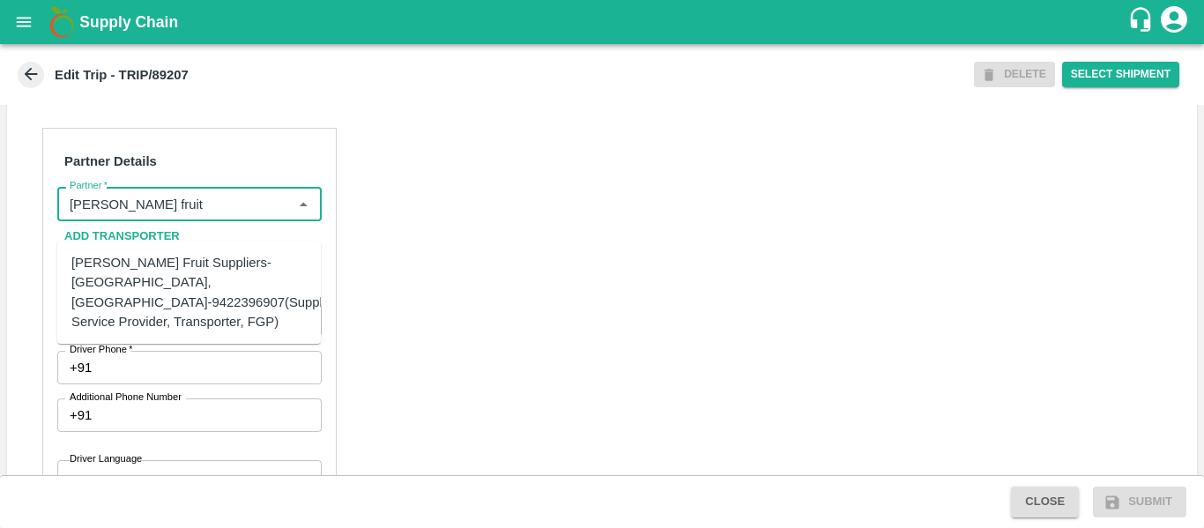
click at [152, 286] on div "[PERSON_NAME] Fruit Suppliers-[GEOGRAPHIC_DATA], [GEOGRAPHIC_DATA]-9422396907(S…" at bounding box center [205, 292] width 269 height 78
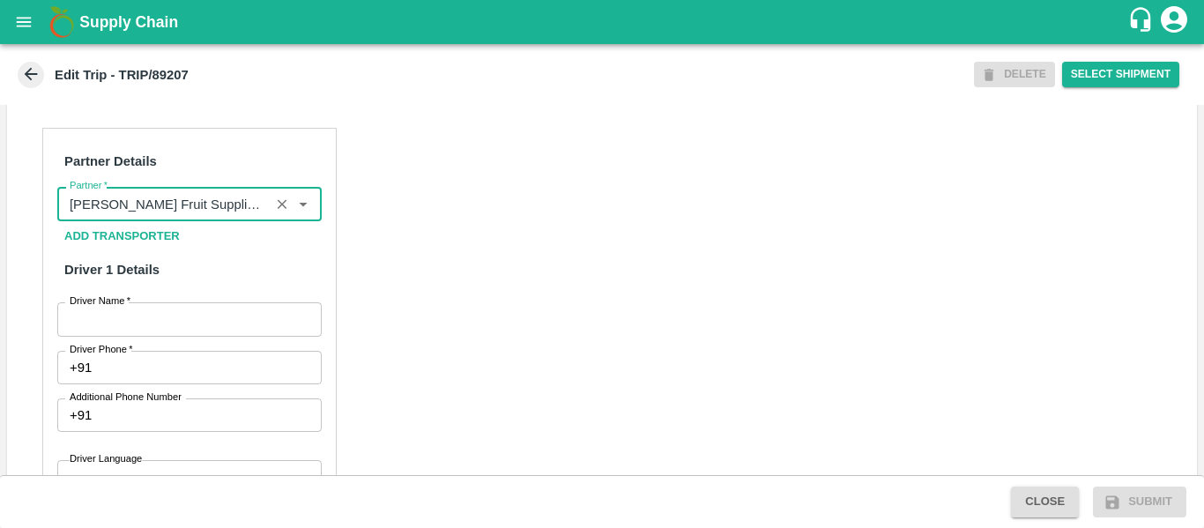
type input "[PERSON_NAME] Fruit Suppliers-[GEOGRAPHIC_DATA], [GEOGRAPHIC_DATA]-9422396907(S…"
click at [167, 336] on input "Driver Name   *" at bounding box center [189, 318] width 264 height 33
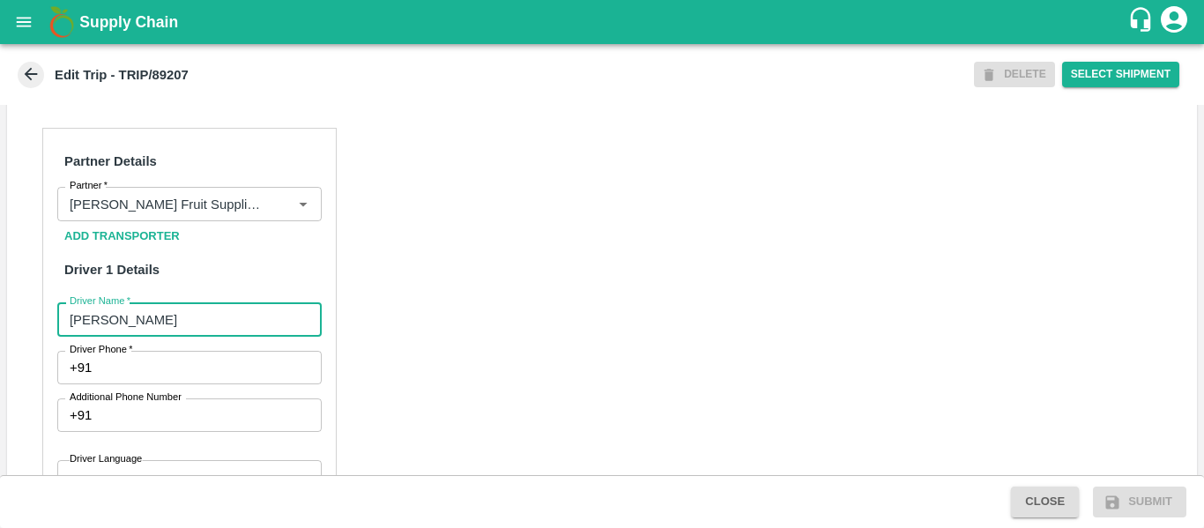
type input "[PERSON_NAME]"
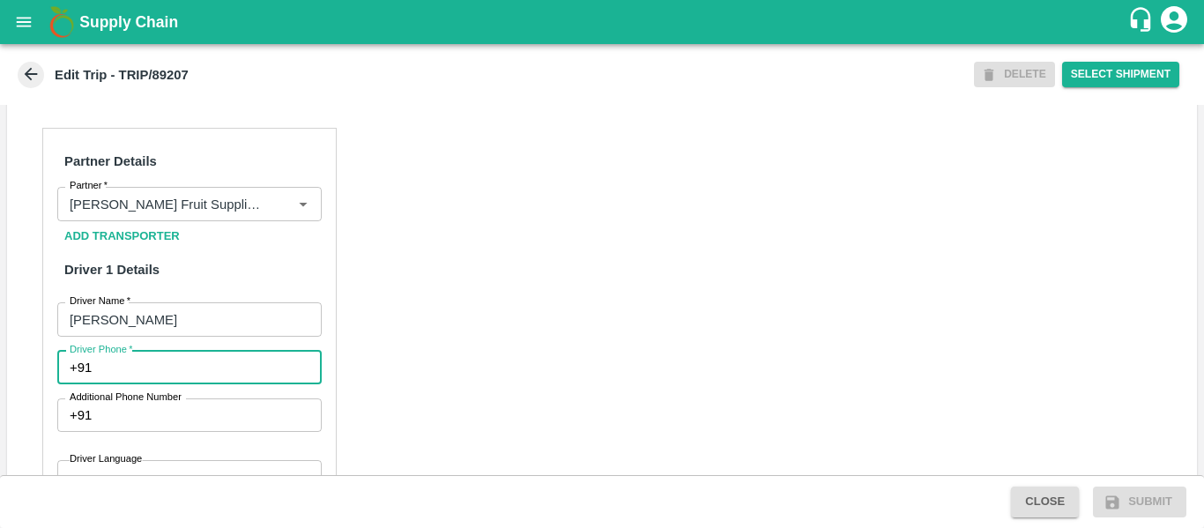
click at [171, 382] on input "Driver Phone   *" at bounding box center [210, 367] width 222 height 33
type input "9975745985"
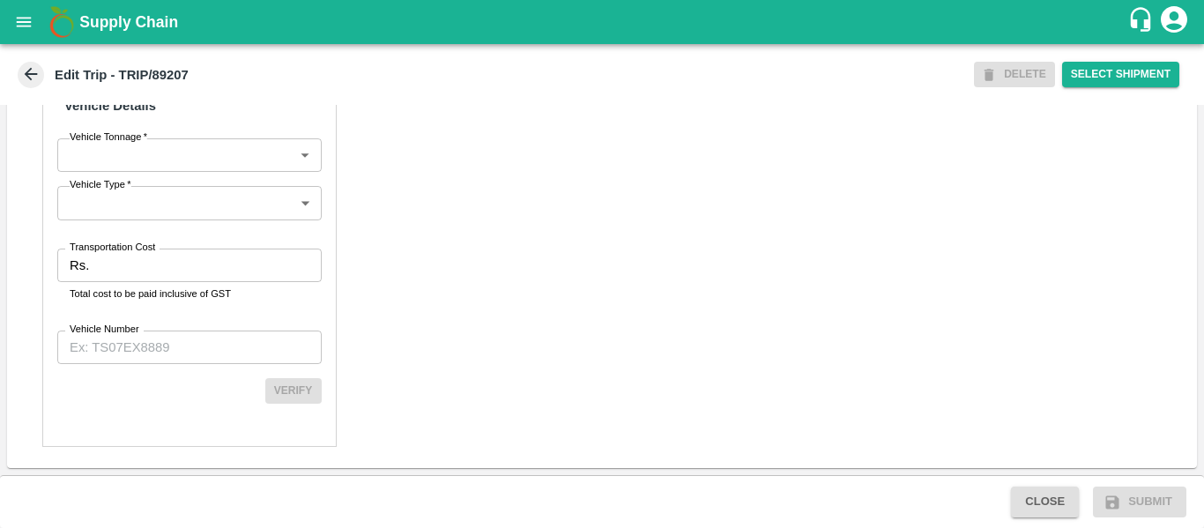
click at [124, 274] on input "Transportation Cost" at bounding box center [208, 264] width 225 height 33
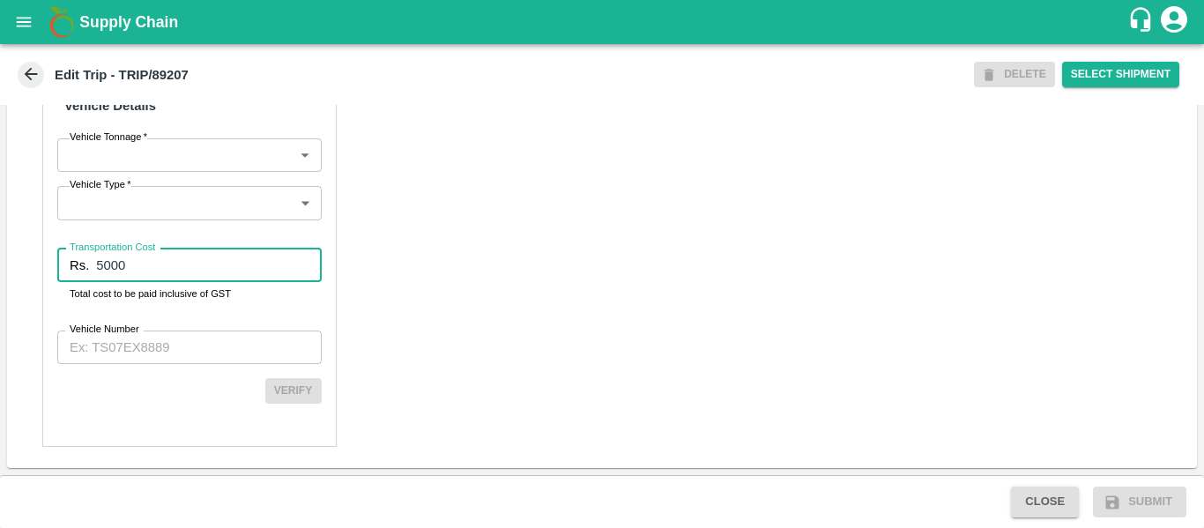
type input "5000"
click at [135, 330] on label "Vehicle Number" at bounding box center [105, 329] width 70 height 14
click at [135, 330] on input "Vehicle Number" at bounding box center [189, 346] width 264 height 33
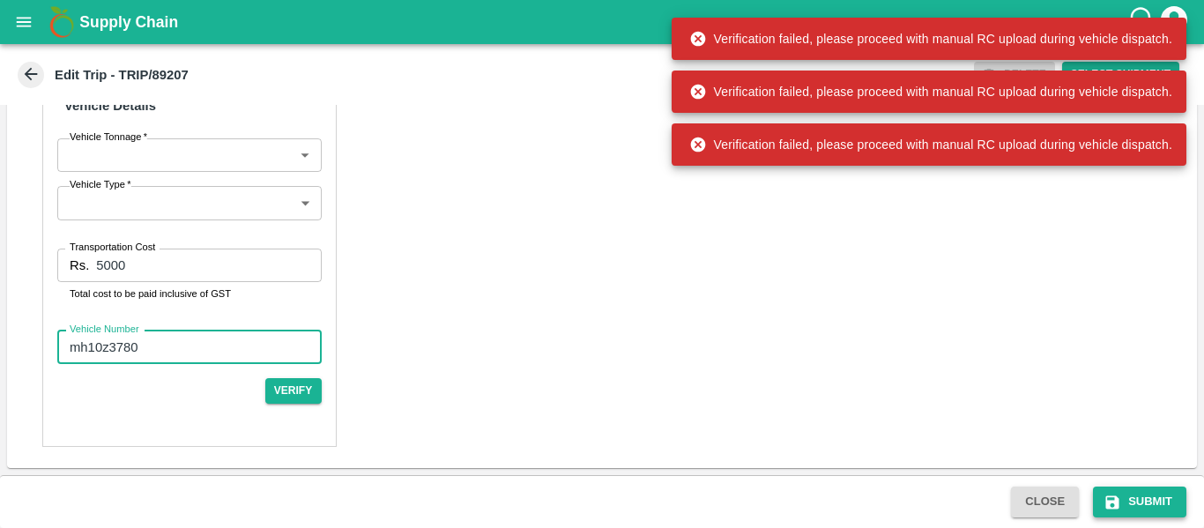
type input "mh10z3780"
click at [1135, 513] on button "Submit" at bounding box center [1139, 501] width 93 height 31
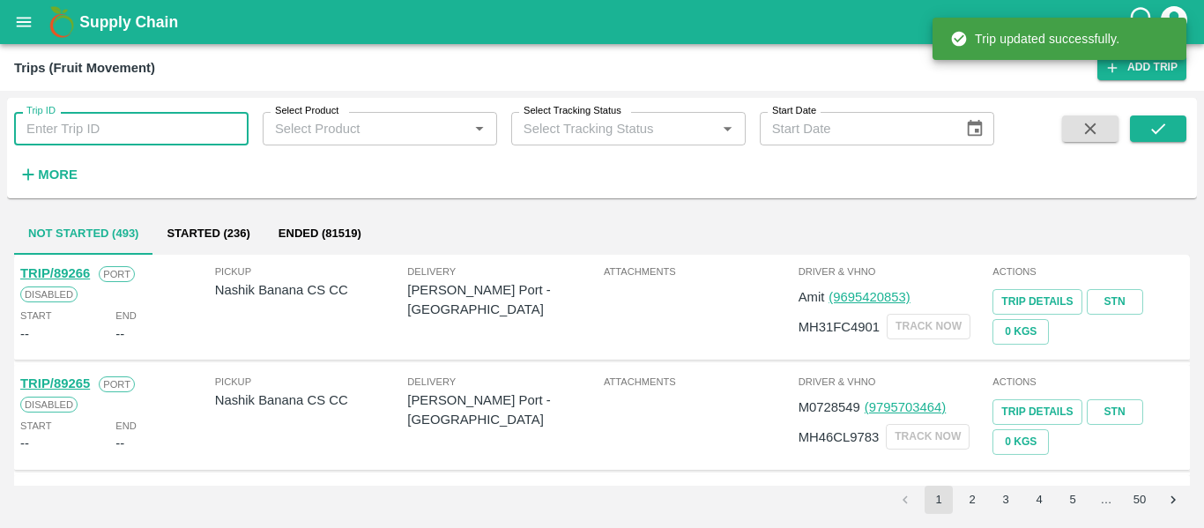
click at [130, 119] on input "Trip ID" at bounding box center [131, 128] width 234 height 33
paste input "89207"
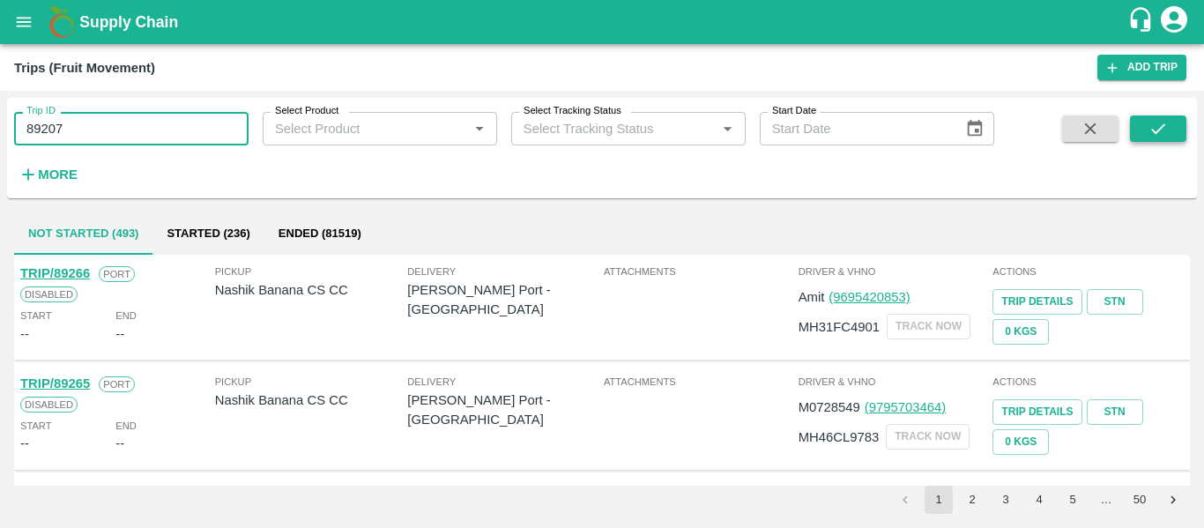
type input "89207"
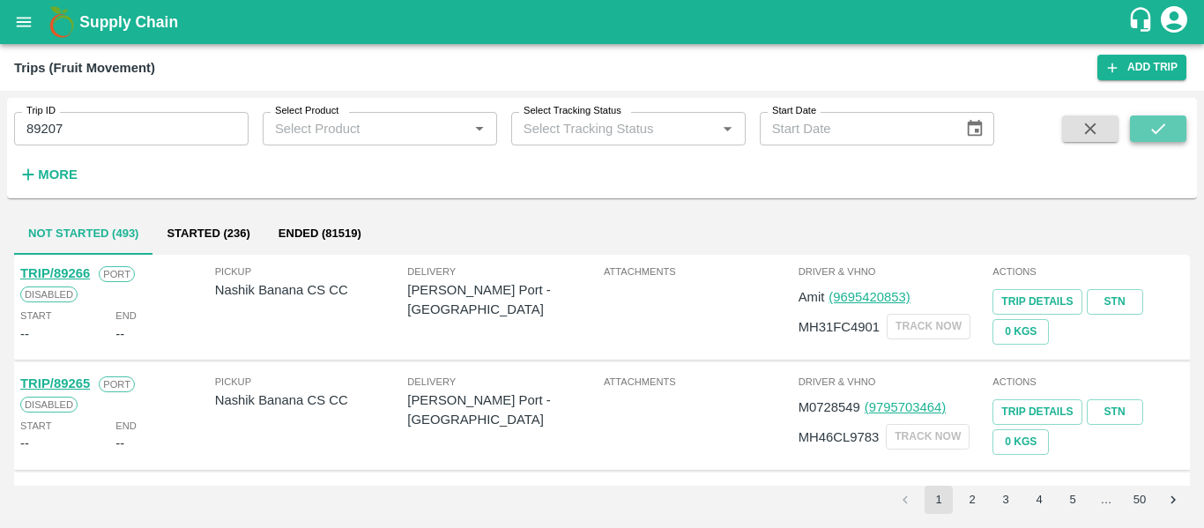
click at [1140, 122] on button "submit" at bounding box center [1158, 128] width 56 height 26
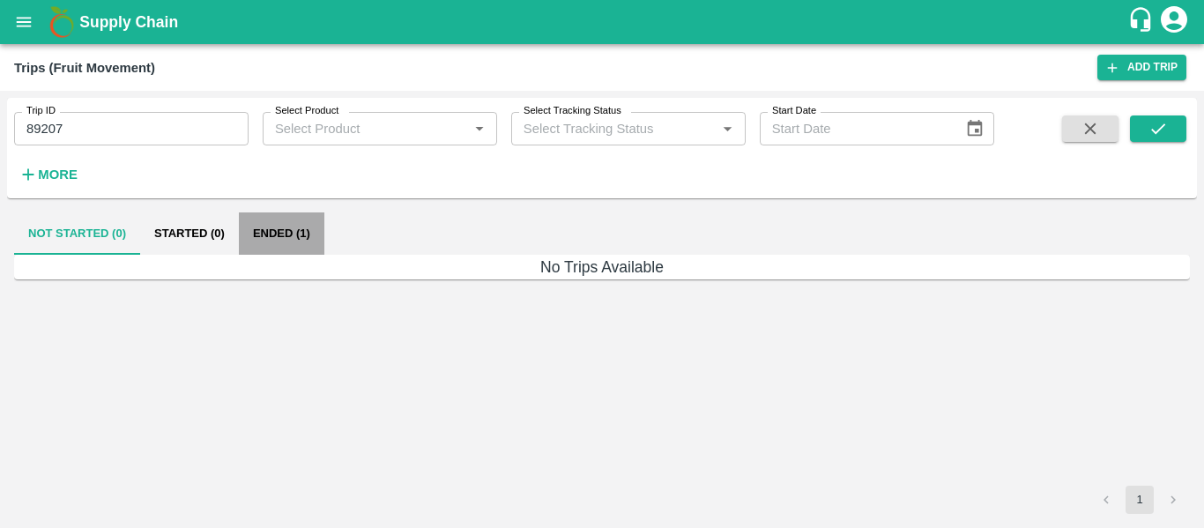
click at [303, 226] on button "Ended (1)" at bounding box center [281, 233] width 85 height 42
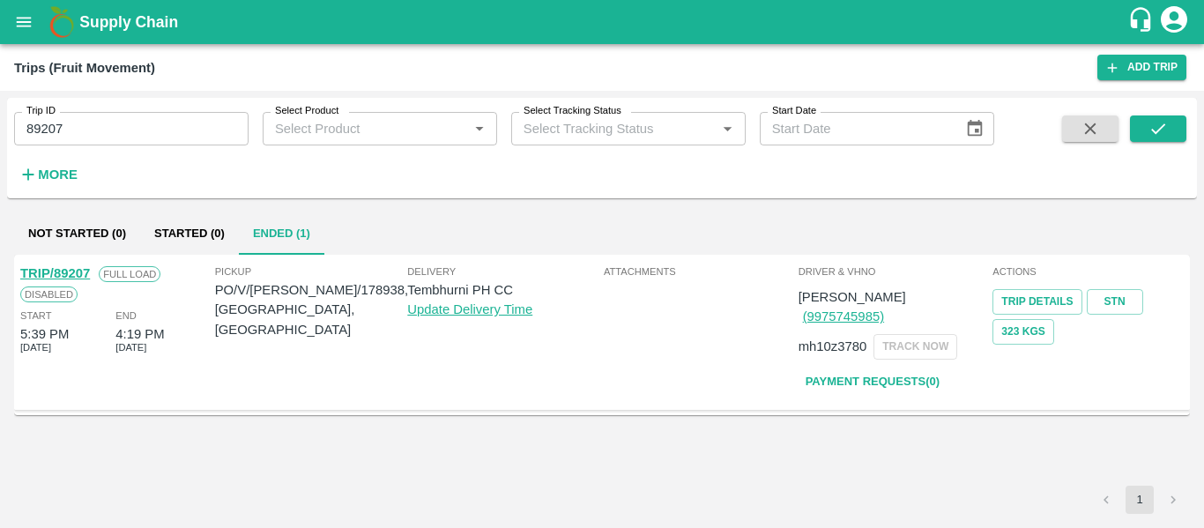
click at [41, 270] on link "TRIP/89207" at bounding box center [55, 273] width 70 height 14
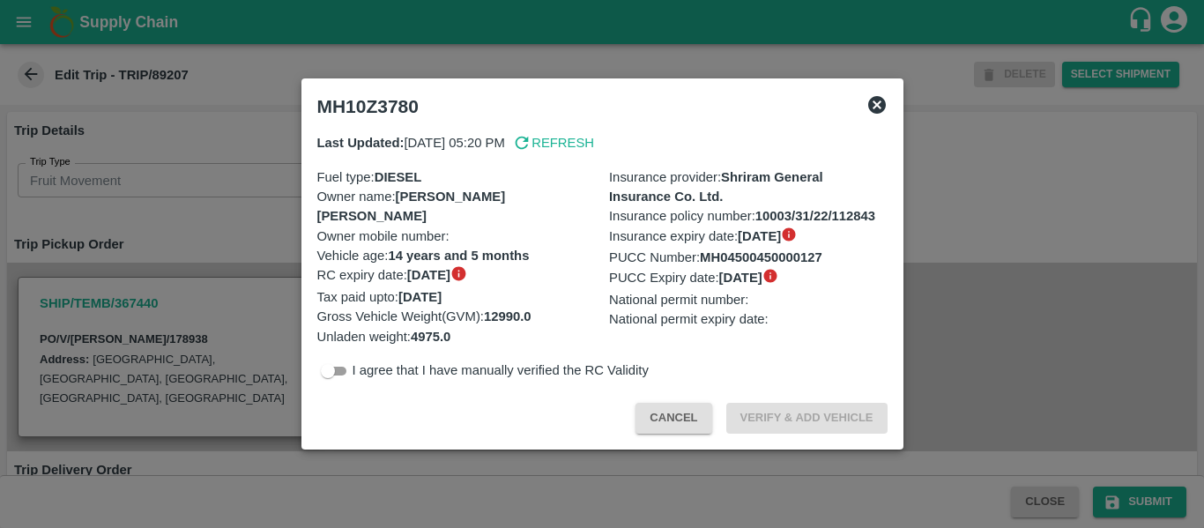
click at [206, 220] on div at bounding box center [602, 264] width 1204 height 528
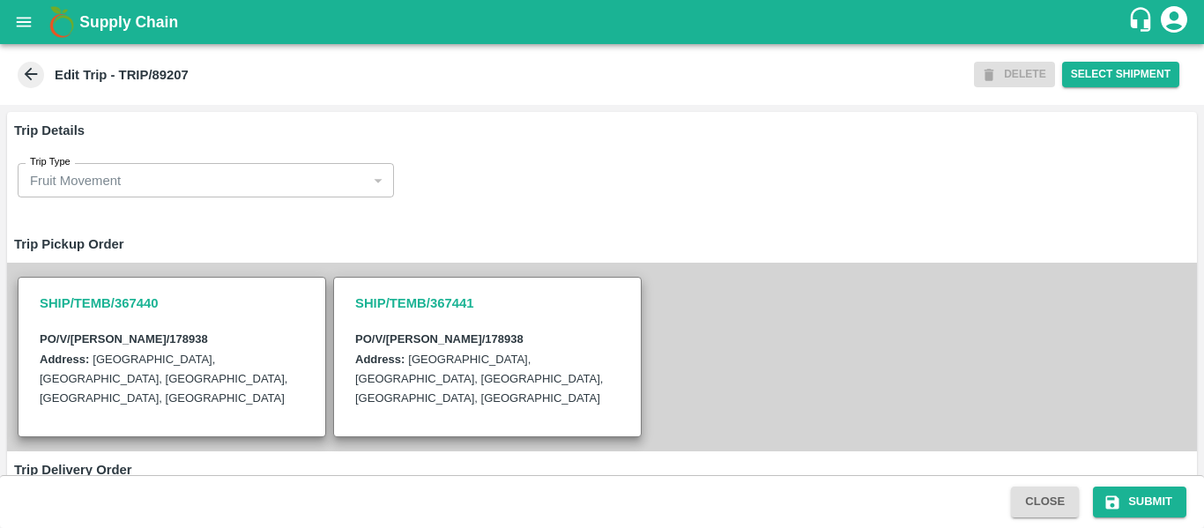
scroll to position [452, 0]
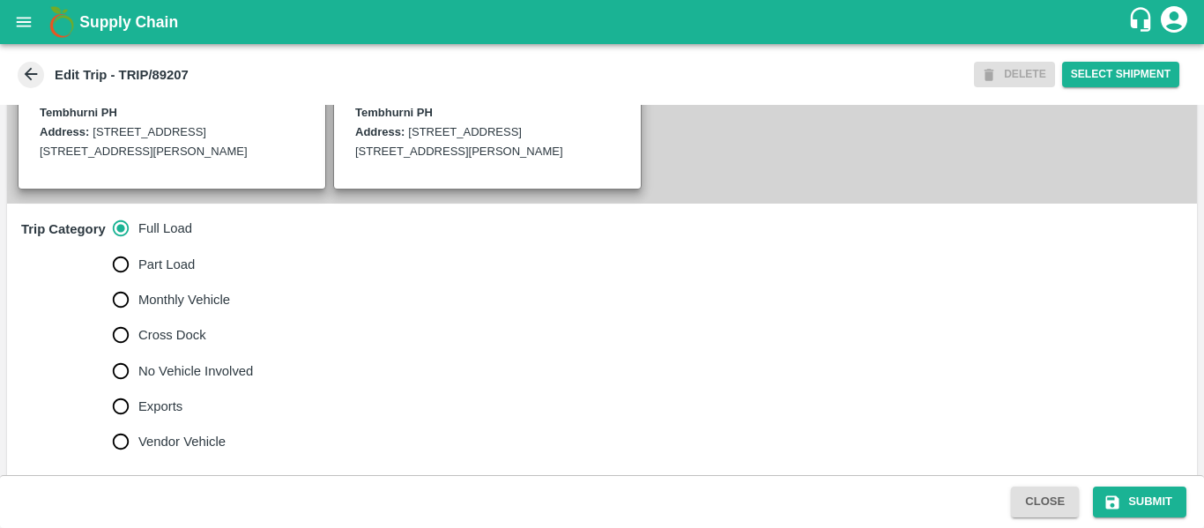
click at [202, 381] on span "No Vehicle Involved" at bounding box center [195, 370] width 115 height 19
click at [138, 386] on input "No Vehicle Involved" at bounding box center [120, 370] width 35 height 35
radio input "true"
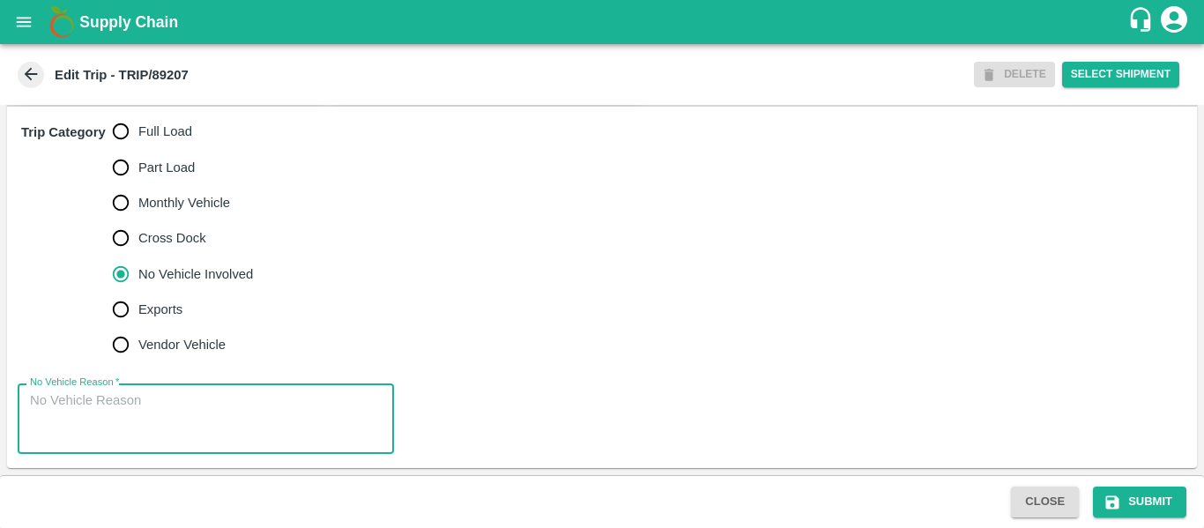
click at [202, 404] on textarea "No Vehicle Reason   *" at bounding box center [206, 419] width 352 height 56
type textarea "Field Dump"
click at [1143, 498] on button "Submit" at bounding box center [1139, 501] width 93 height 31
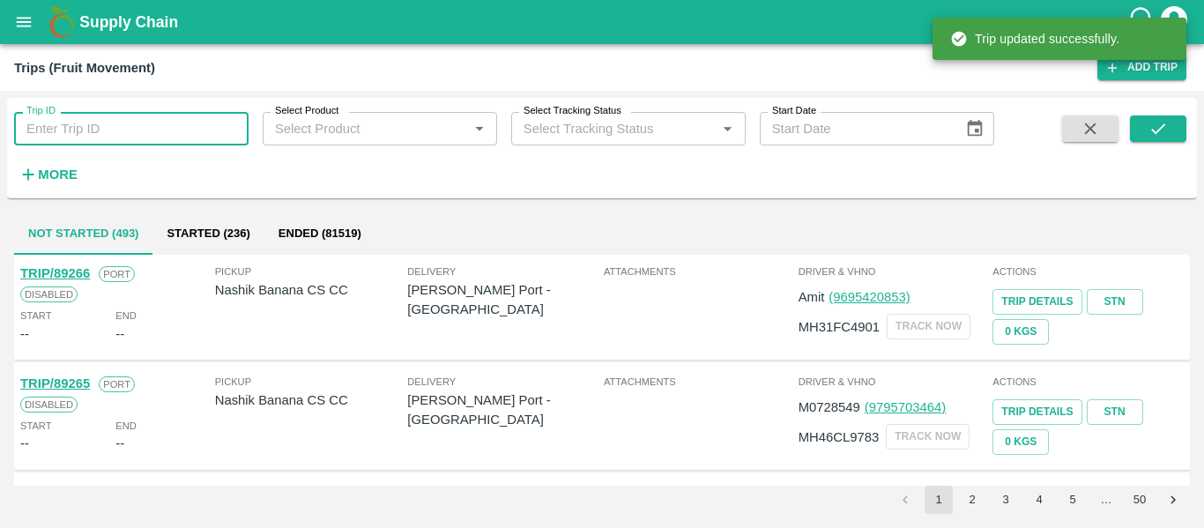
click at [127, 137] on input "Trip ID" at bounding box center [131, 128] width 234 height 33
paste input "89227"
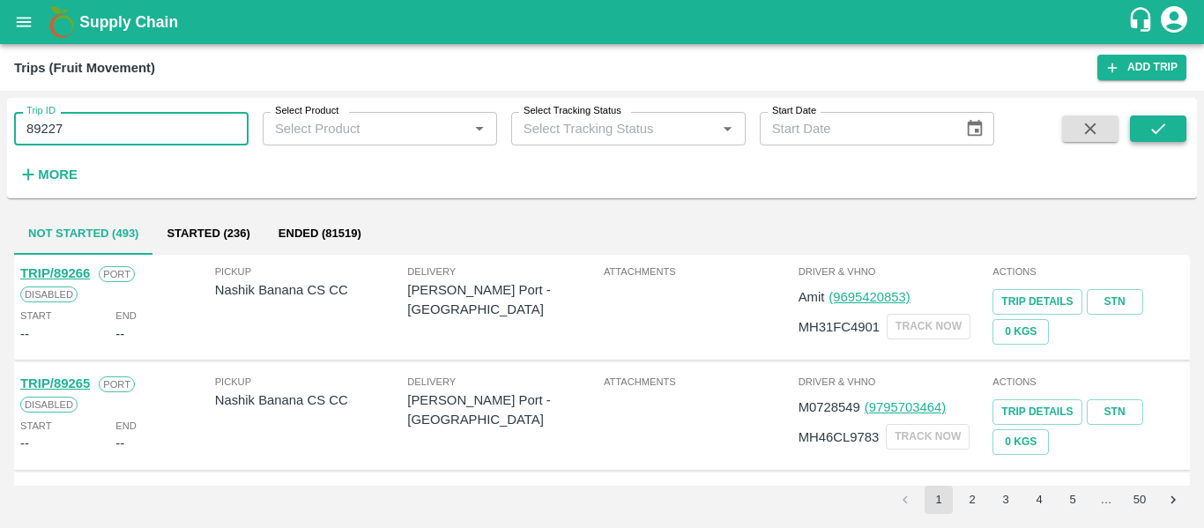
type input "89227"
click at [1142, 130] on button "submit" at bounding box center [1158, 128] width 56 height 26
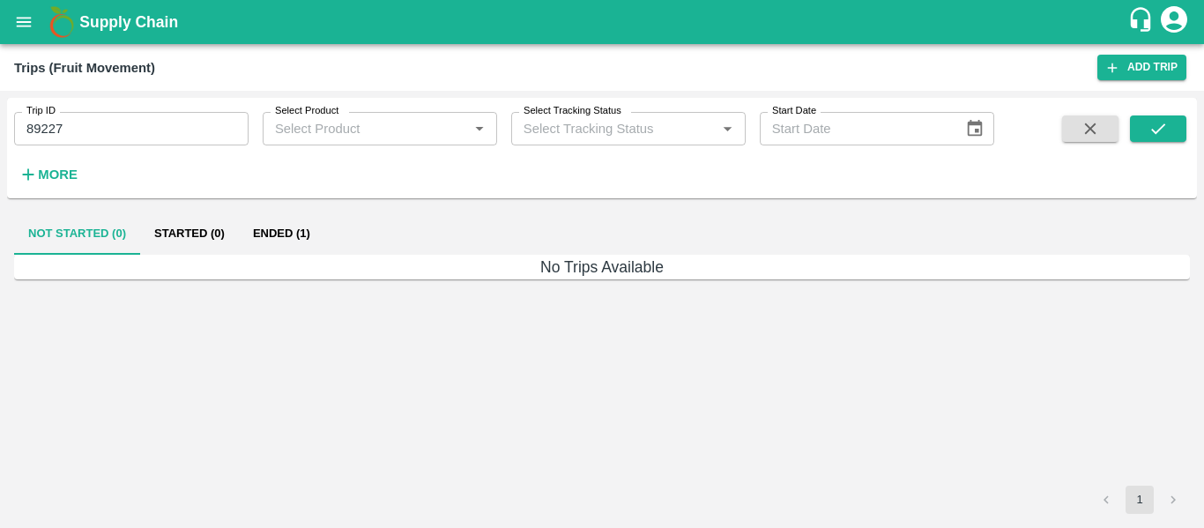
click at [302, 225] on button "Ended (1)" at bounding box center [281, 233] width 85 height 42
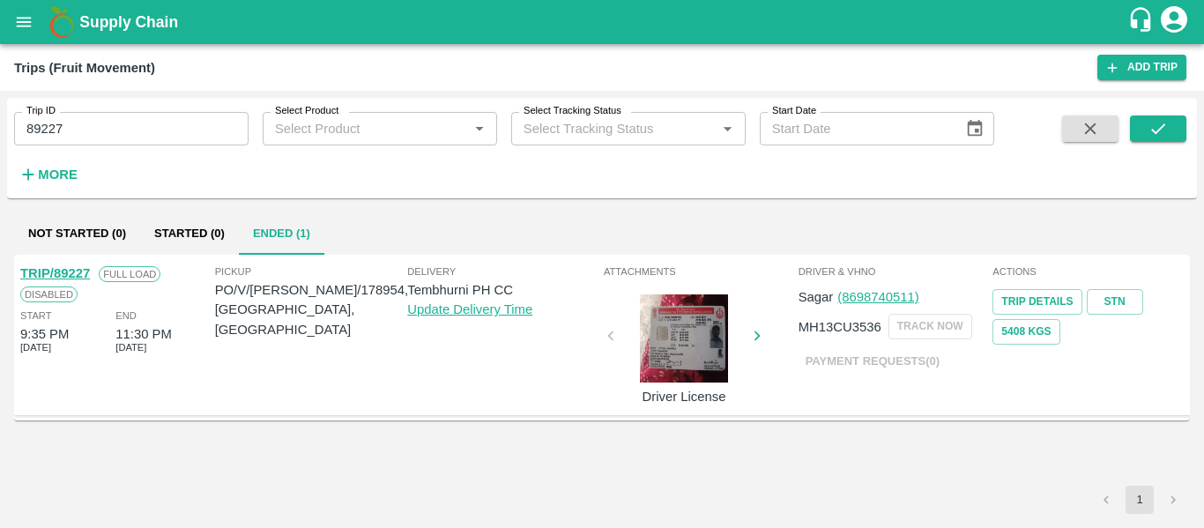
click at [81, 275] on link "TRIP/89227" at bounding box center [55, 273] width 70 height 14
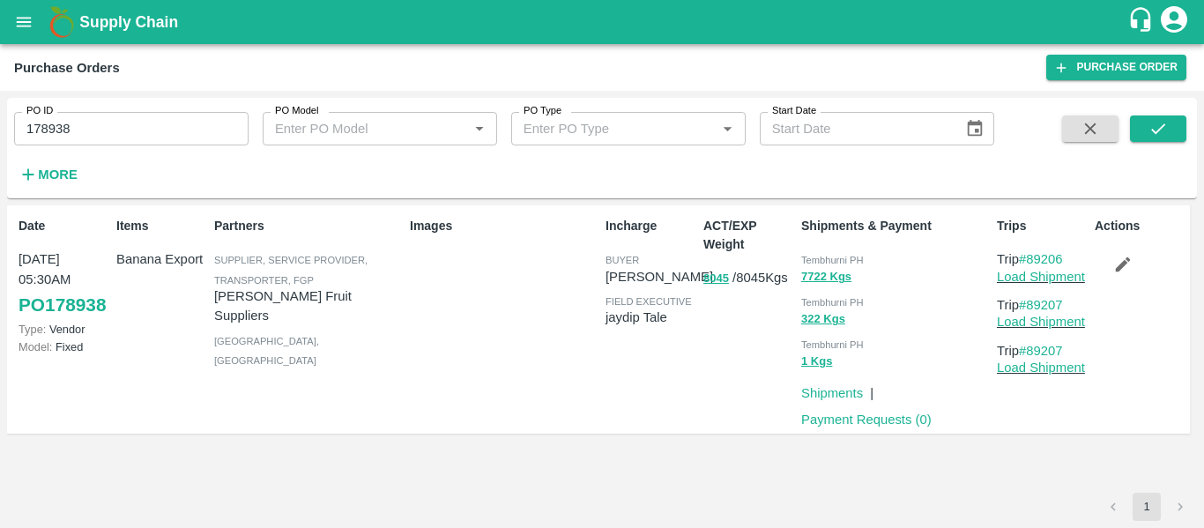
click at [118, 123] on input "178938" at bounding box center [131, 128] width 234 height 33
paste input "text"
type input "178954"
click at [1167, 132] on icon "submit" at bounding box center [1157, 128] width 19 height 19
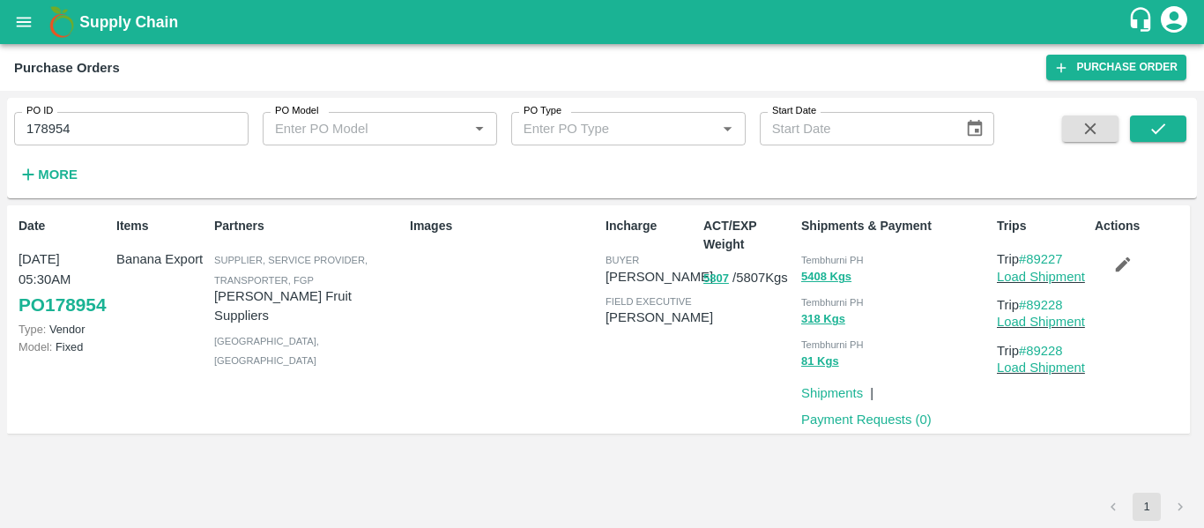
click at [1124, 260] on icon "button" at bounding box center [1122, 264] width 19 height 19
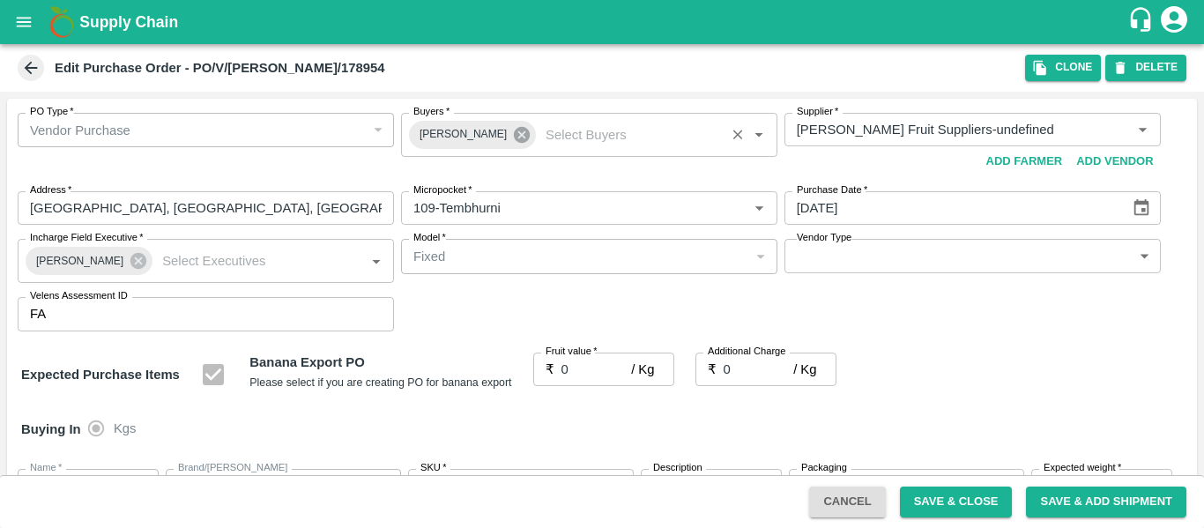
click at [516, 138] on icon at bounding box center [522, 135] width 16 height 16
click at [470, 133] on input "Buyers   *" at bounding box center [574, 129] width 337 height 23
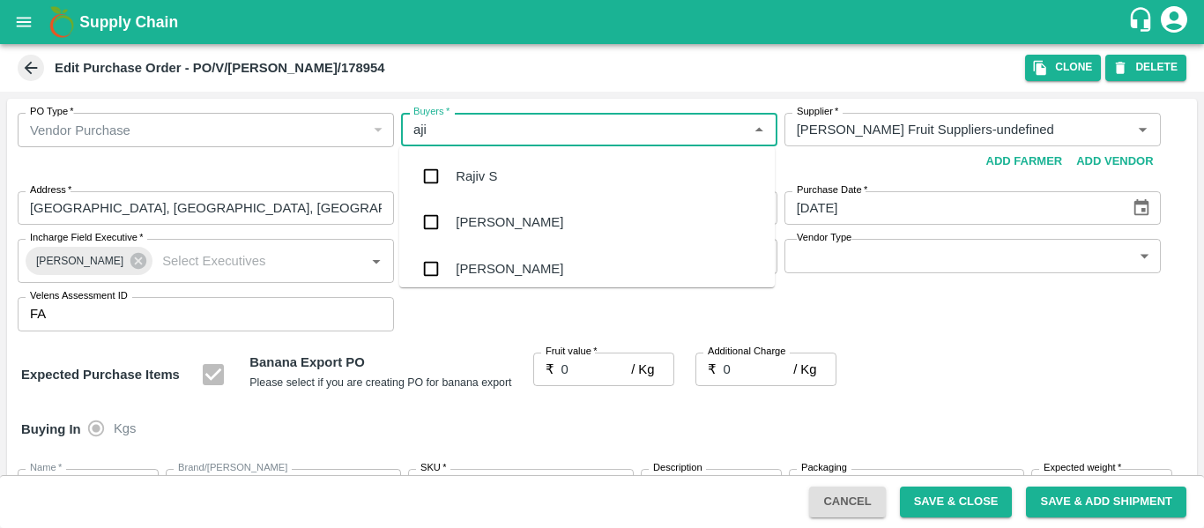
type input "ajit"
click at [473, 162] on div "Ajit Otari" at bounding box center [586, 176] width 375 height 46
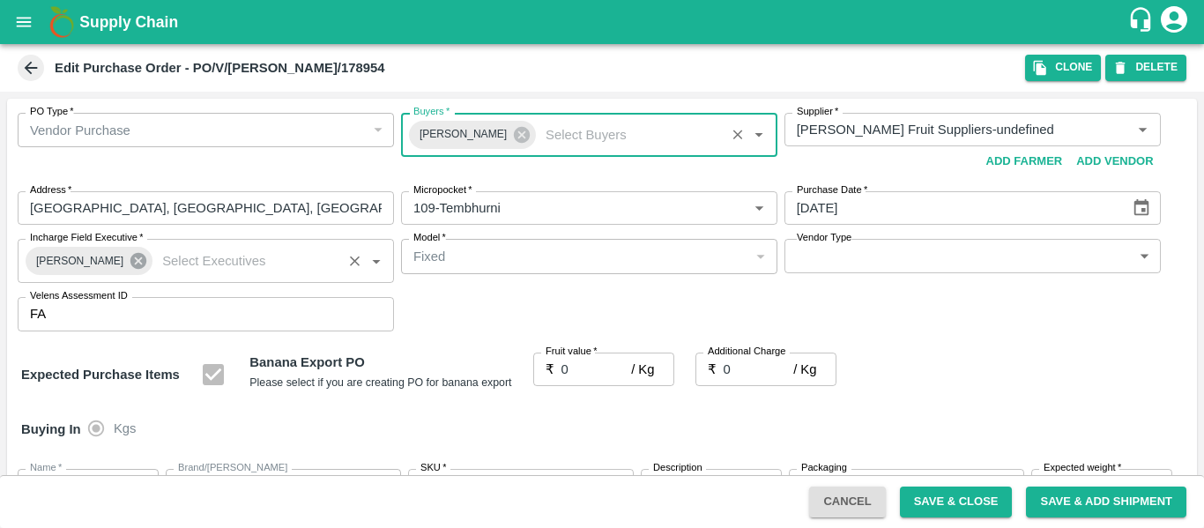
click at [129, 270] on icon at bounding box center [138, 260] width 19 height 19
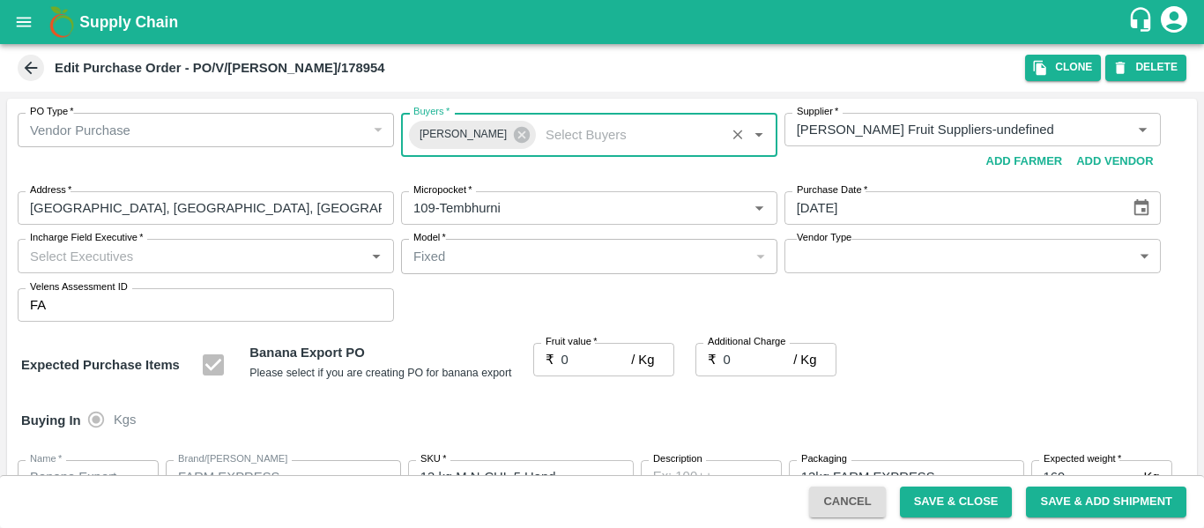
click at [91, 259] on input "Incharge Field Executive   *" at bounding box center [191, 255] width 337 height 23
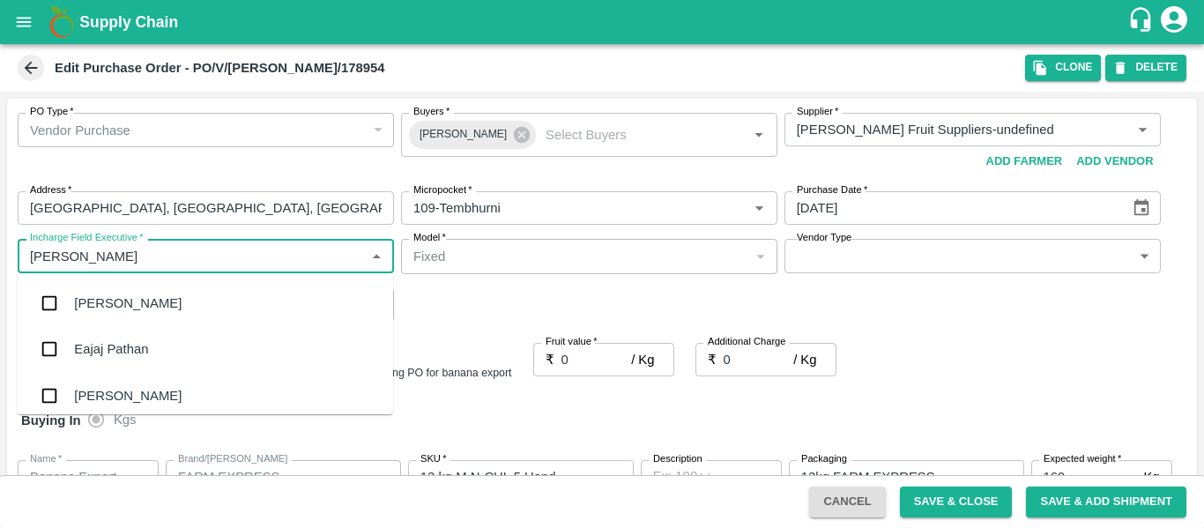
type input "jayd"
click at [97, 298] on div "jaydip Tale" at bounding box center [105, 302] width 62 height 19
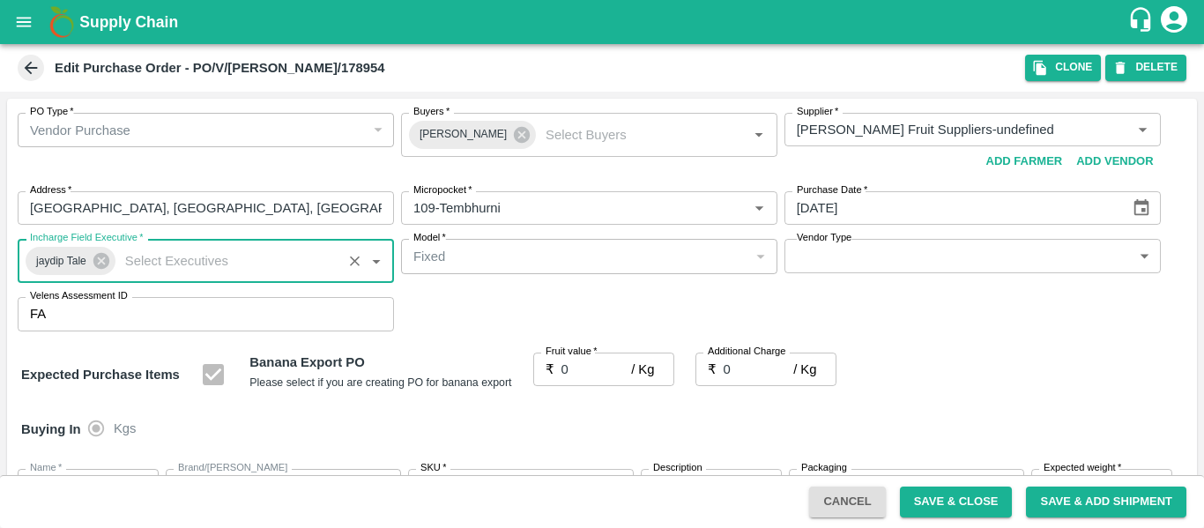
click at [594, 373] on input "0" at bounding box center [596, 368] width 70 height 33
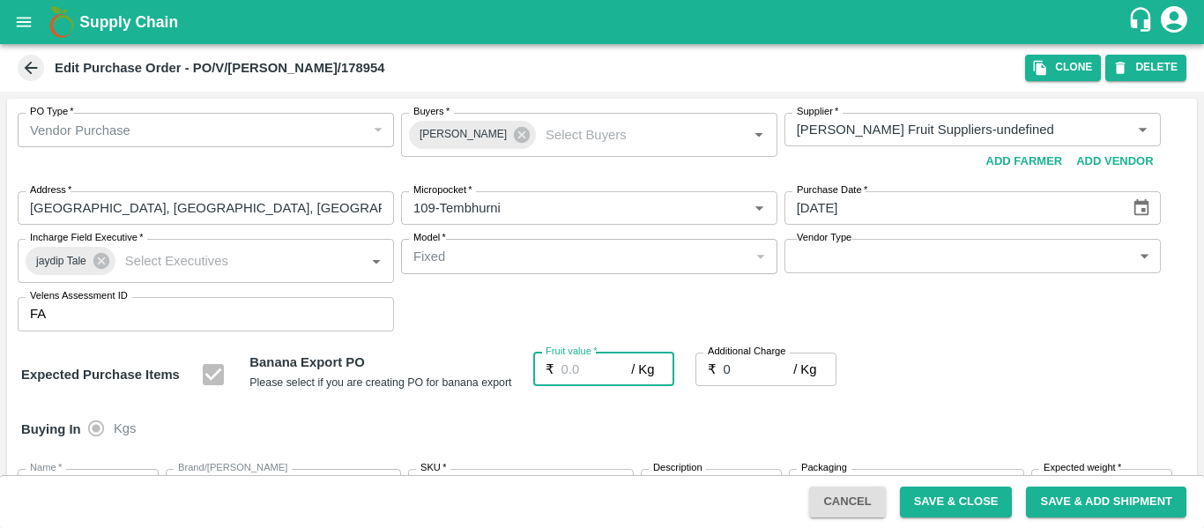
type input "2"
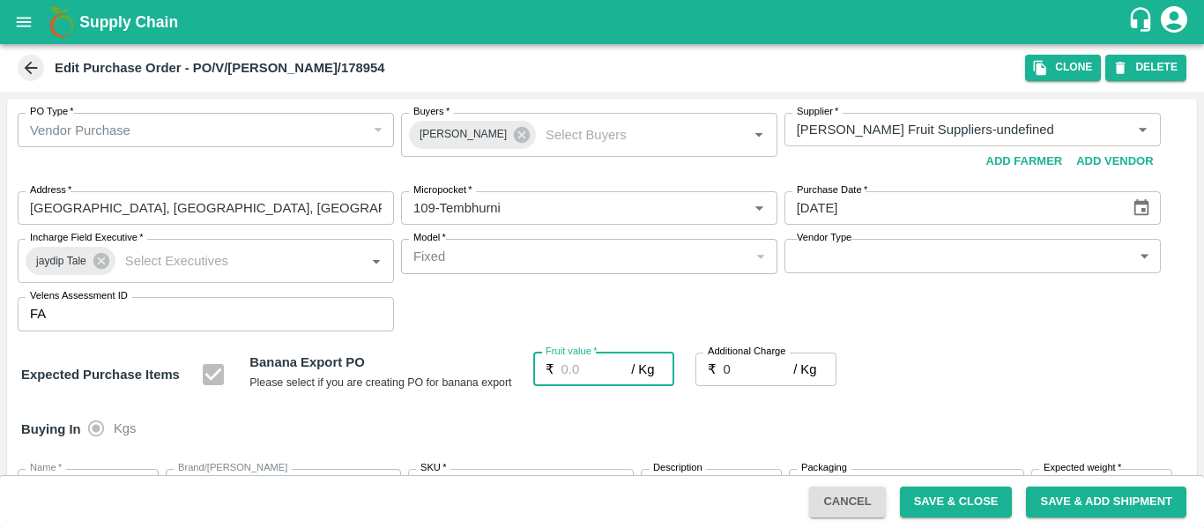
type input "2"
type input "21"
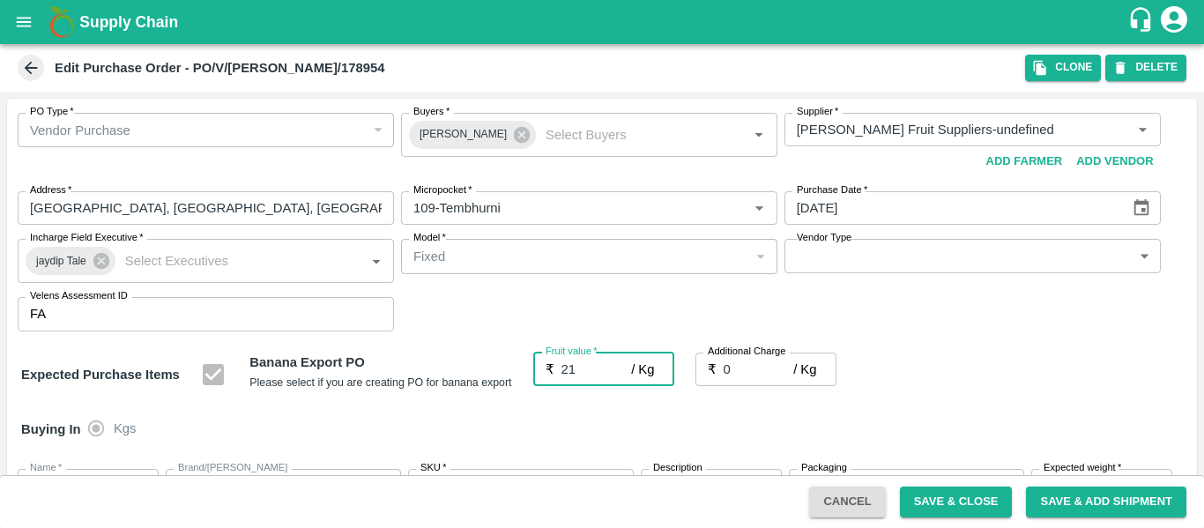
type input "21"
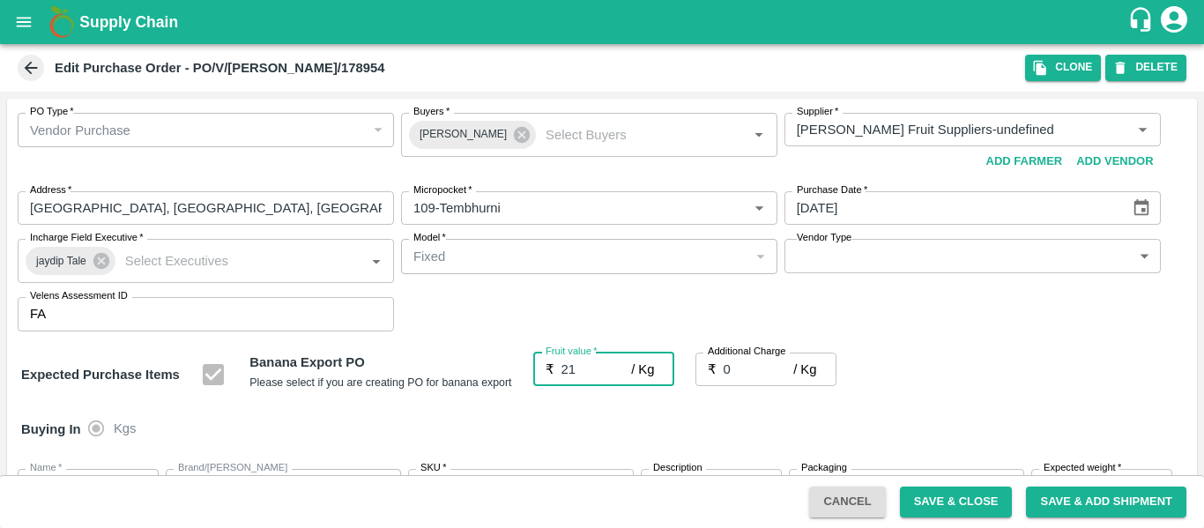
click at [760, 374] on input "0" at bounding box center [758, 368] width 70 height 33
type input "2"
type input "23"
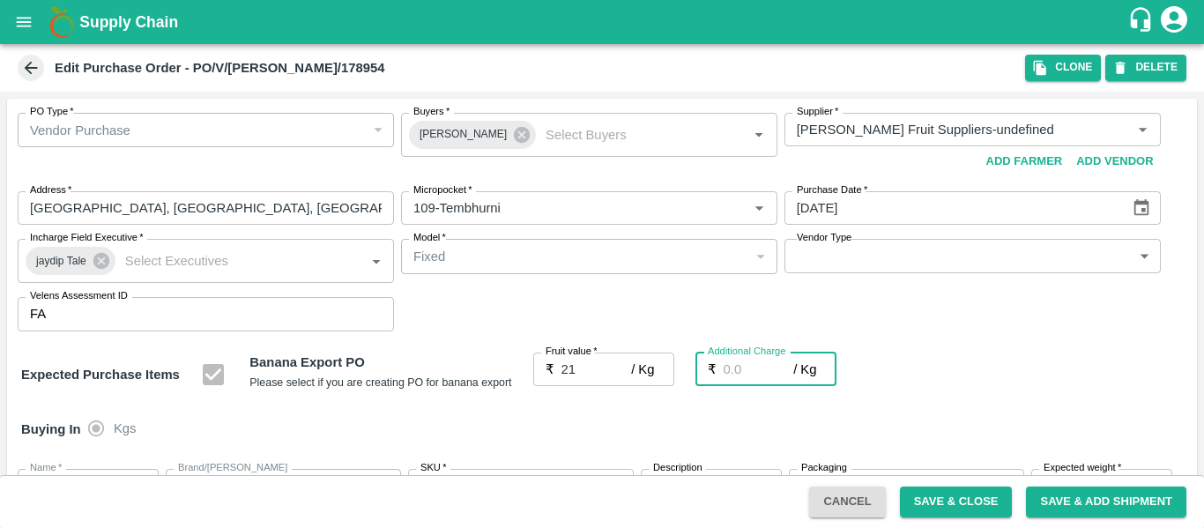
type input "23"
type input "2.7"
type input "23.7"
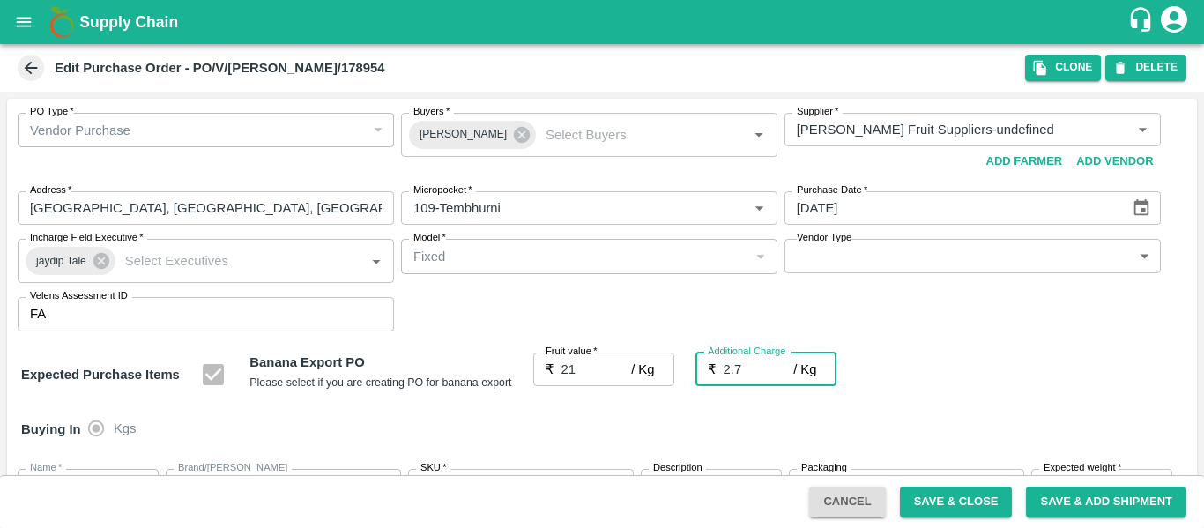
type input "23.7"
type input "2.75"
type input "23.75"
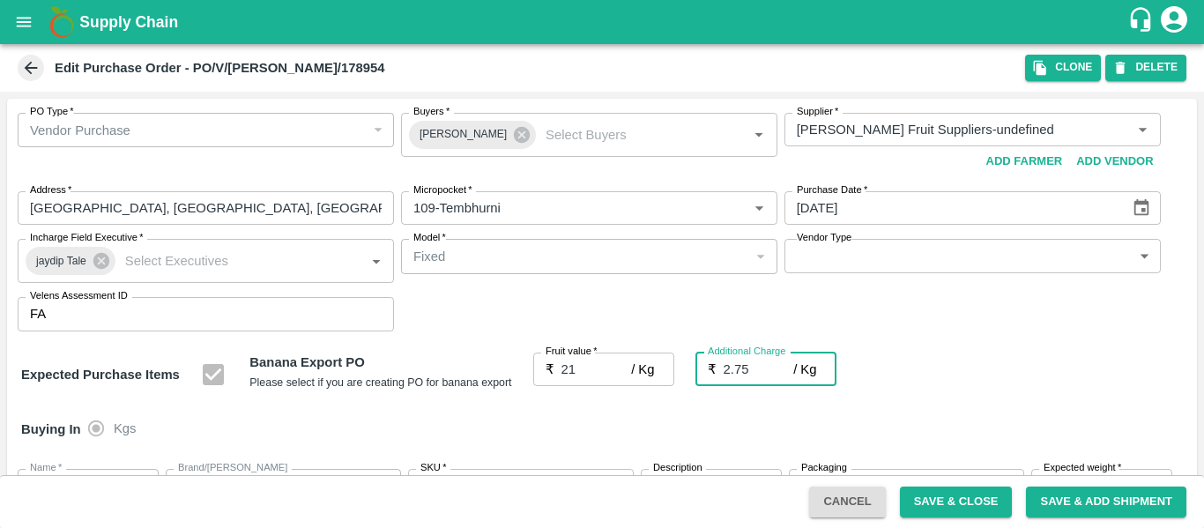
type input "23.75"
type input "2.75"
click at [1005, 381] on div "Expected Purchase Items Banana Export PO Please select if you are creating PO f…" at bounding box center [601, 374] width 1161 height 45
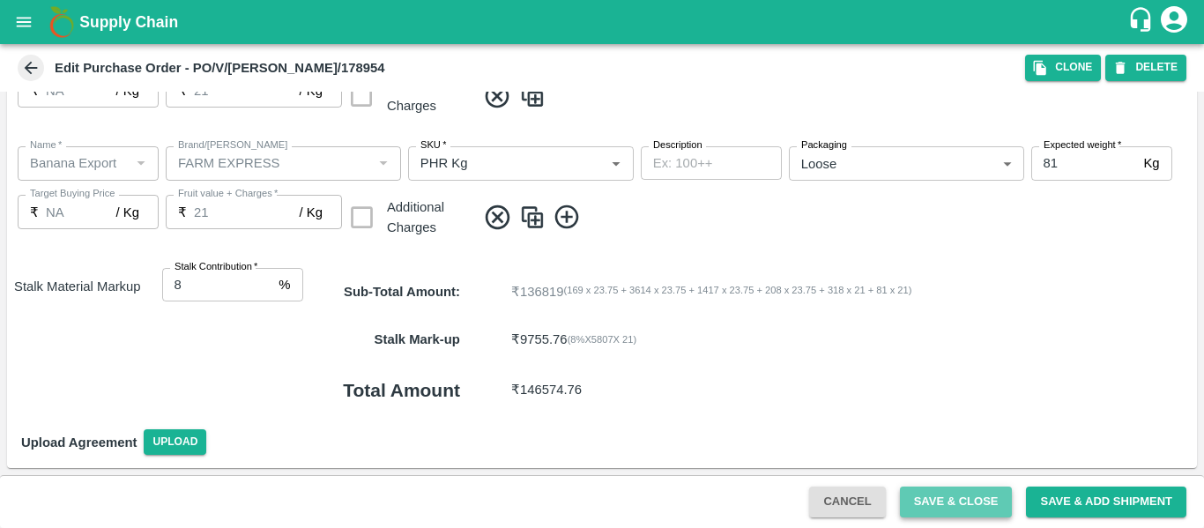
click at [931, 498] on button "Save & Close" at bounding box center [956, 501] width 113 height 31
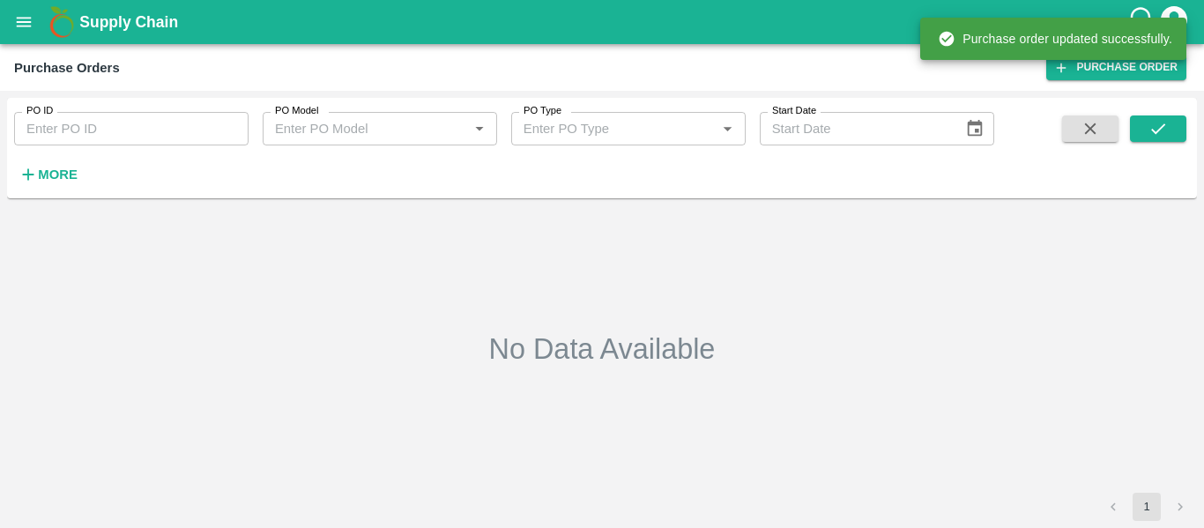
type input "178954"
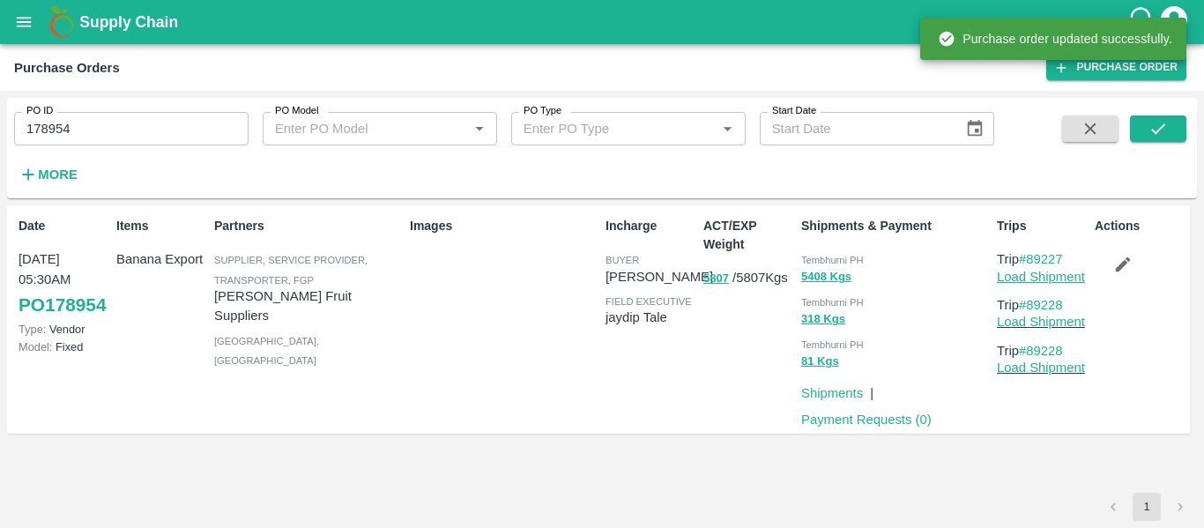
click at [1026, 281] on link "Load Shipment" at bounding box center [1041, 277] width 88 height 14
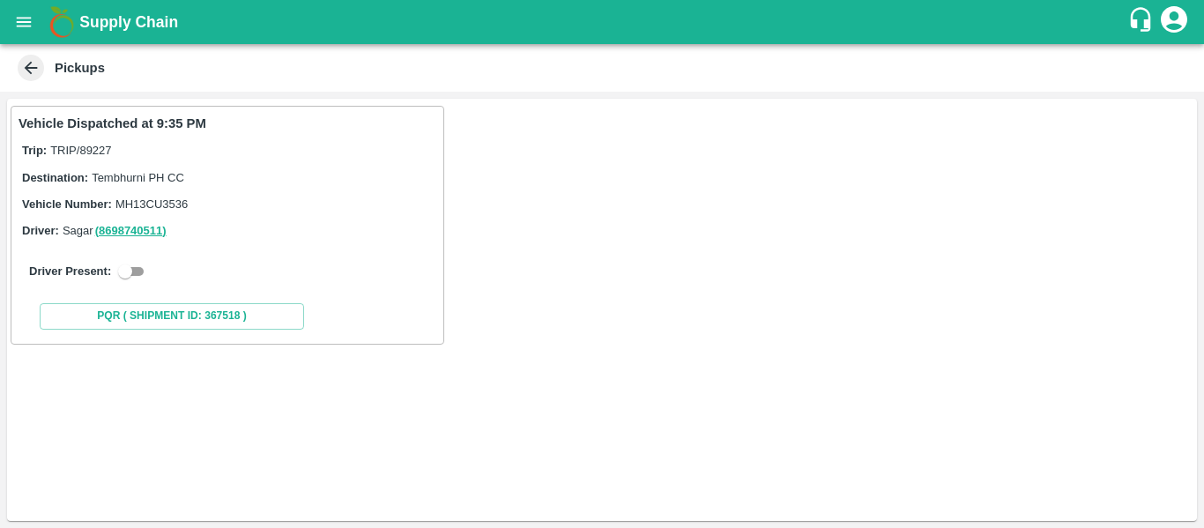
click at [145, 265] on input "checkbox" at bounding box center [124, 271] width 63 height 21
checkbox input "true"
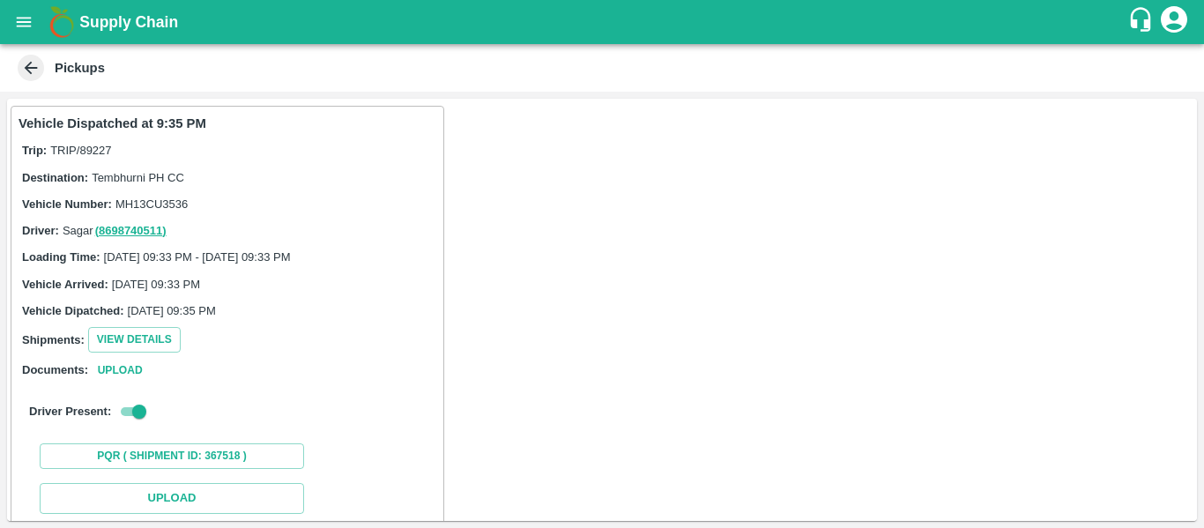
scroll to position [258, 0]
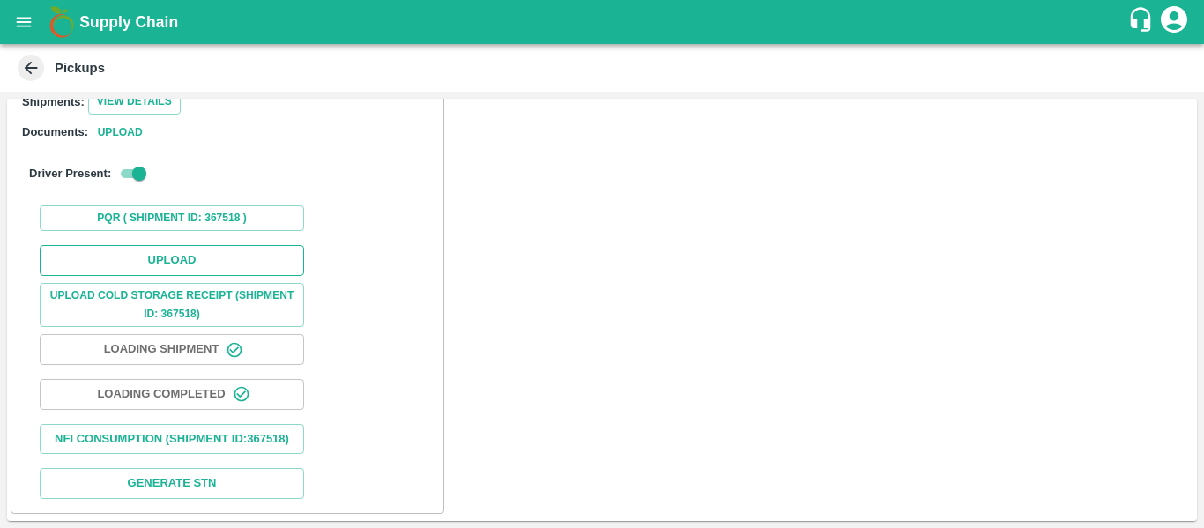
click at [183, 245] on button "Upload" at bounding box center [172, 260] width 264 height 31
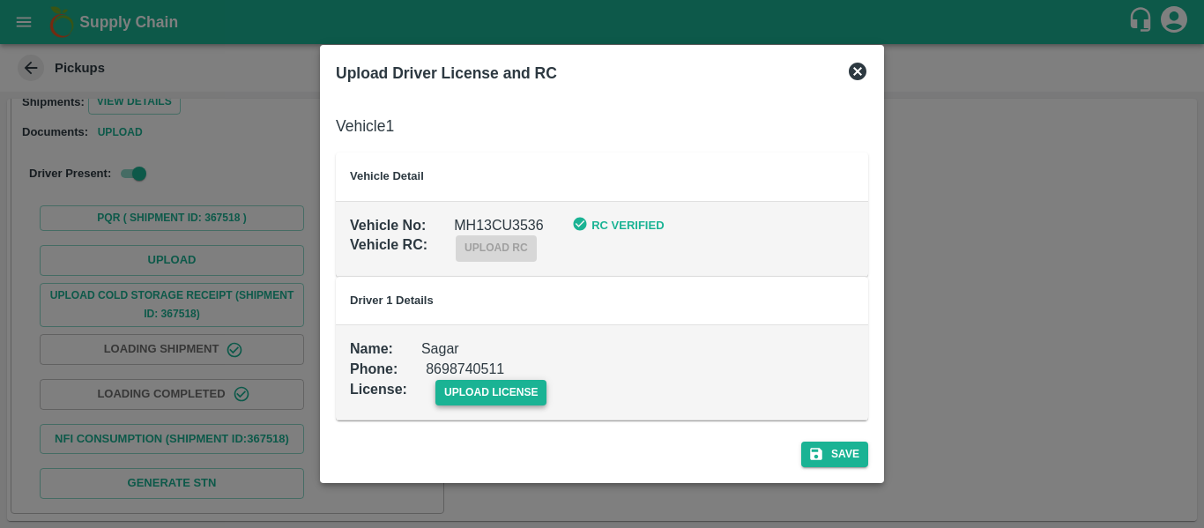
click at [480, 386] on span "upload license" at bounding box center [491, 393] width 112 height 26
click at [0, 0] on input "upload license" at bounding box center [0, 0] width 0 height 0
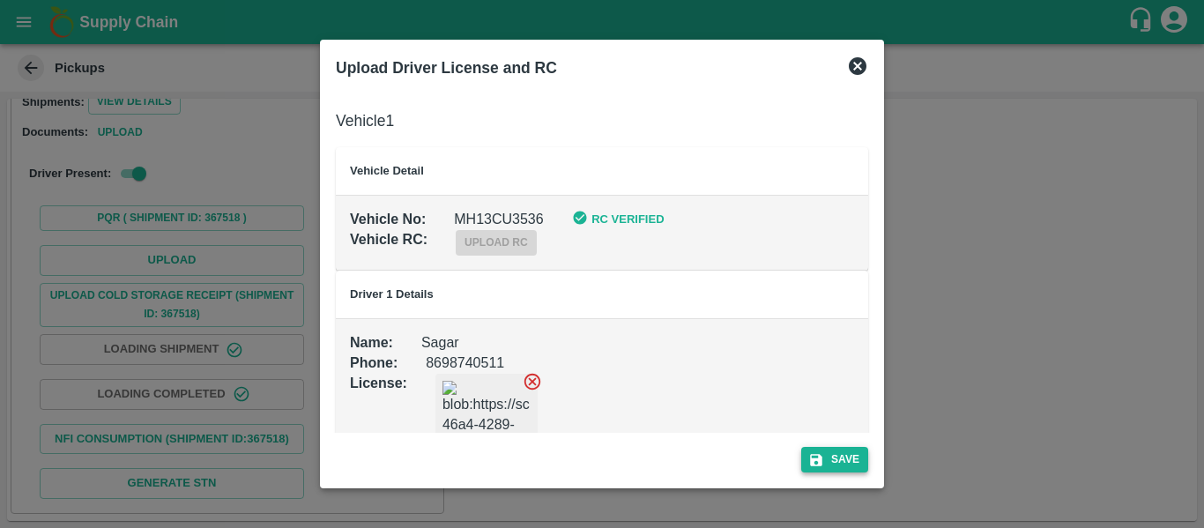
click at [810, 460] on icon "submit" at bounding box center [816, 460] width 16 height 16
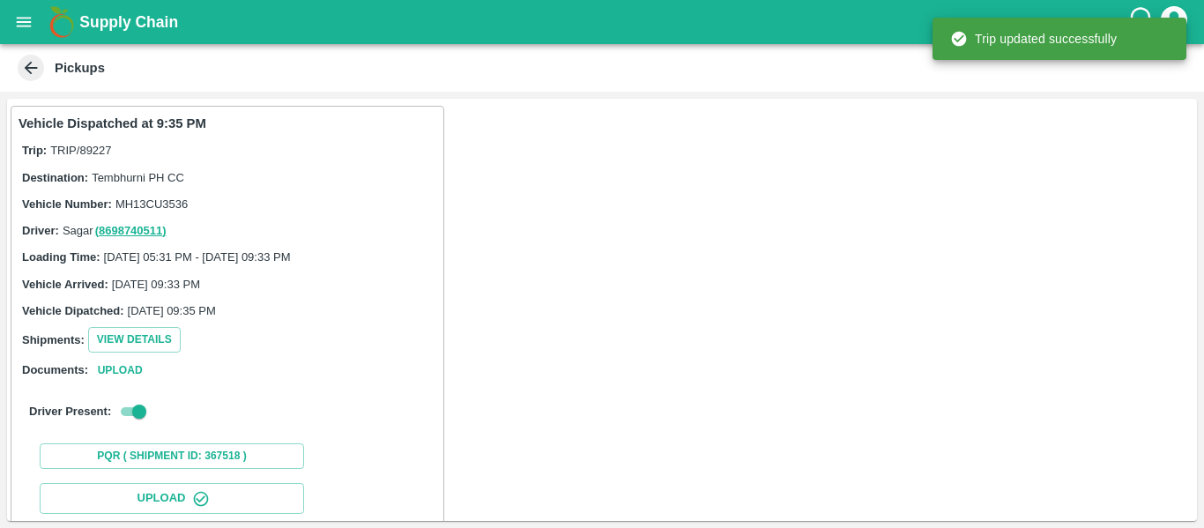
scroll to position [303, 0]
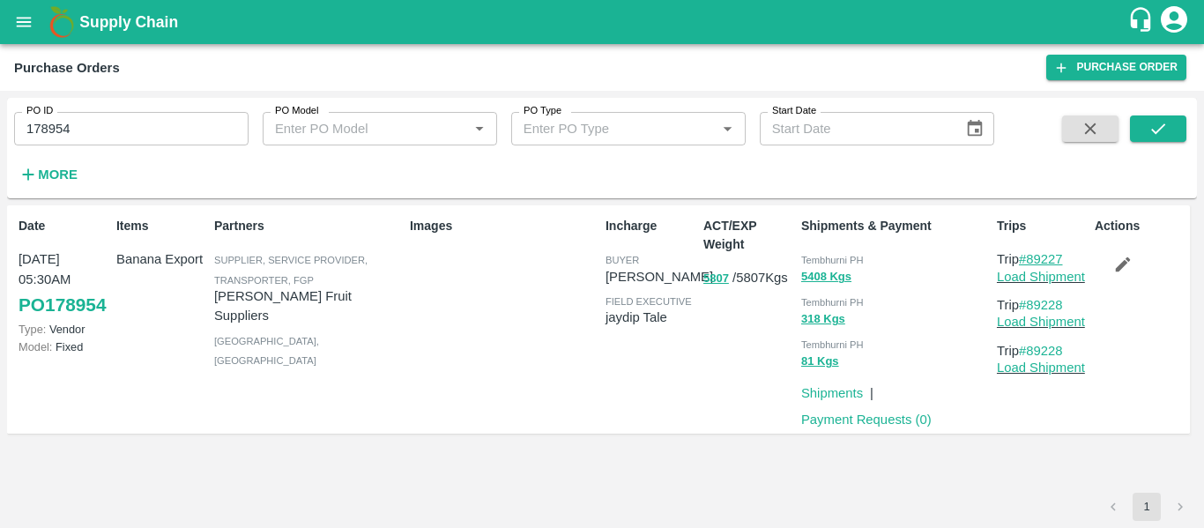
drag, startPoint x: 1071, startPoint y: 262, endPoint x: 1030, endPoint y: 263, distance: 41.4
click at [1030, 263] on p "Trip #89227" at bounding box center [1042, 258] width 91 height 19
copy link "89227"
drag, startPoint x: 1070, startPoint y: 301, endPoint x: 1033, endPoint y: 304, distance: 37.1
click at [1033, 304] on p "Trip #89228" at bounding box center [1042, 304] width 91 height 19
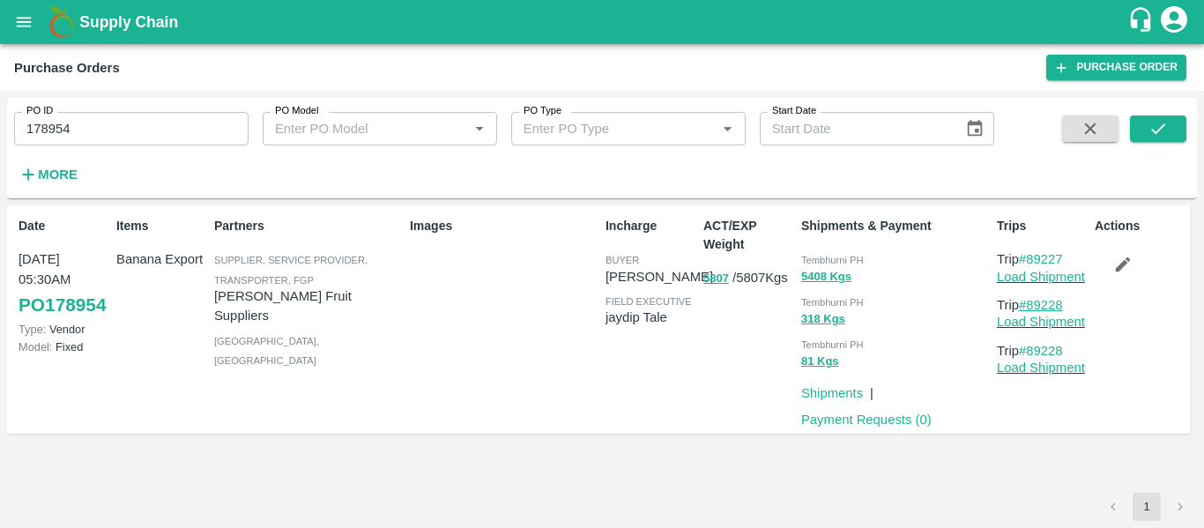
copy link "89228"
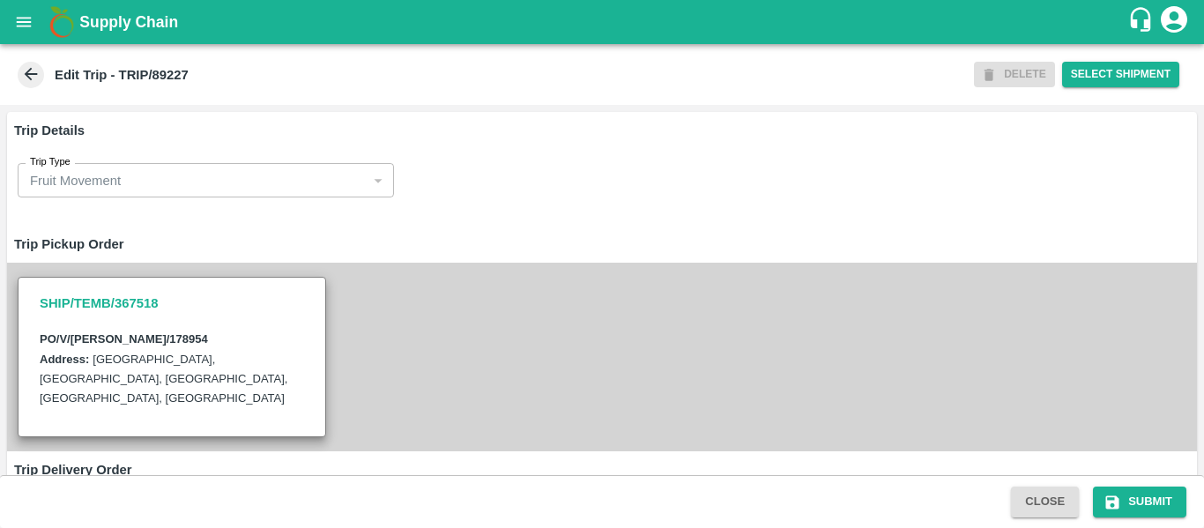
scroll to position [1373, 0]
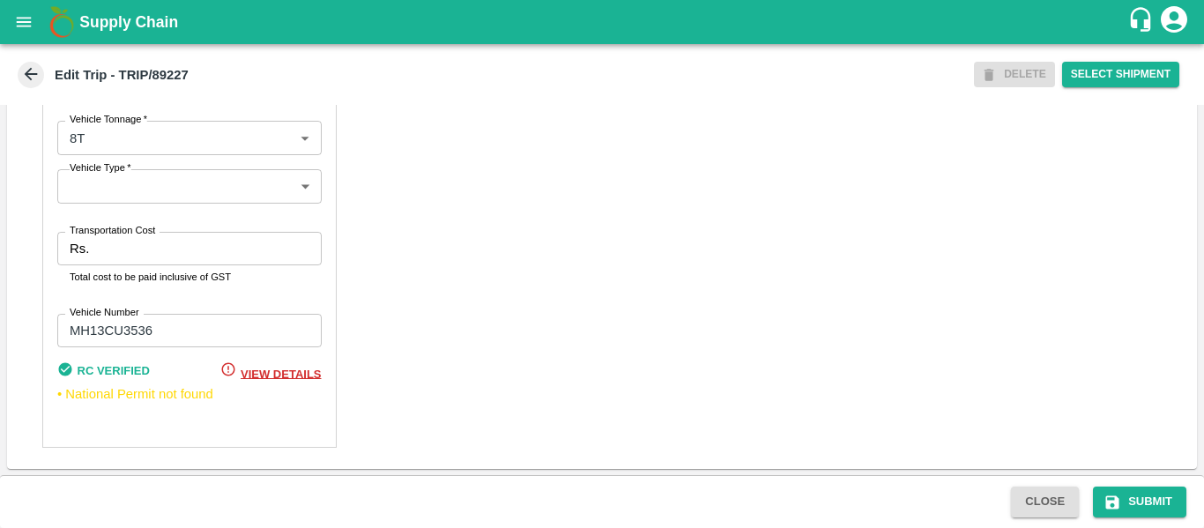
click at [90, 254] on div "Rs. Transportation Cost" at bounding box center [189, 248] width 264 height 33
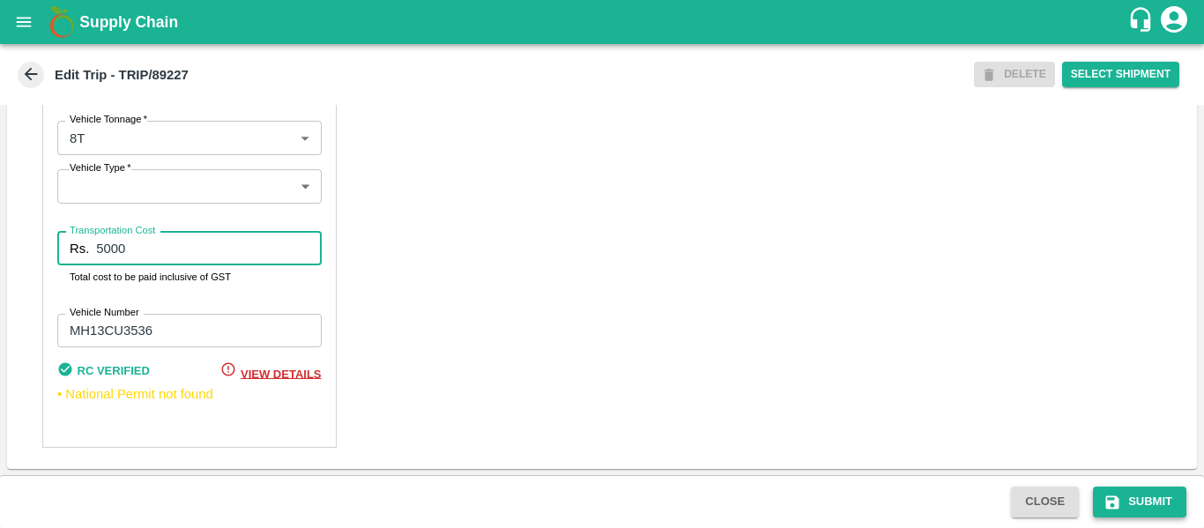
type input "5000"
click at [1153, 497] on button "Submit" at bounding box center [1139, 501] width 93 height 31
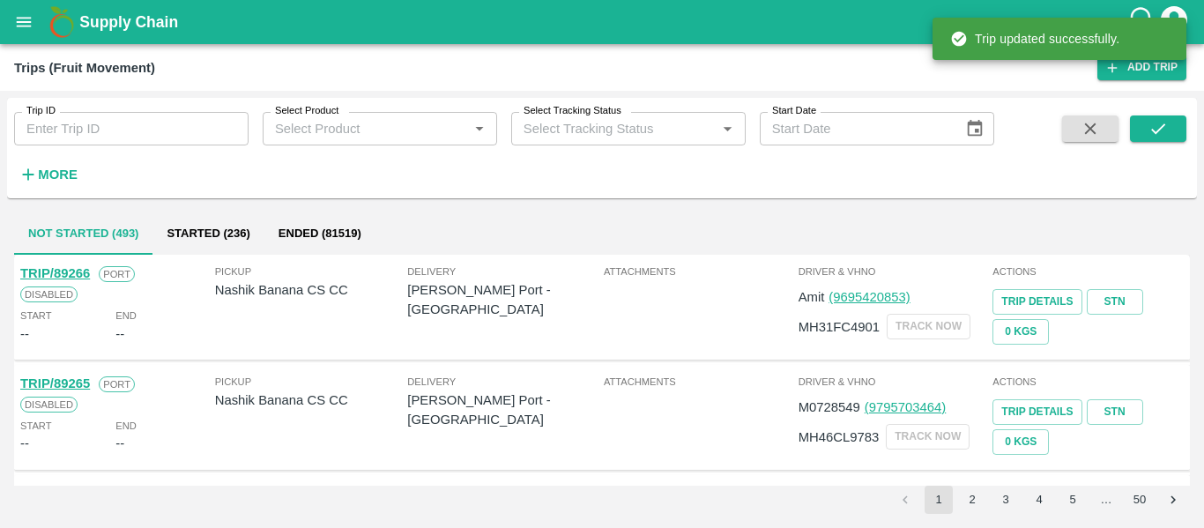
click at [140, 145] on input "Trip ID" at bounding box center [131, 128] width 234 height 33
paste input "89228"
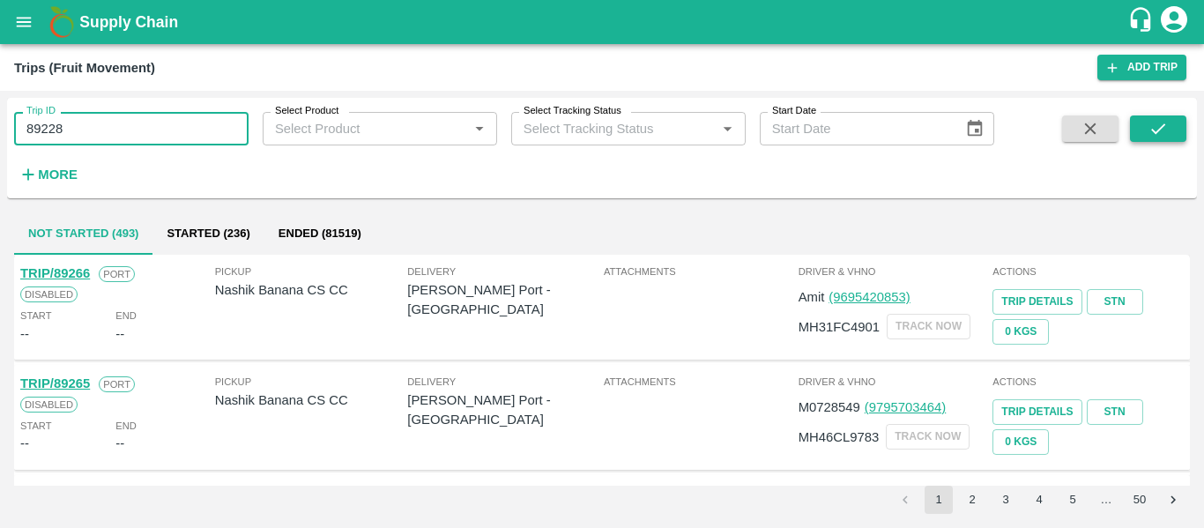
type input "89228"
click at [1145, 129] on button "submit" at bounding box center [1158, 128] width 56 height 26
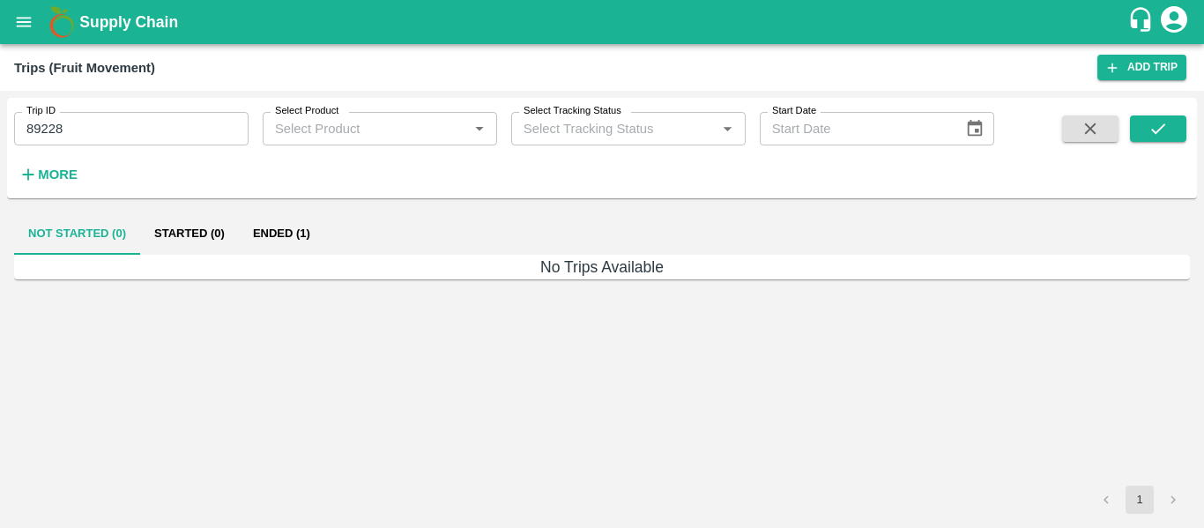
click at [277, 230] on button "Ended (1)" at bounding box center [281, 233] width 85 height 42
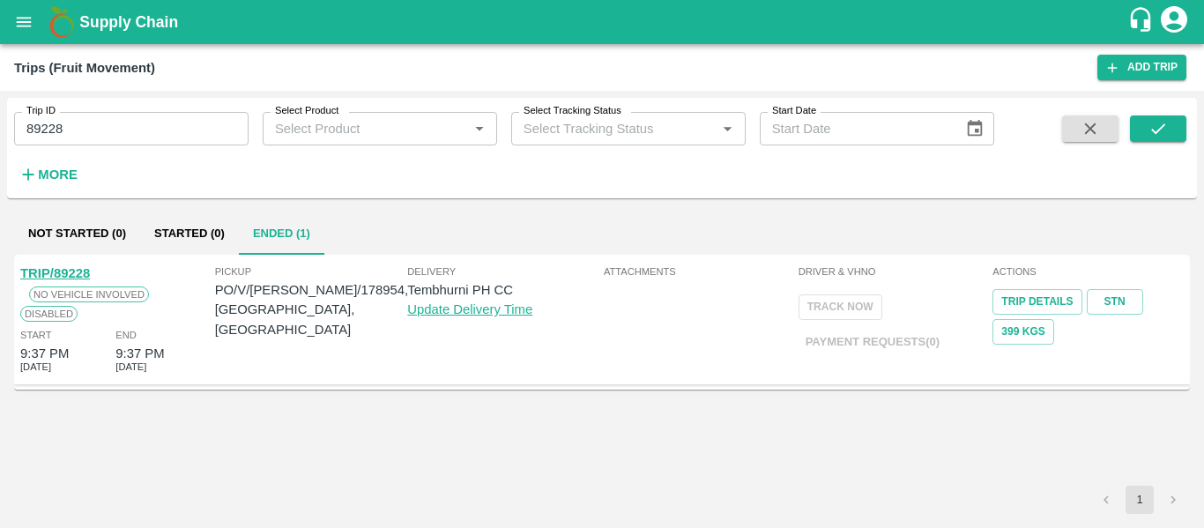
click at [70, 274] on link "TRIP/89228" at bounding box center [55, 273] width 70 height 14
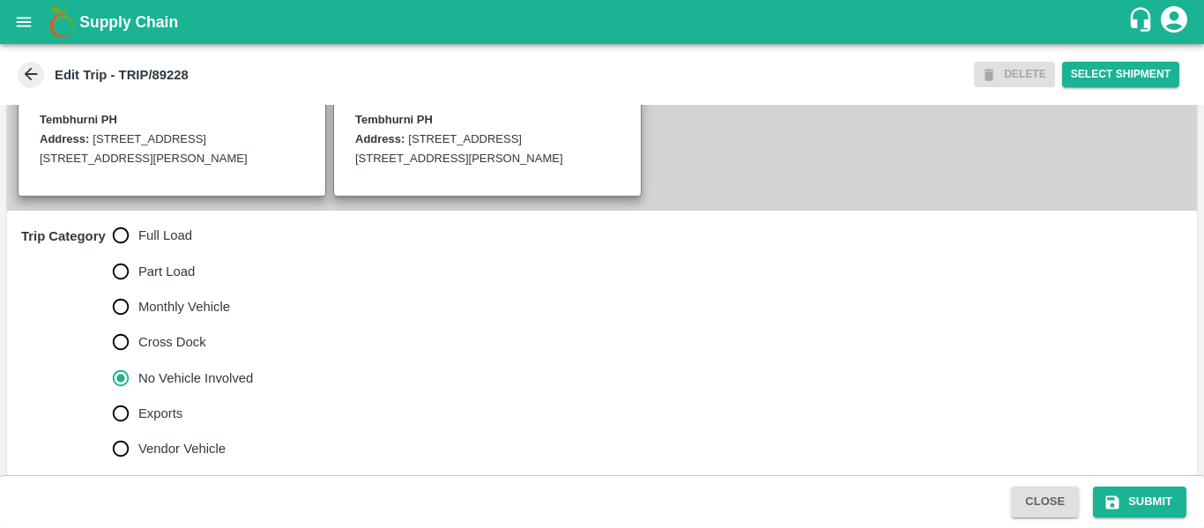
scroll to position [446, 0]
click at [176, 244] on span "Full Load" at bounding box center [165, 234] width 54 height 19
click at [138, 252] on input "Full Load" at bounding box center [120, 234] width 35 height 35
radio input "true"
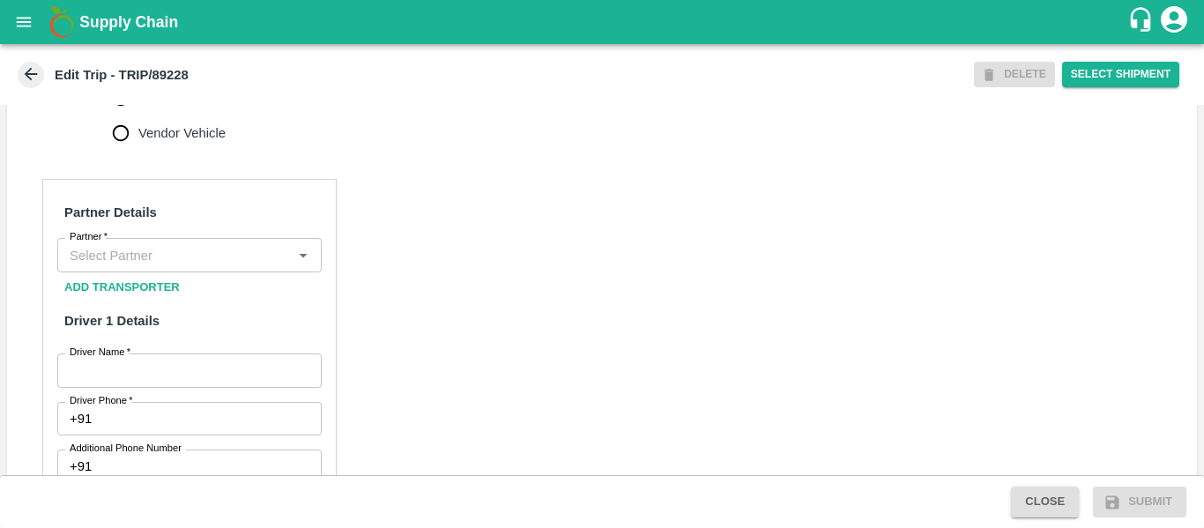
scroll to position [761, 0]
click at [179, 302] on button "Add Transporter" at bounding box center [122, 286] width 130 height 31
click at [205, 259] on div "Partner" at bounding box center [189, 253] width 264 height 33
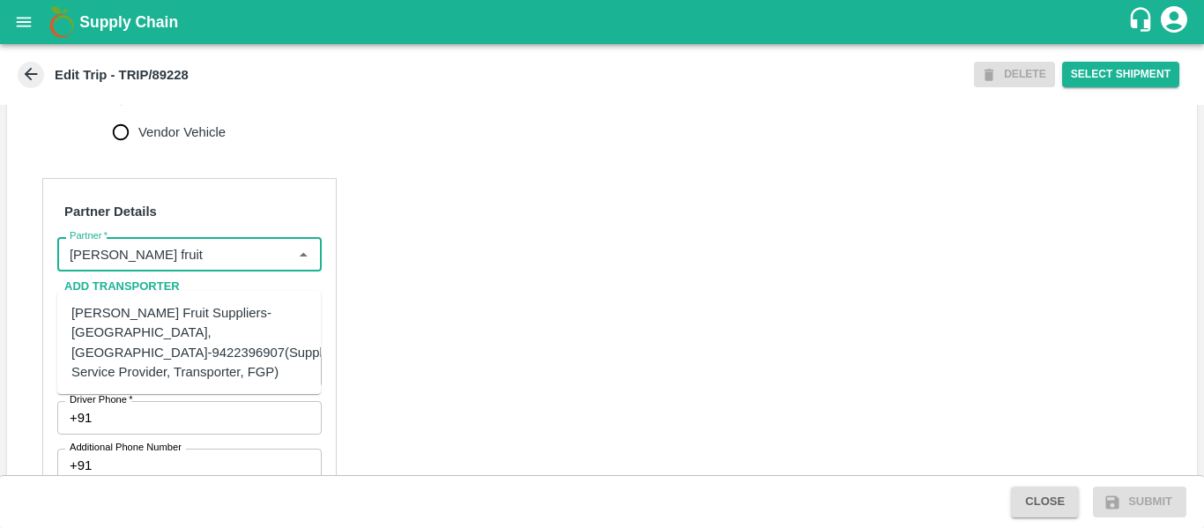
click at [195, 319] on div "Krushna Fruit Suppliers-Kanhergaon, Solapur-9422396907(Supplier, Service Provid…" at bounding box center [205, 342] width 269 height 78
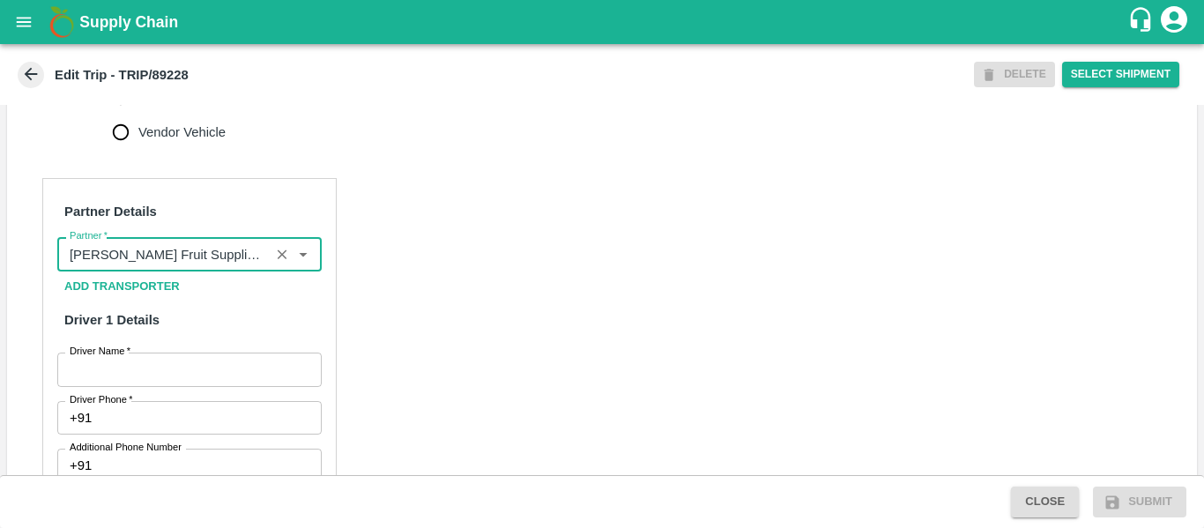
type input "Krushna Fruit Suppliers-Kanhergaon, Solapur-9422396907(Supplier, Service Provid…"
click at [197, 380] on input "Driver Name   *" at bounding box center [189, 368] width 264 height 33
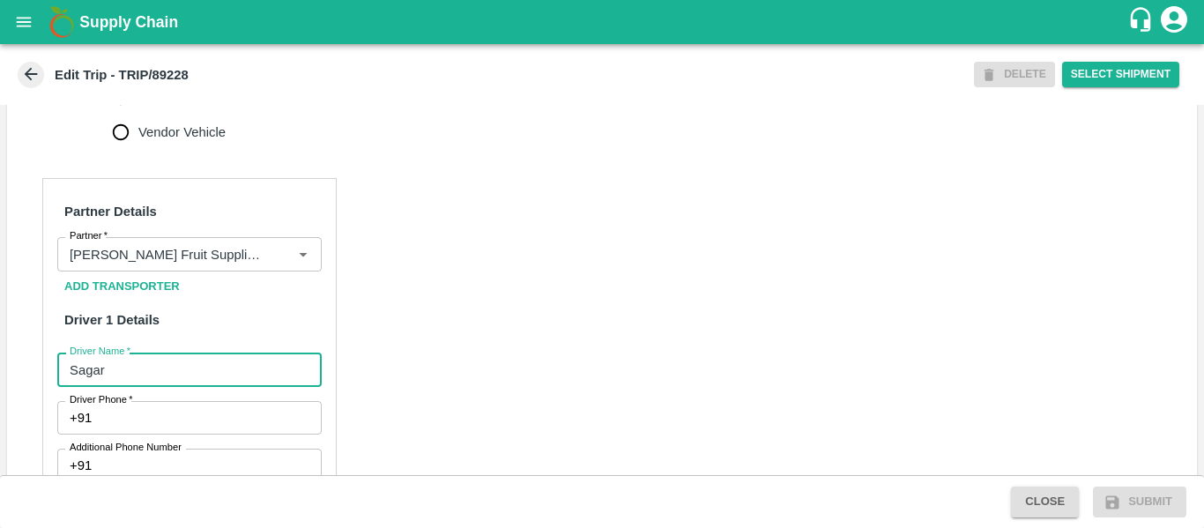
type input "Sagar"
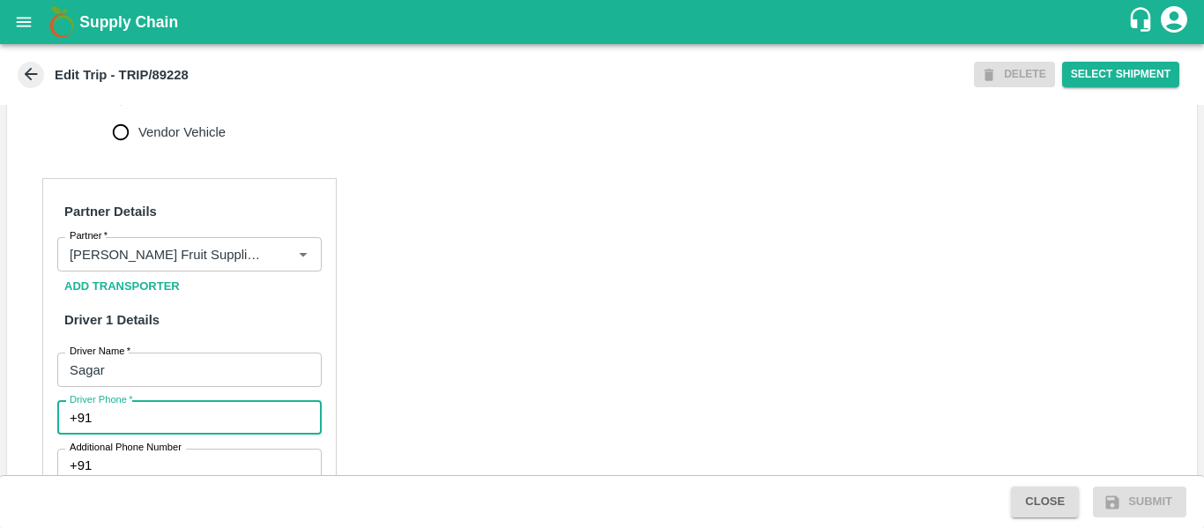
click at [204, 434] on input "Driver Phone   *" at bounding box center [210, 417] width 222 height 33
type input "9974548987"
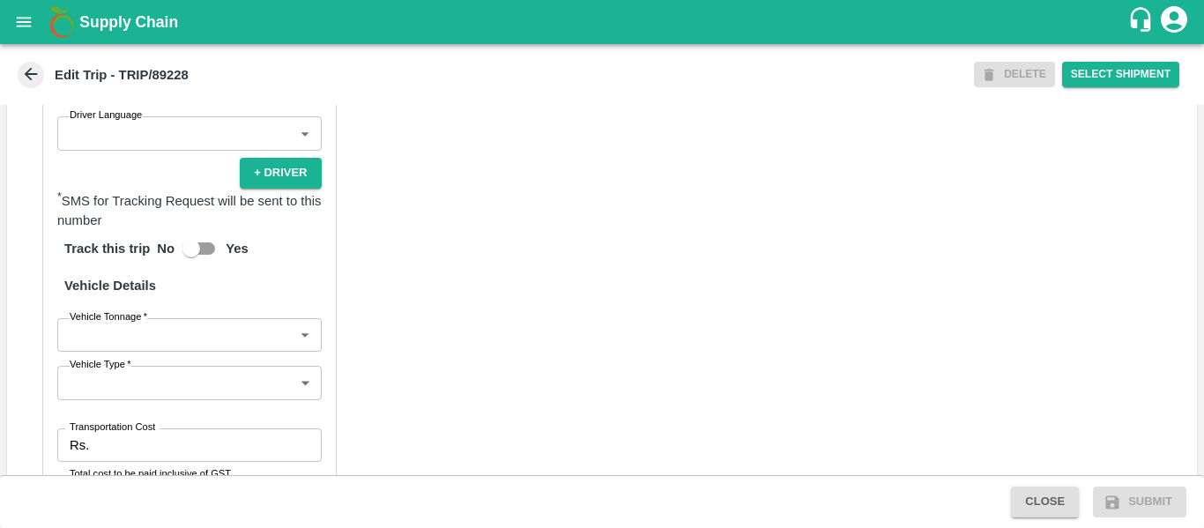
scroll to position [1188, 0]
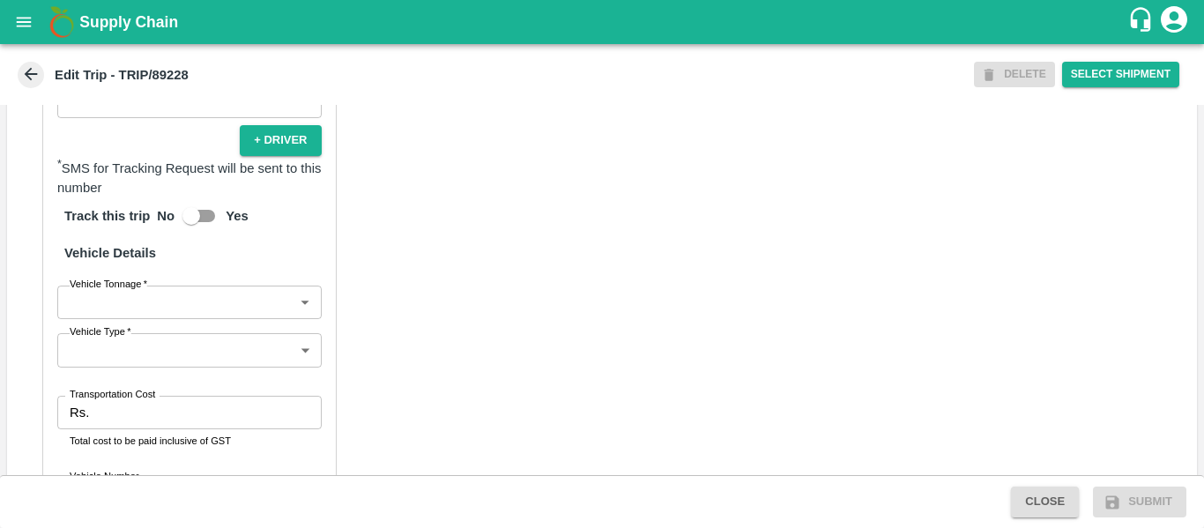
click at [166, 419] on input "Transportation Cost" at bounding box center [208, 412] width 225 height 33
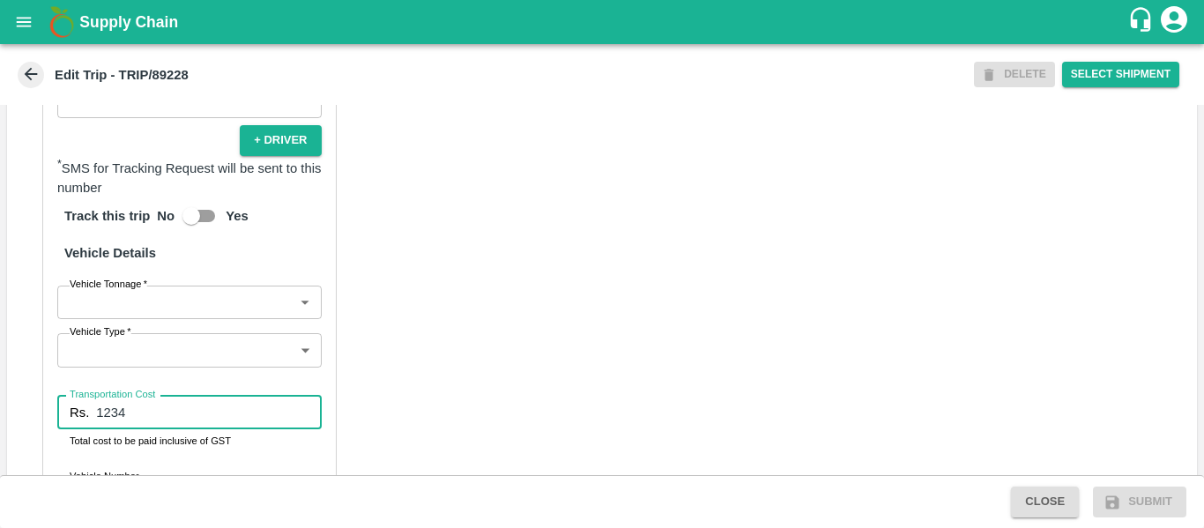
type input "1234"
click at [425, 390] on div "Partner Details Partner   * Partner Add Transporter Driver 1 Details Driver Nam…" at bounding box center [602, 172] width 1190 height 885
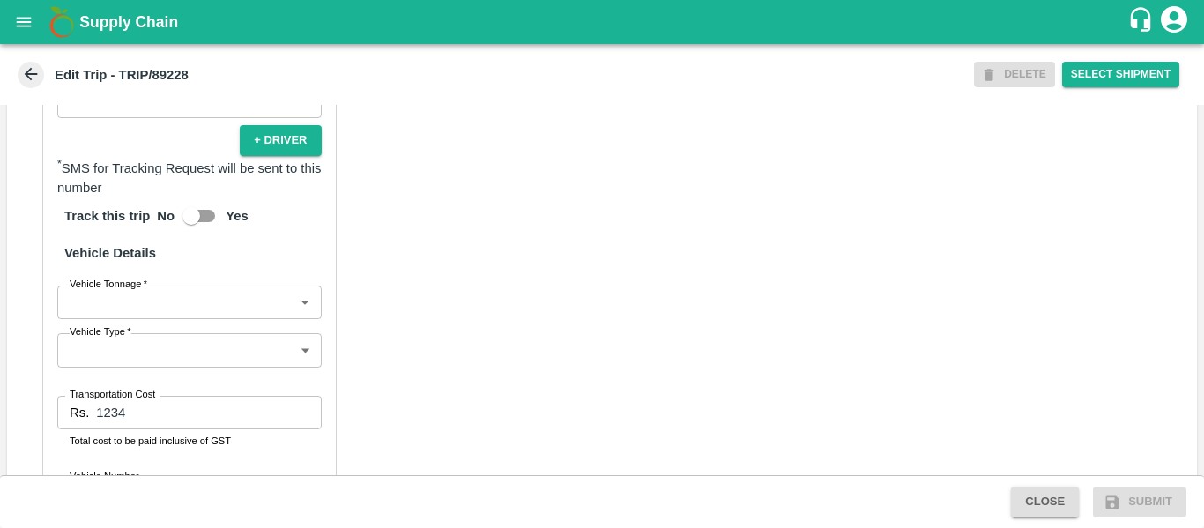
scroll to position [1354, 0]
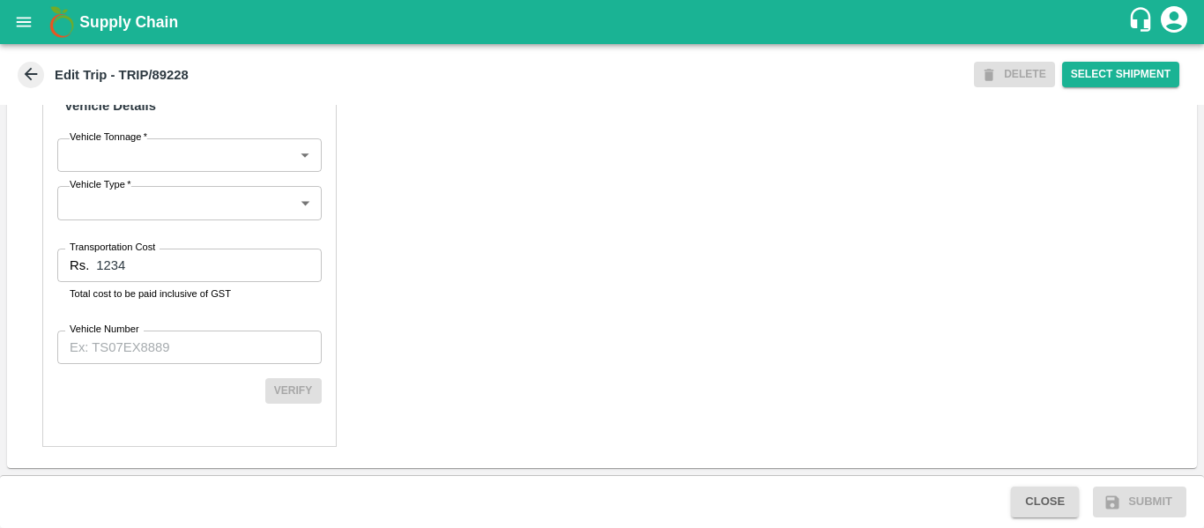
click at [164, 342] on input "Vehicle Number" at bounding box center [189, 346] width 264 height 33
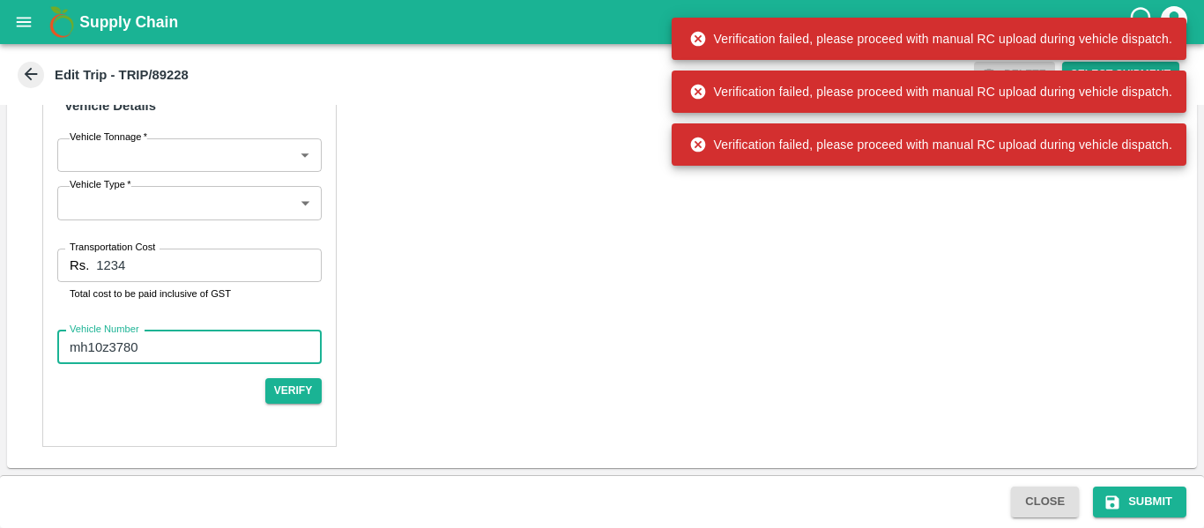
type input "mh10z3780"
click at [1115, 500] on icon "submit" at bounding box center [1112, 501] width 13 height 13
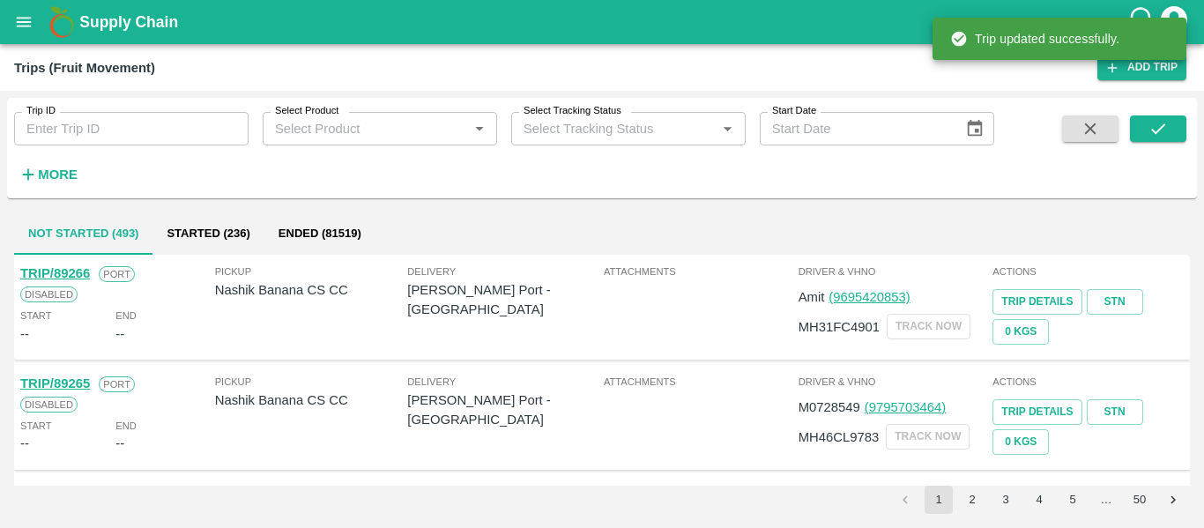
click at [145, 127] on input "Trip ID" at bounding box center [131, 128] width 234 height 33
paste input "89228"
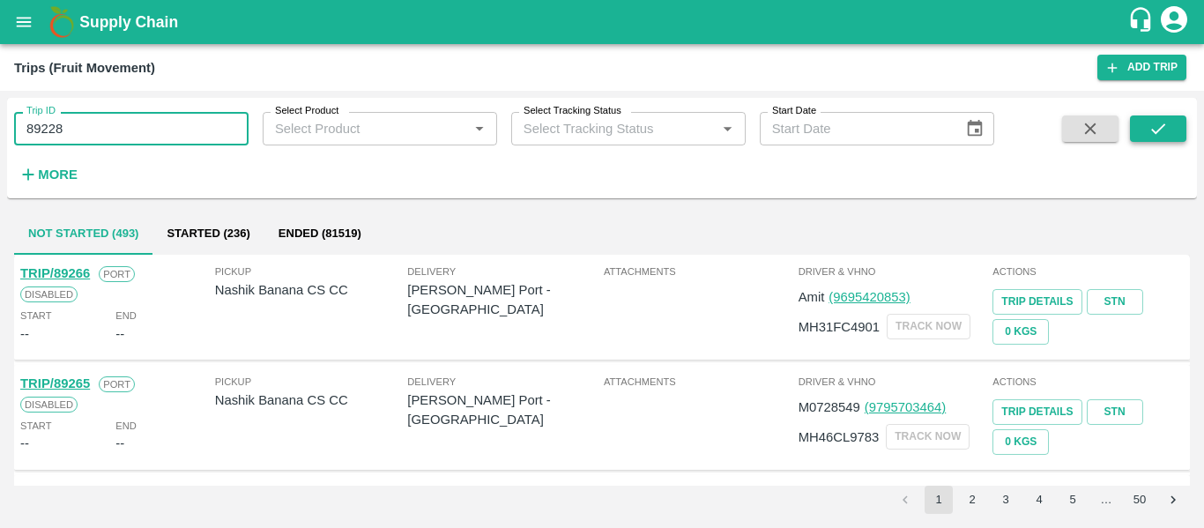
type input "89228"
click at [1149, 140] on button "submit" at bounding box center [1158, 128] width 56 height 26
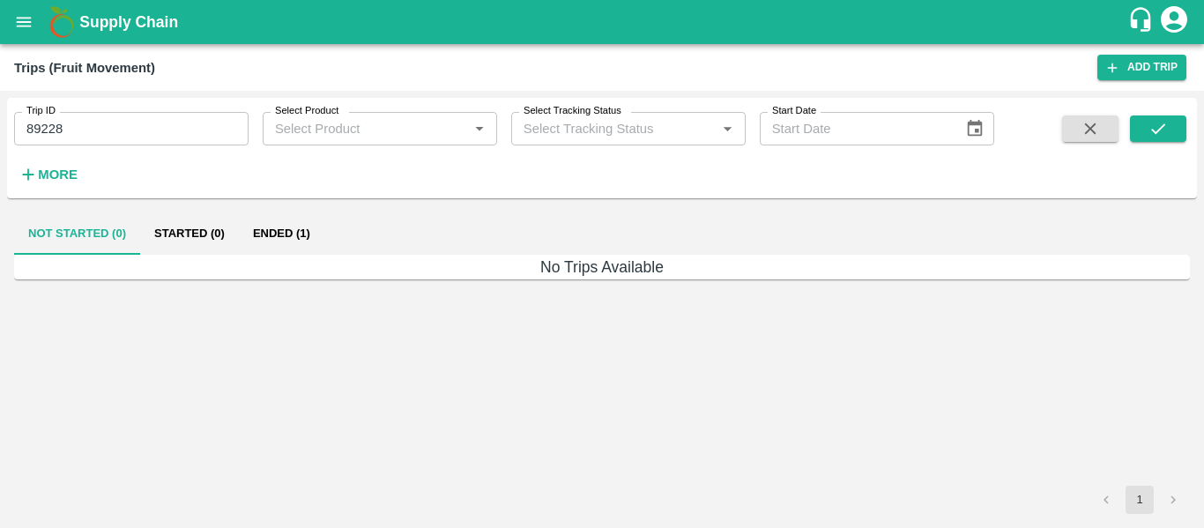
click at [285, 231] on button "Ended (1)" at bounding box center [281, 233] width 85 height 42
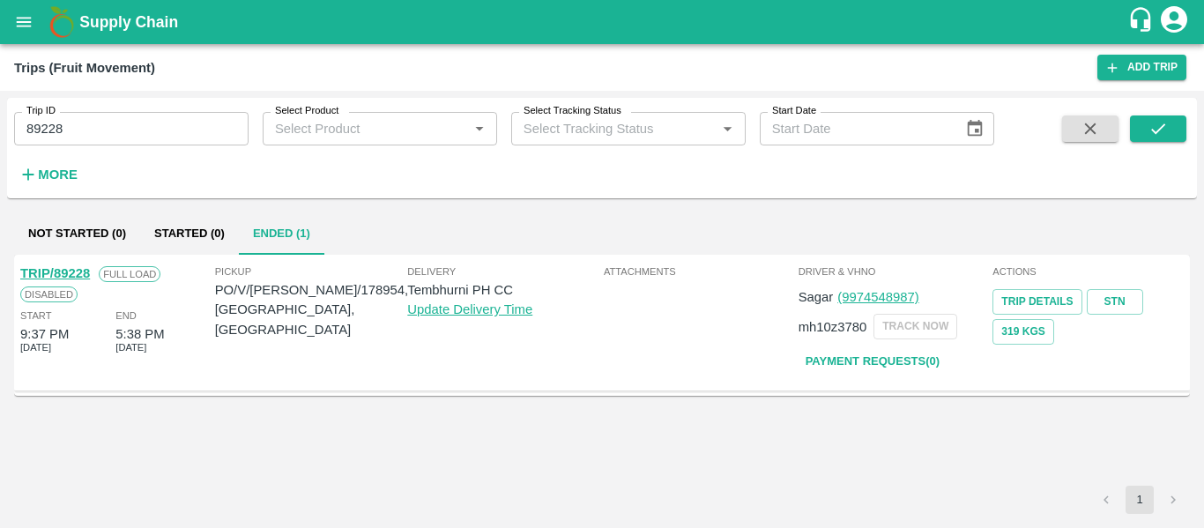
click at [83, 273] on link "TRIP/89228" at bounding box center [55, 273] width 70 height 14
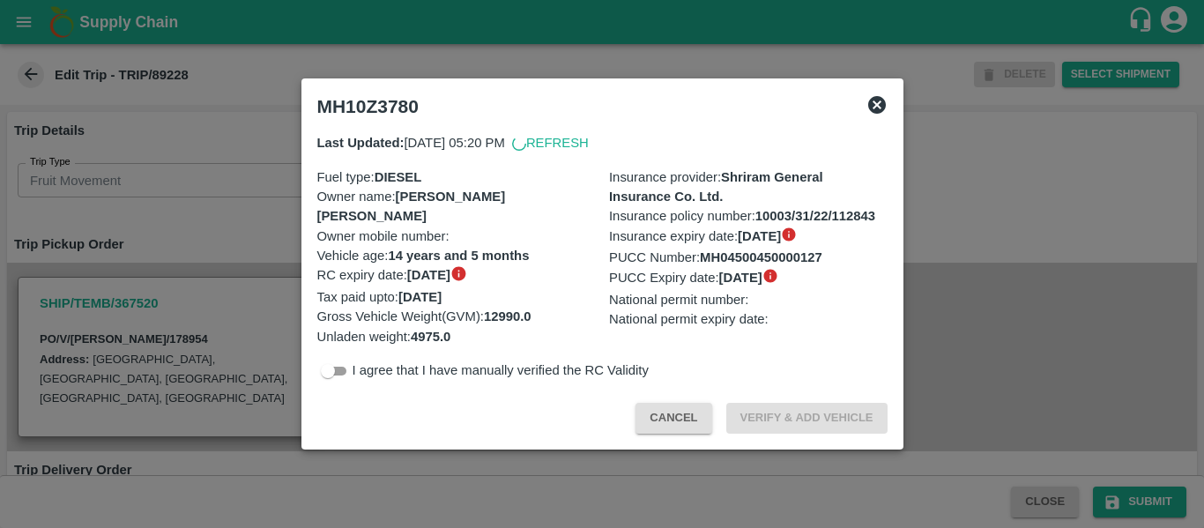
scroll to position [507, 0]
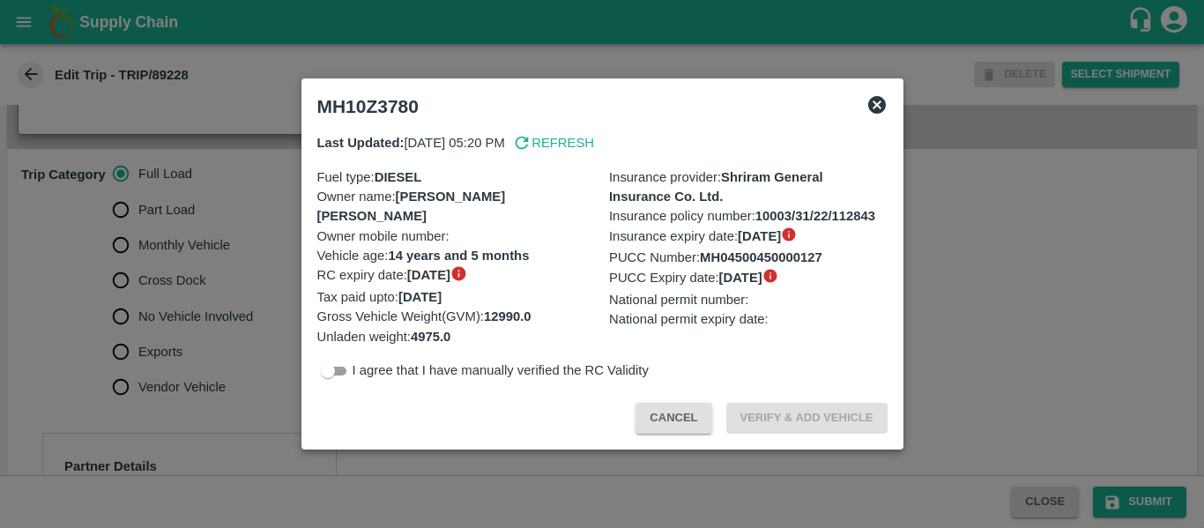
click at [188, 329] on div at bounding box center [602, 264] width 1204 height 528
click at [188, 326] on span "No Vehicle Involved" at bounding box center [195, 316] width 115 height 19
click at [138, 329] on input "No Vehicle Involved" at bounding box center [120, 316] width 35 height 35
radio input "true"
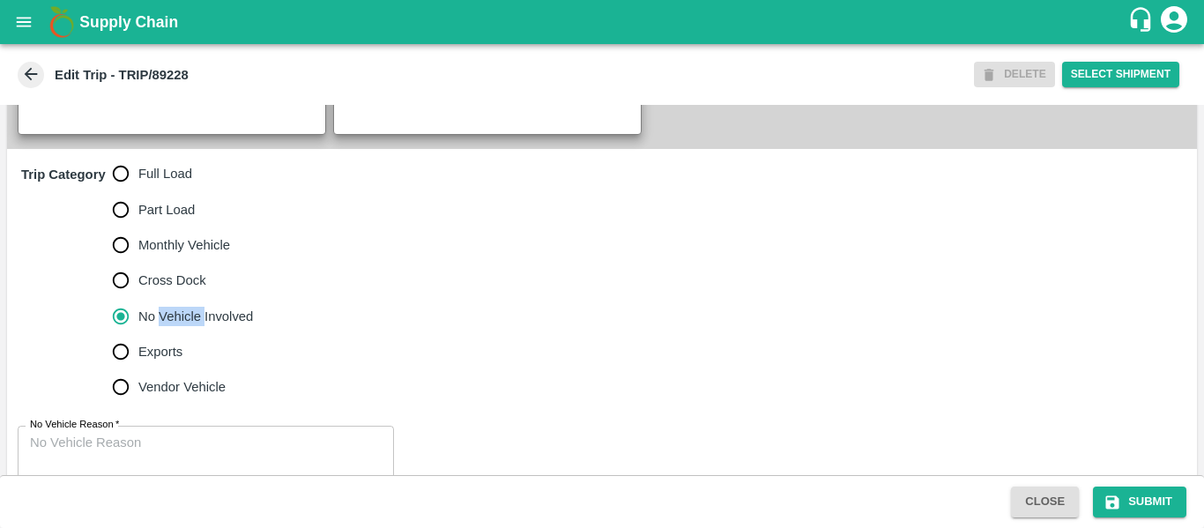
scroll to position [569, 0]
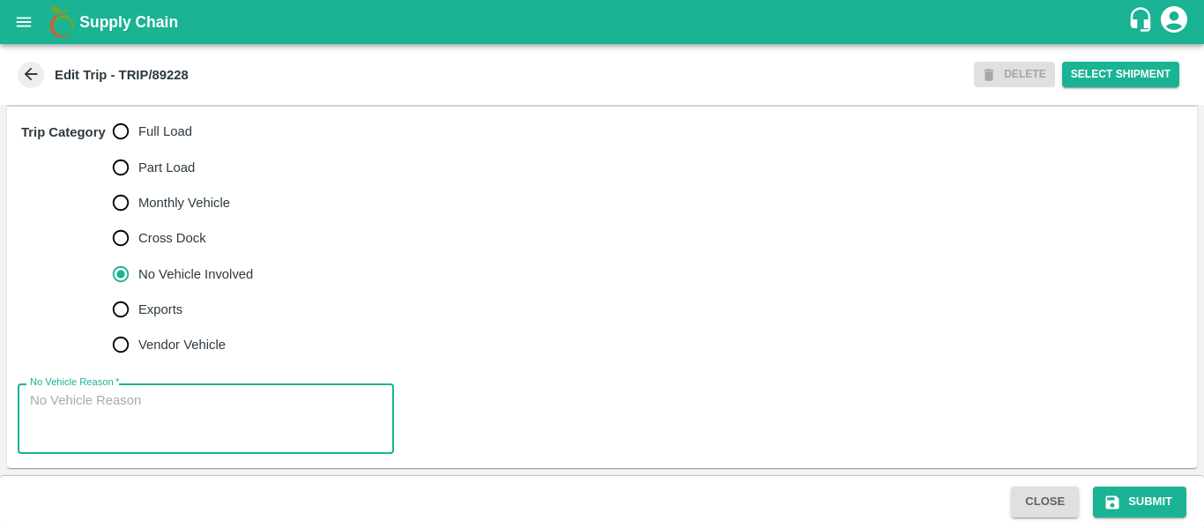
click at [204, 429] on textarea "No Vehicle Reason   *" at bounding box center [206, 419] width 352 height 56
type textarea "Field Dump"
click at [1156, 499] on button "Submit" at bounding box center [1139, 501] width 93 height 31
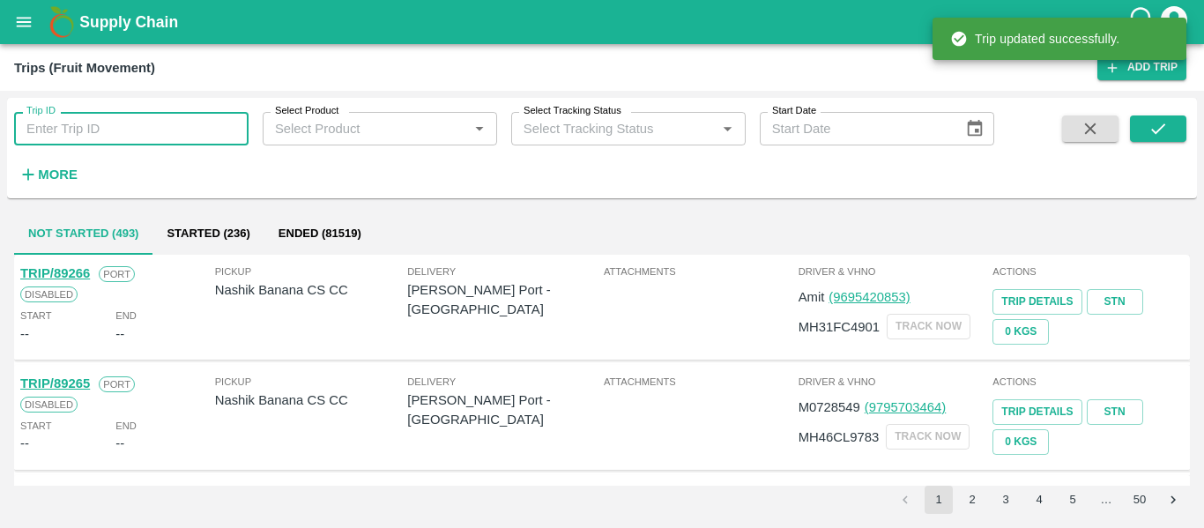
click at [140, 123] on input "Trip ID" at bounding box center [131, 128] width 234 height 33
paste input "89239"
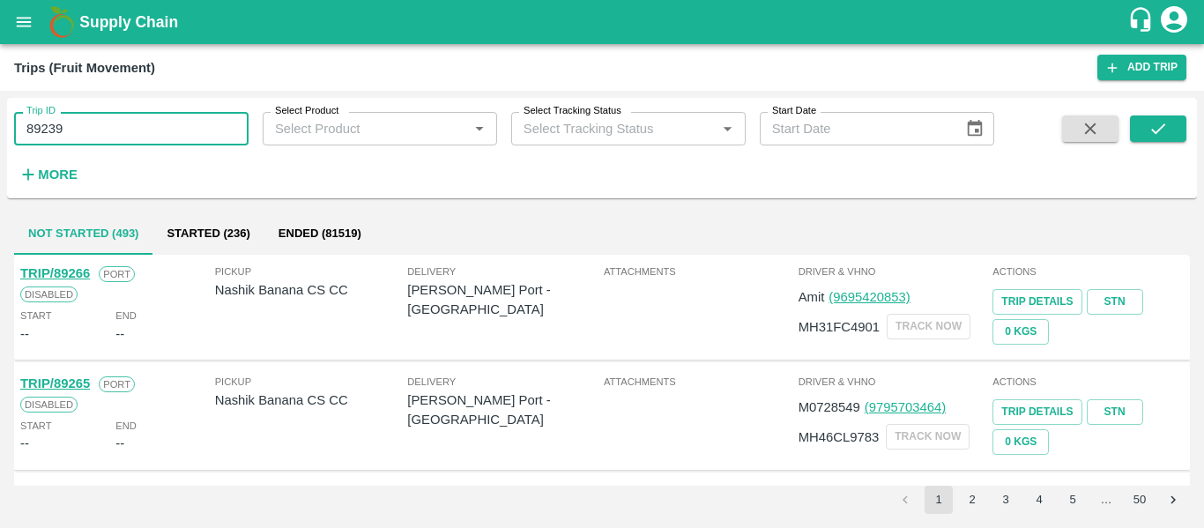
type input "89239"
click at [1126, 131] on div at bounding box center [1137, 151] width 98 height 72
click at [1153, 129] on icon "submit" at bounding box center [1157, 128] width 19 height 19
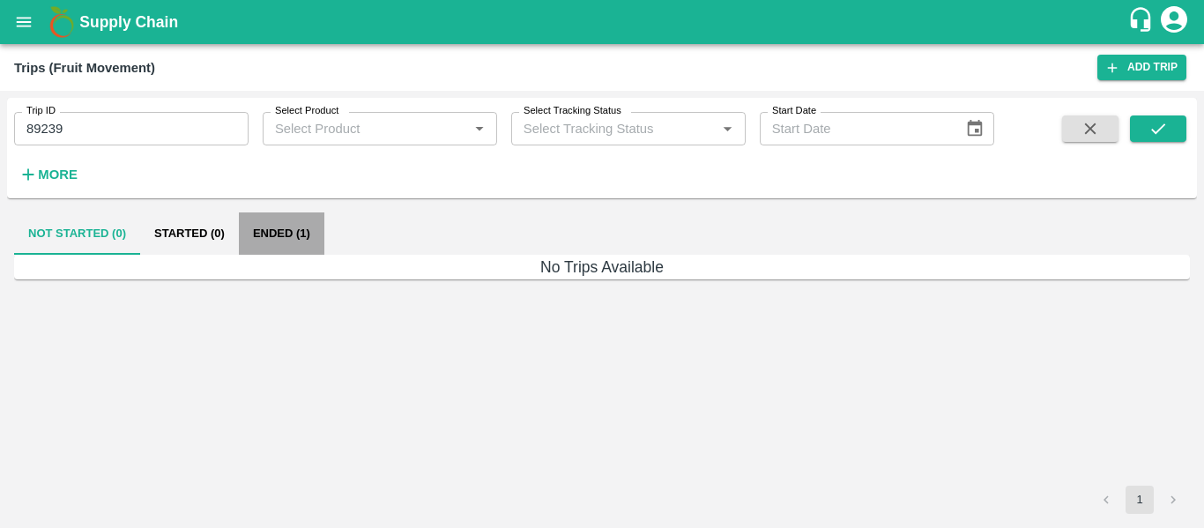
click at [292, 238] on button "Ended (1)" at bounding box center [281, 233] width 85 height 42
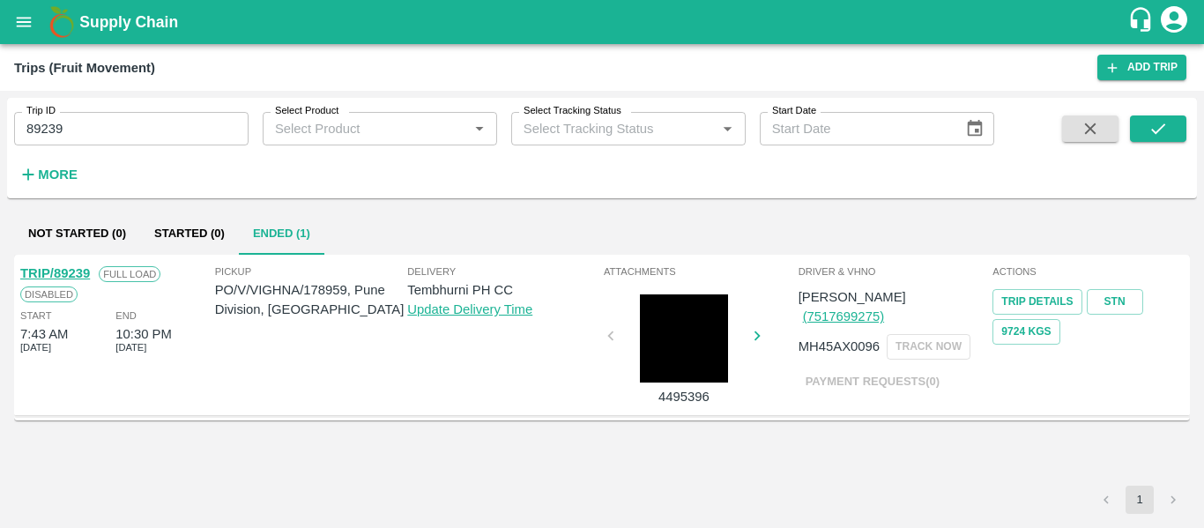
click at [33, 275] on link "TRIP/89239" at bounding box center [55, 273] width 70 height 14
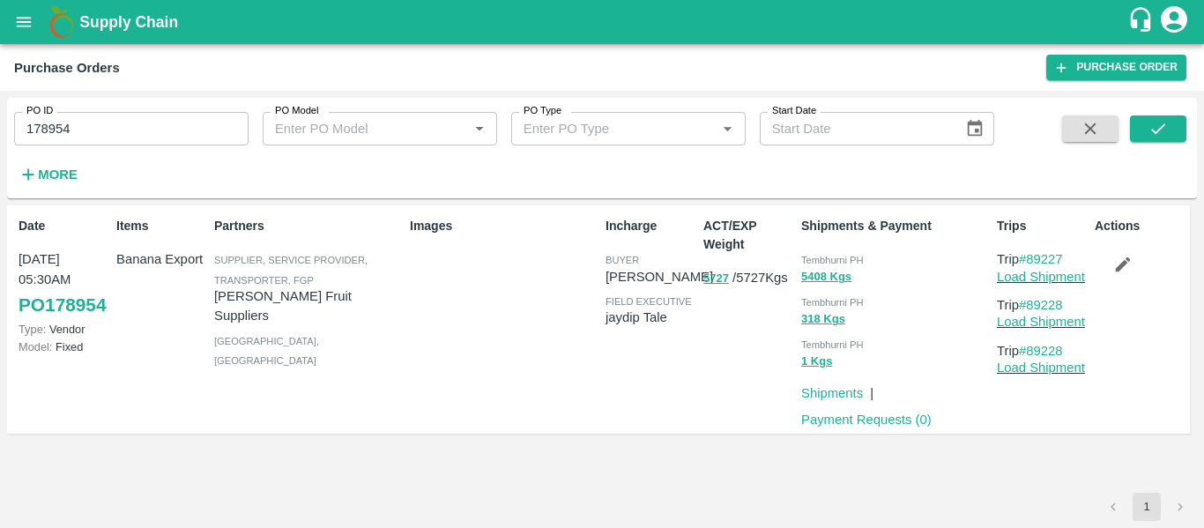
click at [85, 122] on input "178954" at bounding box center [131, 128] width 234 height 33
paste input "text"
type input "178959"
click at [1145, 128] on button "submit" at bounding box center [1158, 128] width 56 height 26
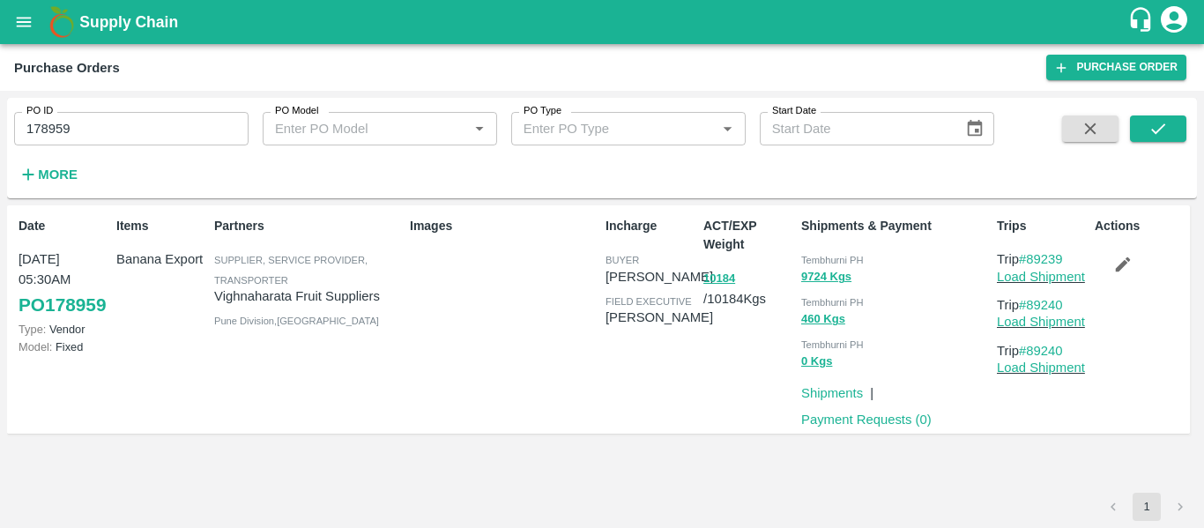
click at [1119, 265] on icon "button" at bounding box center [1122, 264] width 19 height 19
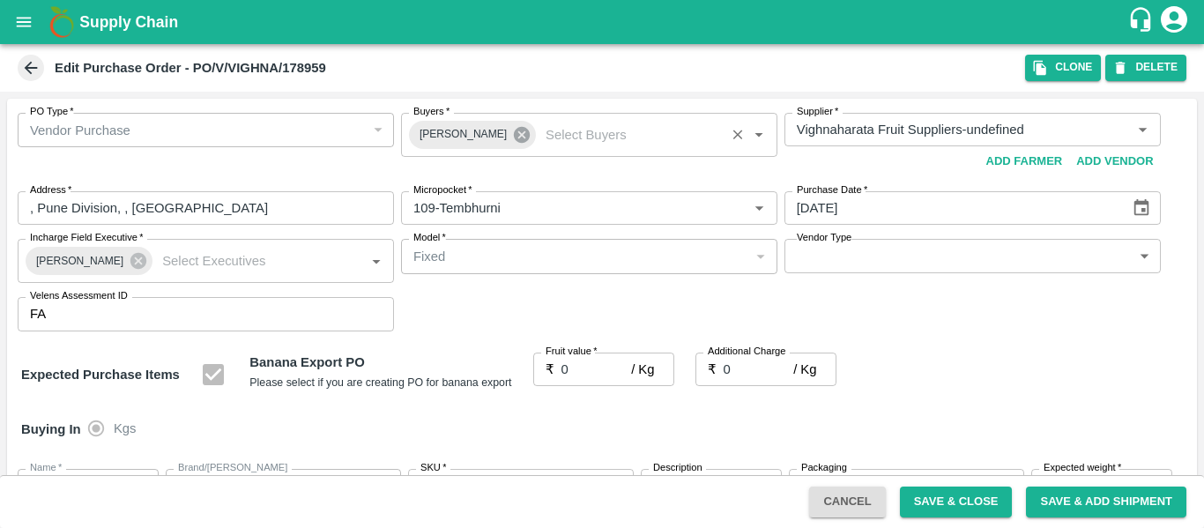
click at [512, 143] on icon at bounding box center [521, 134] width 19 height 19
click at [471, 137] on input "Buyers   *" at bounding box center [574, 129] width 337 height 23
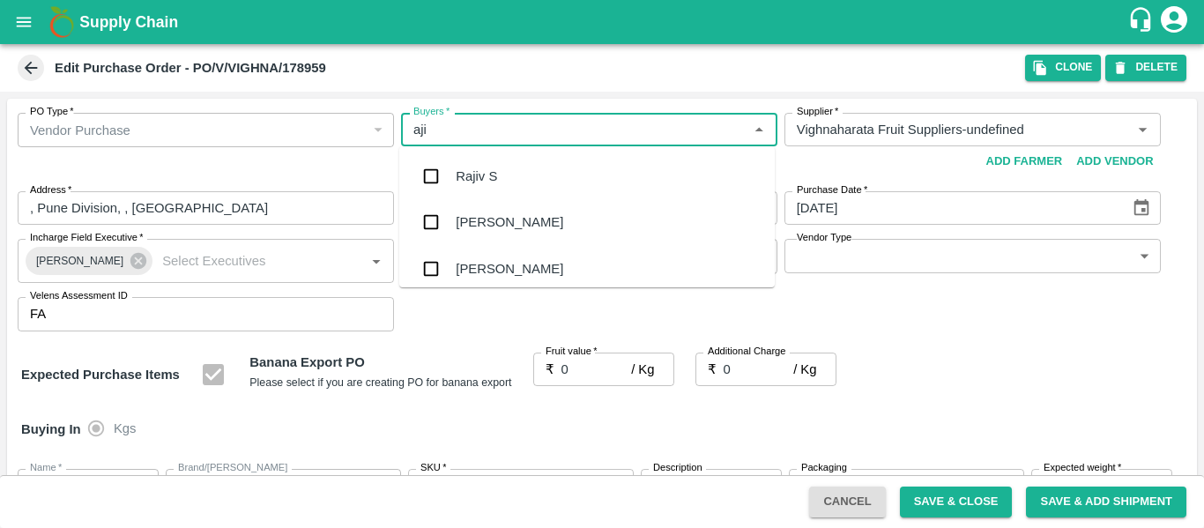
type input "ajit"
click at [478, 178] on div "[PERSON_NAME]" at bounding box center [509, 176] width 107 height 19
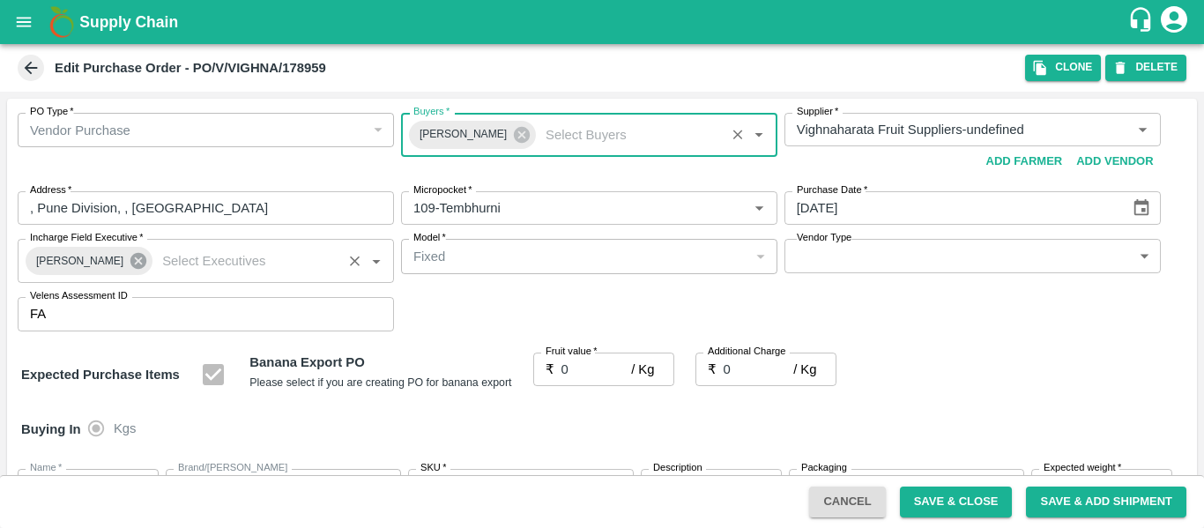
click at [130, 265] on icon at bounding box center [138, 261] width 16 height 16
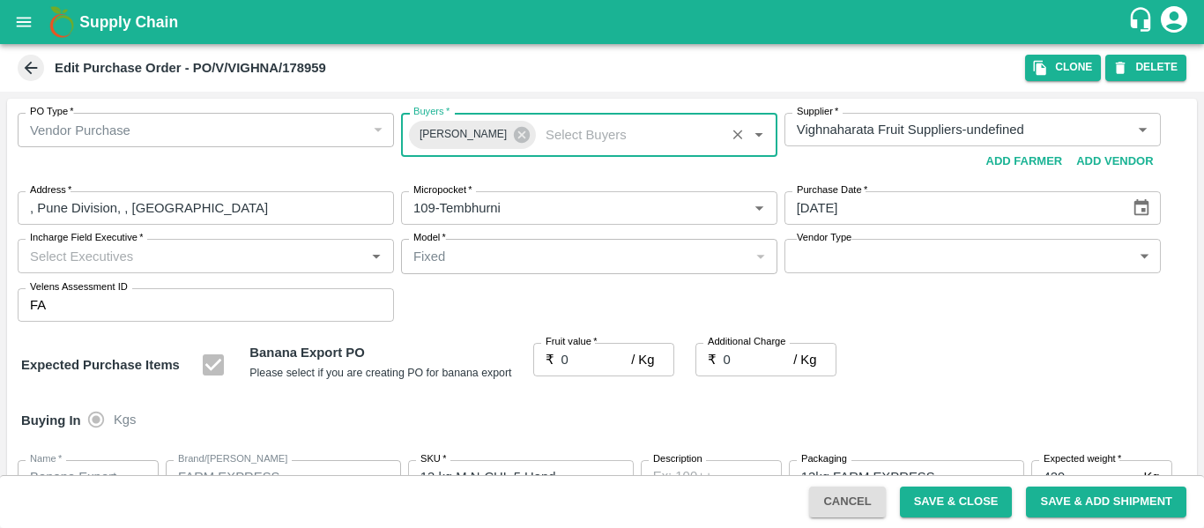
click at [65, 257] on input "Incharge Field Executive   *" at bounding box center [191, 255] width 337 height 23
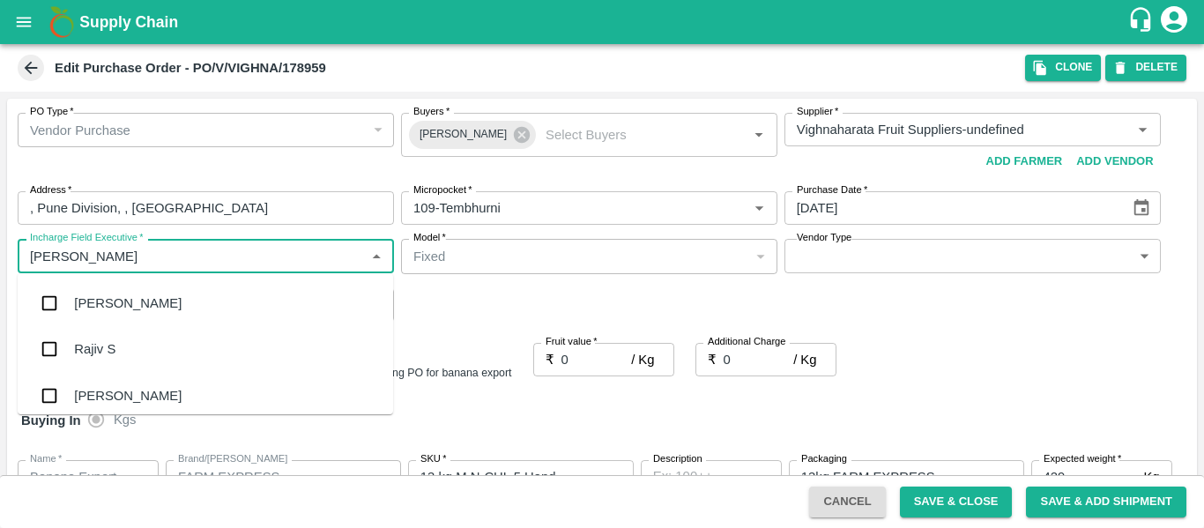
type input "jayd"
click at [78, 300] on div "jaydip Tale" at bounding box center [105, 302] width 62 height 19
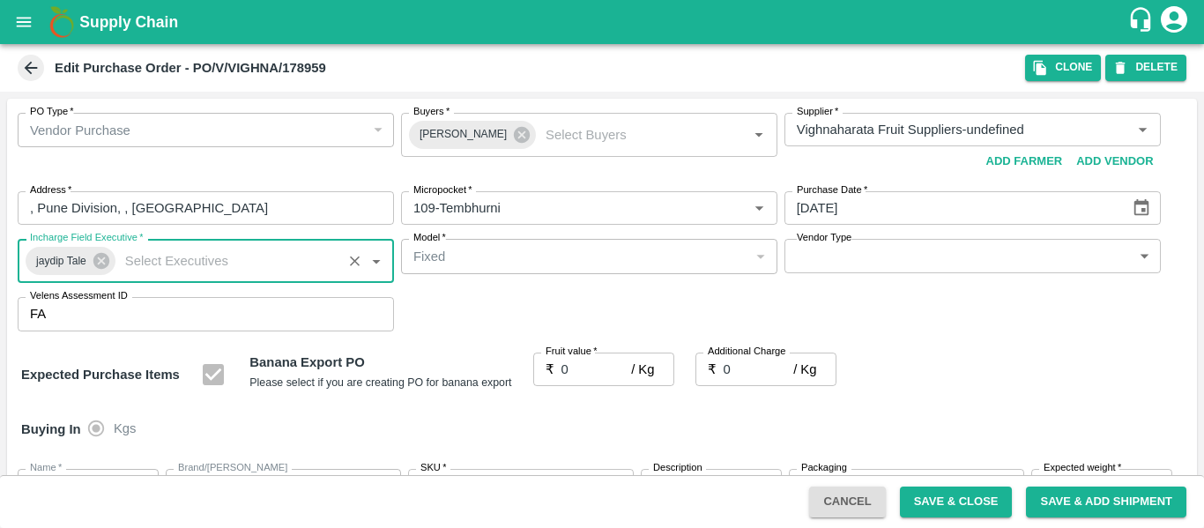
click at [585, 364] on input "0" at bounding box center [596, 368] width 70 height 33
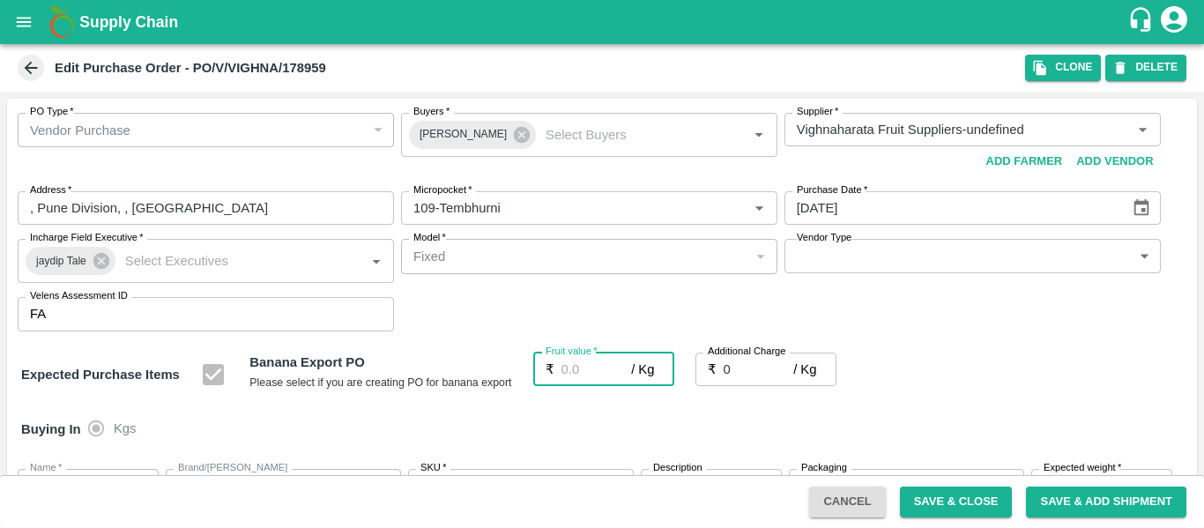
type input "2"
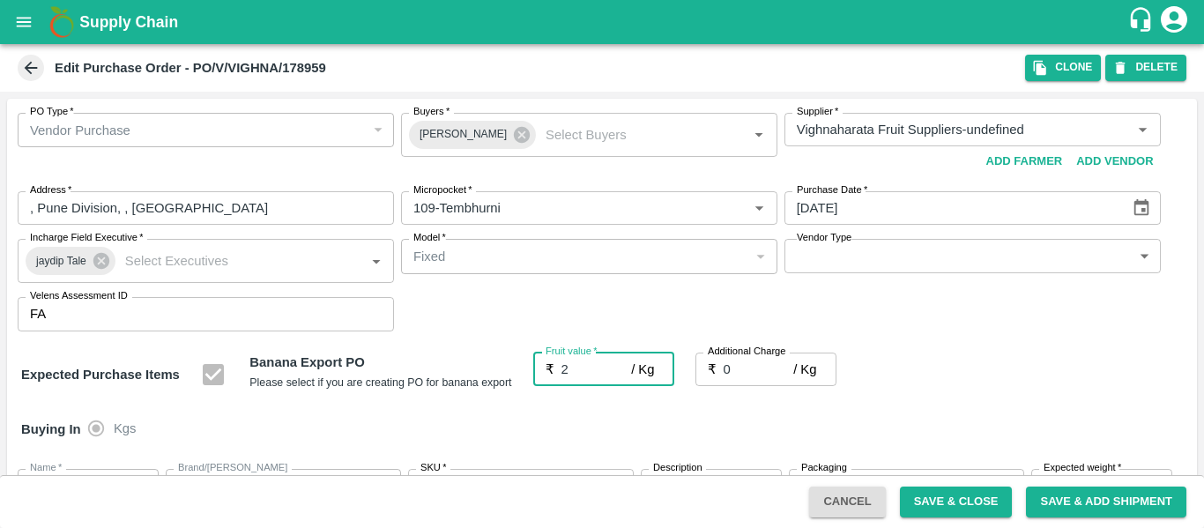
type input "2"
type input "21"
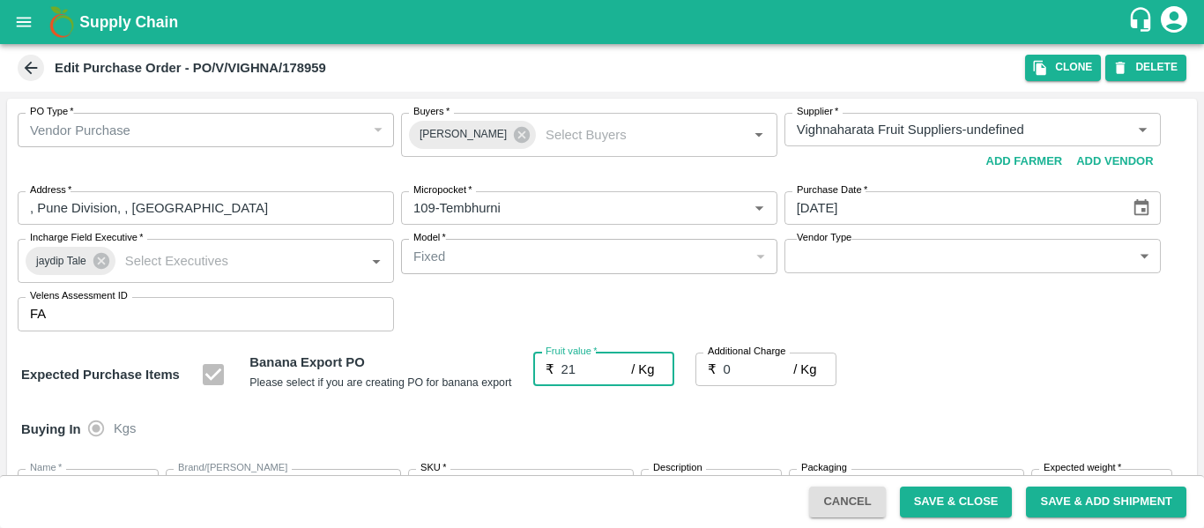
type input "21"
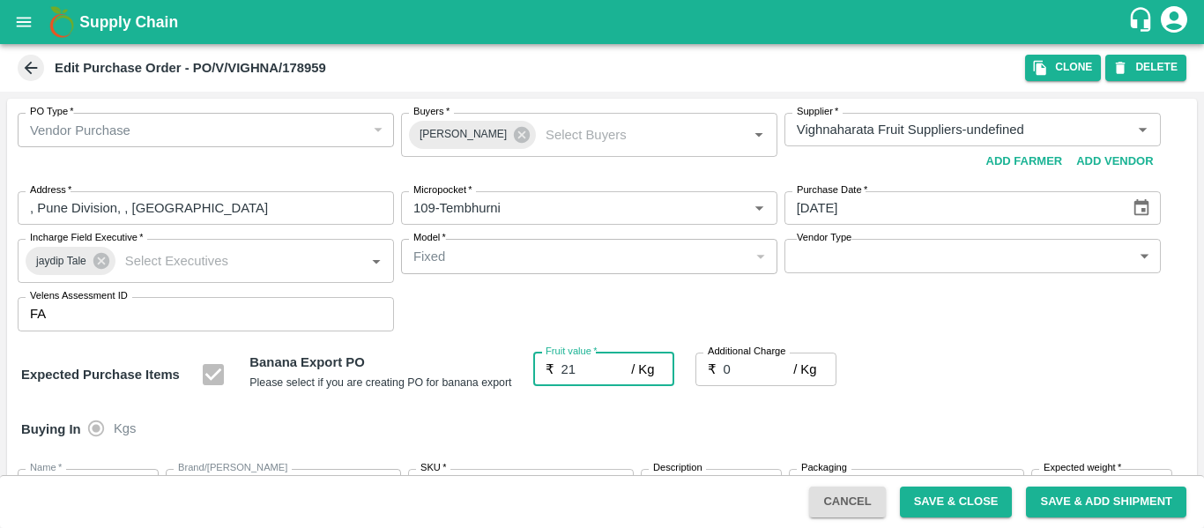
click at [744, 371] on input "0" at bounding box center [758, 368] width 70 height 33
type input "2"
type input "23"
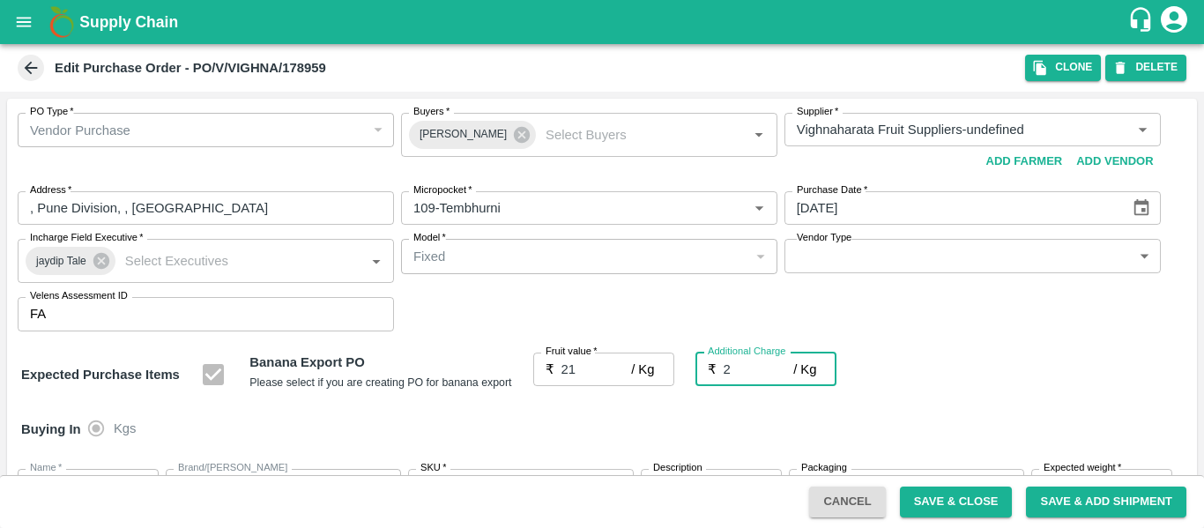
type input "23"
type input "2.7"
type input "23.7"
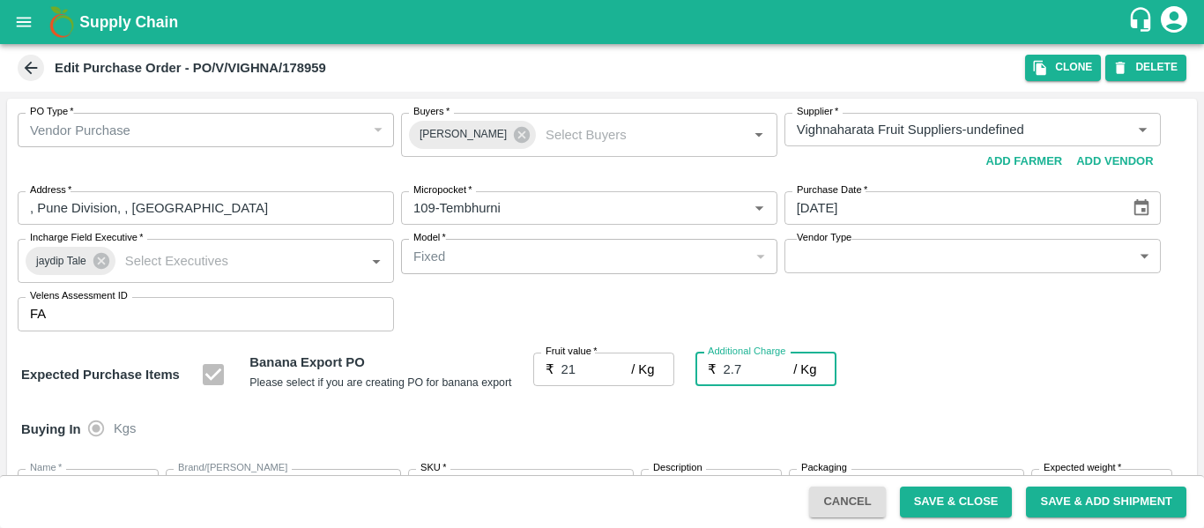
type input "23.7"
type input "2.75"
type input "23.75"
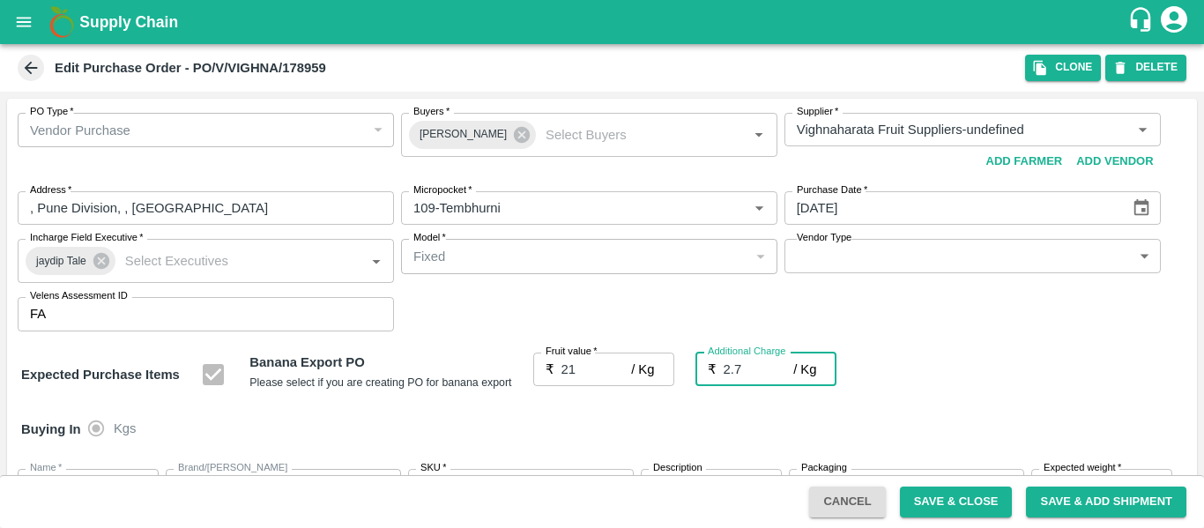
type input "23.75"
type input "2.75"
click at [944, 367] on div "Expected Purchase Items Banana Export PO Please select if you are creating PO f…" at bounding box center [601, 374] width 1161 height 45
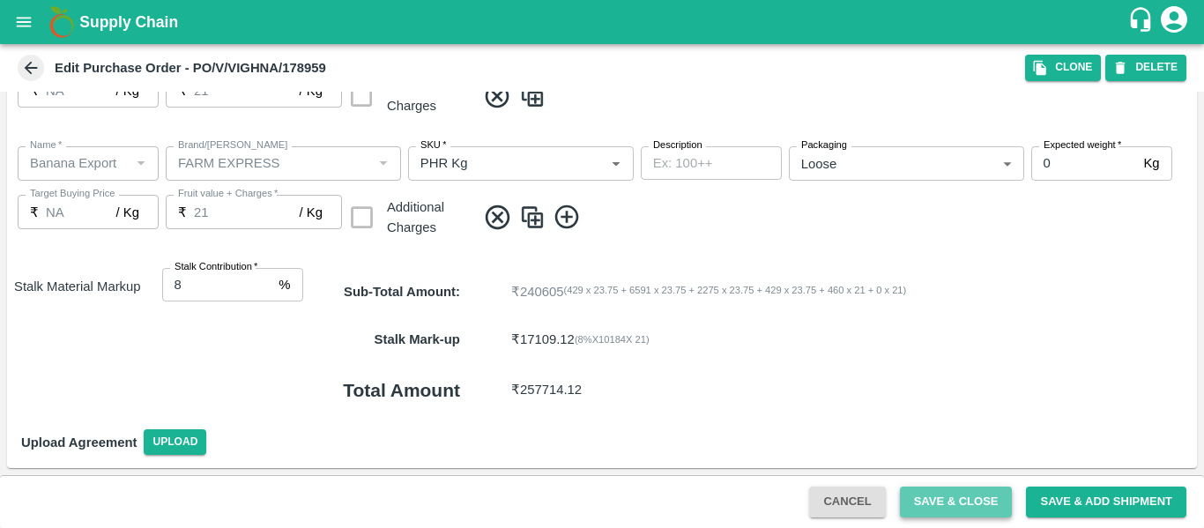
click at [952, 498] on button "Save & Close" at bounding box center [956, 501] width 113 height 31
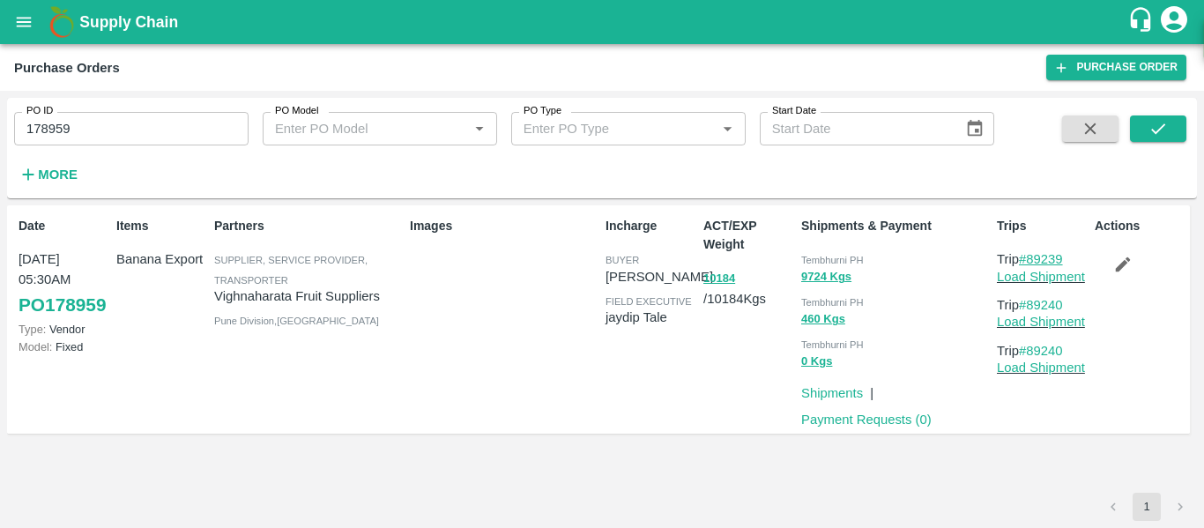
drag, startPoint x: 1073, startPoint y: 256, endPoint x: 1029, endPoint y: 258, distance: 44.1
click at [1029, 258] on p "Trip #89239" at bounding box center [1042, 258] width 91 height 19
copy link "89239"
drag, startPoint x: 1077, startPoint y: 304, endPoint x: 1030, endPoint y: 300, distance: 46.8
click at [1030, 300] on p "Trip #89240" at bounding box center [1042, 304] width 91 height 19
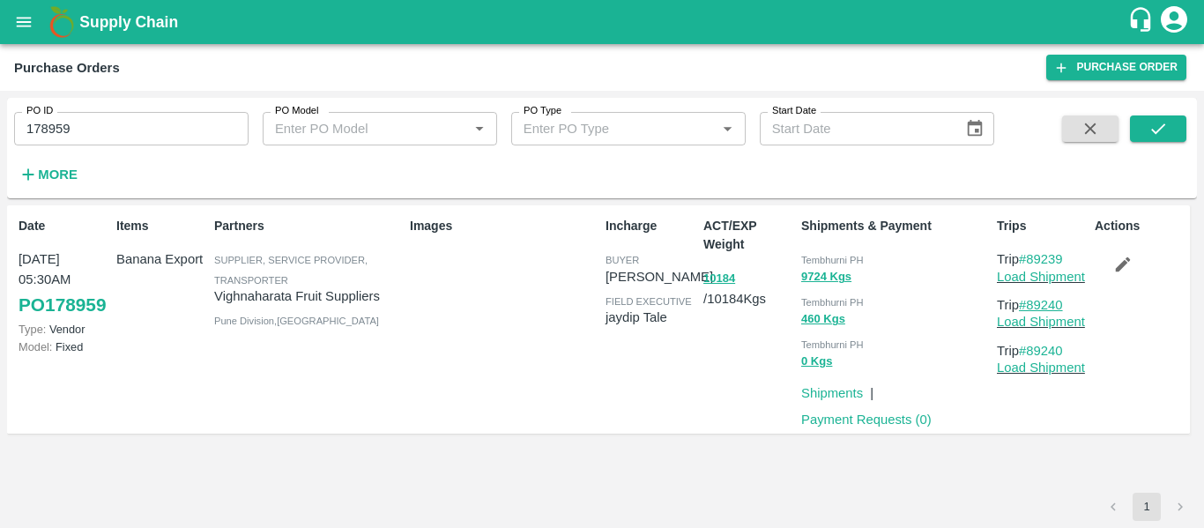
copy link "89240"
click at [479, 342] on div "Images" at bounding box center [501, 319] width 196 height 219
click at [127, 117] on input "178959" at bounding box center [131, 128] width 234 height 33
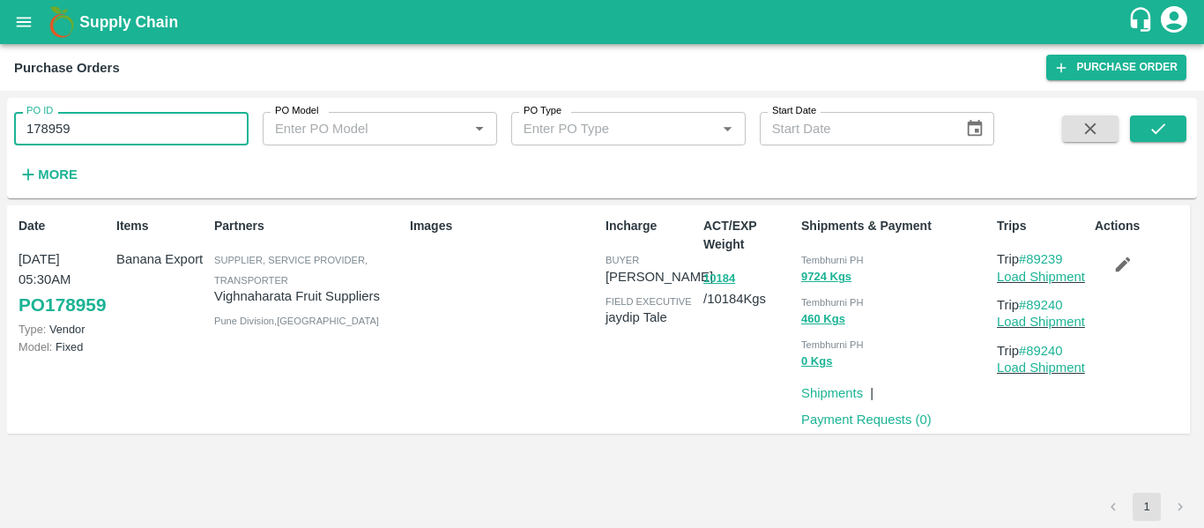
paste input "text"
type input "178955"
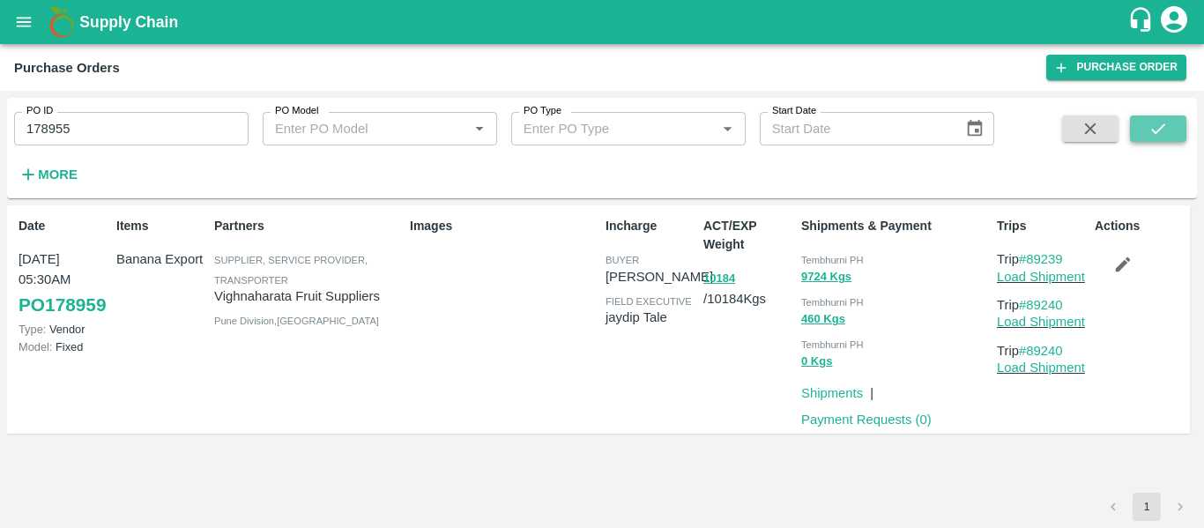
click at [1167, 121] on icon "submit" at bounding box center [1157, 128] width 19 height 19
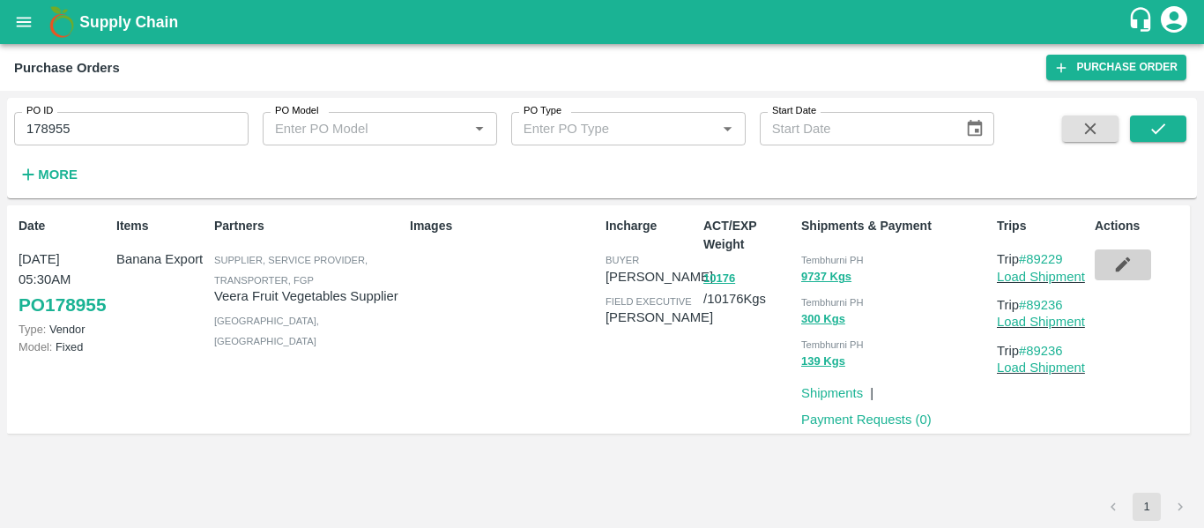
click at [1124, 262] on icon "button" at bounding box center [1122, 264] width 15 height 15
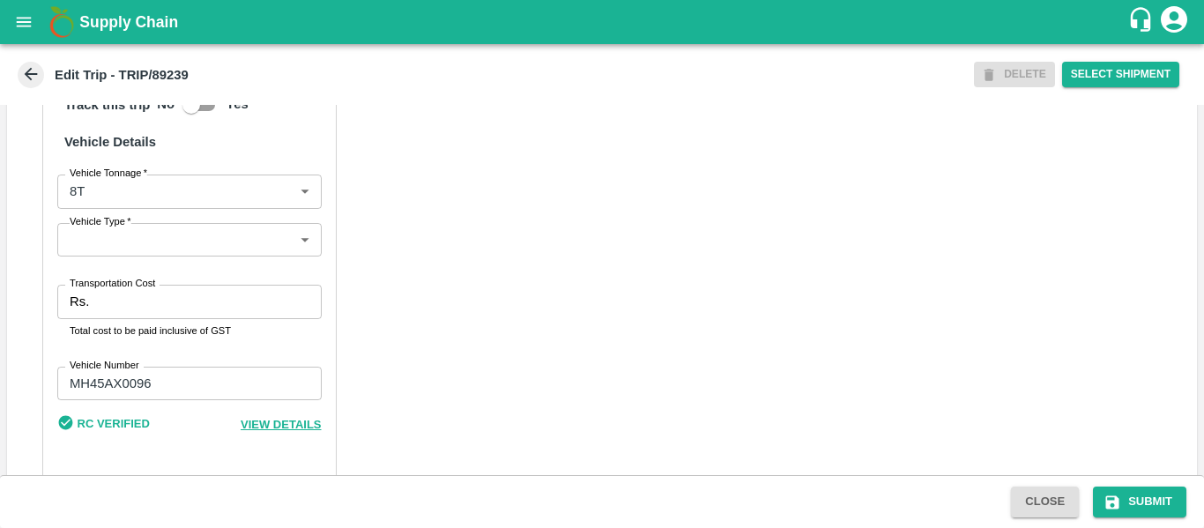
scroll to position [1331, 0]
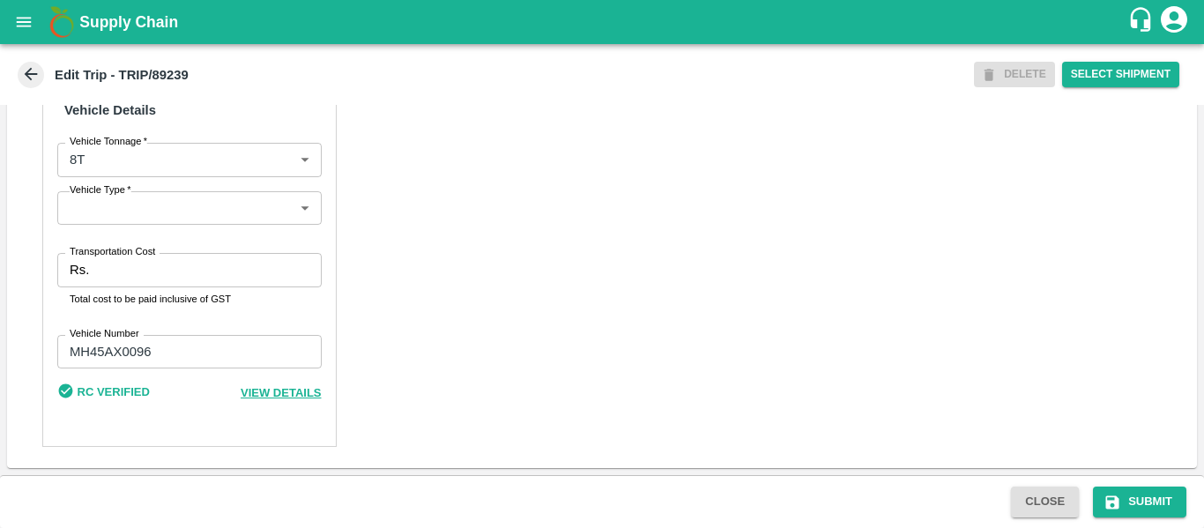
click at [143, 265] on input "Transportation Cost" at bounding box center [208, 269] width 225 height 33
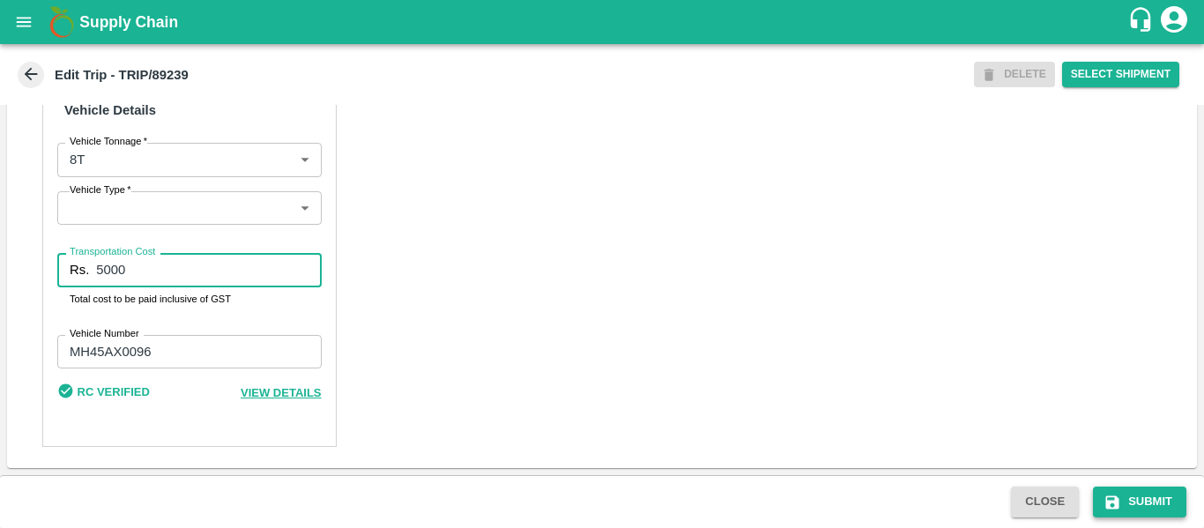
type input "5000"
click at [1133, 508] on button "Submit" at bounding box center [1139, 501] width 93 height 31
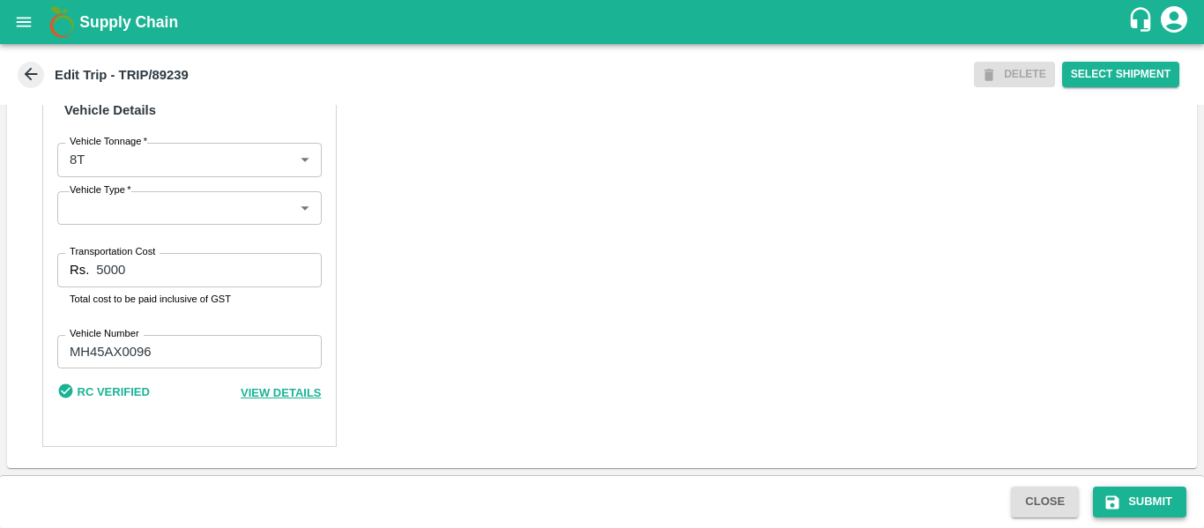
click at [1149, 504] on button "Submit" at bounding box center [1139, 501] width 93 height 31
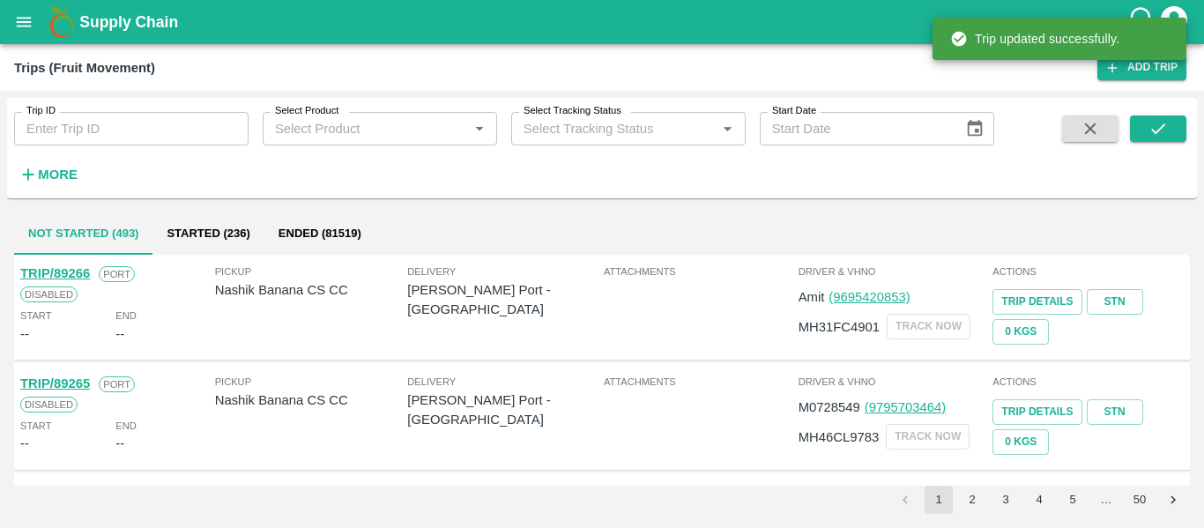
click at [113, 123] on input "Trip ID" at bounding box center [131, 128] width 234 height 33
paste input "89240"
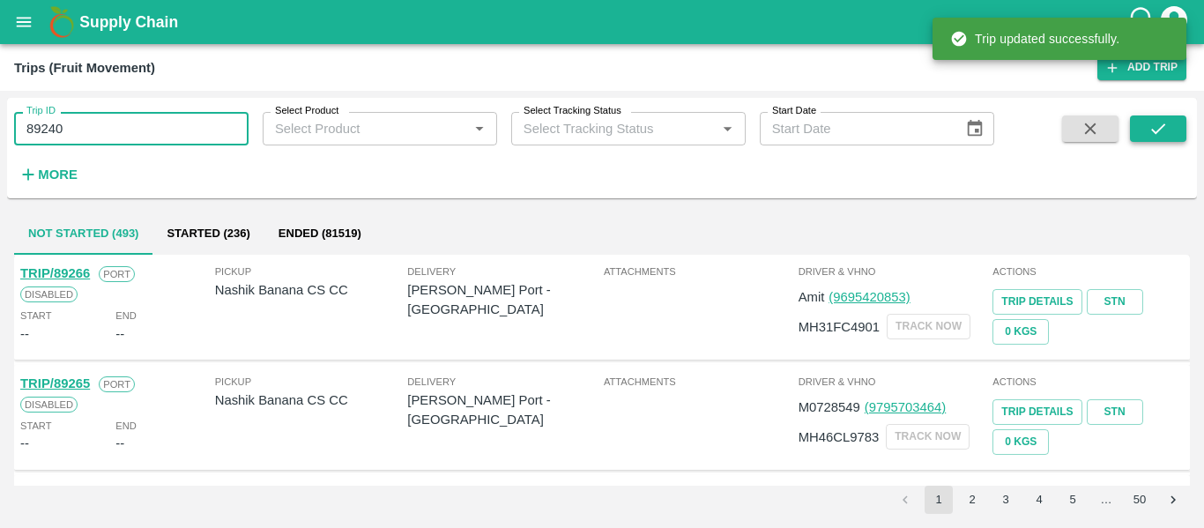
type input "89240"
click at [1151, 140] on button "submit" at bounding box center [1158, 128] width 56 height 26
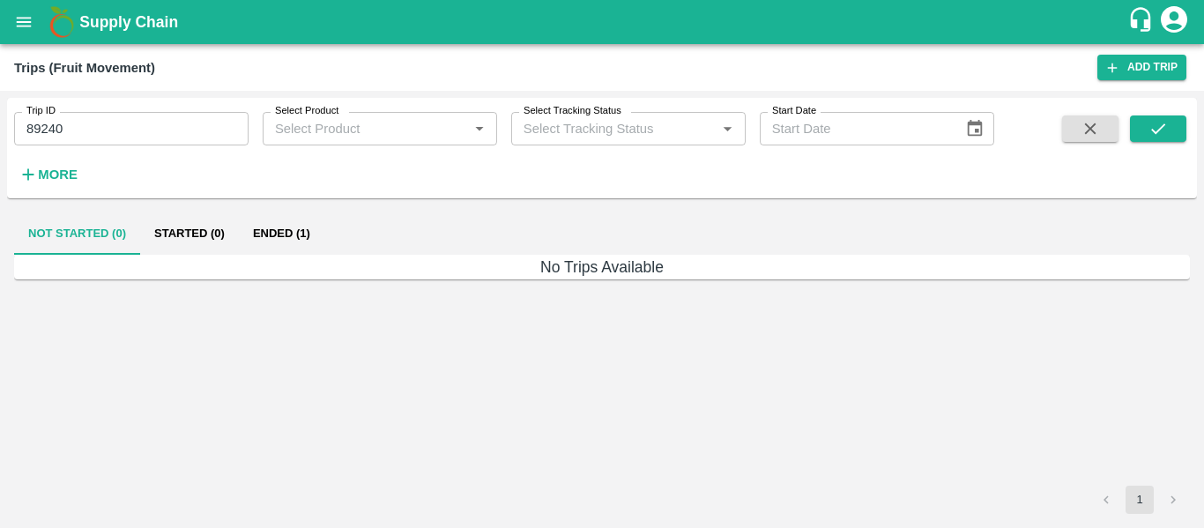
click at [298, 227] on button "Ended (1)" at bounding box center [281, 233] width 85 height 42
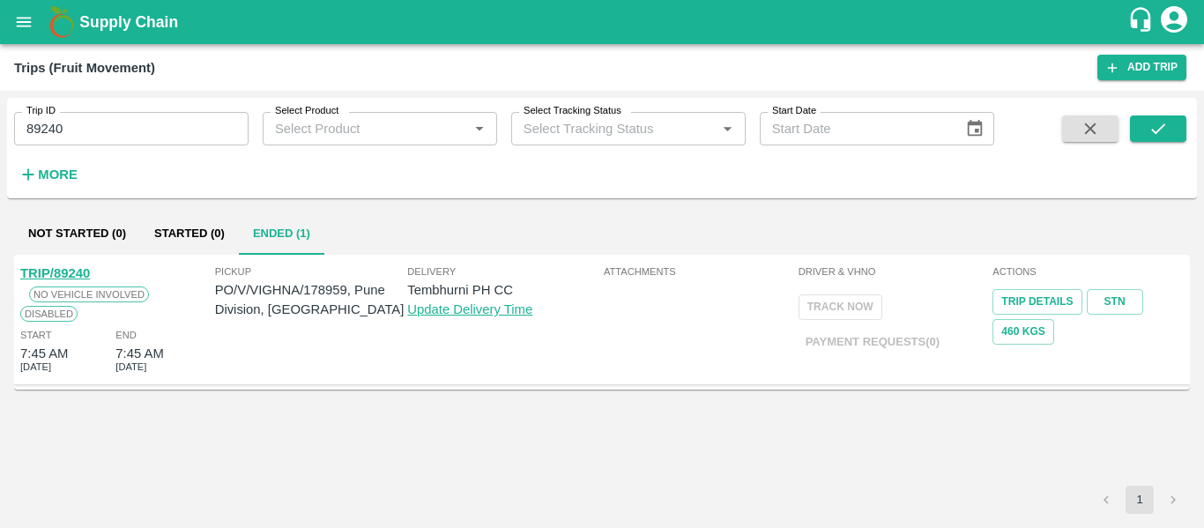
click at [75, 273] on link "TRIP/89240" at bounding box center [55, 273] width 70 height 14
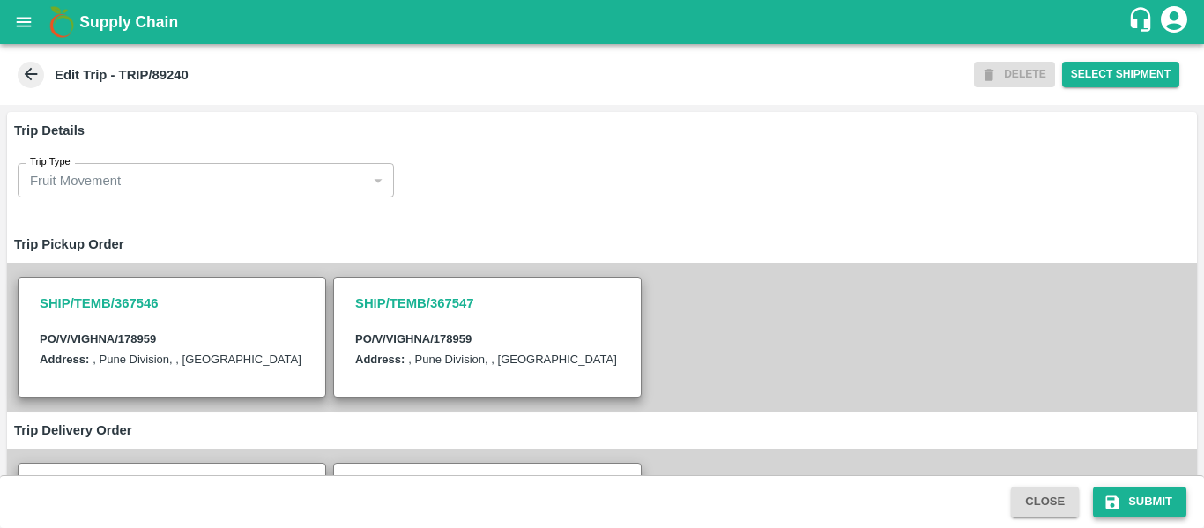
click at [1136, 489] on button "Submit" at bounding box center [1139, 501] width 93 height 31
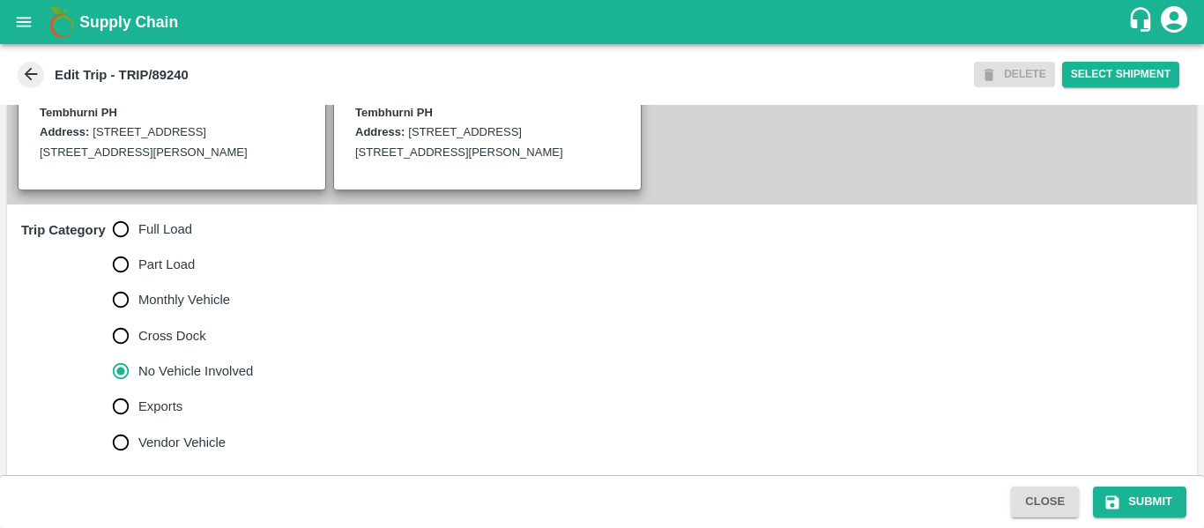
scroll to position [569, 0]
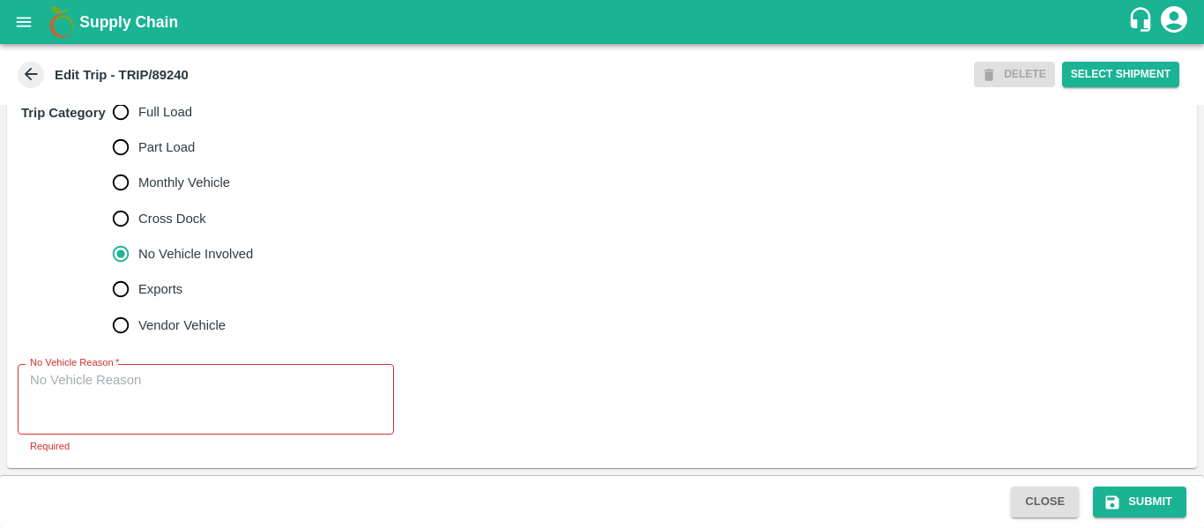
click at [19, 32] on icon "open drawer" at bounding box center [23, 21] width 19 height 19
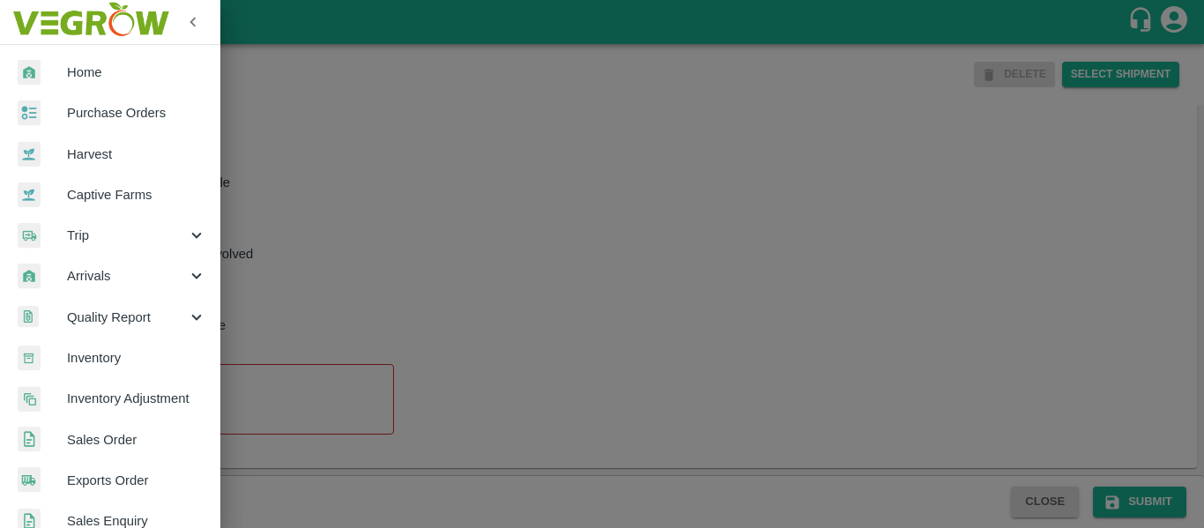
click at [108, 241] on span "Trip" at bounding box center [127, 235] width 120 height 19
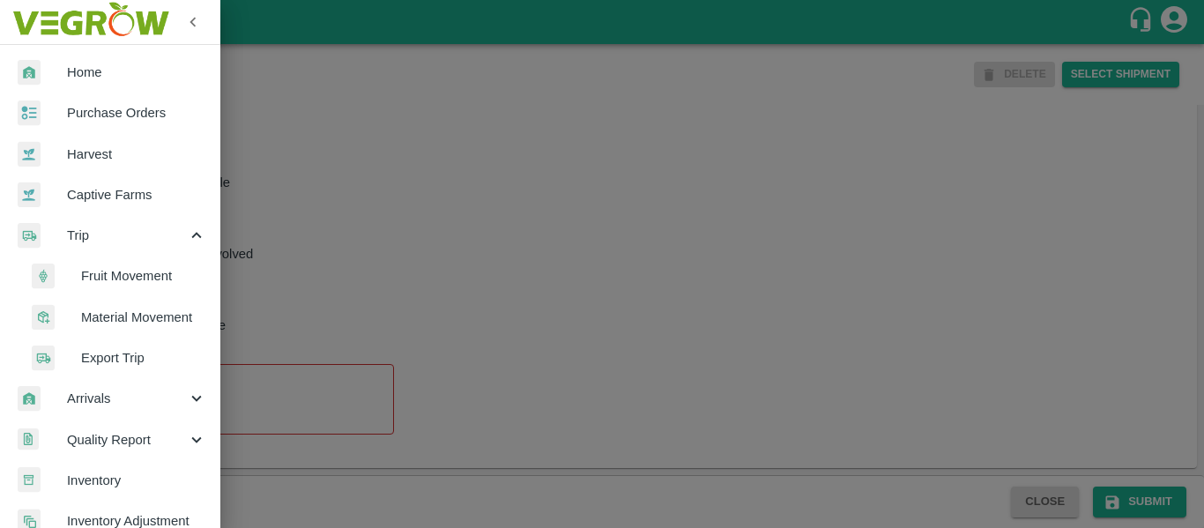
click at [134, 271] on span "Fruit Movement" at bounding box center [143, 275] width 125 height 19
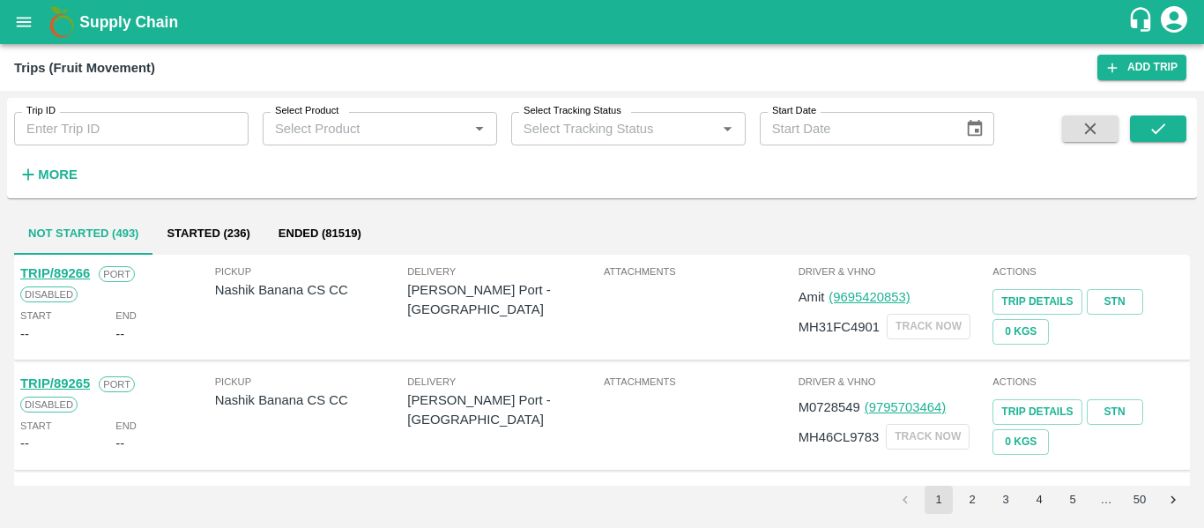
click at [159, 137] on input "Trip ID" at bounding box center [131, 128] width 234 height 33
paste input "89229"
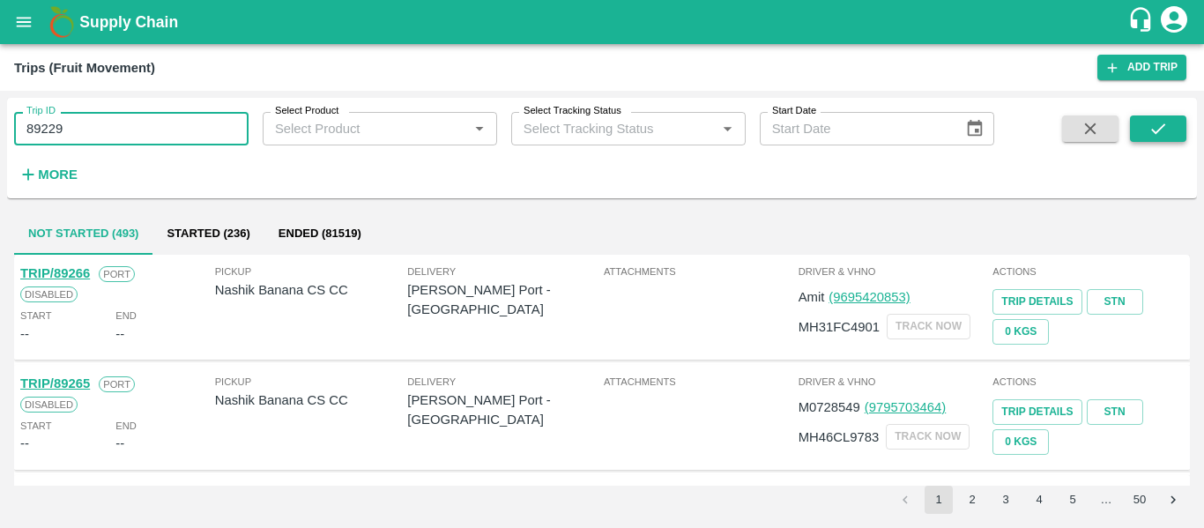
type input "89229"
click at [1144, 129] on button "submit" at bounding box center [1158, 128] width 56 height 26
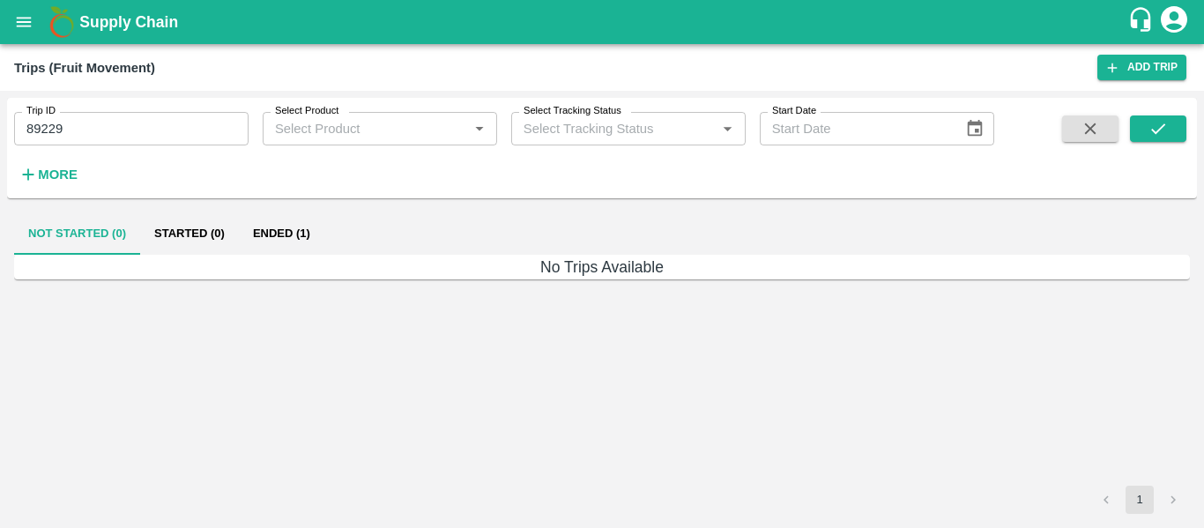
click at [275, 226] on button "Ended (1)" at bounding box center [281, 233] width 85 height 42
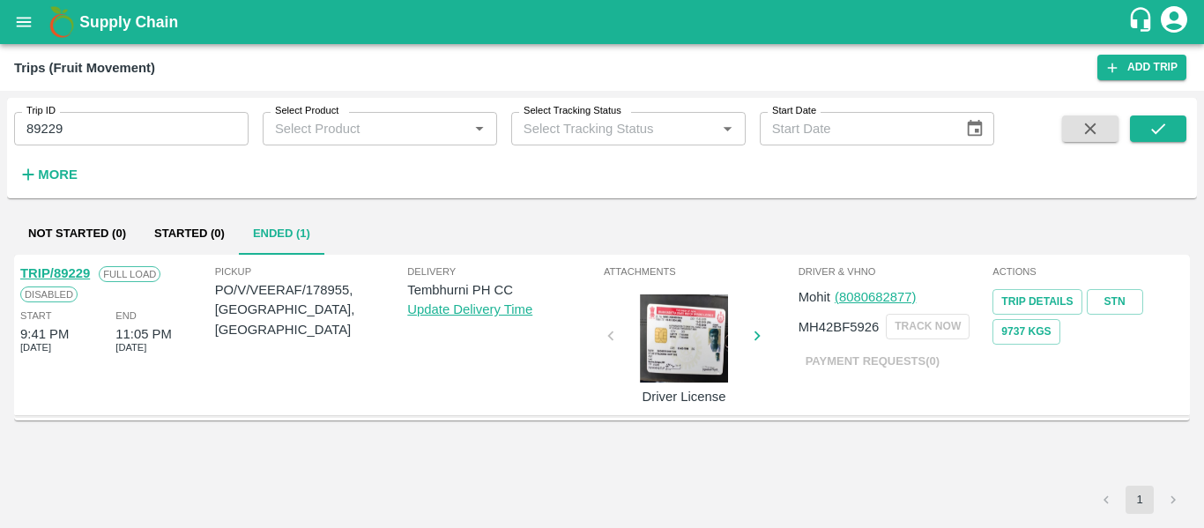
click at [78, 274] on link "TRIP/89229" at bounding box center [55, 273] width 70 height 14
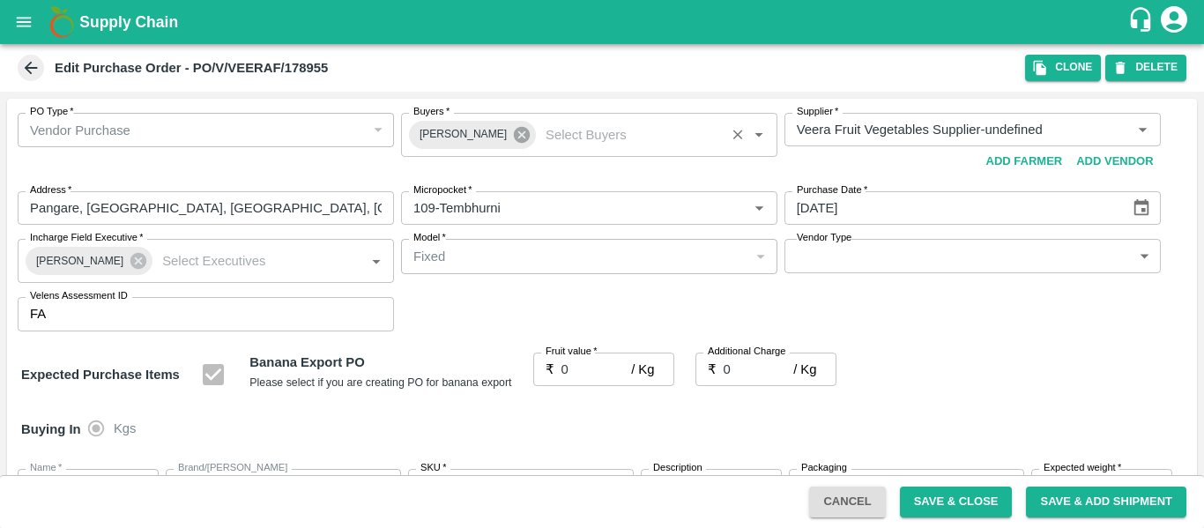
click at [512, 135] on icon at bounding box center [521, 134] width 19 height 19
click at [450, 130] on input "Buyers   *" at bounding box center [574, 129] width 337 height 23
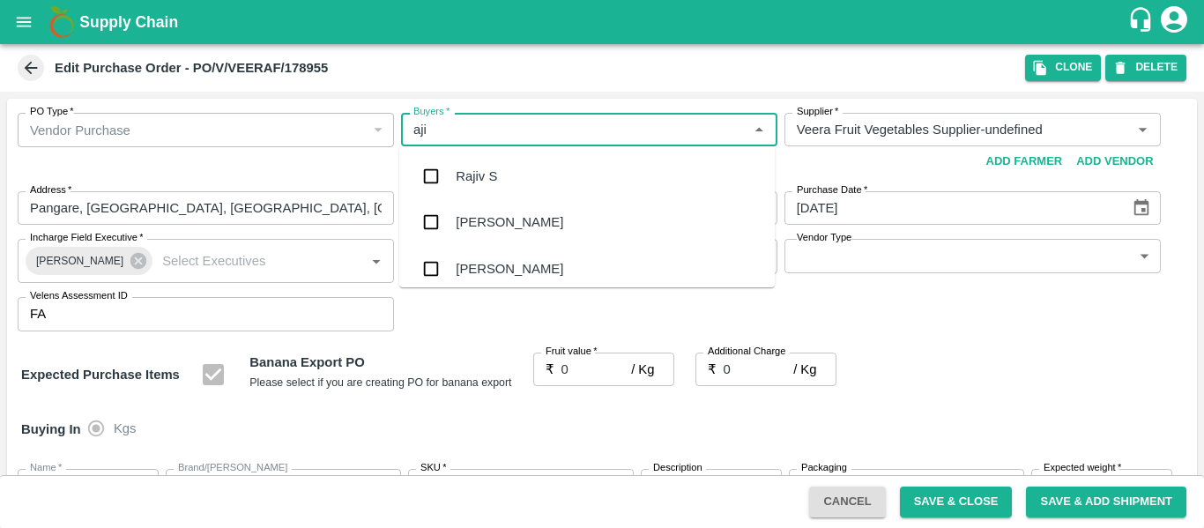
type input "ajit"
click at [459, 164] on div "Ajit Otari" at bounding box center [586, 176] width 375 height 46
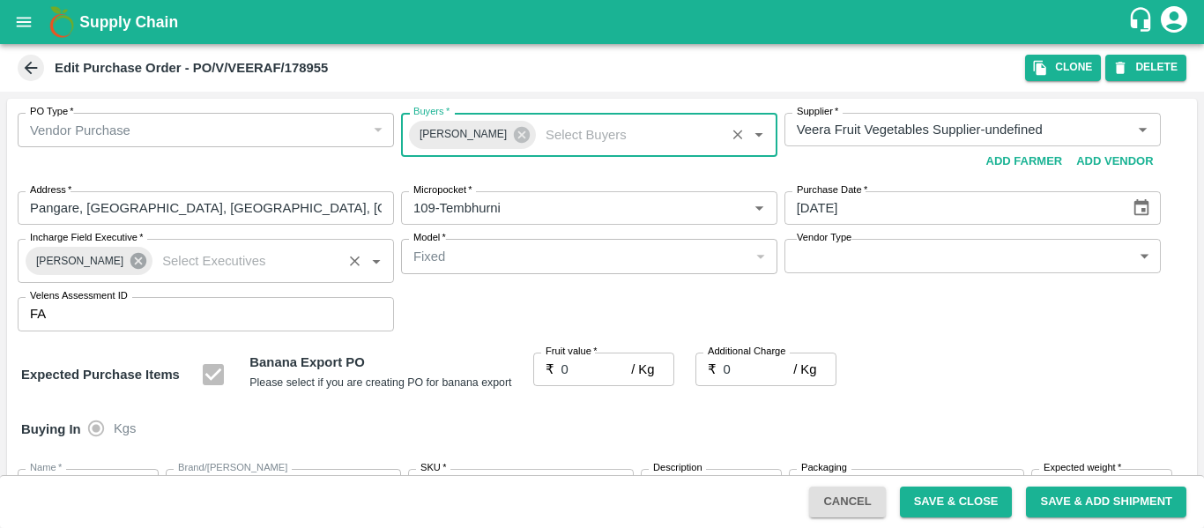
click at [130, 266] on icon at bounding box center [138, 261] width 16 height 16
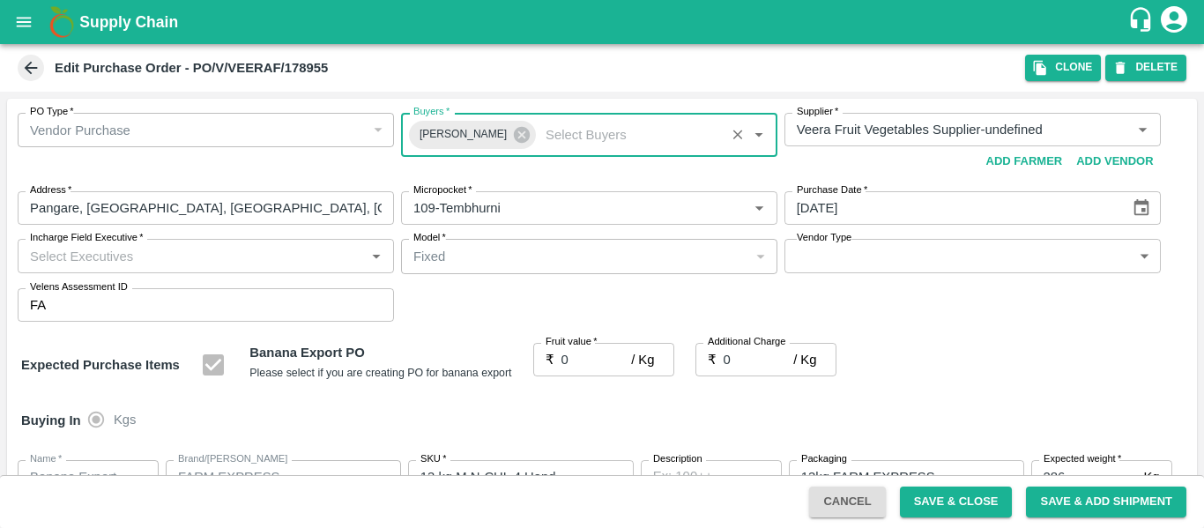
click at [85, 257] on input "Incharge Field Executive   *" at bounding box center [191, 255] width 337 height 23
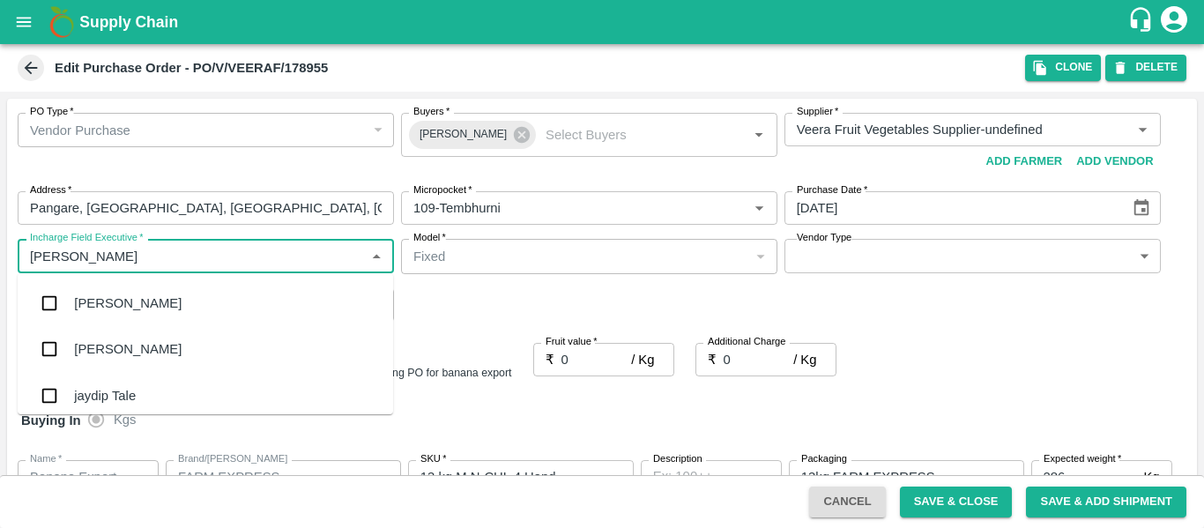
type input "jayd"
click at [98, 300] on div "jaydip Tale" at bounding box center [105, 302] width 62 height 19
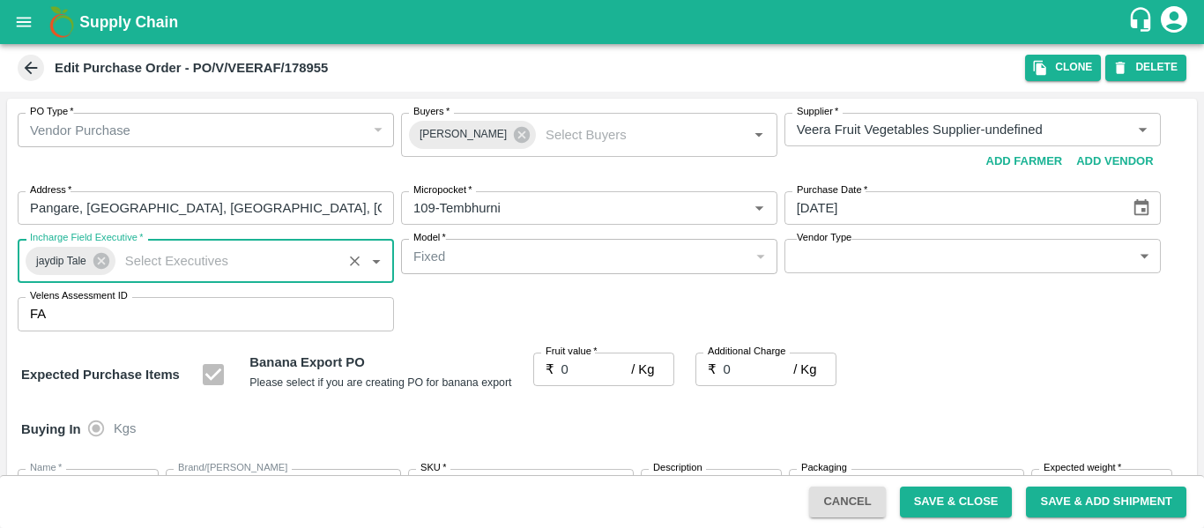
click at [579, 366] on input "0" at bounding box center [596, 368] width 70 height 33
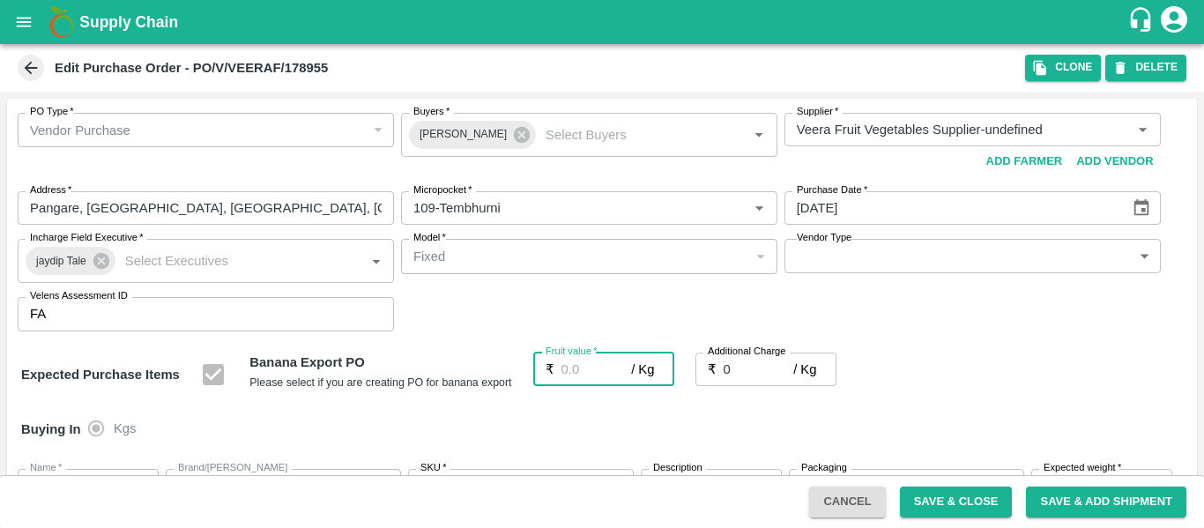
type input "2"
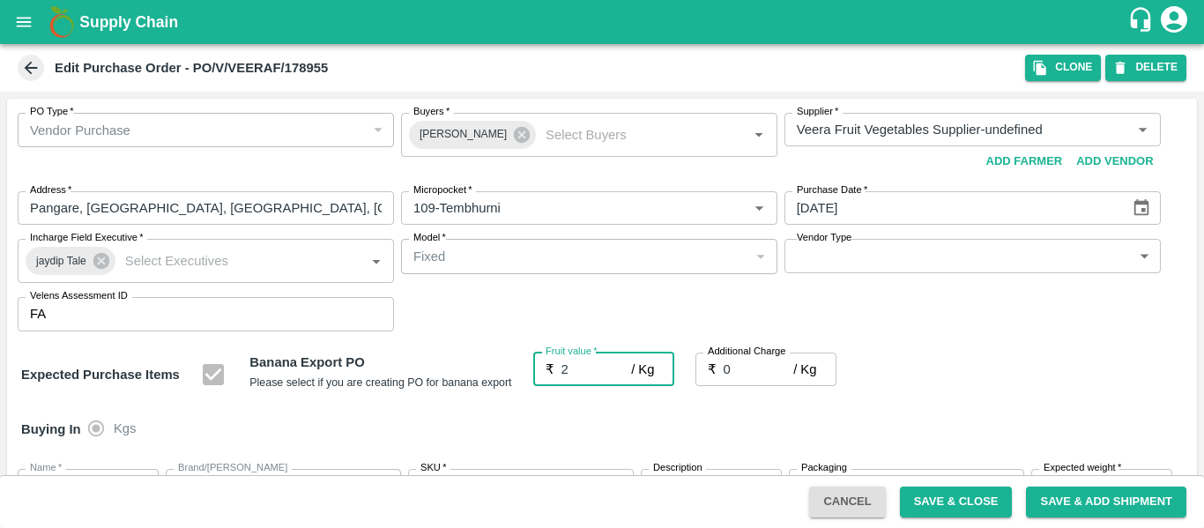
type input "2"
type input "21"
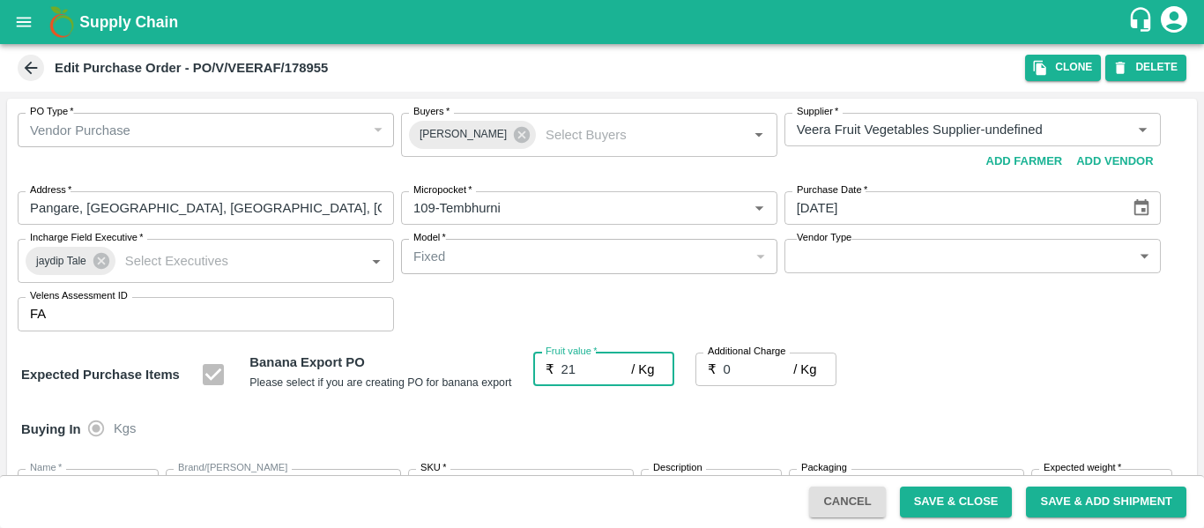
type input "21"
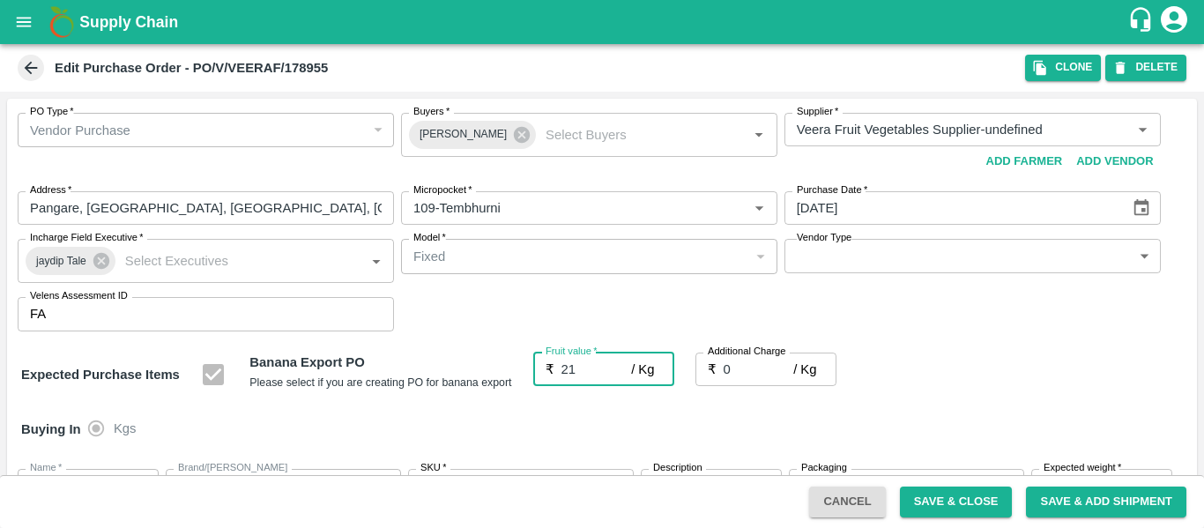
type input "21"
type input "-1"
click at [780, 369] on input "-1" at bounding box center [758, 368] width 70 height 33
type input "20"
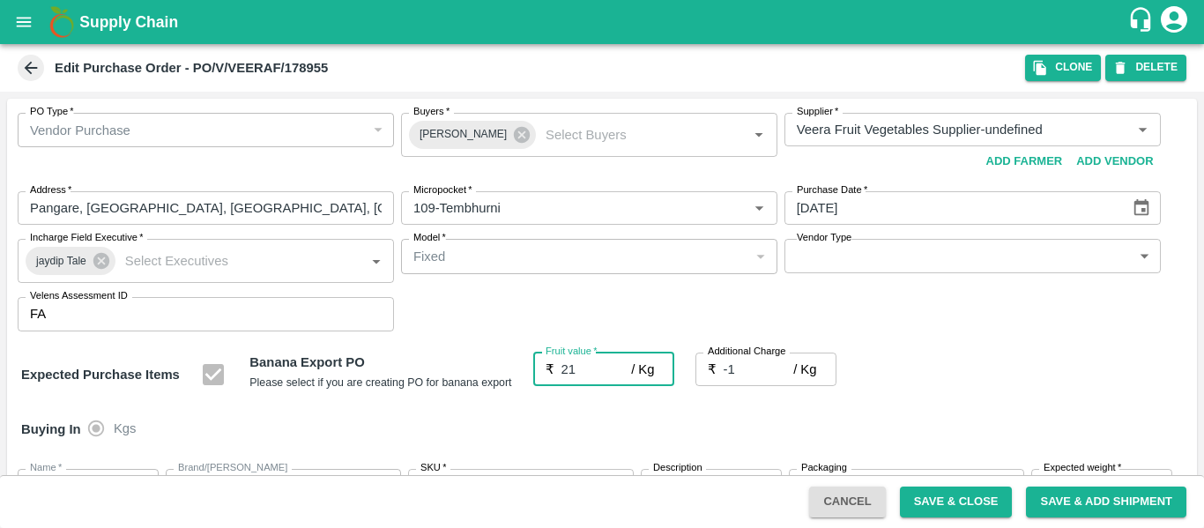
type input "20"
click at [757, 366] on input "-1" at bounding box center [758, 368] width 70 height 33
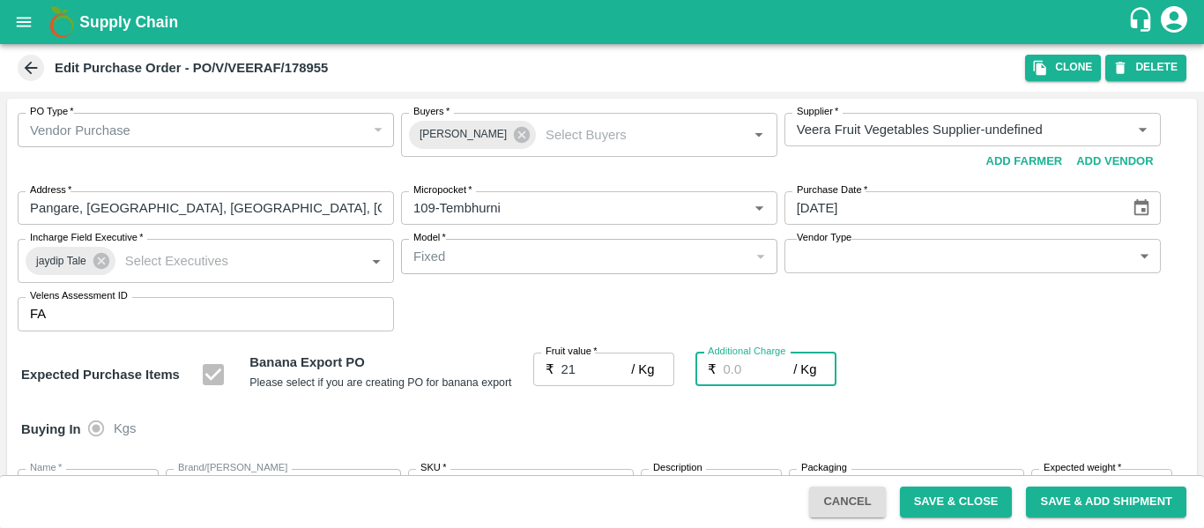
type input "21"
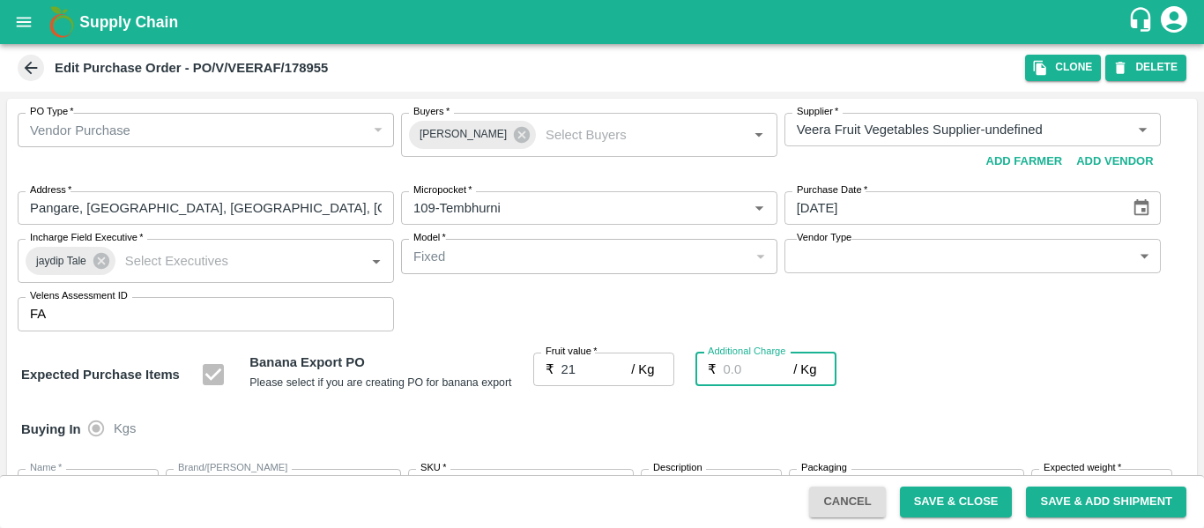
type input "2"
type input "23"
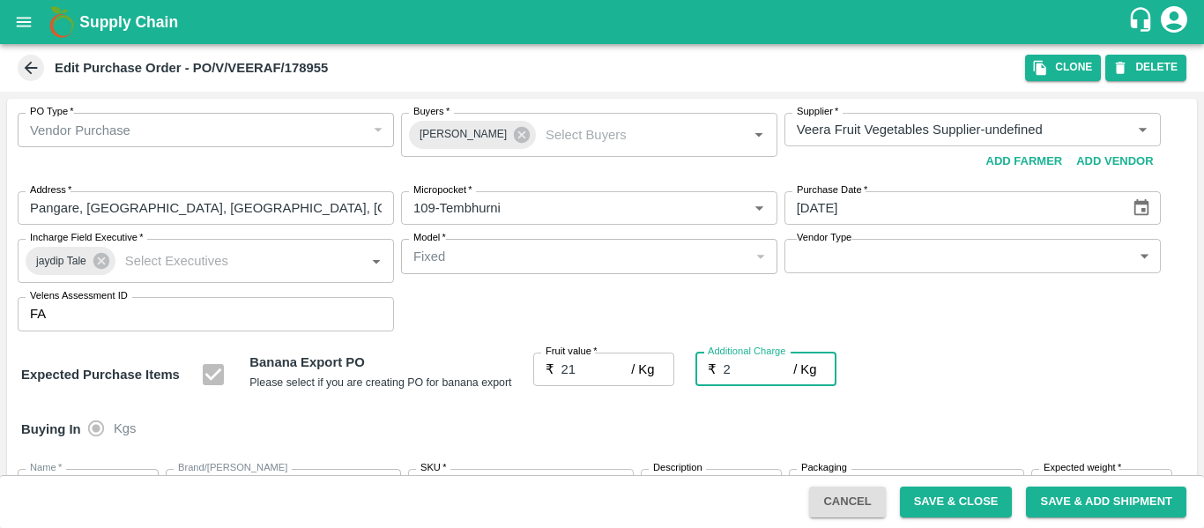
type input "23"
type input "2.7"
type input "23.7"
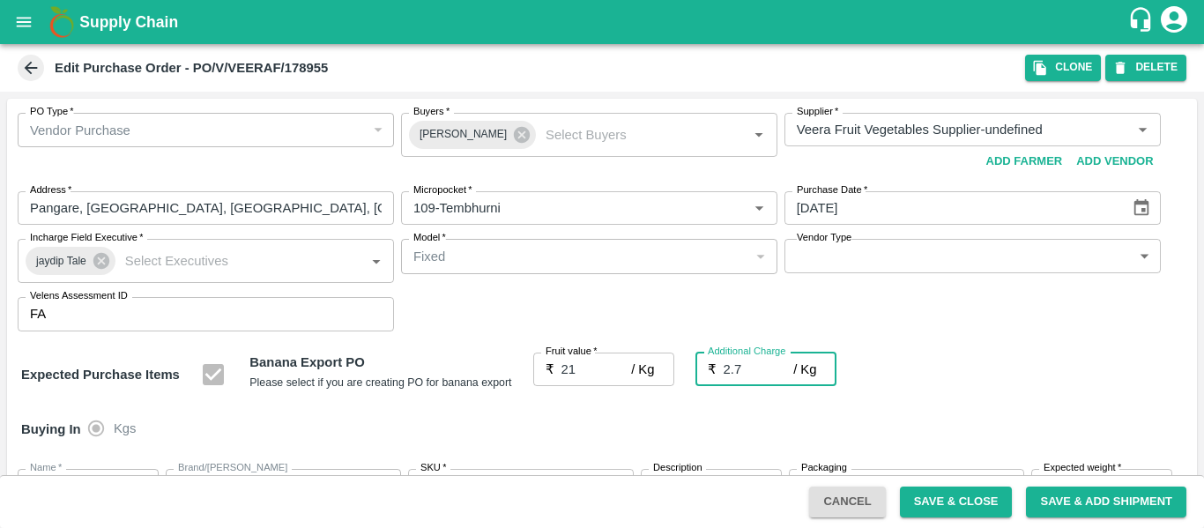
type input "23.7"
type input "2.75"
type input "23.75"
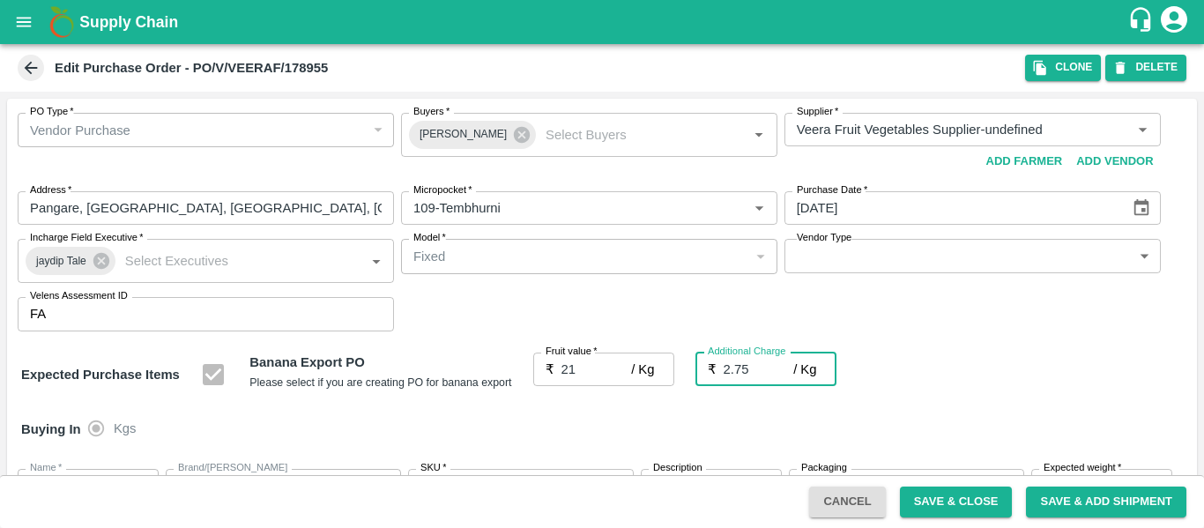
type input "23.75"
type input "2.75"
click at [1039, 423] on div "Buying In Kgs" at bounding box center [602, 429] width 1190 height 51
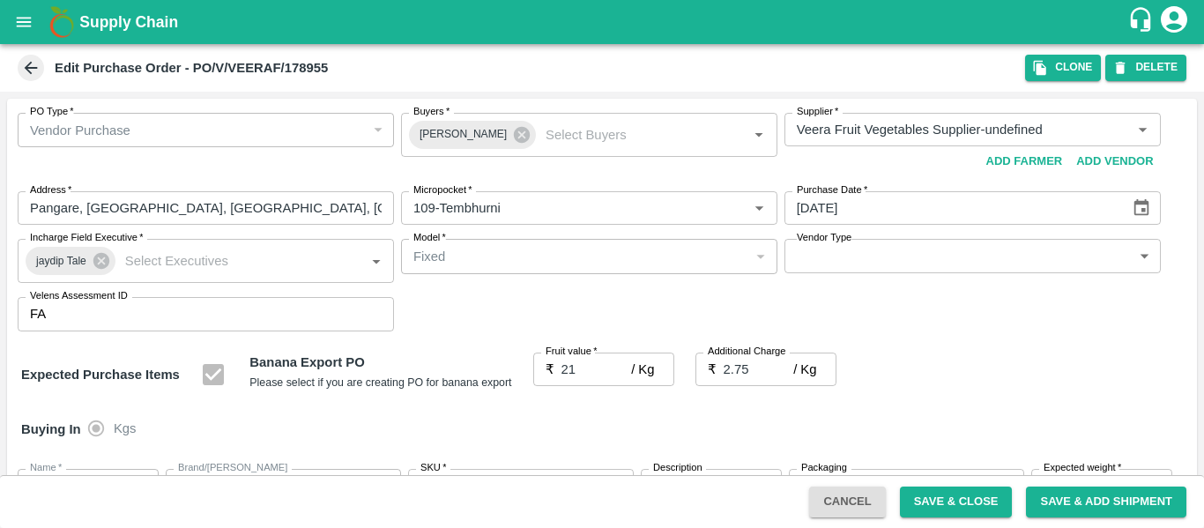
scroll to position [1050, 0]
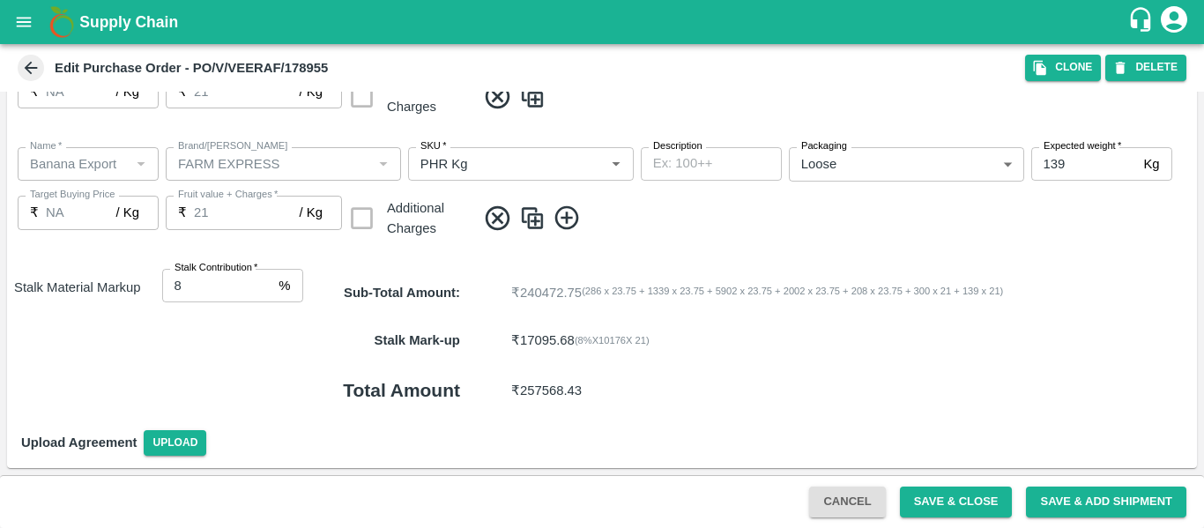
click at [979, 498] on button "Save & Close" at bounding box center [956, 501] width 113 height 31
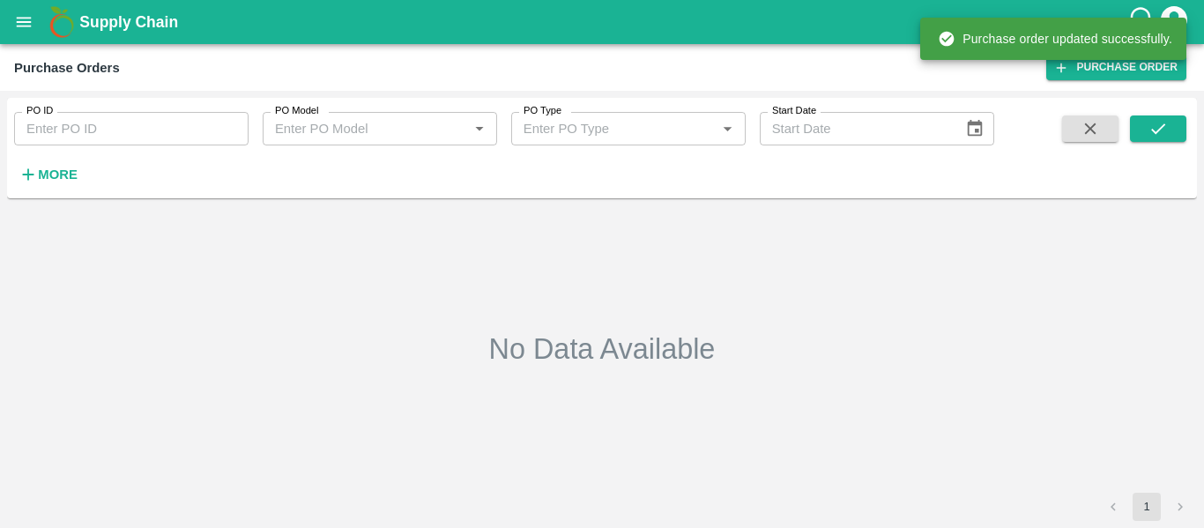
type input "178955"
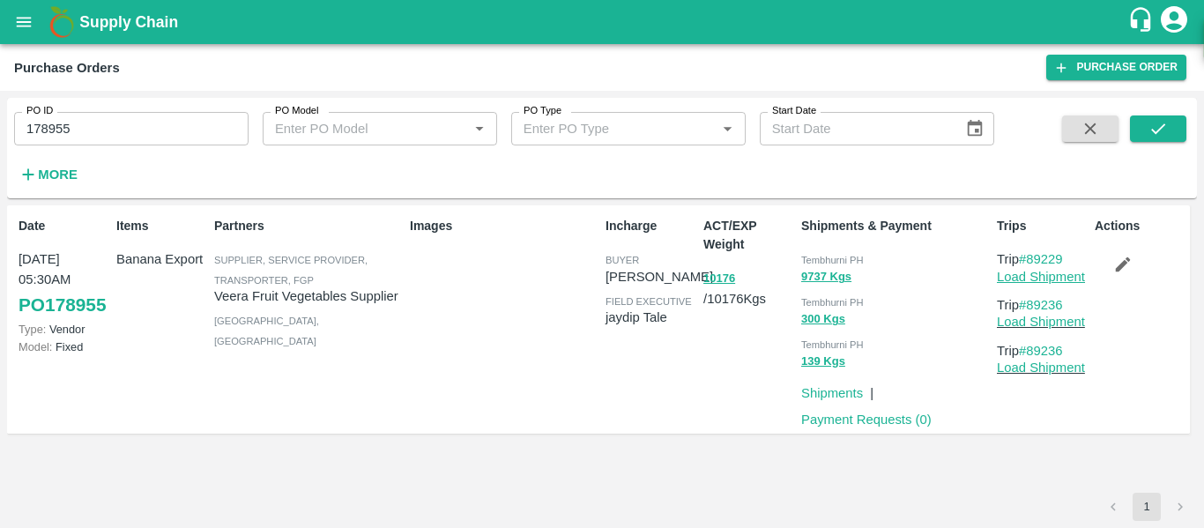
click at [1071, 279] on link "Load Shipment" at bounding box center [1041, 277] width 88 height 14
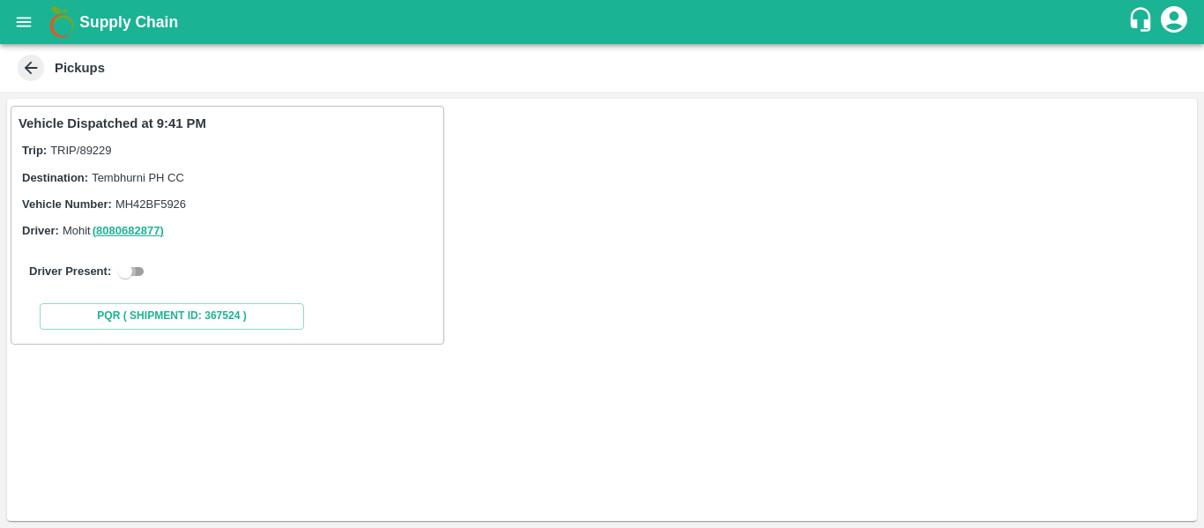
click at [140, 268] on input "checkbox" at bounding box center [124, 271] width 63 height 21
checkbox input "true"
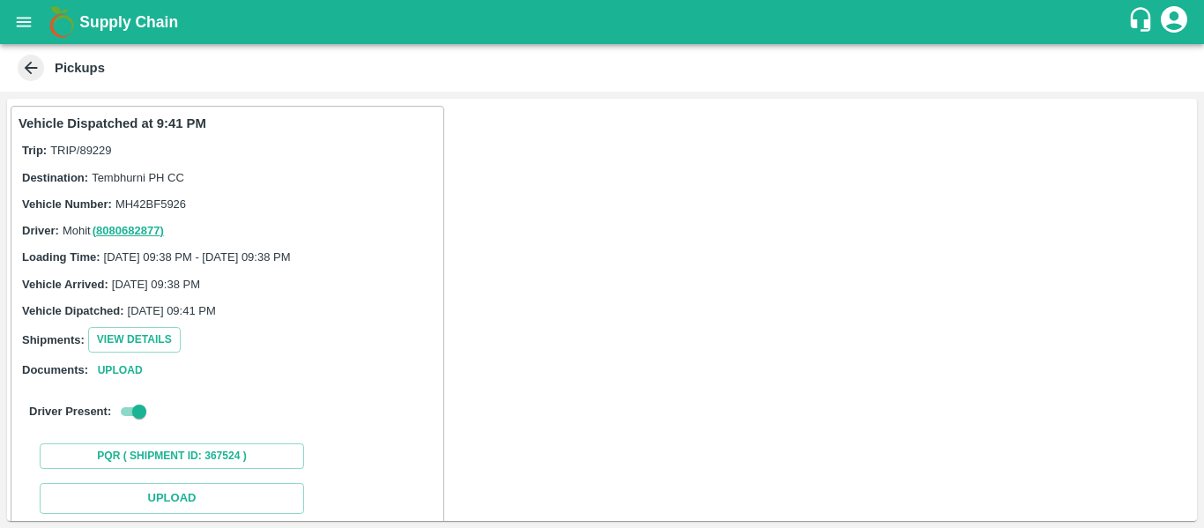
scroll to position [194, 0]
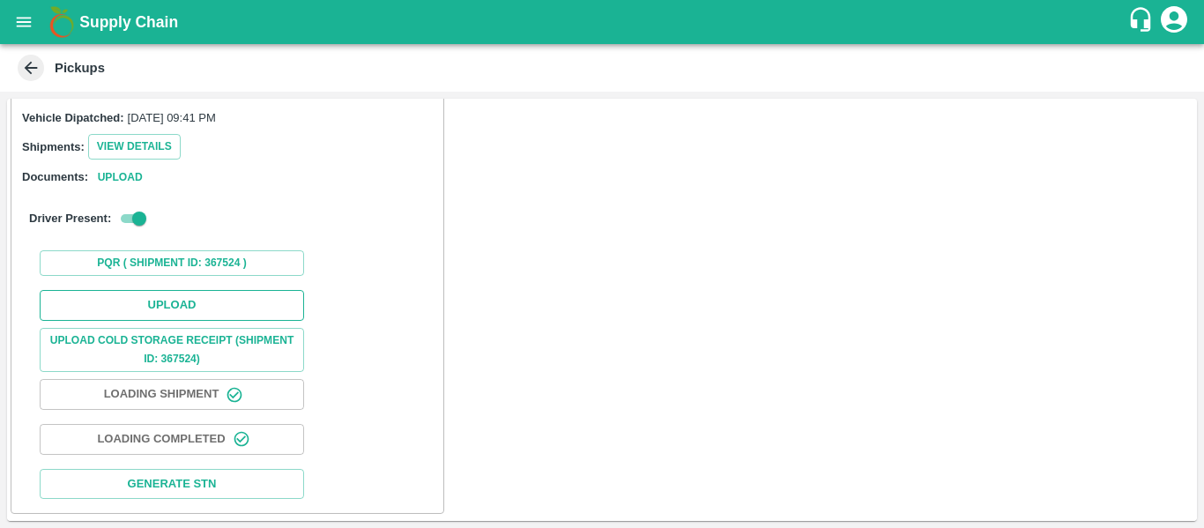
click at [182, 298] on button "Upload" at bounding box center [172, 305] width 264 height 31
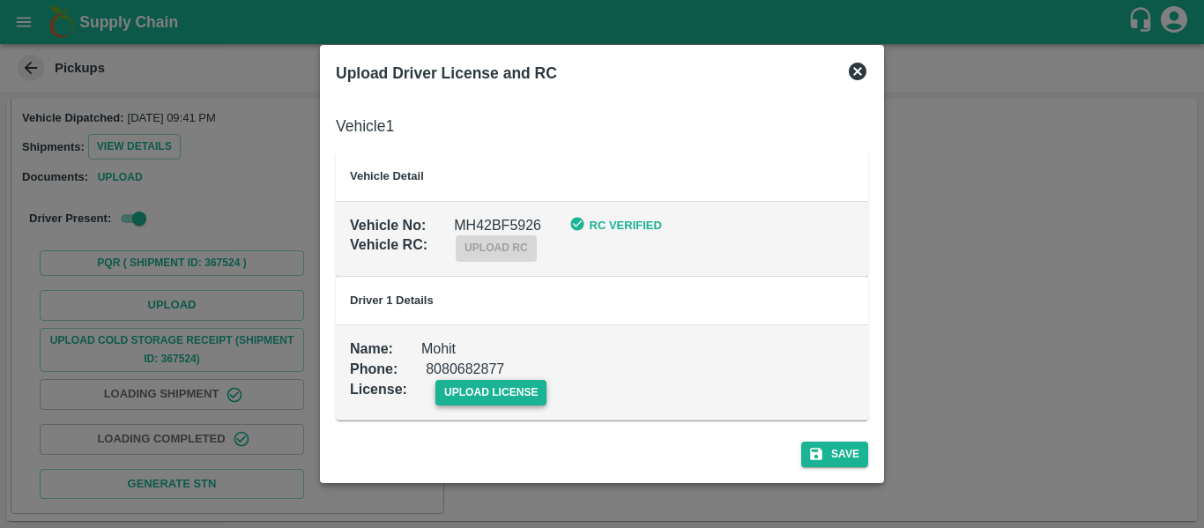
click at [496, 383] on span "upload license" at bounding box center [491, 393] width 112 height 26
click at [0, 0] on input "upload license" at bounding box center [0, 0] width 0 height 0
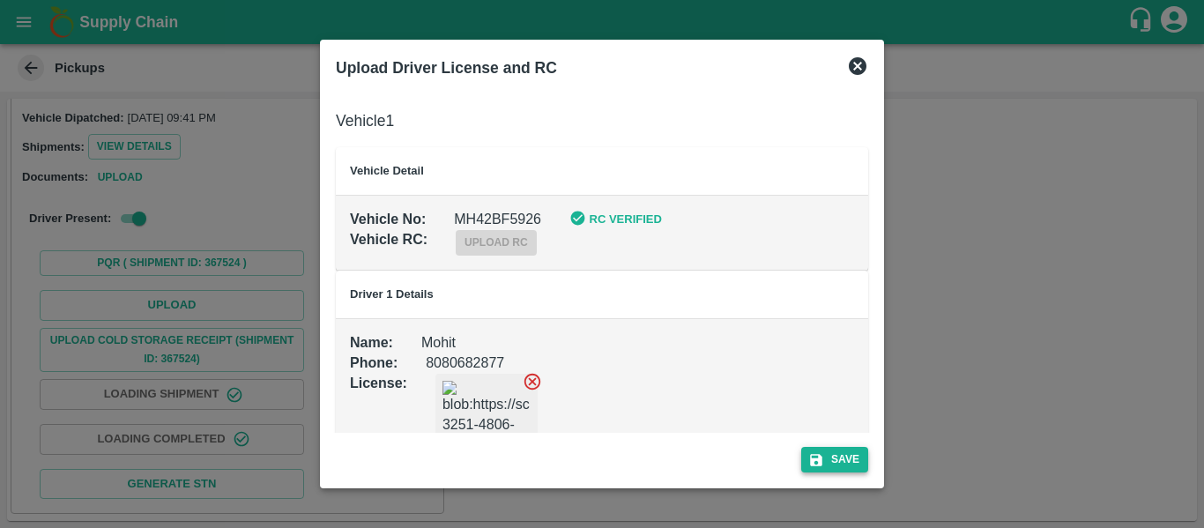
click at [836, 459] on button "Save" at bounding box center [834, 460] width 67 height 26
click at [1072, 392] on div at bounding box center [602, 264] width 1204 height 528
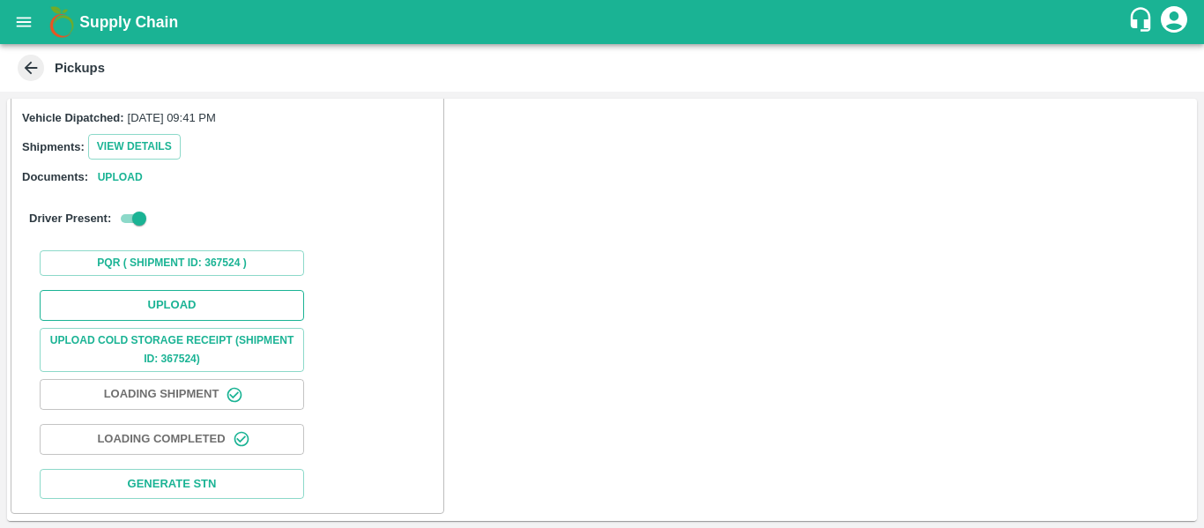
click at [230, 300] on button "Upload" at bounding box center [172, 305] width 264 height 31
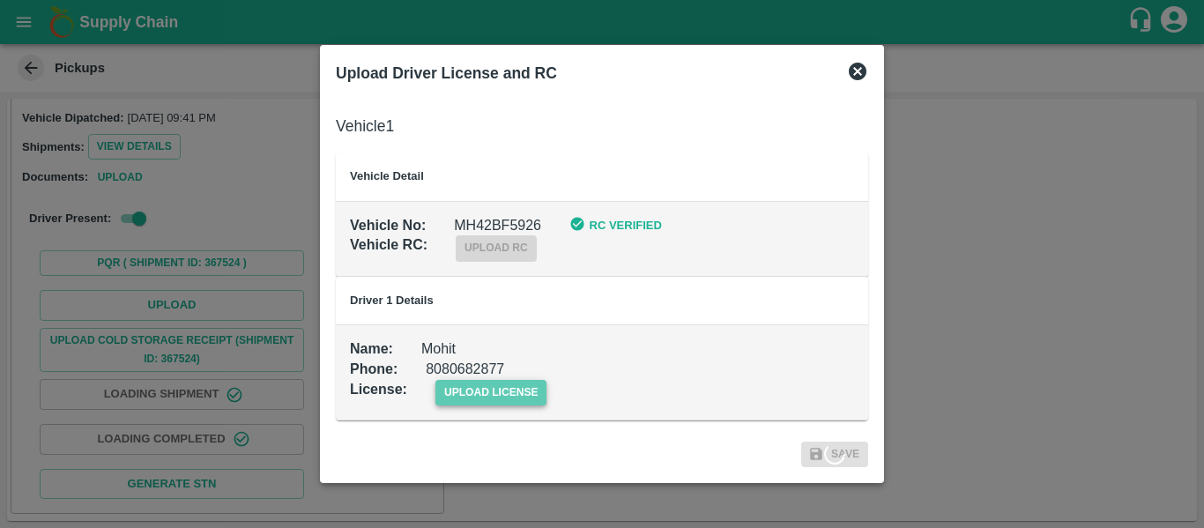
click at [511, 394] on span "upload license" at bounding box center [491, 393] width 112 height 26
click at [0, 0] on input "upload license" at bounding box center [0, 0] width 0 height 0
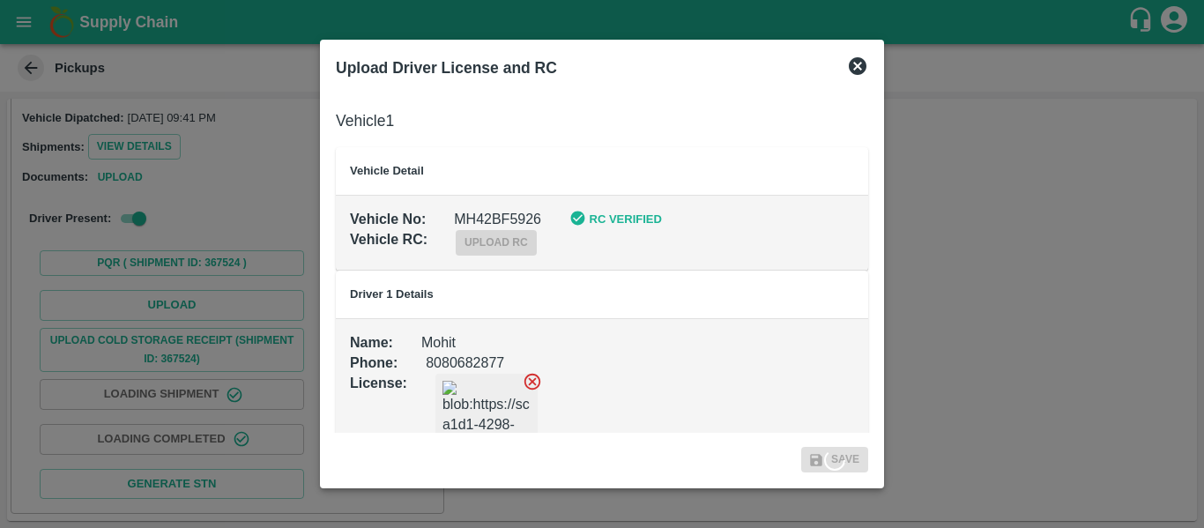
click at [848, 460] on span "Save" at bounding box center [834, 460] width 67 height 26
click at [863, 60] on icon at bounding box center [858, 66] width 18 height 18
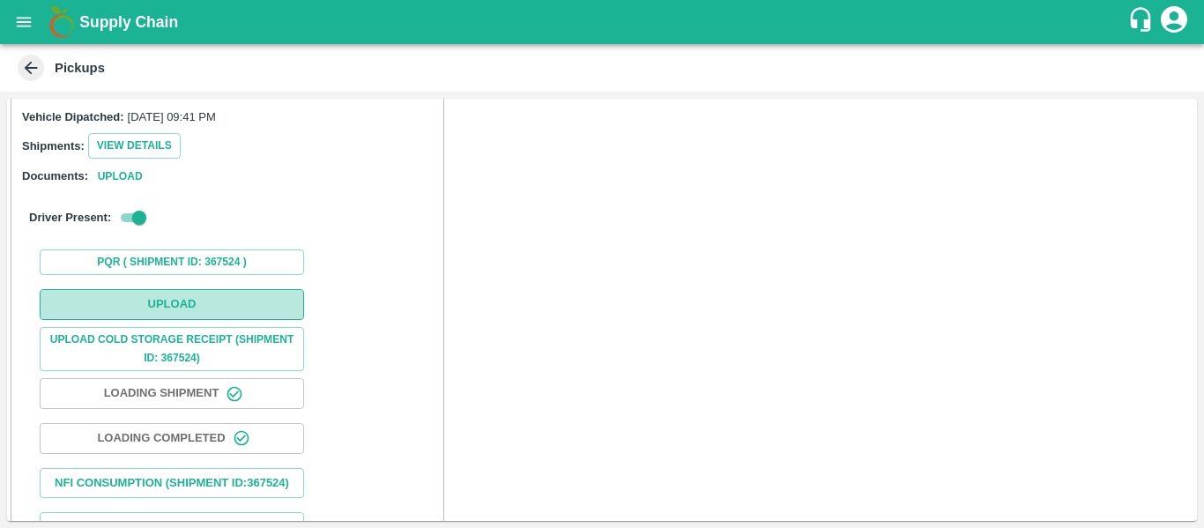
click at [197, 307] on button "Upload" at bounding box center [172, 304] width 264 height 31
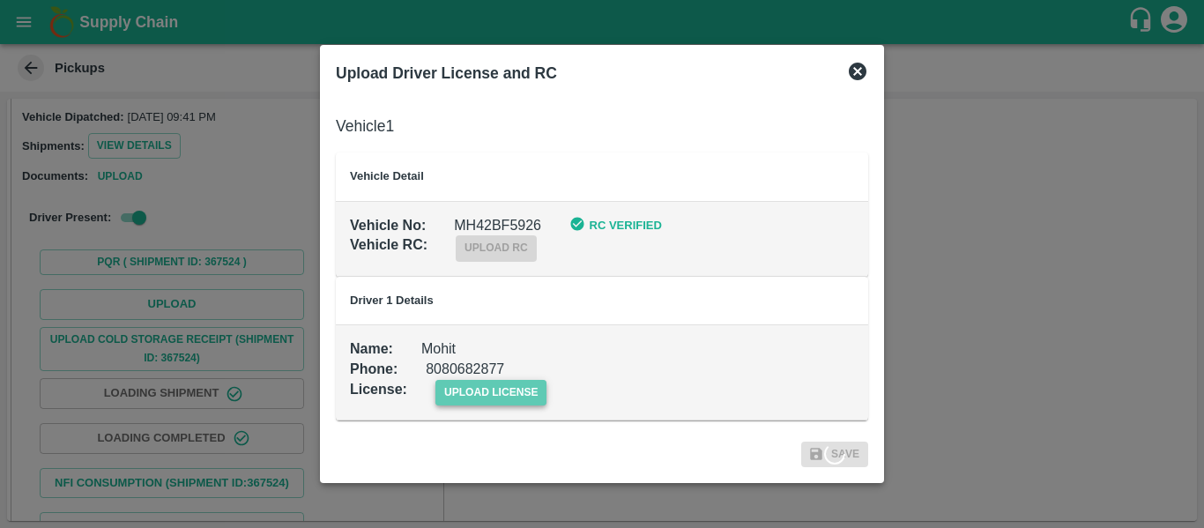
click at [487, 383] on span "upload license" at bounding box center [491, 393] width 112 height 26
click at [0, 0] on input "upload license" at bounding box center [0, 0] width 0 height 0
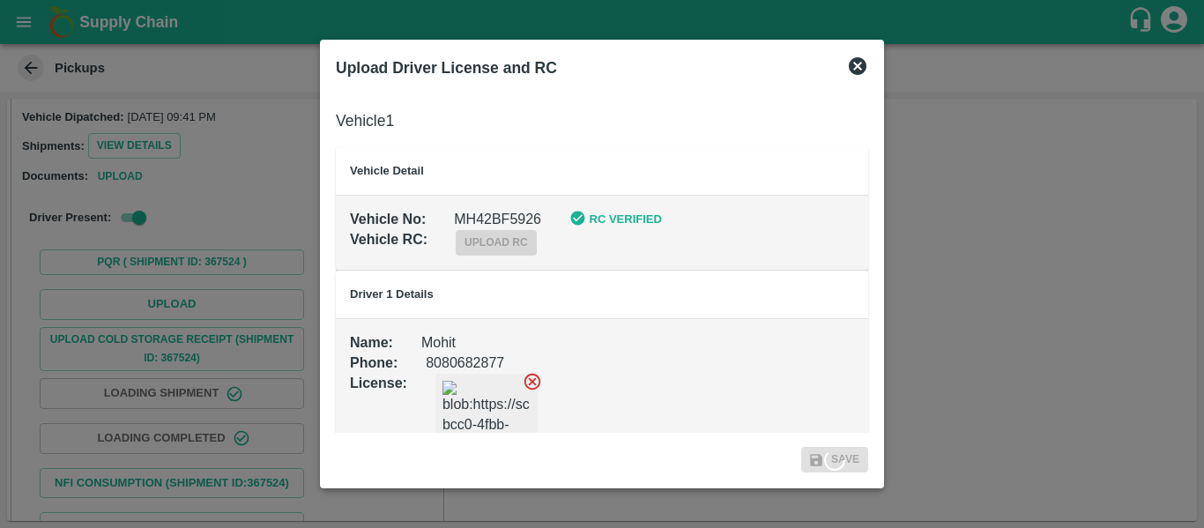
click at [852, 70] on icon at bounding box center [858, 66] width 18 height 18
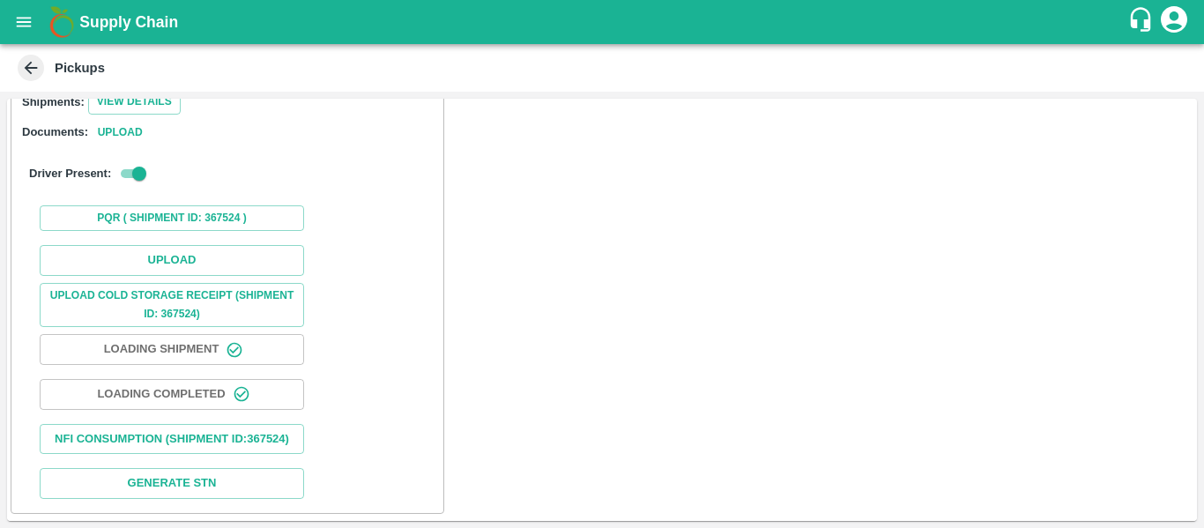
scroll to position [258, 0]
click at [159, 245] on button "Upload" at bounding box center [172, 260] width 264 height 31
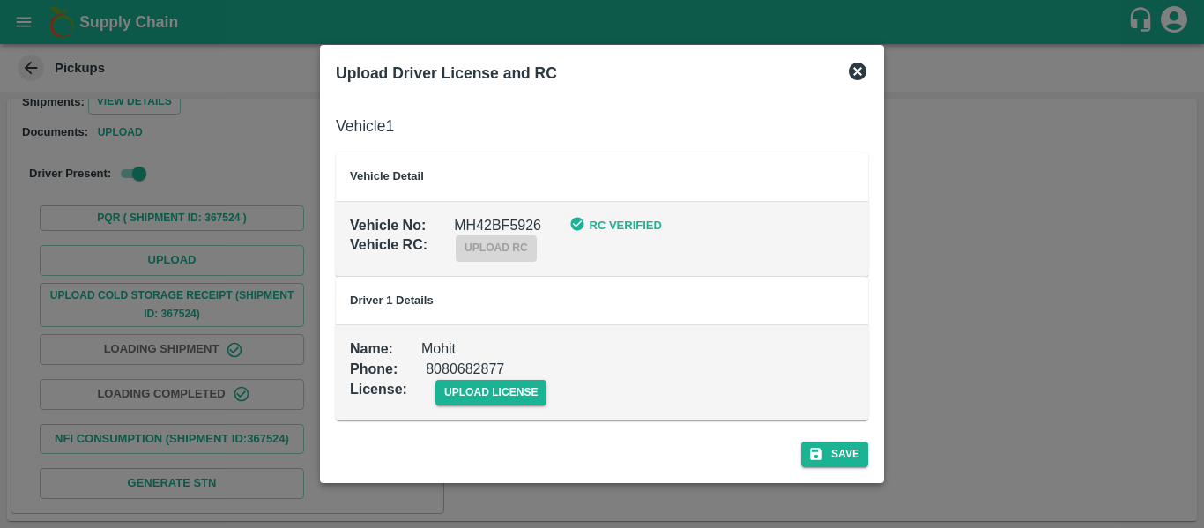
click at [517, 373] on div "upload license" at bounding box center [477, 379] width 140 height 54
click at [519, 387] on span "upload license" at bounding box center [491, 393] width 112 height 26
click at [0, 0] on input "upload license" at bounding box center [0, 0] width 0 height 0
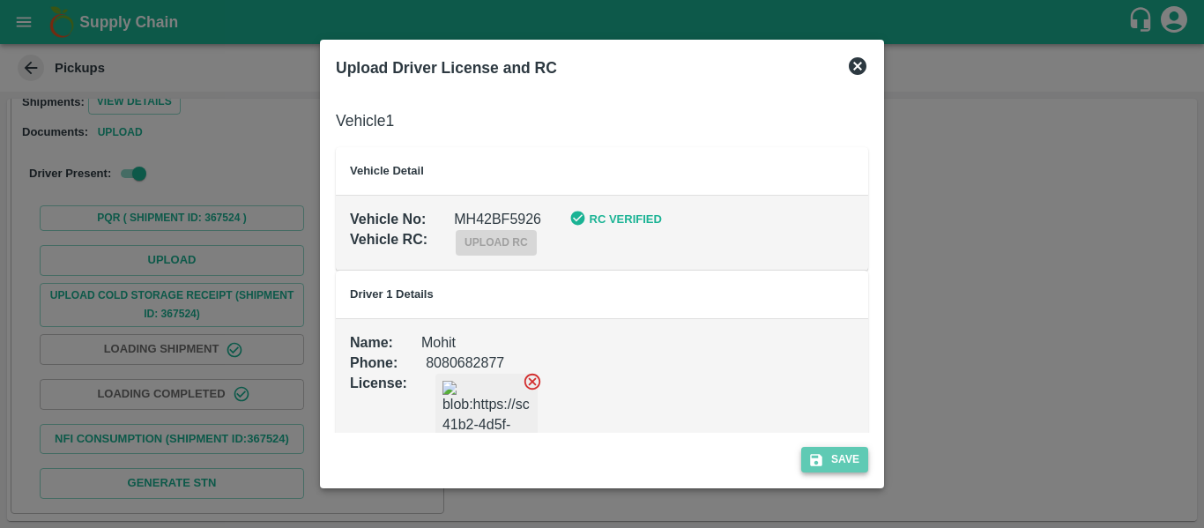
click at [804, 451] on button "Save" at bounding box center [834, 460] width 67 height 26
click at [1014, 126] on div at bounding box center [602, 264] width 1204 height 528
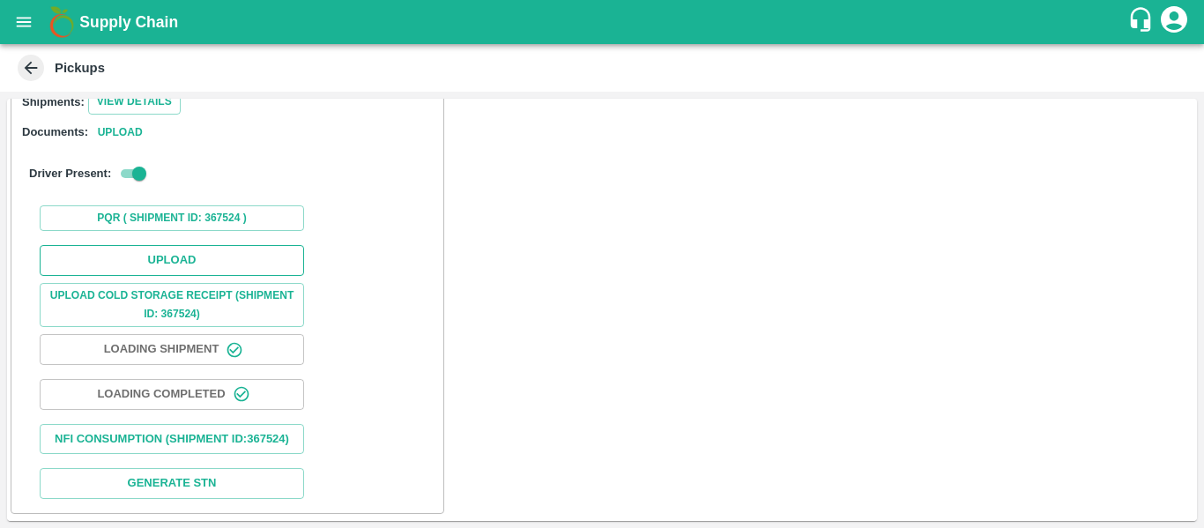
click at [229, 245] on button "Upload" at bounding box center [172, 260] width 264 height 31
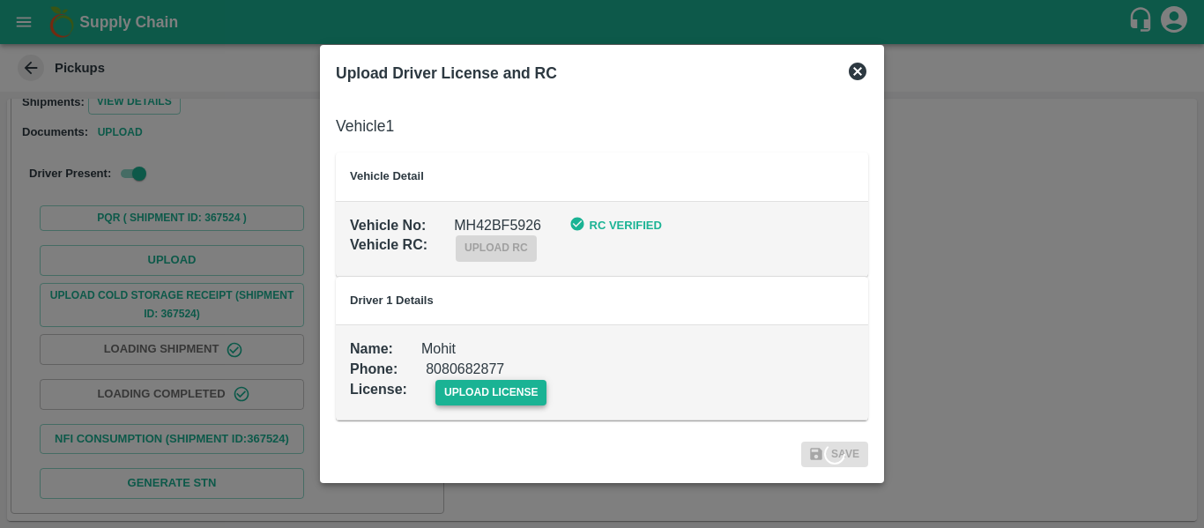
click at [531, 393] on span "upload license" at bounding box center [491, 393] width 112 height 26
click at [0, 0] on input "upload license" at bounding box center [0, 0] width 0 height 0
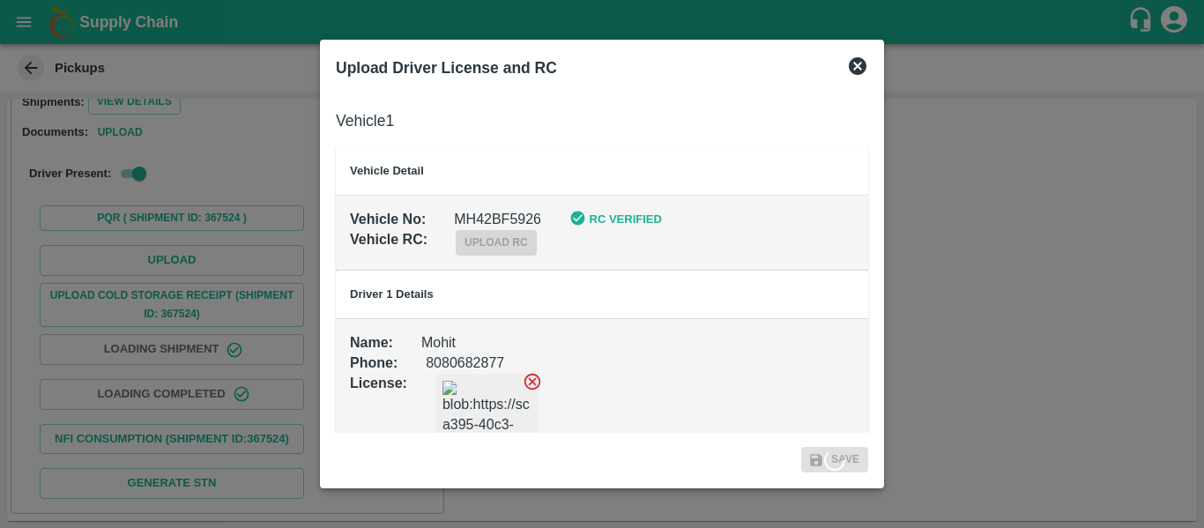
click at [812, 455] on span "Save" at bounding box center [834, 460] width 67 height 26
click at [860, 64] on icon at bounding box center [857, 66] width 21 height 21
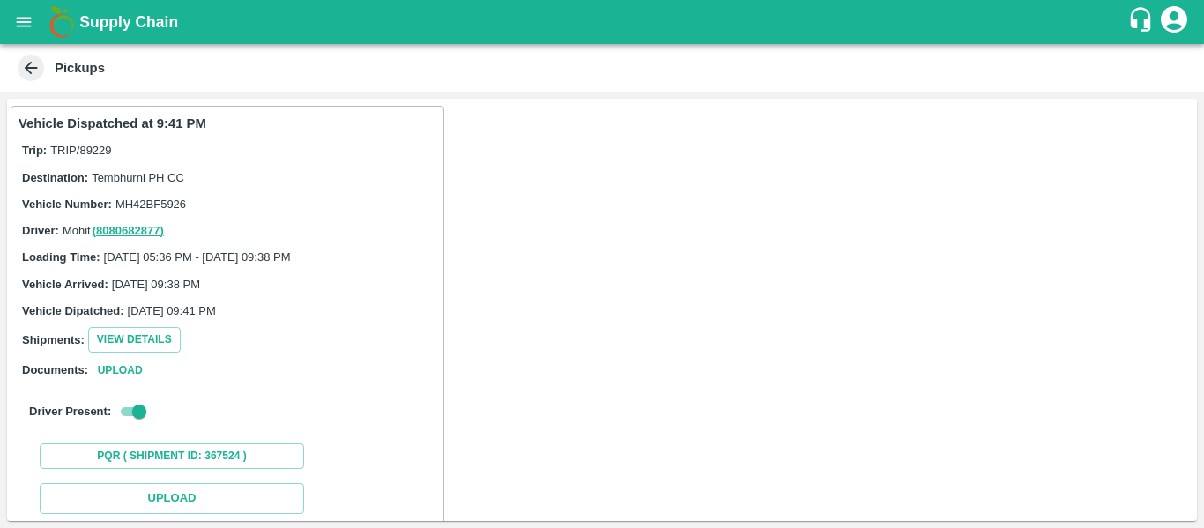
scroll to position [258, 0]
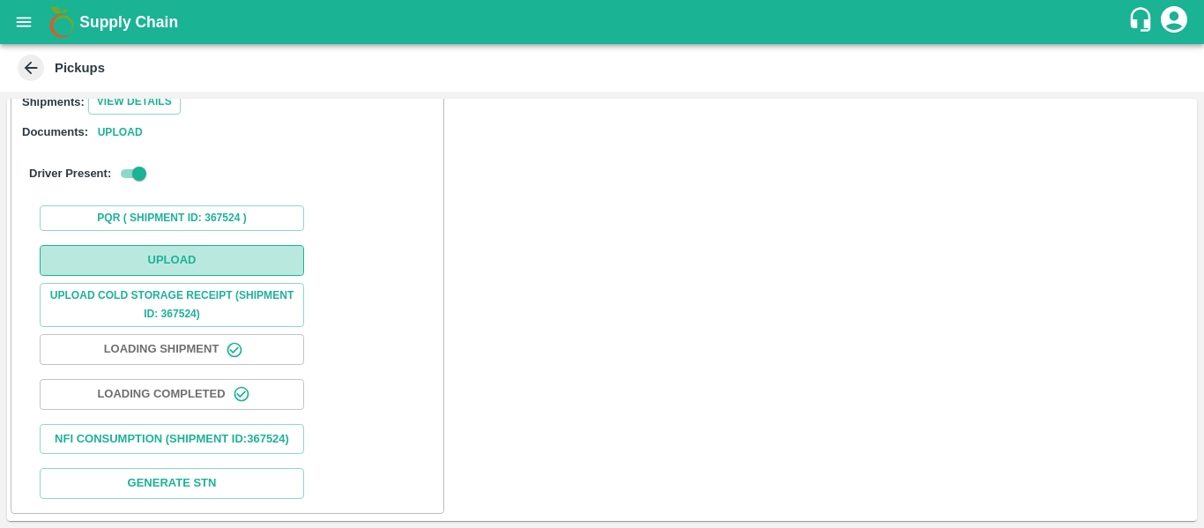
click at [167, 245] on button "Upload" at bounding box center [172, 260] width 264 height 31
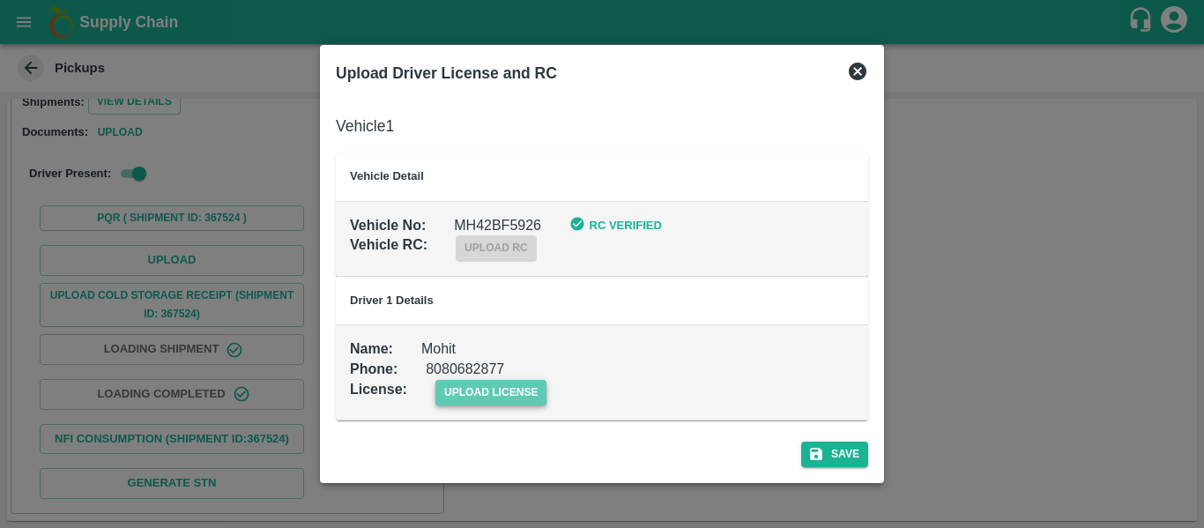
click at [515, 387] on span "upload license" at bounding box center [491, 393] width 112 height 26
click at [0, 0] on input "upload license" at bounding box center [0, 0] width 0 height 0
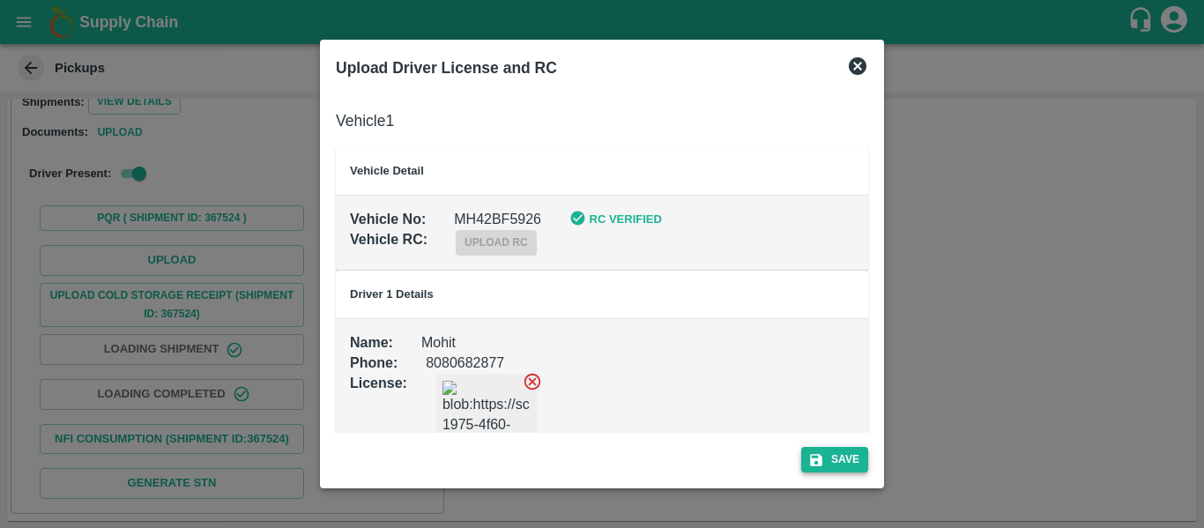
click at [822, 455] on icon "submit" at bounding box center [816, 460] width 16 height 16
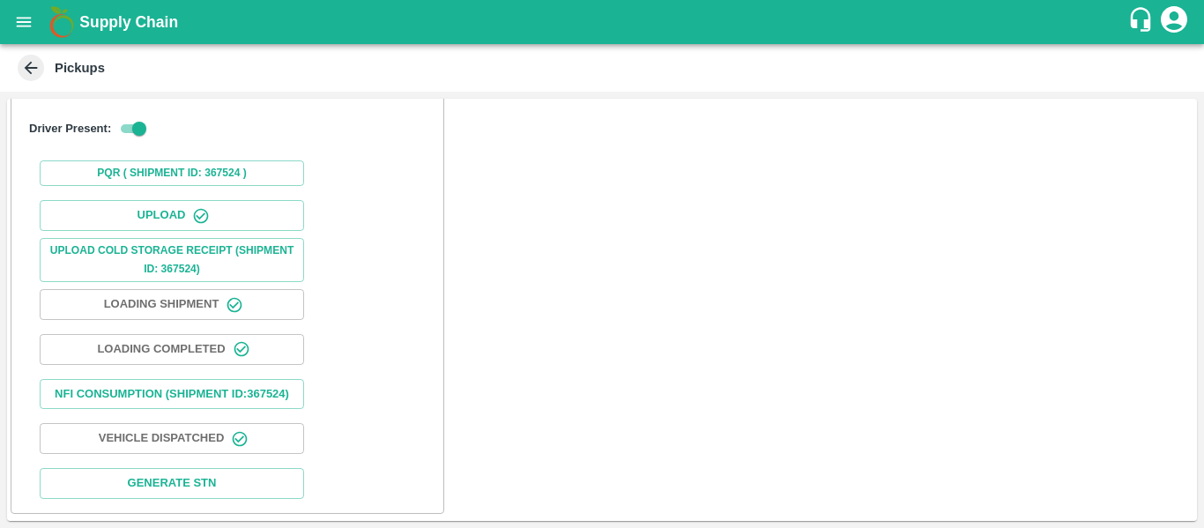
scroll to position [0, 0]
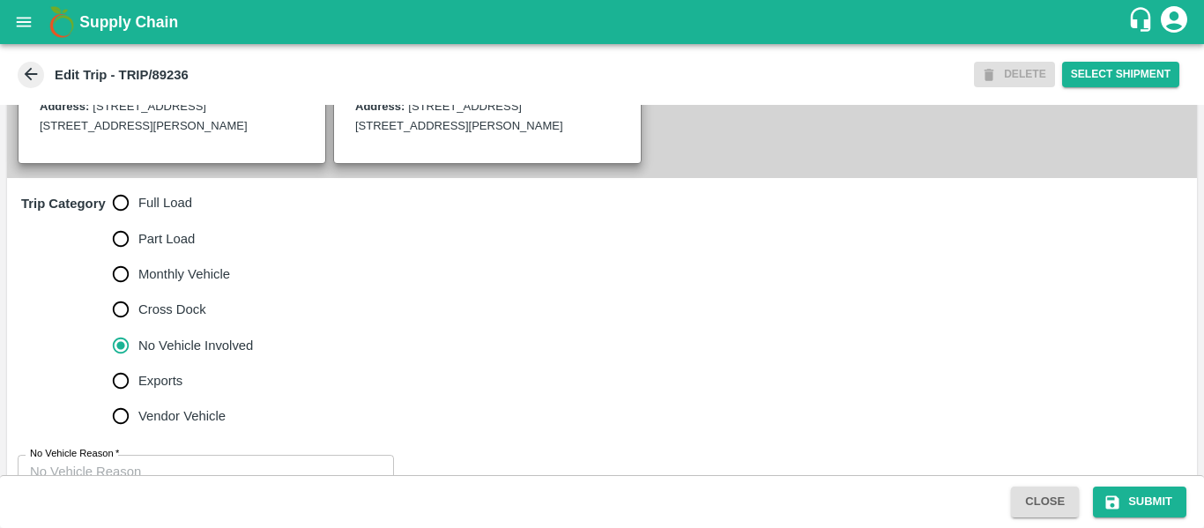
scroll to position [478, 0]
click at [147, 211] on span "Full Load" at bounding box center [165, 201] width 54 height 19
click at [138, 219] on input "Full Load" at bounding box center [120, 201] width 35 height 35
radio input "true"
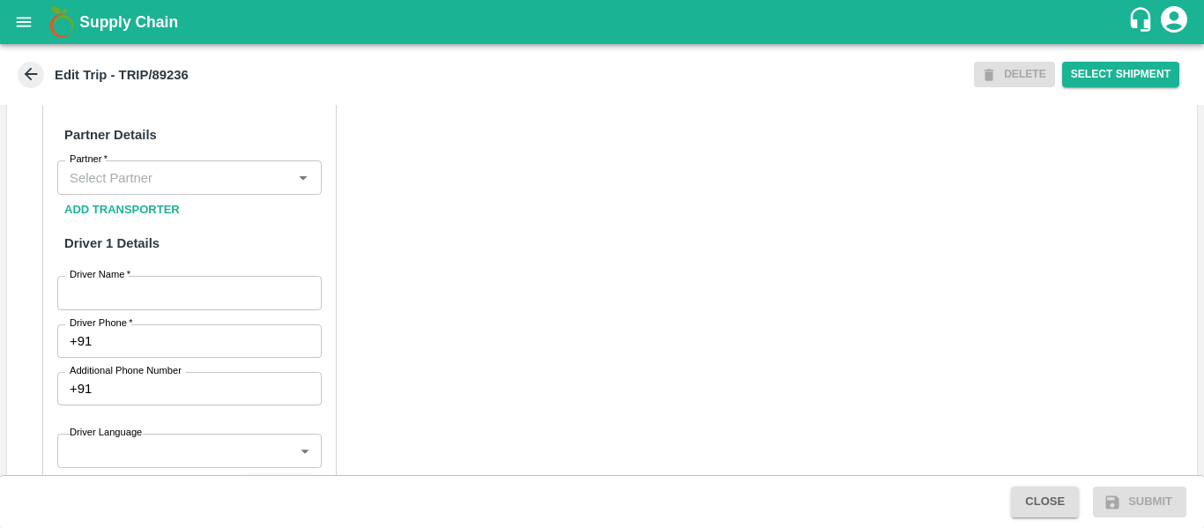
scroll to position [839, 0]
click at [125, 188] on input "Partner   *" at bounding box center [175, 176] width 225 height 23
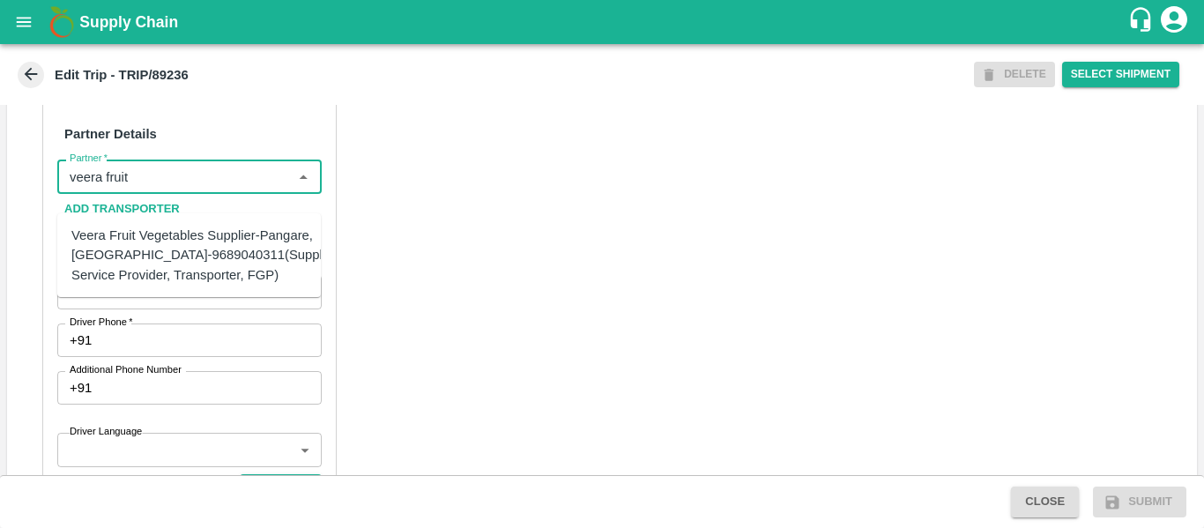
click at [198, 267] on div "Veera Fruit Vegetables Supplier-Pangare, [GEOGRAPHIC_DATA]-9689040311(Supplier,…" at bounding box center [205, 255] width 269 height 59
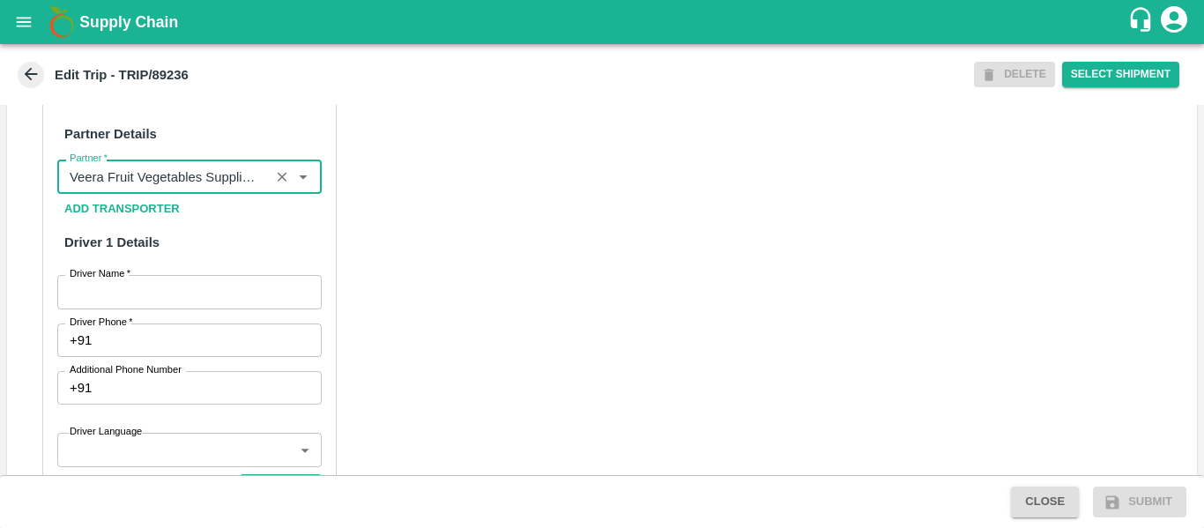
type input "Veera Fruit Vegetables Supplier-Pangare, [GEOGRAPHIC_DATA]-9689040311(Supplier,…"
click at [202, 296] on input "Driver Name   *" at bounding box center [189, 291] width 264 height 33
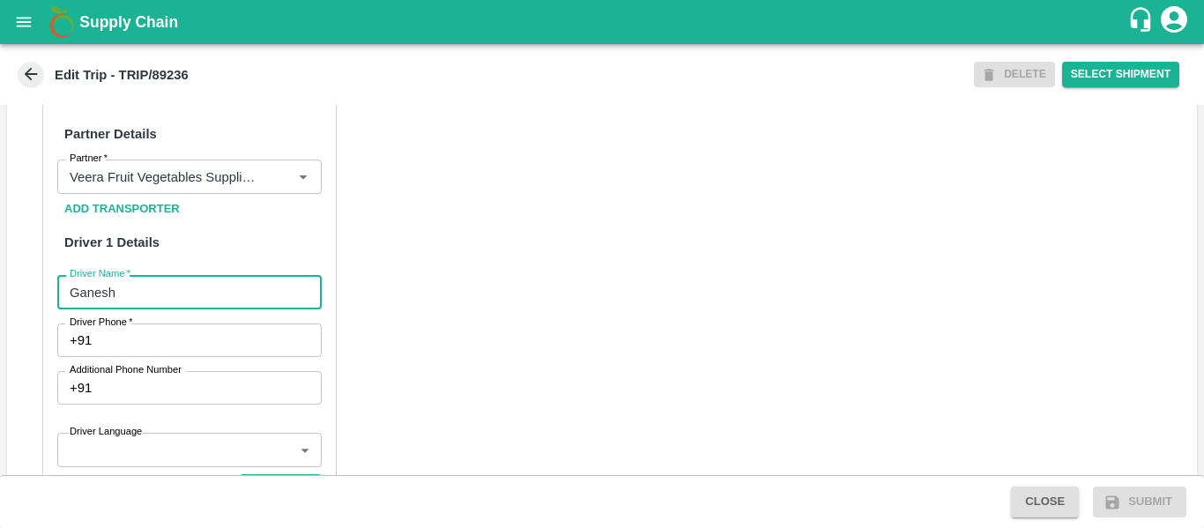
type input "Ganesh"
click at [198, 357] on input "Driver Phone   *" at bounding box center [210, 339] width 222 height 33
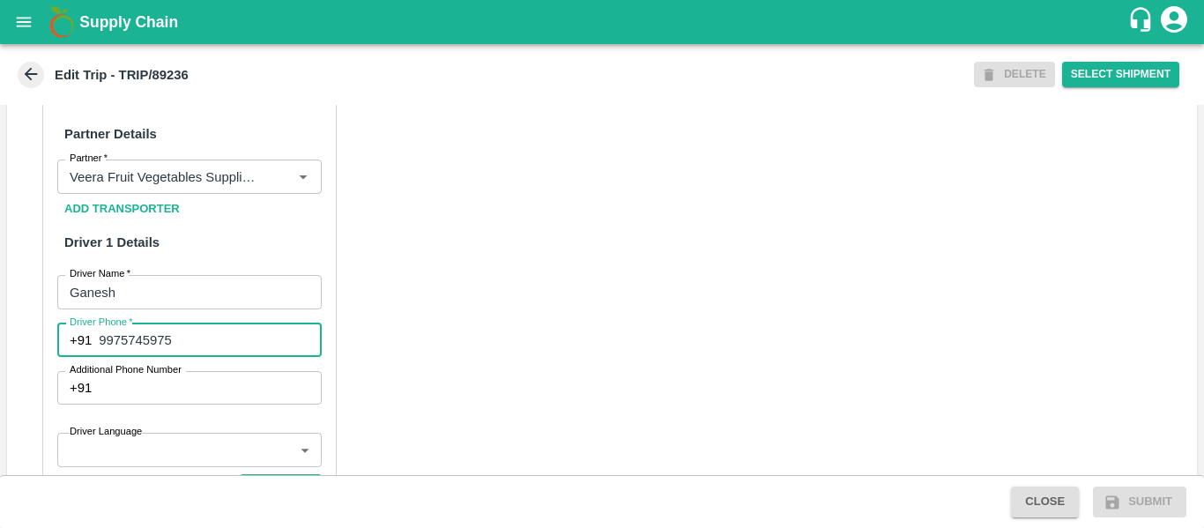
type input "9975745975"
click at [525, 361] on div "Partner Details Partner   * Partner Add Transporter Driver 1 Details Driver Nam…" at bounding box center [602, 521] width 1190 height 885
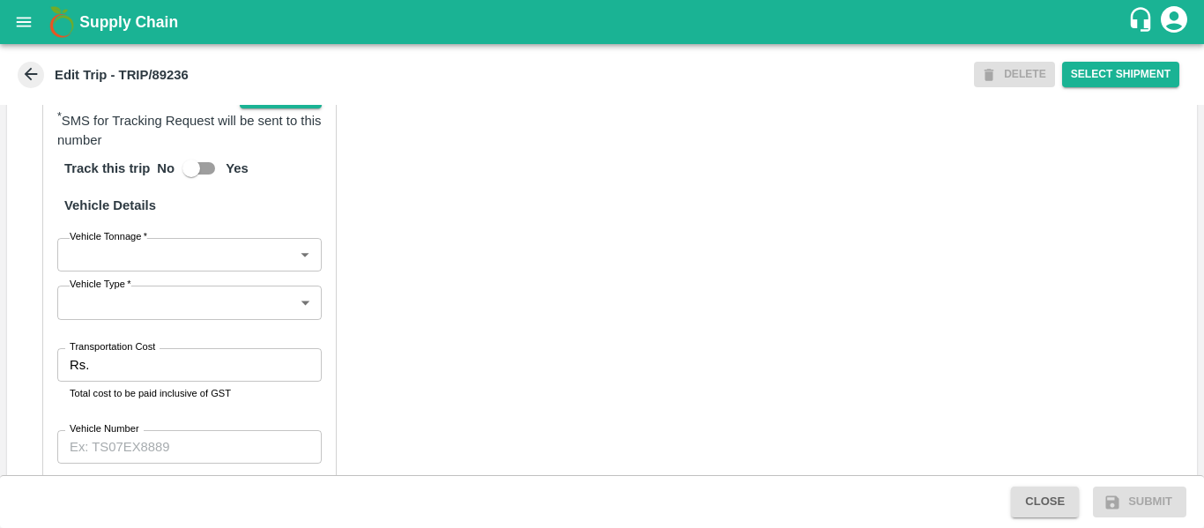
scroll to position [1239, 0]
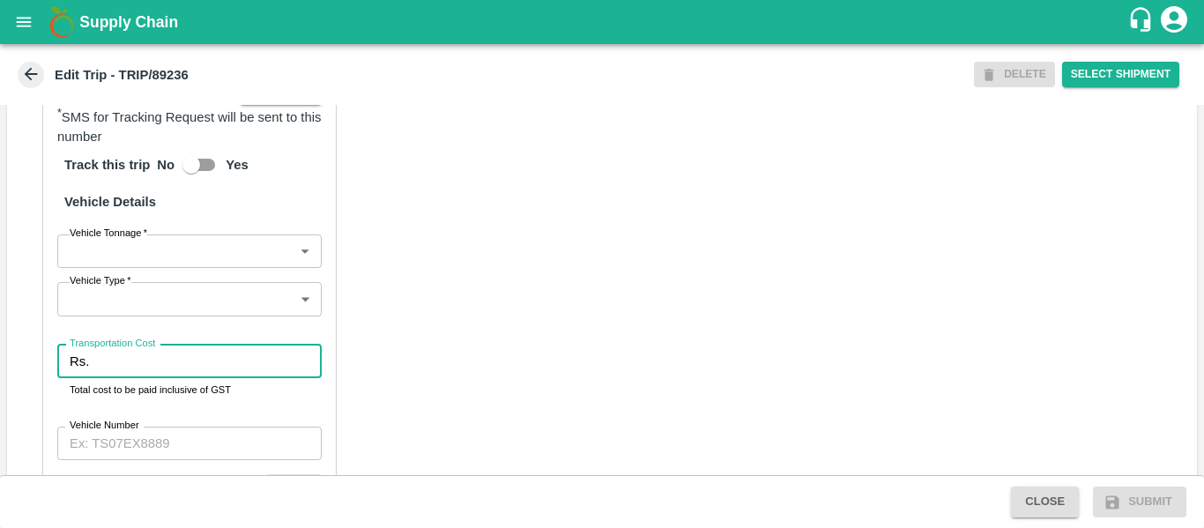
click at [147, 378] on input "Transportation Cost" at bounding box center [208, 361] width 225 height 33
type input "1200"
click at [210, 457] on input "Vehicle Number" at bounding box center [189, 442] width 264 height 33
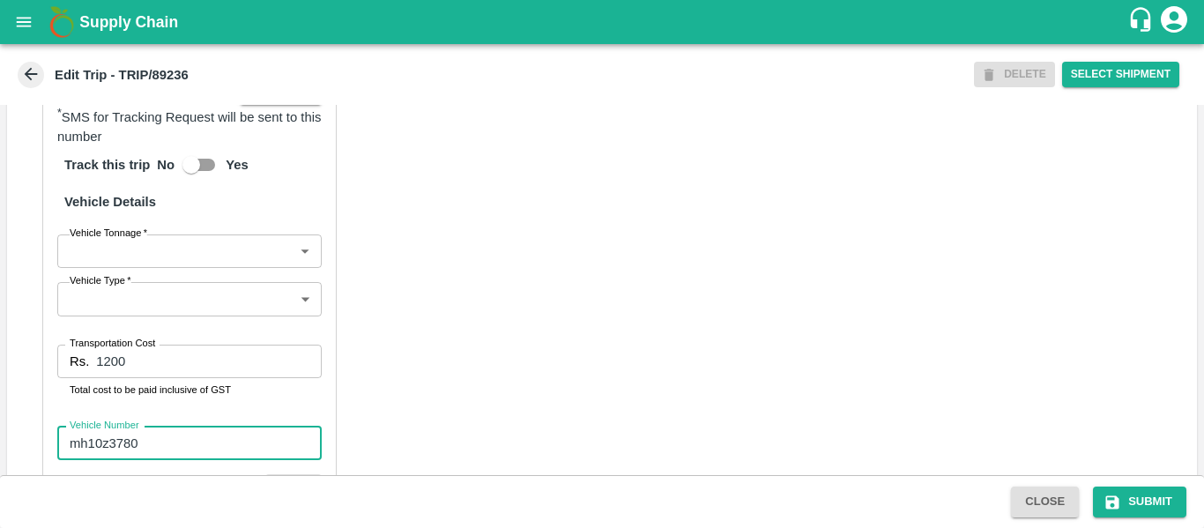
type input "mh10z3780"
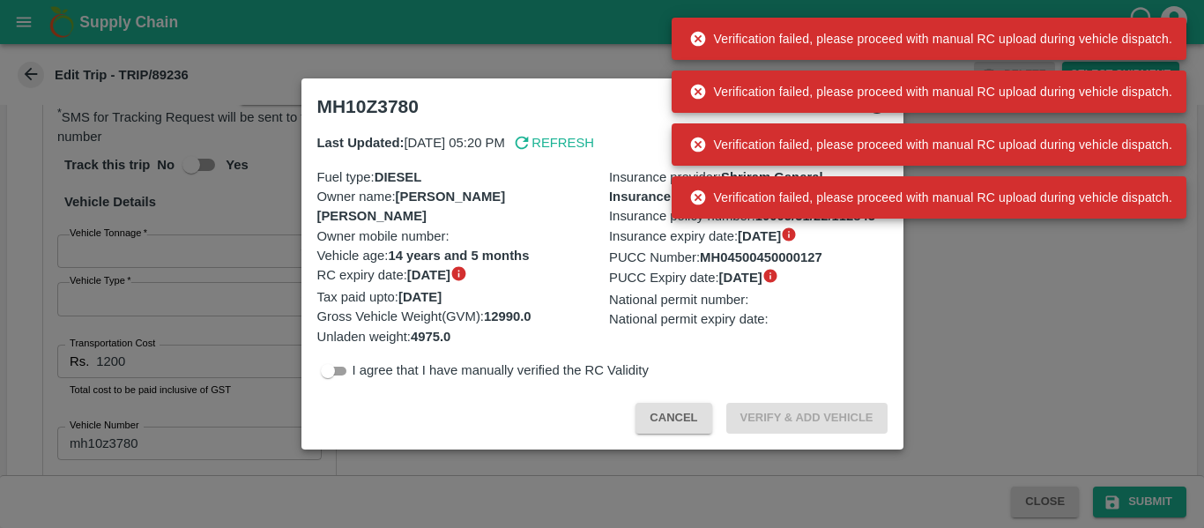
click at [1104, 500] on div at bounding box center [602, 264] width 1204 height 528
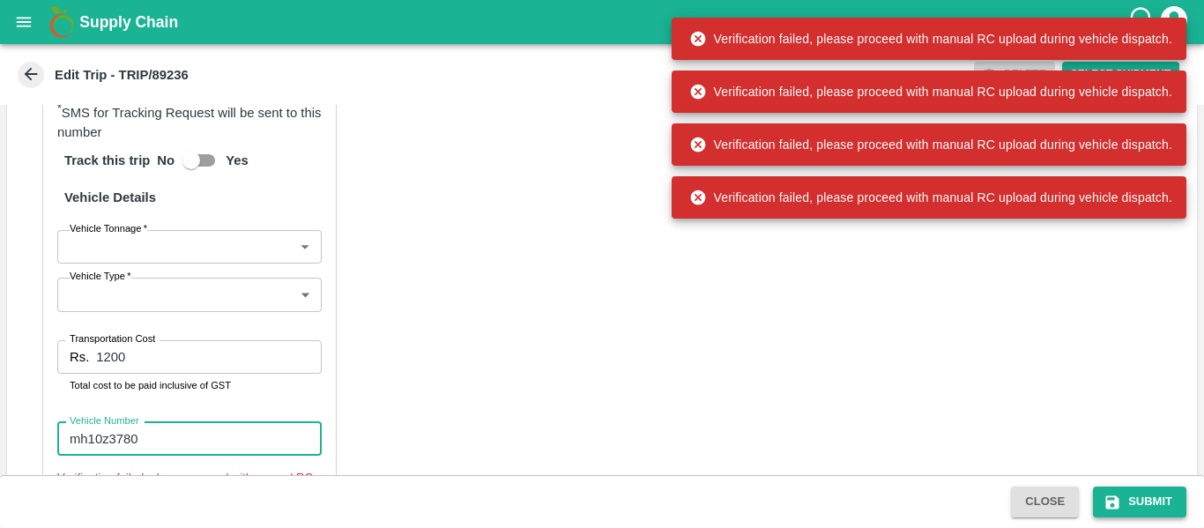
click at [1145, 502] on button "Submit" at bounding box center [1139, 501] width 93 height 31
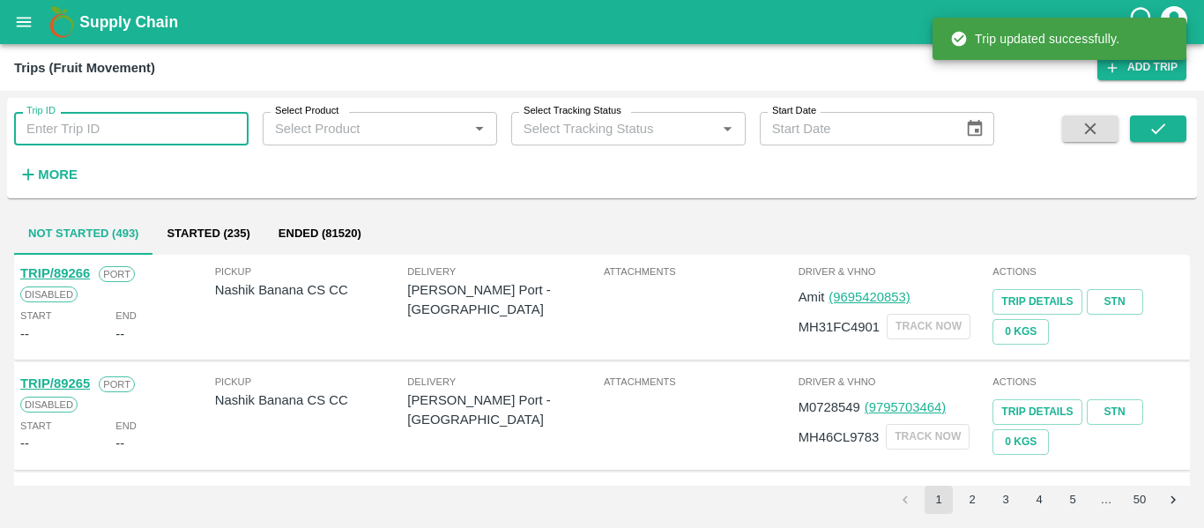
click at [185, 136] on input "Trip ID" at bounding box center [131, 128] width 234 height 33
paste input "89236"
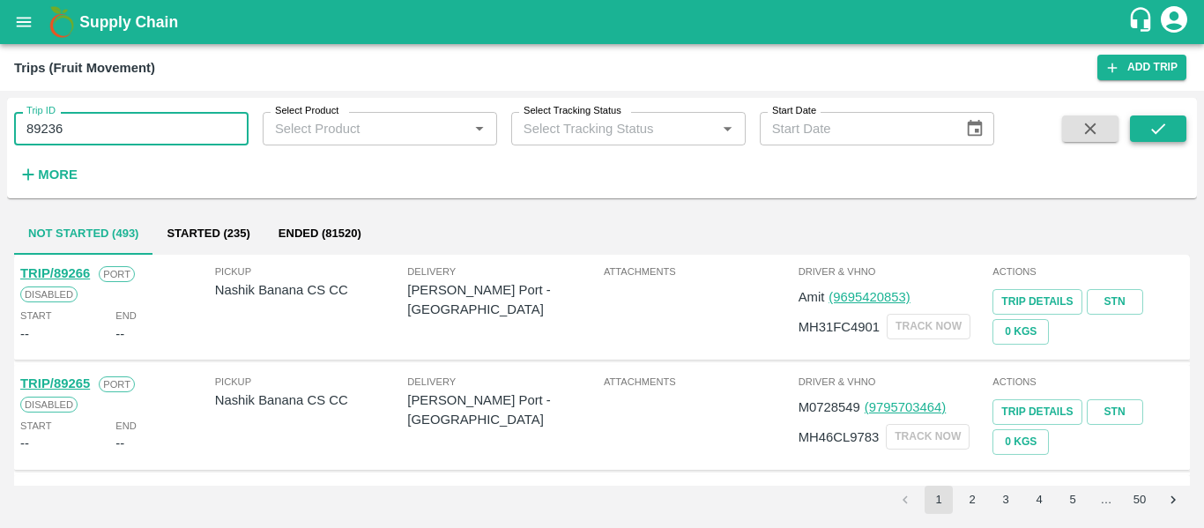
type input "89236"
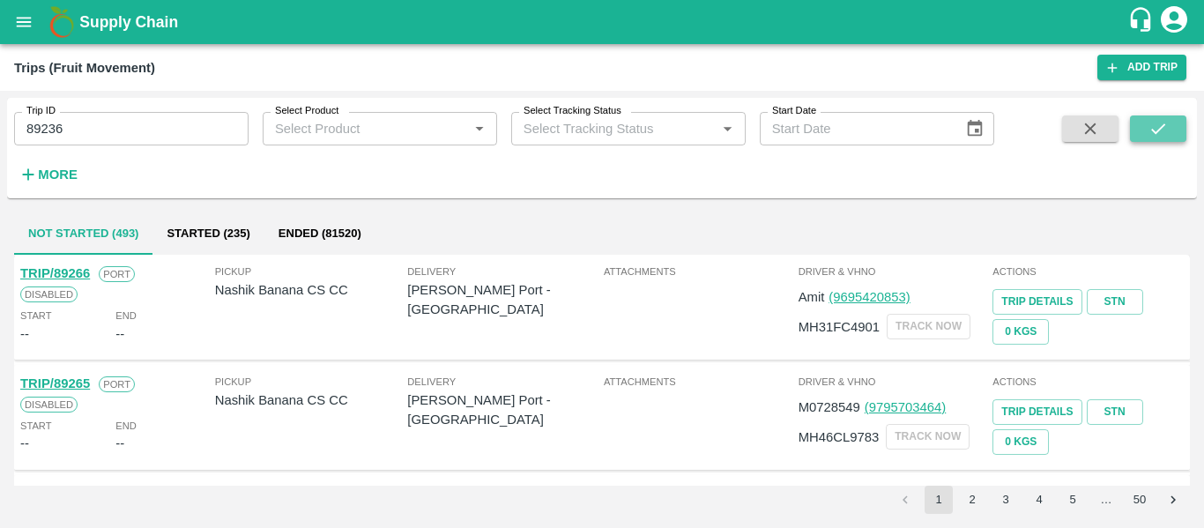
click at [1144, 135] on button "submit" at bounding box center [1158, 128] width 56 height 26
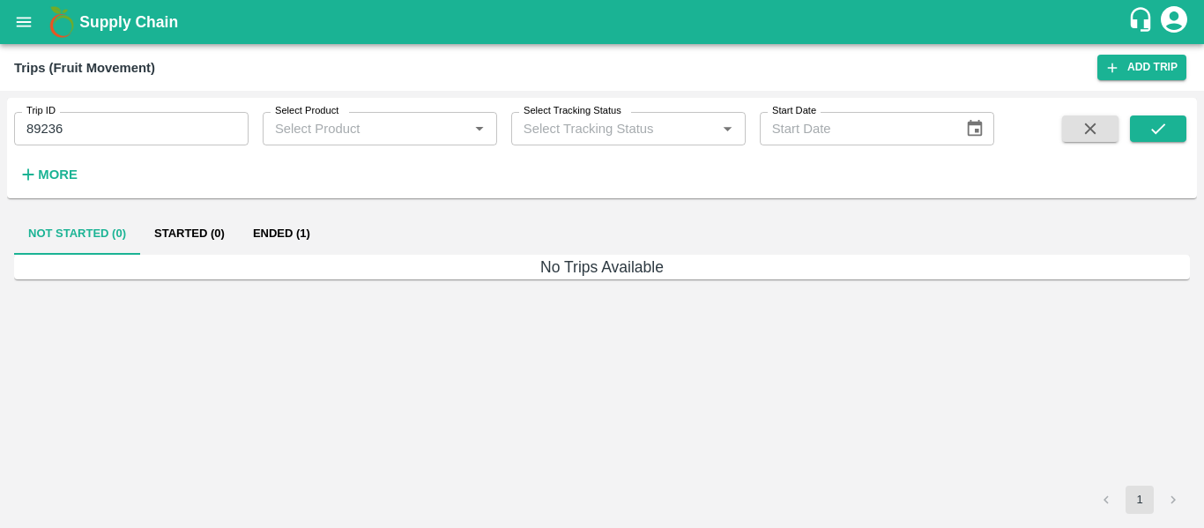
click at [293, 233] on button "Ended (1)" at bounding box center [281, 233] width 85 height 42
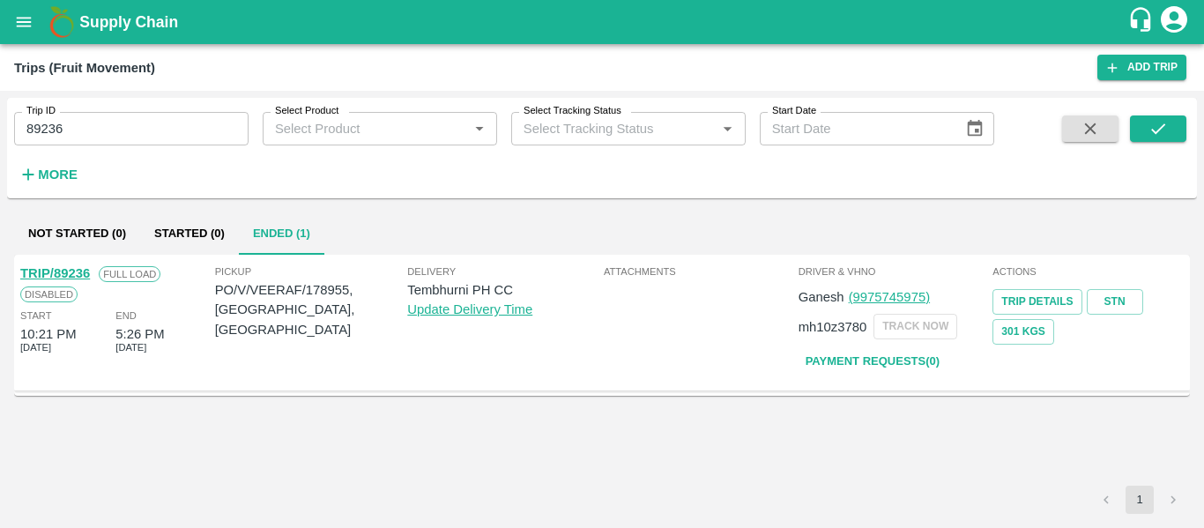
click at [72, 272] on link "TRIP/89236" at bounding box center [55, 273] width 70 height 14
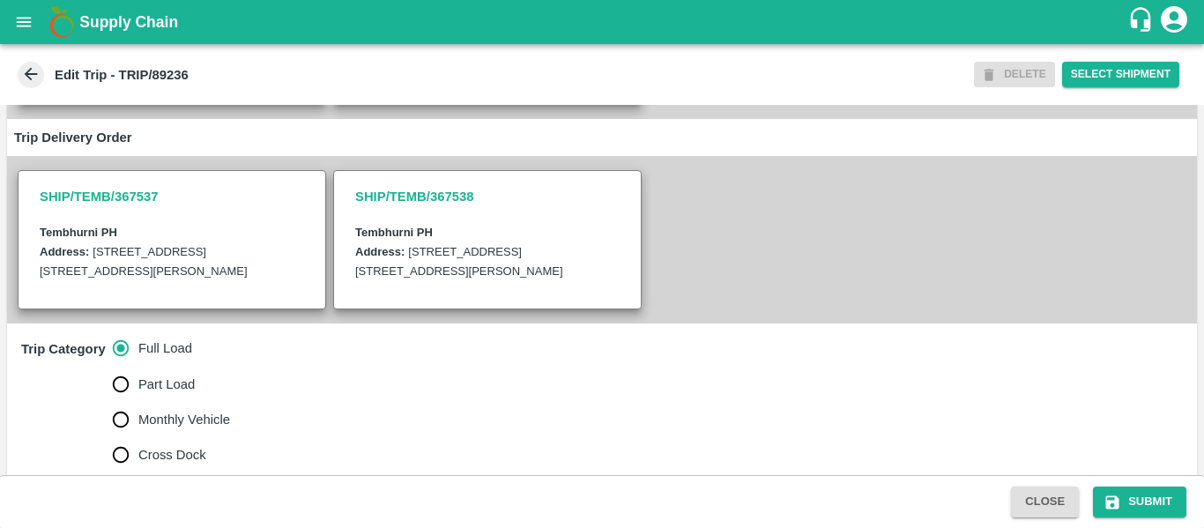
scroll to position [407, 0]
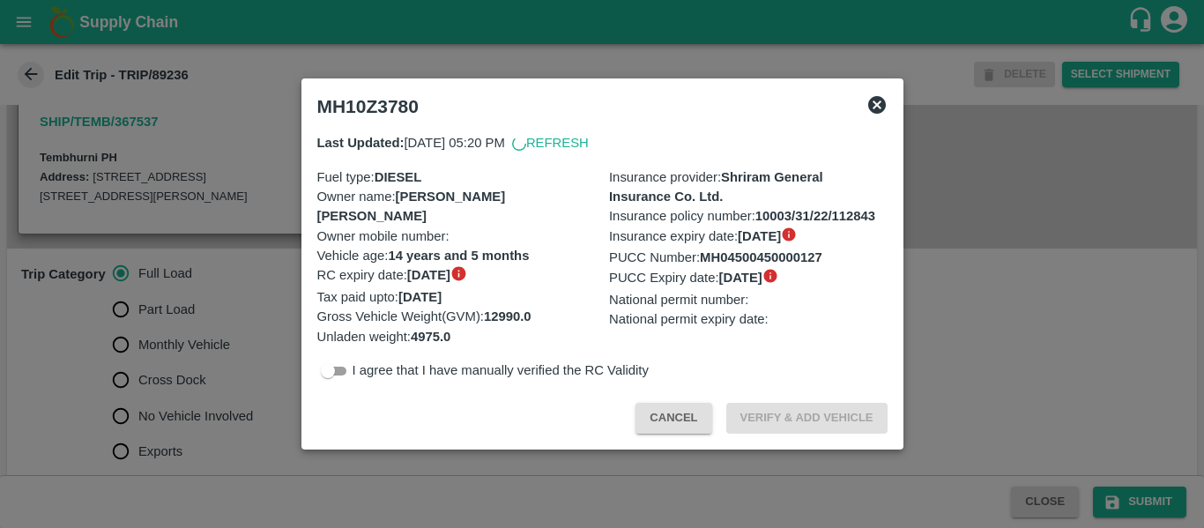
click at [175, 434] on div at bounding box center [602, 264] width 1204 height 528
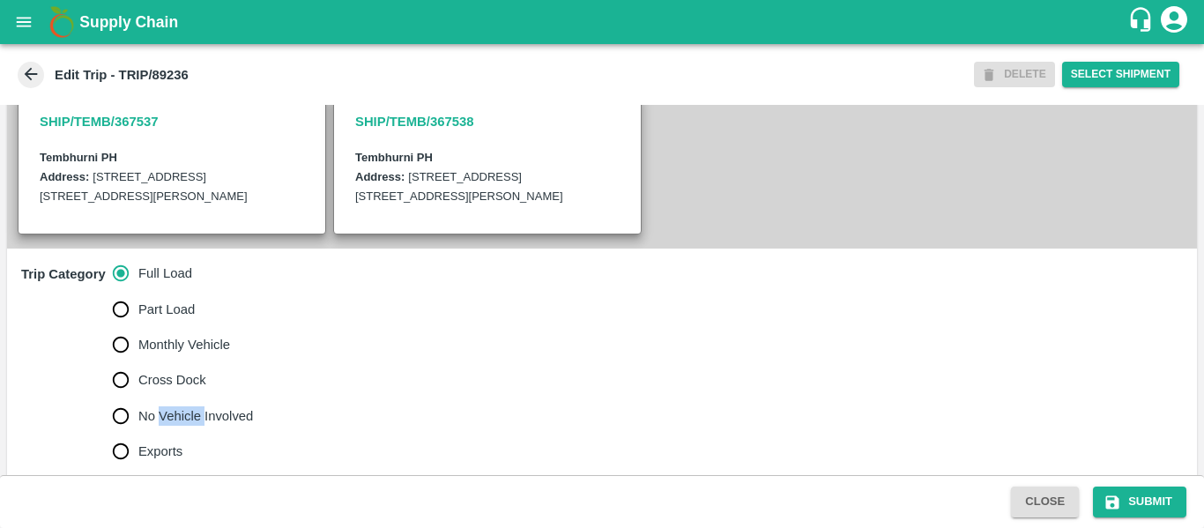
click at [175, 426] on span "No Vehicle Involved" at bounding box center [195, 415] width 115 height 19
click at [138, 434] on input "No Vehicle Involved" at bounding box center [120, 415] width 35 height 35
radio input "true"
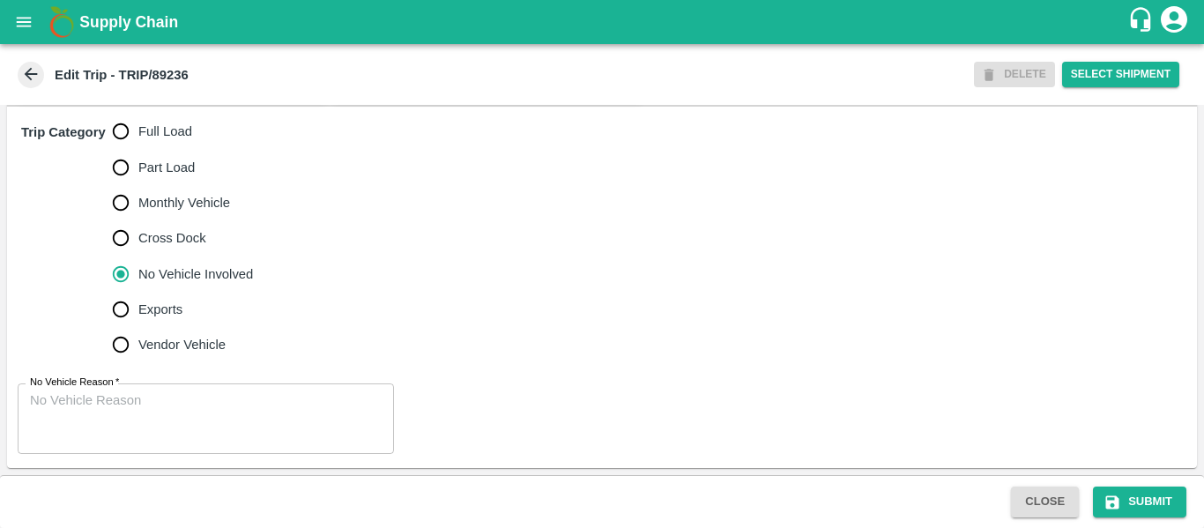
click at [211, 398] on textarea "No Vehicle Reason   *" at bounding box center [206, 419] width 352 height 56
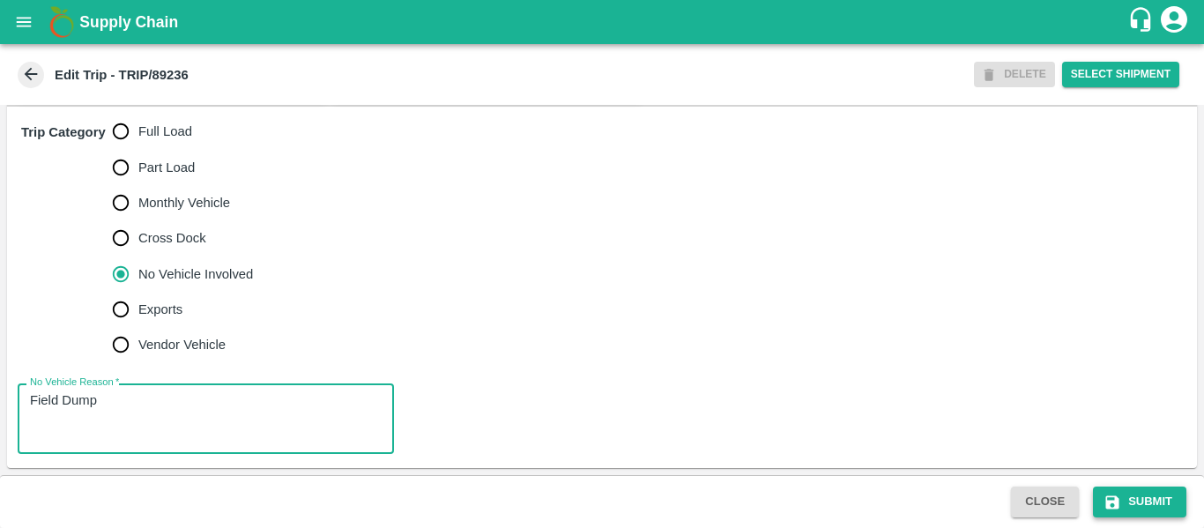
type textarea "Field Dump"
click at [1134, 493] on button "Submit" at bounding box center [1139, 501] width 93 height 31
